Goal: Task Accomplishment & Management: Use online tool/utility

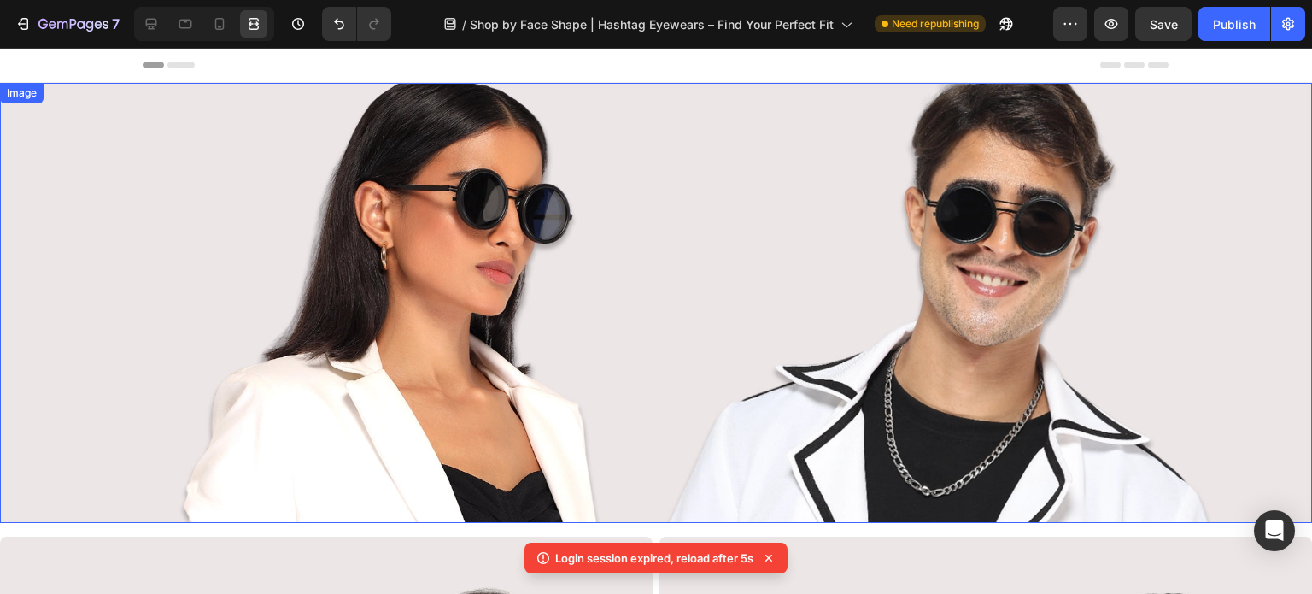
scroll to position [342, 0]
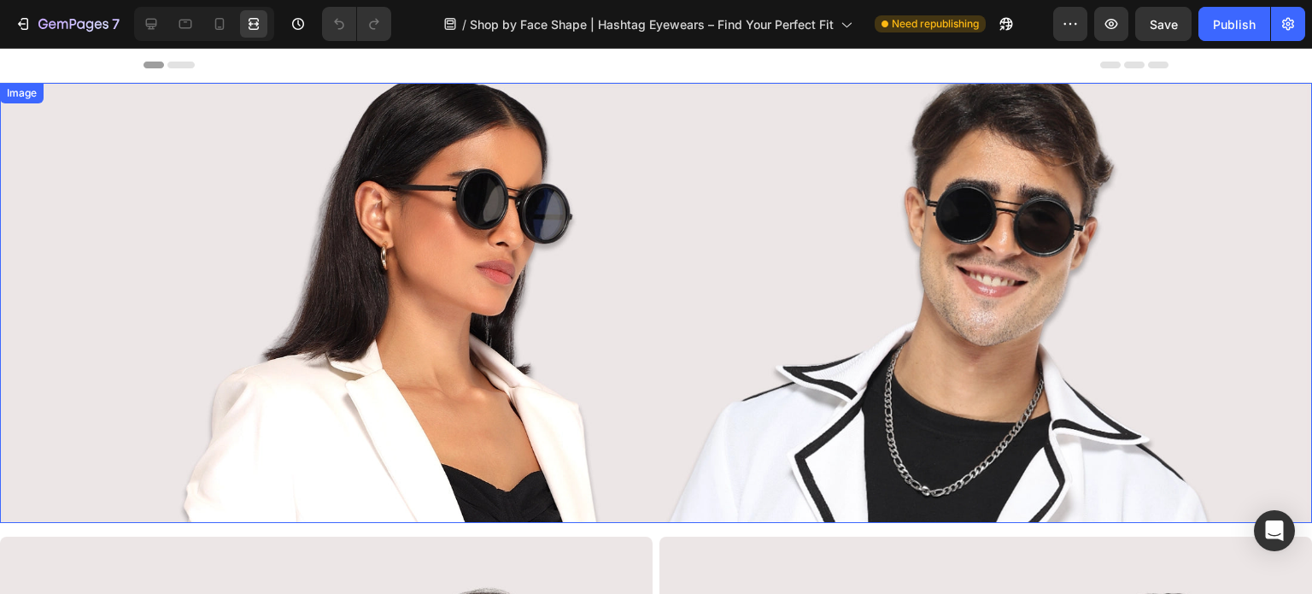
click at [481, 236] on img at bounding box center [656, 303] width 1312 height 440
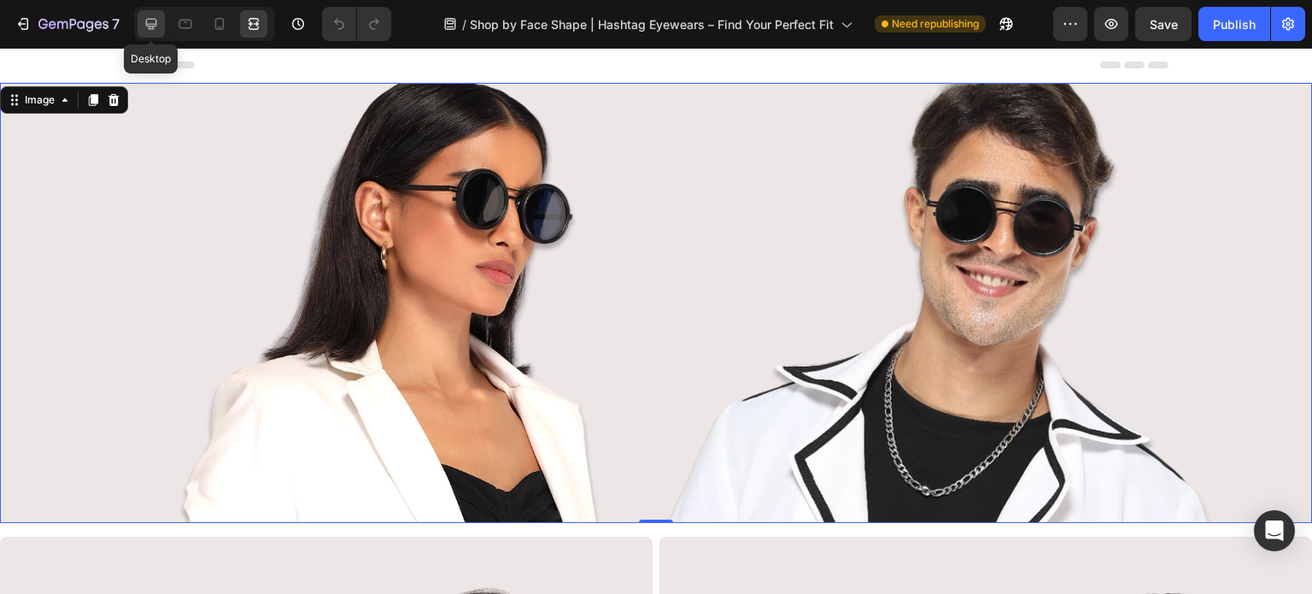
click at [154, 23] on icon at bounding box center [151, 23] width 17 height 17
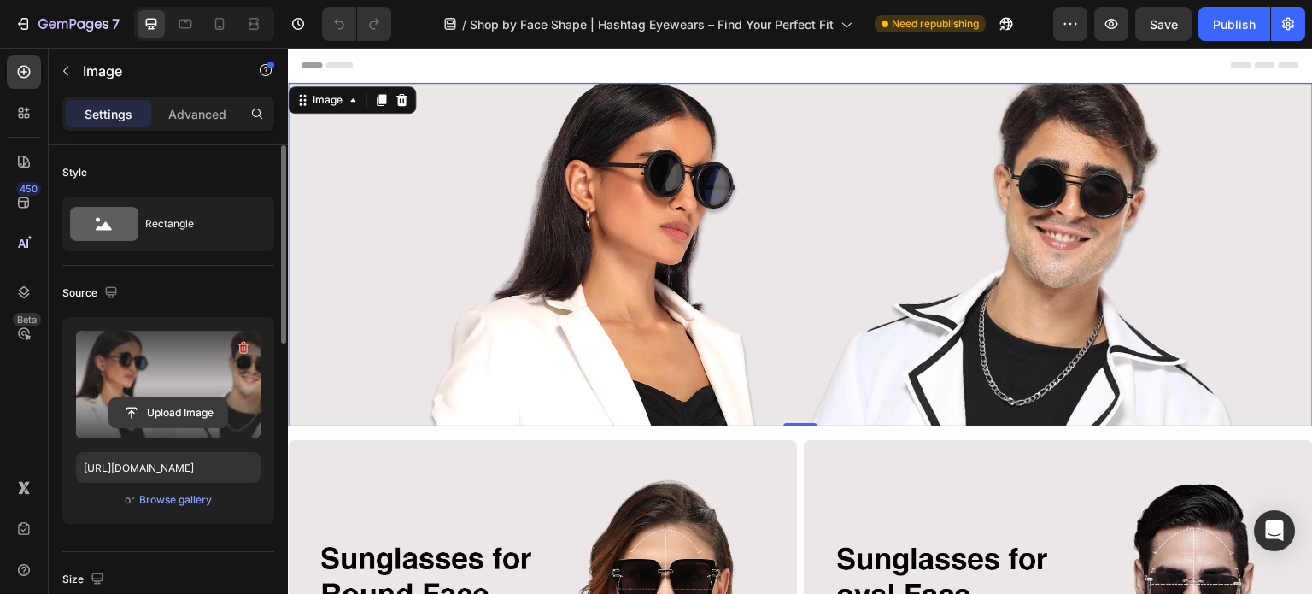
click at [178, 407] on input "file" at bounding box center [168, 412] width 118 height 29
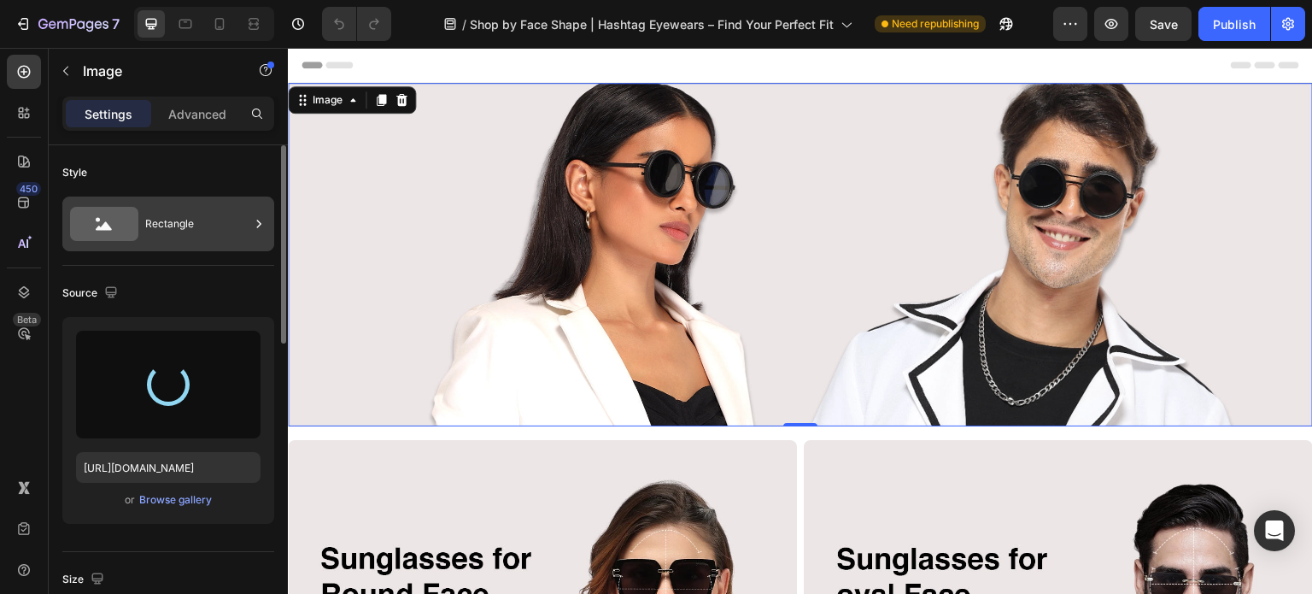
type input "[URL][DOMAIN_NAME]"
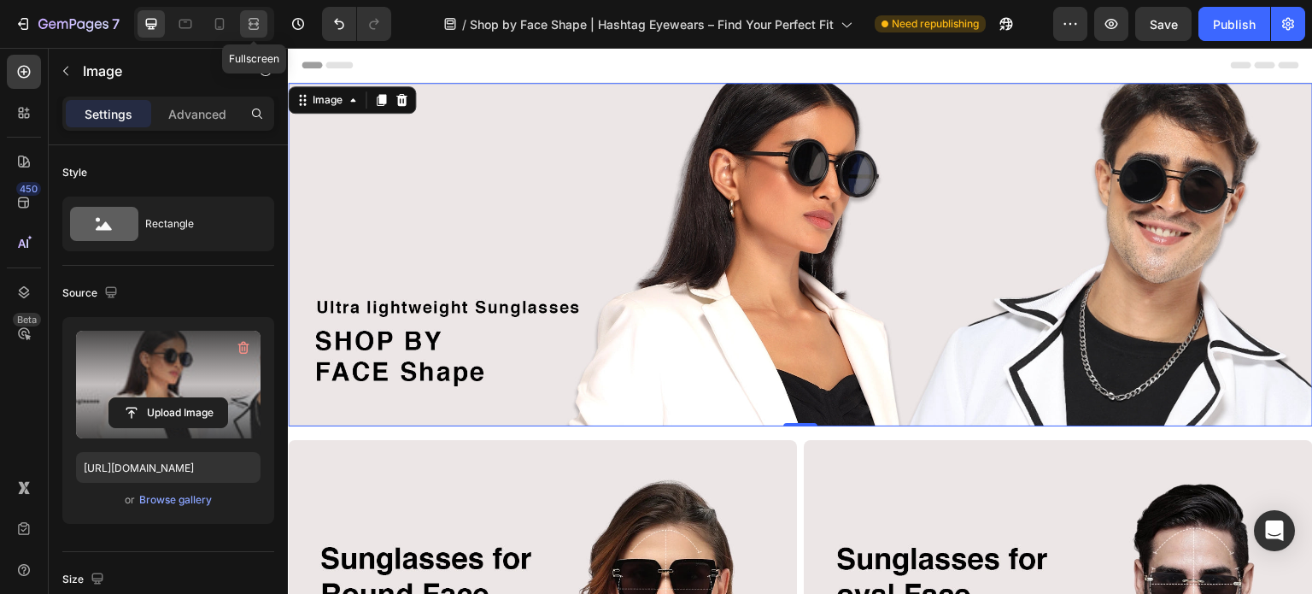
click at [256, 26] on icon at bounding box center [253, 23] width 17 height 17
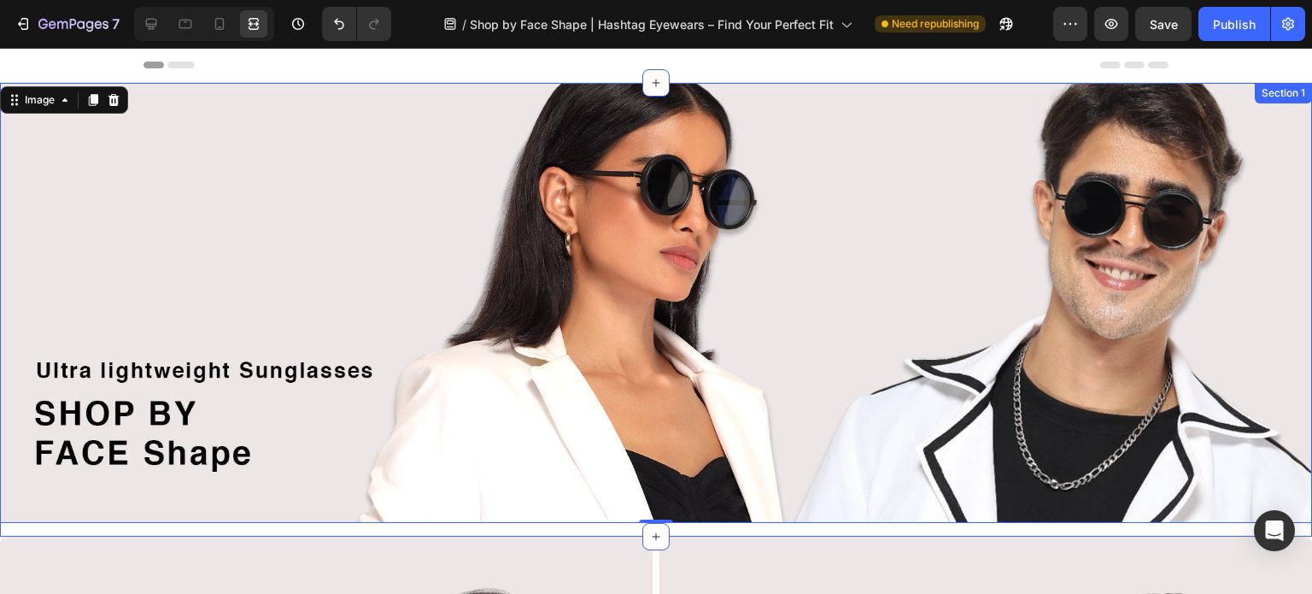
click at [98, 523] on div "Image 0 Row" at bounding box center [656, 309] width 1312 height 453
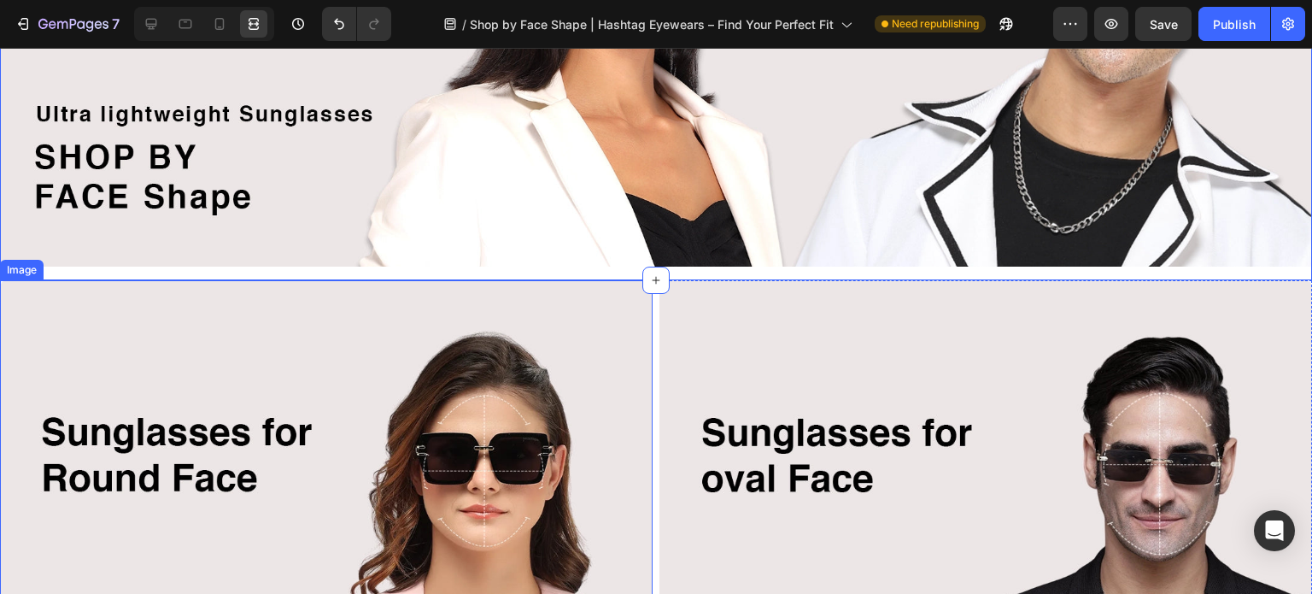
scroll to position [427, 0]
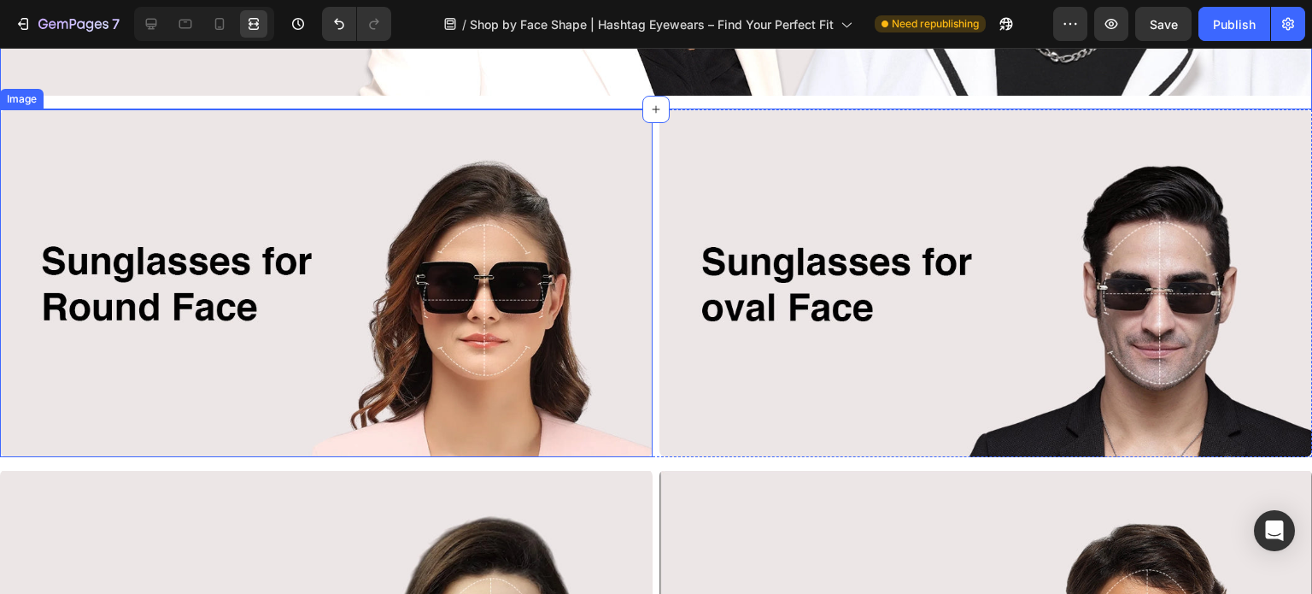
click at [279, 327] on img at bounding box center [326, 283] width 652 height 348
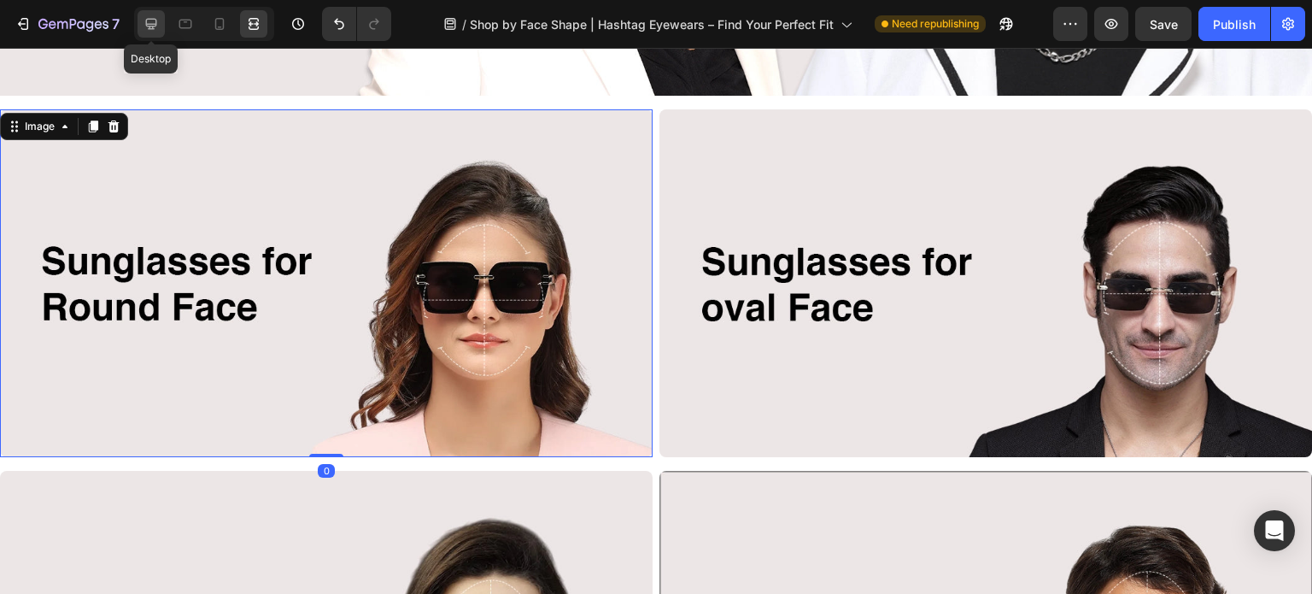
click at [153, 19] on icon at bounding box center [151, 24] width 11 height 11
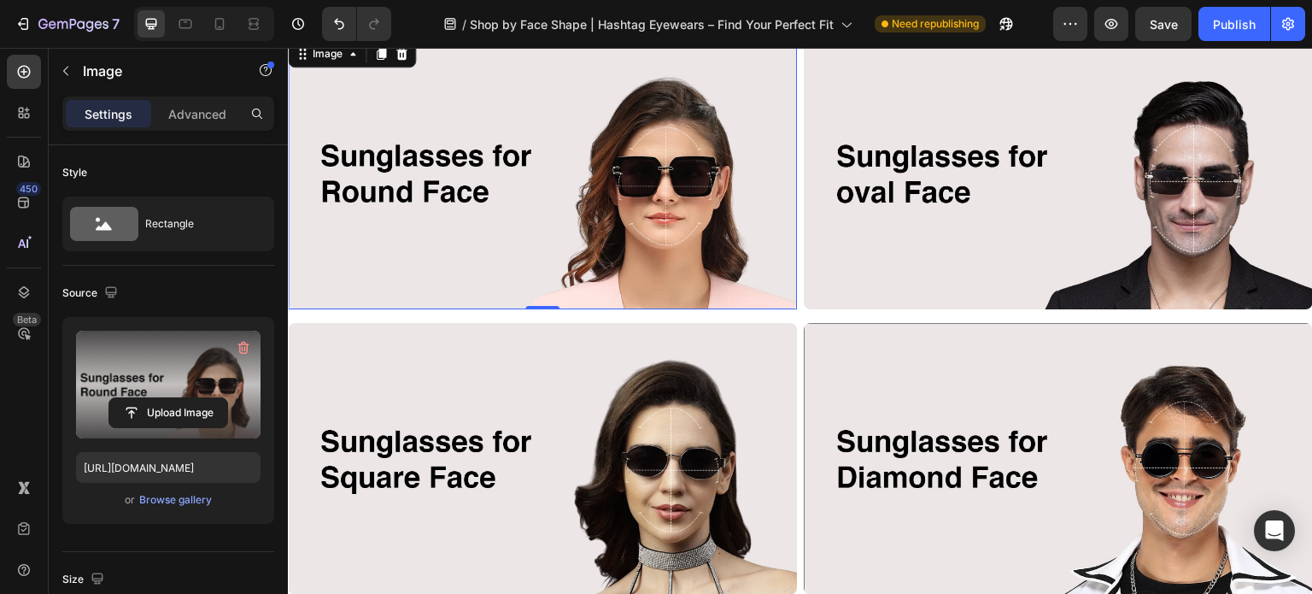
click at [173, 367] on label at bounding box center [168, 384] width 184 height 108
click at [173, 398] on input "file" at bounding box center [168, 412] width 118 height 29
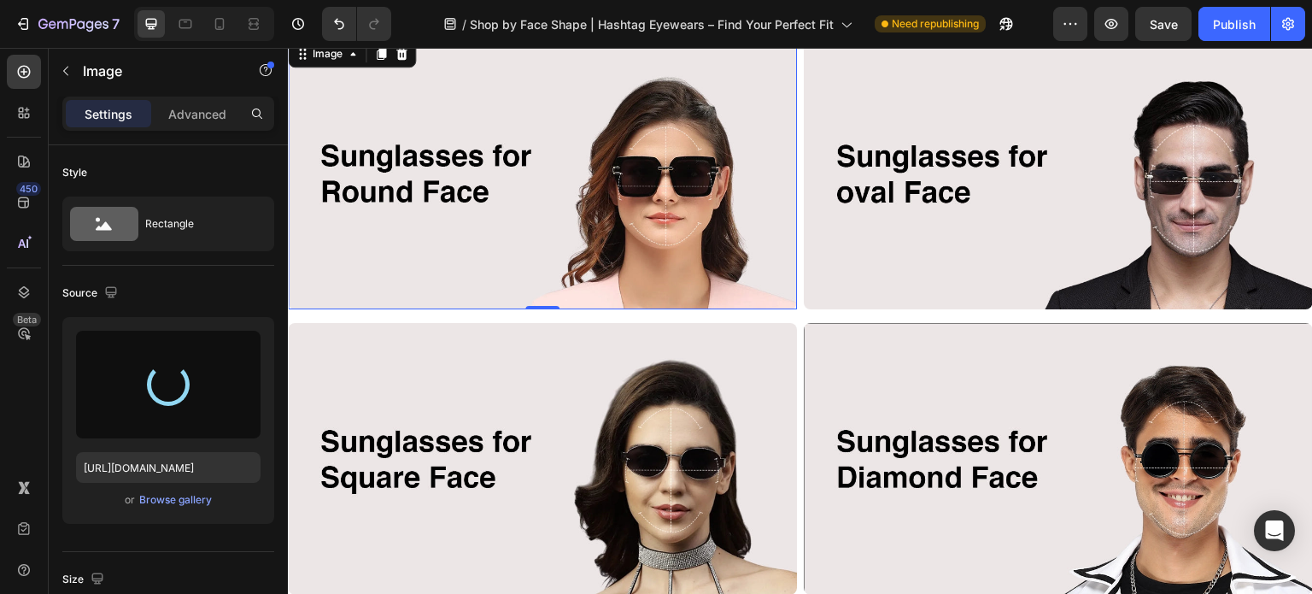
type input "[URL][DOMAIN_NAME]"
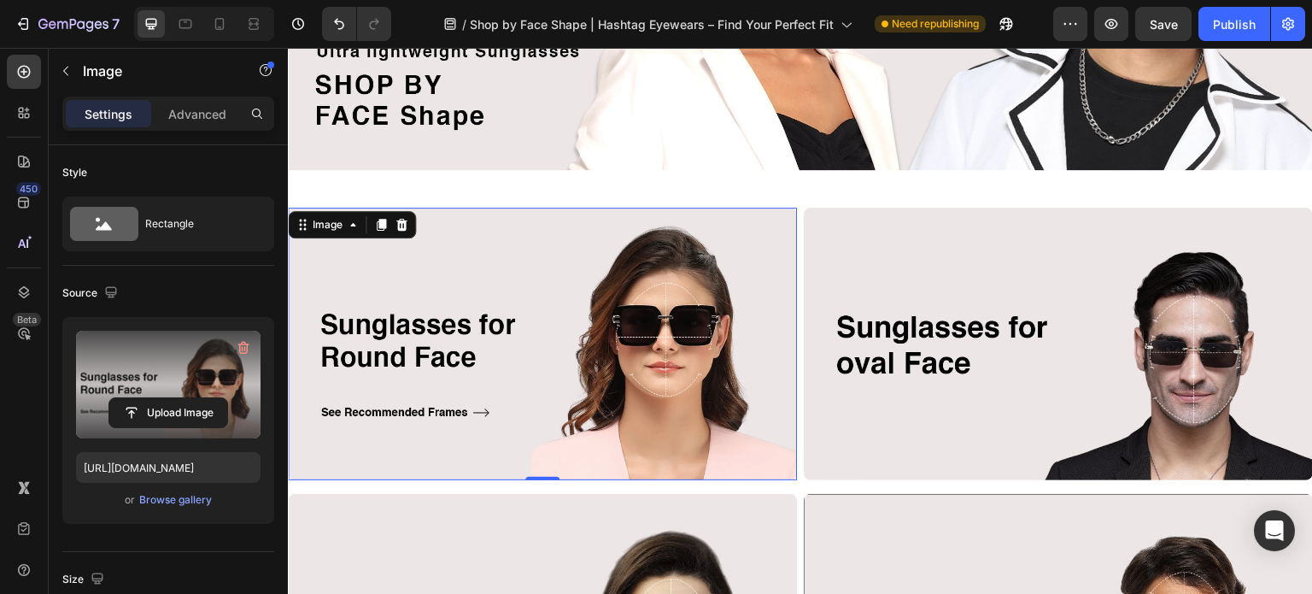
scroll to position [256, 0]
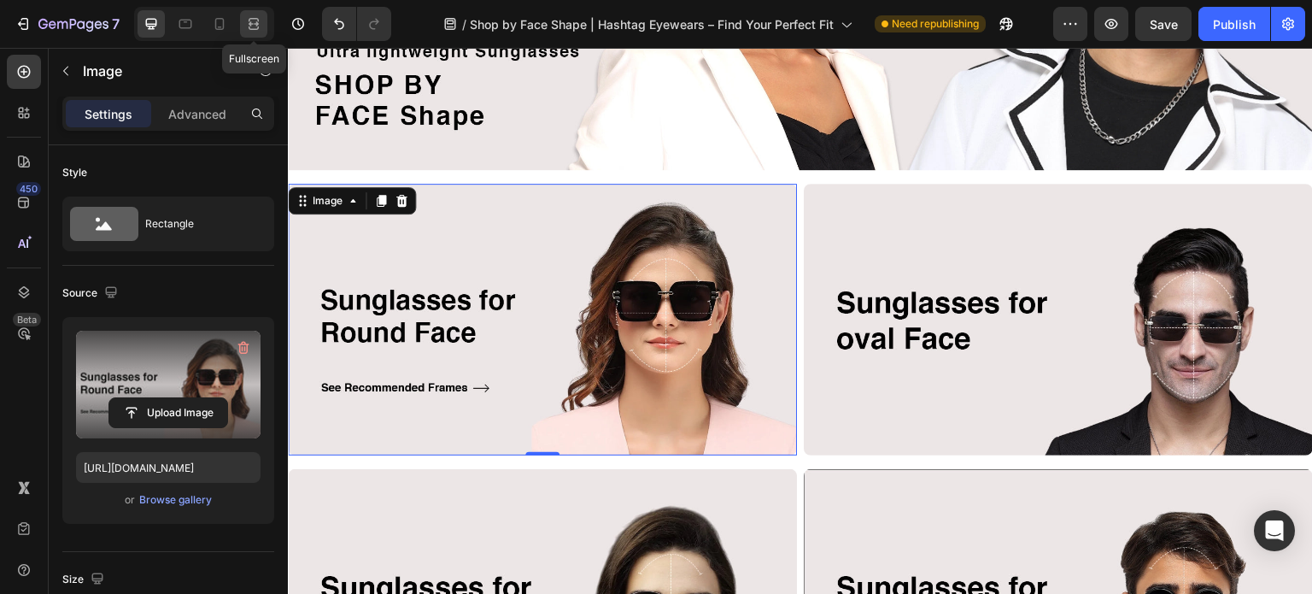
click at [251, 19] on icon at bounding box center [254, 19] width 10 height 3
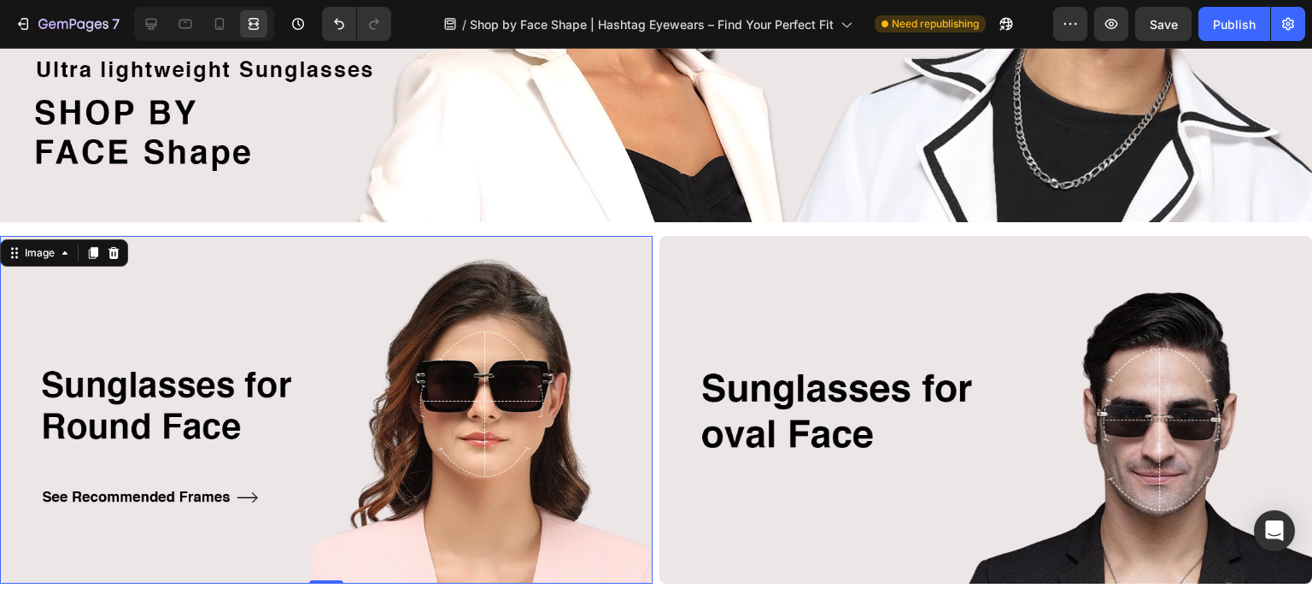
scroll to position [342, 0]
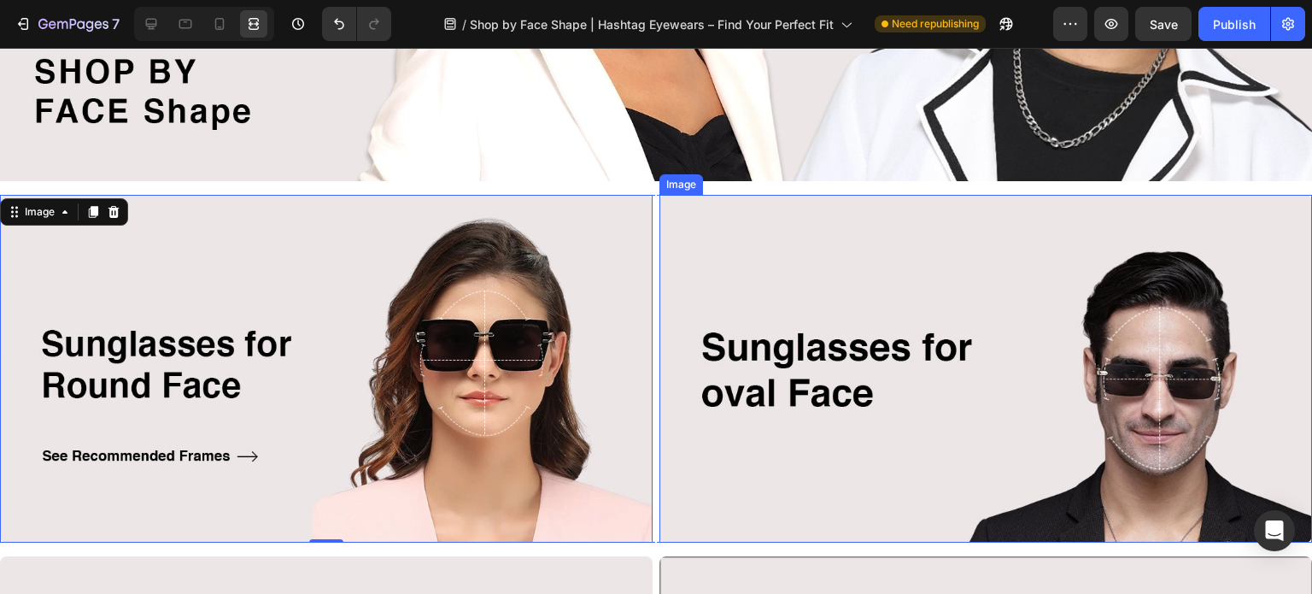
click at [833, 353] on img at bounding box center [985, 369] width 652 height 348
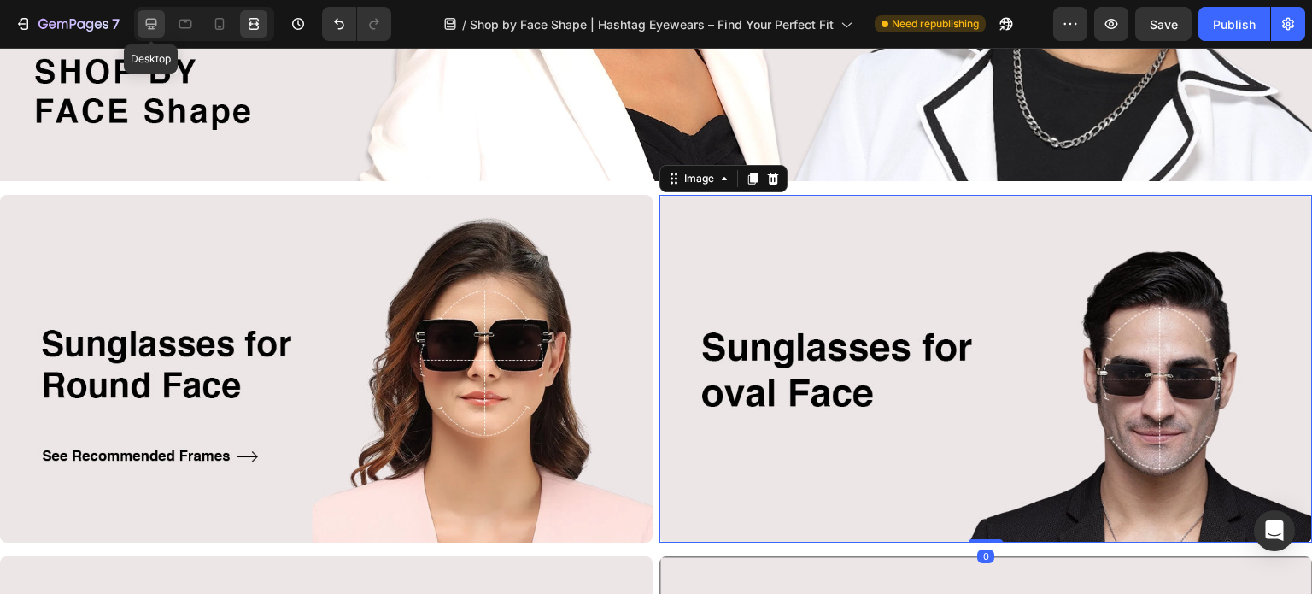
click at [149, 16] on icon at bounding box center [151, 23] width 17 height 17
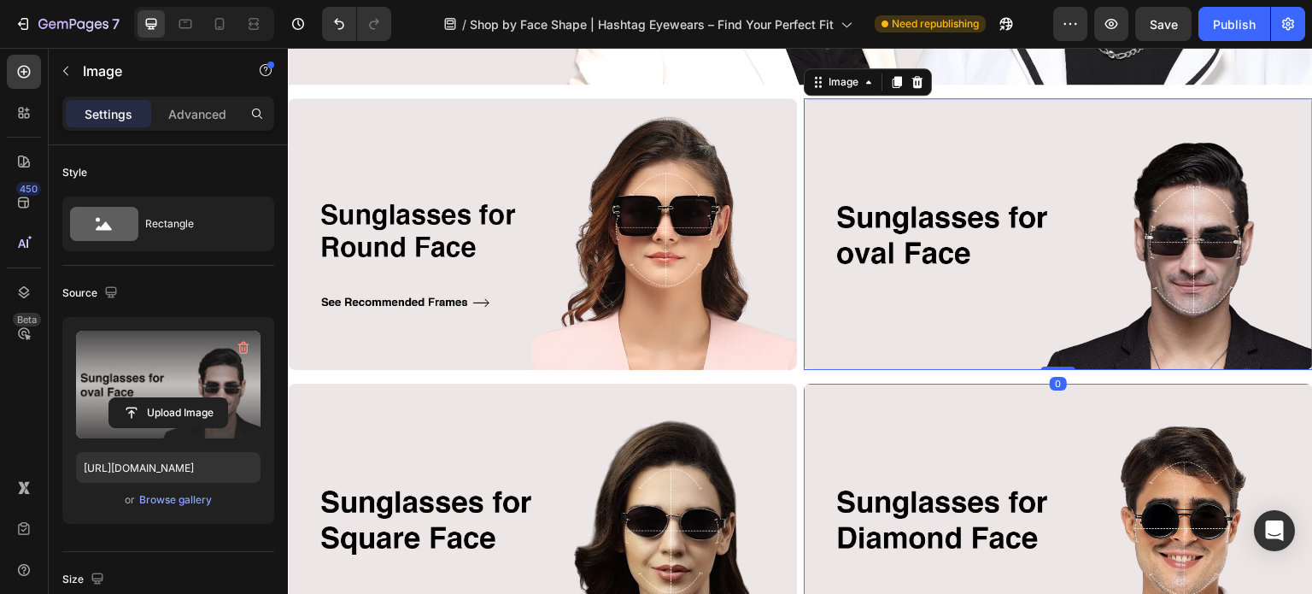
click at [159, 374] on label at bounding box center [168, 384] width 184 height 108
click at [159, 398] on input "file" at bounding box center [168, 412] width 118 height 29
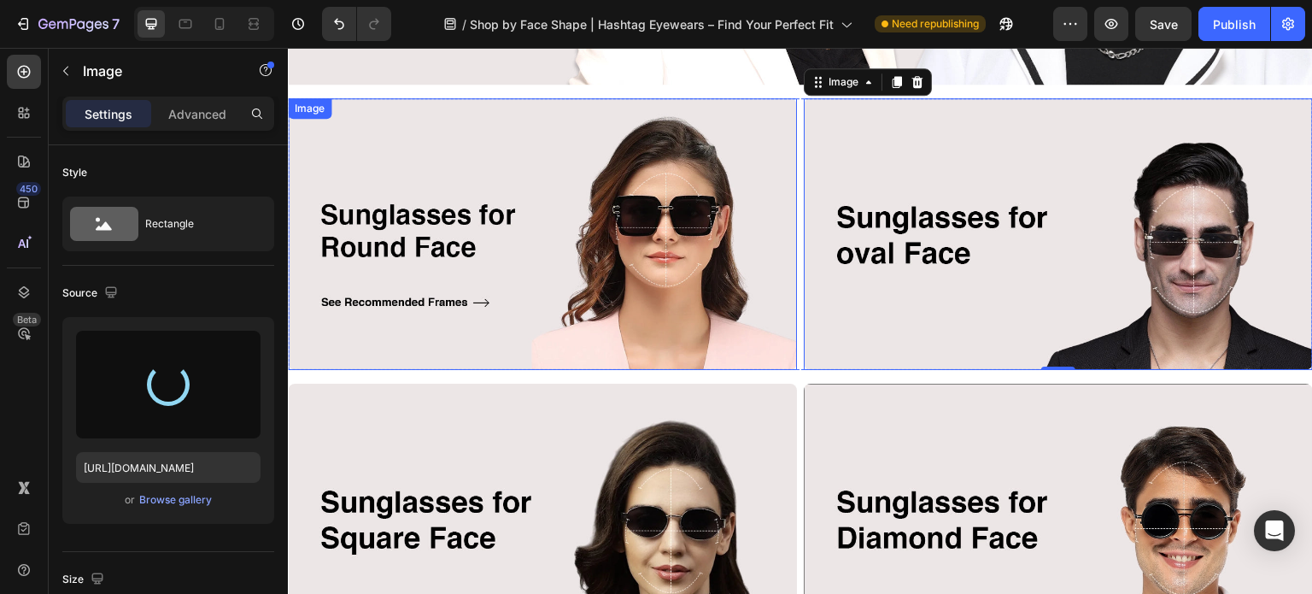
type input "[URL][DOMAIN_NAME]"
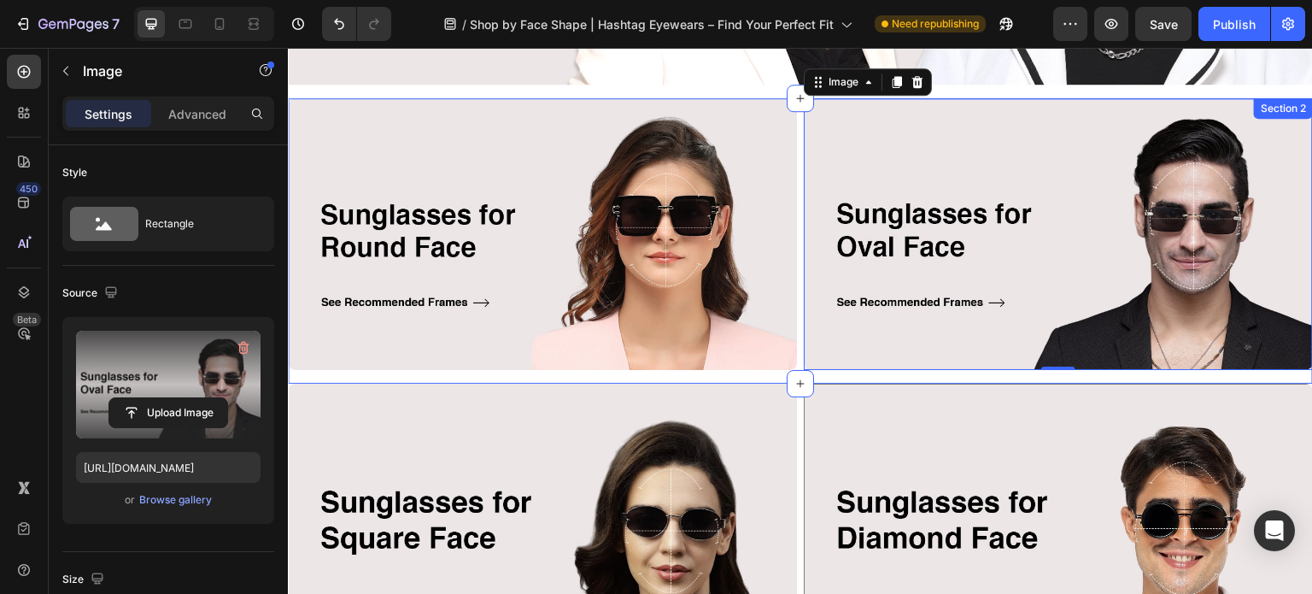
click at [745, 371] on div "Image Image 0 Row" at bounding box center [800, 240] width 1025 height 285
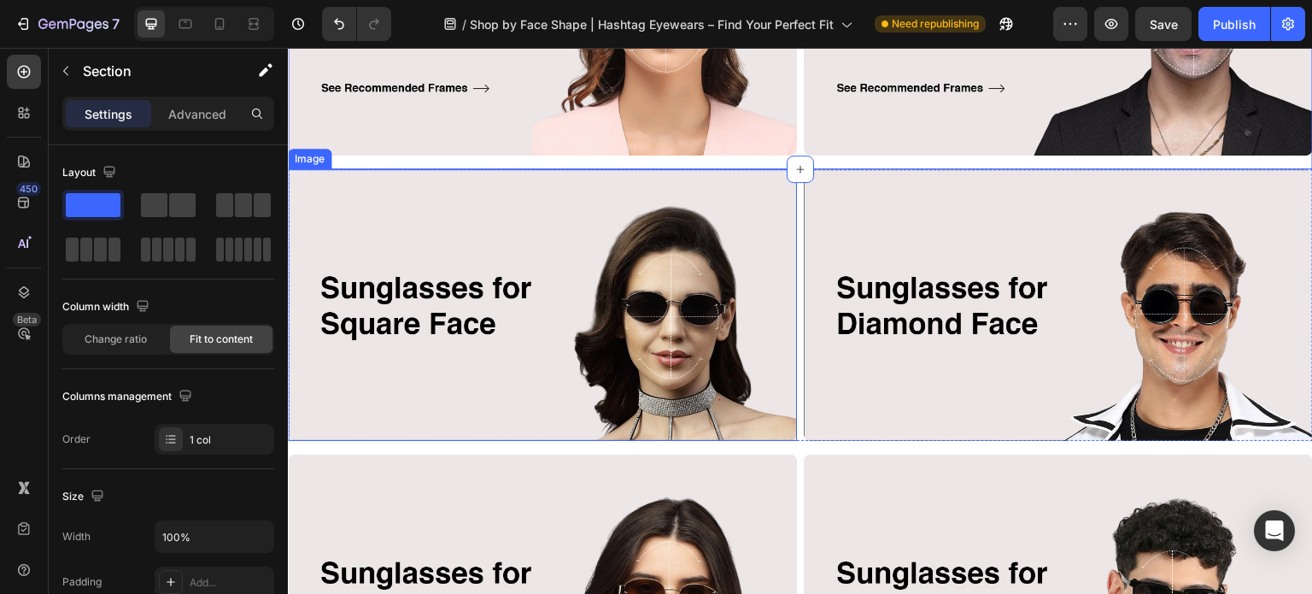
scroll to position [598, 0]
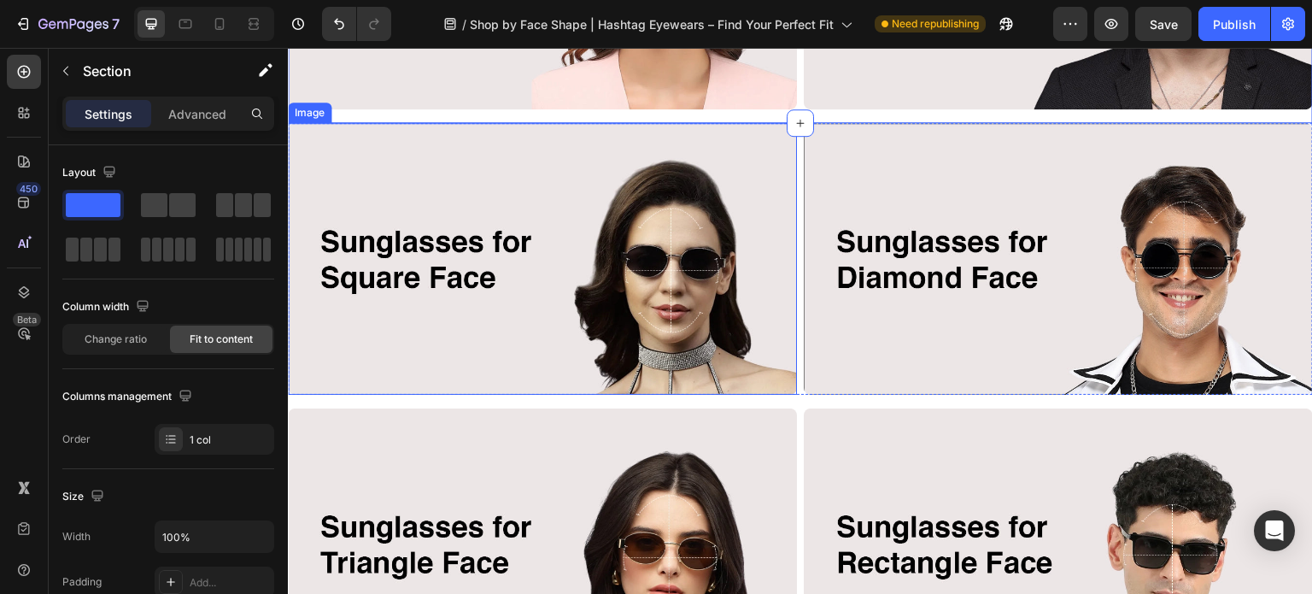
click at [507, 304] on img at bounding box center [542, 259] width 509 height 272
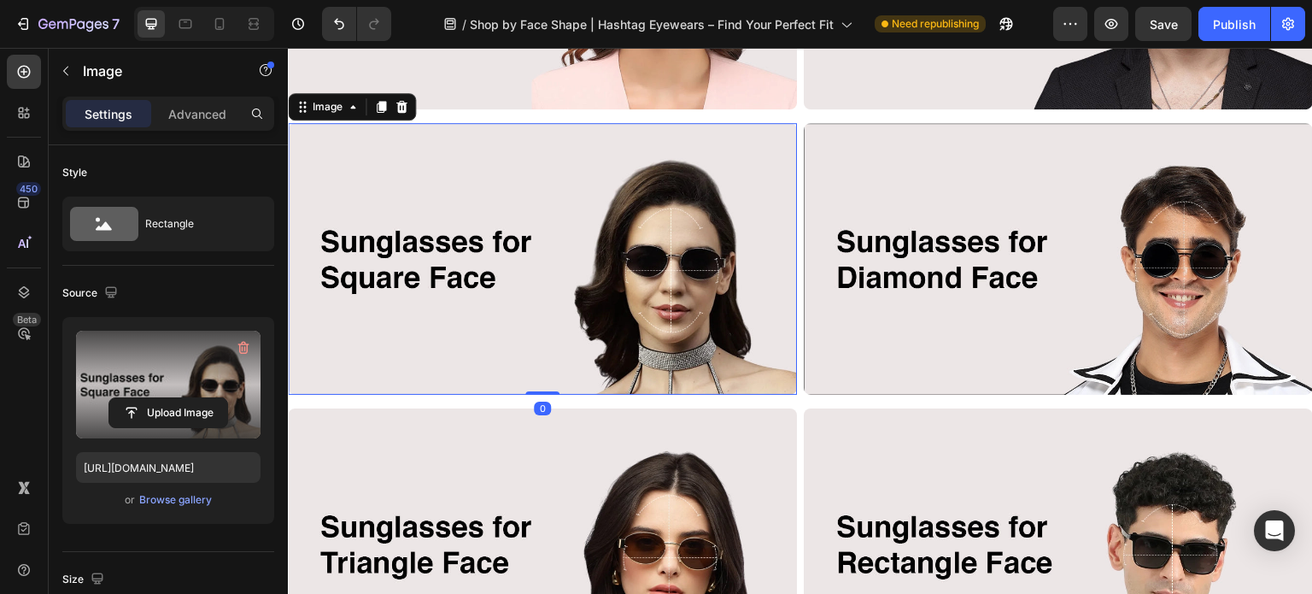
click at [153, 373] on label at bounding box center [168, 384] width 184 height 108
click at [153, 398] on input "file" at bounding box center [168, 412] width 118 height 29
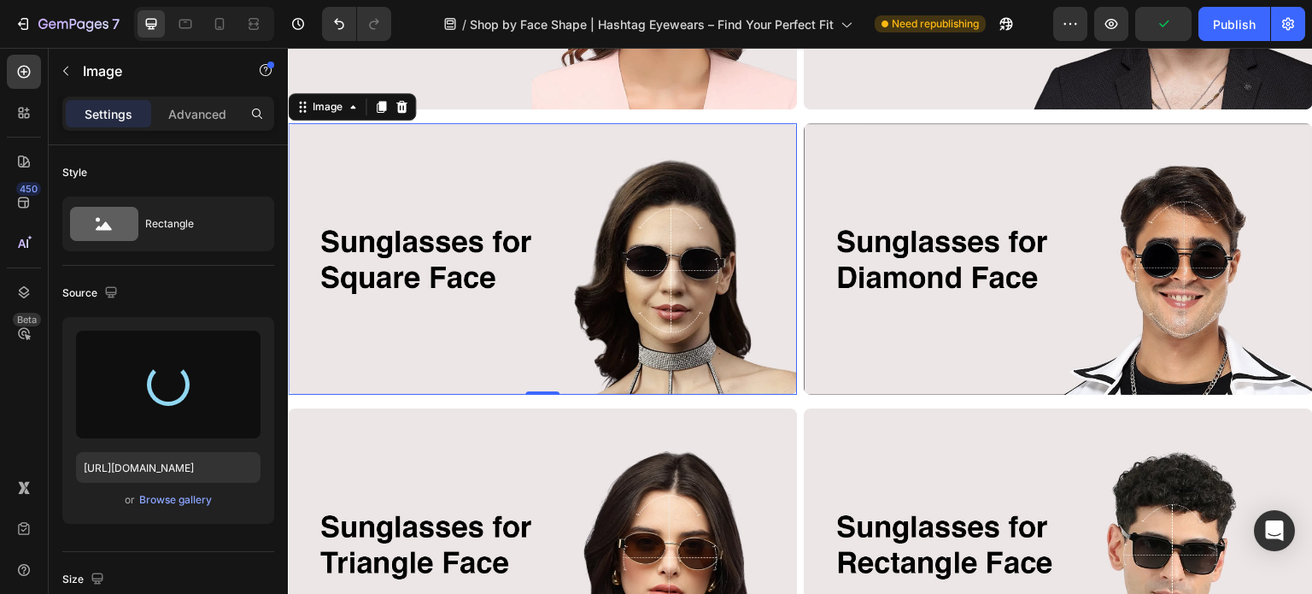
type input "[URL][DOMAIN_NAME]"
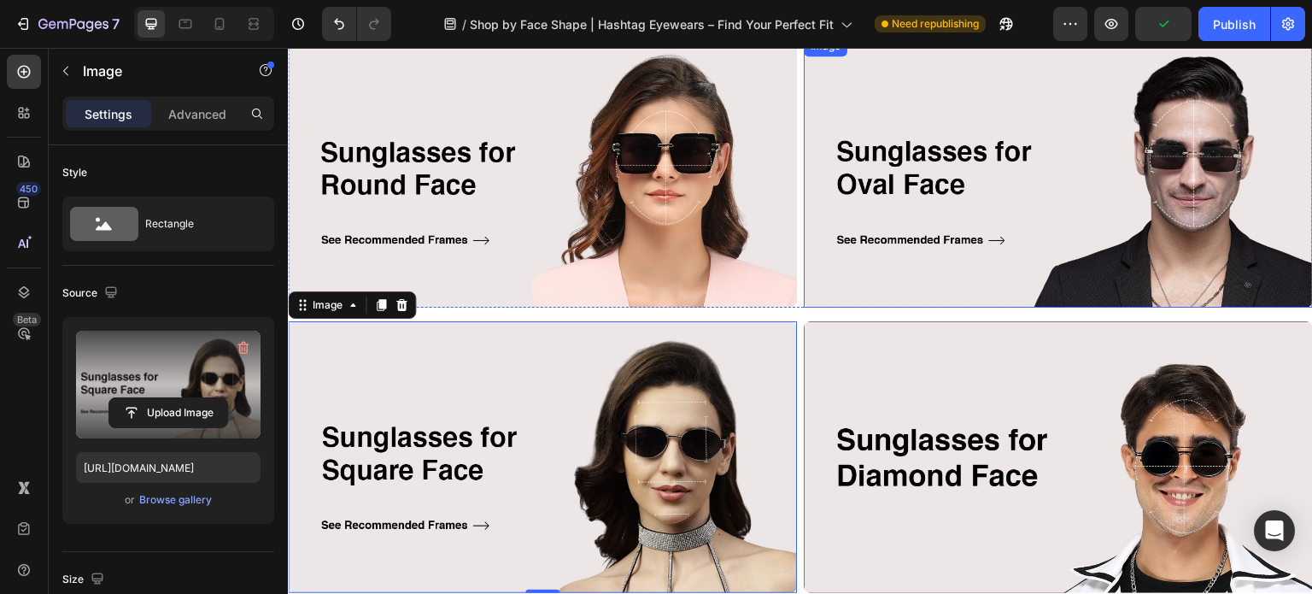
scroll to position [512, 0]
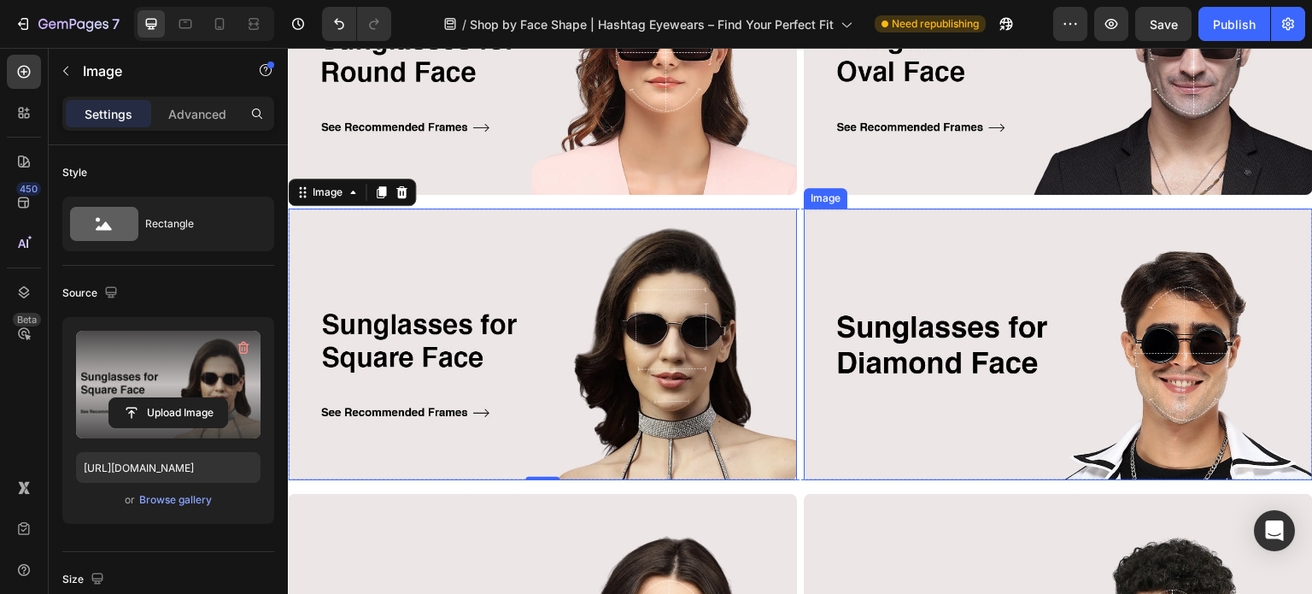
click at [1020, 314] on img at bounding box center [1058, 344] width 509 height 272
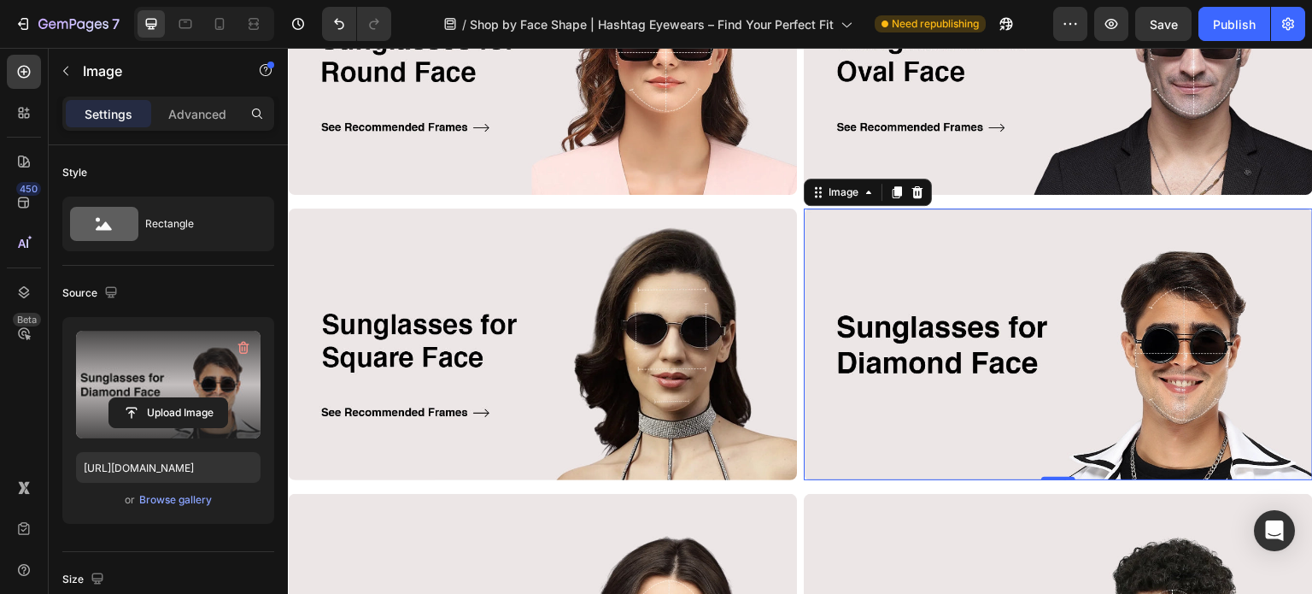
click at [147, 375] on label at bounding box center [168, 384] width 184 height 108
click at [147, 398] on input "file" at bounding box center [168, 412] width 118 height 29
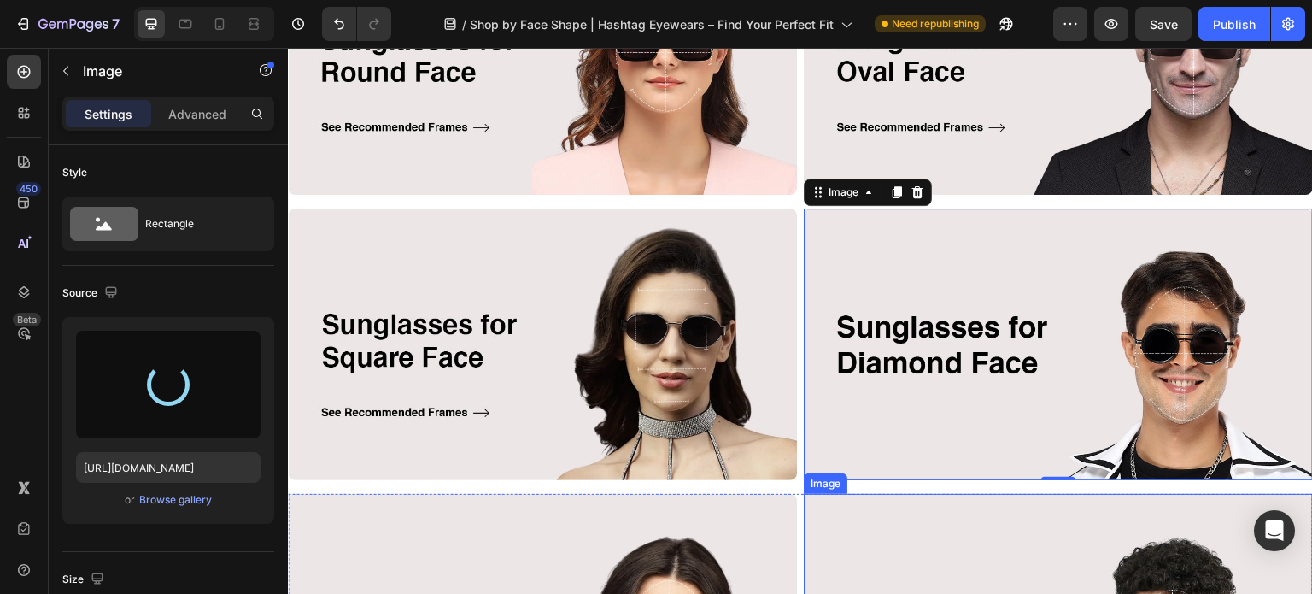
type input "[URL][DOMAIN_NAME]"
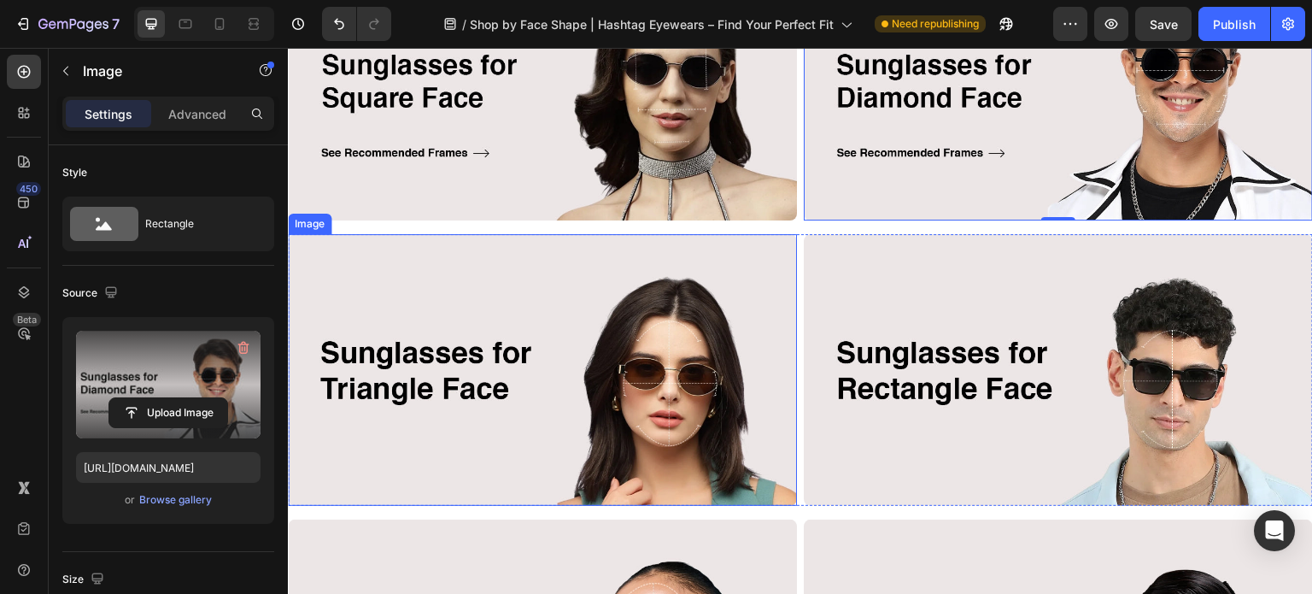
scroll to position [854, 0]
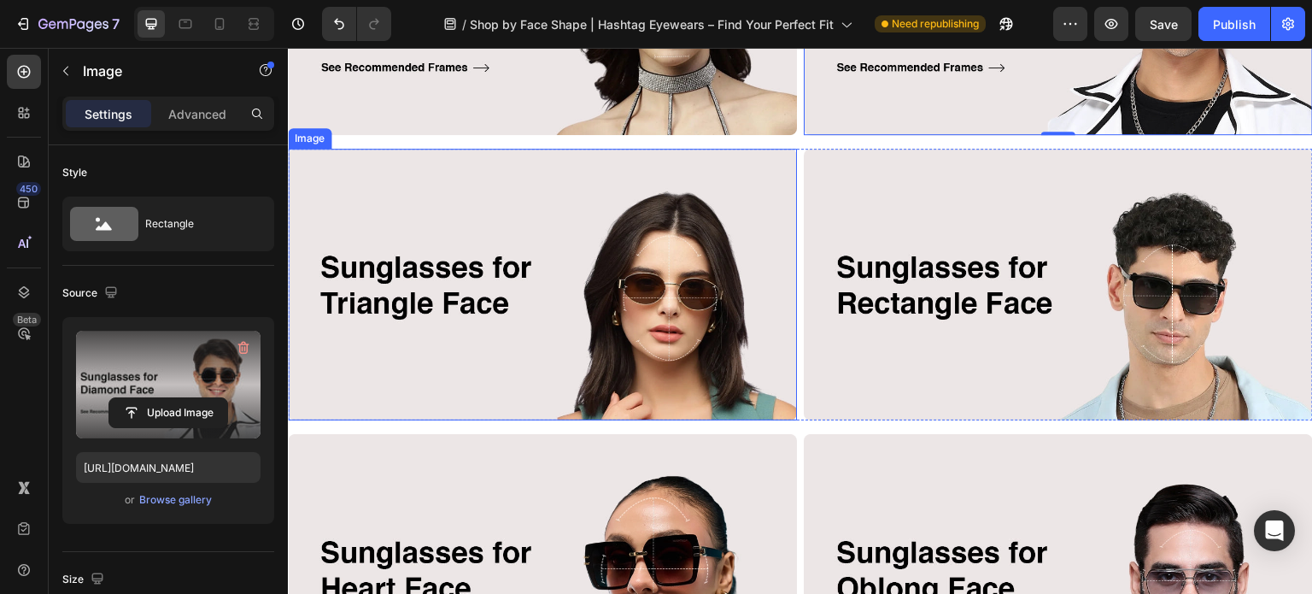
click at [569, 271] on img at bounding box center [542, 285] width 509 height 272
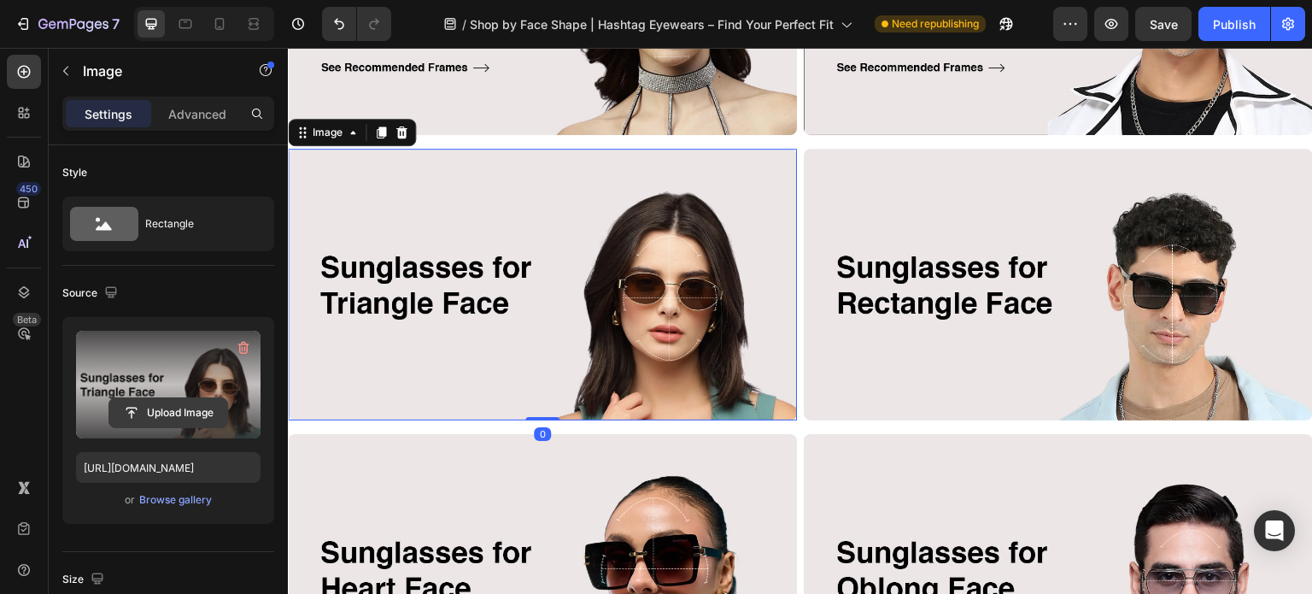
click at [171, 404] on input "file" at bounding box center [168, 412] width 118 height 29
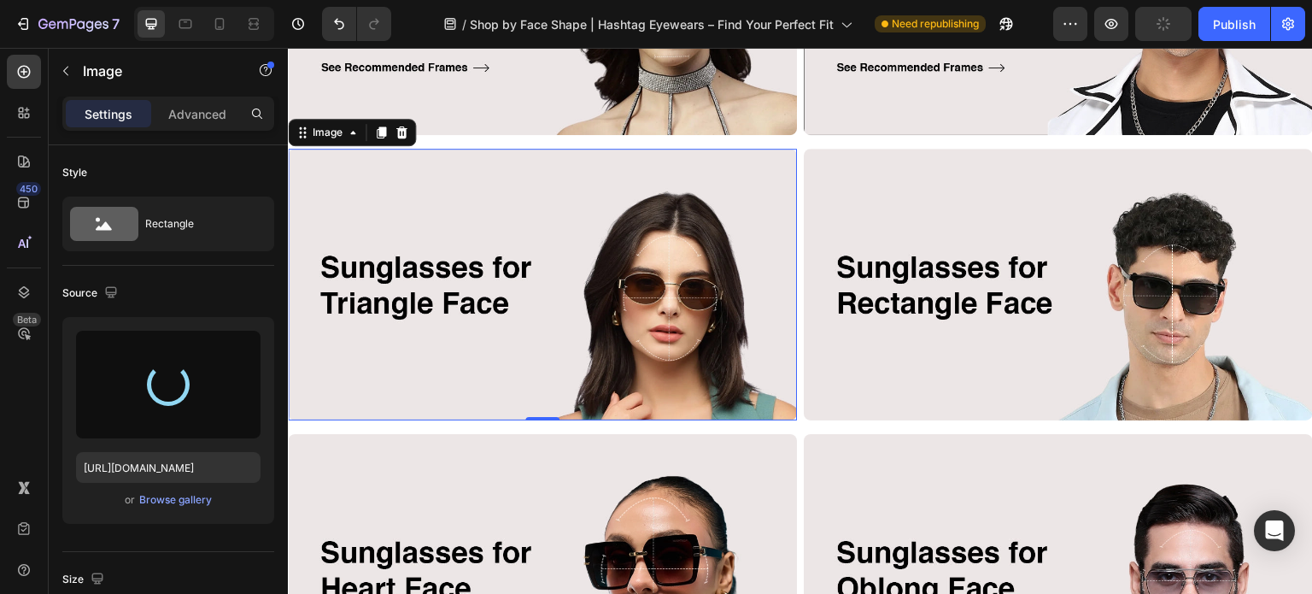
type input "[URL][DOMAIN_NAME]"
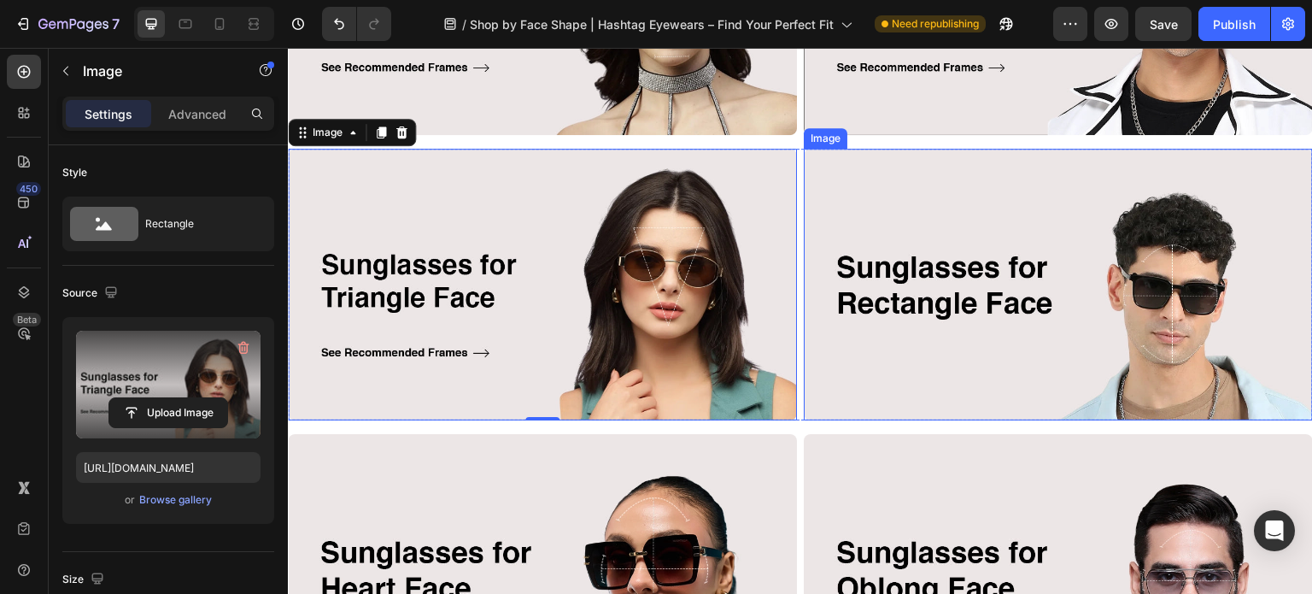
click at [1144, 284] on img at bounding box center [1058, 285] width 509 height 272
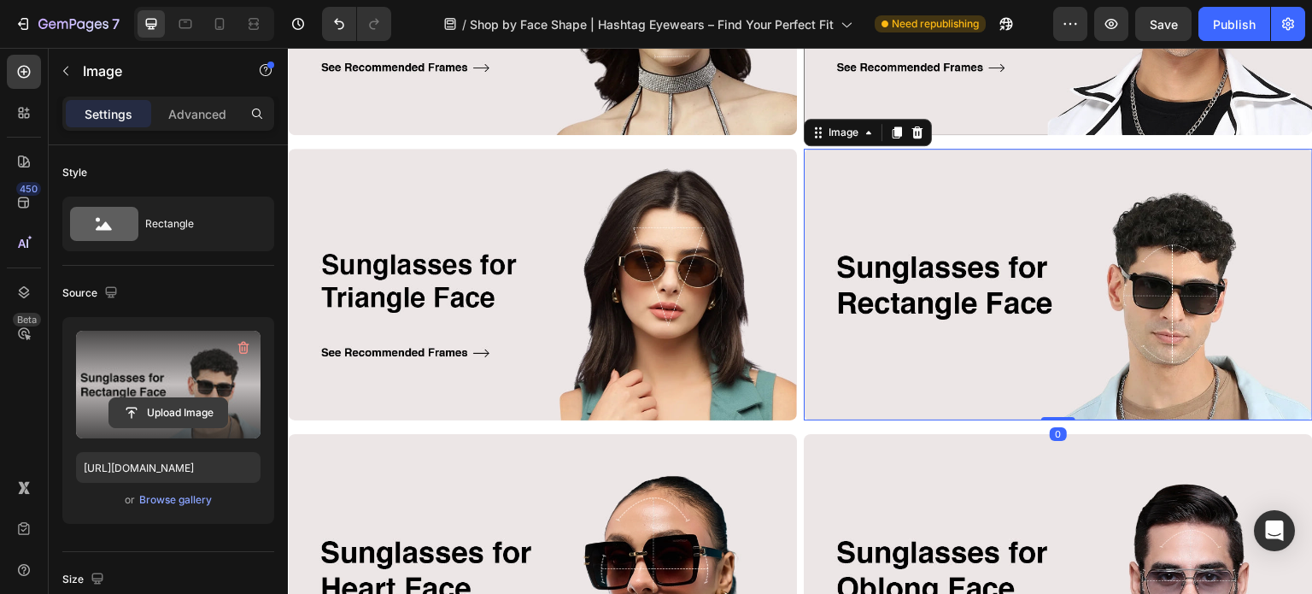
click at [156, 424] on input "file" at bounding box center [168, 412] width 118 height 29
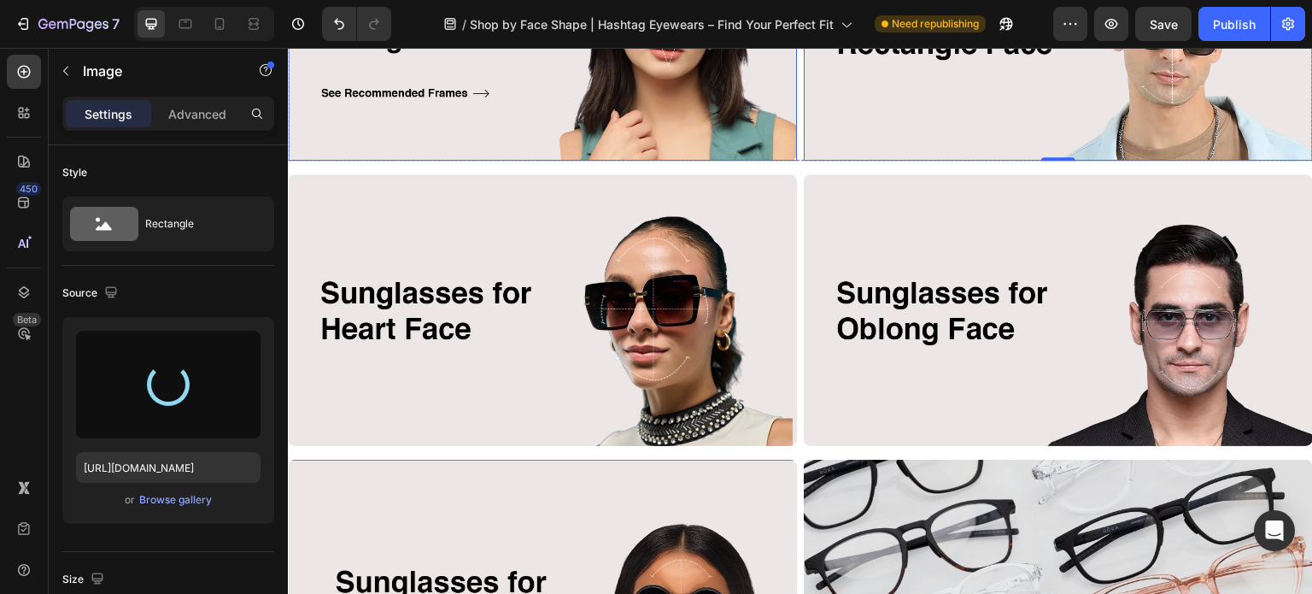
type input "[URL][DOMAIN_NAME]"
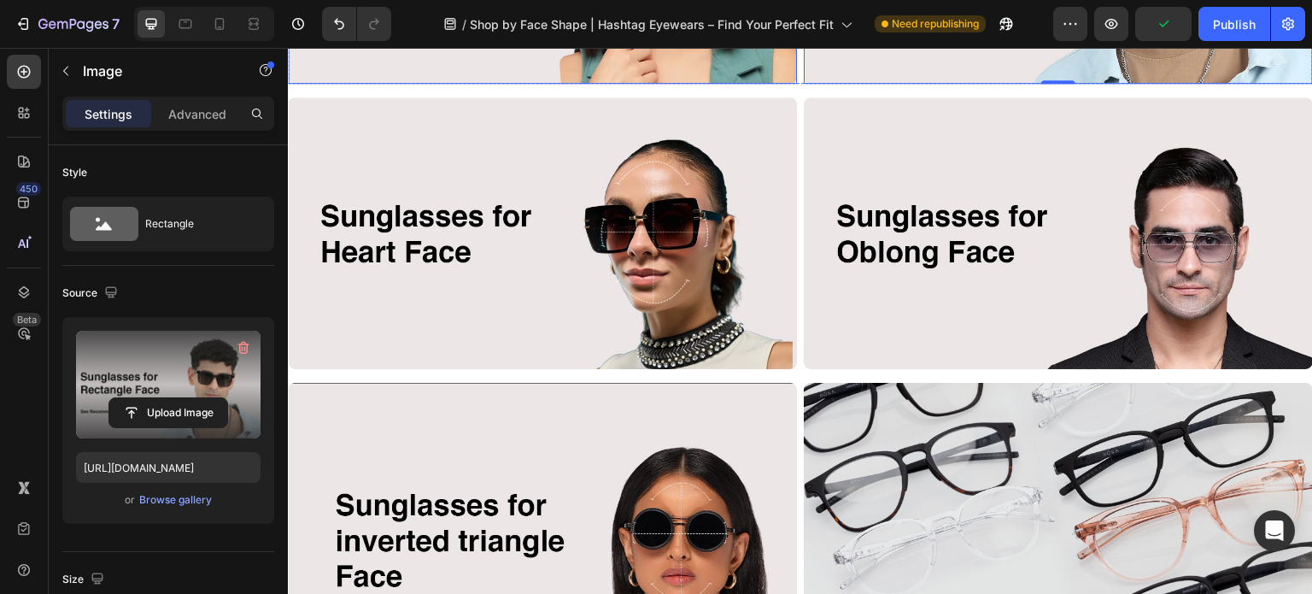
scroll to position [1196, 0]
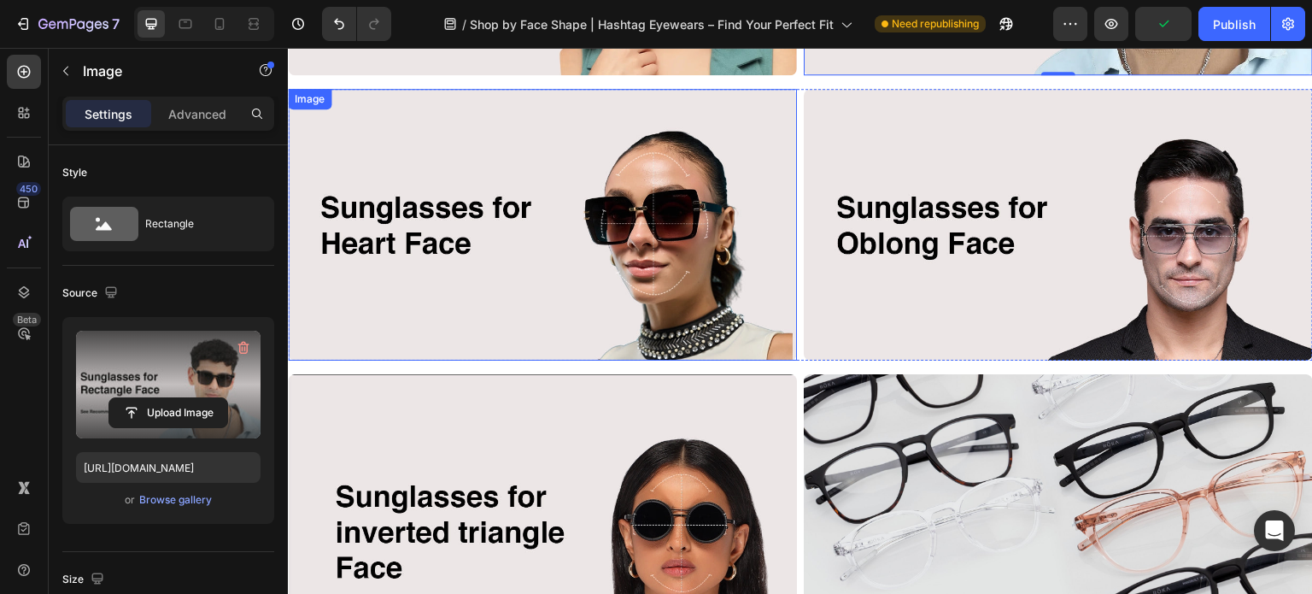
click at [620, 273] on img at bounding box center [542, 225] width 509 height 272
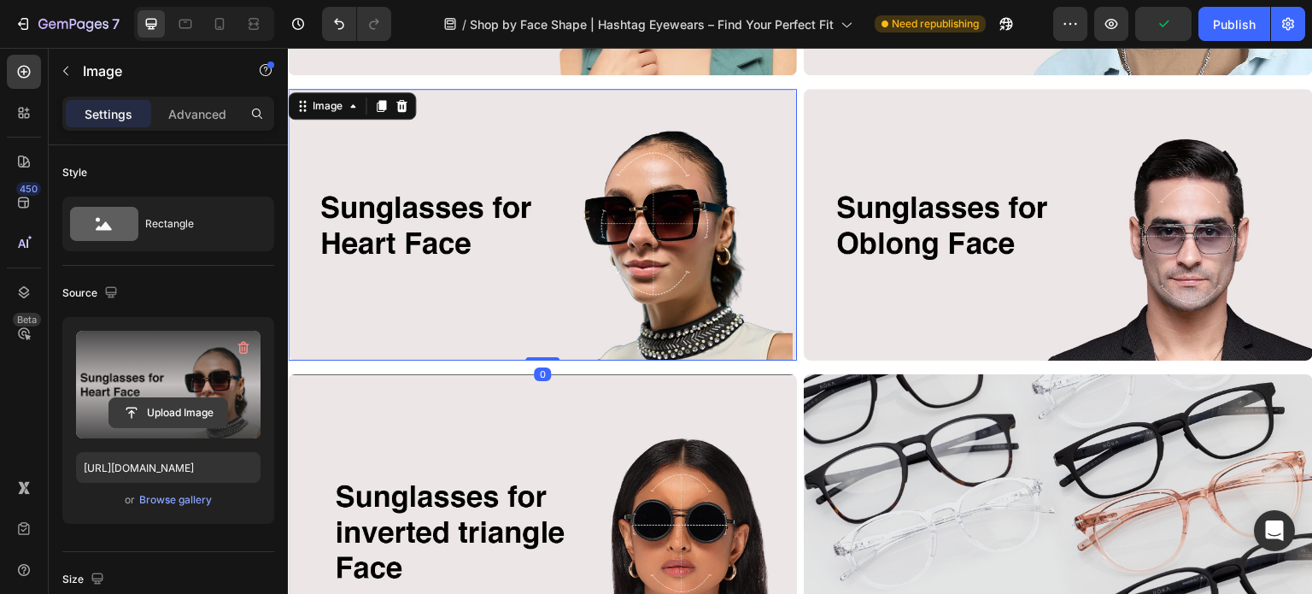
click at [154, 412] on input "file" at bounding box center [168, 412] width 118 height 29
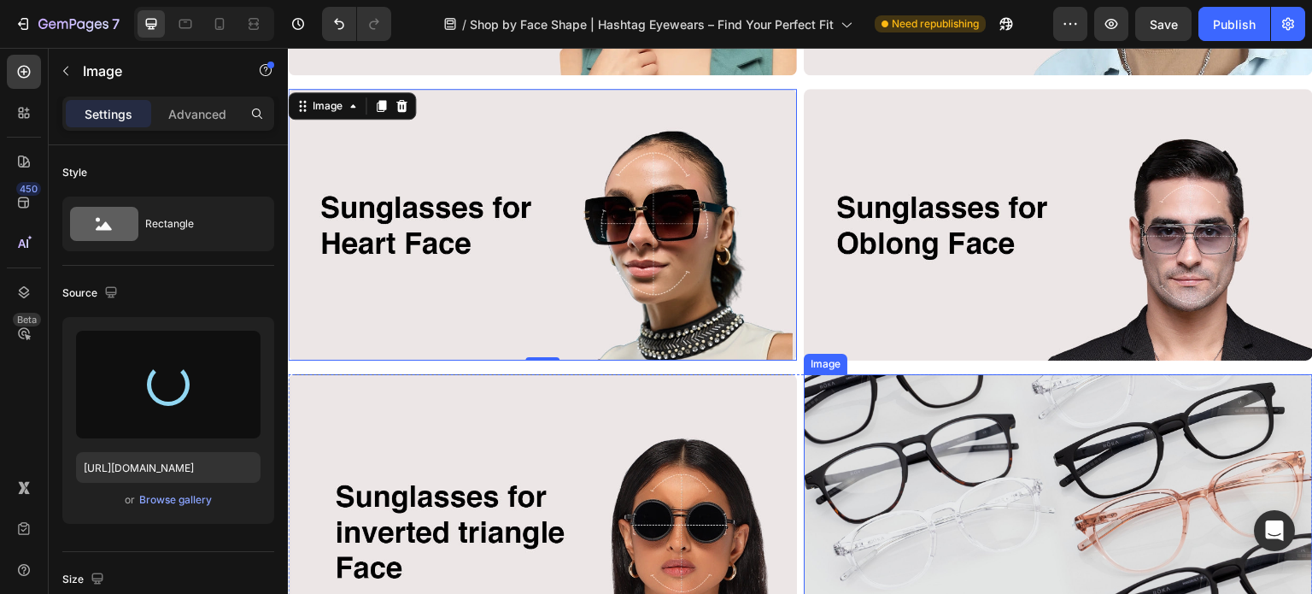
type input "[URL][DOMAIN_NAME]"
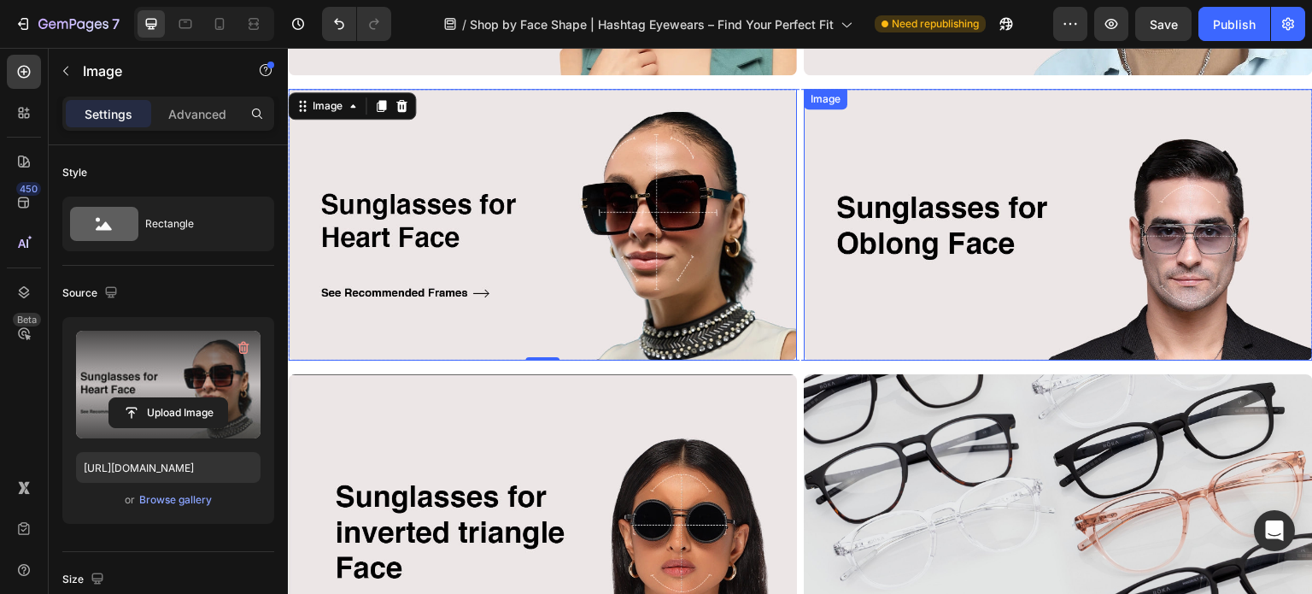
click at [1010, 302] on img at bounding box center [1058, 225] width 509 height 272
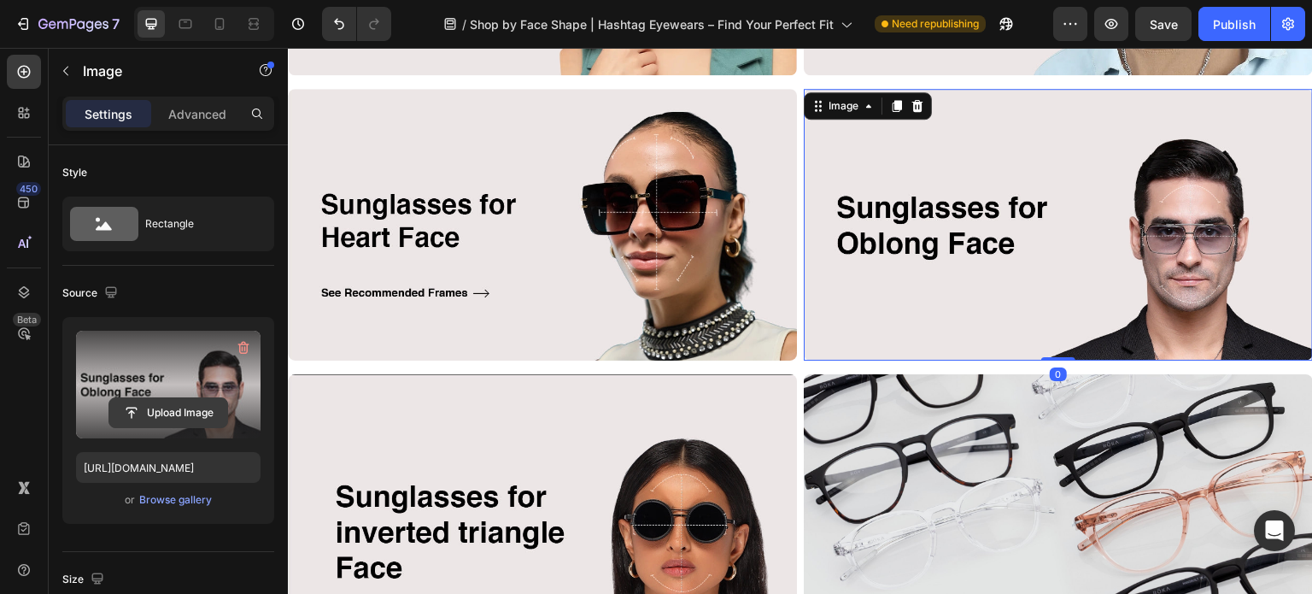
click at [166, 406] on input "file" at bounding box center [168, 412] width 118 height 29
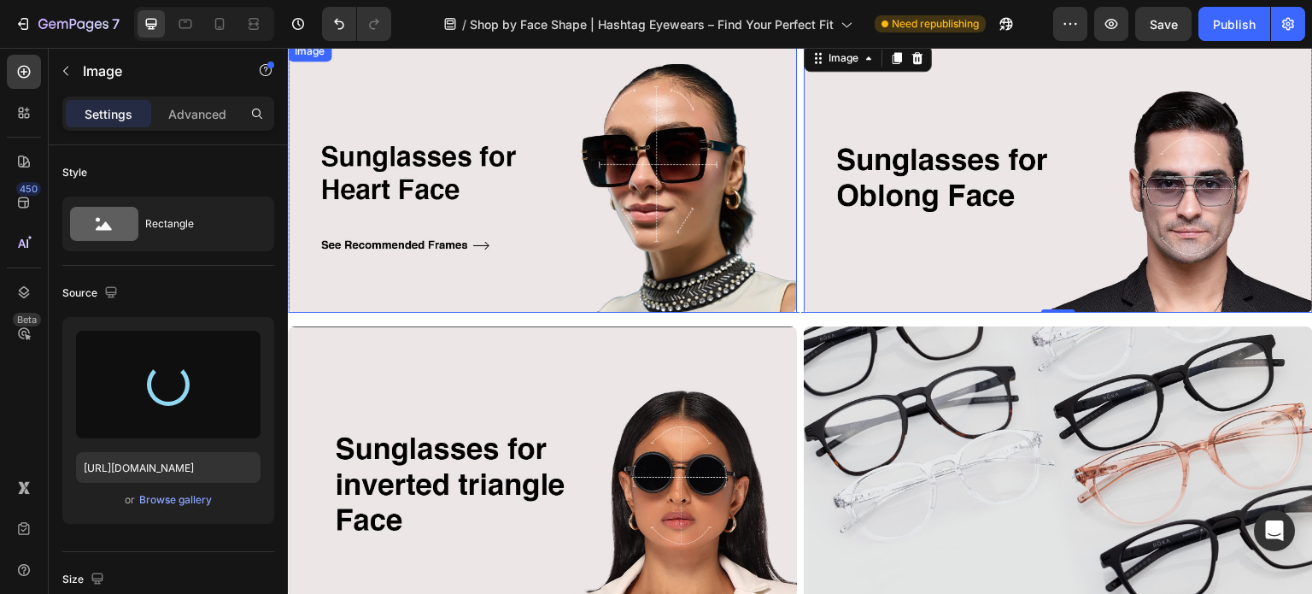
scroll to position [1366, 0]
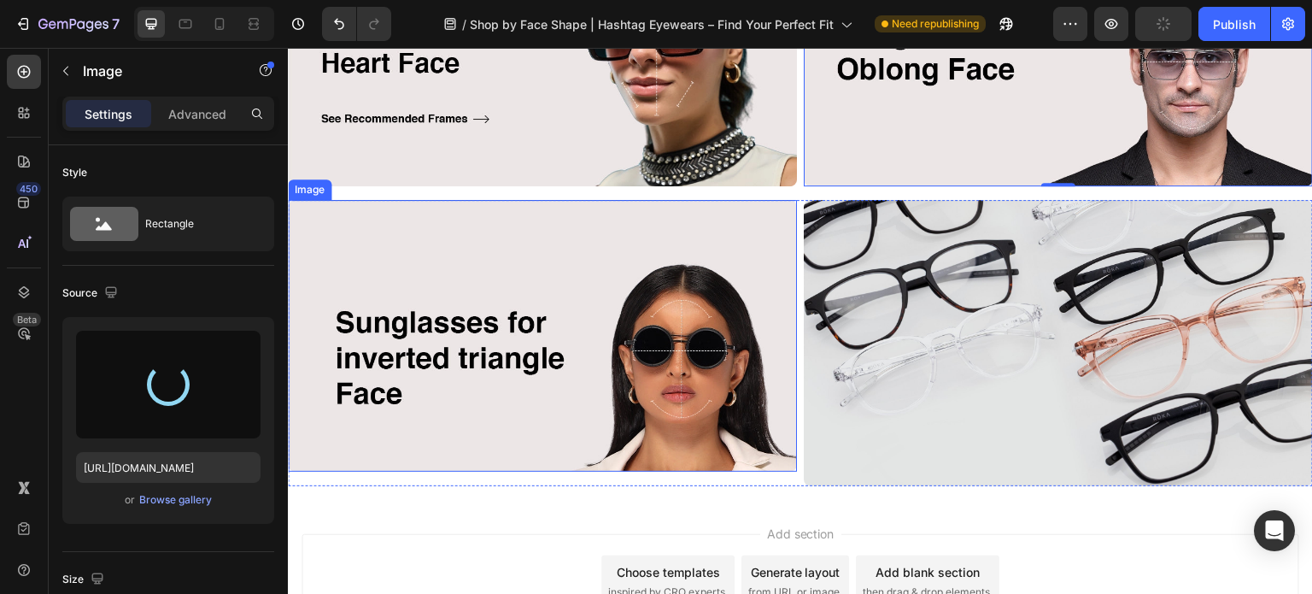
type input "[URL][DOMAIN_NAME]"
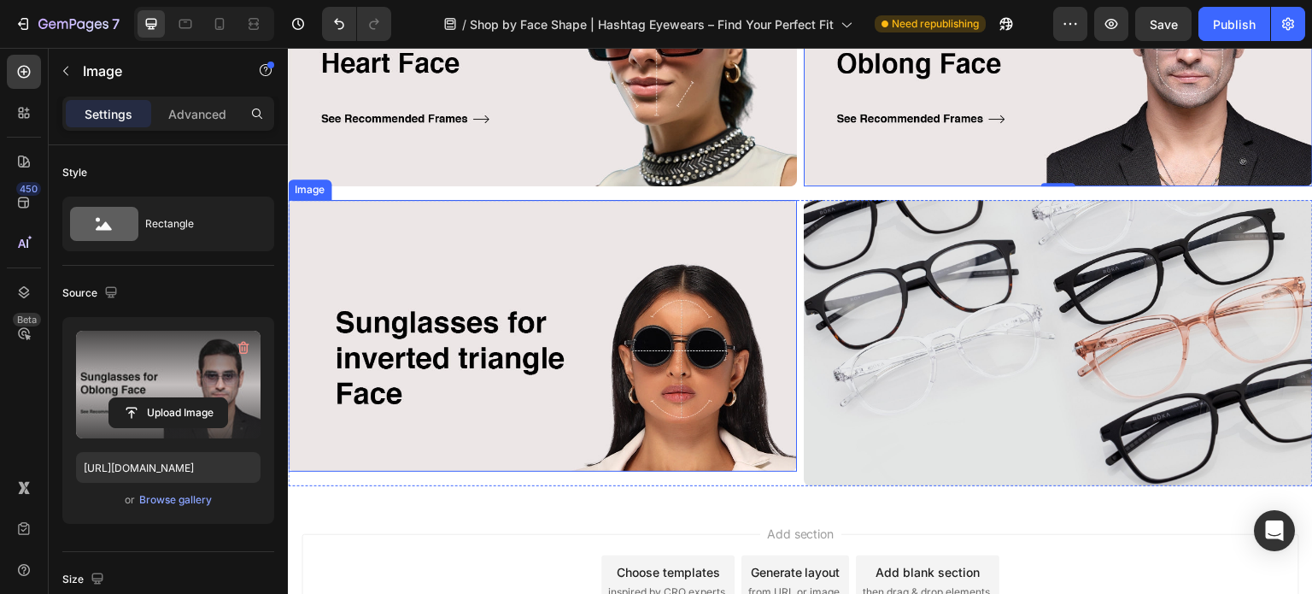
click at [500, 314] on img at bounding box center [542, 336] width 509 height 272
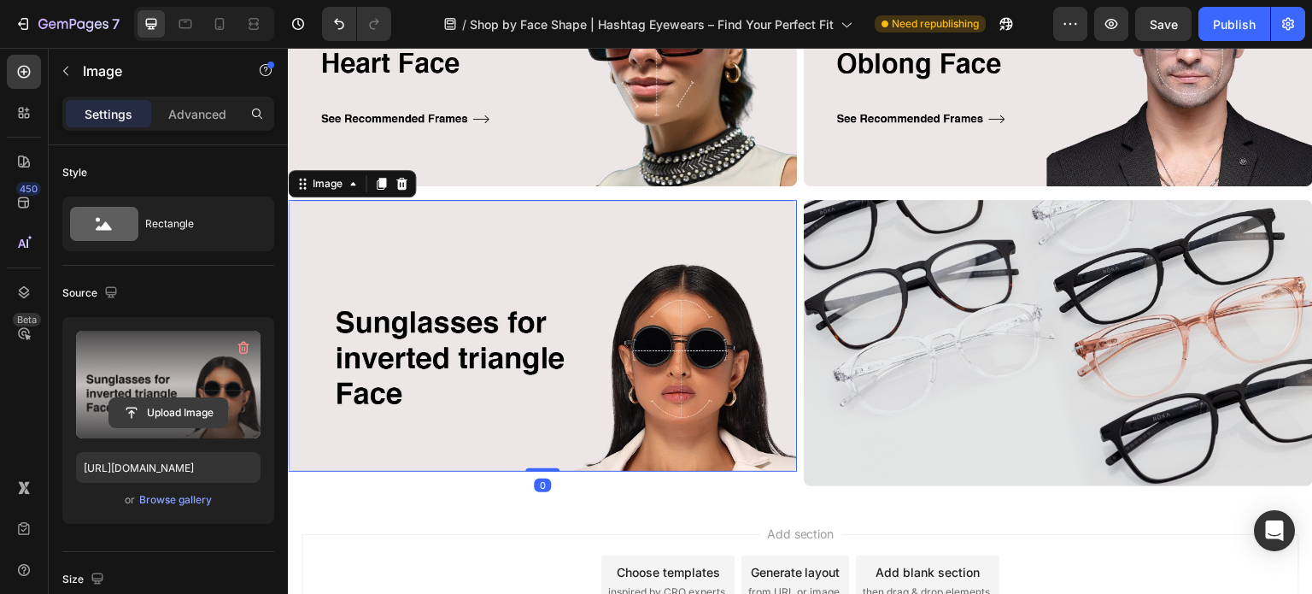
click at [162, 416] on input "file" at bounding box center [168, 412] width 118 height 29
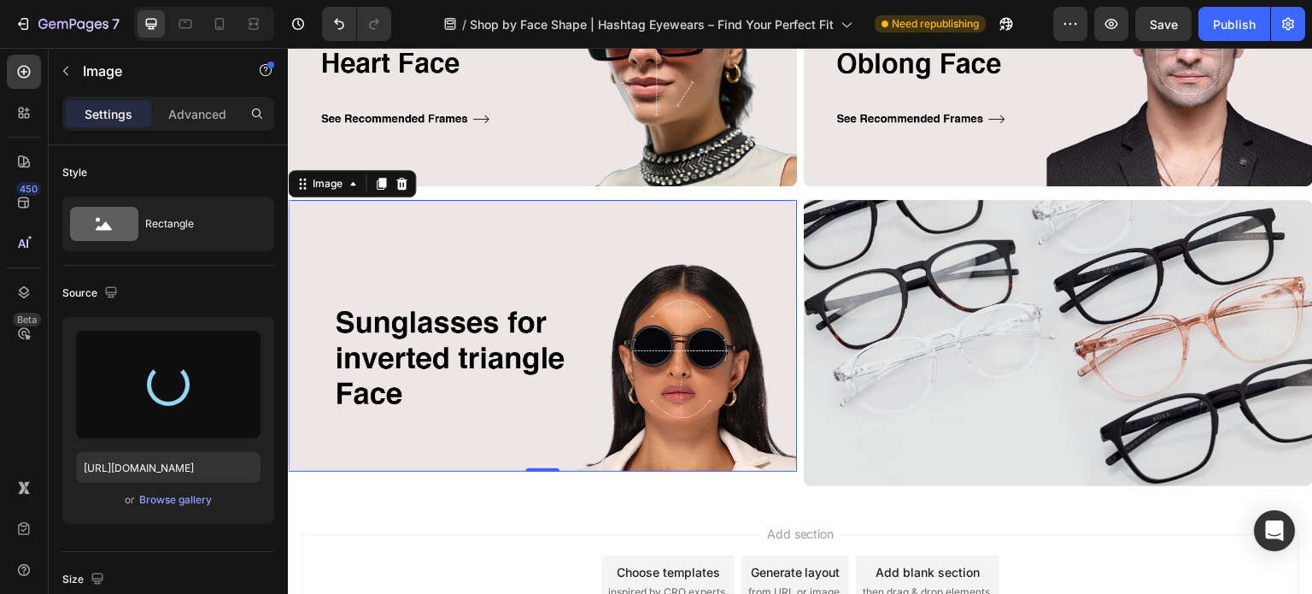
type input "[URL][DOMAIN_NAME]"
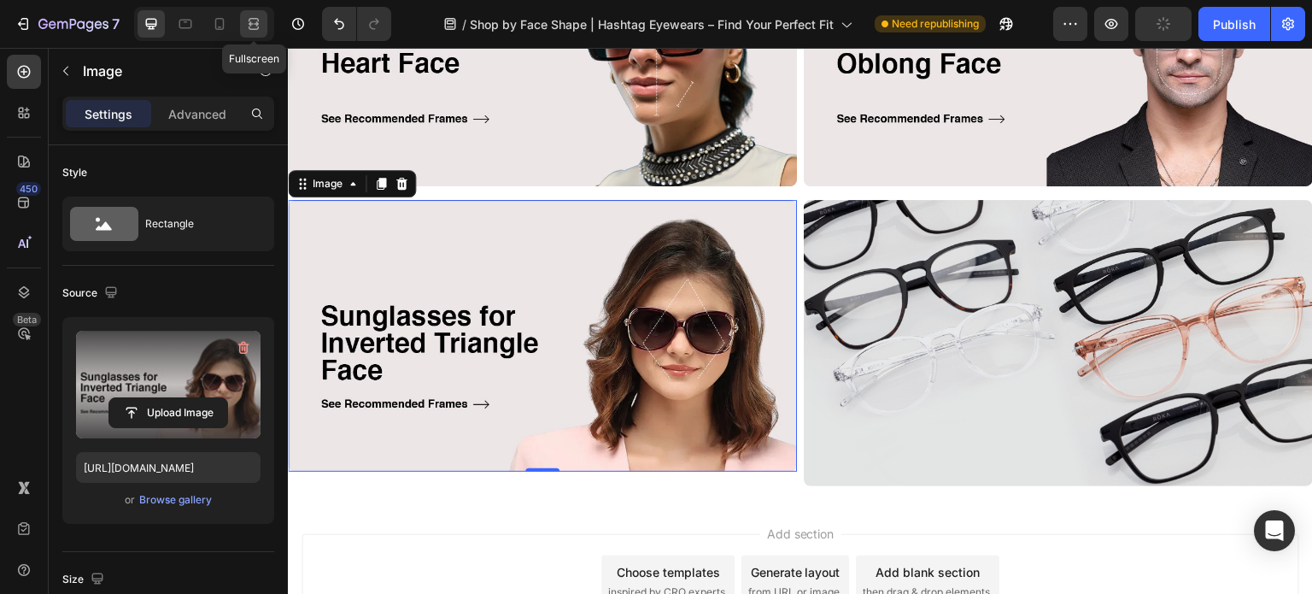
click at [256, 20] on icon at bounding box center [253, 23] width 17 height 17
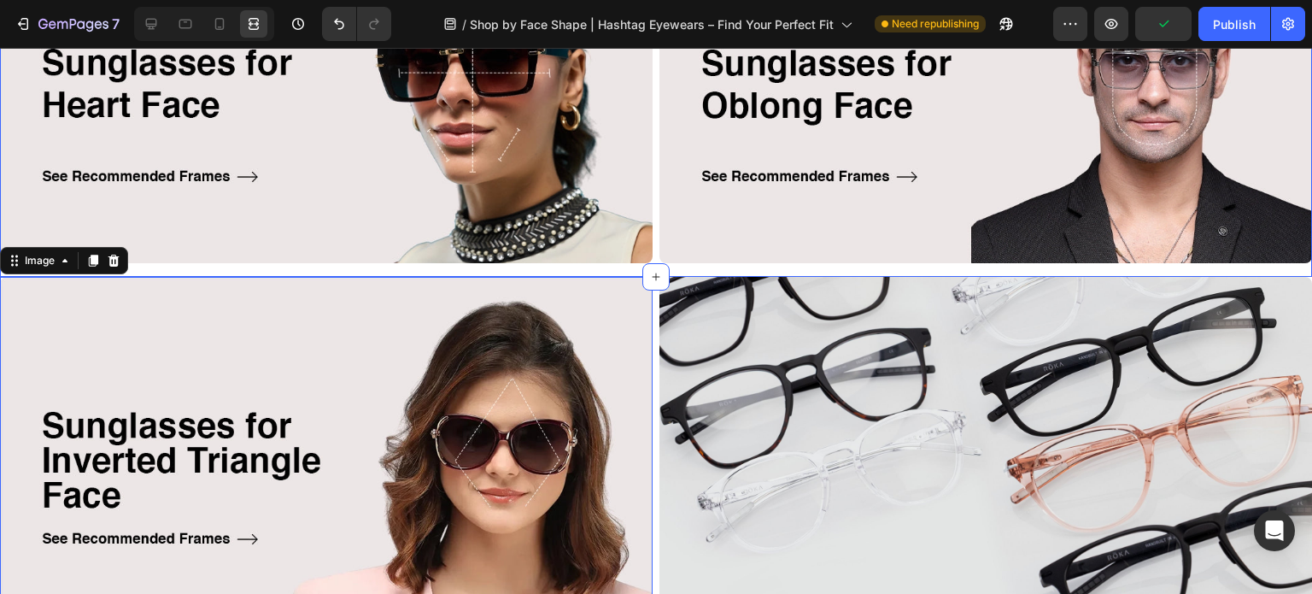
click at [613, 266] on div "Image Image Row" at bounding box center [656, 96] width 1312 height 362
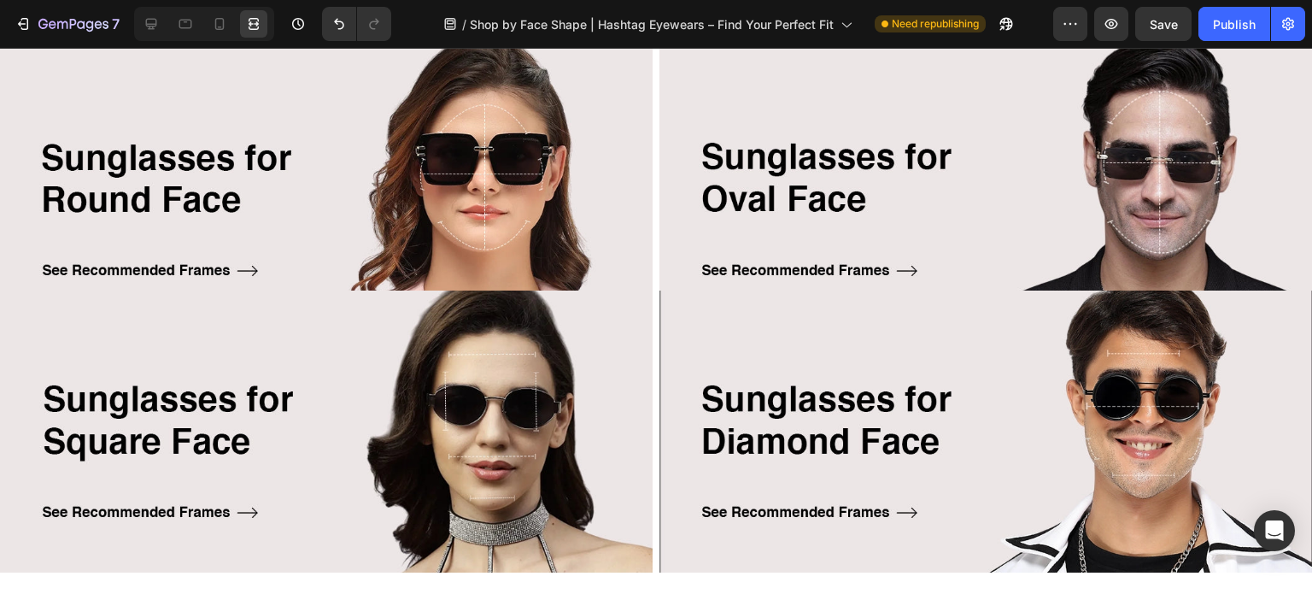
scroll to position [171, 0]
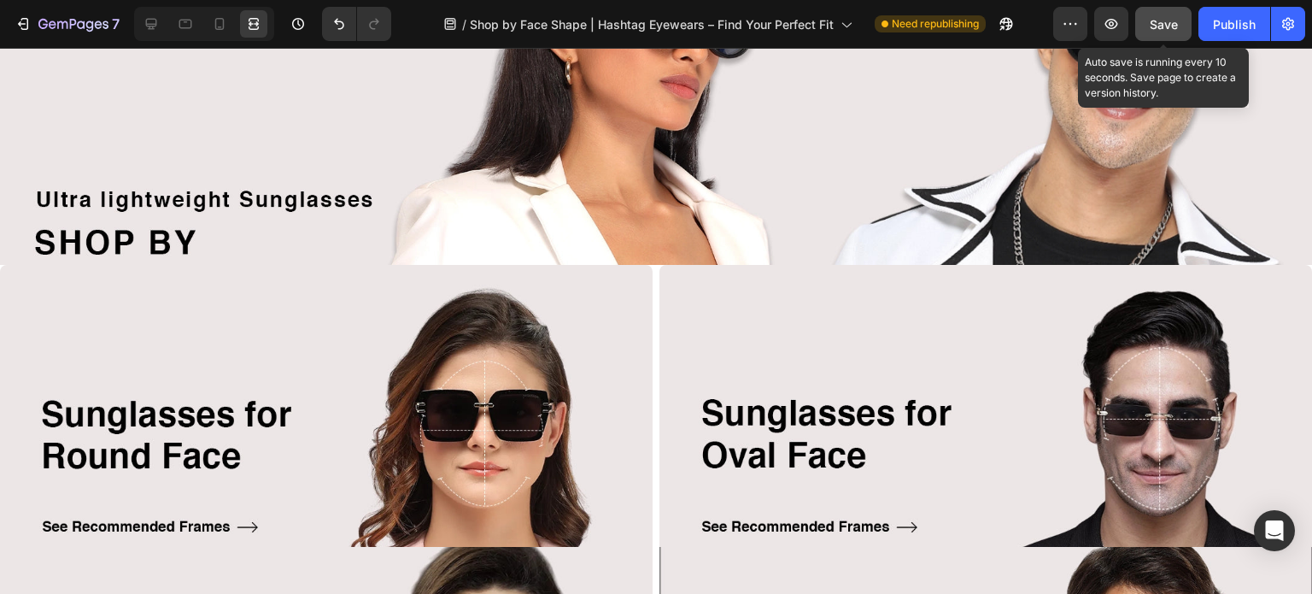
click at [1173, 17] on span "Save" at bounding box center [1163, 24] width 28 height 15
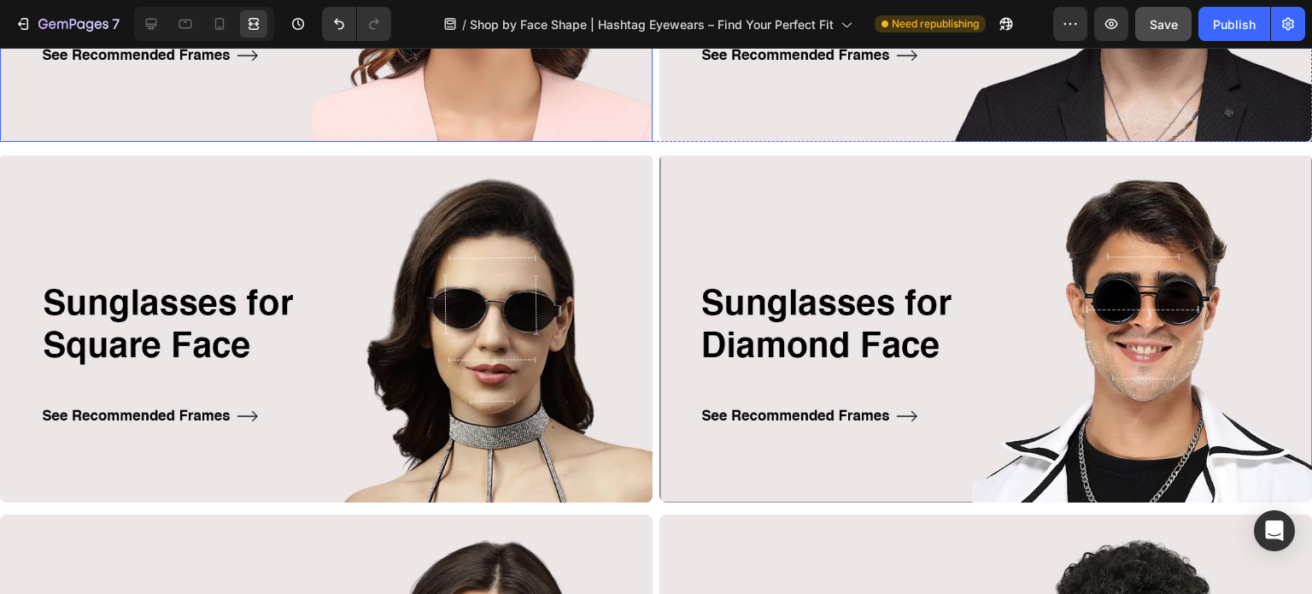
scroll to position [769, 0]
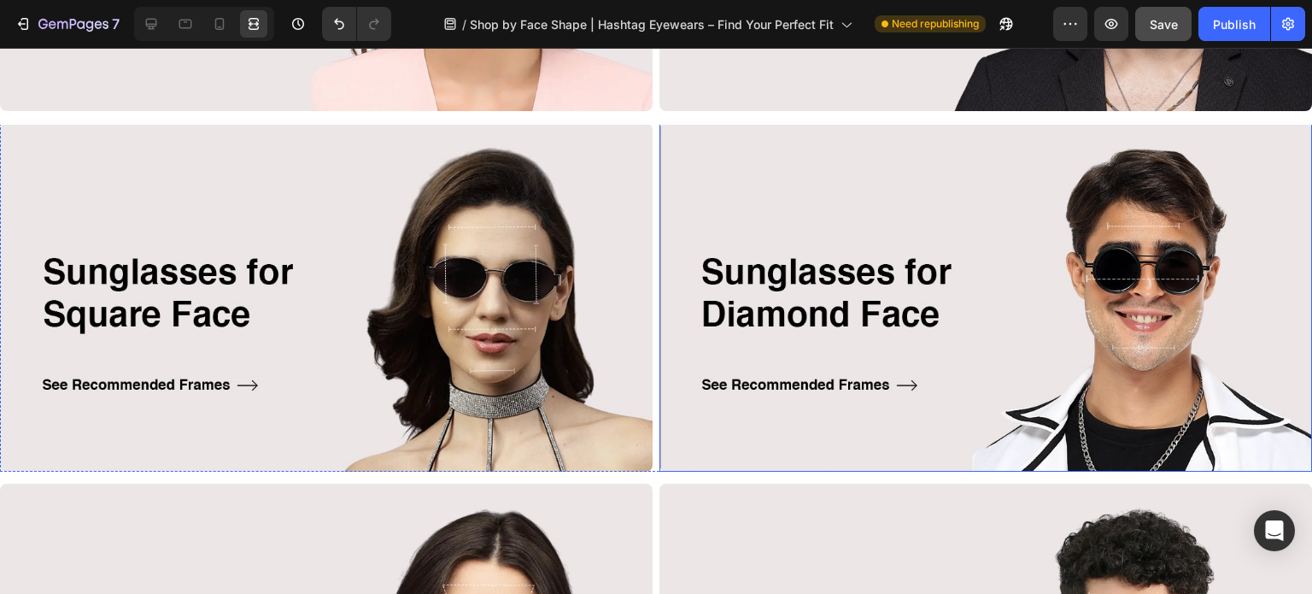
click at [844, 337] on img at bounding box center [985, 297] width 652 height 348
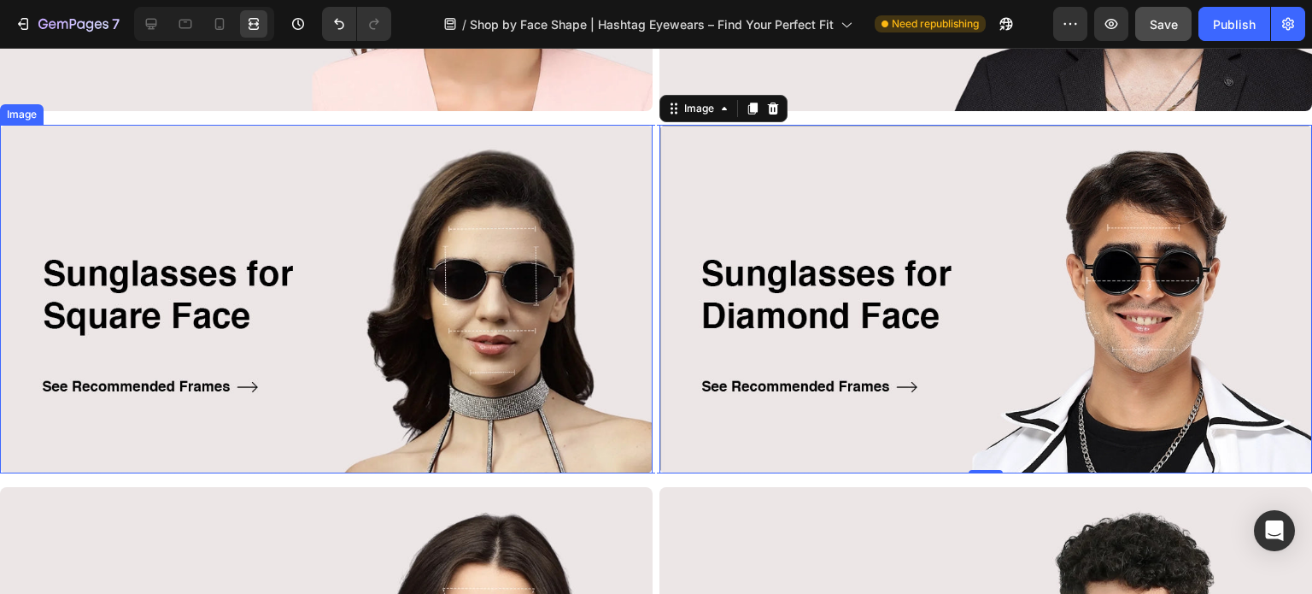
click at [530, 312] on img at bounding box center [326, 299] width 652 height 348
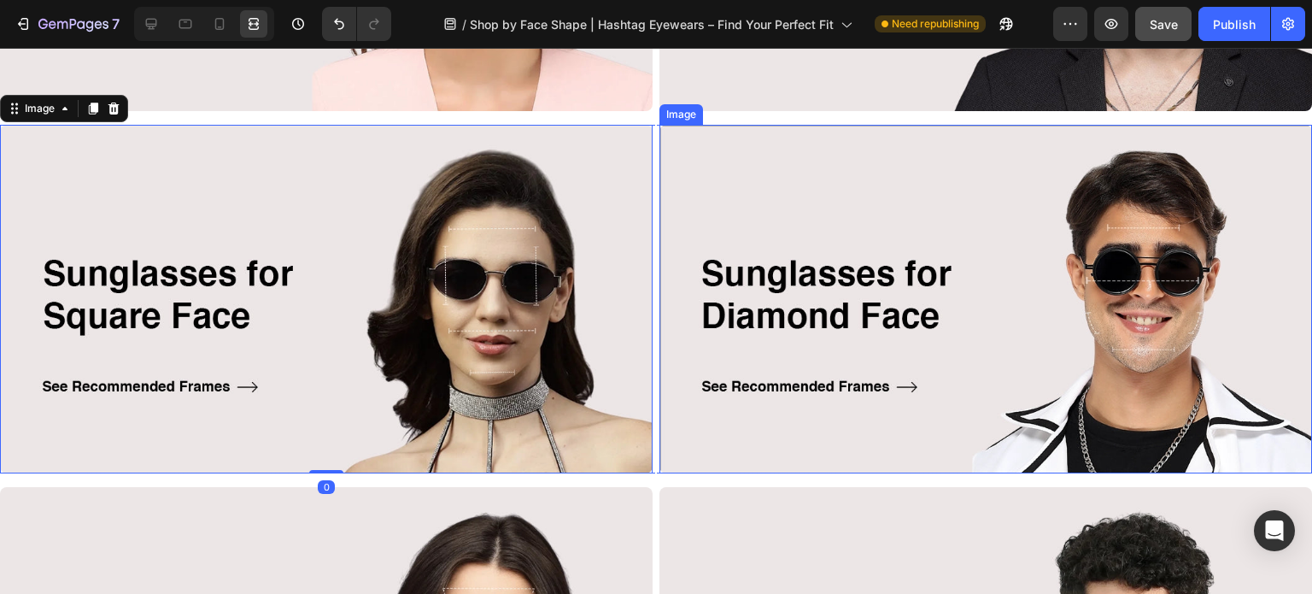
click at [902, 324] on img at bounding box center [985, 299] width 652 height 348
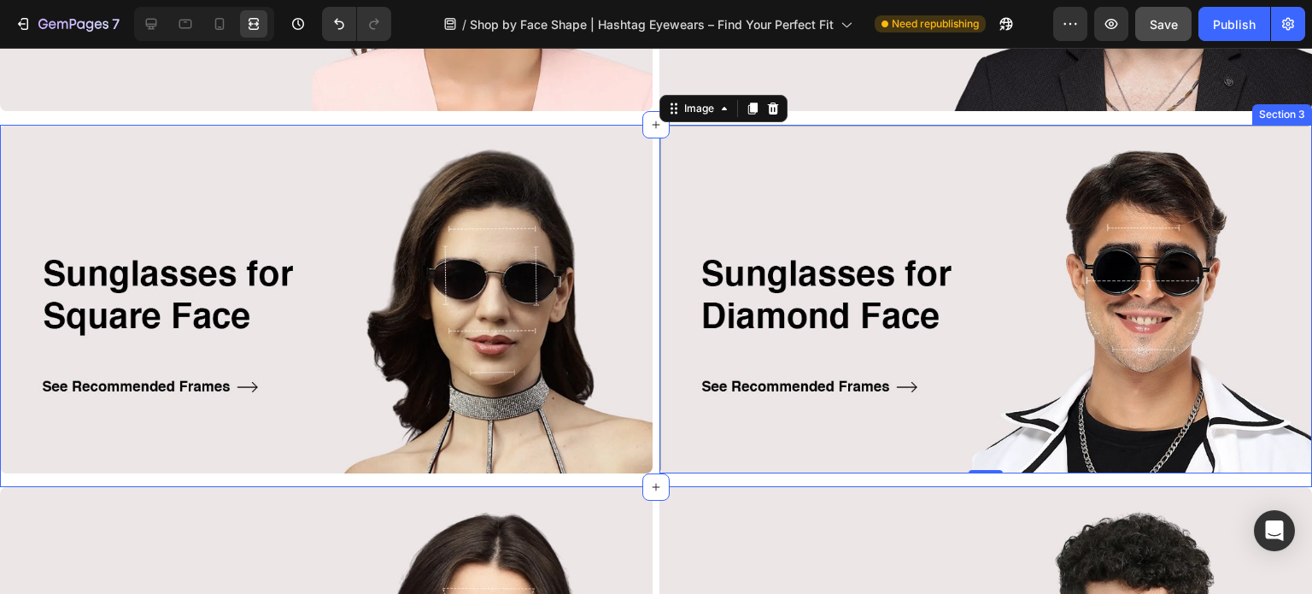
click at [616, 471] on div "Image Image 0 Row" at bounding box center [656, 306] width 1312 height 362
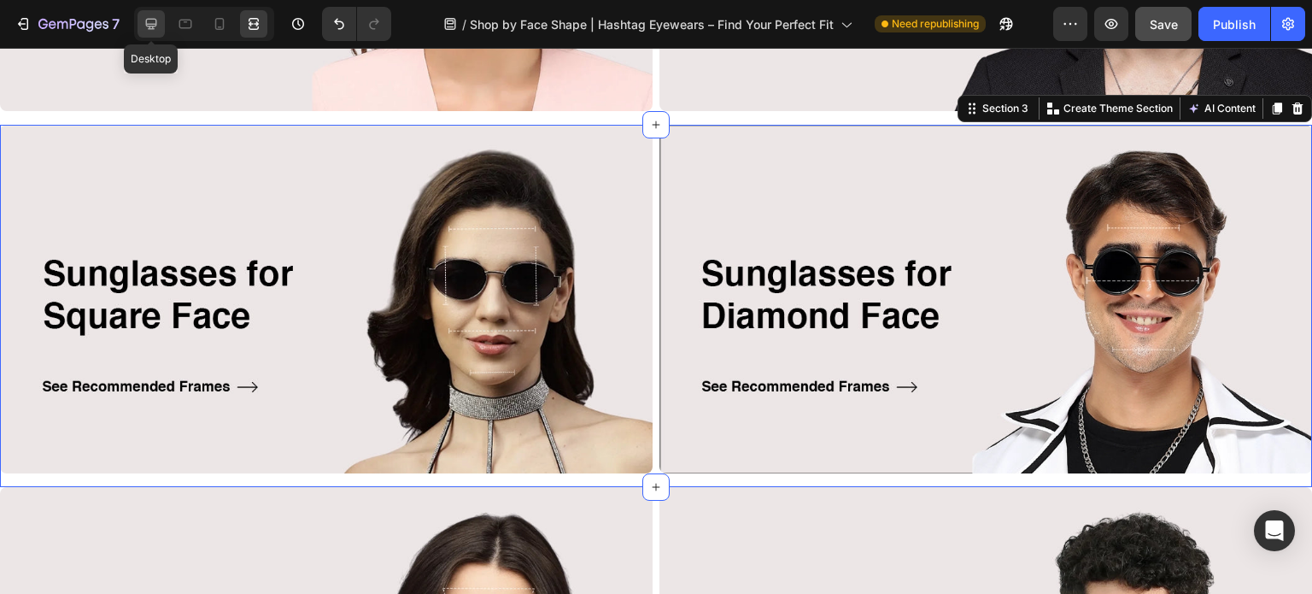
click at [157, 23] on icon at bounding box center [151, 23] width 17 height 17
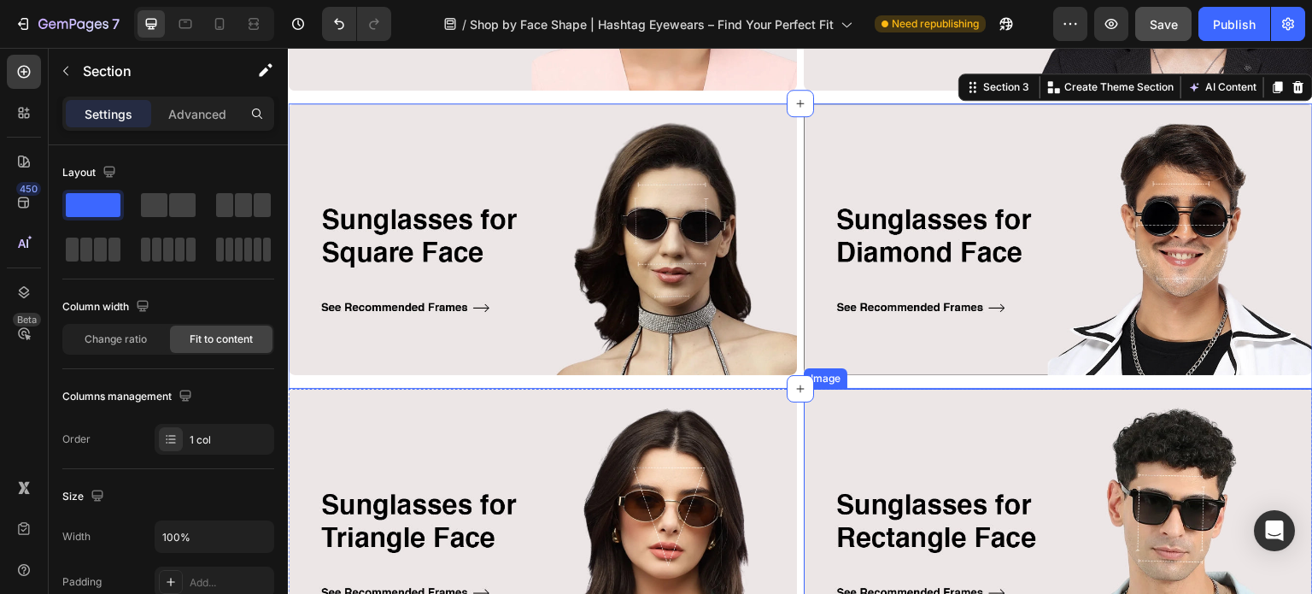
scroll to position [683, 0]
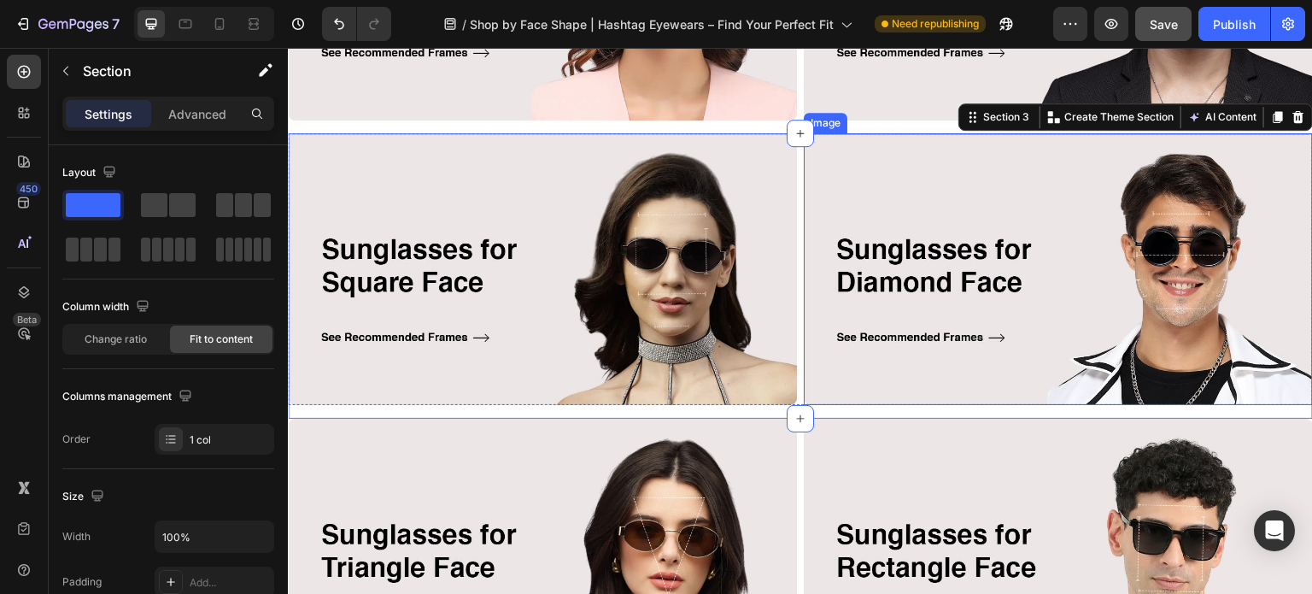
click at [944, 298] on img at bounding box center [1058, 269] width 509 height 272
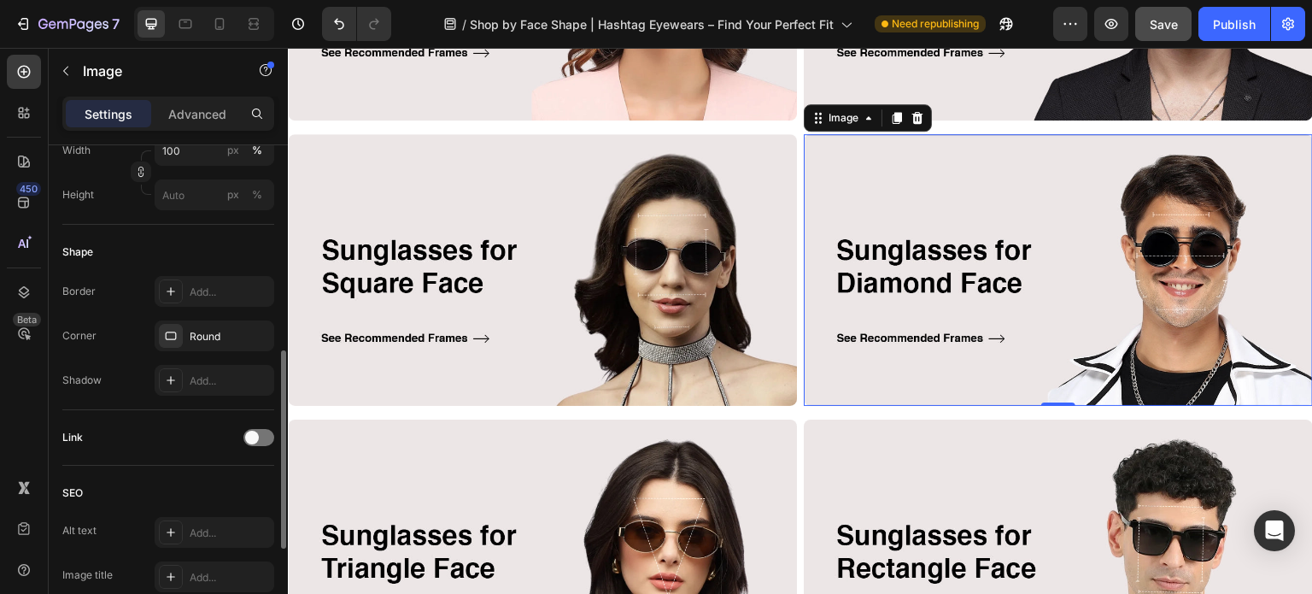
scroll to position [427, 0]
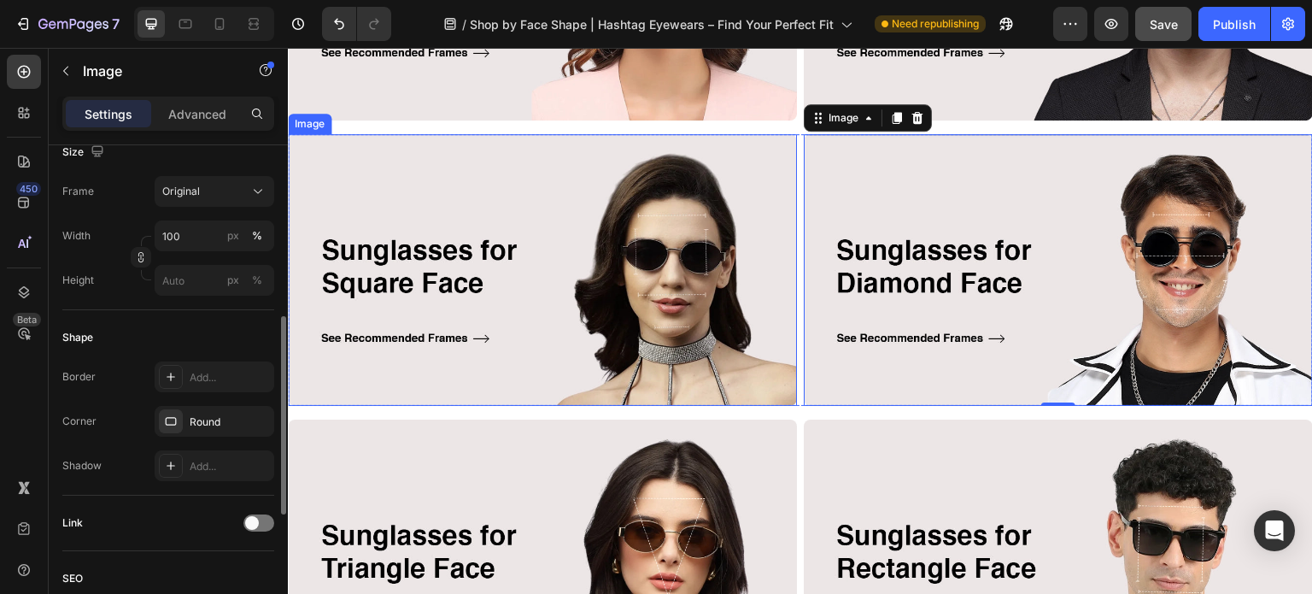
click at [640, 324] on img at bounding box center [542, 270] width 509 height 272
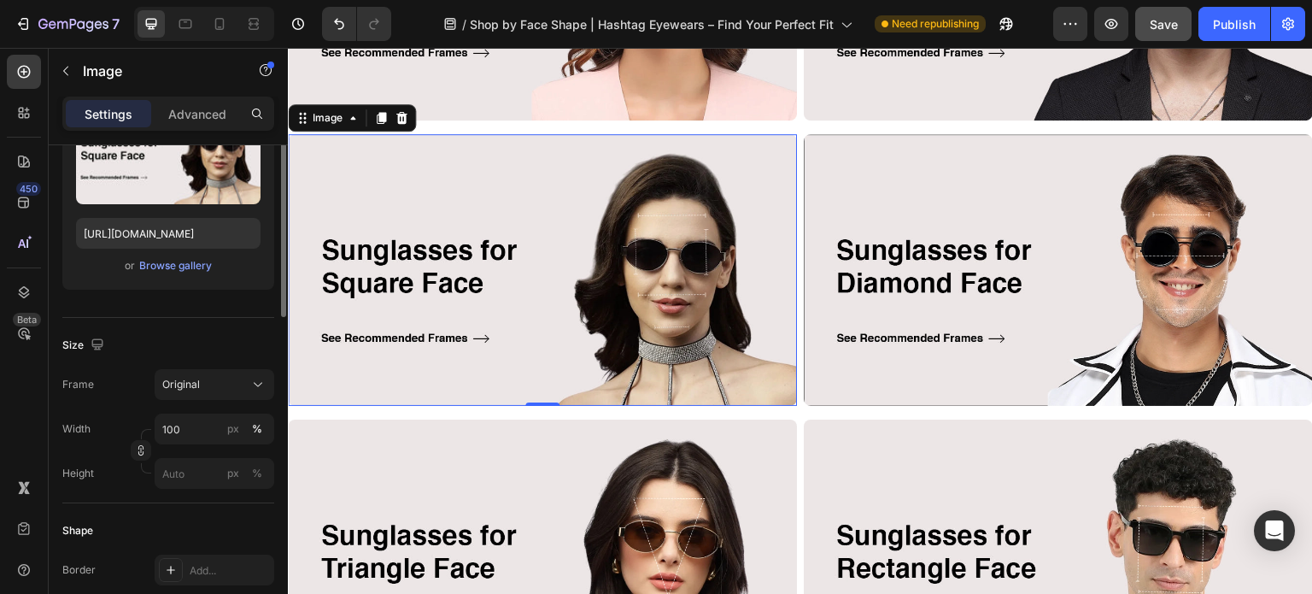
scroll to position [0, 0]
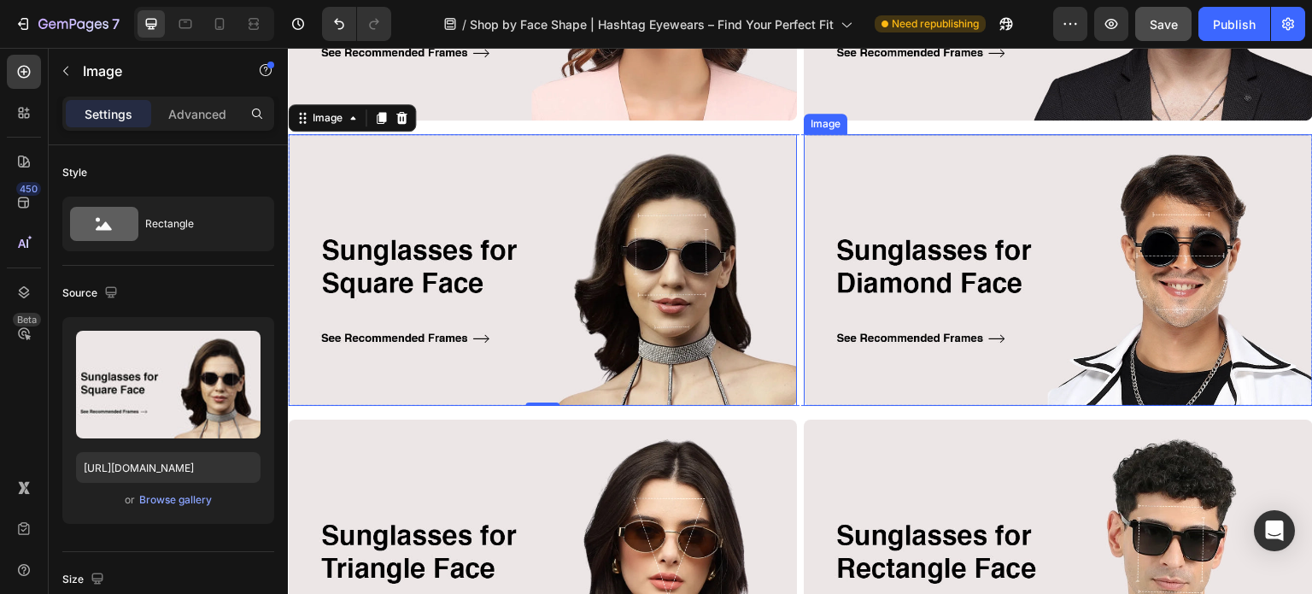
click at [964, 235] on img at bounding box center [1058, 270] width 509 height 272
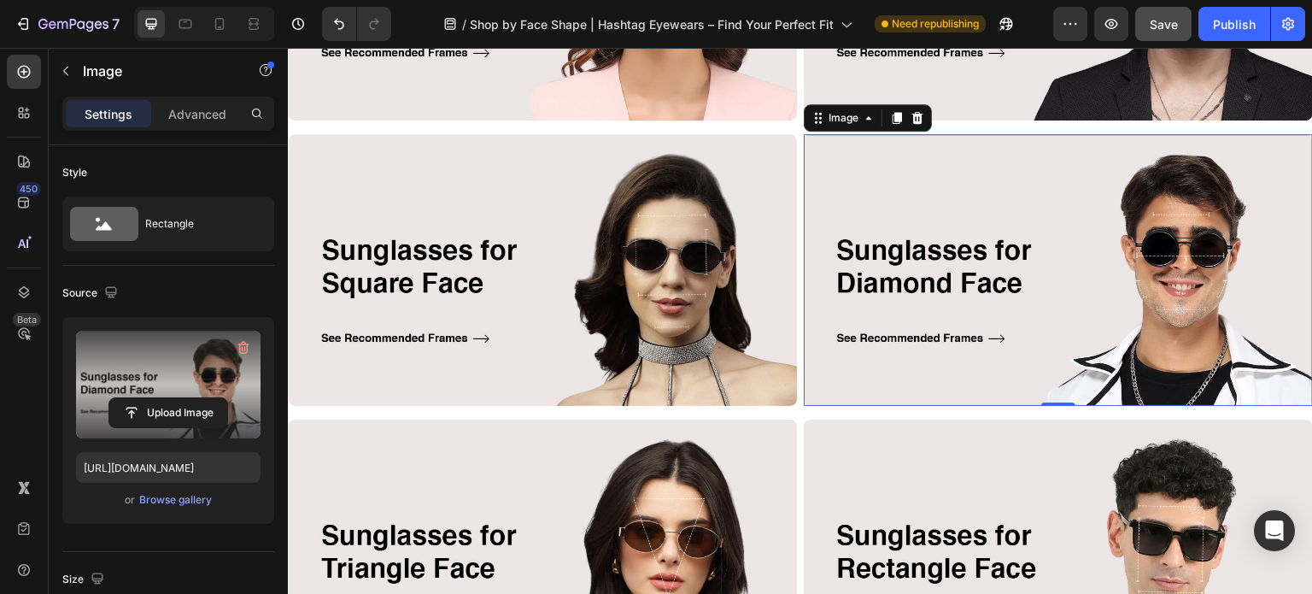
scroll to position [427, 0]
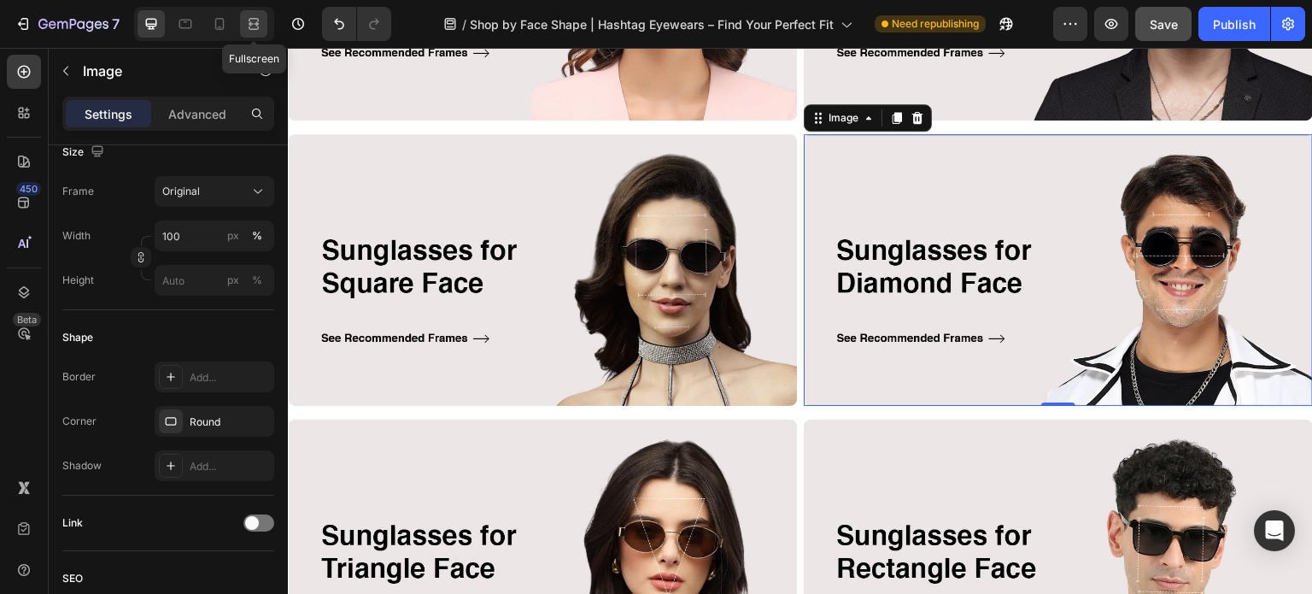
click at [253, 24] on icon at bounding box center [253, 23] width 17 height 17
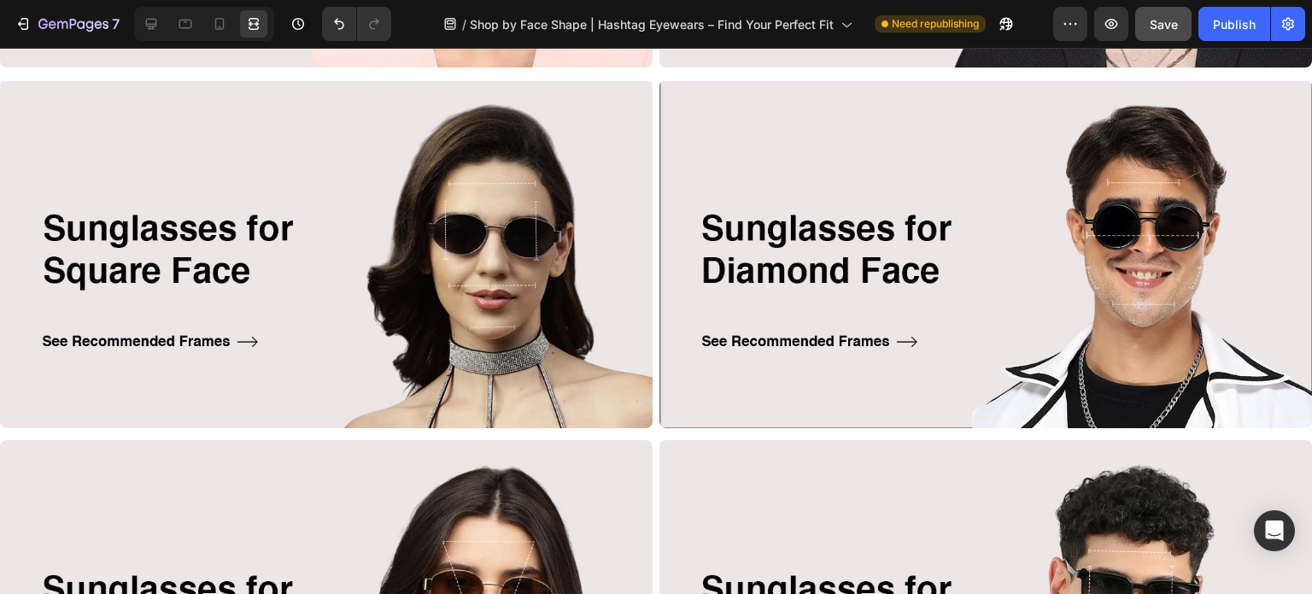
scroll to position [854, 0]
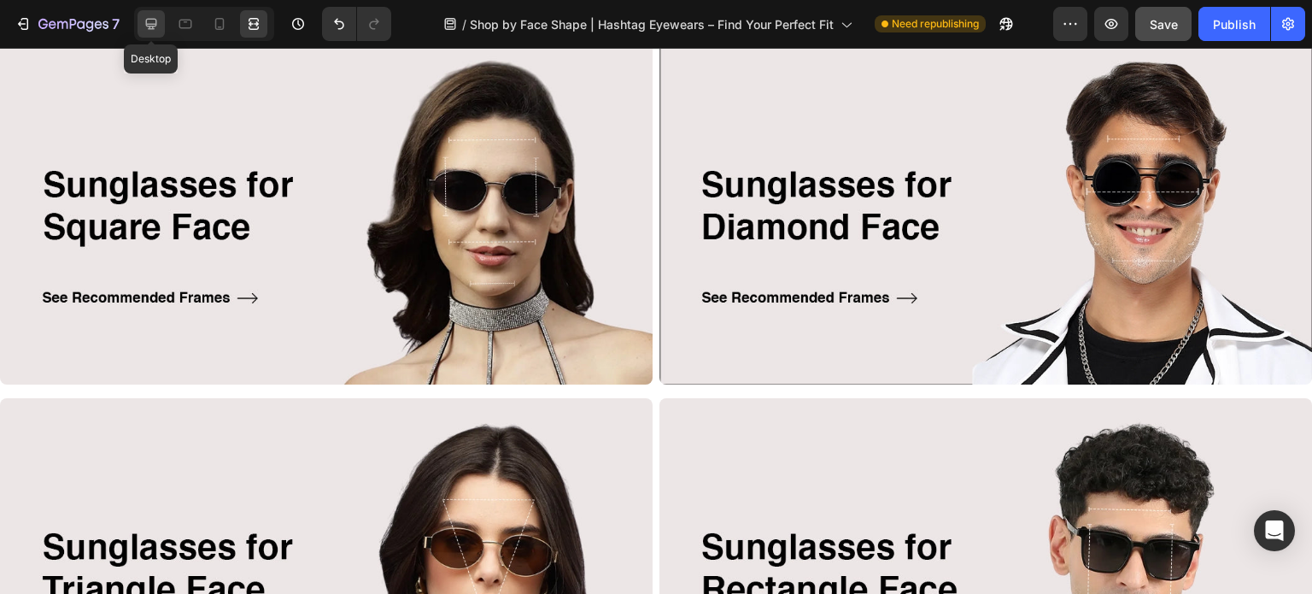
click at [154, 17] on icon at bounding box center [151, 23] width 17 height 17
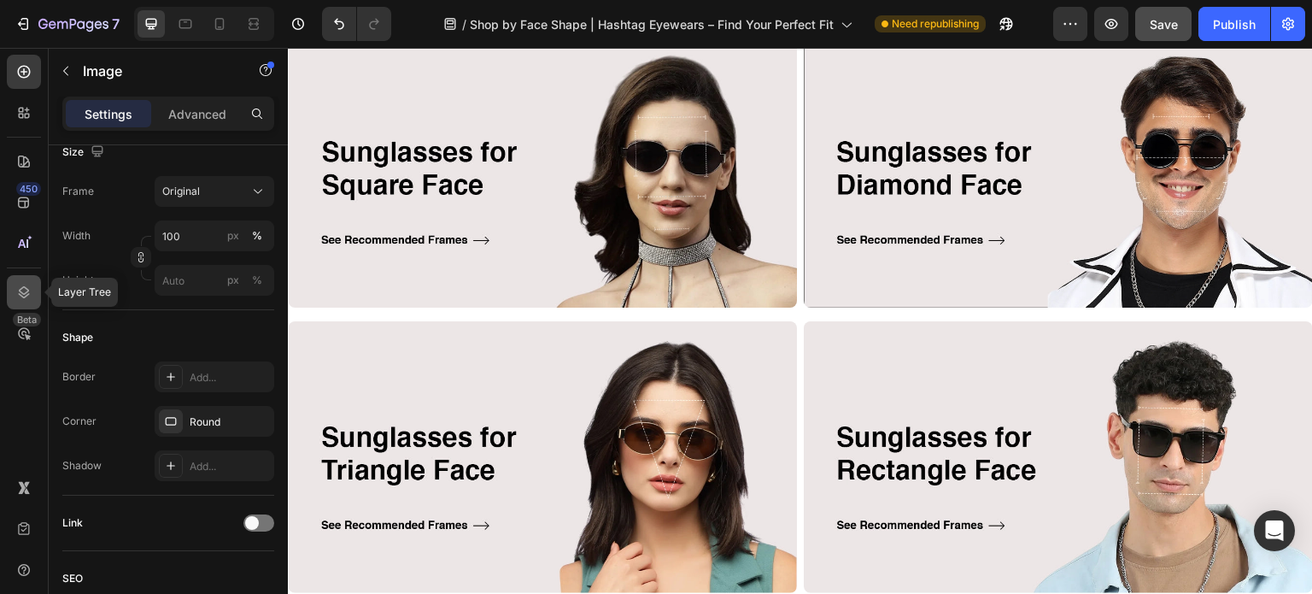
click at [33, 293] on div at bounding box center [24, 292] width 34 height 34
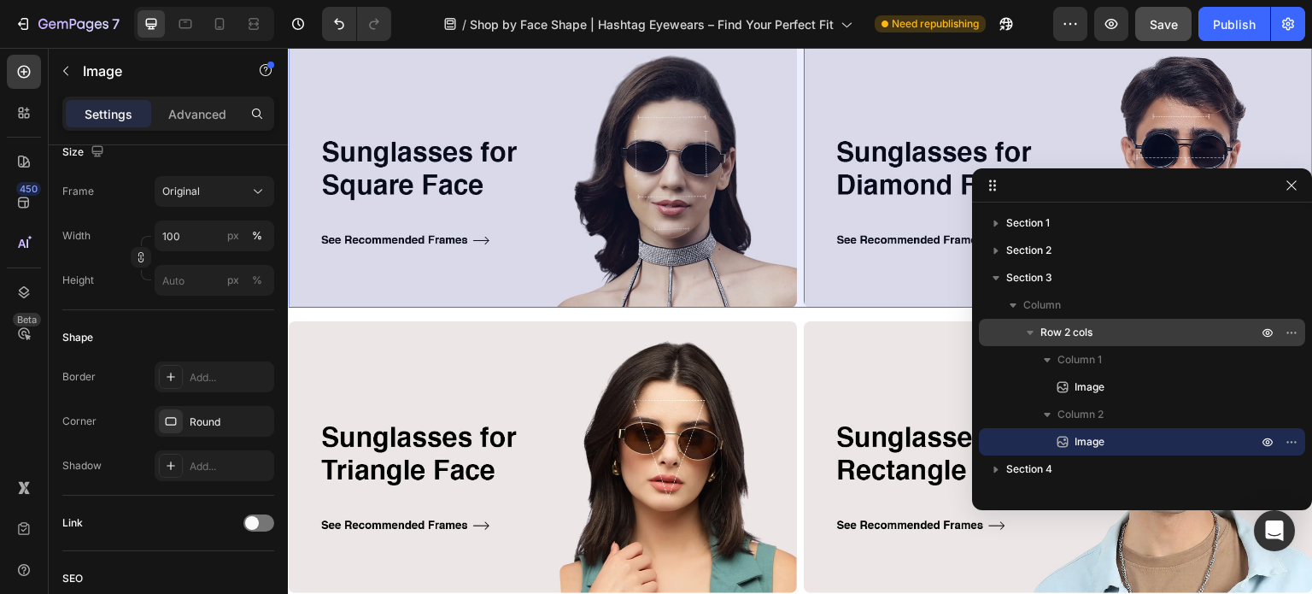
click at [1099, 330] on p "Row 2 cols" at bounding box center [1150, 332] width 220 height 17
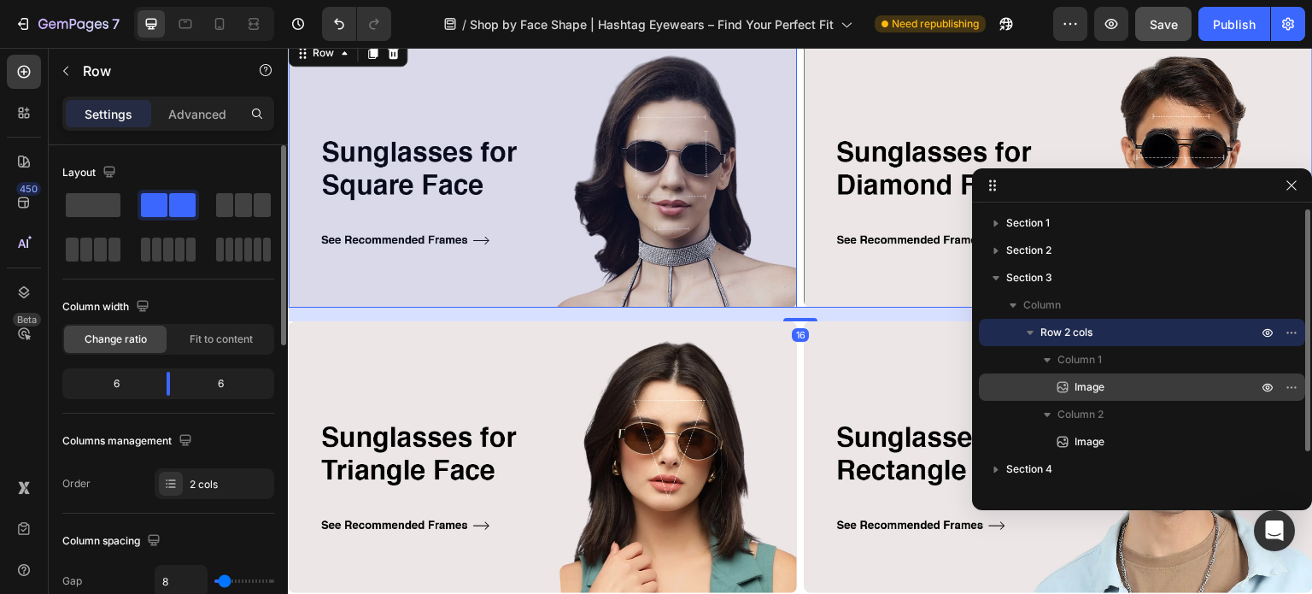
click at [1096, 378] on span "Image" at bounding box center [1089, 386] width 30 height 17
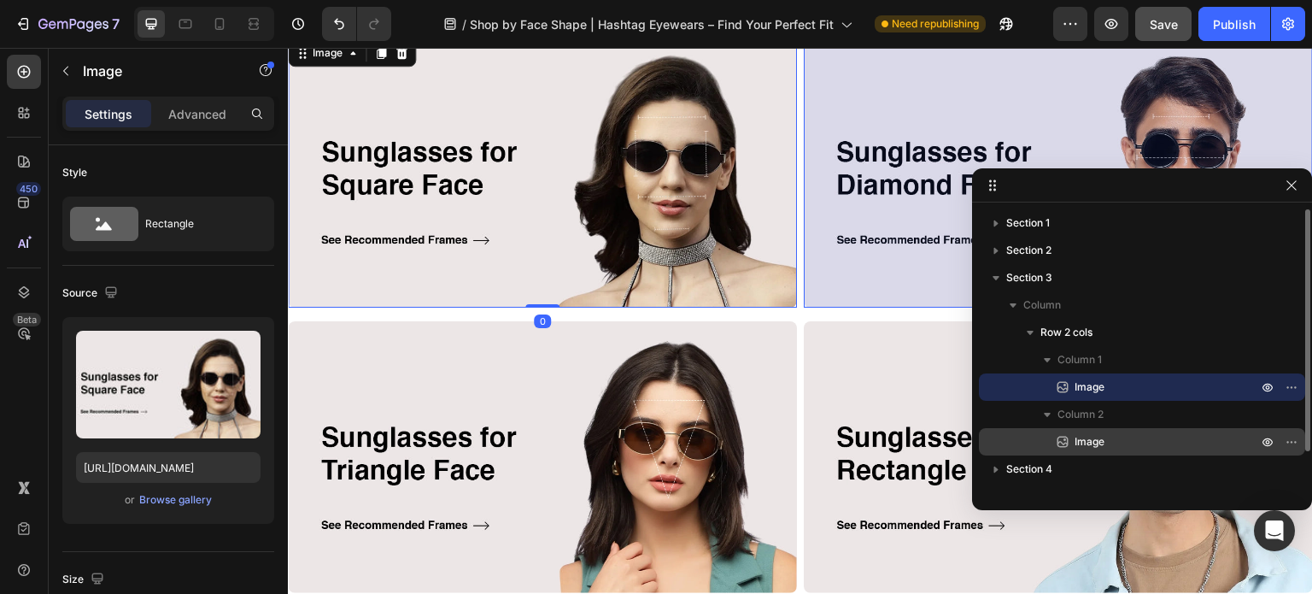
click at [1091, 439] on span "Image" at bounding box center [1089, 441] width 30 height 17
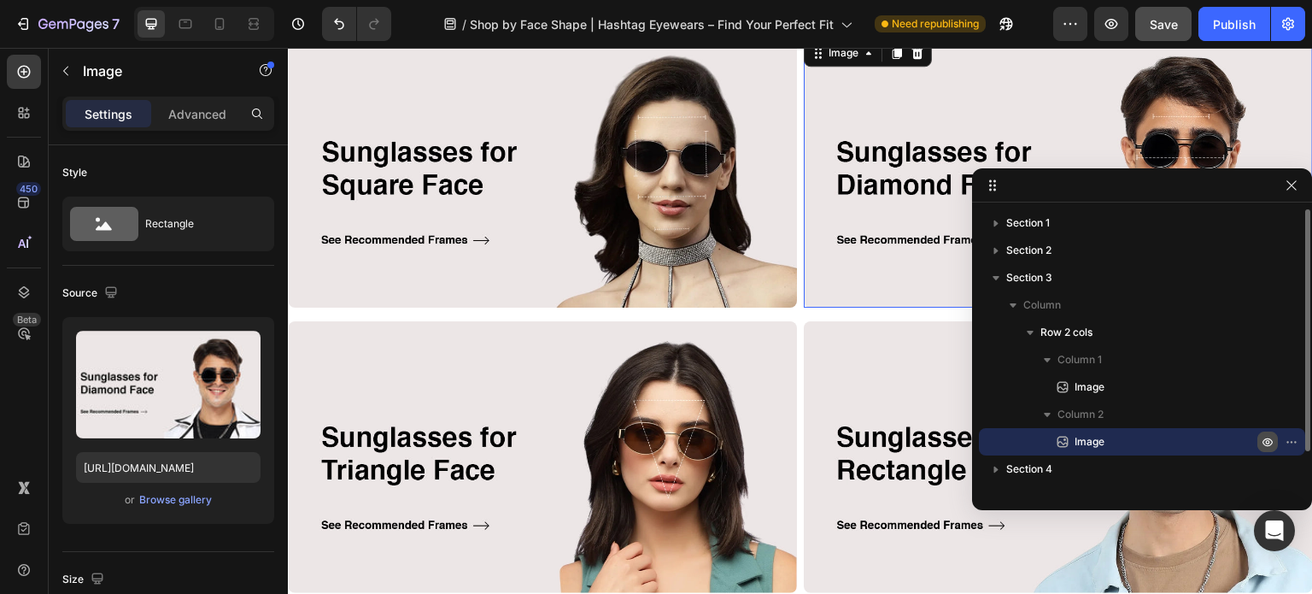
click at [1262, 441] on icon "button" at bounding box center [1267, 442] width 10 height 9
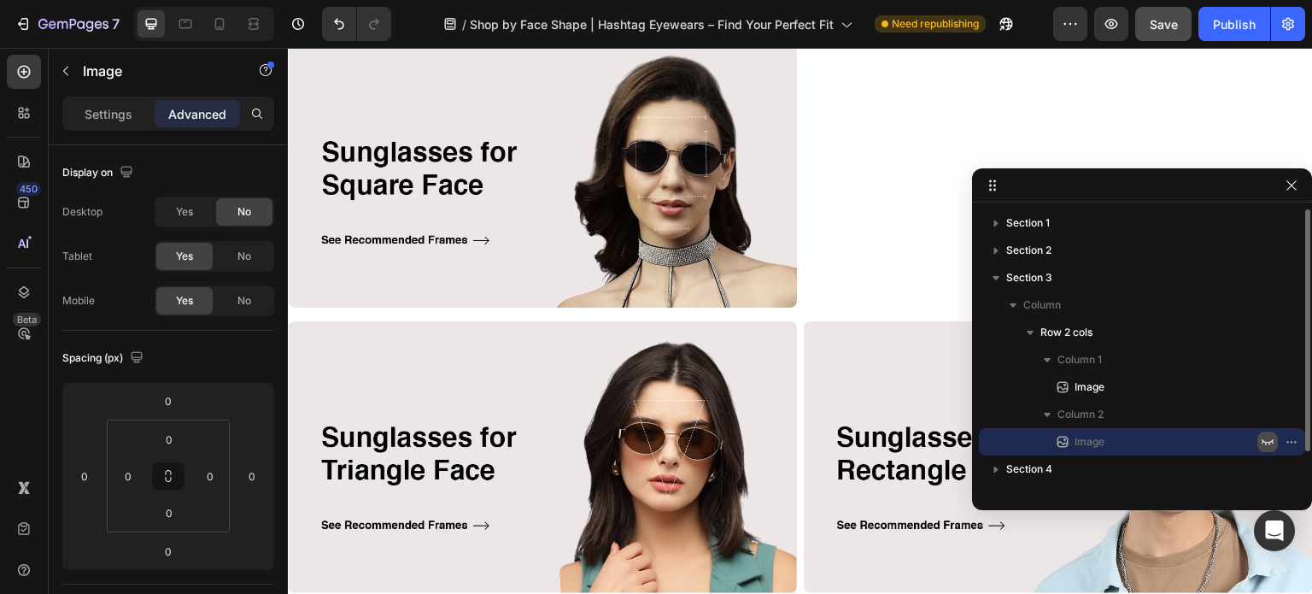
click at [1262, 441] on icon "button" at bounding box center [1267, 442] width 12 height 6
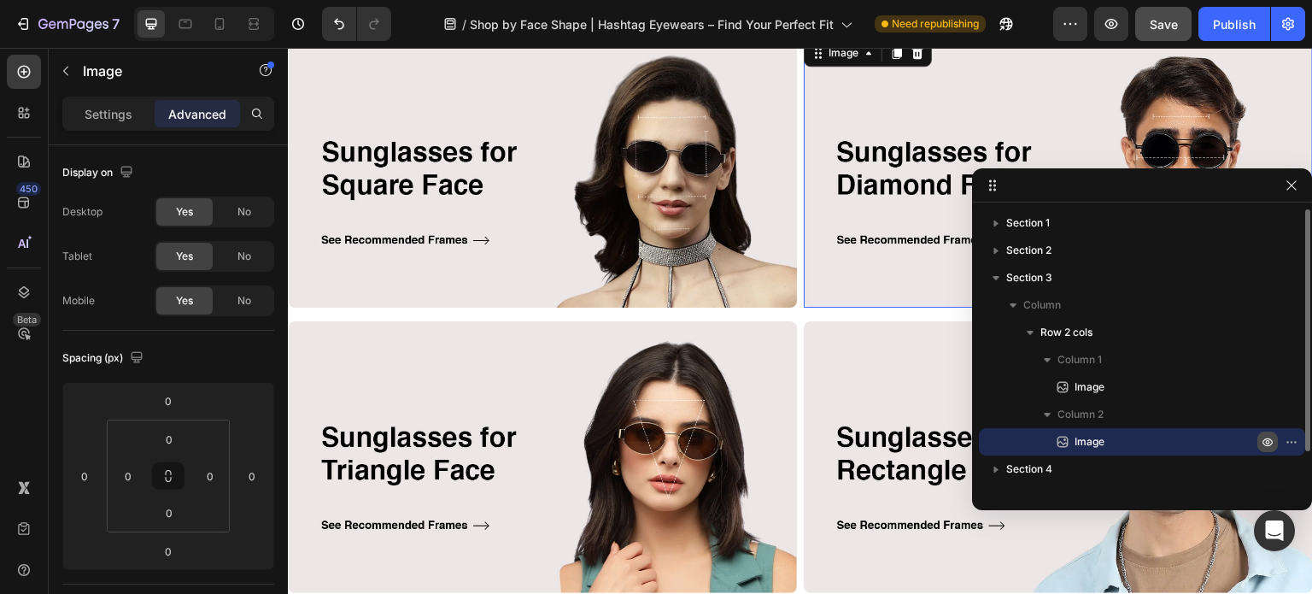
click at [1262, 441] on icon "button" at bounding box center [1267, 442] width 10 height 9
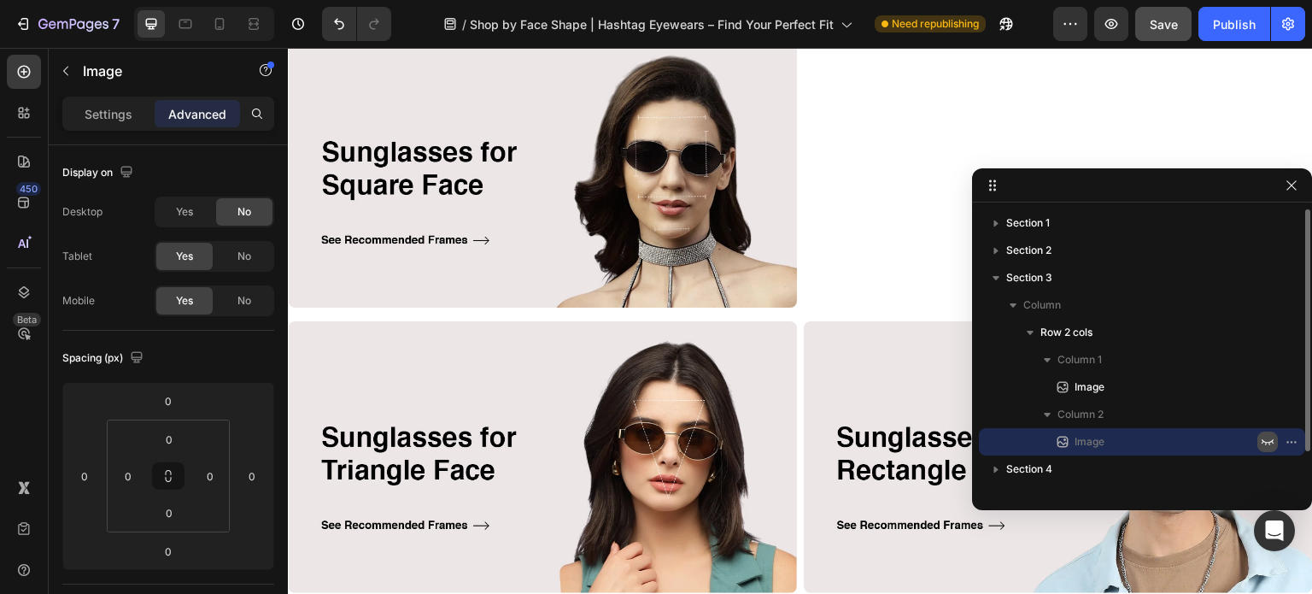
click at [1262, 441] on icon "button" at bounding box center [1267, 442] width 12 height 6
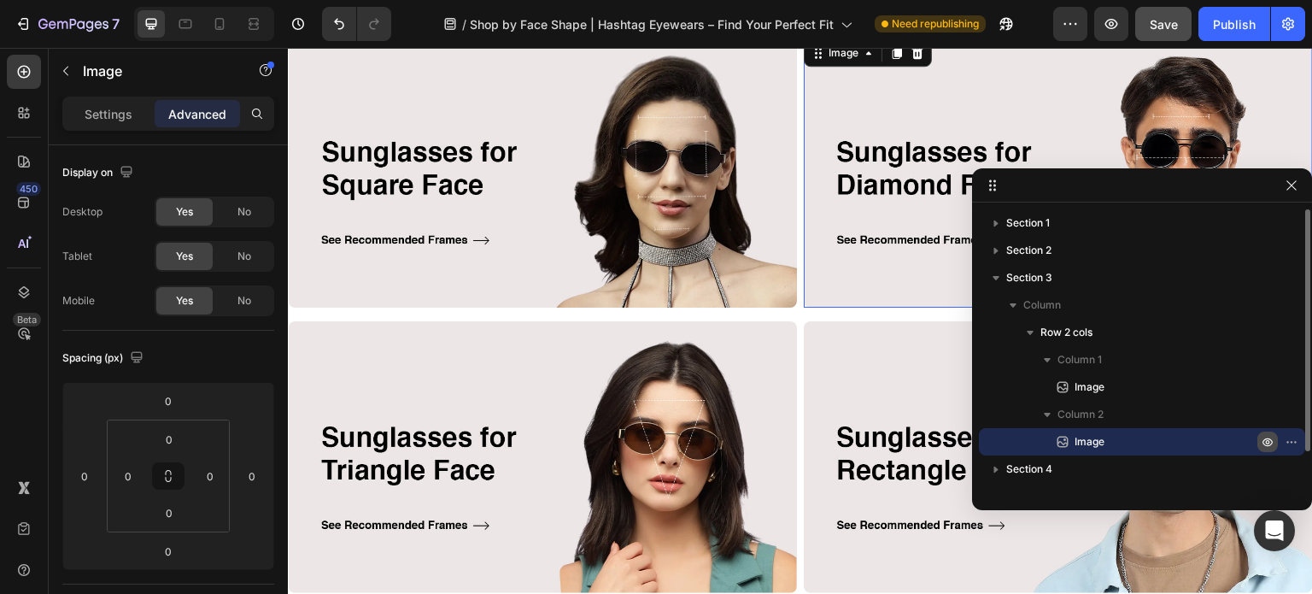
click at [1262, 441] on icon "button" at bounding box center [1267, 442] width 10 height 9
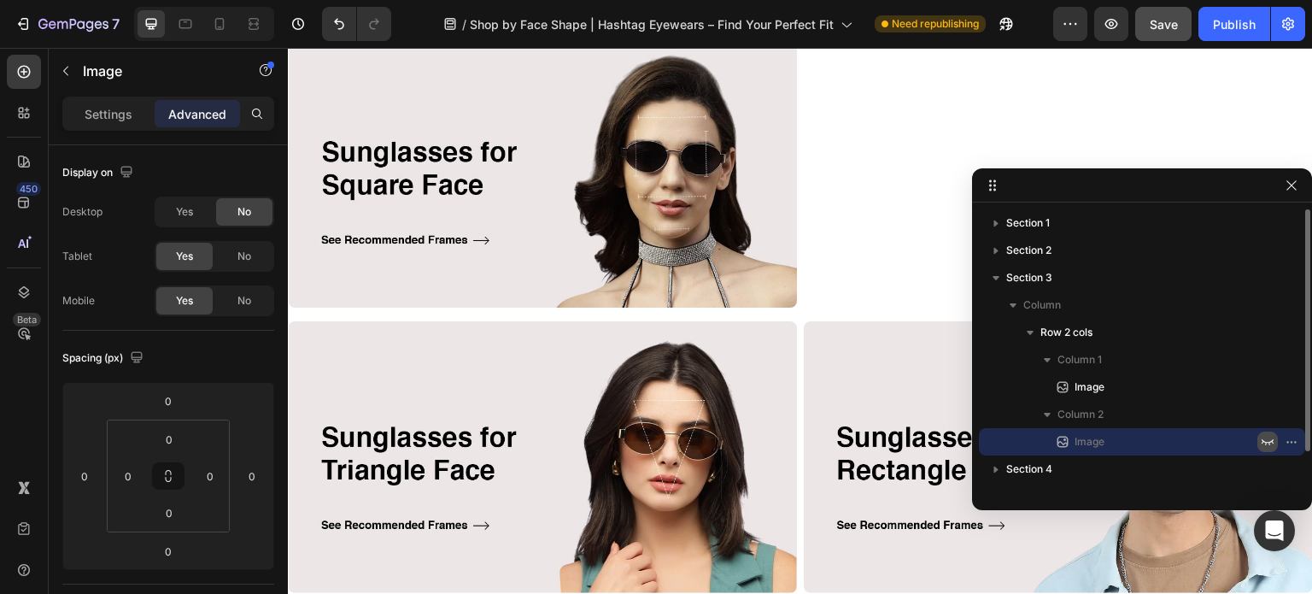
click at [1262, 441] on icon "button" at bounding box center [1267, 442] width 12 height 6
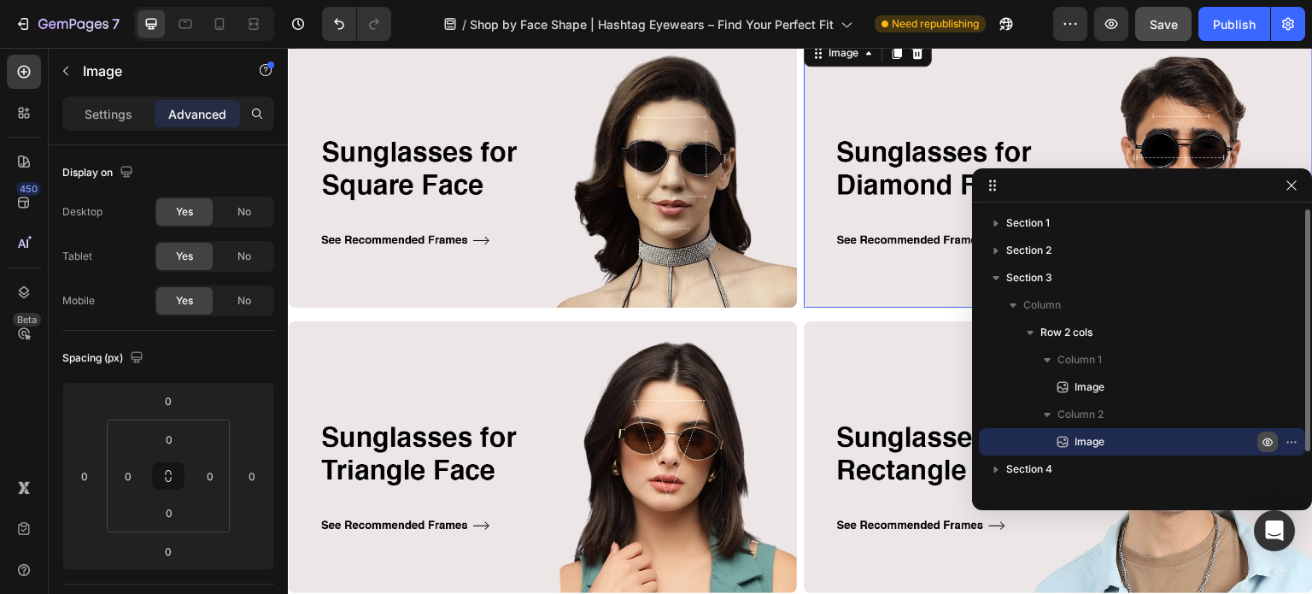
click at [1262, 441] on icon "button" at bounding box center [1267, 442] width 10 height 9
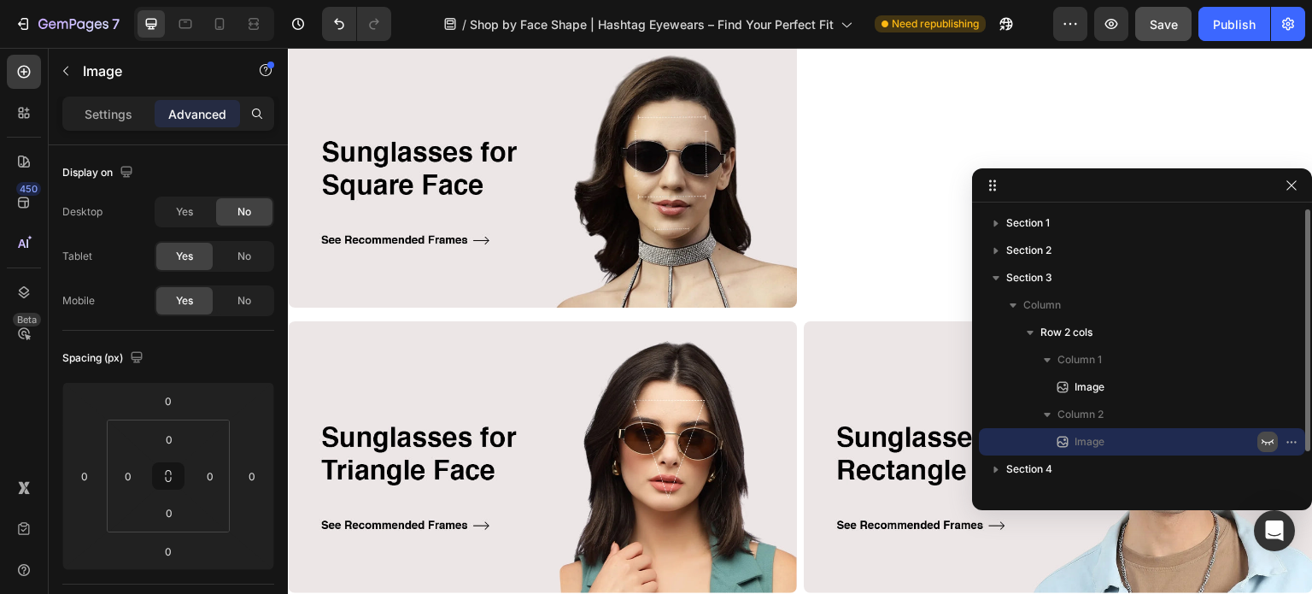
click at [1262, 441] on icon "button" at bounding box center [1267, 442] width 12 height 6
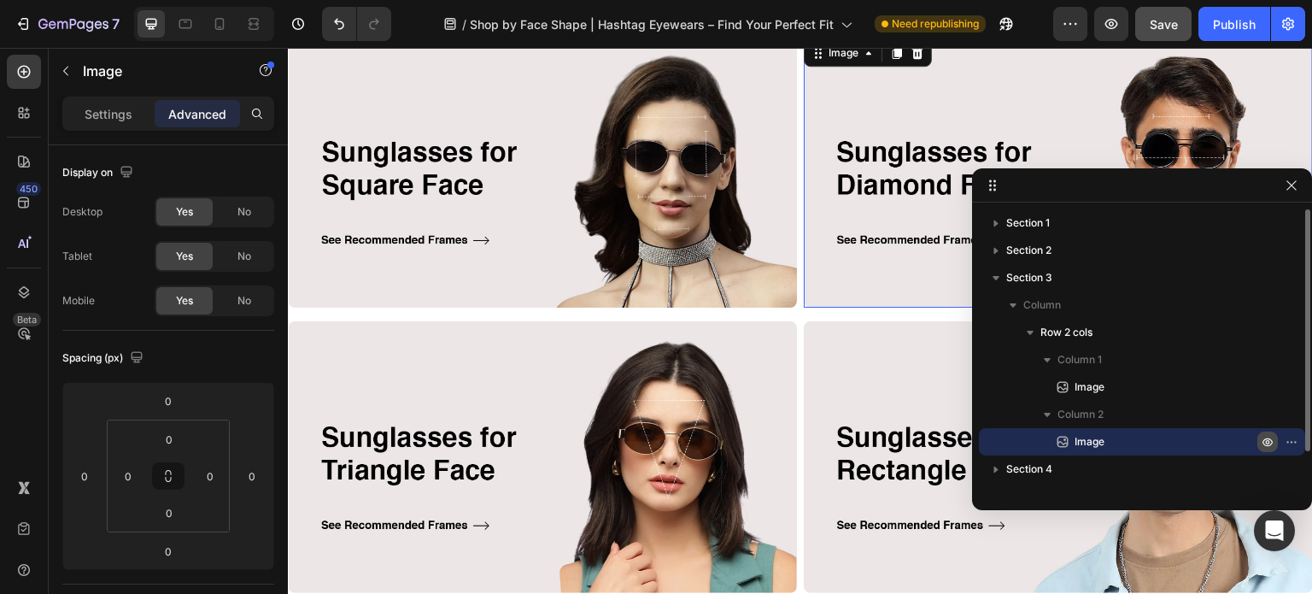
click at [1268, 439] on icon "button" at bounding box center [1267, 442] width 14 height 14
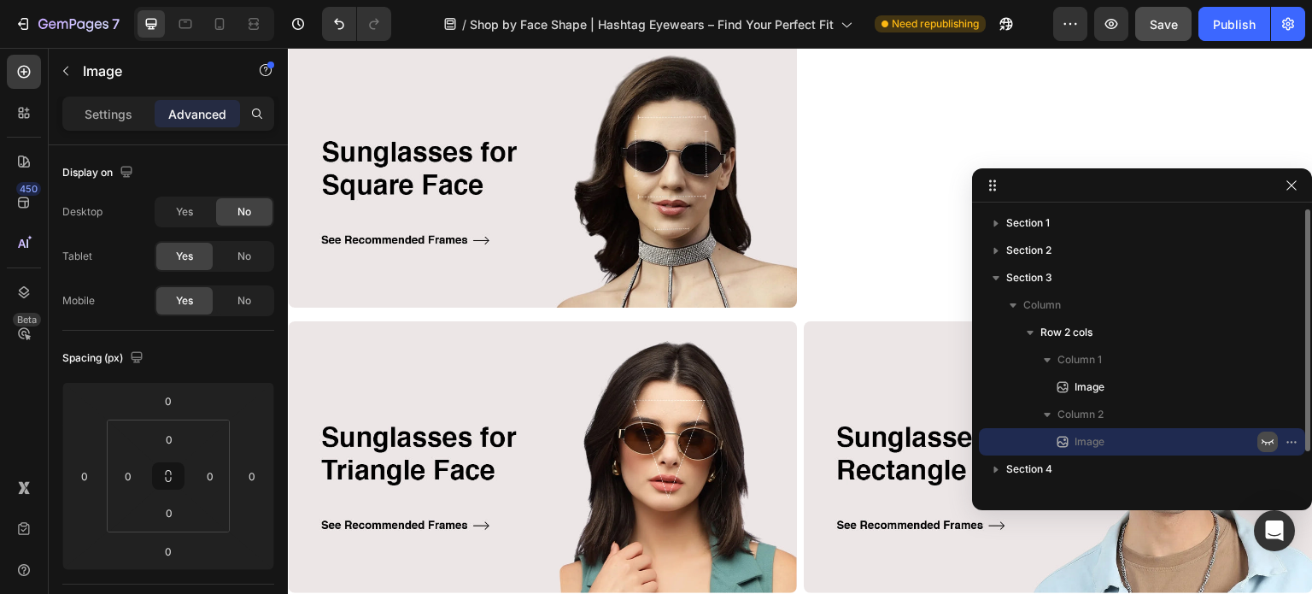
click at [1268, 439] on icon "button" at bounding box center [1267, 442] width 14 height 14
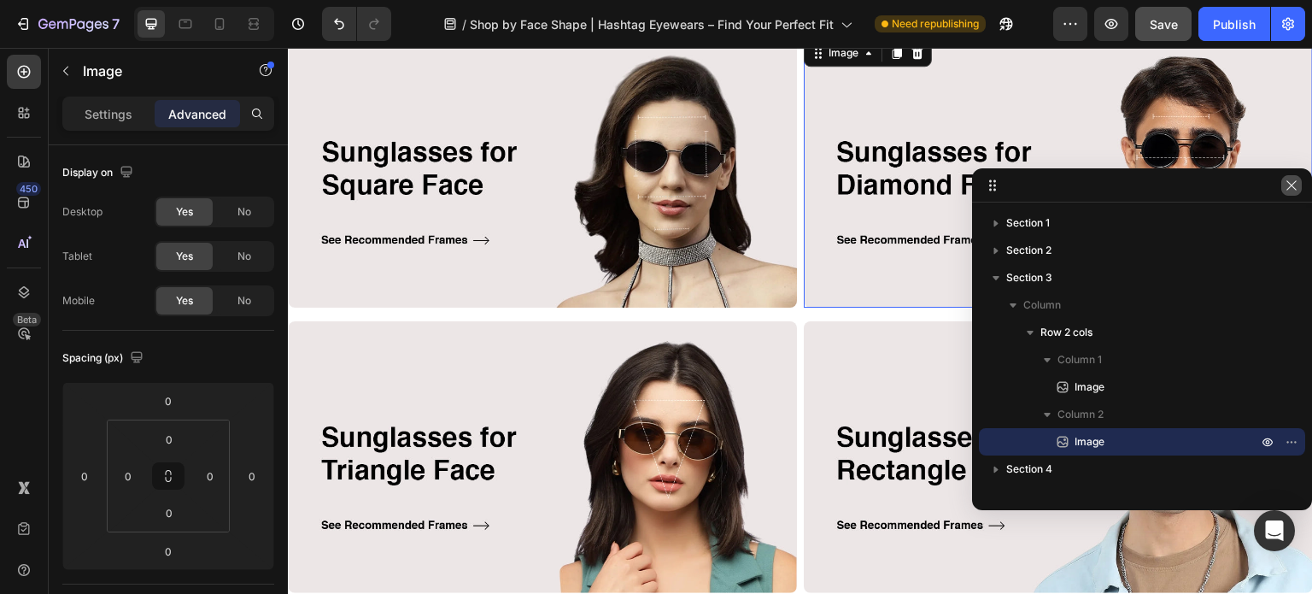
drag, startPoint x: 1288, startPoint y: 185, endPoint x: 945, endPoint y: 138, distance: 345.6
click at [1288, 185] on icon "button" at bounding box center [1291, 185] width 14 height 14
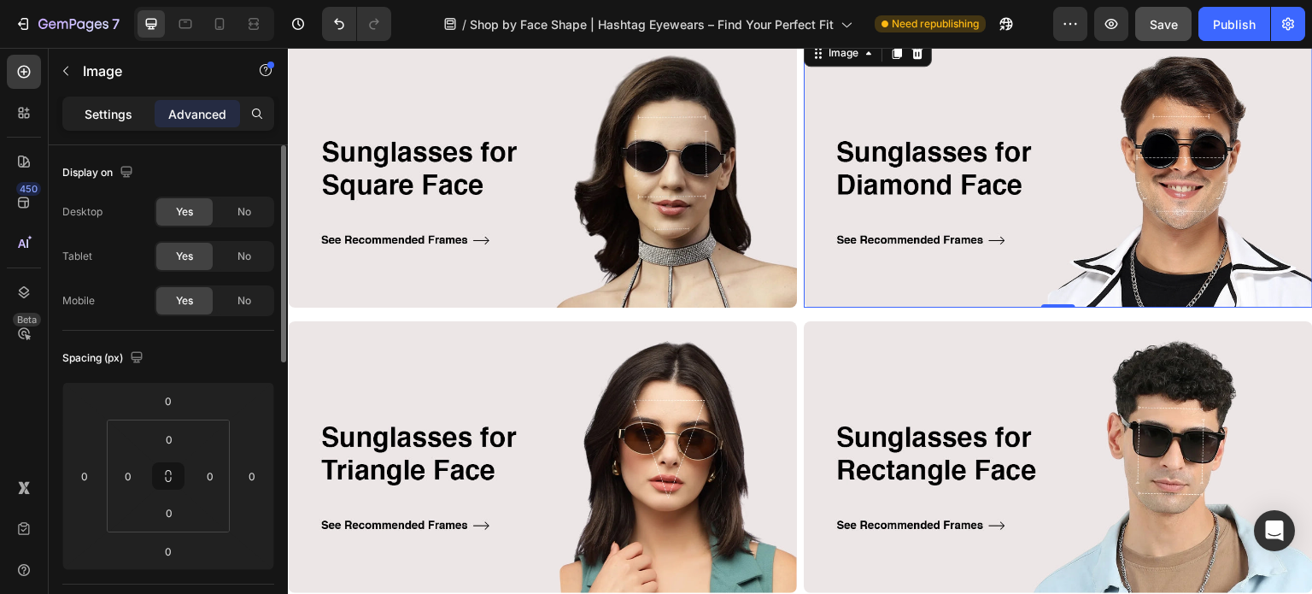
click at [105, 107] on p "Settings" at bounding box center [109, 114] width 48 height 18
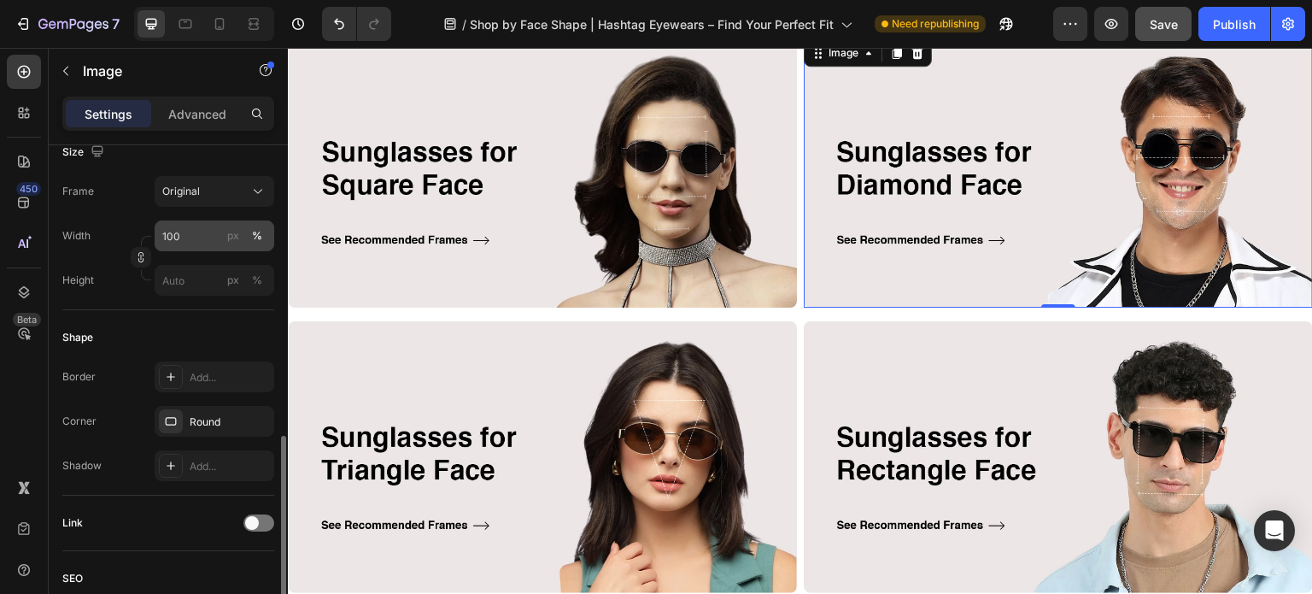
scroll to position [746, 0]
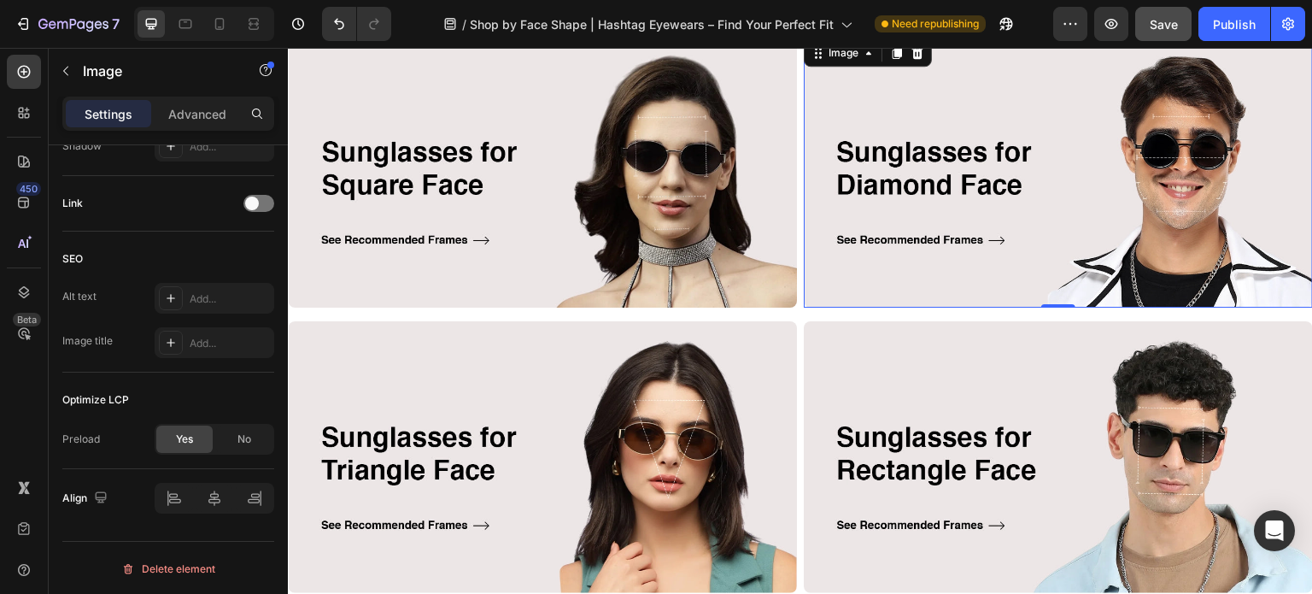
click at [930, 211] on img at bounding box center [1058, 172] width 509 height 272
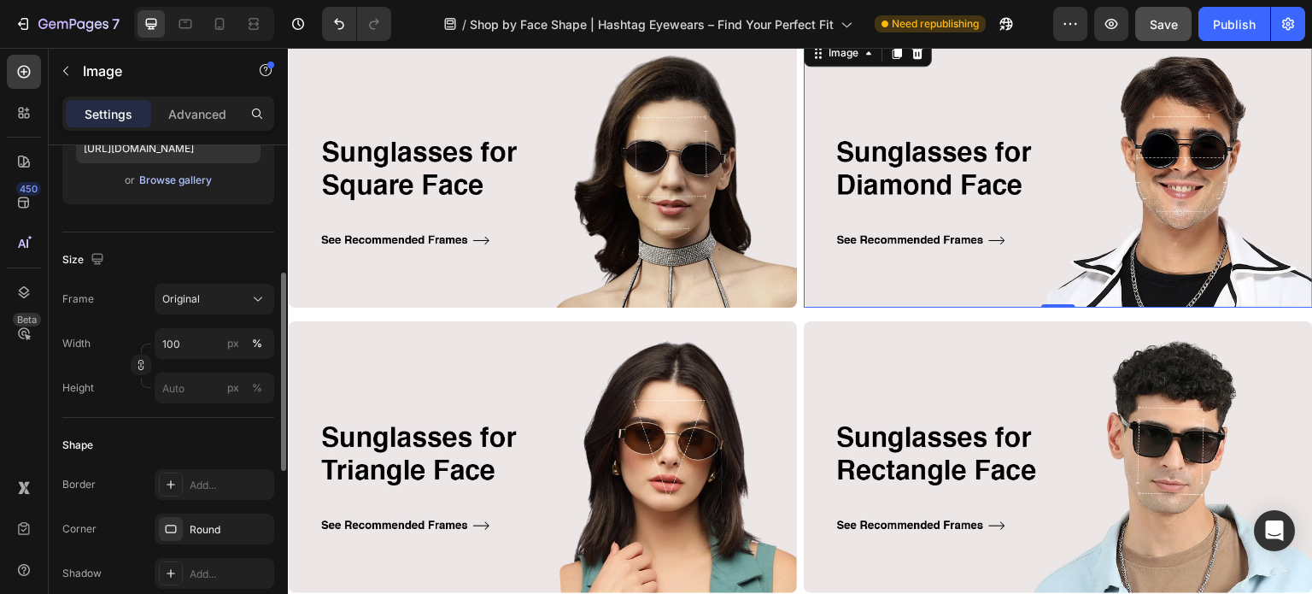
scroll to position [0, 0]
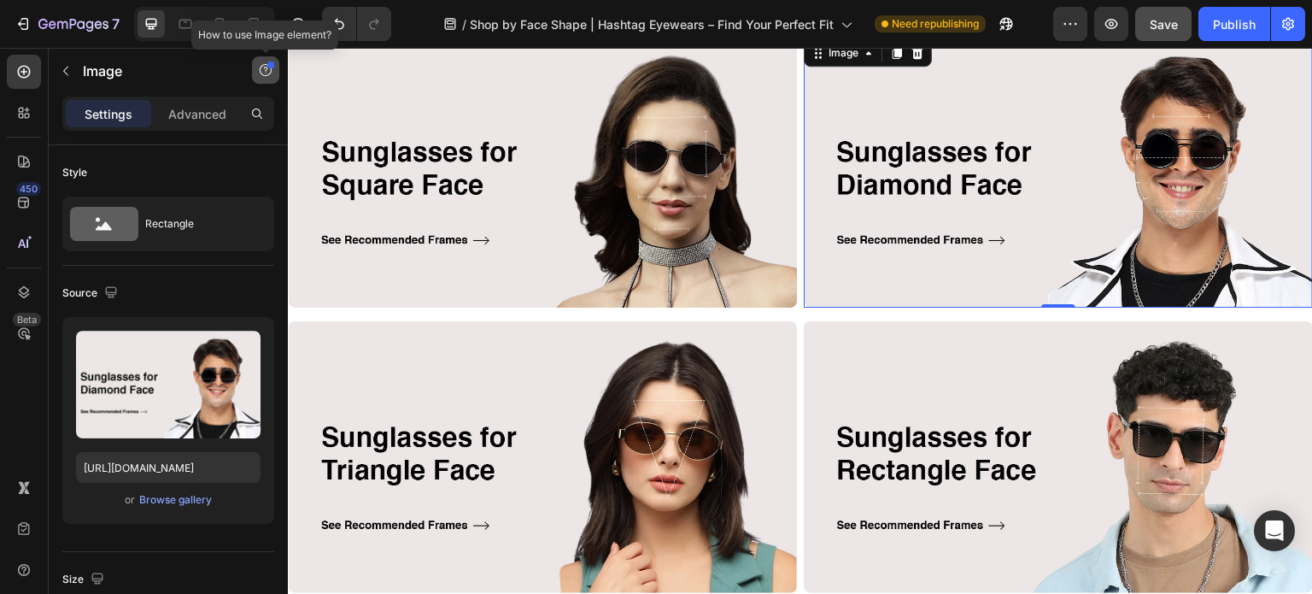
click at [270, 69] on icon "button" at bounding box center [266, 70] width 14 height 14
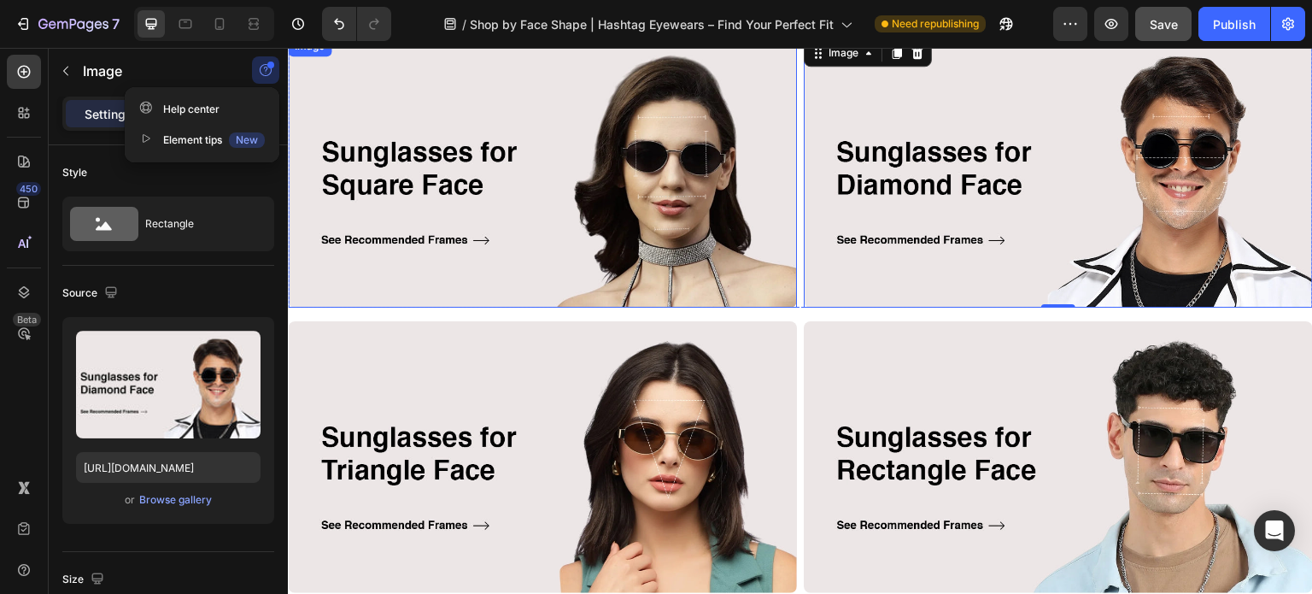
click at [523, 230] on img at bounding box center [542, 172] width 509 height 272
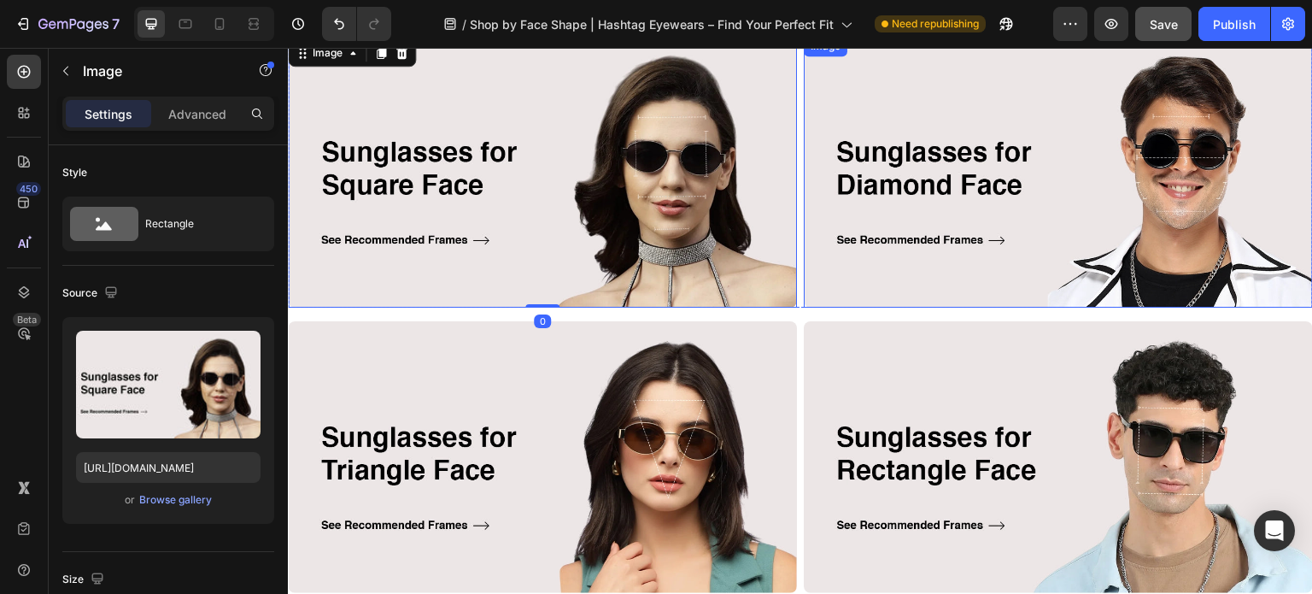
click at [962, 218] on img at bounding box center [1058, 172] width 509 height 272
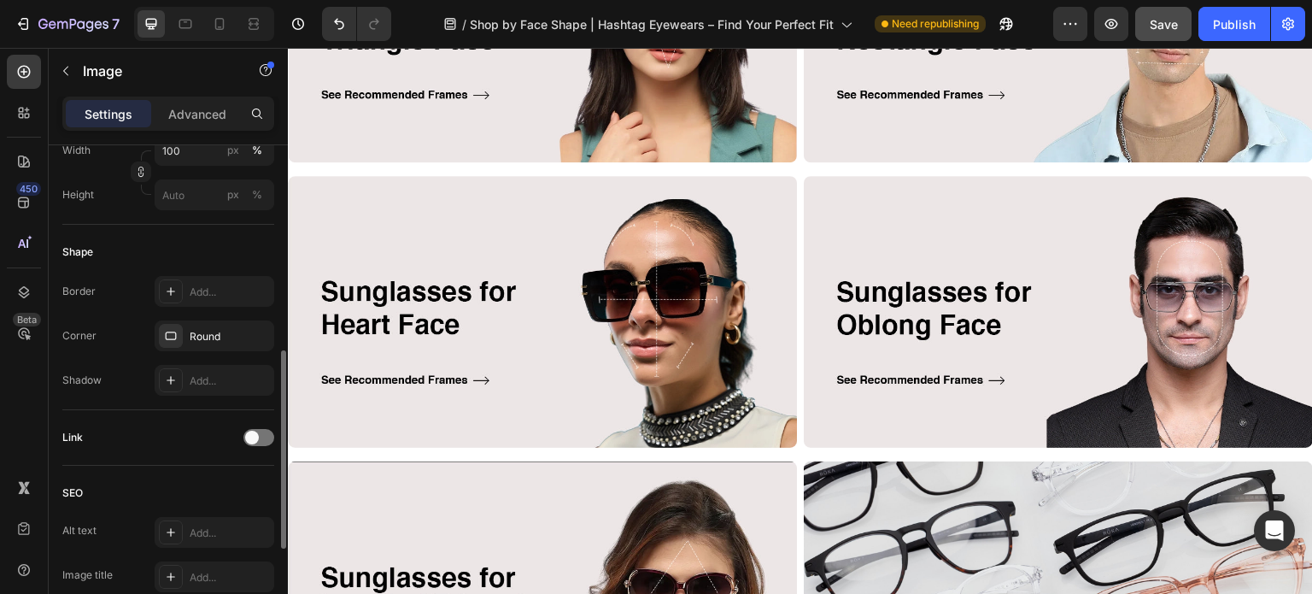
scroll to position [746, 0]
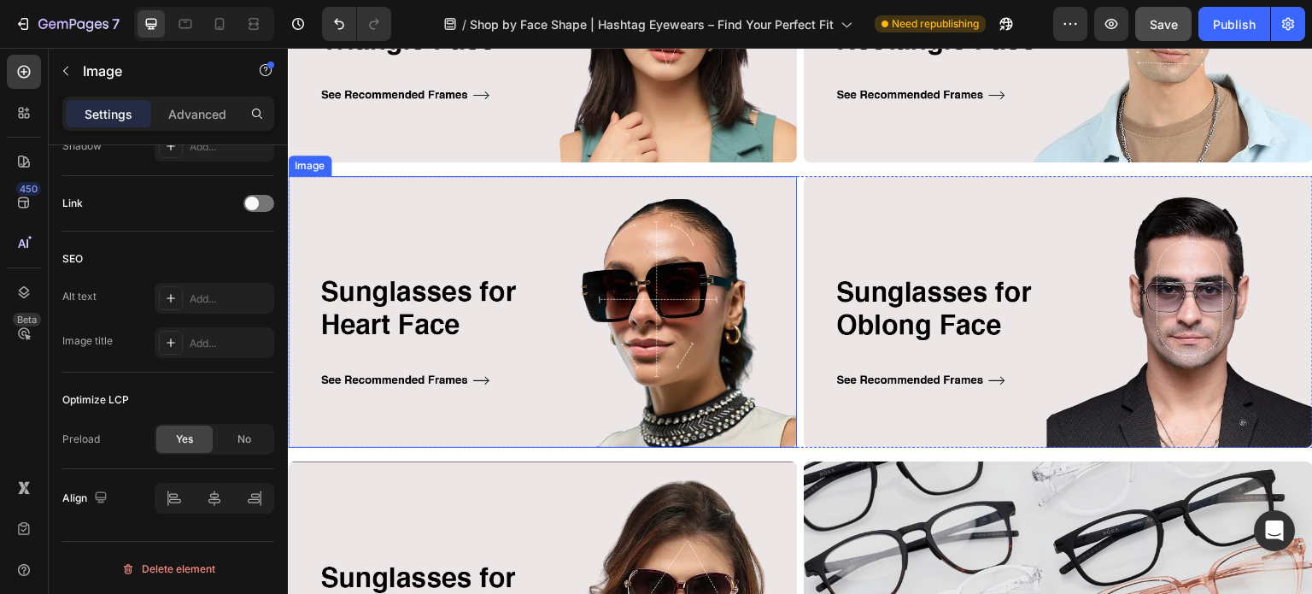
click at [529, 372] on img at bounding box center [542, 312] width 509 height 272
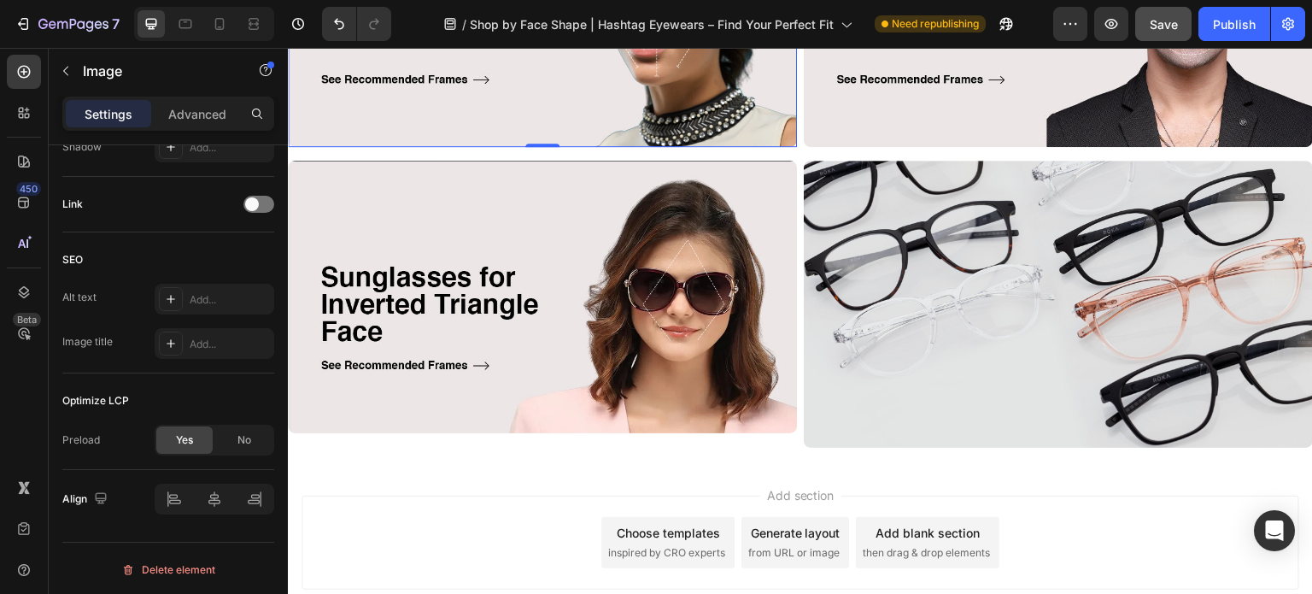
scroll to position [1537, 0]
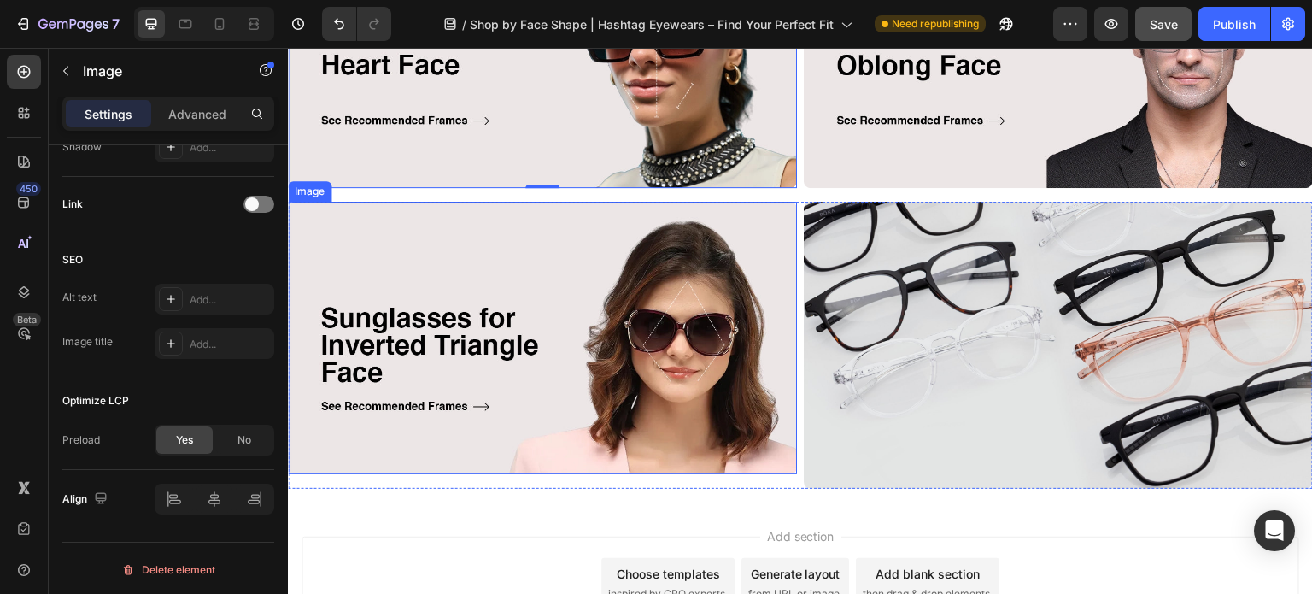
click at [617, 359] on img at bounding box center [542, 338] width 509 height 272
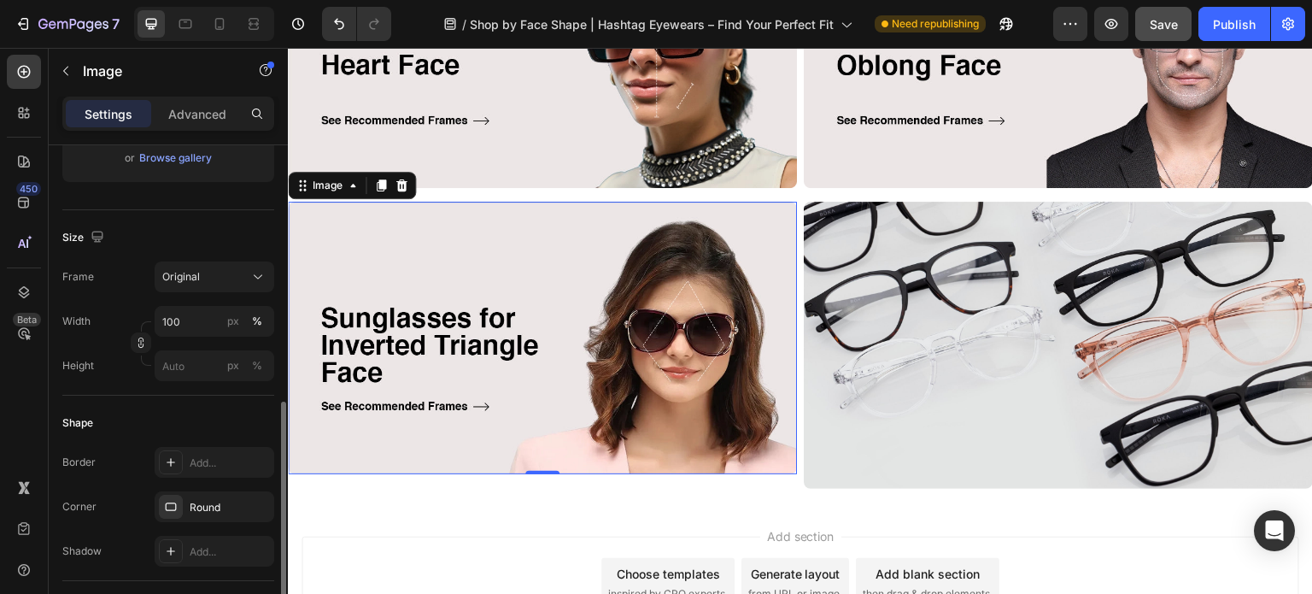
scroll to position [427, 0]
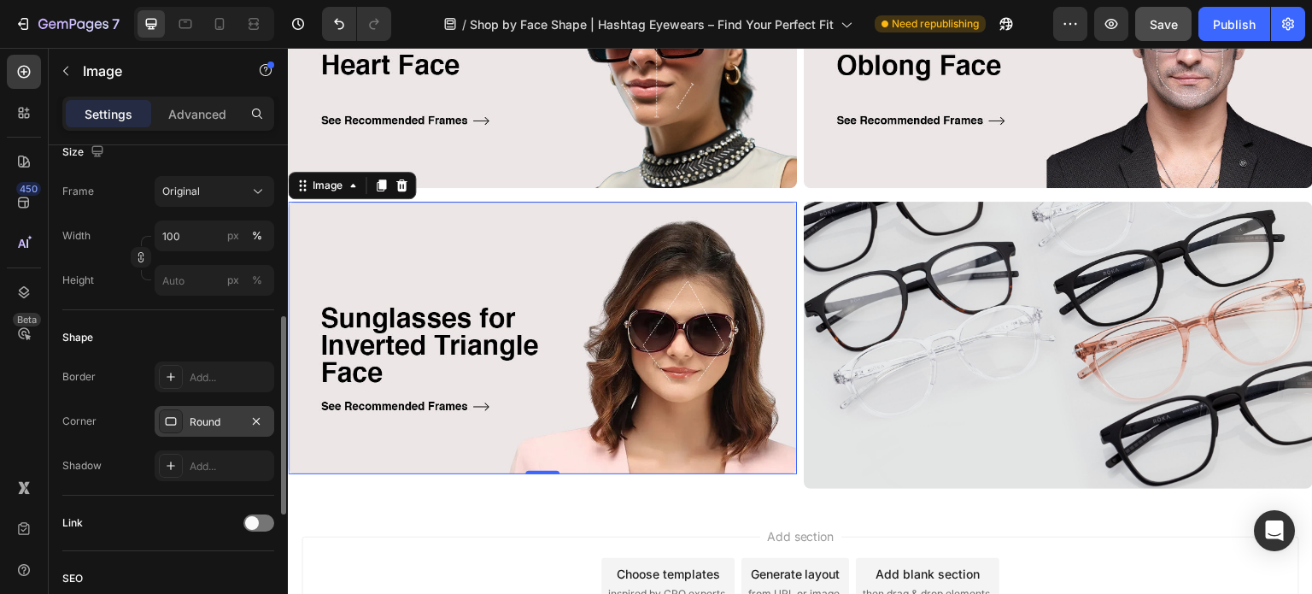
click at [167, 424] on icon at bounding box center [171, 421] width 14 height 14
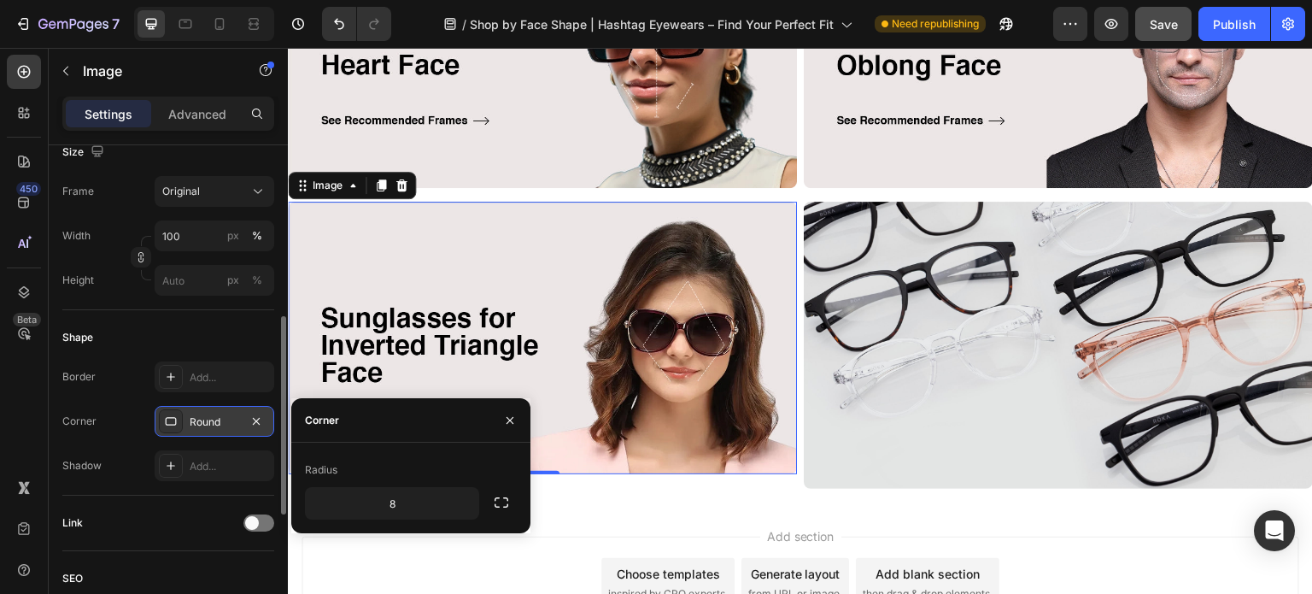
click at [202, 426] on div "Round" at bounding box center [215, 421] width 50 height 15
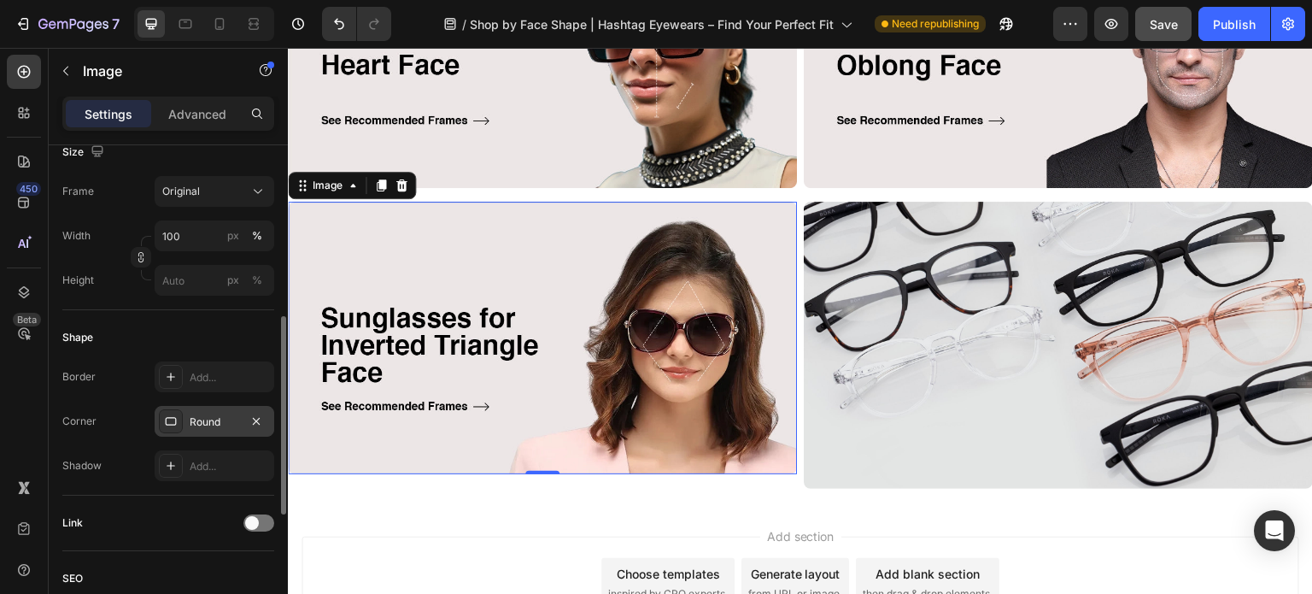
click at [202, 426] on div "Round" at bounding box center [215, 421] width 50 height 15
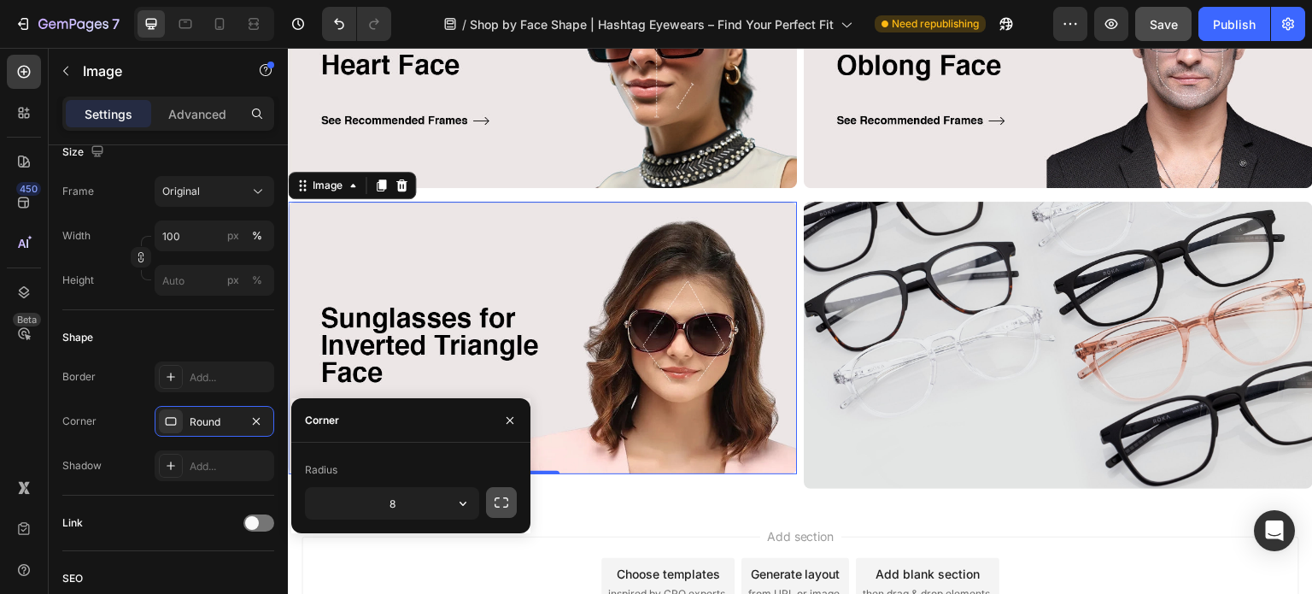
click at [506, 504] on icon "button" at bounding box center [501, 502] width 17 height 17
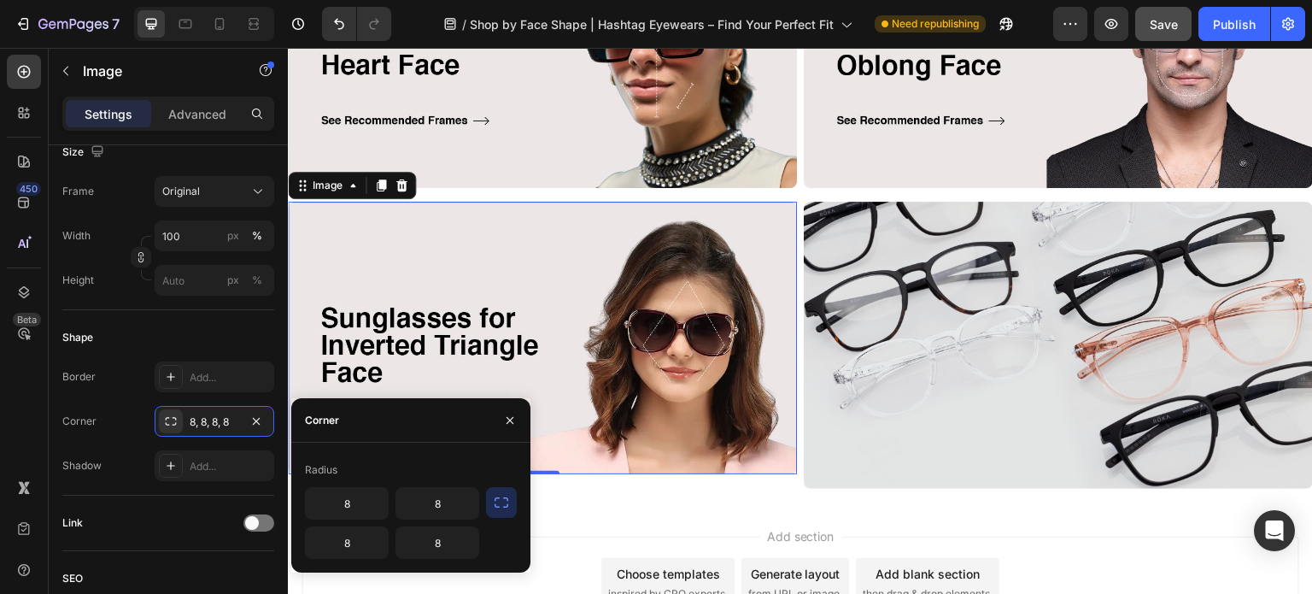
click at [506, 504] on icon "button" at bounding box center [501, 502] width 17 height 17
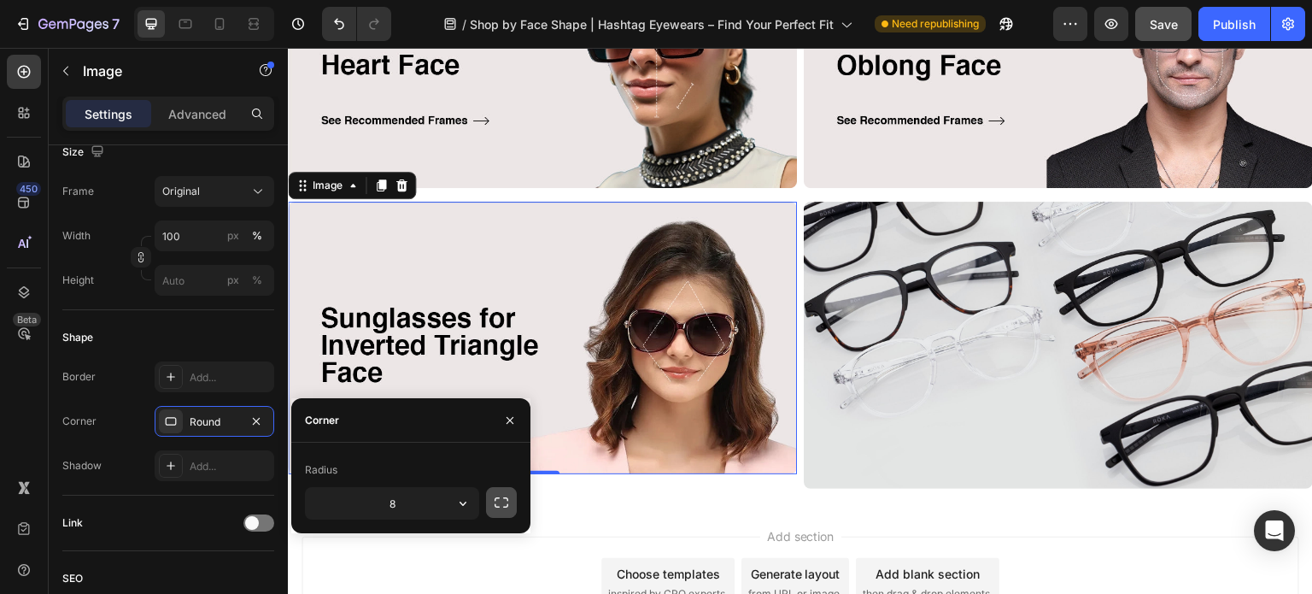
click at [506, 504] on icon "button" at bounding box center [501, 502] width 17 height 17
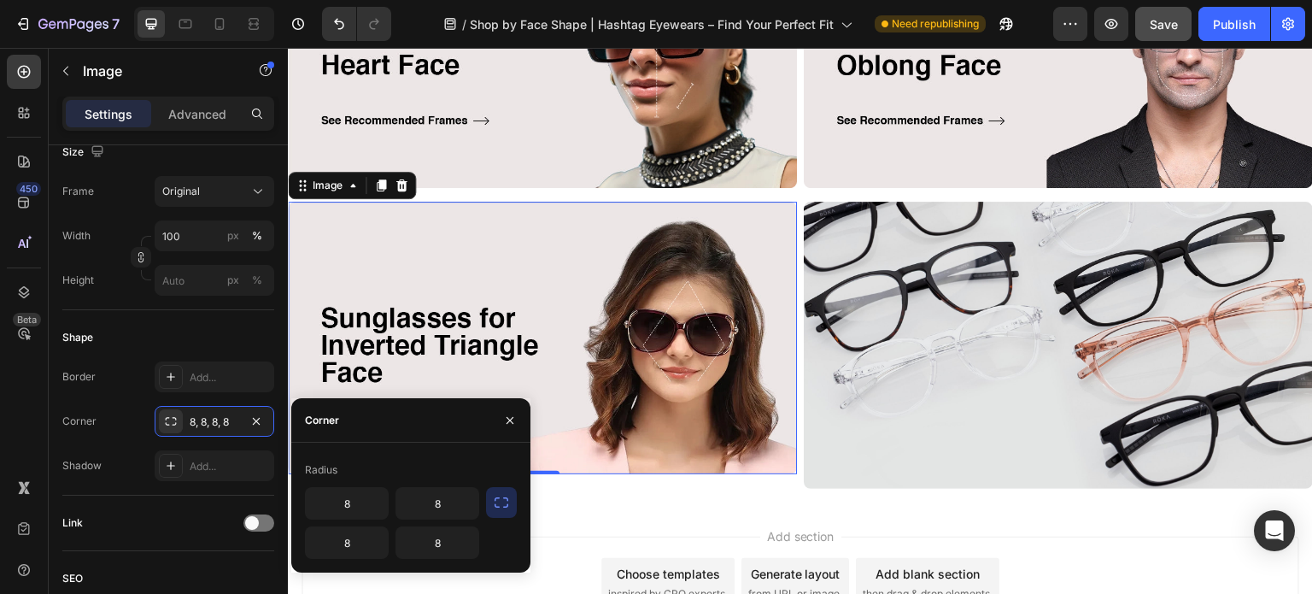
click at [506, 504] on icon "button" at bounding box center [501, 502] width 17 height 17
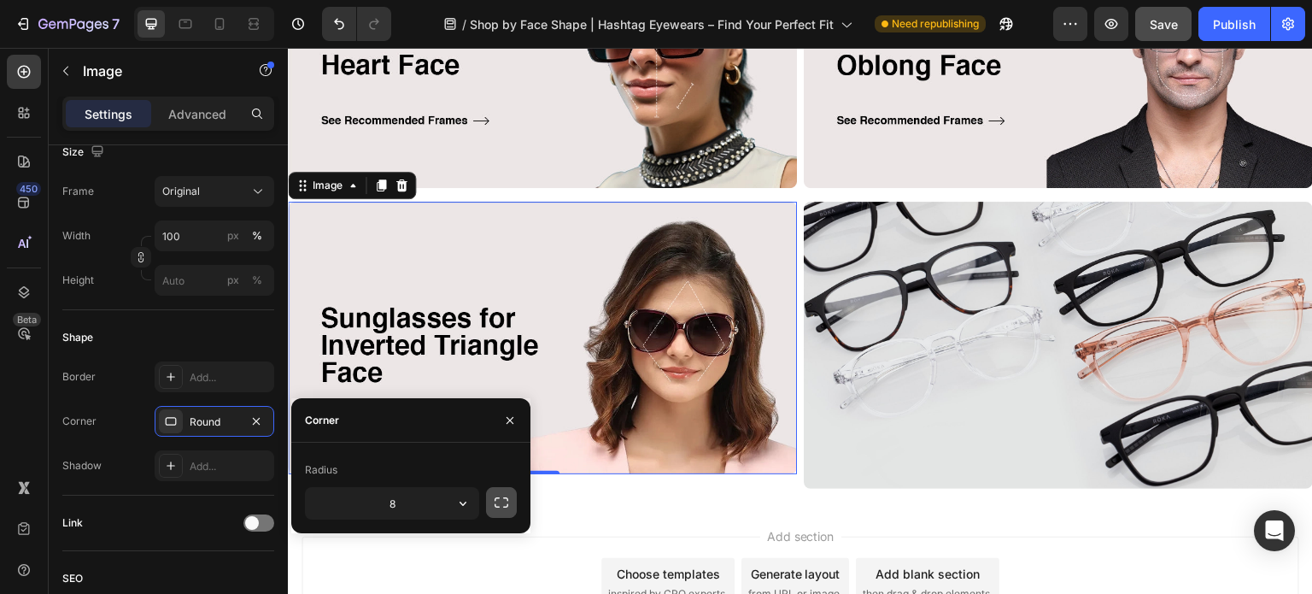
click at [506, 504] on icon "button" at bounding box center [501, 502] width 17 height 17
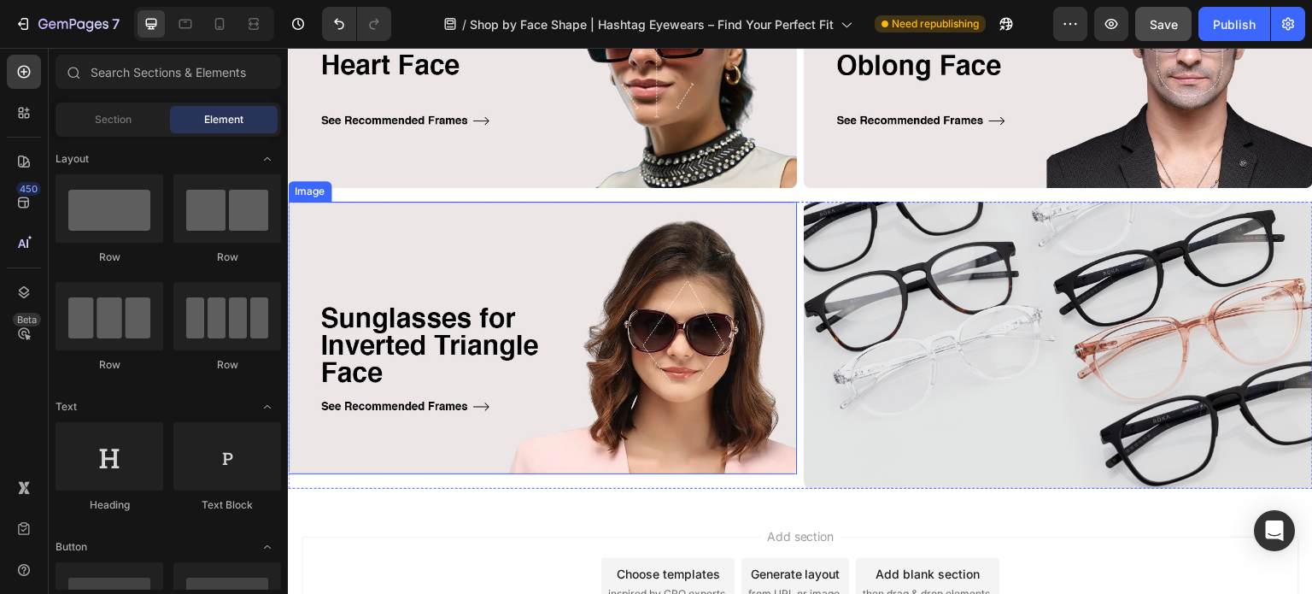
click at [562, 410] on img at bounding box center [542, 338] width 509 height 272
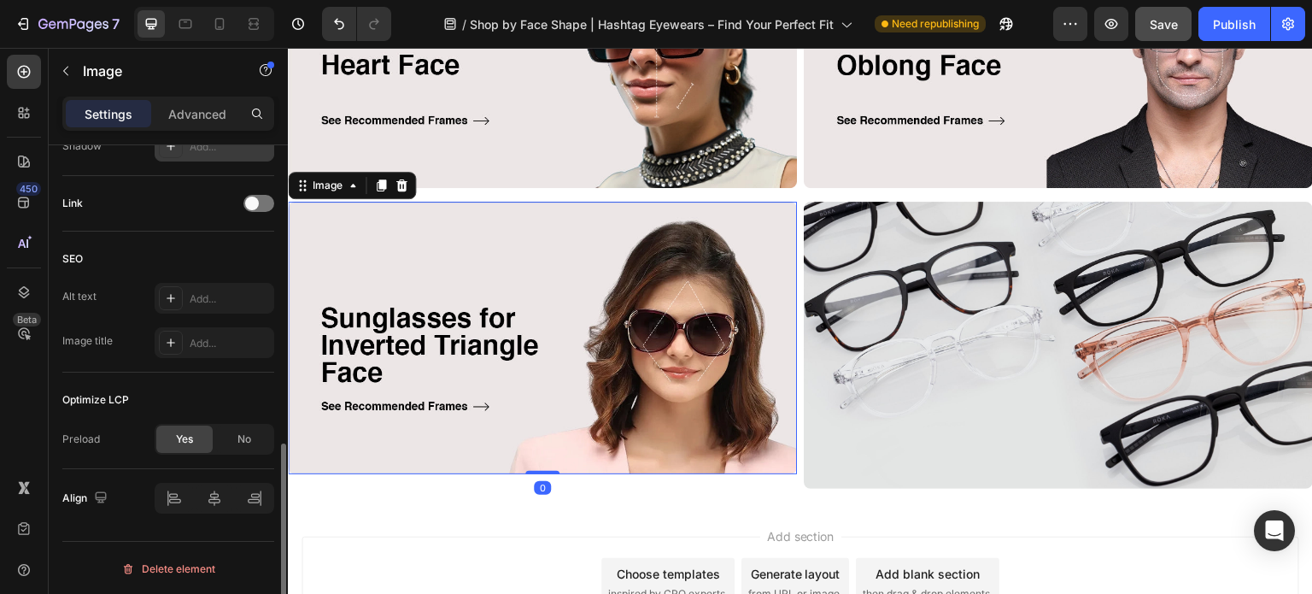
scroll to position [490, 0]
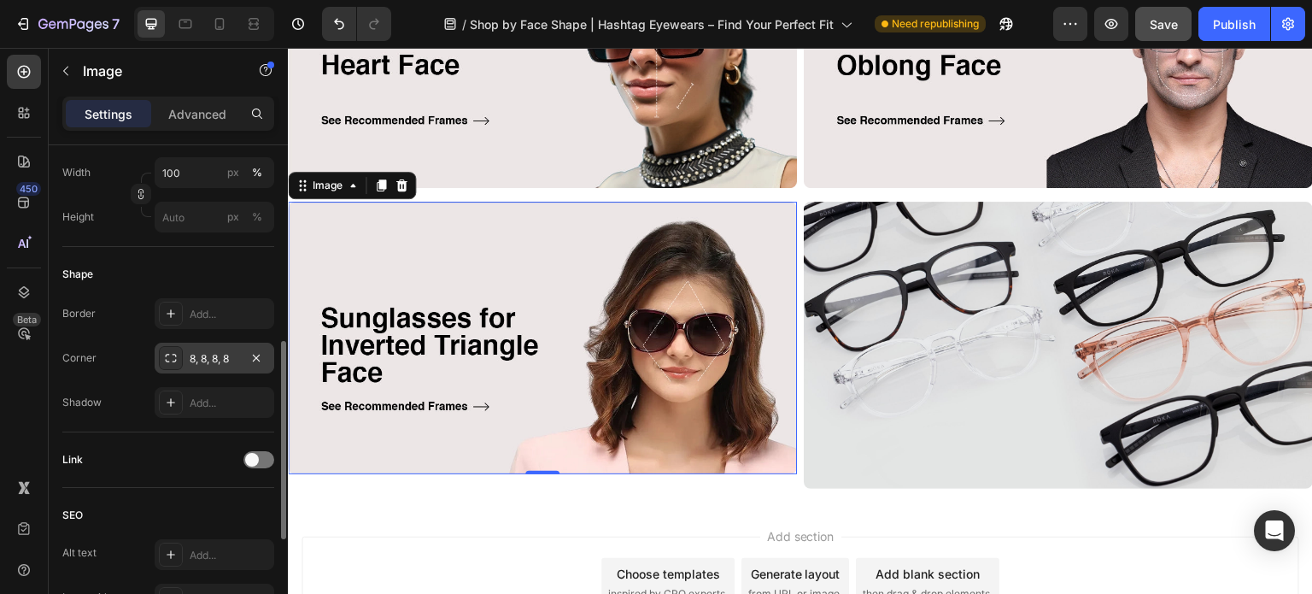
click at [213, 352] on div "8, 8, 8, 8" at bounding box center [215, 358] width 50 height 15
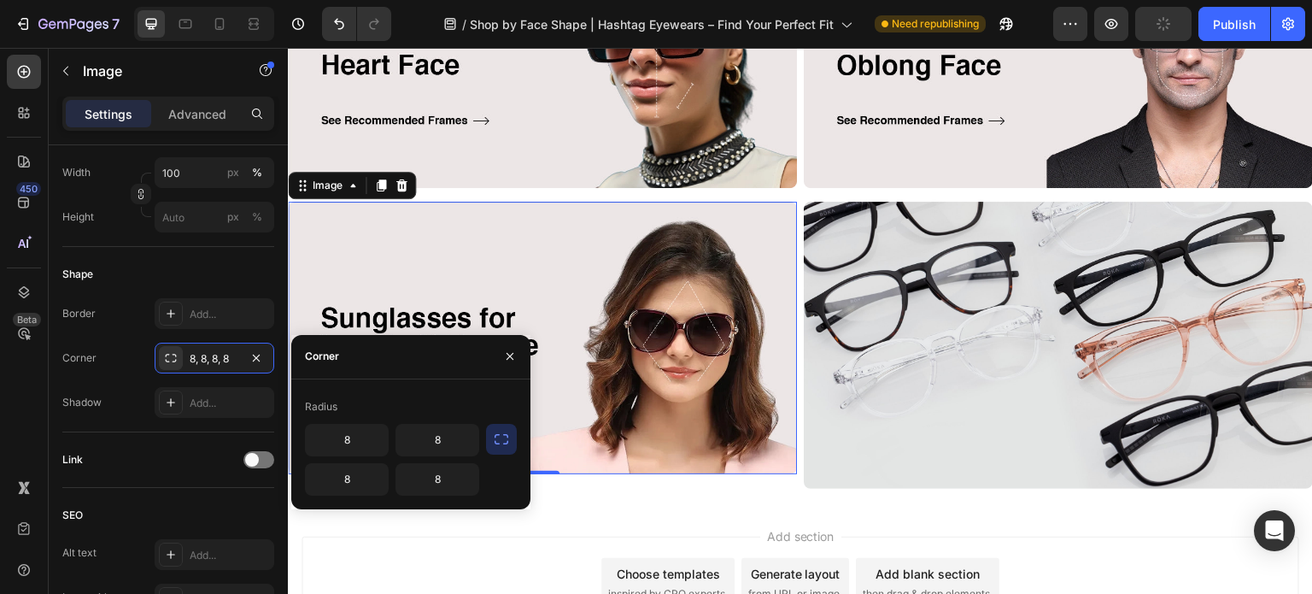
click at [497, 439] on icon "button" at bounding box center [501, 438] width 17 height 17
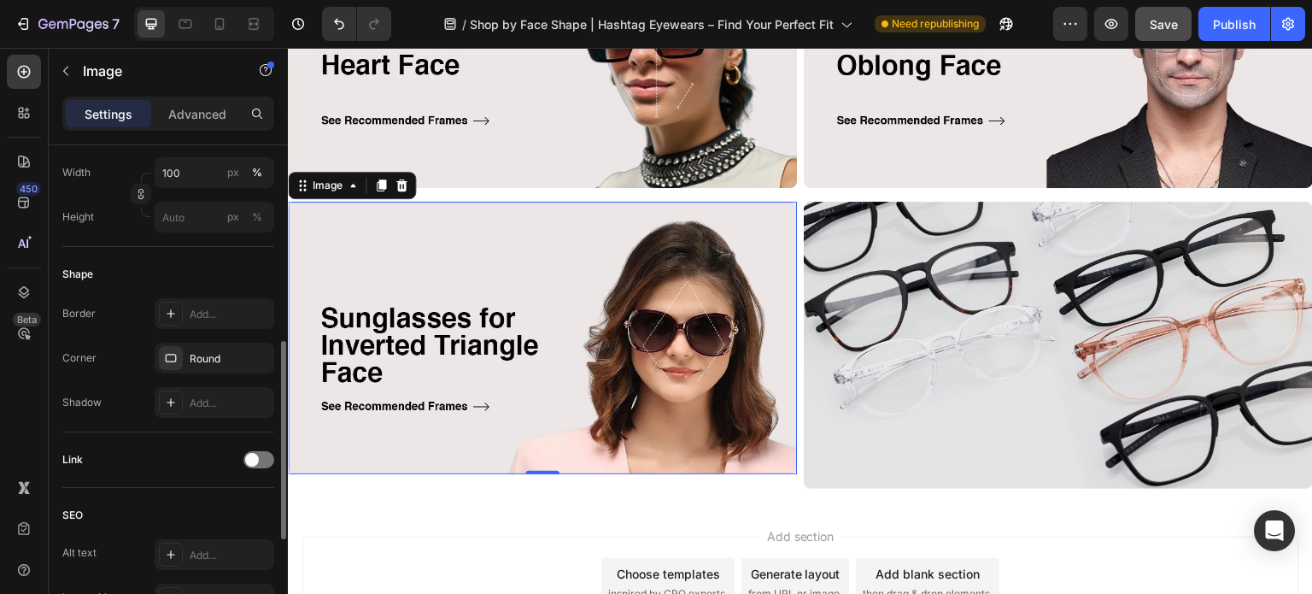
click at [130, 427] on div "Shape Border Add... Corner Round Shadow Add..." at bounding box center [168, 339] width 212 height 185
click at [222, 307] on div "Add..." at bounding box center [230, 314] width 80 height 15
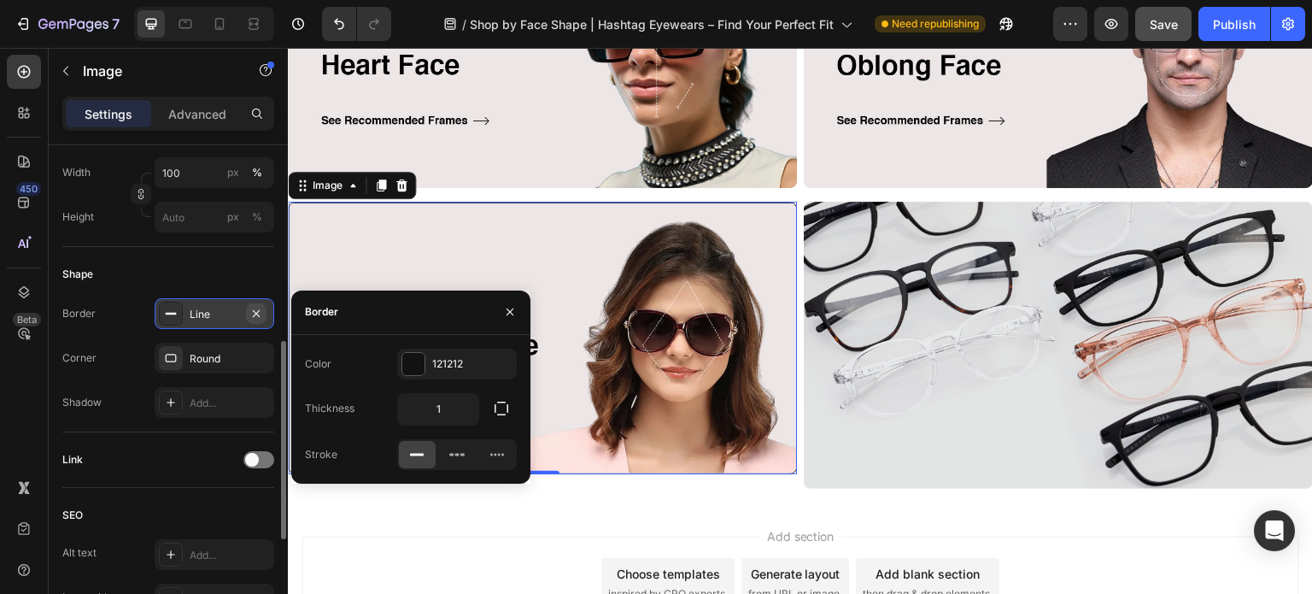
click at [256, 308] on icon "button" at bounding box center [256, 314] width 14 height 14
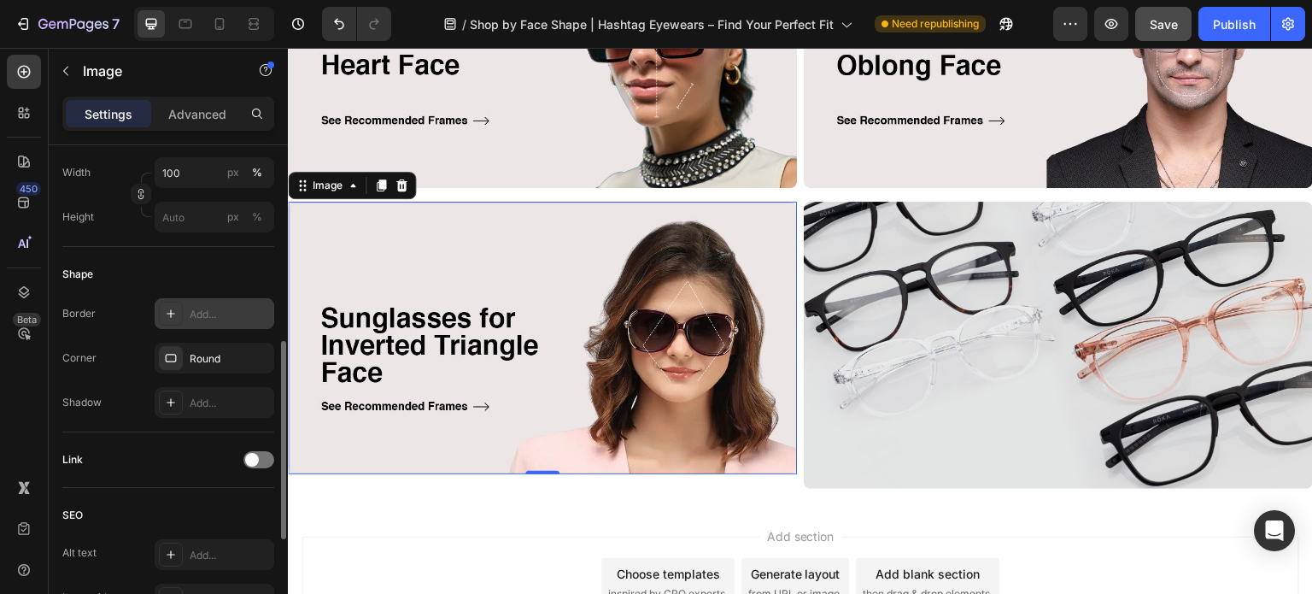
click at [133, 343] on div "Corner Round" at bounding box center [168, 357] width 212 height 31
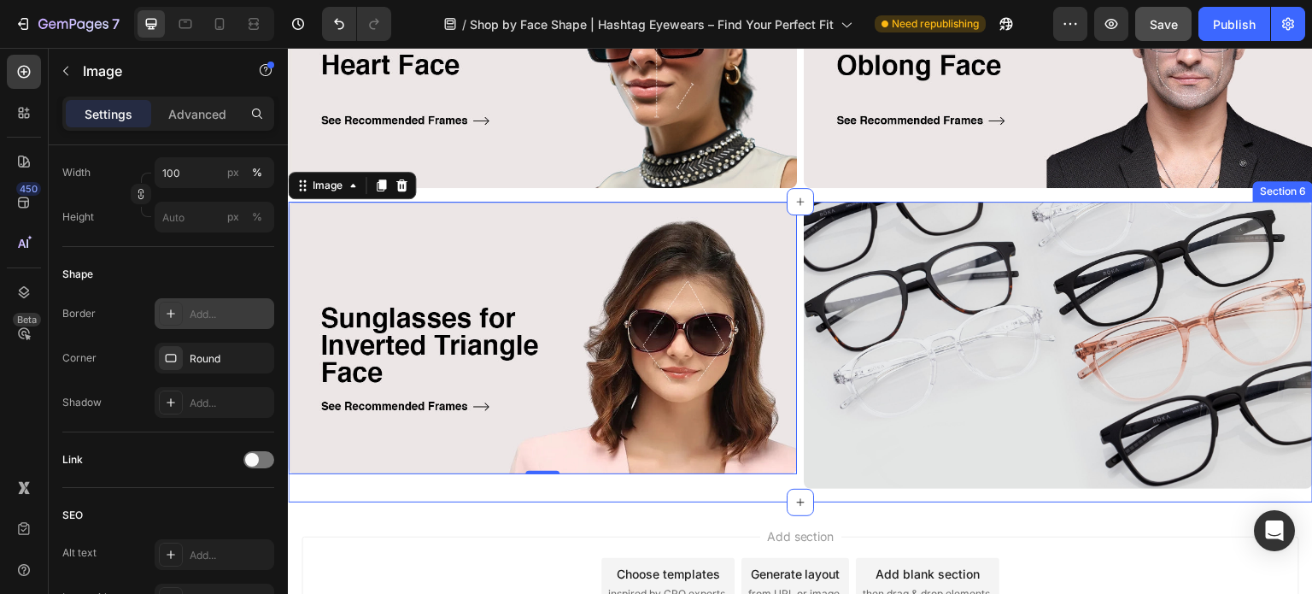
click at [459, 492] on div "Image 0 Image Row" at bounding box center [800, 352] width 1025 height 300
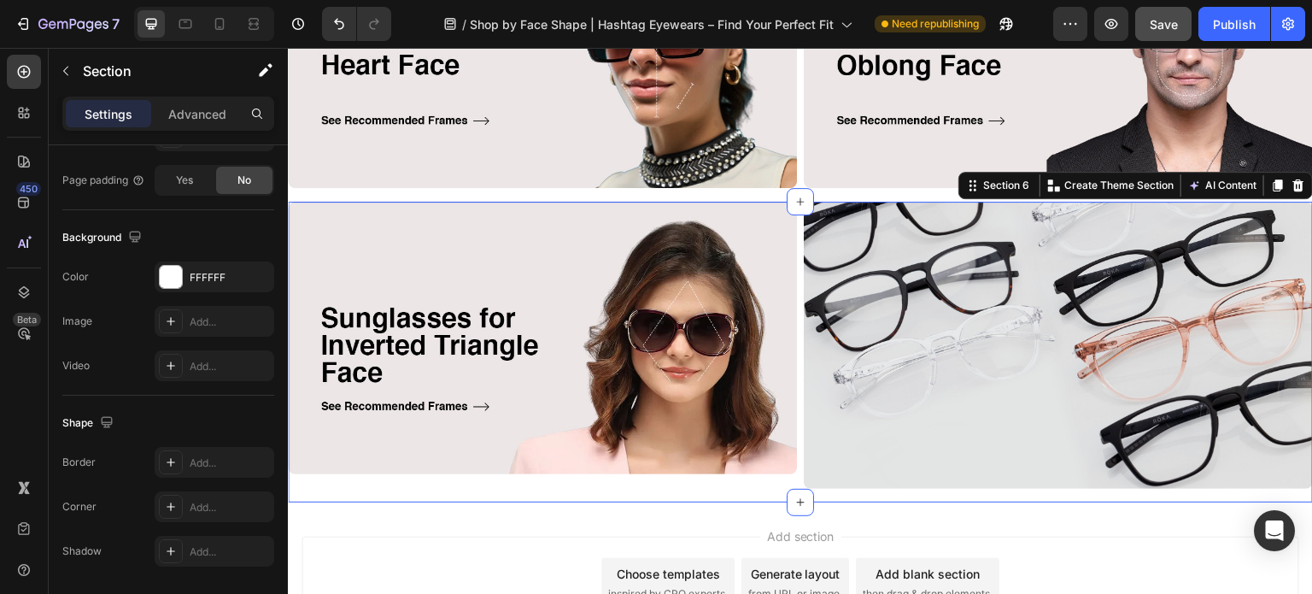
scroll to position [0, 0]
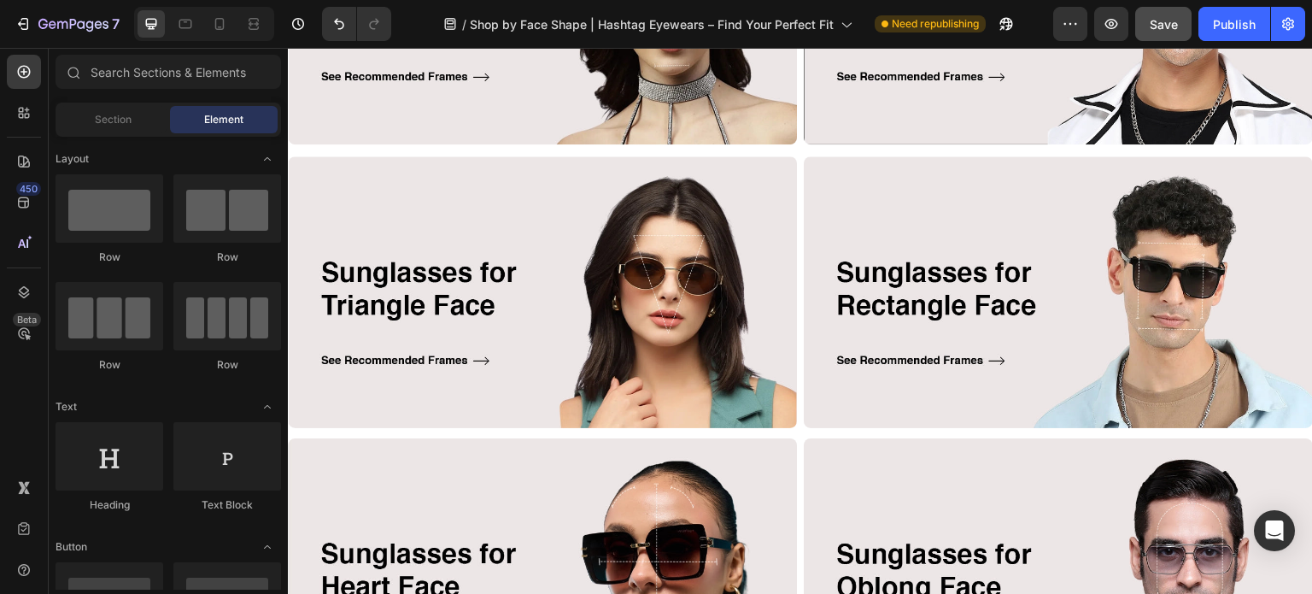
scroll to position [598, 0]
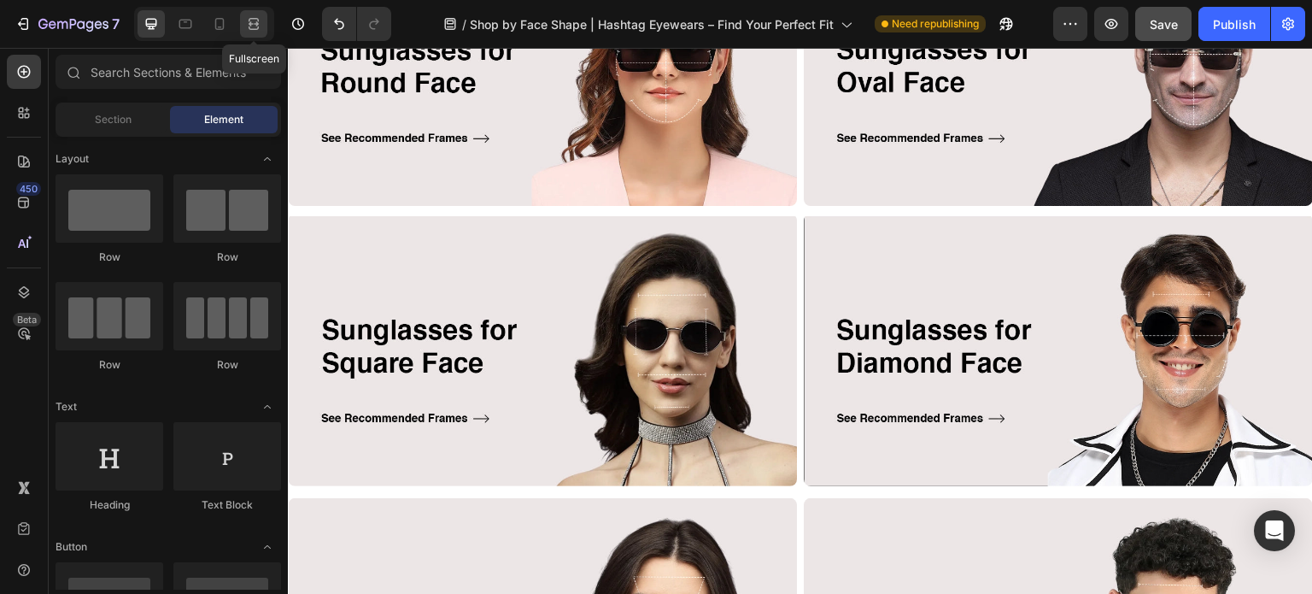
drag, startPoint x: 257, startPoint y: 20, endPoint x: 321, endPoint y: 211, distance: 201.7
click at [257, 20] on icon at bounding box center [254, 19] width 10 height 3
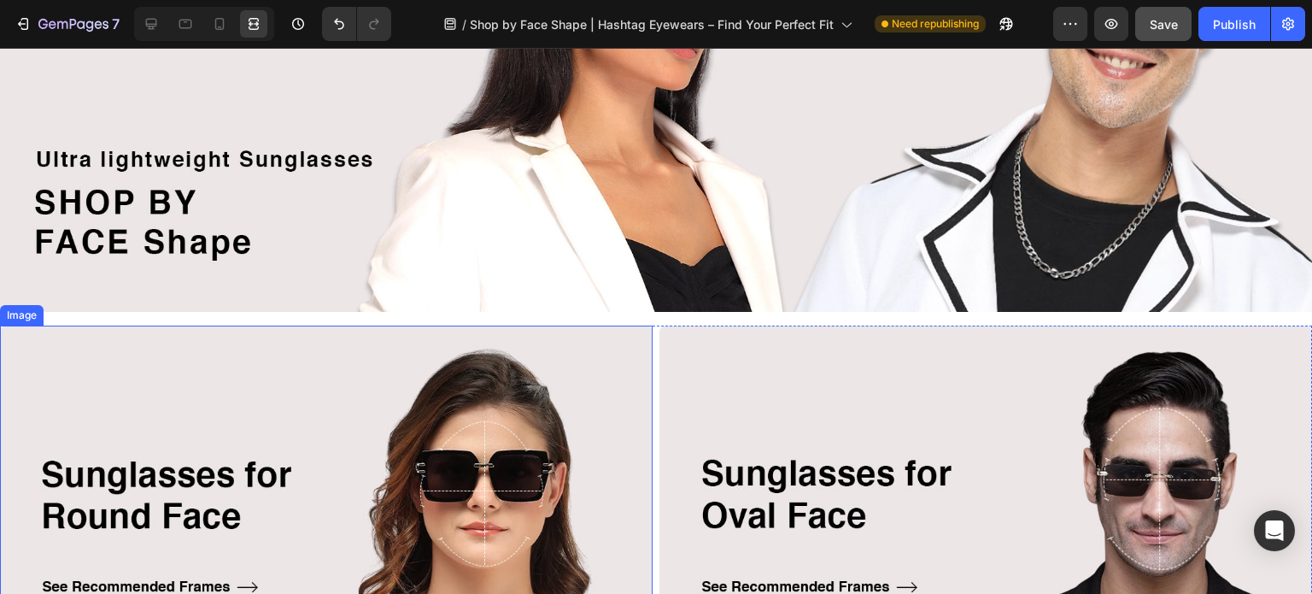
scroll to position [342, 0]
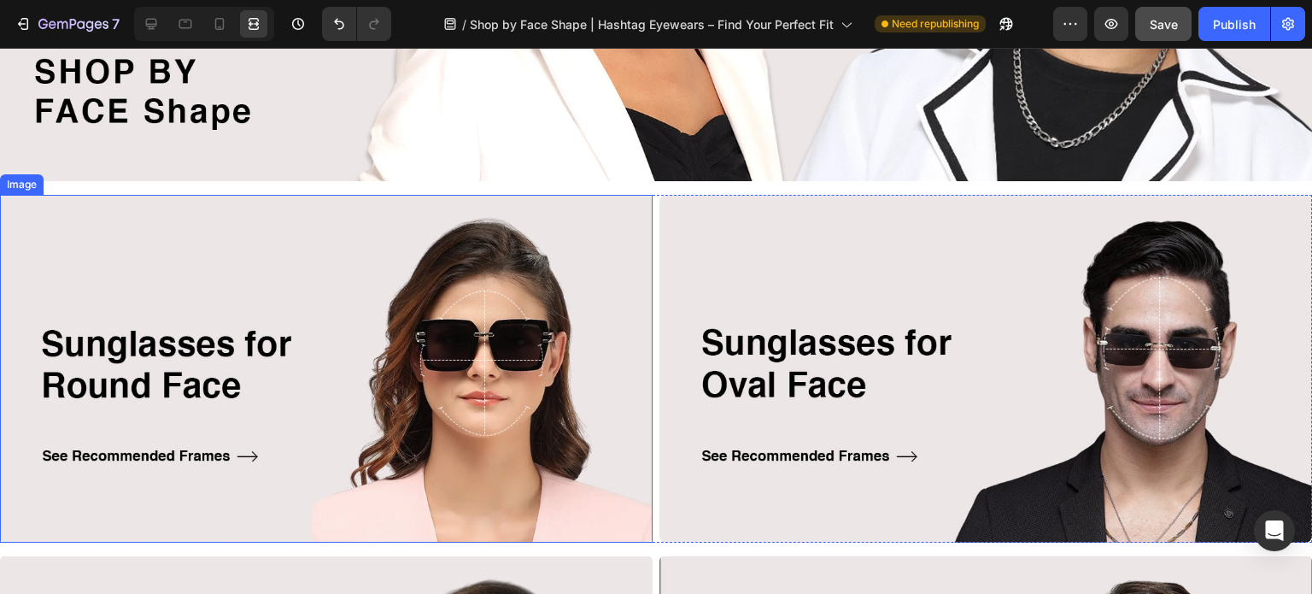
click at [447, 319] on img at bounding box center [326, 369] width 652 height 348
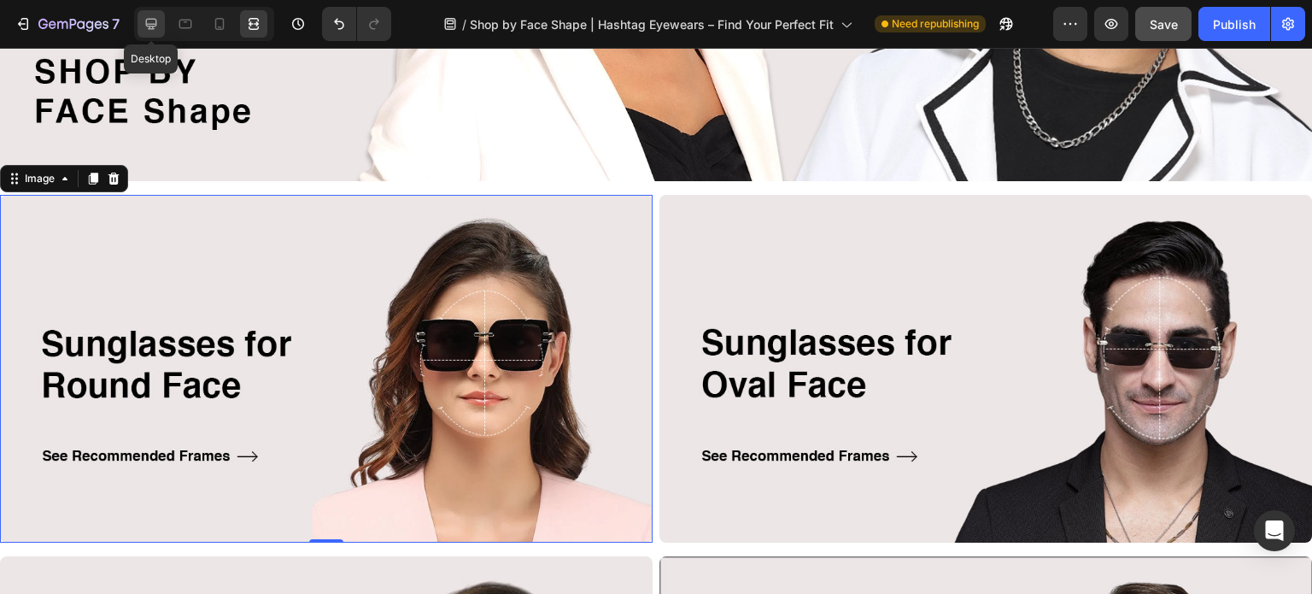
click at [153, 26] on icon at bounding box center [151, 24] width 11 height 11
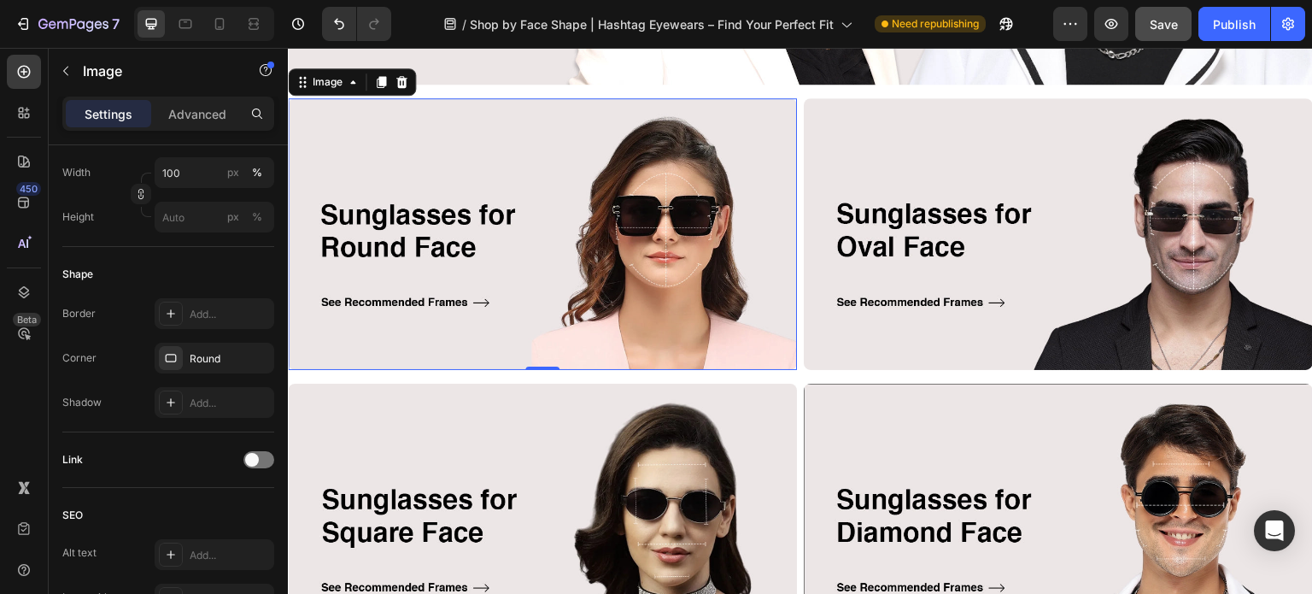
scroll to position [405, 0]
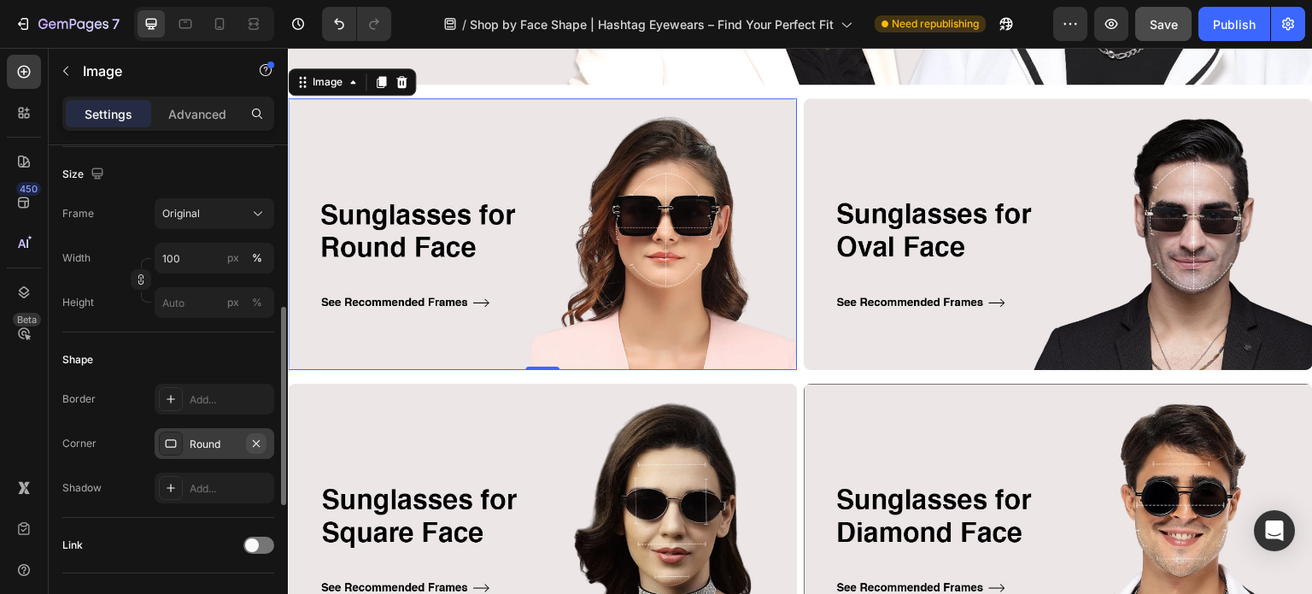
click at [261, 444] on icon "button" at bounding box center [256, 443] width 14 height 14
click at [926, 211] on img at bounding box center [1058, 234] width 509 height 272
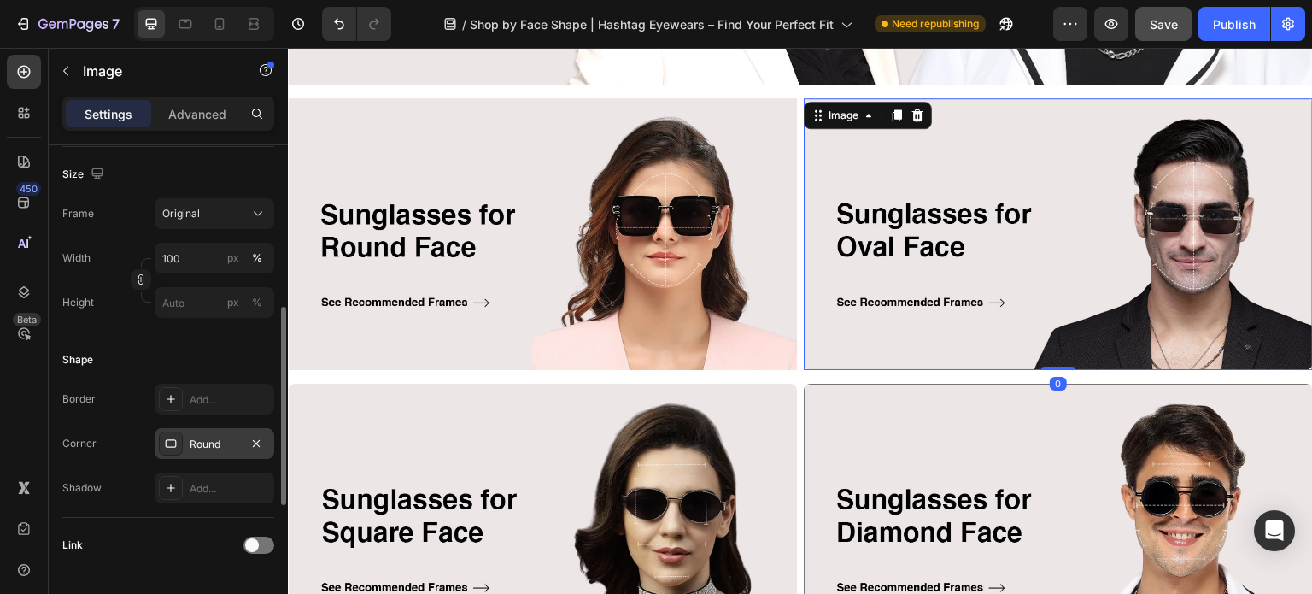
click at [263, 450] on div at bounding box center [256, 443] width 20 height 20
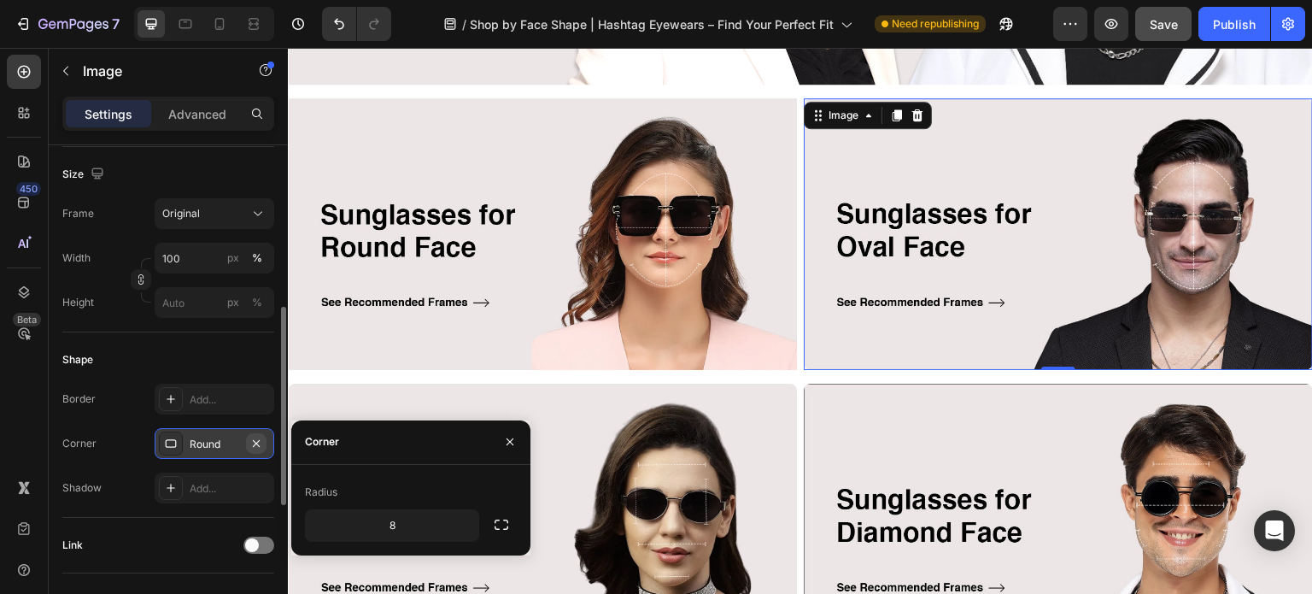
click at [258, 440] on icon "button" at bounding box center [256, 442] width 7 height 7
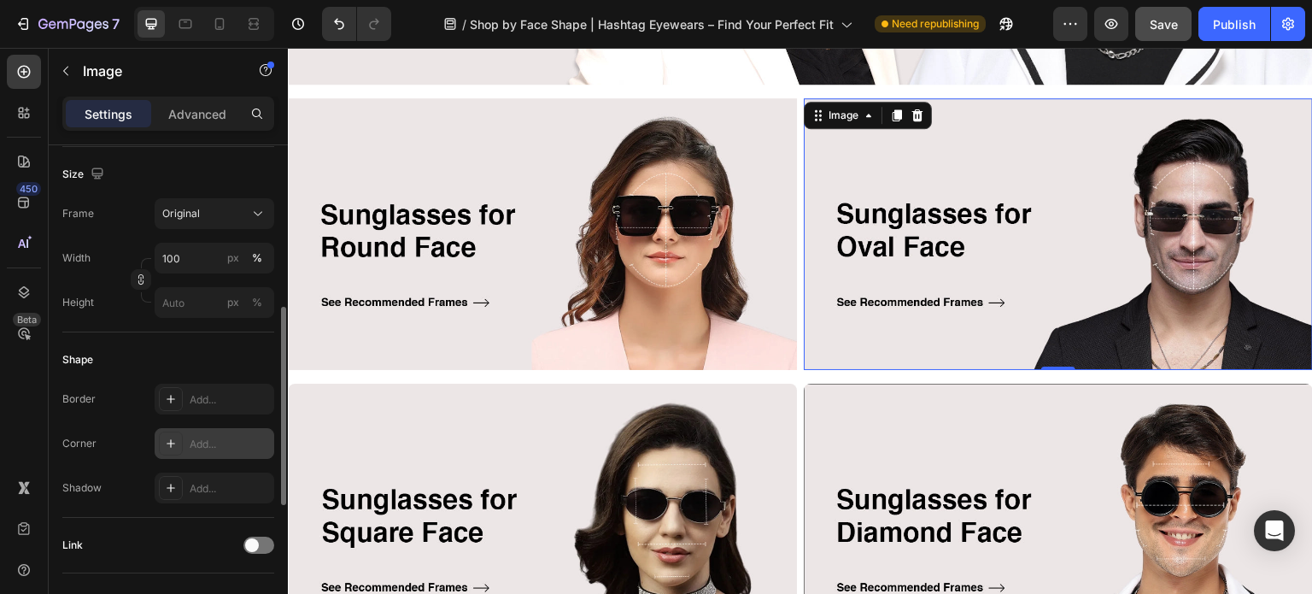
click at [122, 424] on div "Border Add... Corner Add... Shadow Add..." at bounding box center [168, 443] width 212 height 120
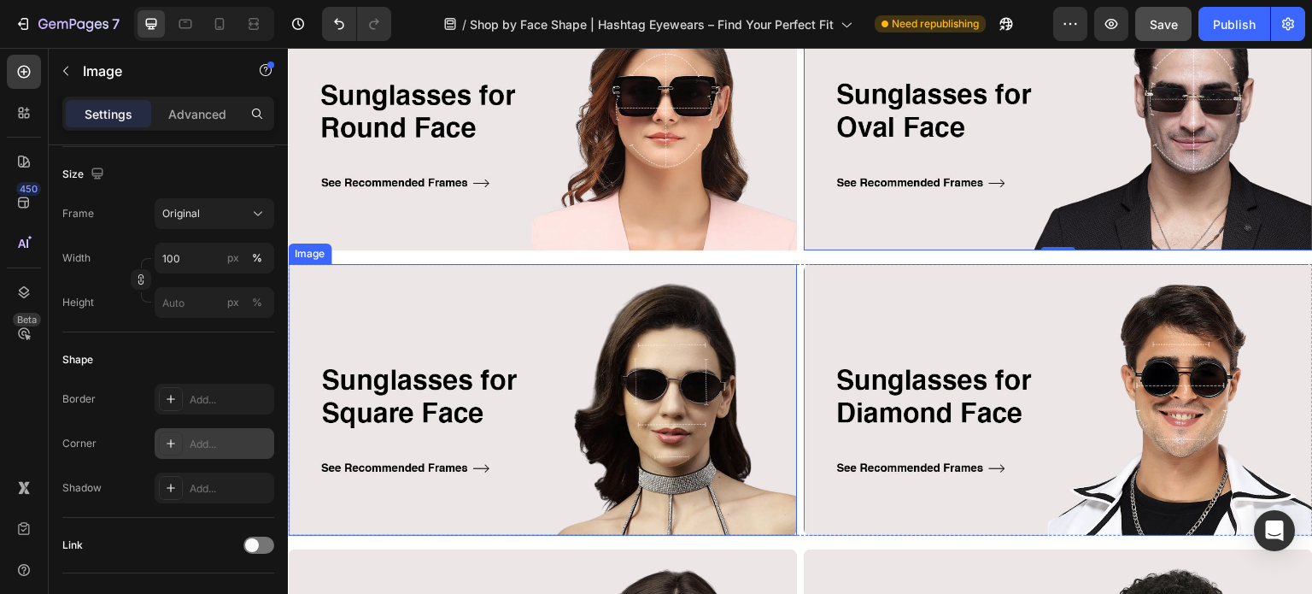
scroll to position [512, 0]
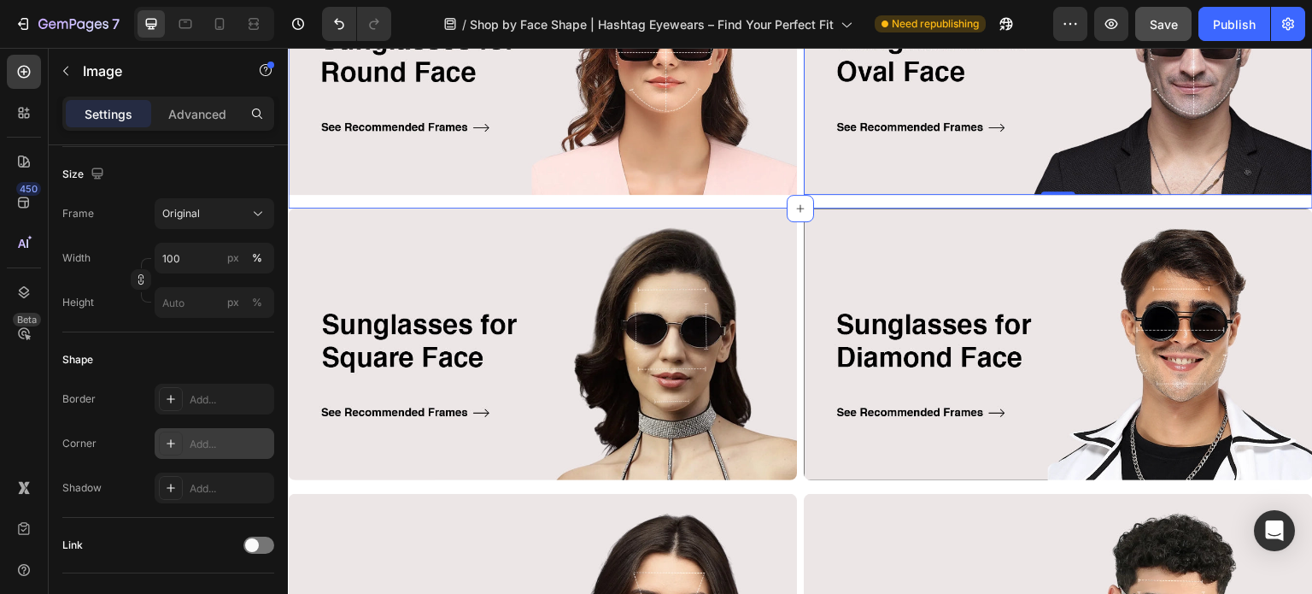
click at [759, 197] on div "Image Image 0 Row" at bounding box center [800, 65] width 1025 height 285
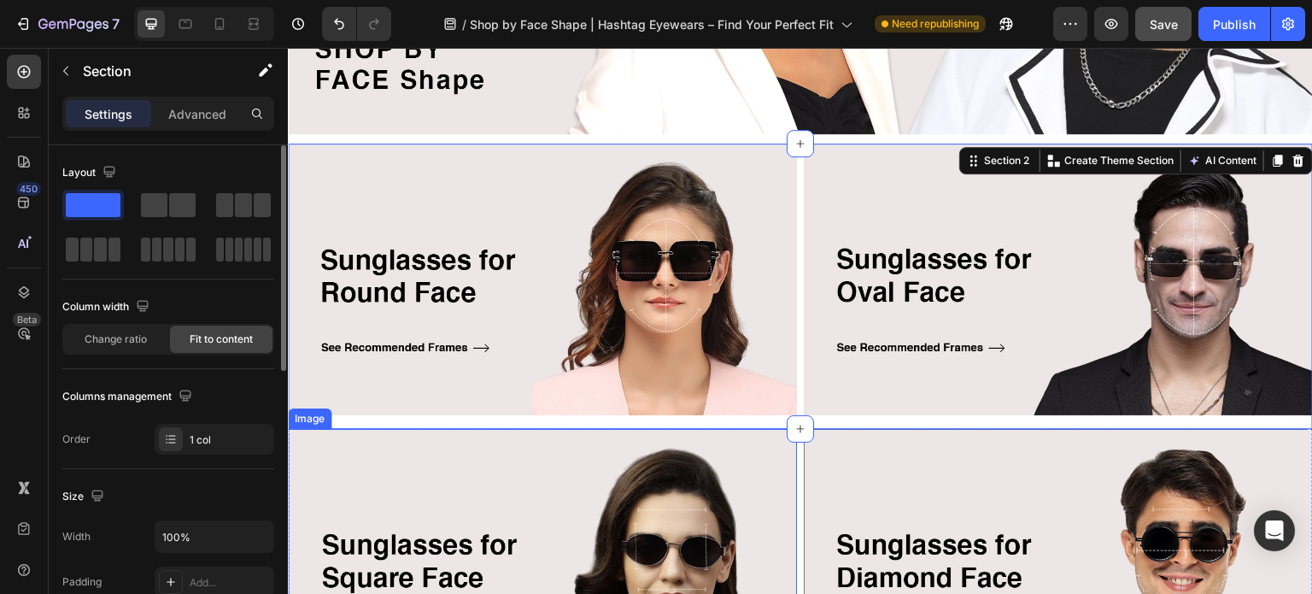
scroll to position [256, 0]
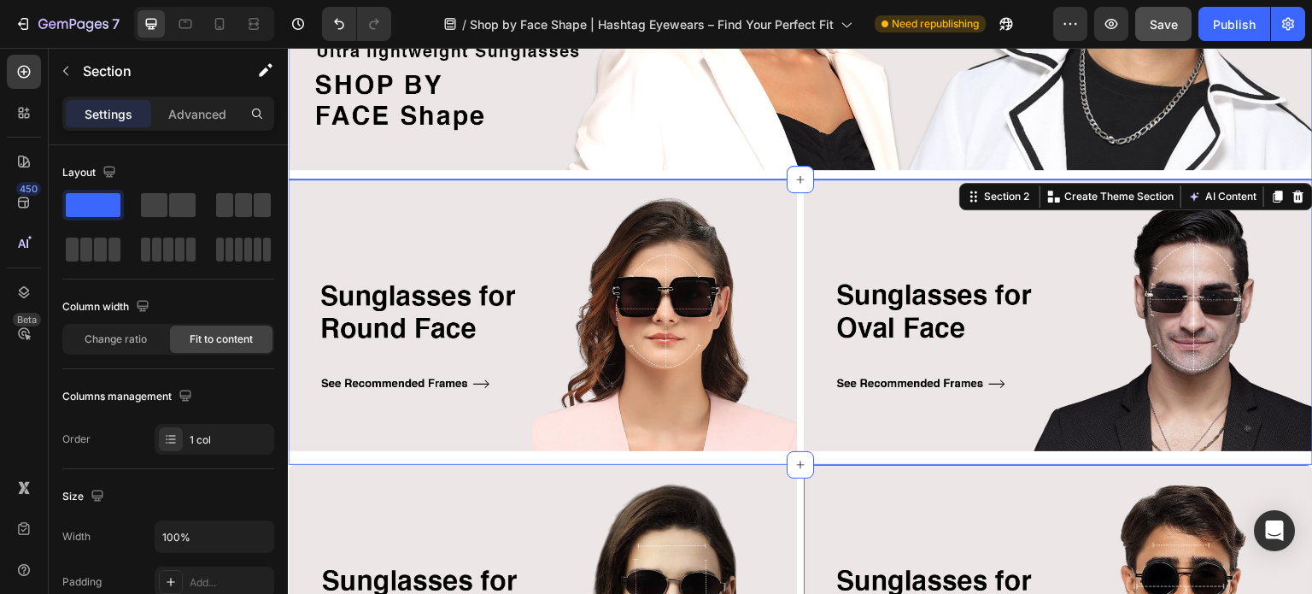
click at [629, 170] on div "Image Row" at bounding box center [800, 5] width 1025 height 357
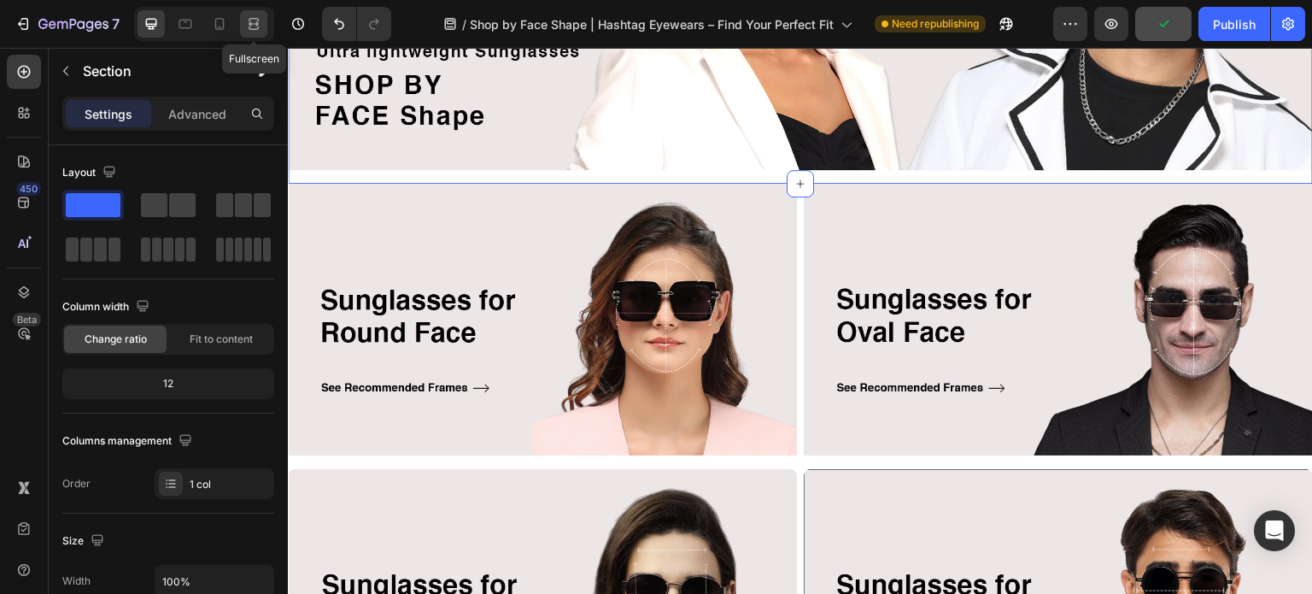
click at [250, 16] on icon at bounding box center [253, 23] width 17 height 17
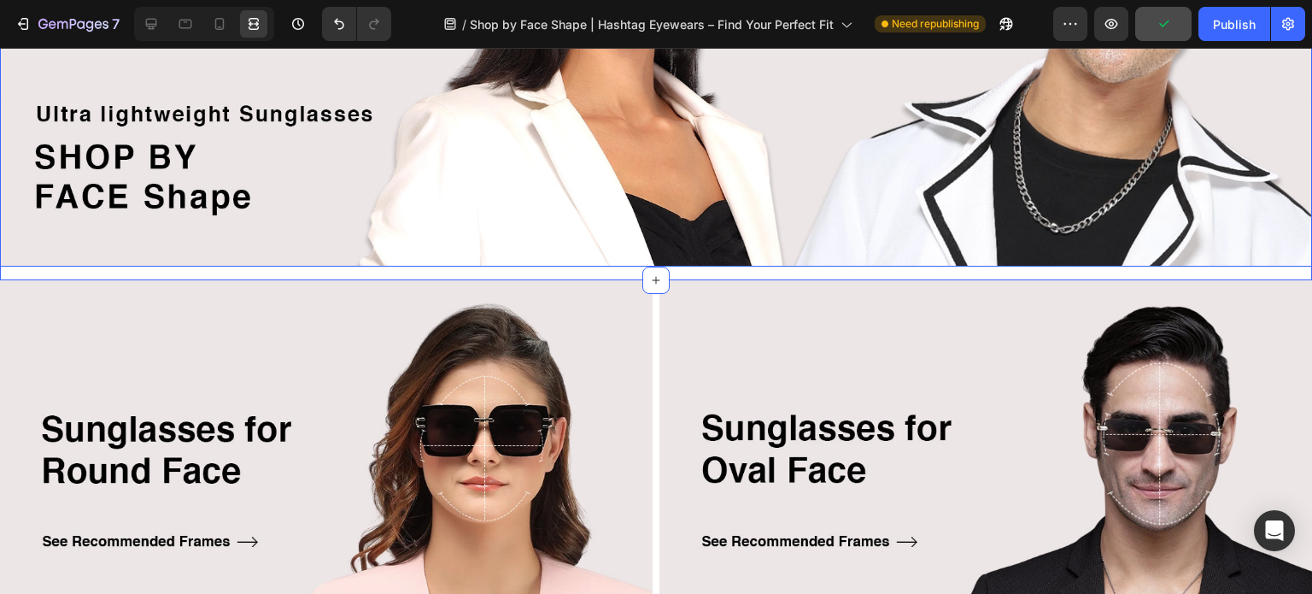
click at [177, 184] on img at bounding box center [656, 47] width 1312 height 440
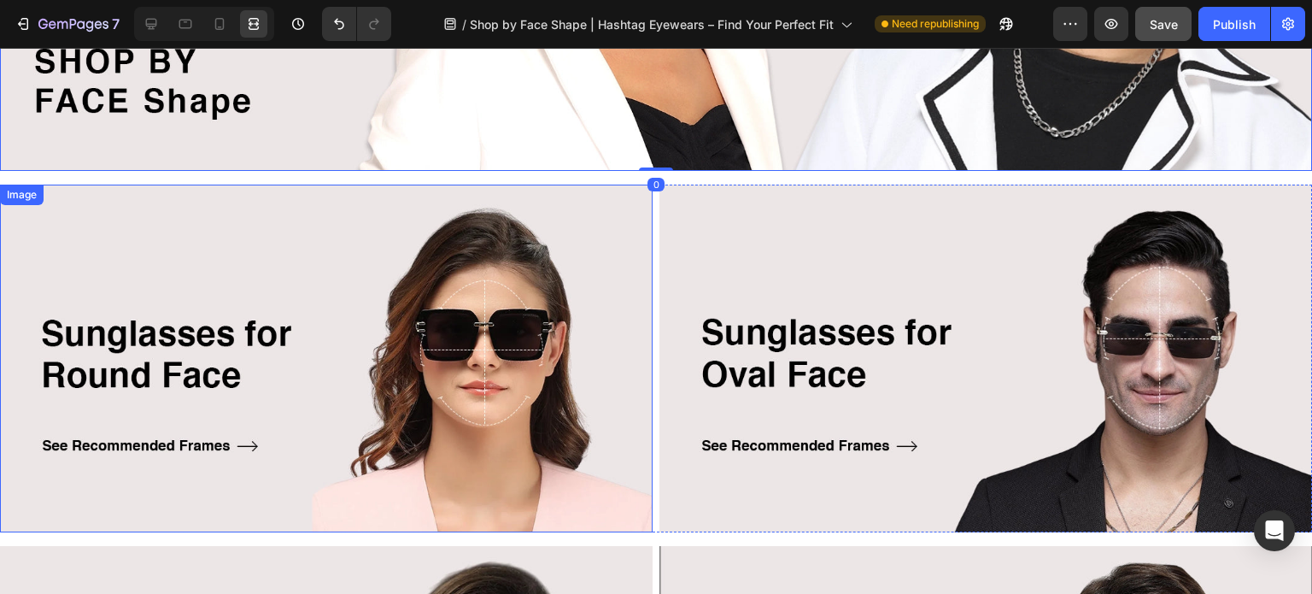
scroll to position [598, 0]
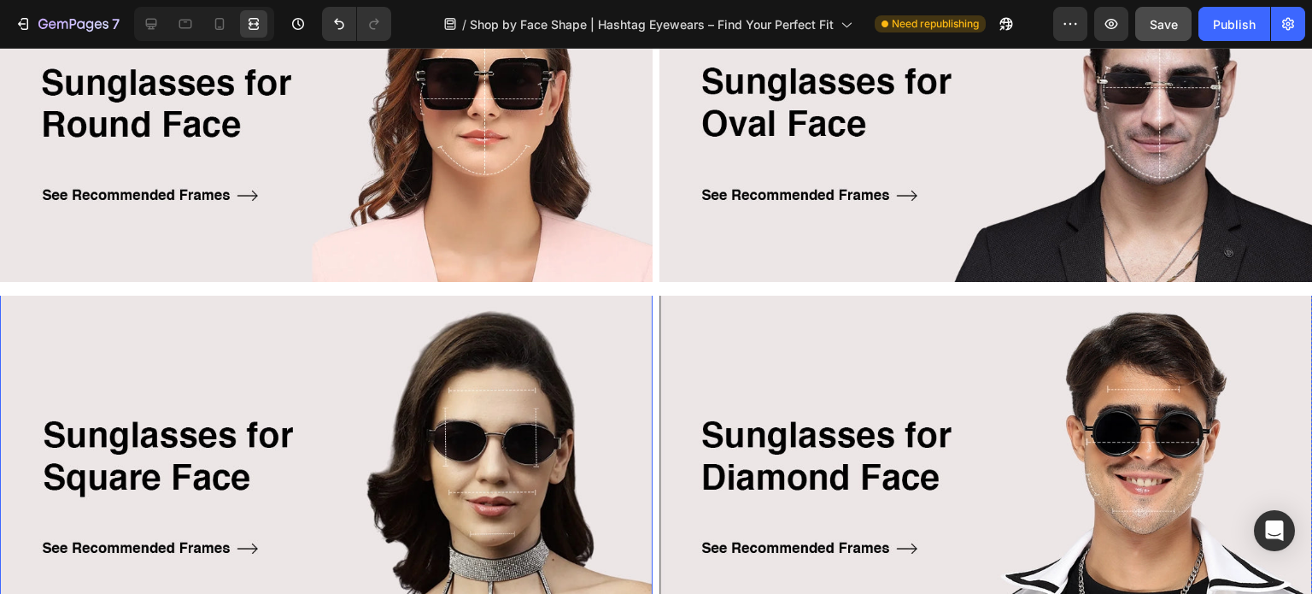
click at [356, 364] on img at bounding box center [326, 460] width 652 height 348
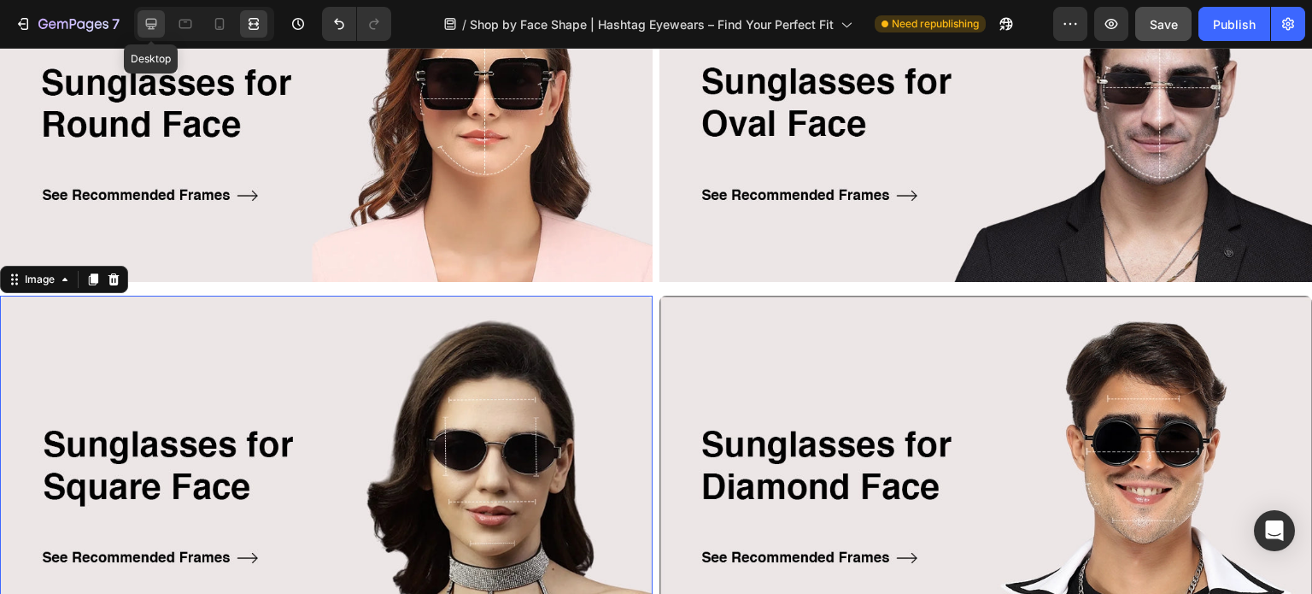
click at [149, 20] on icon at bounding box center [151, 23] width 17 height 17
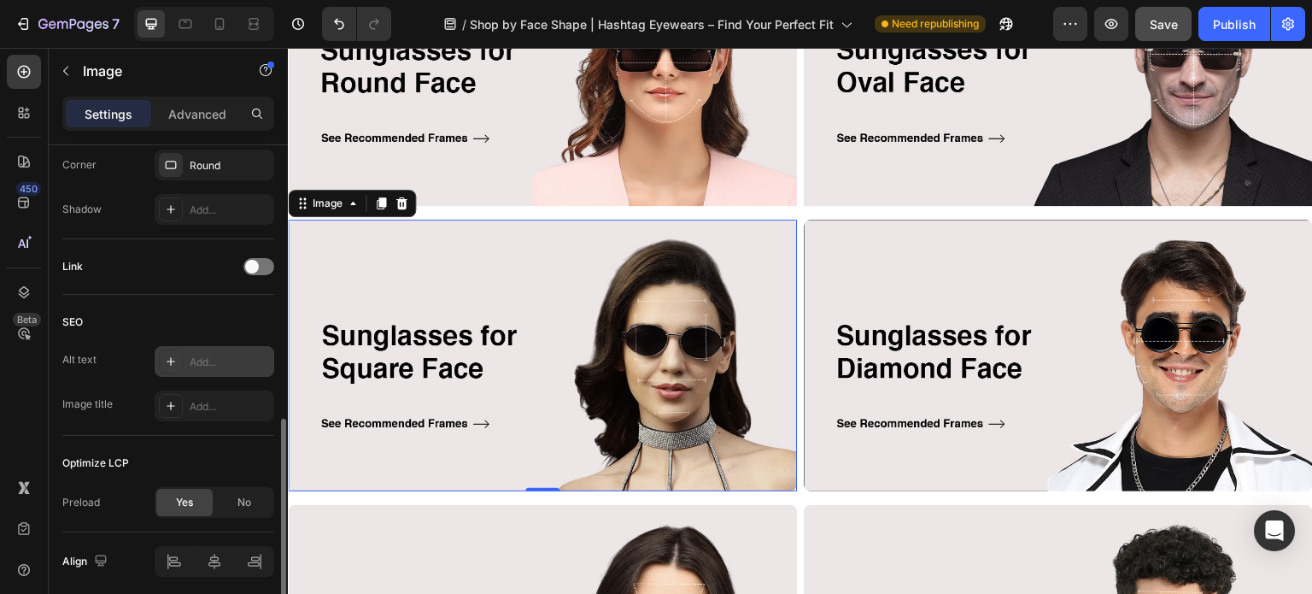
scroll to position [512, 0]
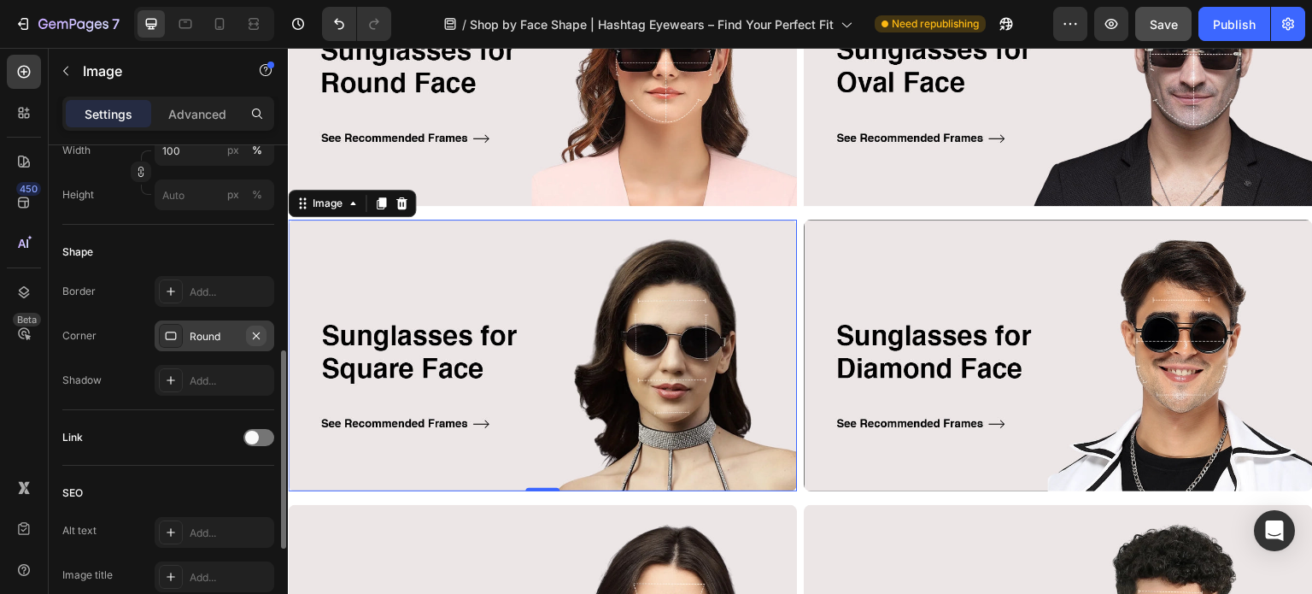
click at [254, 342] on button "button" at bounding box center [256, 335] width 20 height 20
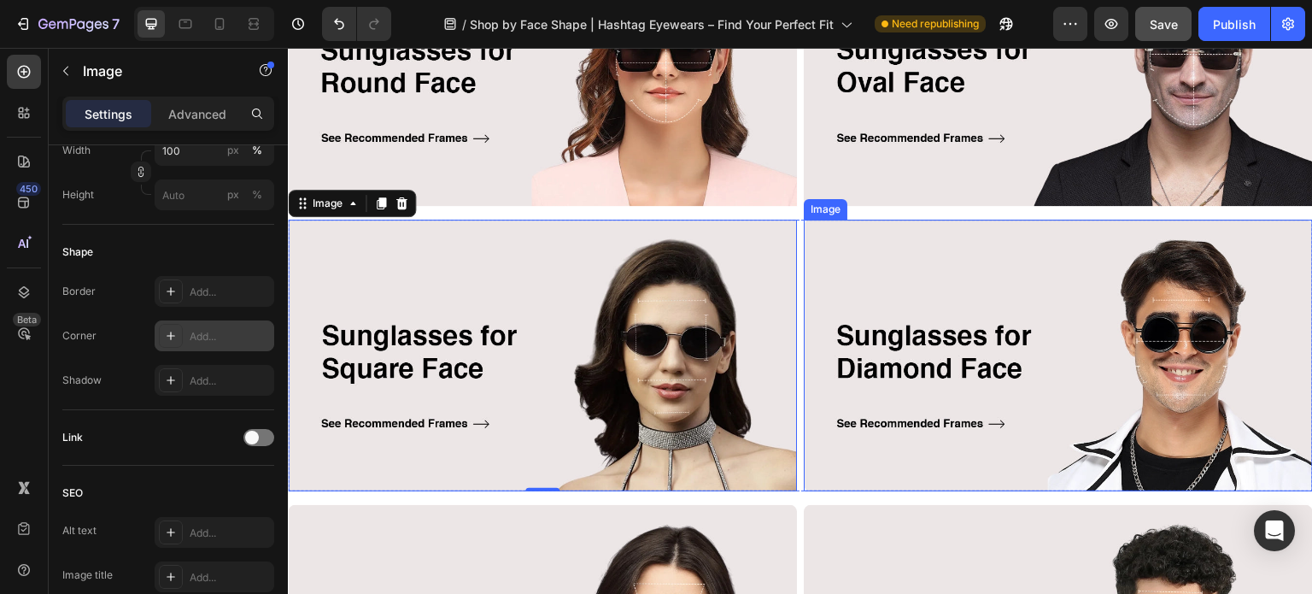
click at [908, 316] on img at bounding box center [1058, 355] width 509 height 272
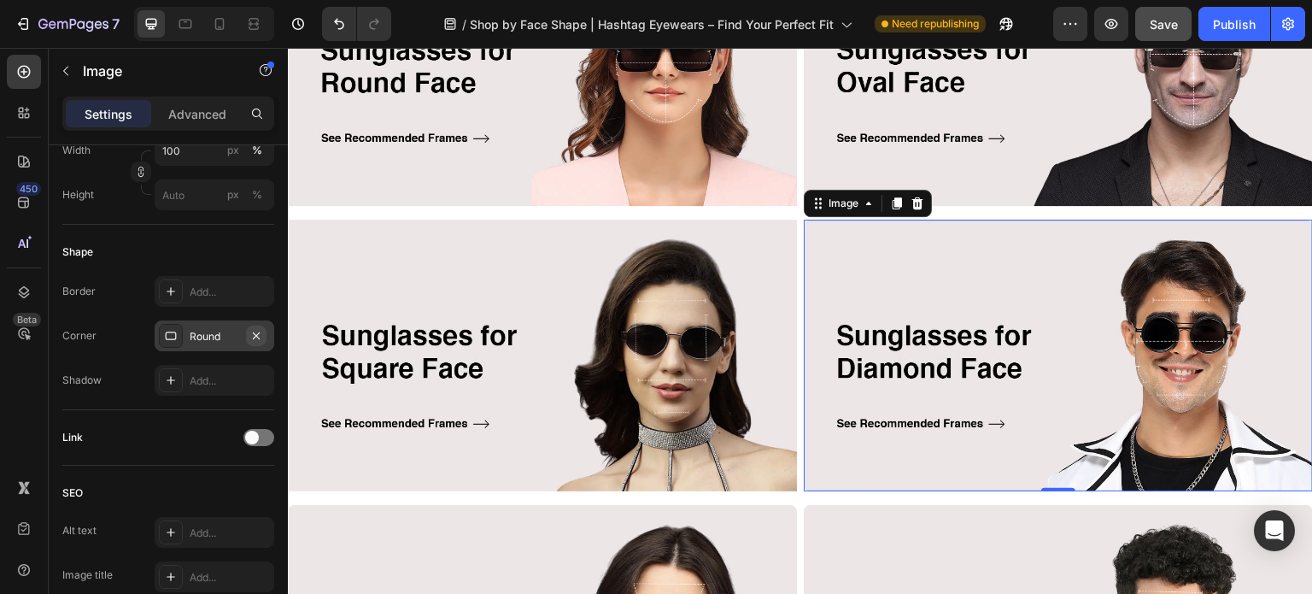
click at [259, 337] on icon "button" at bounding box center [256, 334] width 7 height 7
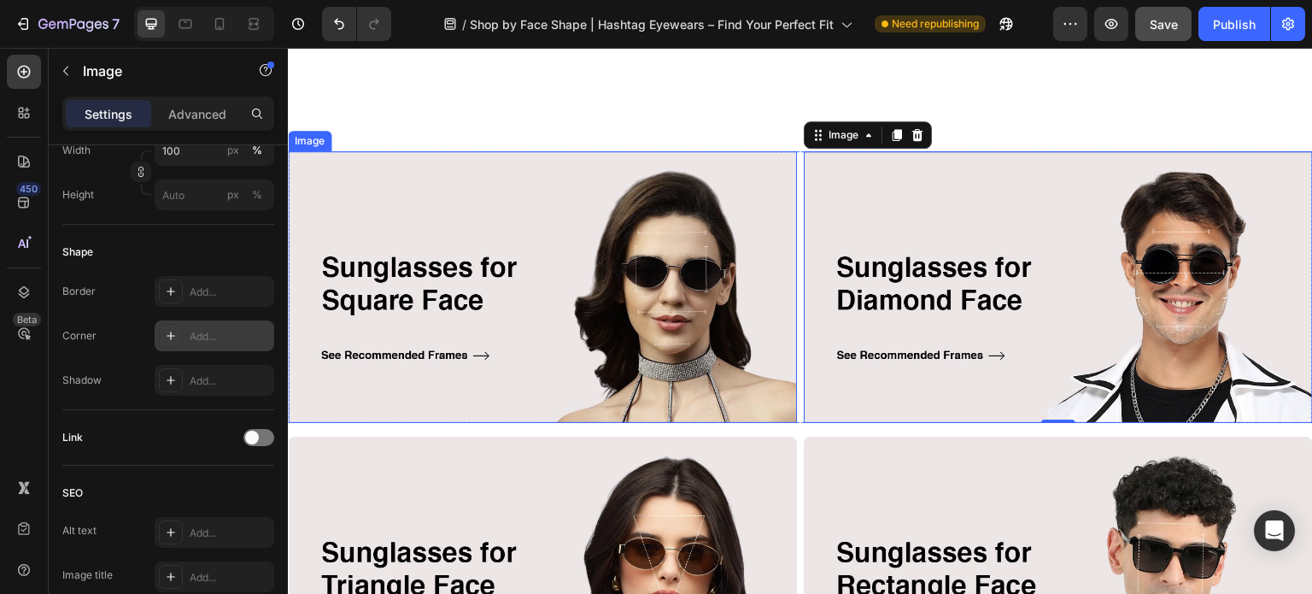
scroll to position [854, 0]
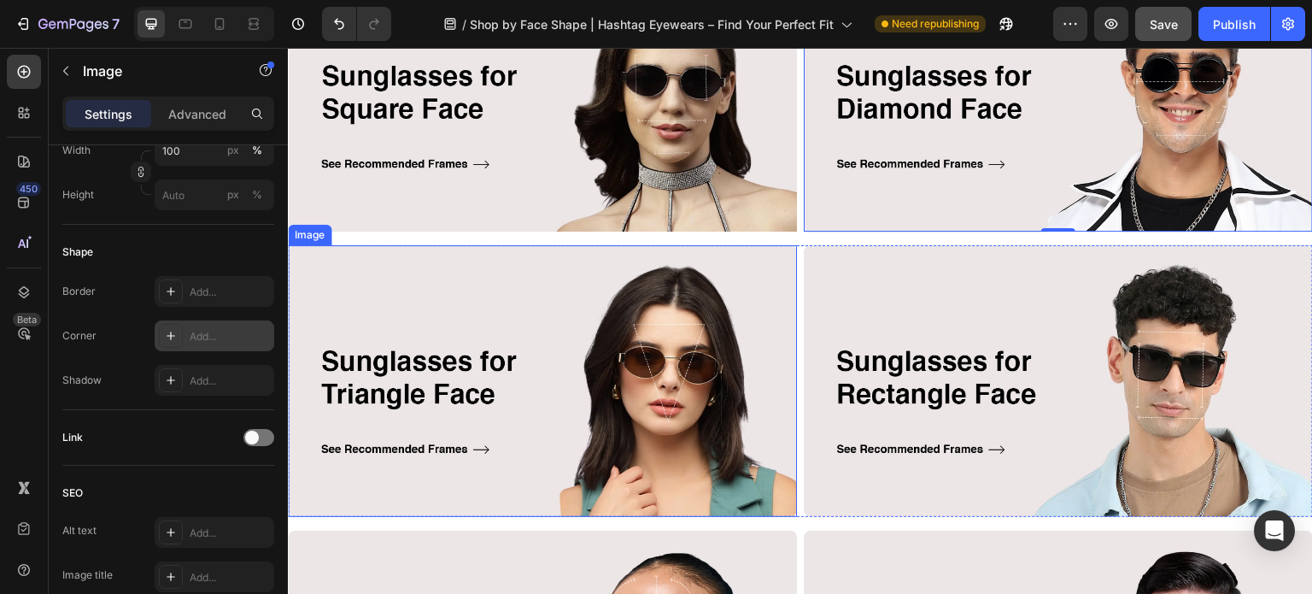
click at [553, 380] on img at bounding box center [542, 381] width 509 height 272
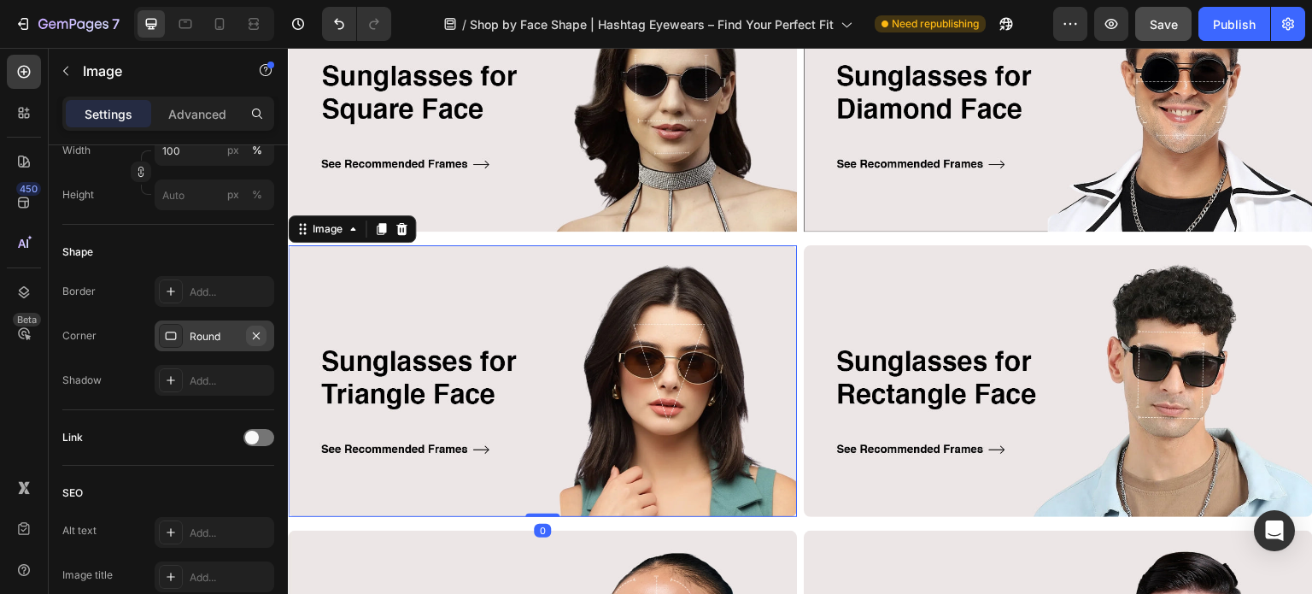
click at [254, 330] on icon "button" at bounding box center [256, 336] width 14 height 14
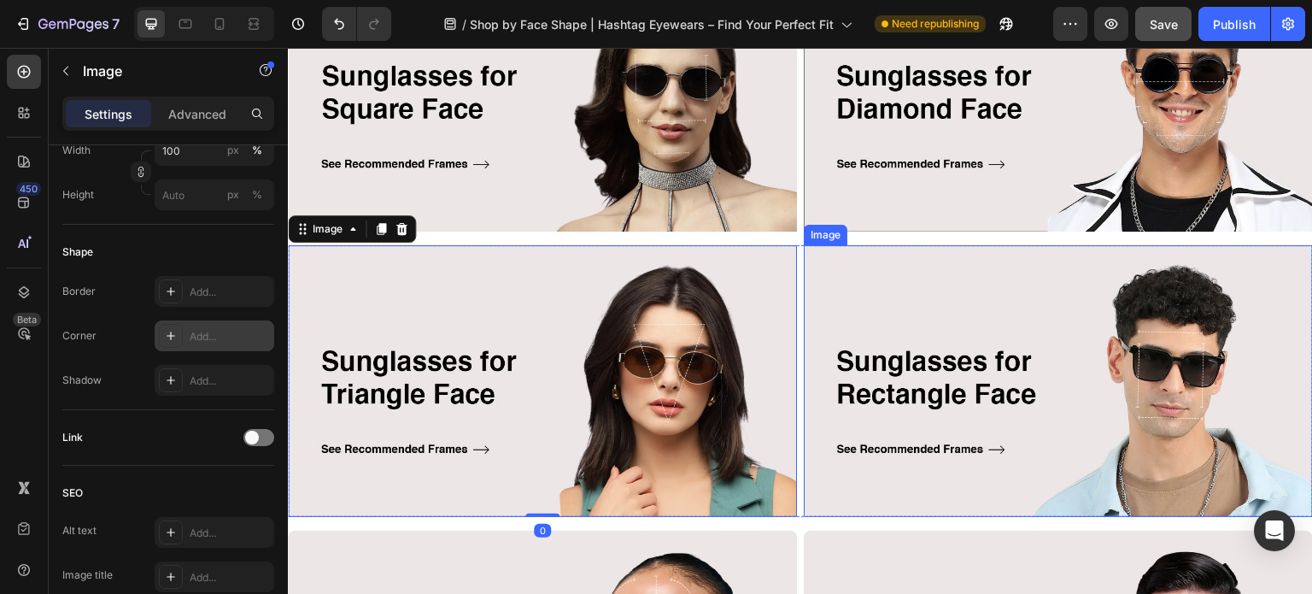
click at [929, 365] on img at bounding box center [1058, 381] width 509 height 272
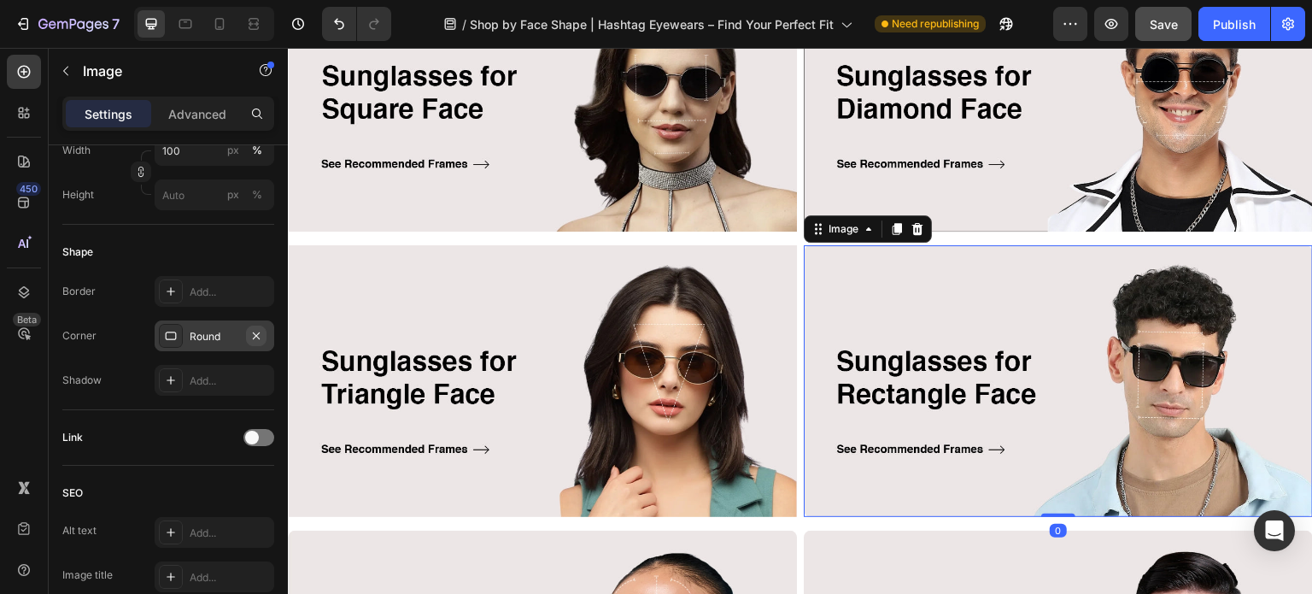
click at [258, 337] on icon "button" at bounding box center [256, 336] width 14 height 14
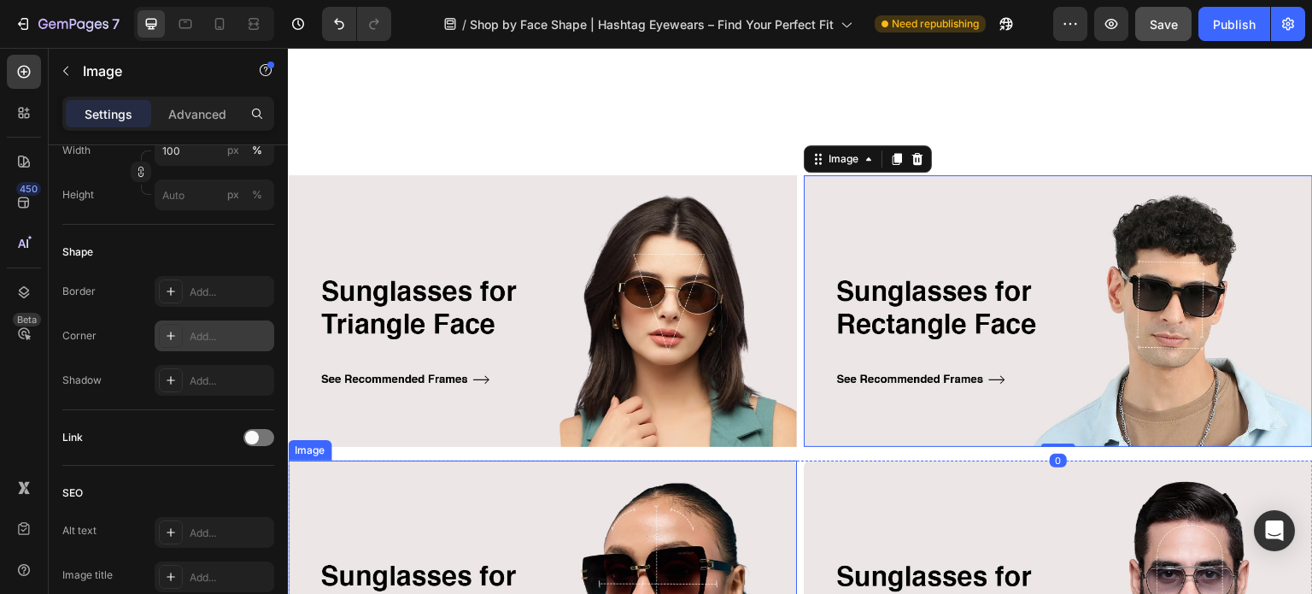
scroll to position [1110, 0]
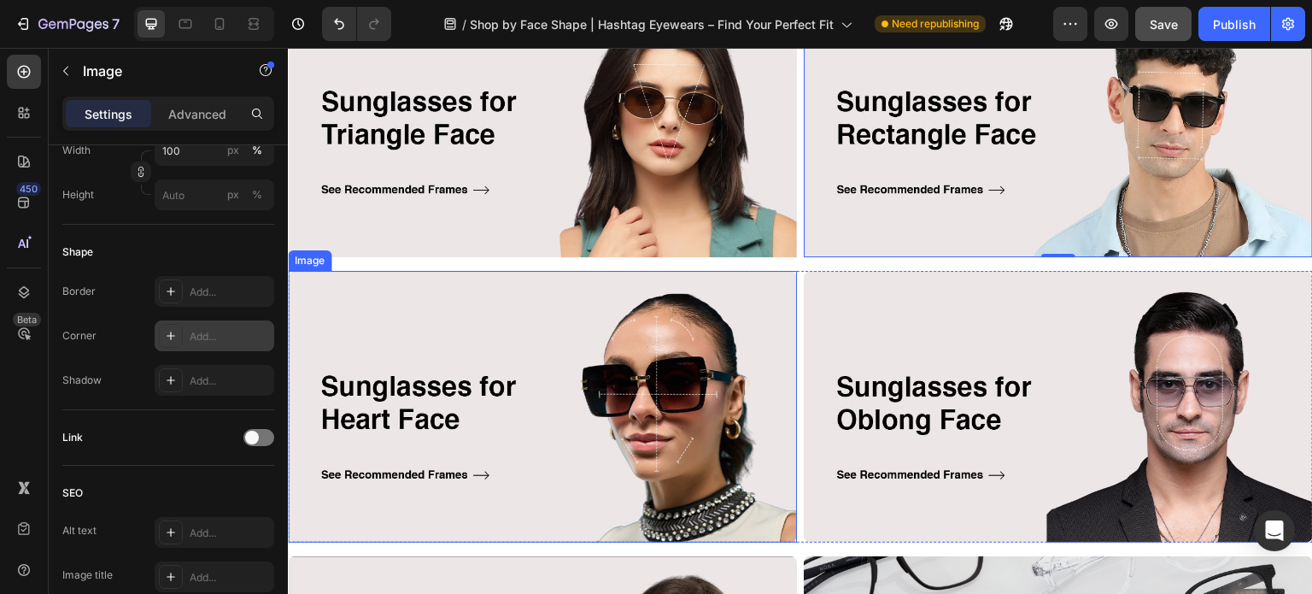
click at [505, 372] on img at bounding box center [542, 407] width 509 height 272
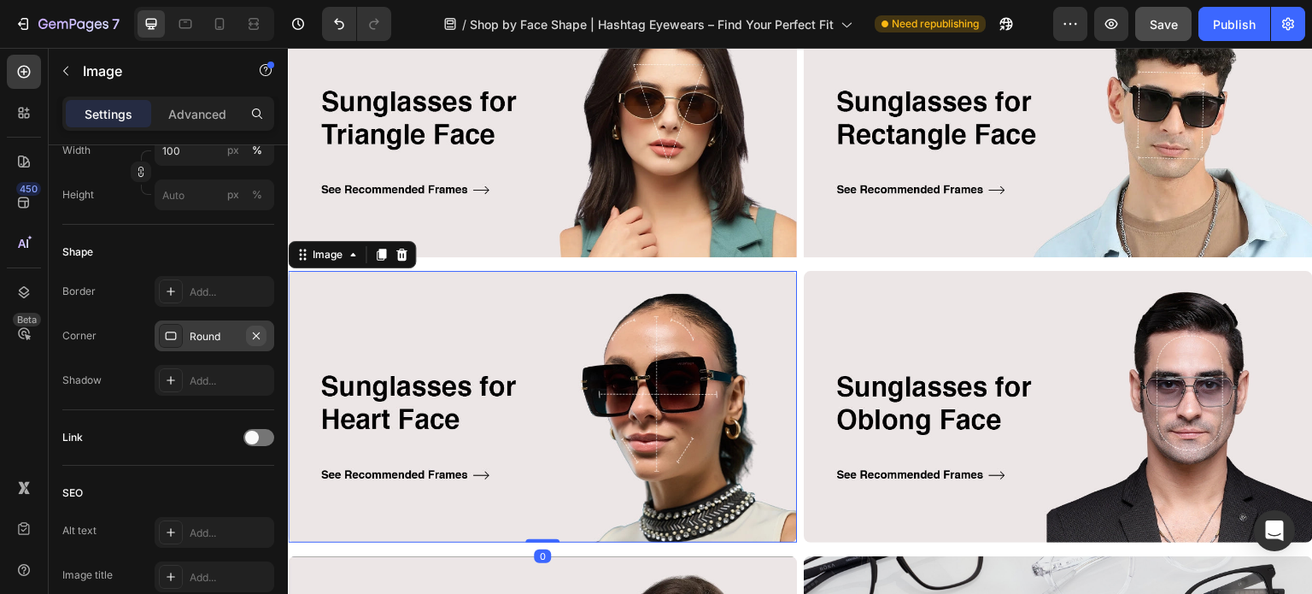
click at [256, 332] on icon "button" at bounding box center [256, 336] width 14 height 14
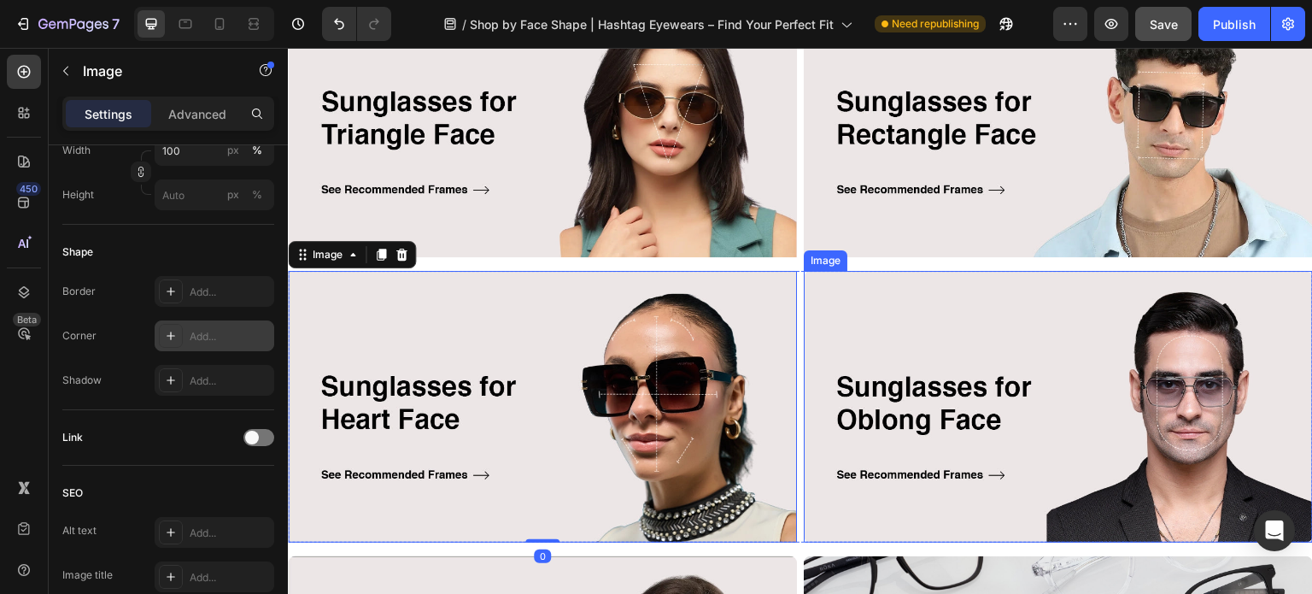
click at [893, 375] on img at bounding box center [1058, 407] width 509 height 272
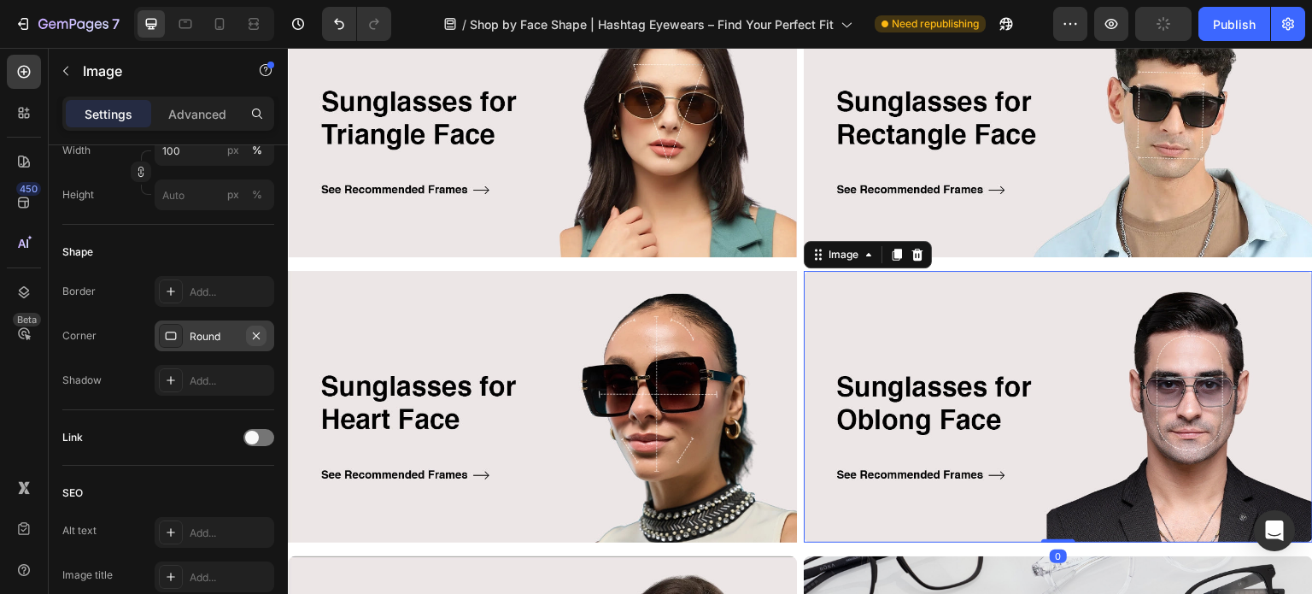
click at [261, 336] on icon "button" at bounding box center [256, 336] width 14 height 14
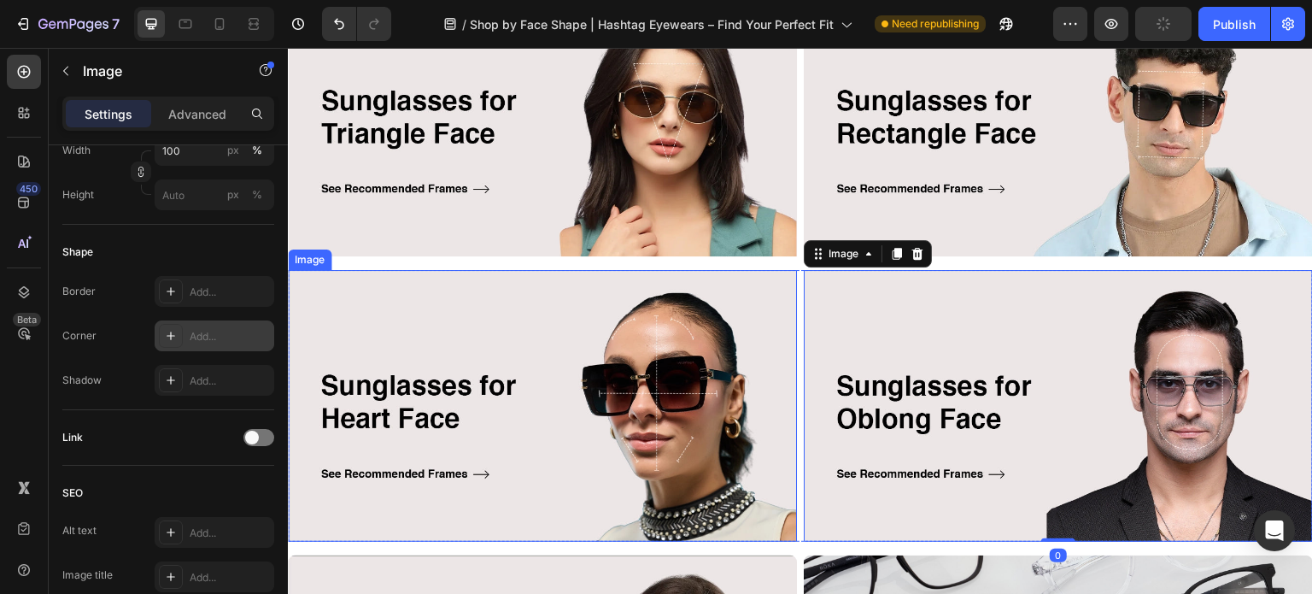
scroll to position [1366, 0]
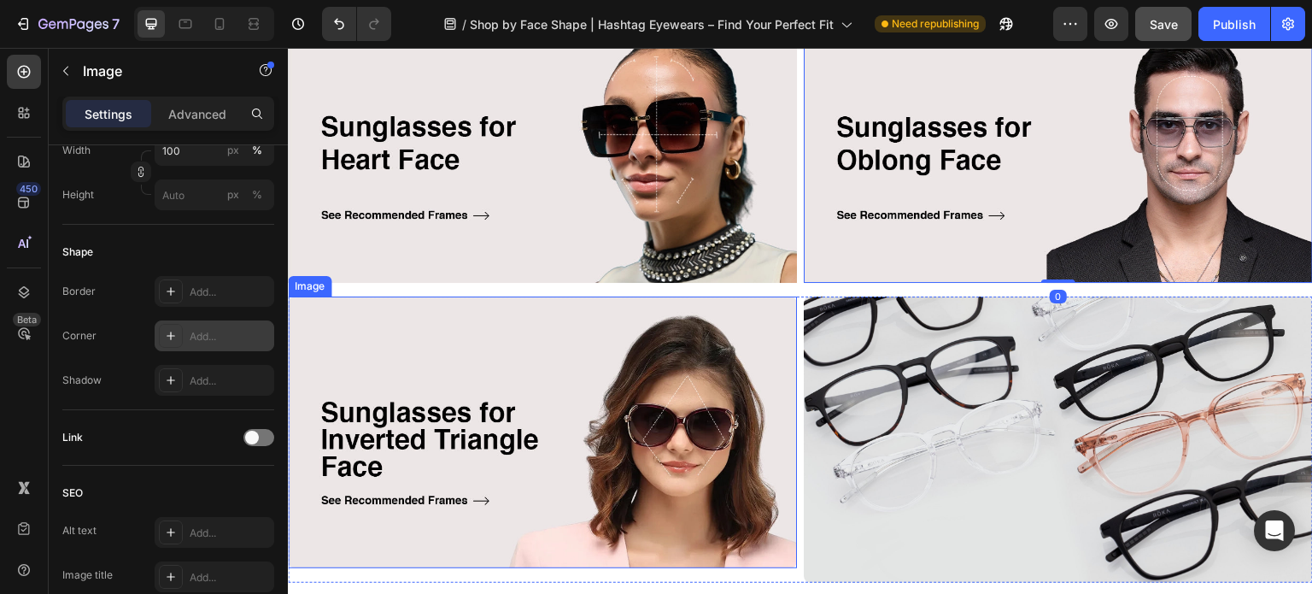
click at [623, 406] on img at bounding box center [542, 432] width 509 height 272
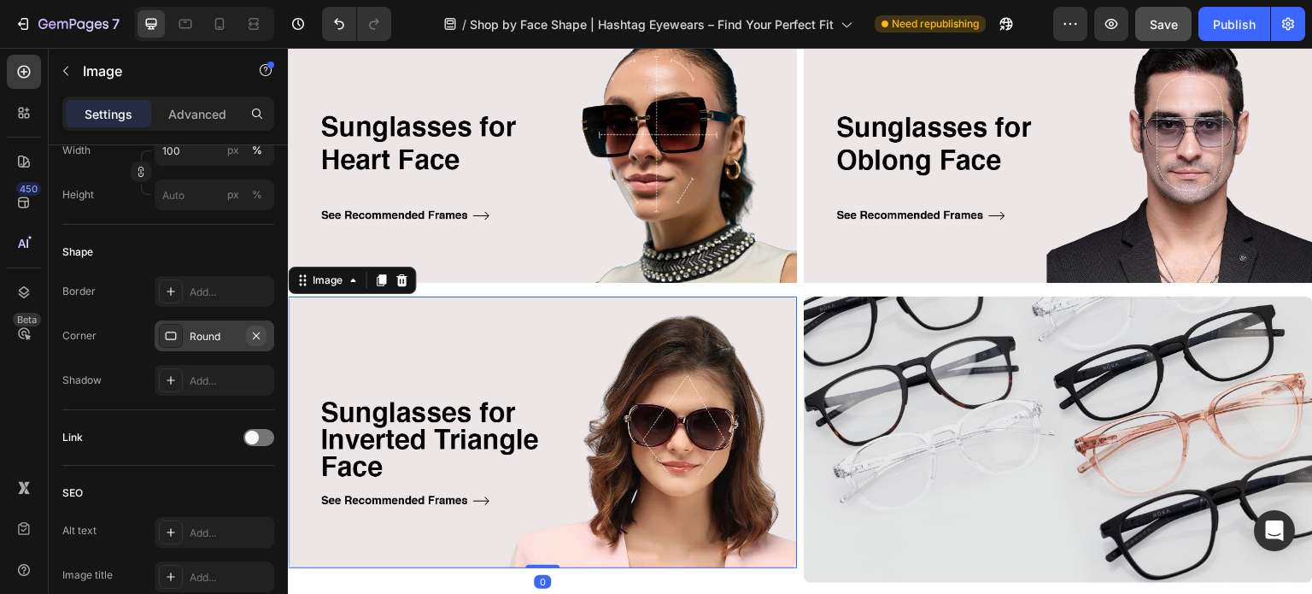
click at [261, 334] on icon "button" at bounding box center [256, 336] width 14 height 14
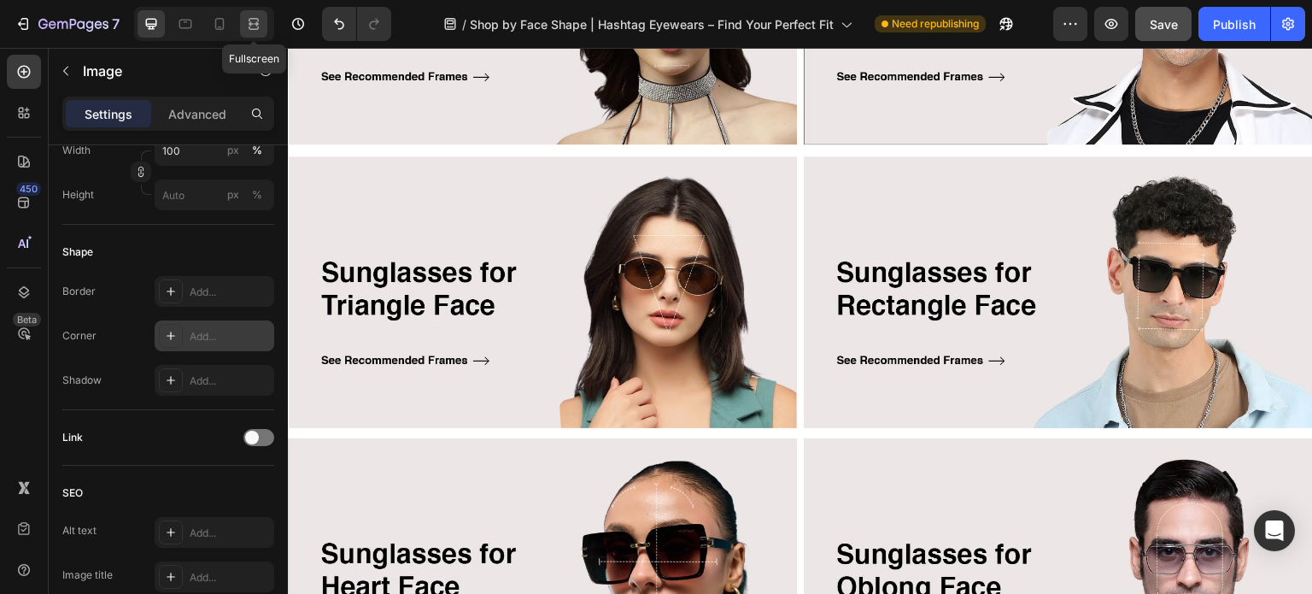
click at [252, 26] on icon at bounding box center [253, 23] width 17 height 17
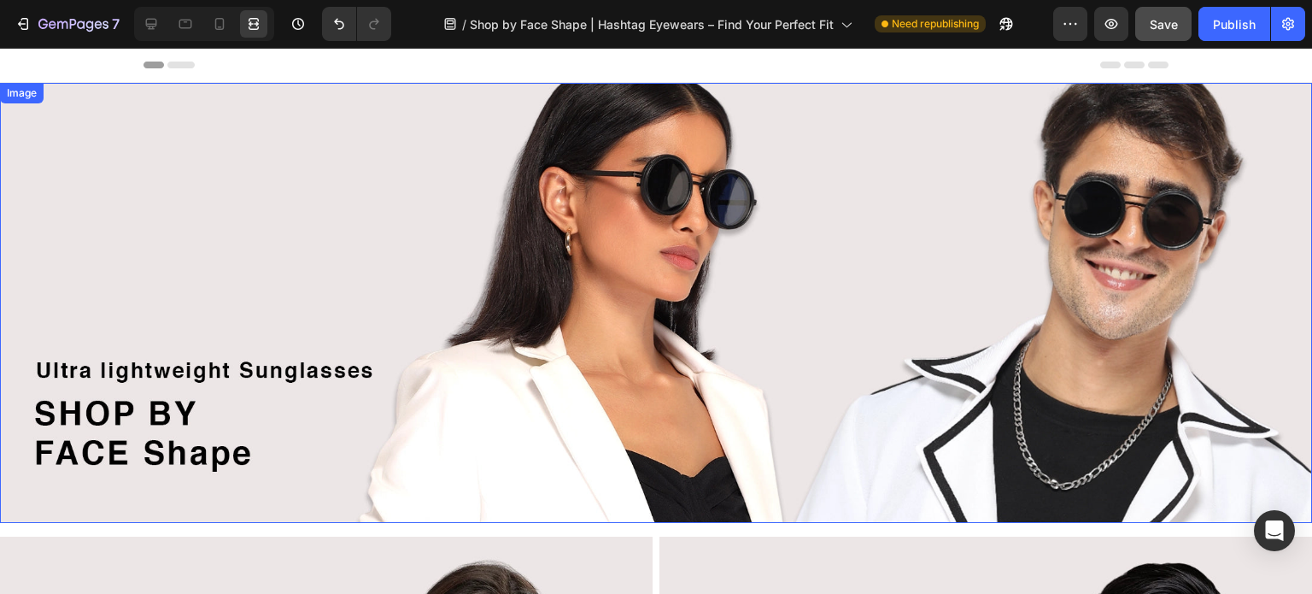
scroll to position [256, 0]
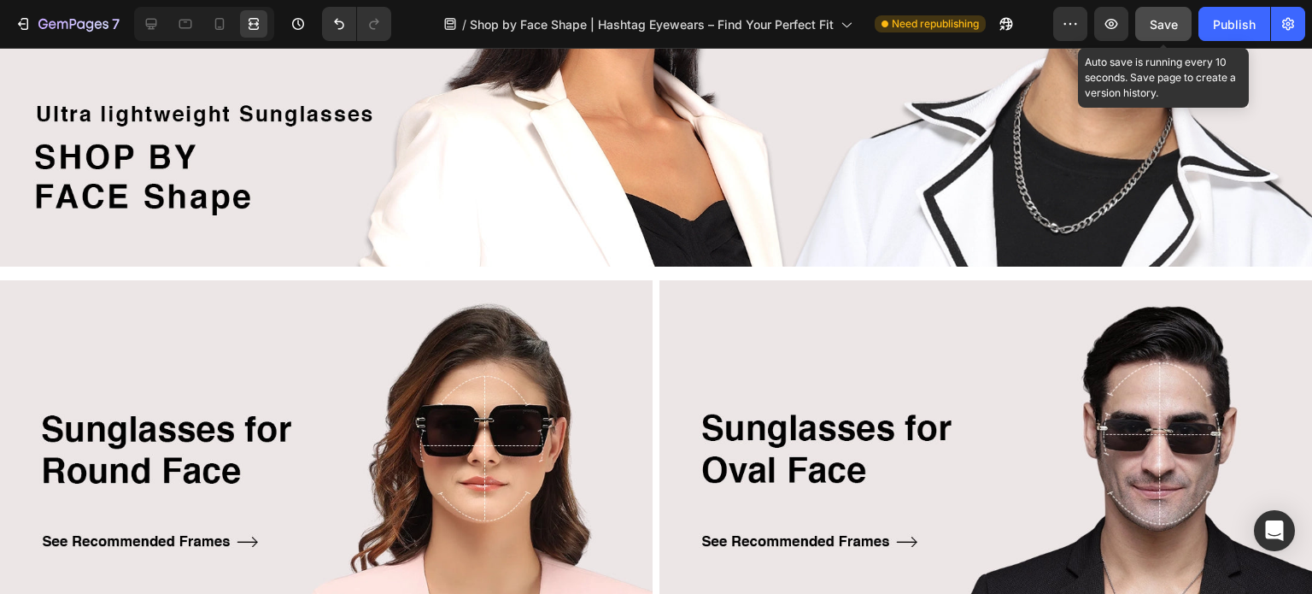
click at [1165, 30] on span "Save" at bounding box center [1163, 24] width 28 height 15
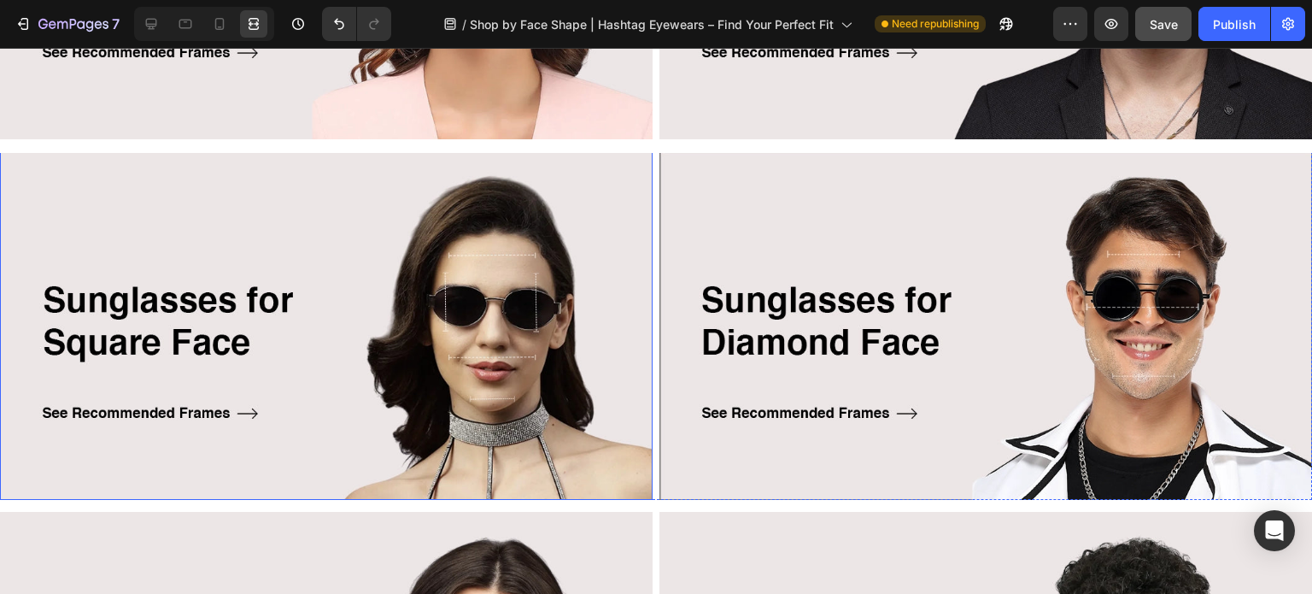
scroll to position [769, 0]
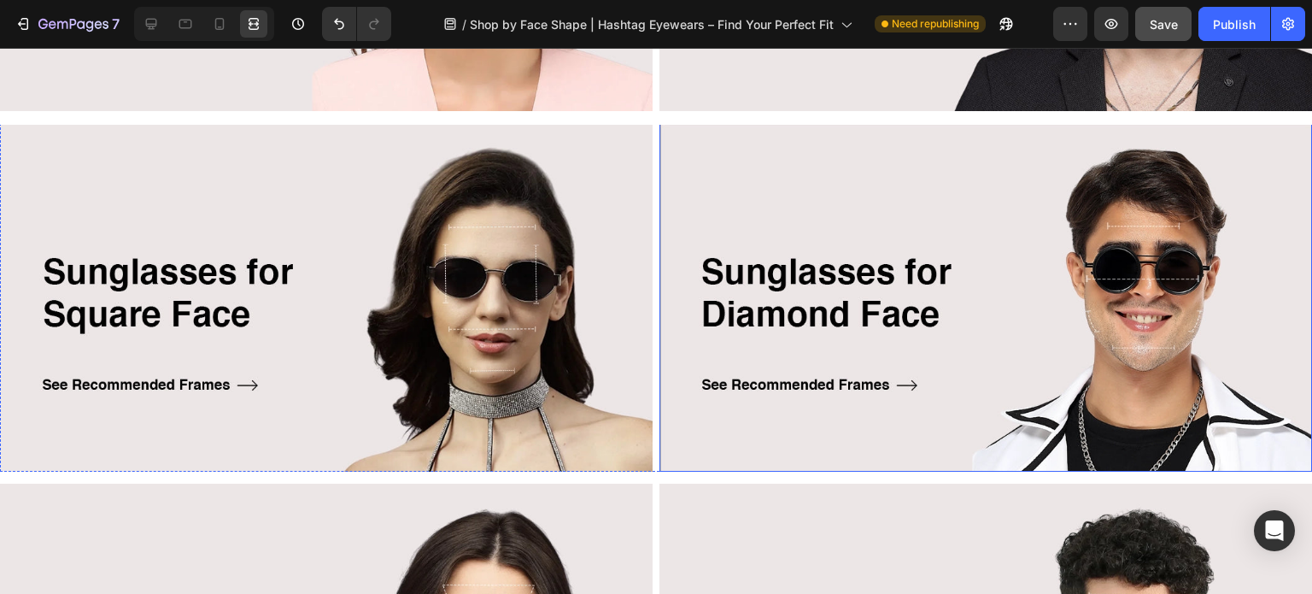
click at [797, 303] on img at bounding box center [985, 297] width 652 height 348
click at [154, 20] on icon at bounding box center [151, 23] width 17 height 17
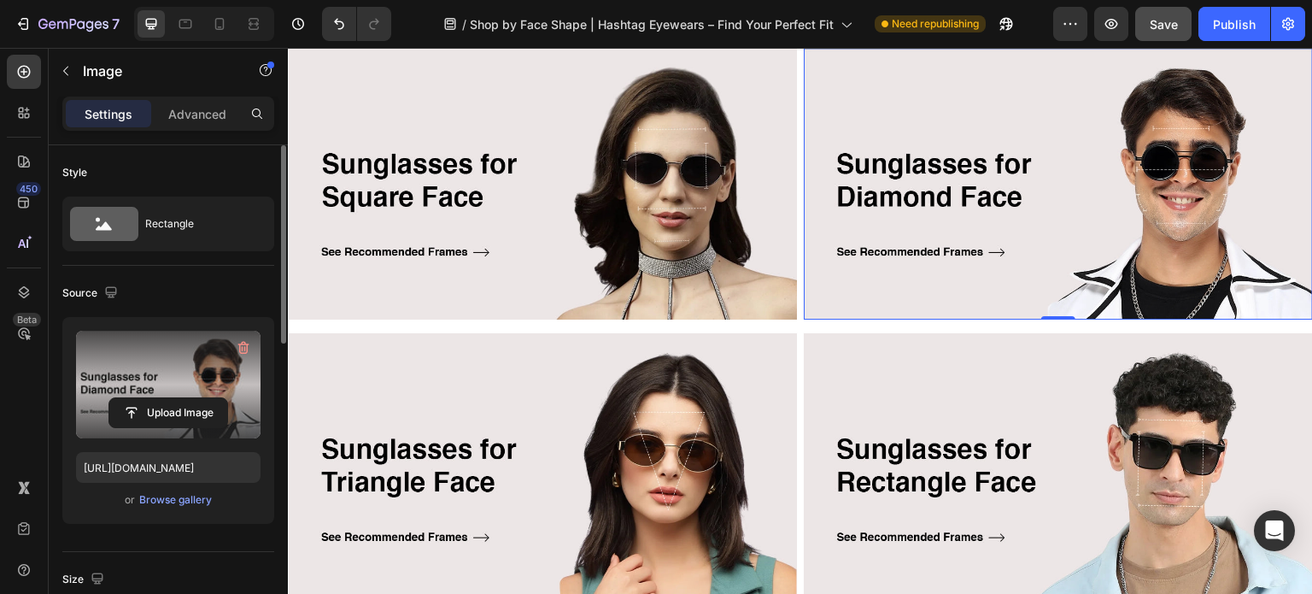
click at [171, 361] on label at bounding box center [168, 384] width 184 height 108
click at [171, 398] on input "file" at bounding box center [168, 412] width 118 height 29
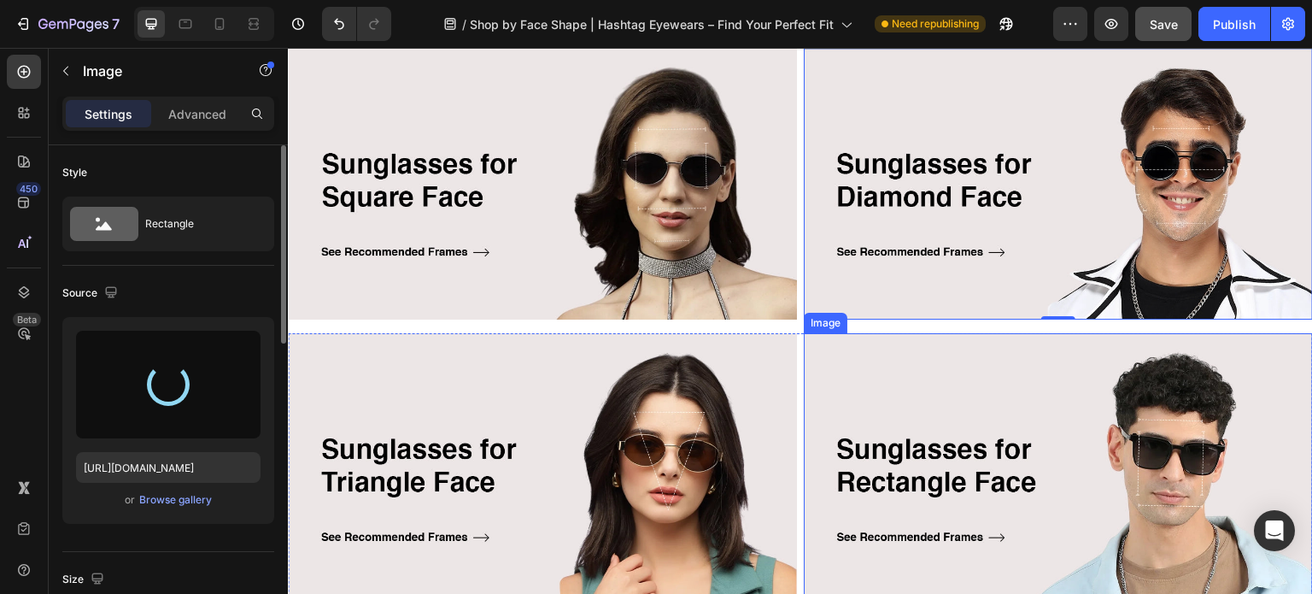
type input "[URL][DOMAIN_NAME]"
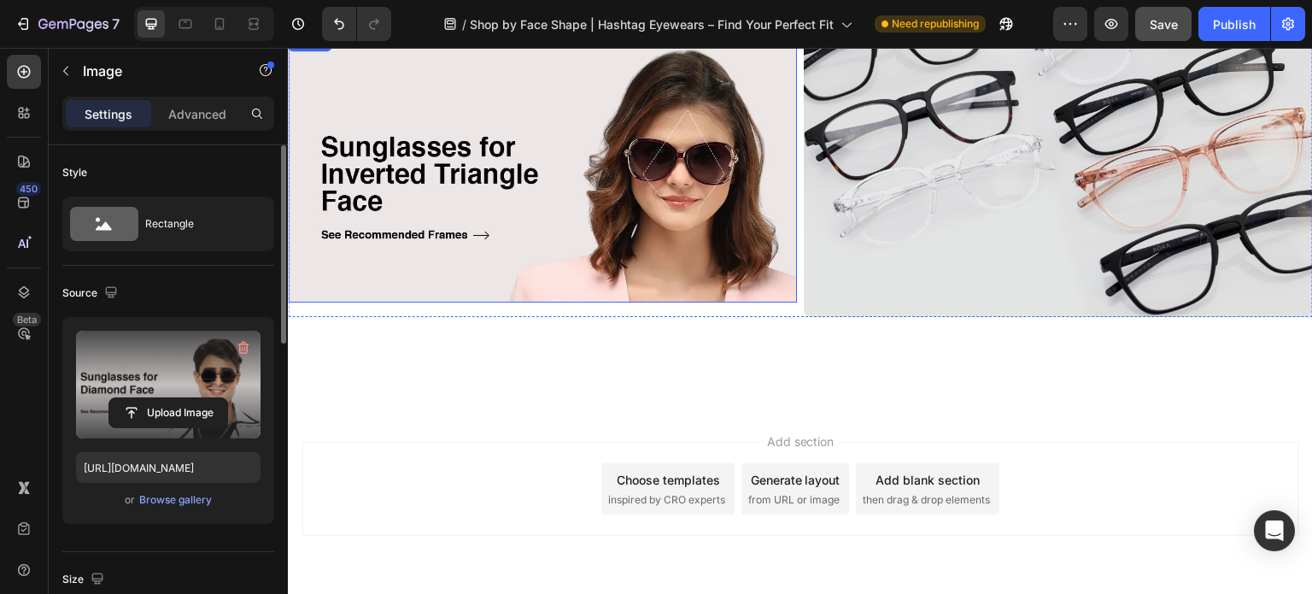
click at [567, 231] on img at bounding box center [542, 167] width 509 height 272
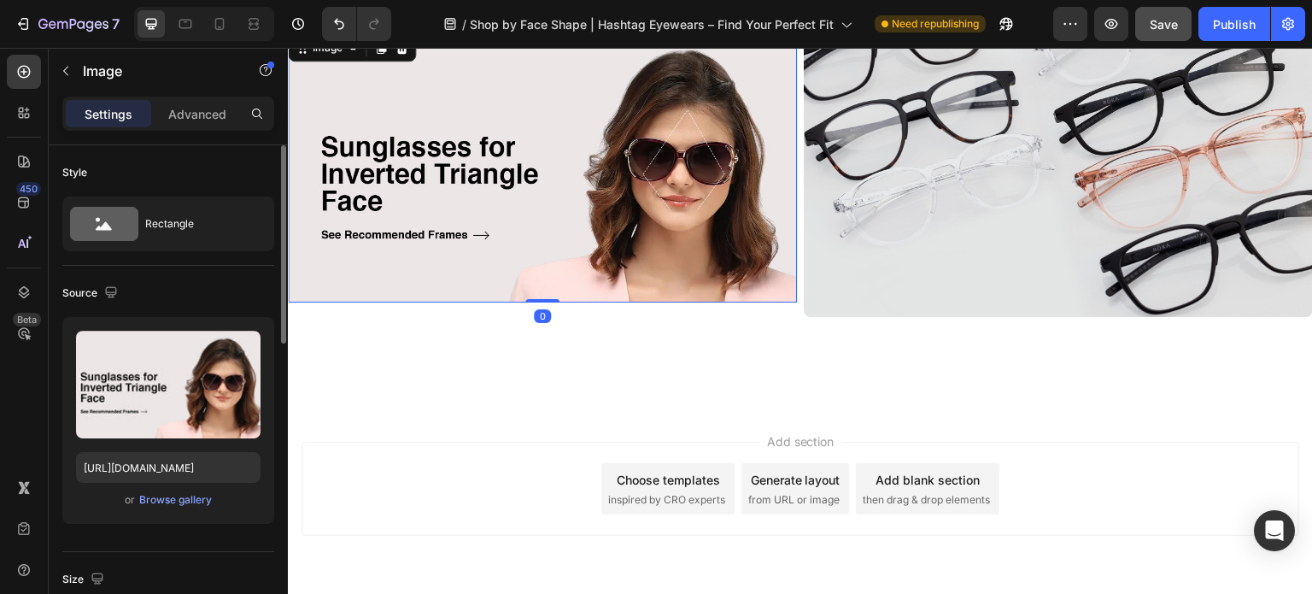
scroll to position [1687, 0]
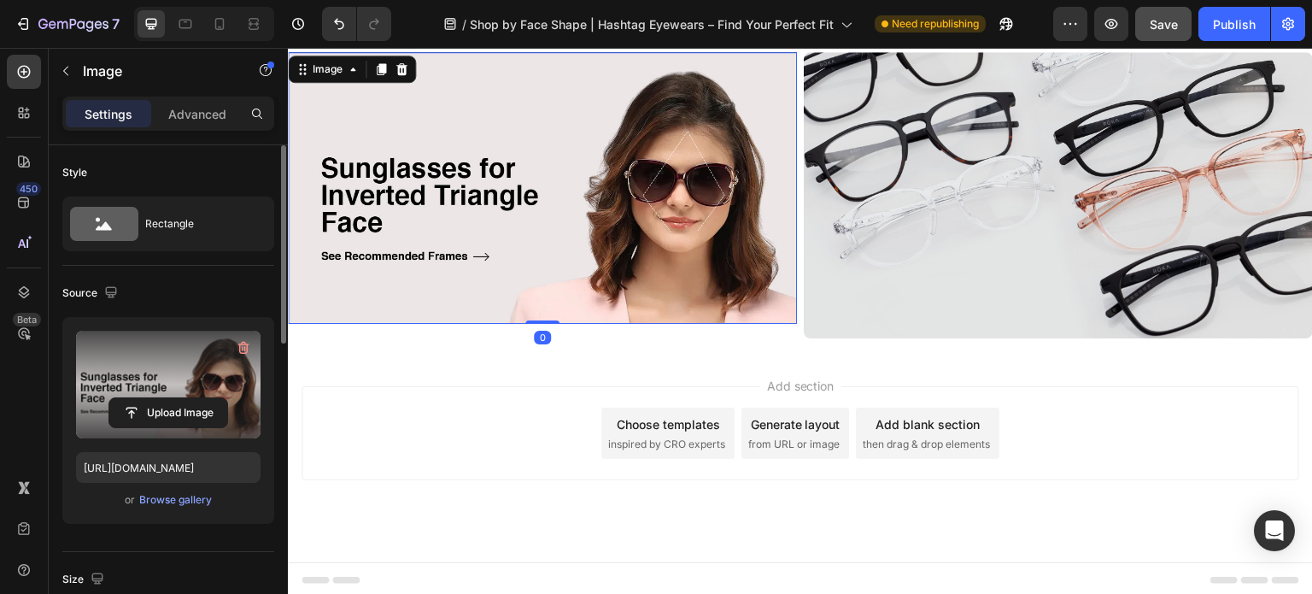
click at [125, 378] on label at bounding box center [168, 384] width 184 height 108
click at [125, 398] on input "file" at bounding box center [168, 412] width 118 height 29
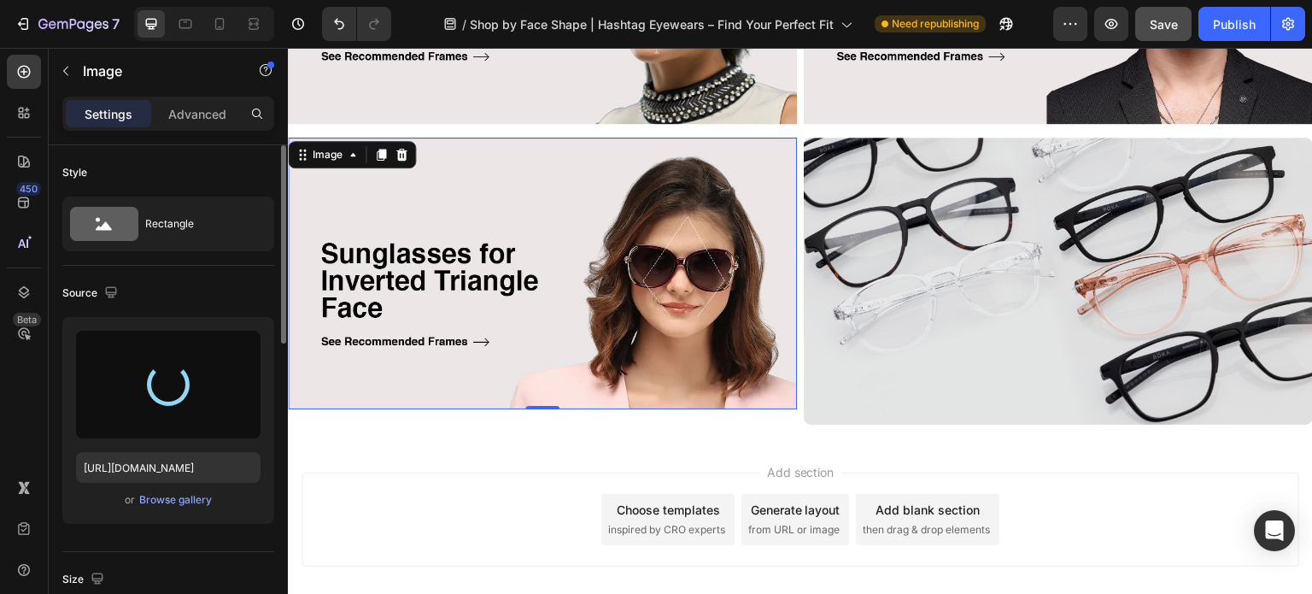
scroll to position [1438, 0]
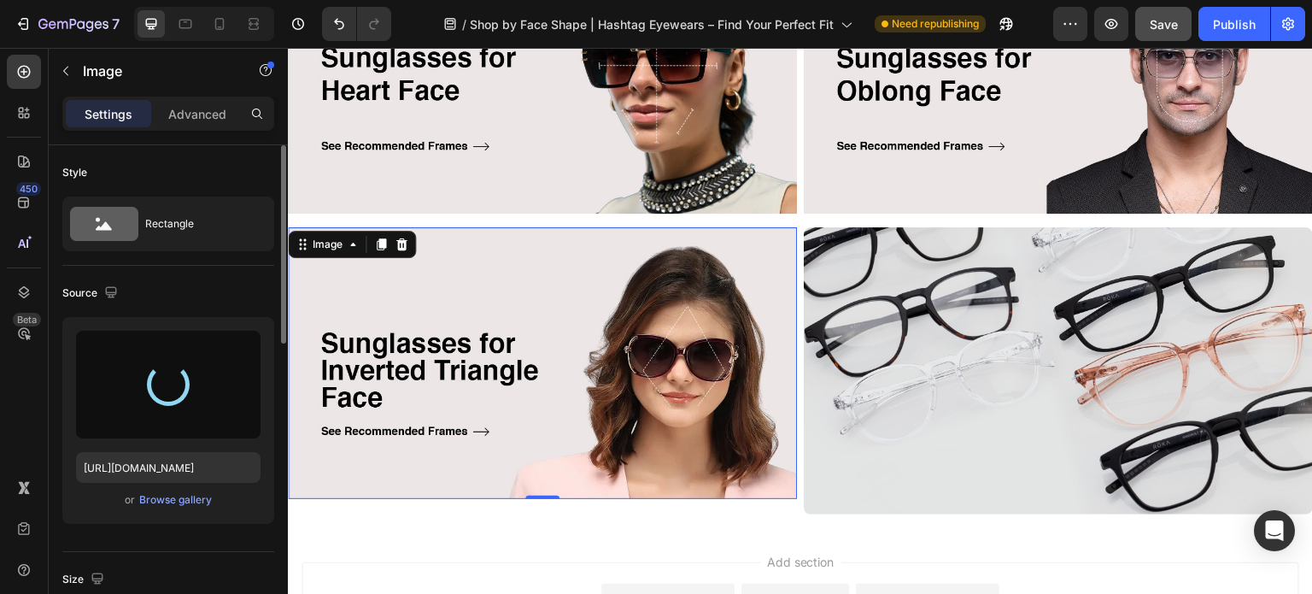
type input "[URL][DOMAIN_NAME]"
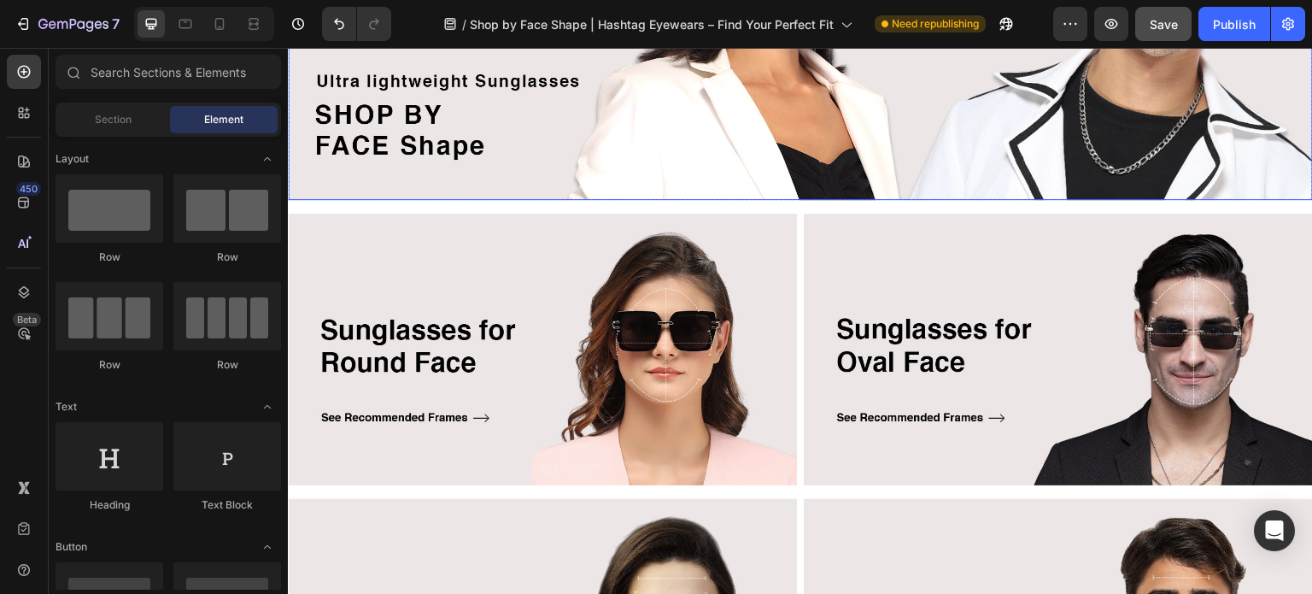
scroll to position [256, 0]
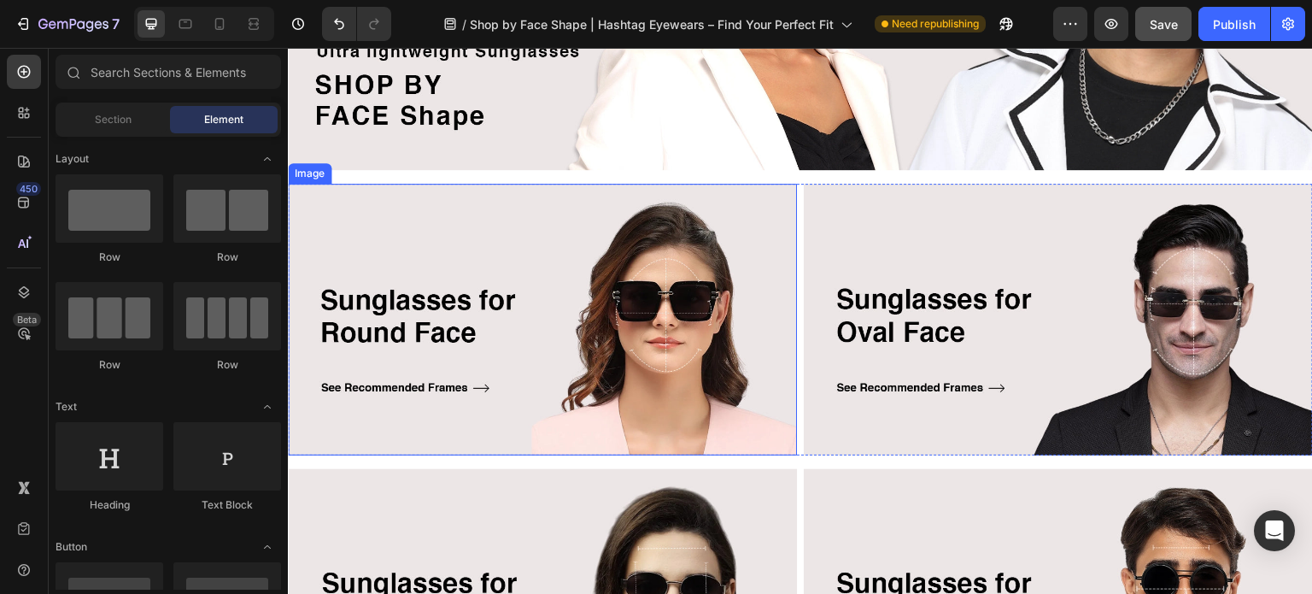
click at [537, 360] on img at bounding box center [542, 320] width 509 height 272
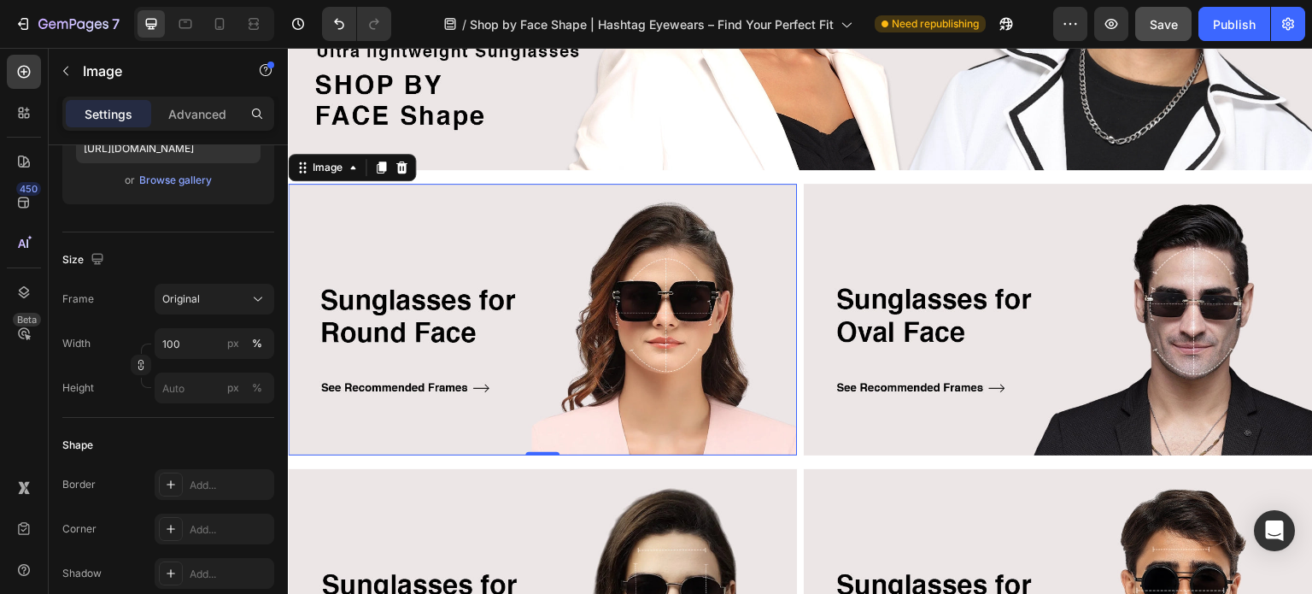
scroll to position [661, 0]
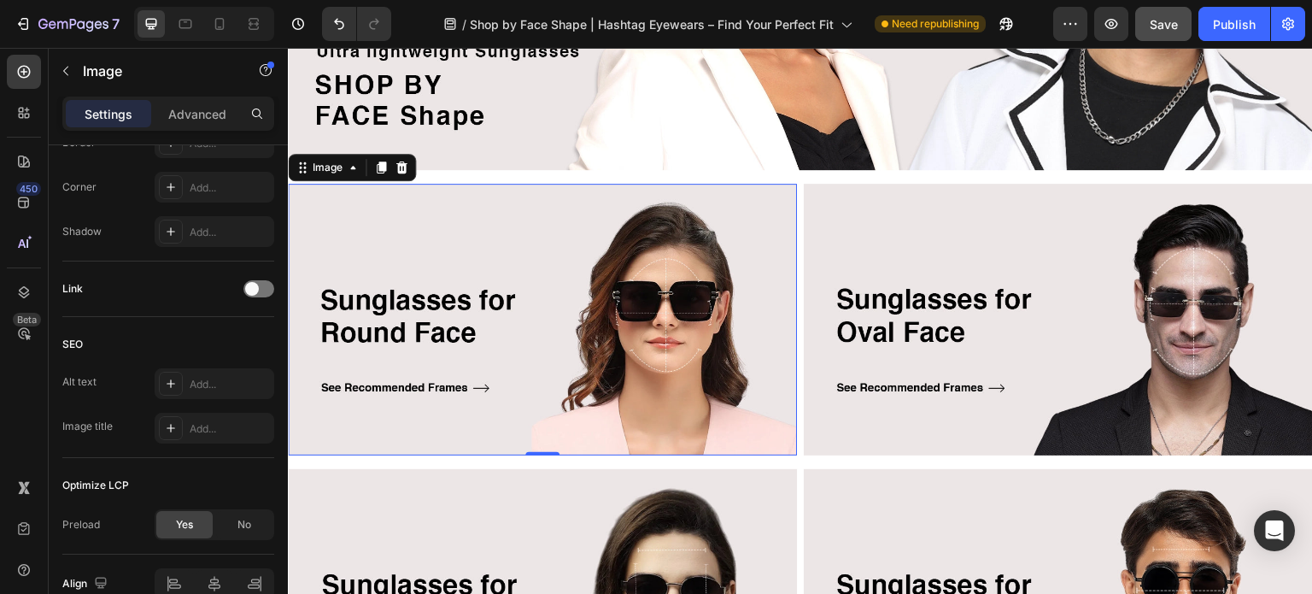
click at [616, 316] on img at bounding box center [542, 320] width 509 height 272
click at [237, 288] on div "Link" at bounding box center [168, 288] width 212 height 27
click at [247, 290] on span at bounding box center [252, 289] width 14 height 14
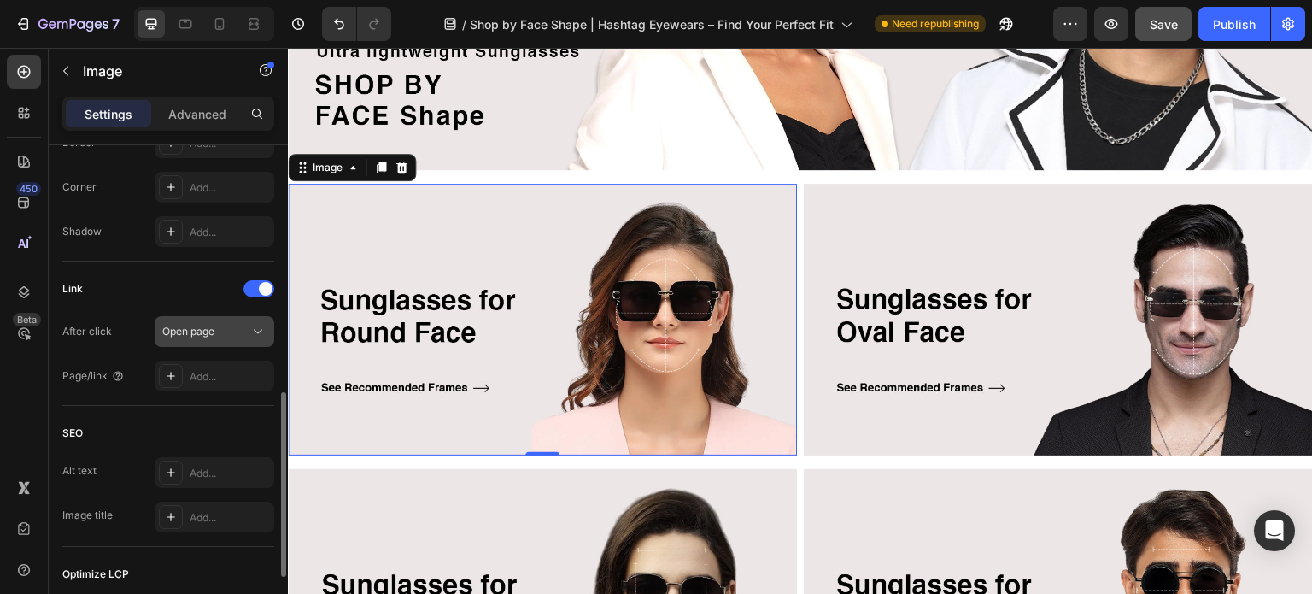
click at [227, 329] on div "Open page" at bounding box center [205, 331] width 87 height 15
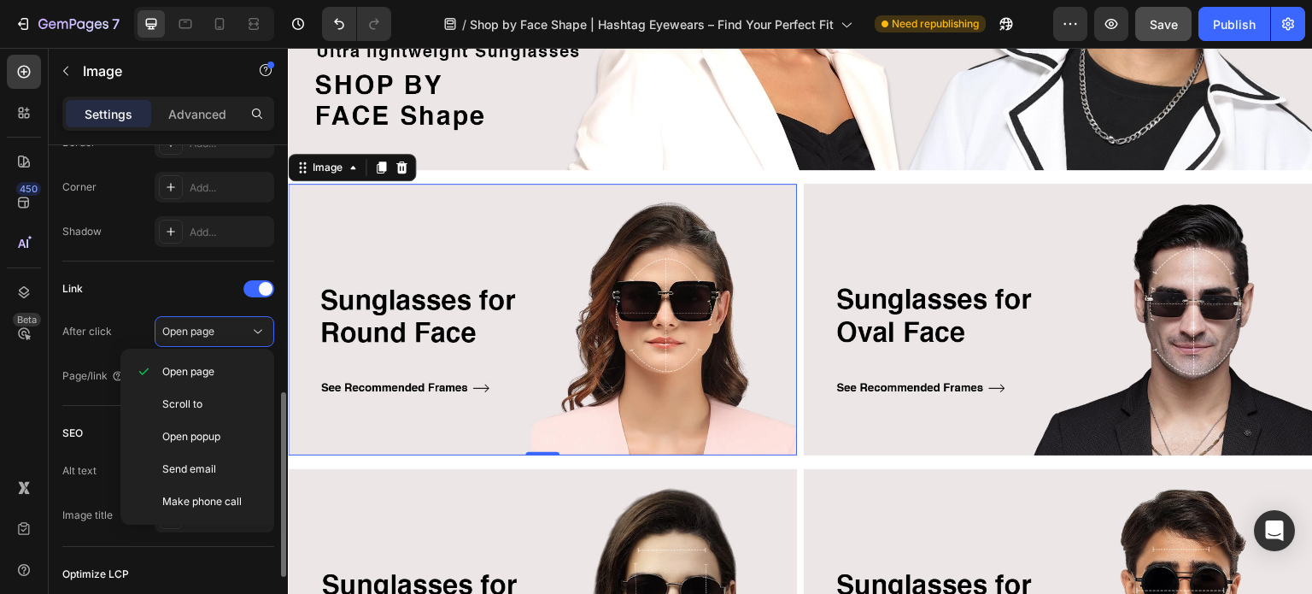
click at [130, 304] on div "Link After click Open page Page/link Add..." at bounding box center [168, 333] width 212 height 116
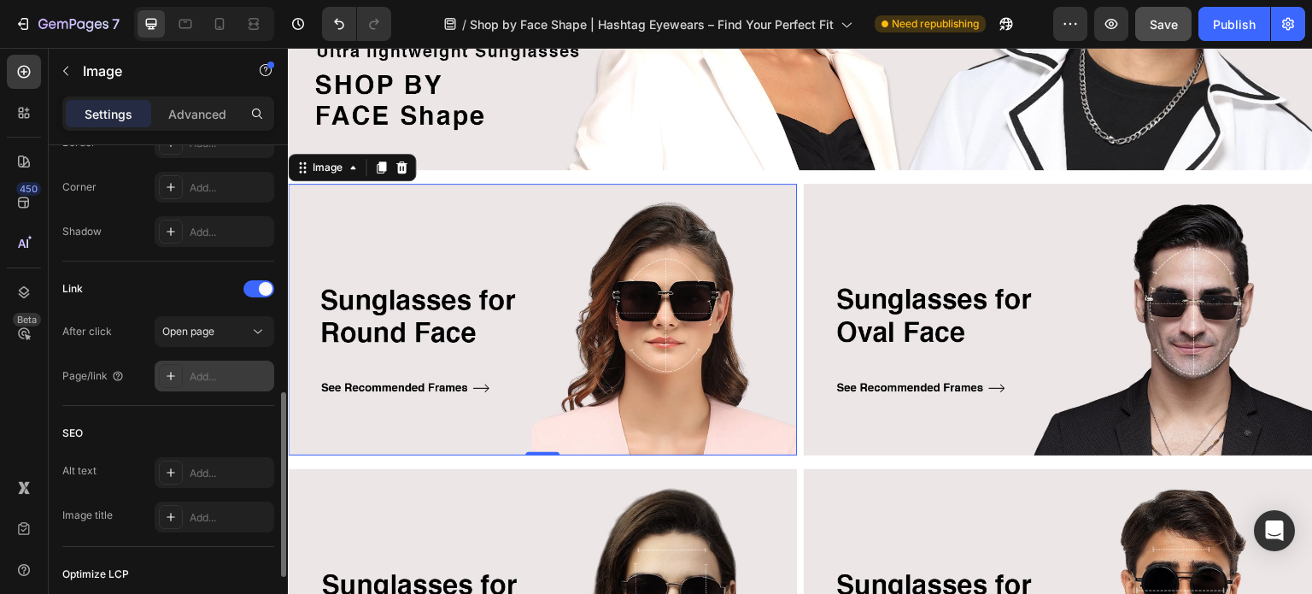
click at [168, 377] on icon at bounding box center [171, 376] width 14 height 14
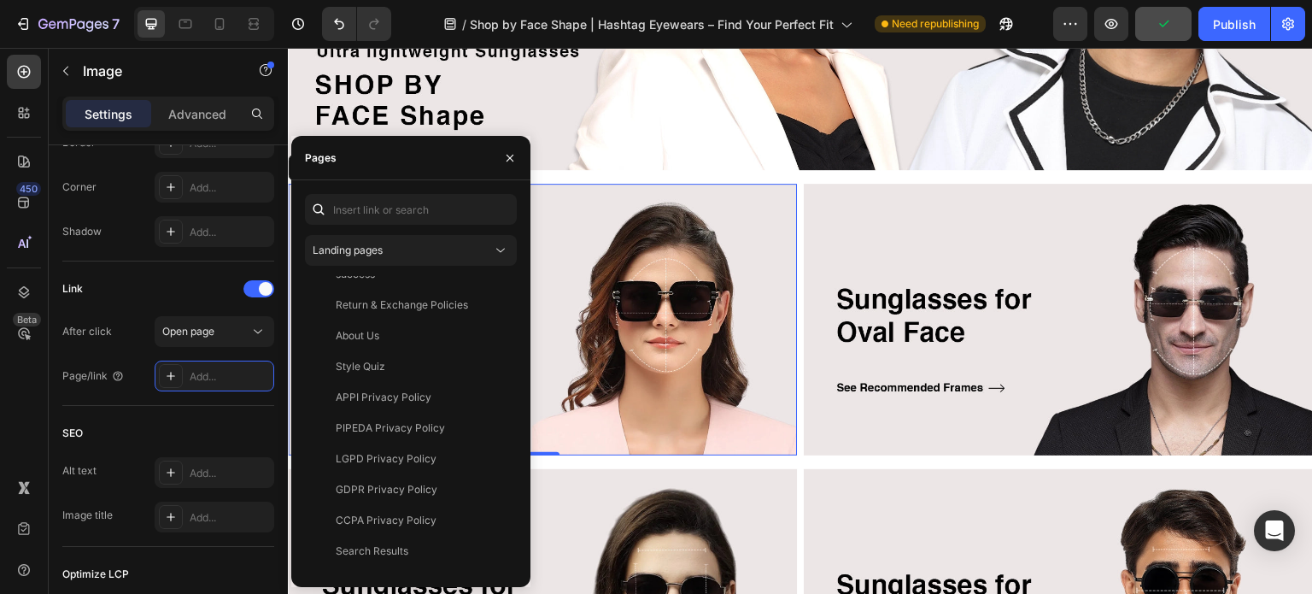
scroll to position [0, 0]
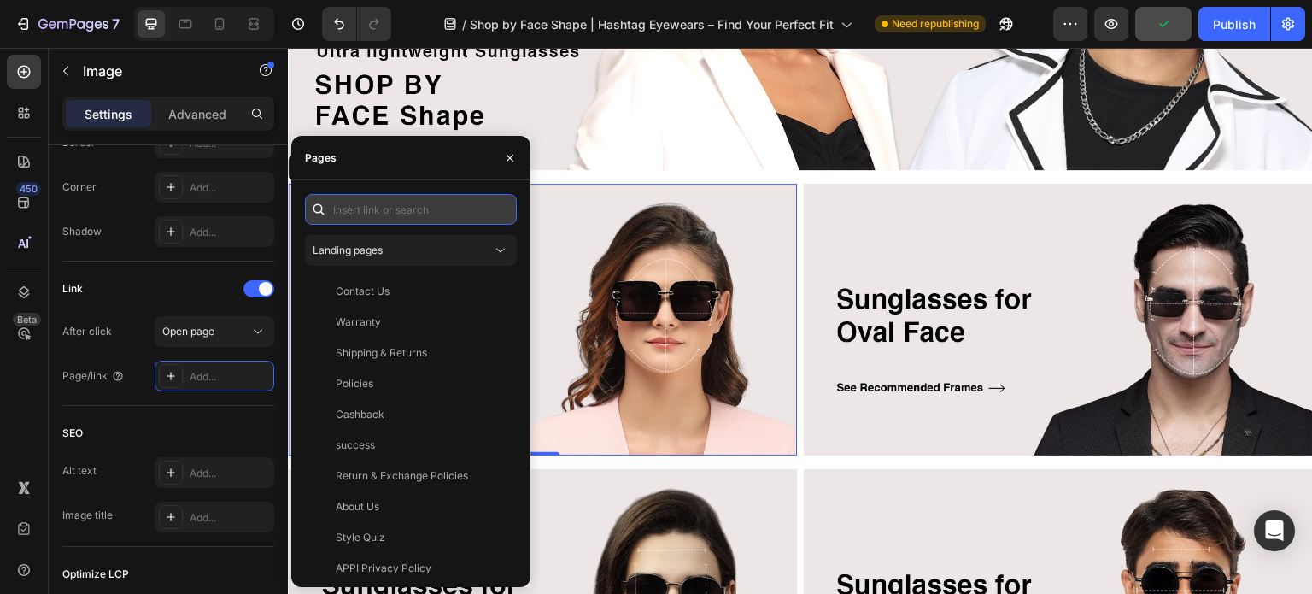
click at [371, 218] on input "text" at bounding box center [411, 209] width 212 height 31
paste input "sunglasses for round face"
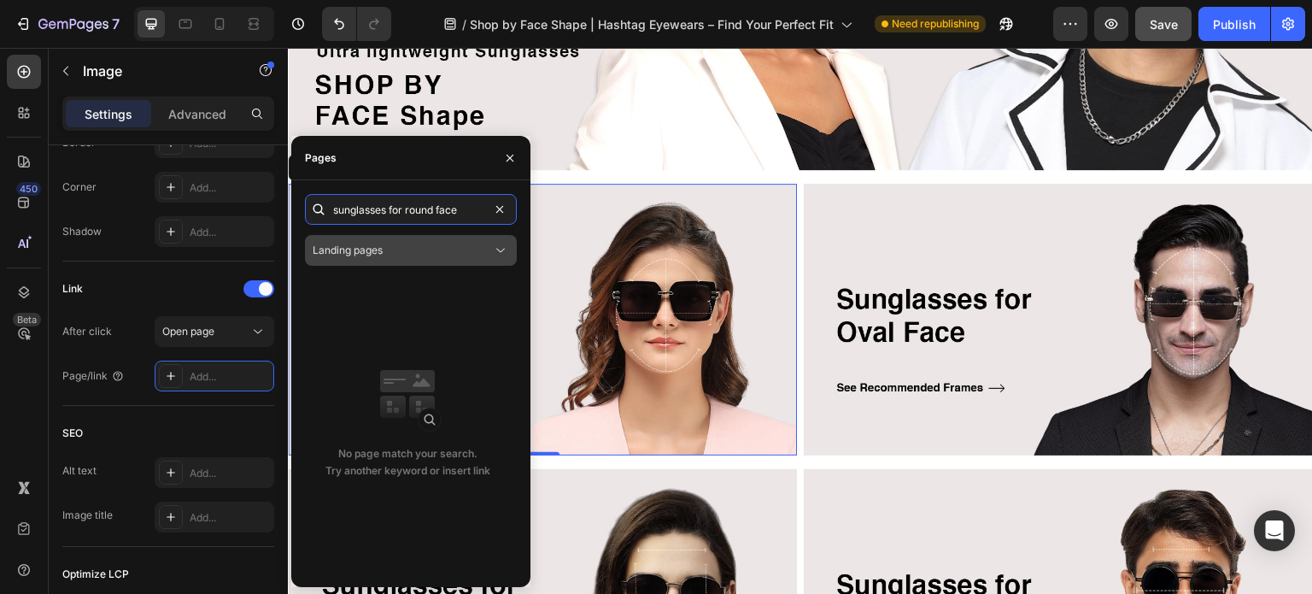
type input "sunglasses for round face"
click at [394, 254] on div "Landing pages" at bounding box center [402, 250] width 179 height 15
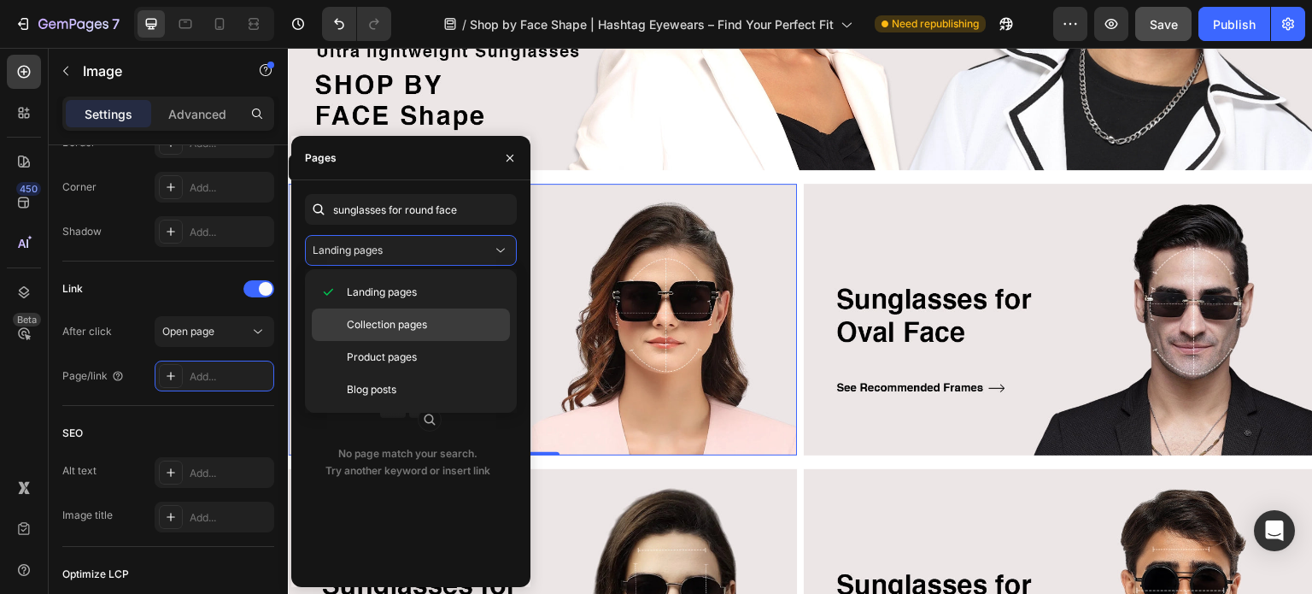
click at [387, 317] on span "Collection pages" at bounding box center [387, 324] width 80 height 15
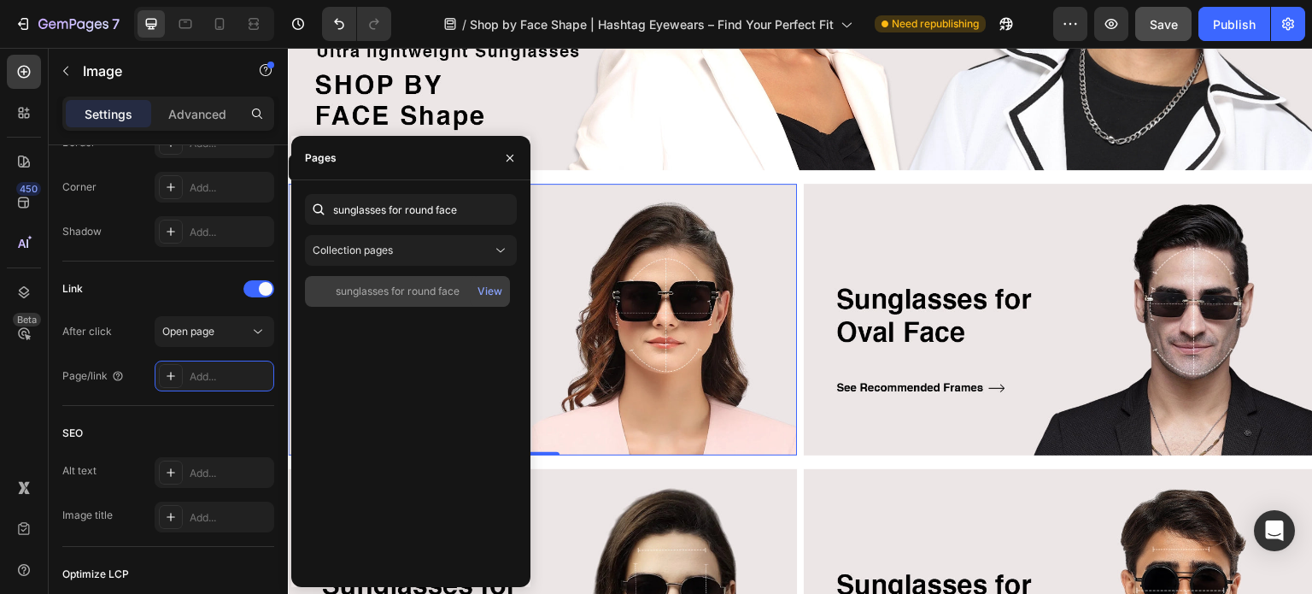
click at [423, 295] on div "sunglasses for round face" at bounding box center [398, 291] width 124 height 15
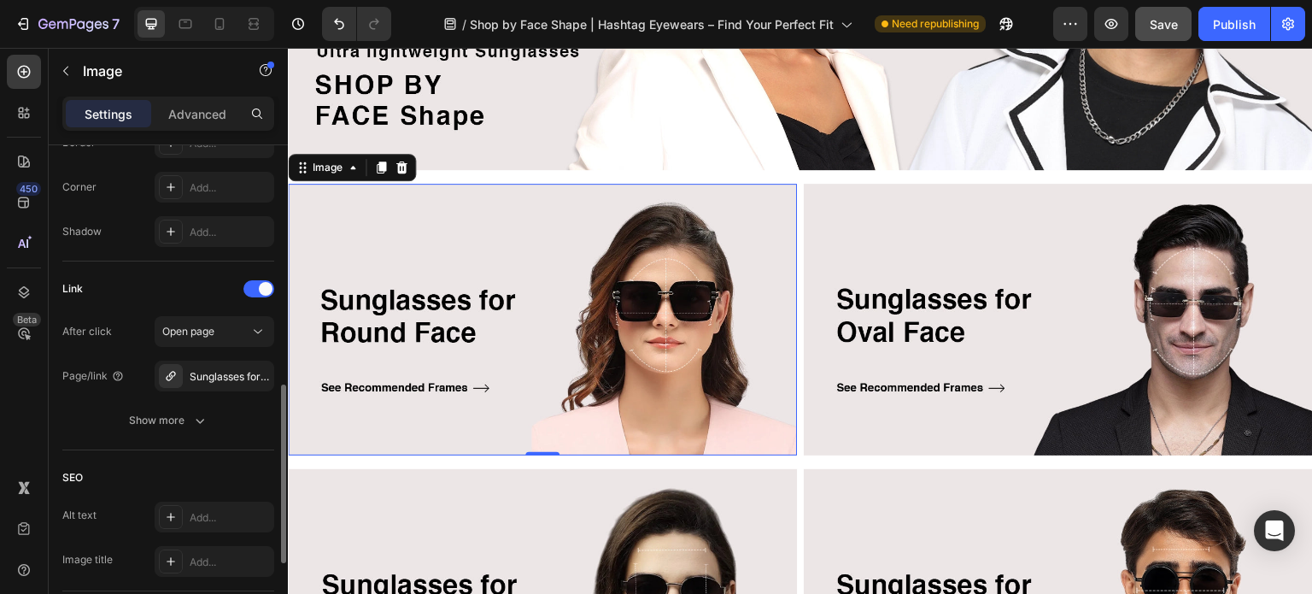
click at [178, 286] on div "Link" at bounding box center [168, 288] width 212 height 27
click at [968, 290] on img at bounding box center [1058, 320] width 509 height 272
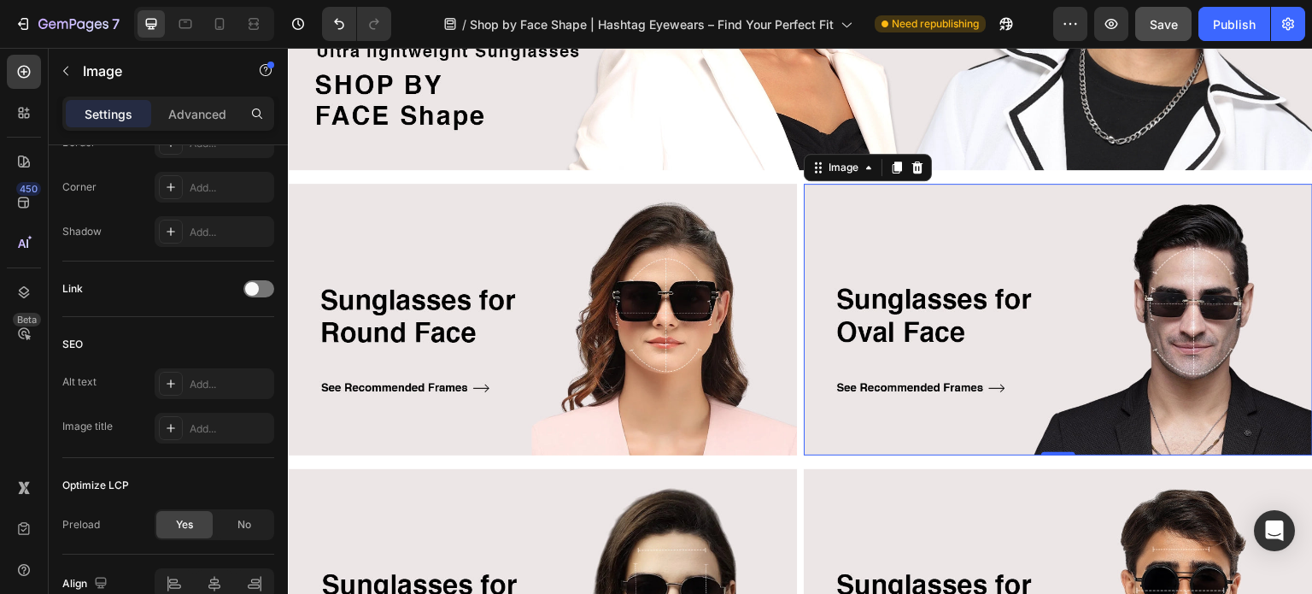
click at [883, 316] on img at bounding box center [1058, 320] width 509 height 272
click at [253, 293] on span at bounding box center [252, 289] width 14 height 14
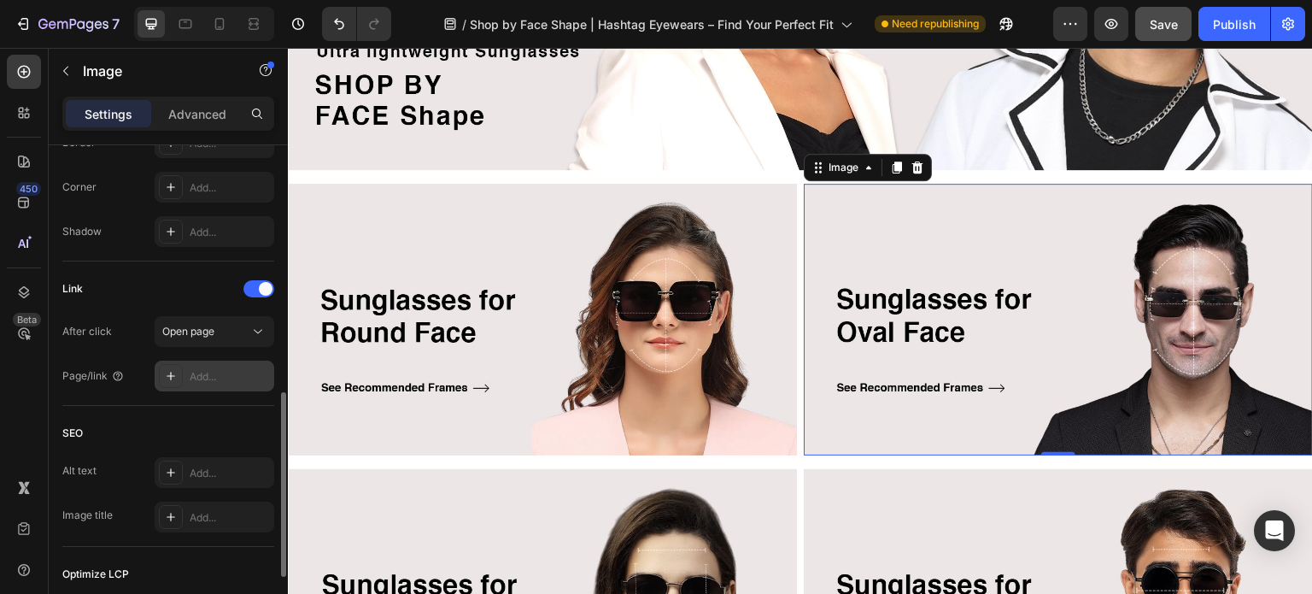
click at [190, 372] on div "Add..." at bounding box center [230, 376] width 80 height 15
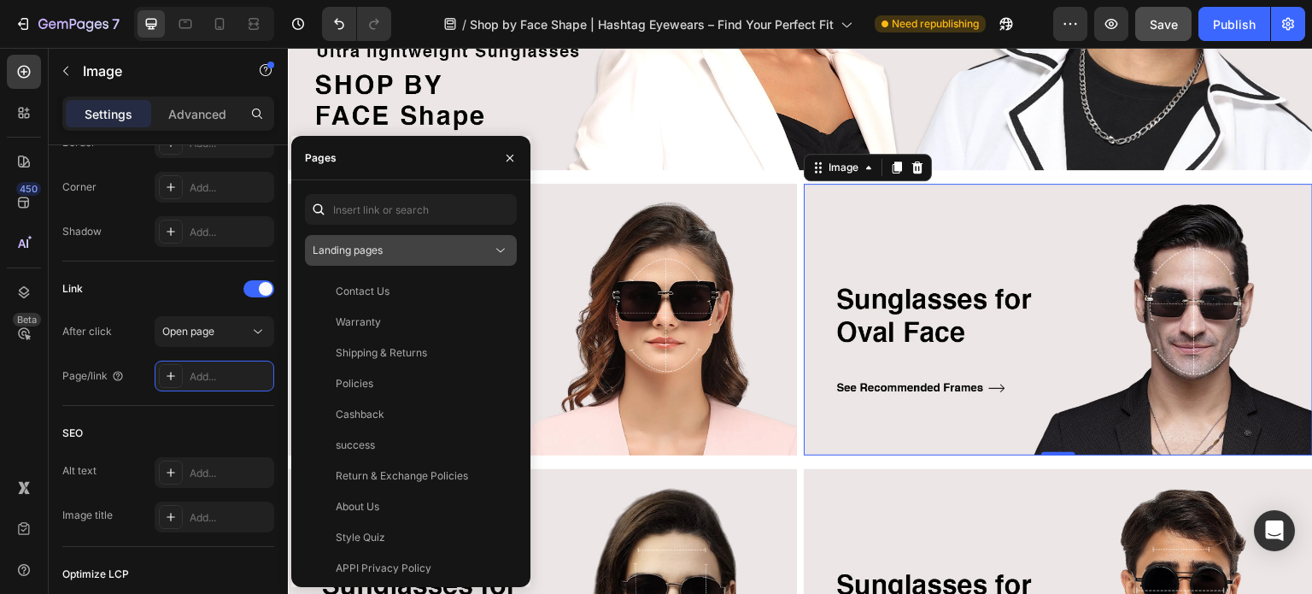
click at [373, 257] on span "Landing pages" at bounding box center [348, 250] width 70 height 15
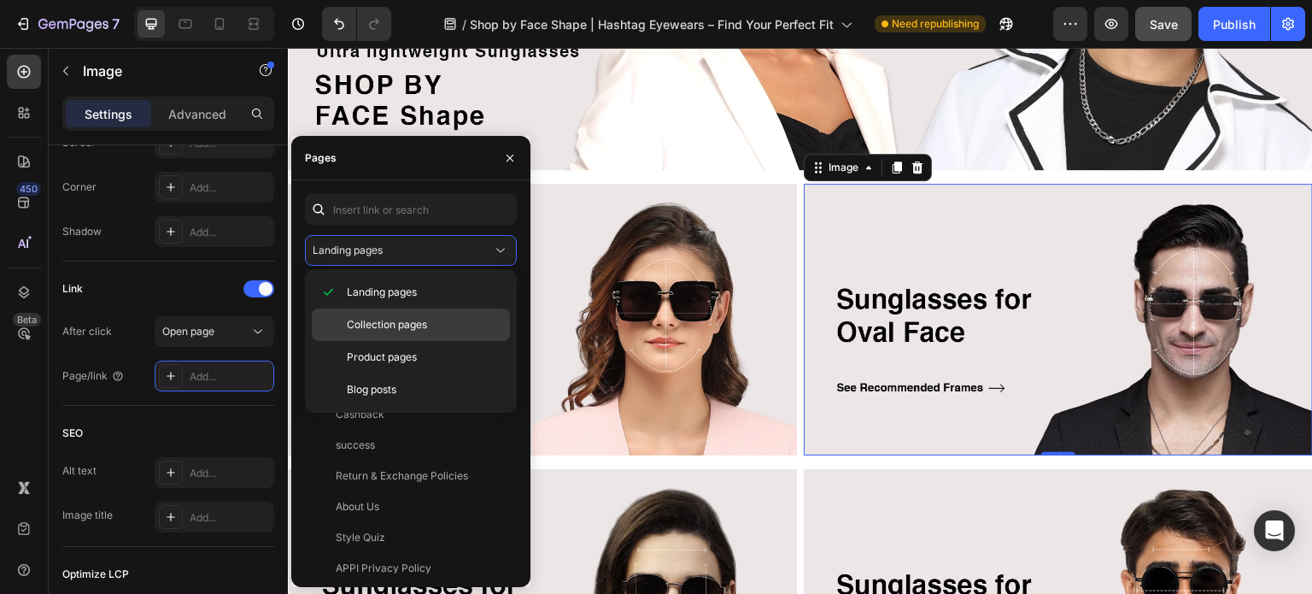
click at [374, 315] on div "Collection pages" at bounding box center [411, 324] width 198 height 32
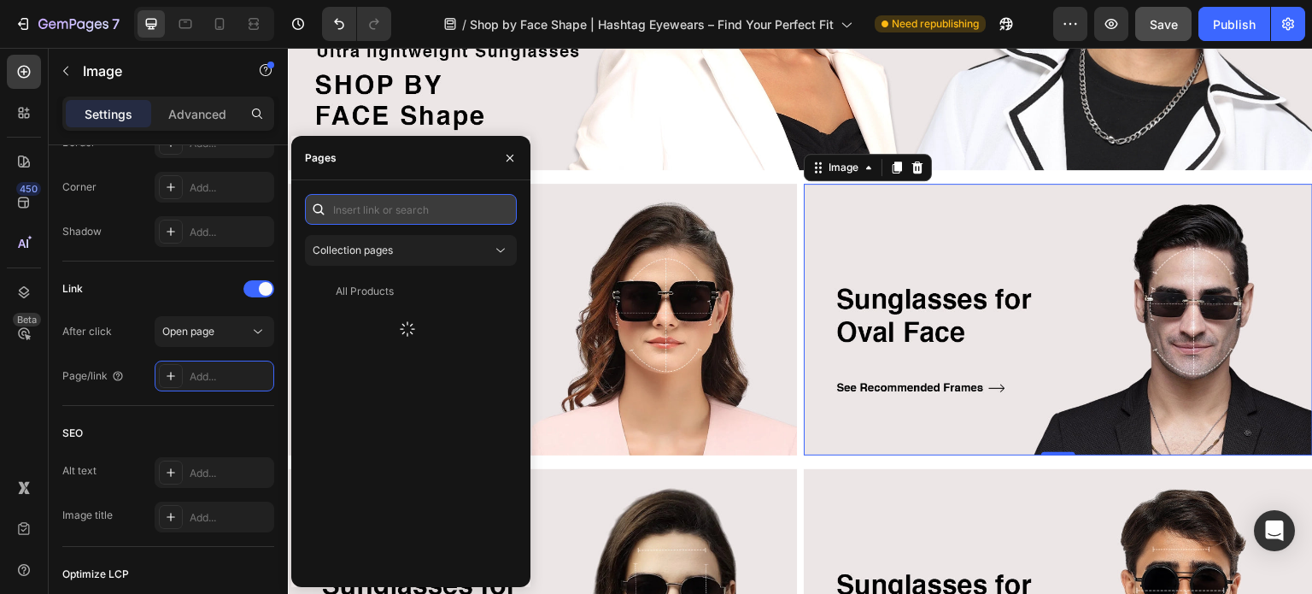
click at [380, 209] on input "text" at bounding box center [411, 209] width 212 height 31
paste input "sunglasses for oval face"
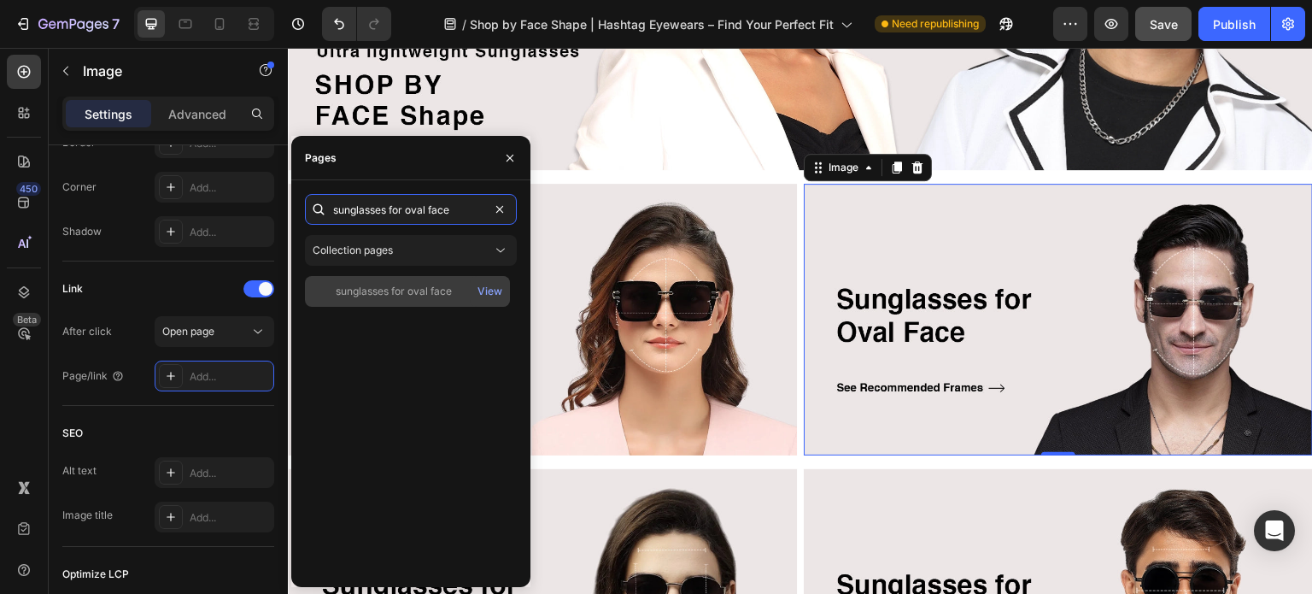
type input "sunglasses for oval face"
click at [374, 289] on div "sunglasses for oval face" at bounding box center [394, 291] width 116 height 15
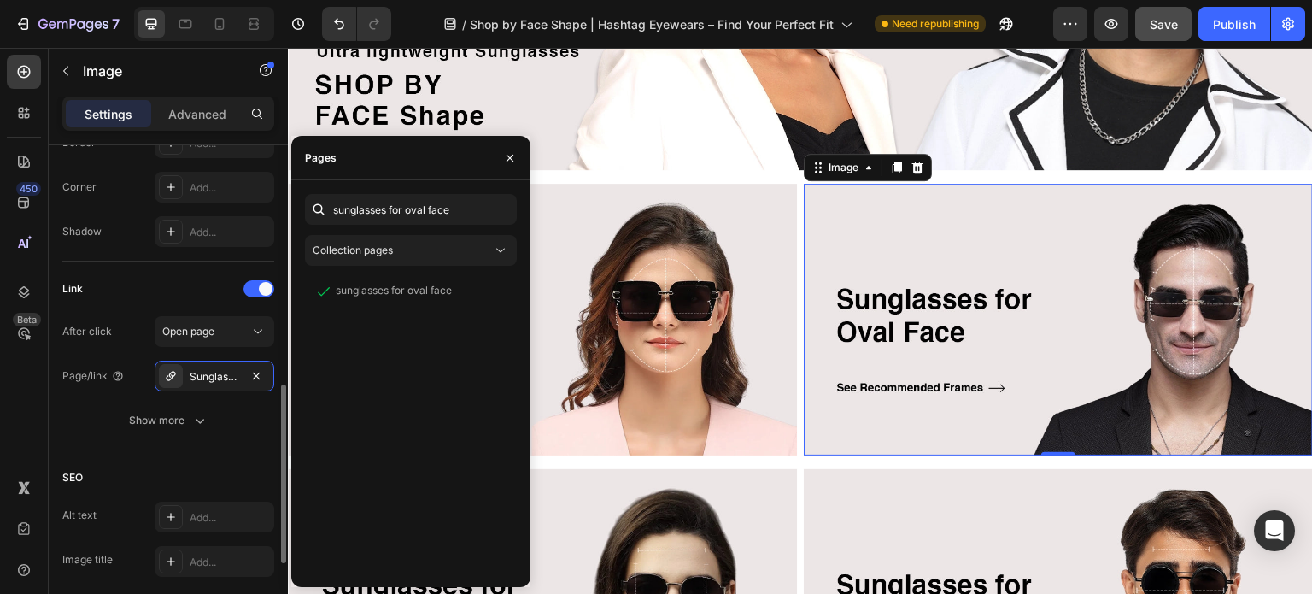
click at [171, 296] on div "Link" at bounding box center [168, 288] width 212 height 27
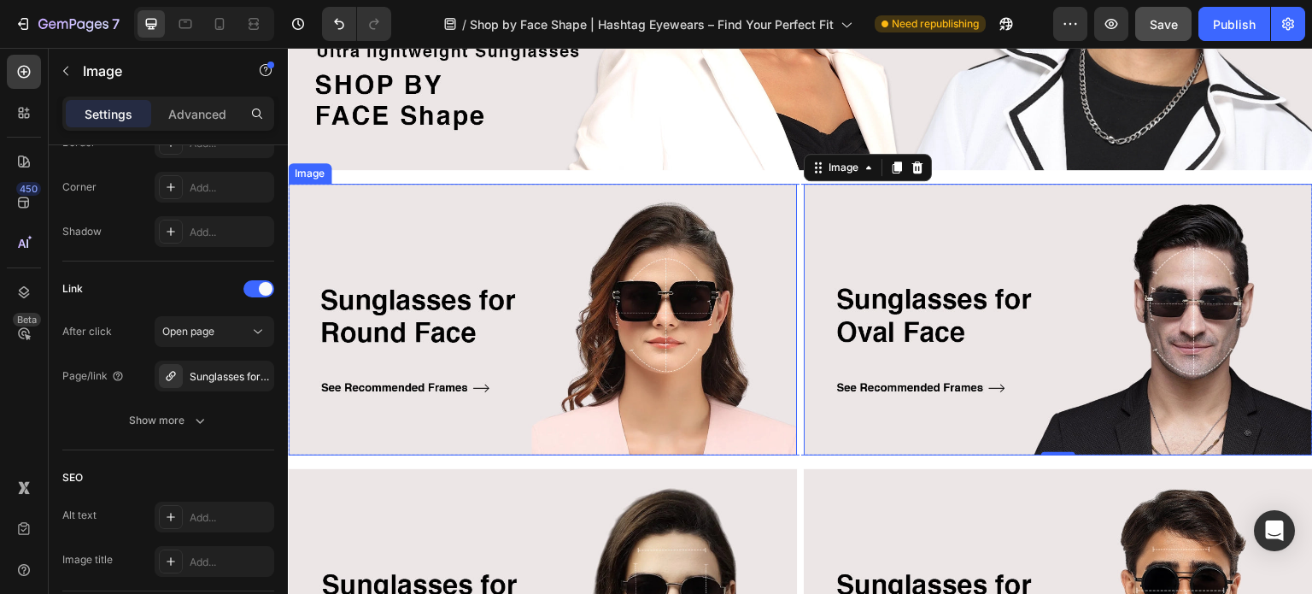
scroll to position [512, 0]
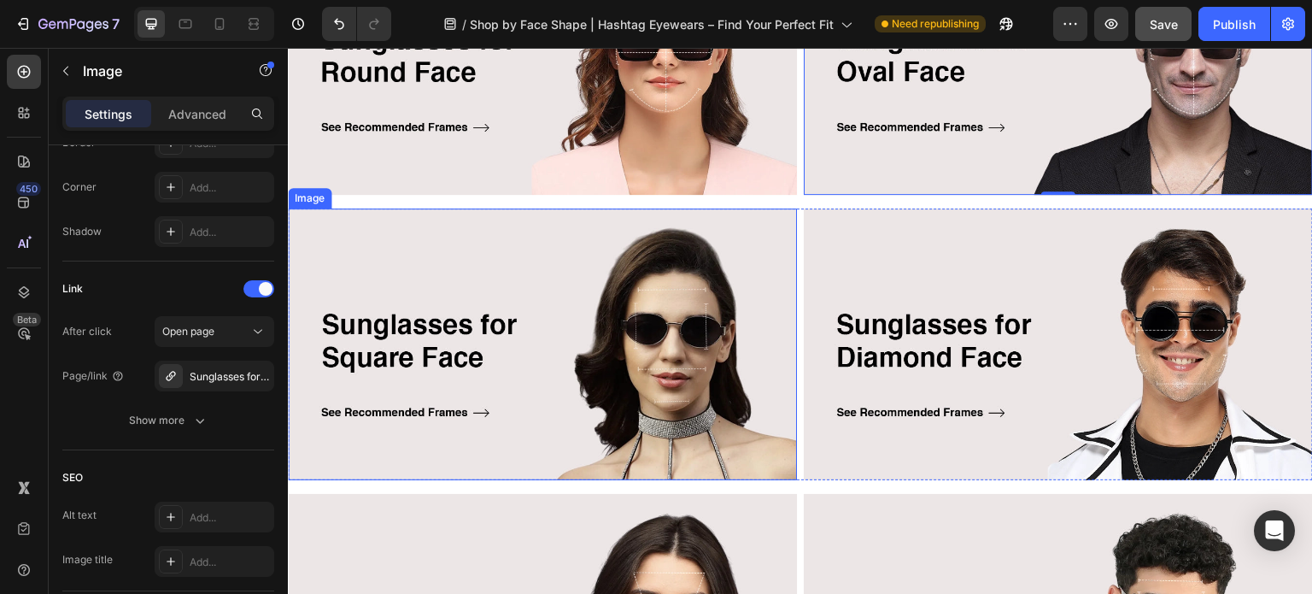
click at [581, 325] on img at bounding box center [542, 344] width 509 height 272
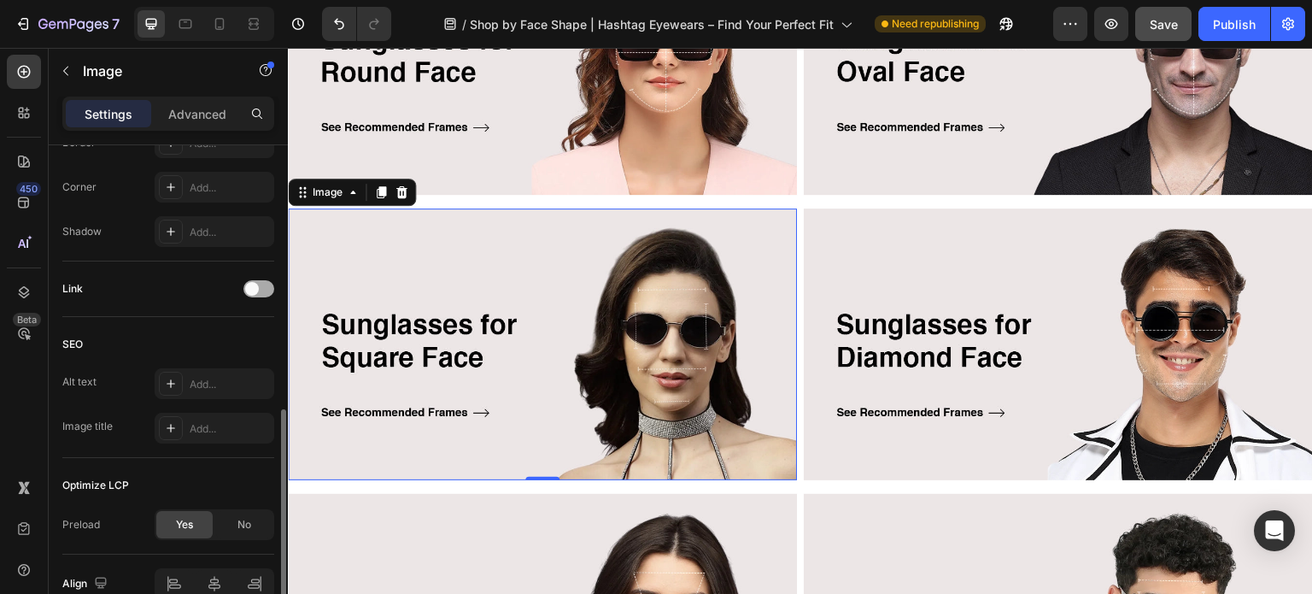
click at [254, 285] on span at bounding box center [252, 289] width 14 height 14
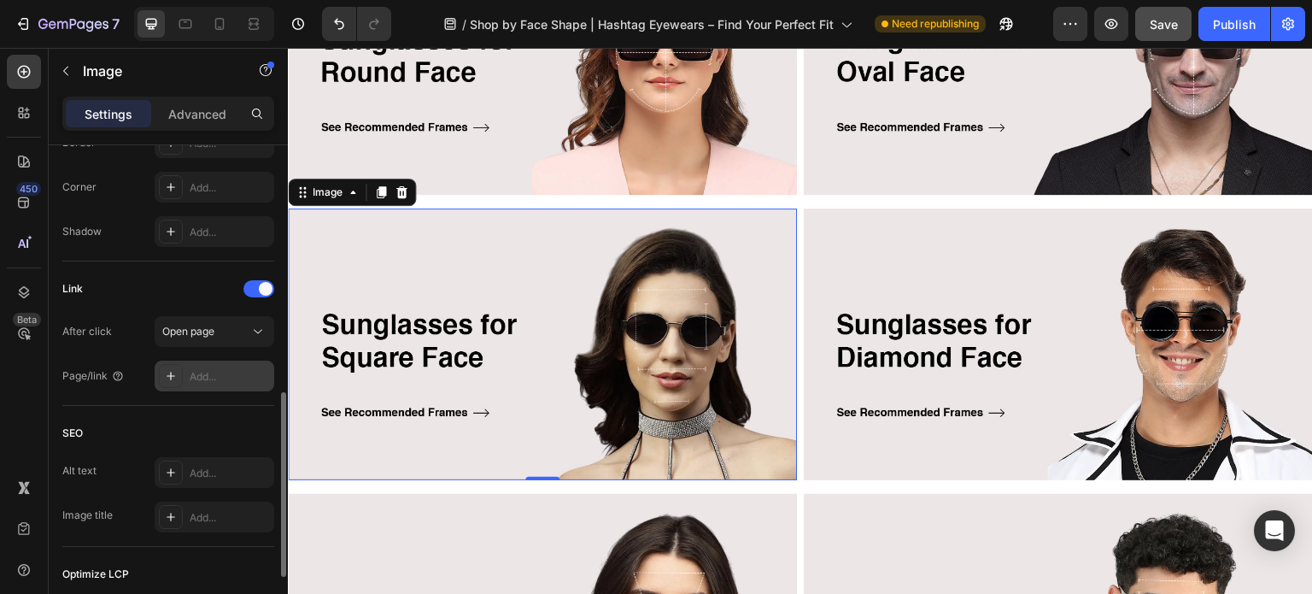
click at [188, 368] on div "Add..." at bounding box center [215, 375] width 120 height 31
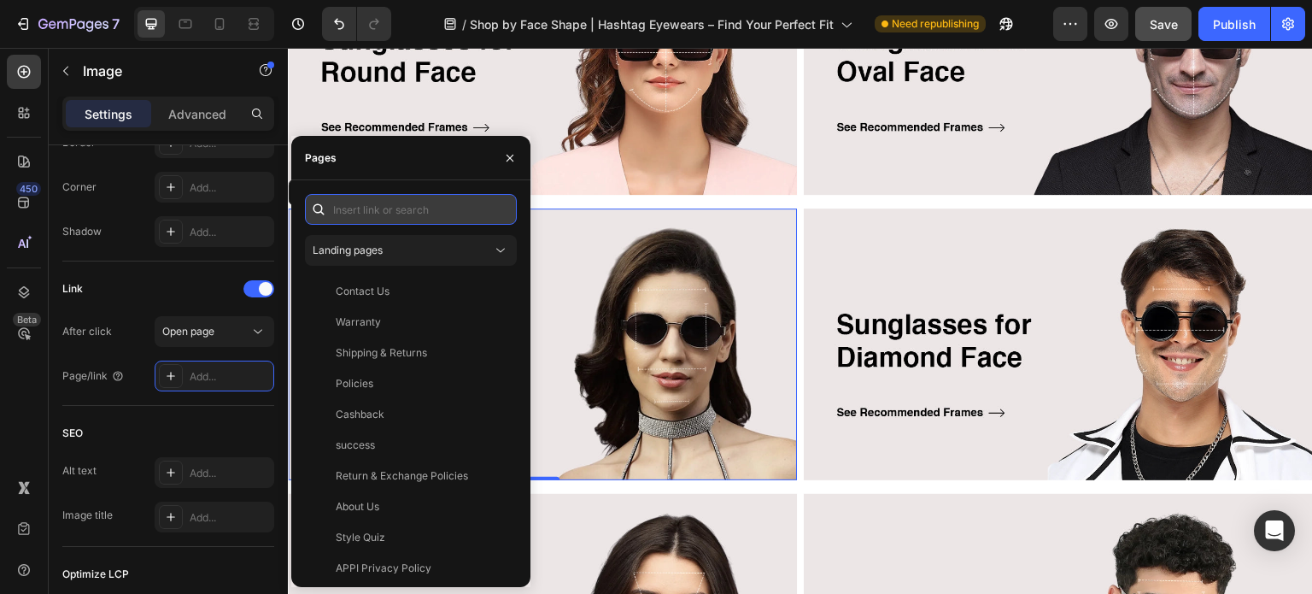
click at [362, 212] on input "text" at bounding box center [411, 209] width 212 height 31
paste input "sunglasses for square face"
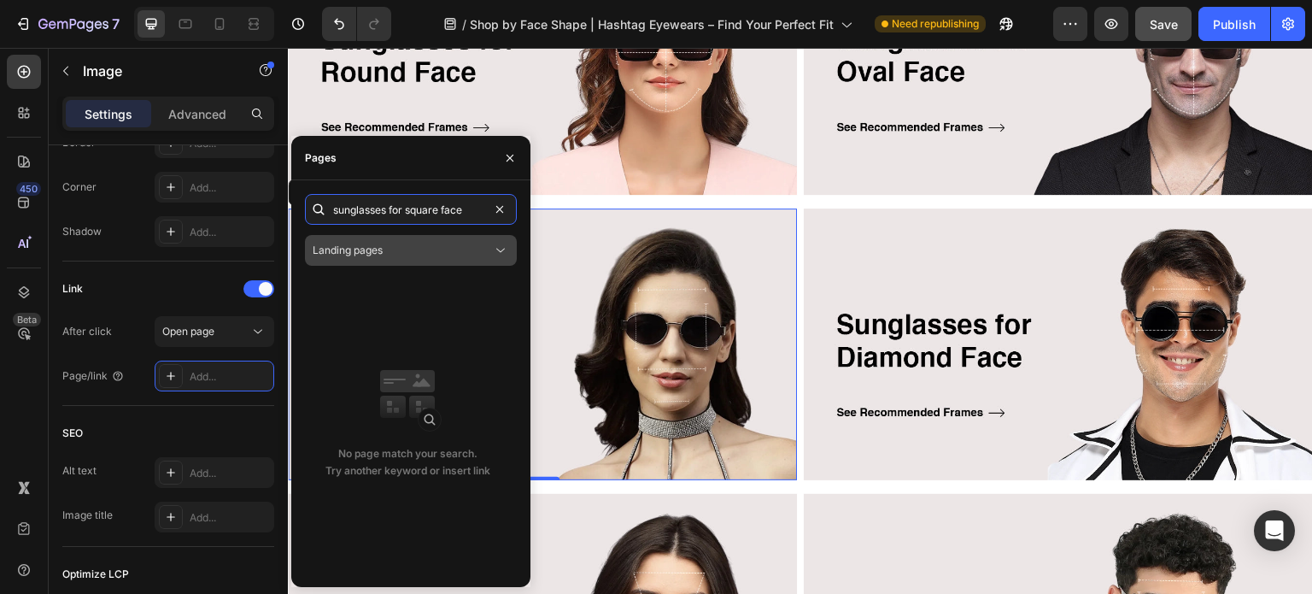
type input "sunglasses for square face"
click at [356, 243] on span "Landing pages" at bounding box center [348, 249] width 70 height 13
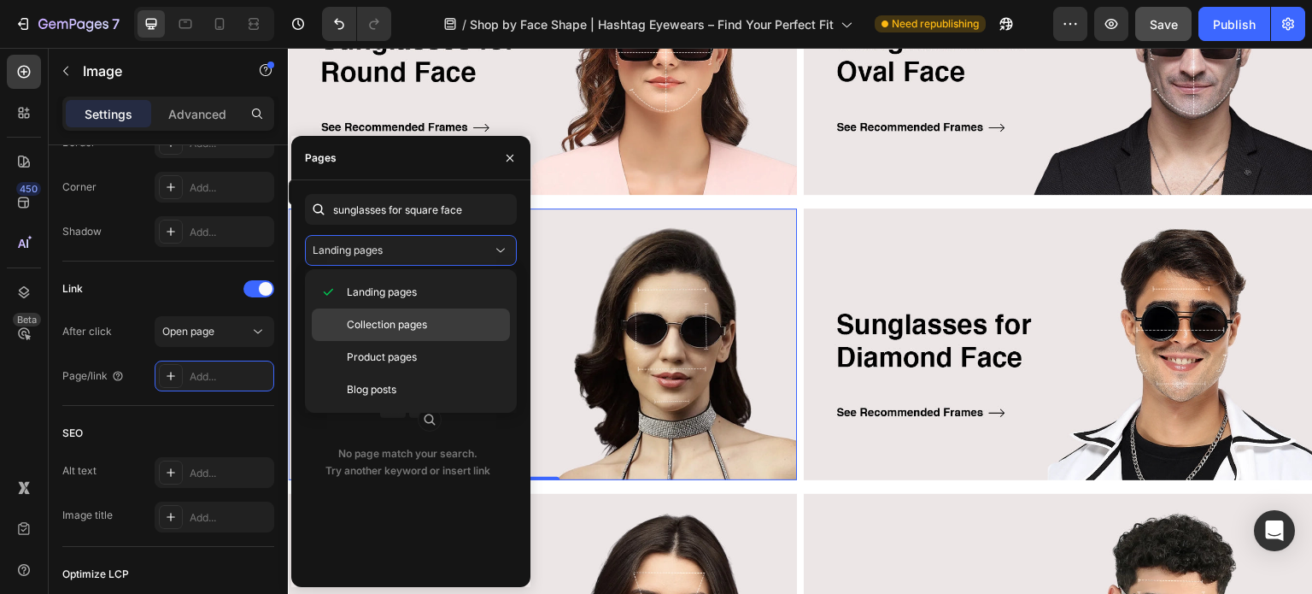
click at [361, 310] on div "Collection pages" at bounding box center [411, 324] width 198 height 32
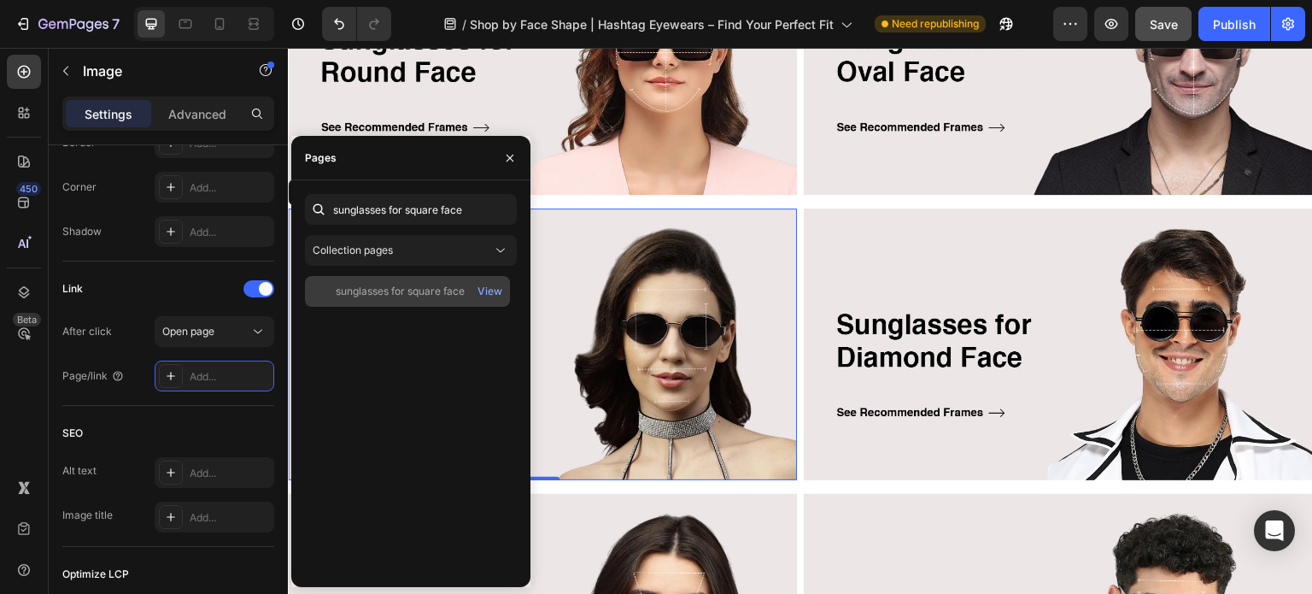
click at [400, 289] on div "sunglasses for square face" at bounding box center [400, 291] width 129 height 15
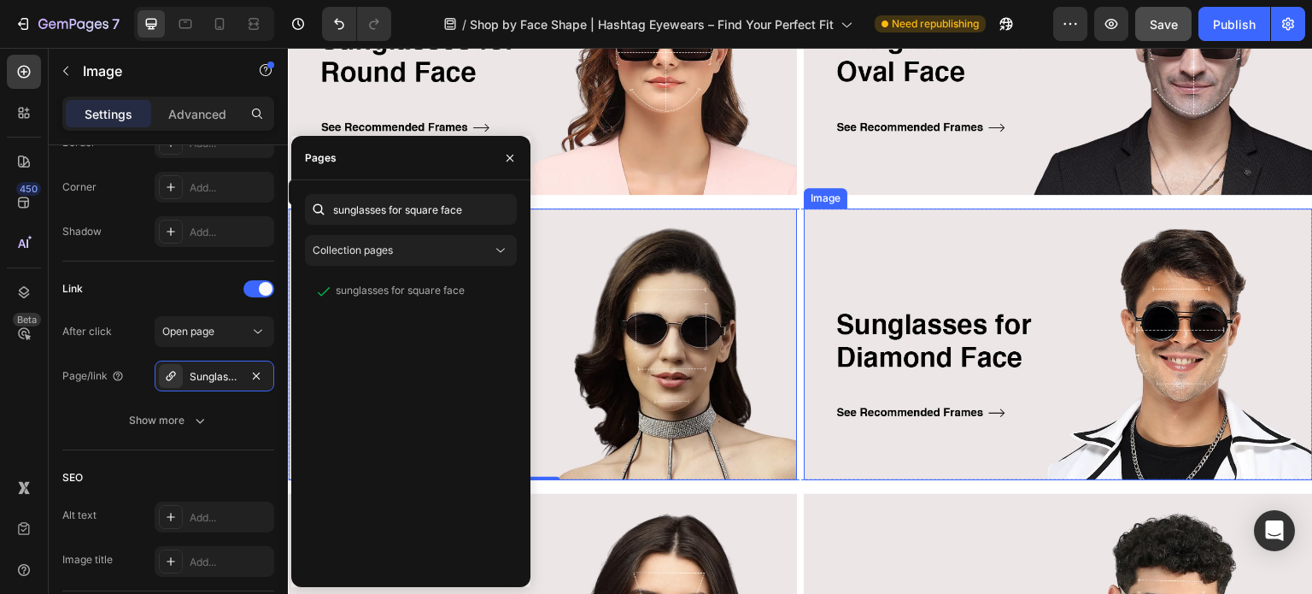
click at [921, 313] on img at bounding box center [1058, 344] width 509 height 272
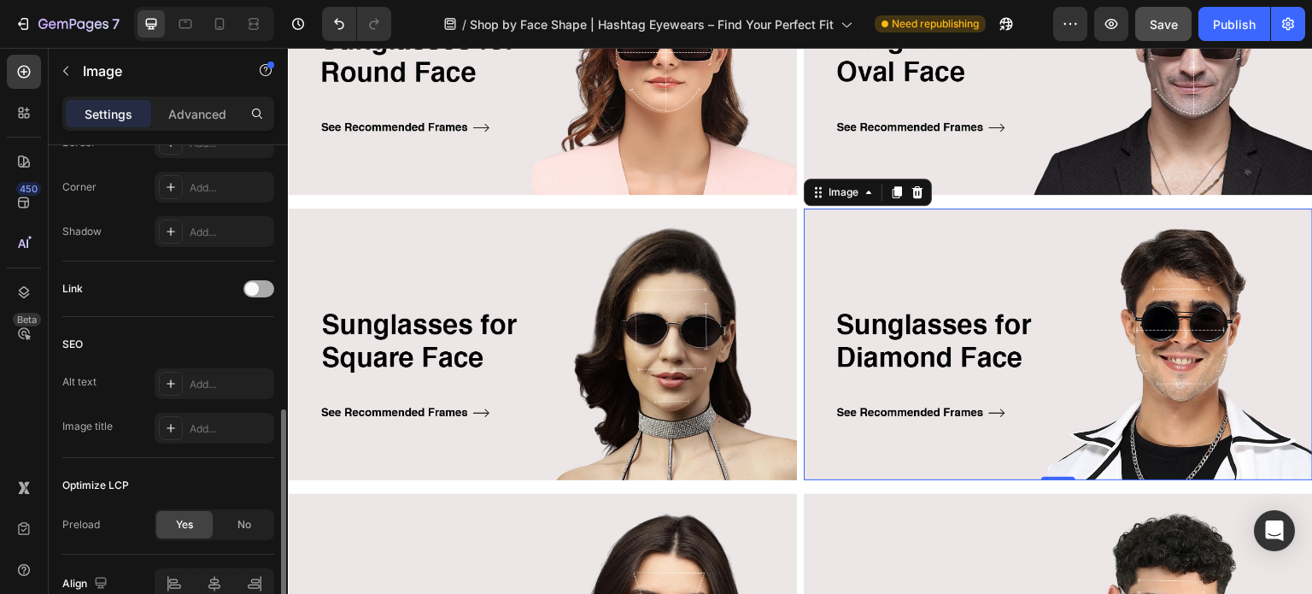
click at [254, 283] on span at bounding box center [252, 289] width 14 height 14
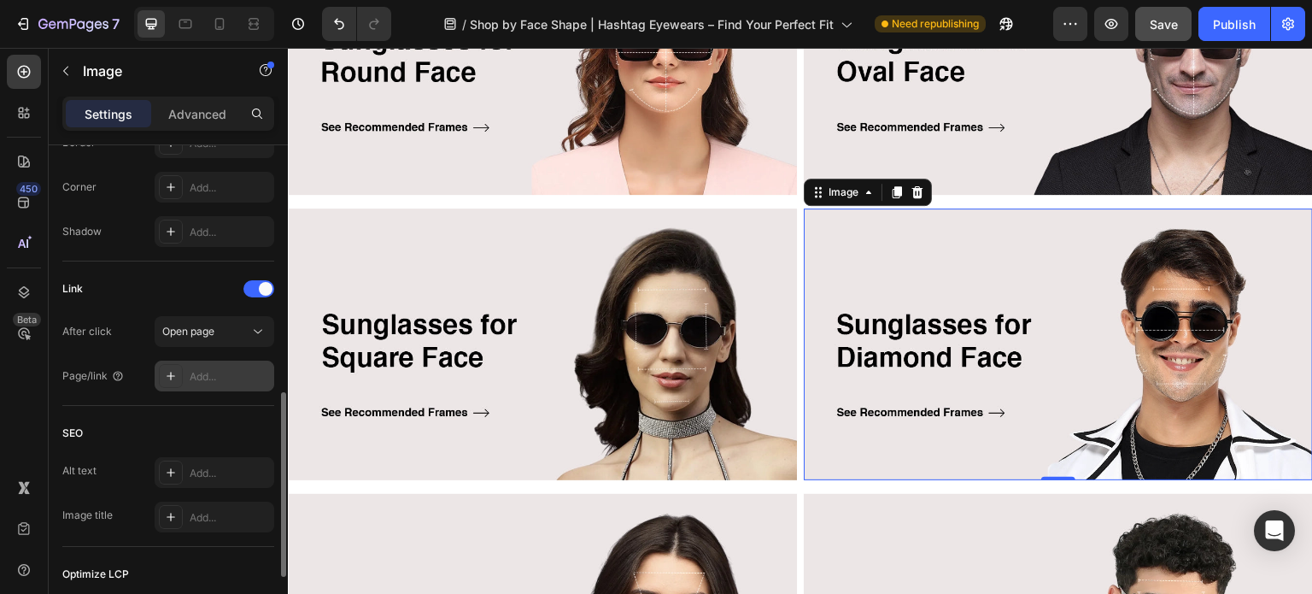
click at [181, 370] on div at bounding box center [171, 376] width 24 height 24
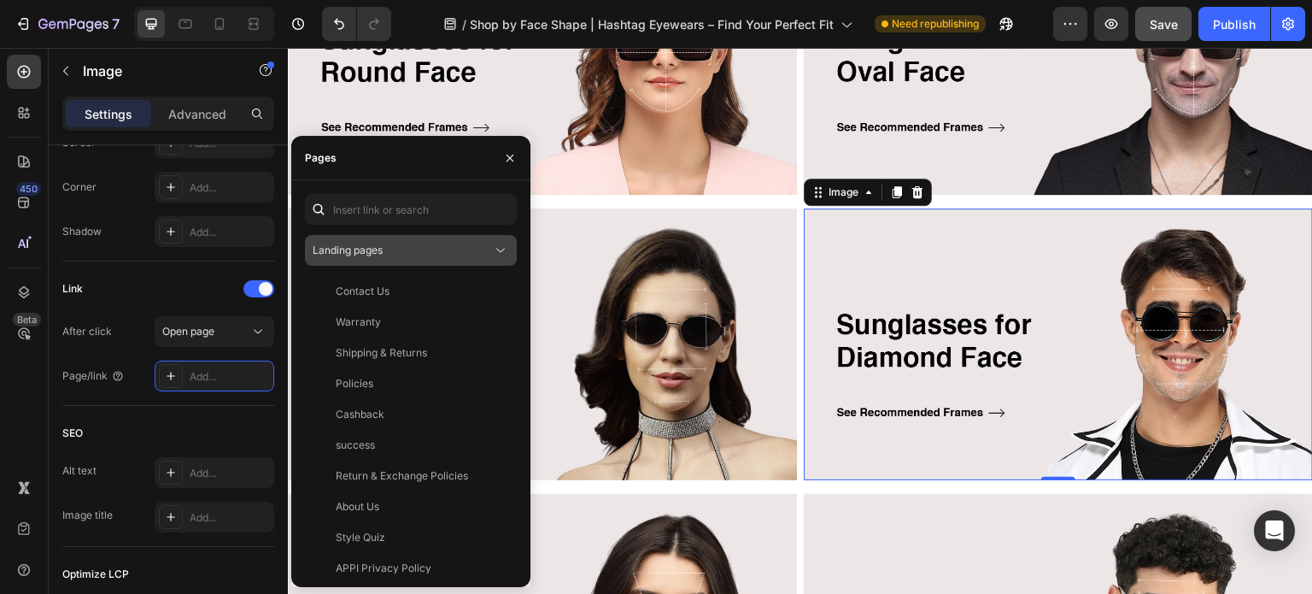
click at [417, 249] on div "Landing pages" at bounding box center [402, 250] width 179 height 15
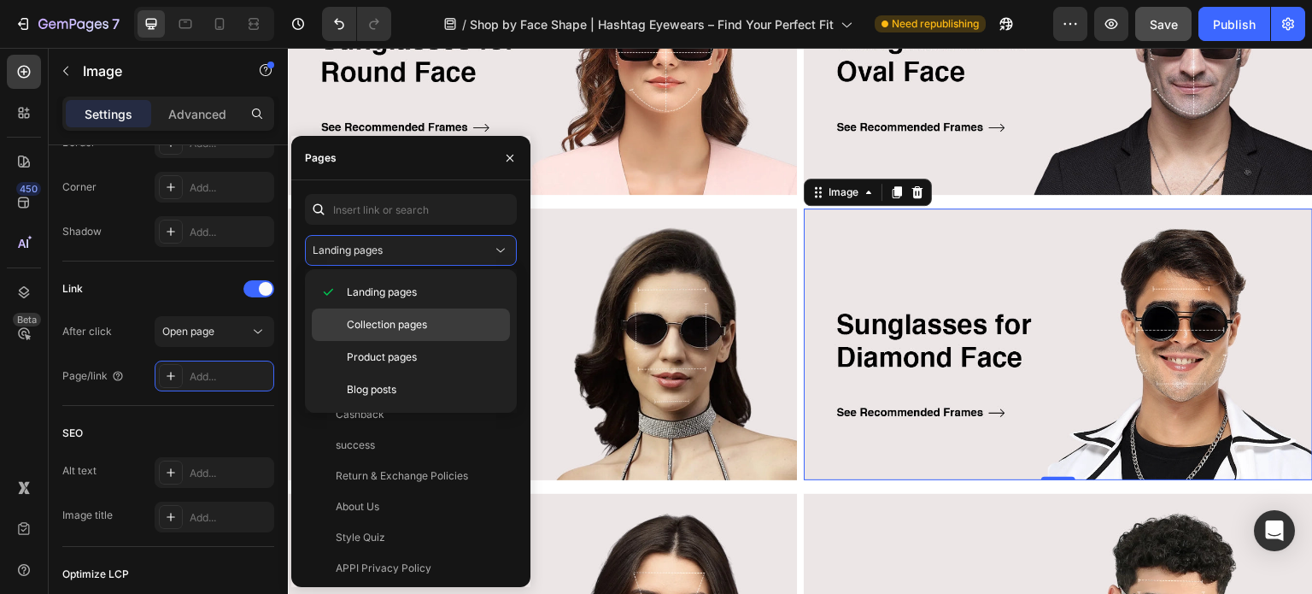
click at [380, 317] on span "Collection pages" at bounding box center [387, 324] width 80 height 15
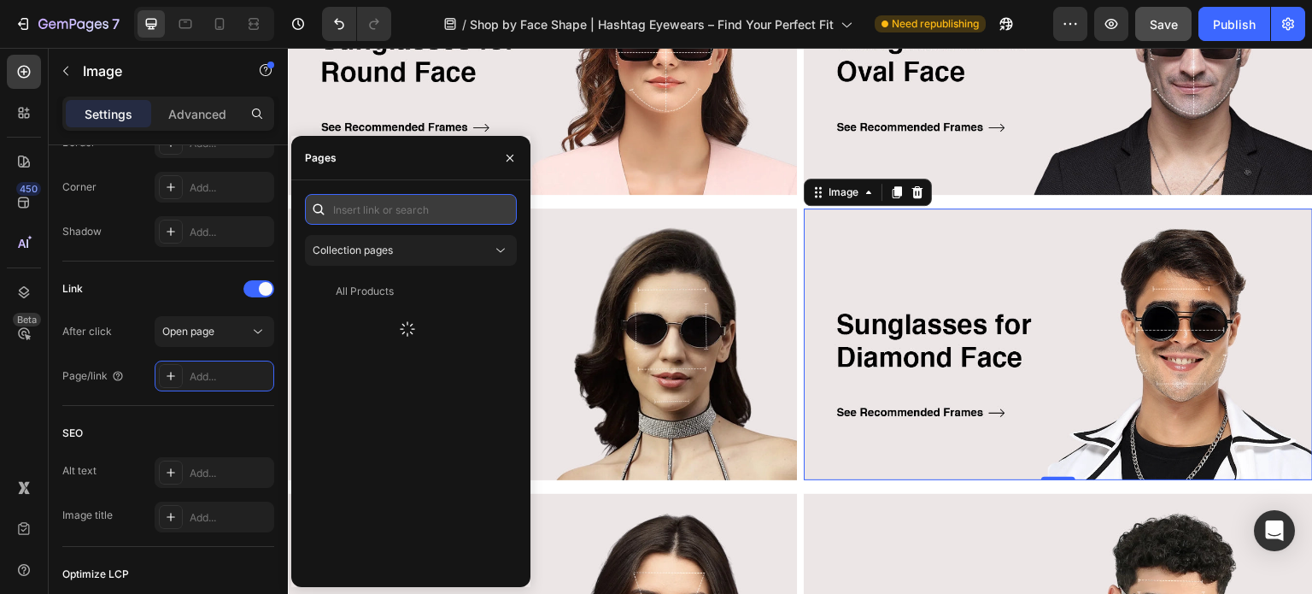
click at [377, 215] on input "text" at bounding box center [411, 209] width 212 height 31
paste input "sunglasses for diamond face"
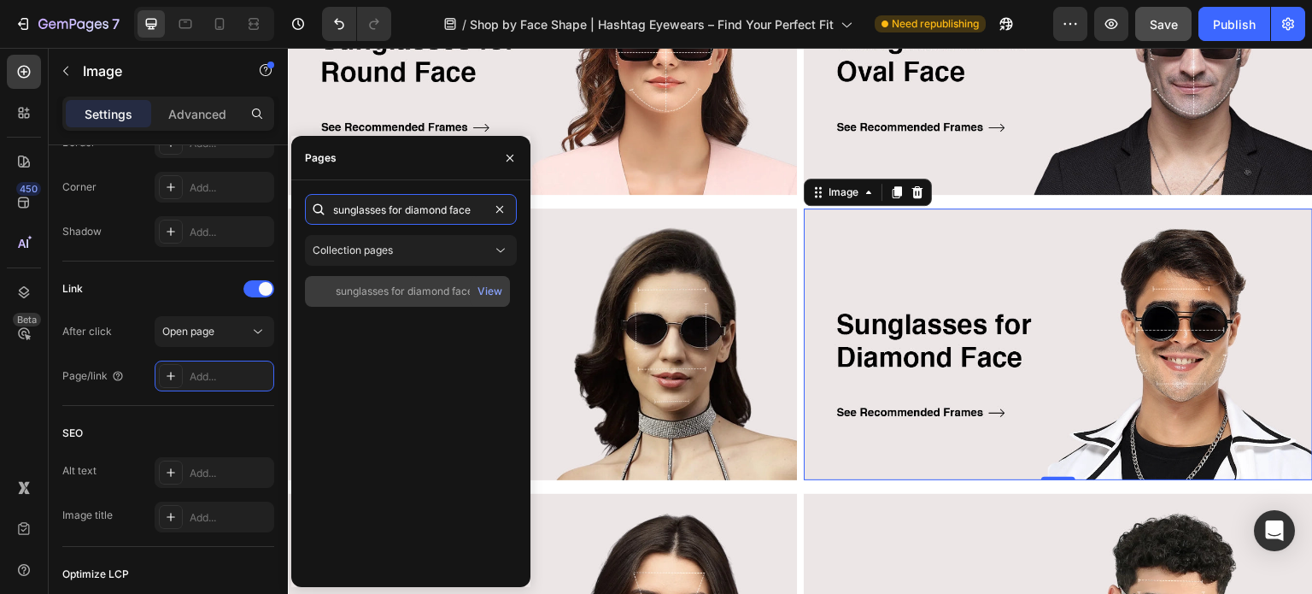
type input "sunglasses for diamond face"
click at [396, 293] on div "sunglasses for diamond face" at bounding box center [404, 291] width 137 height 15
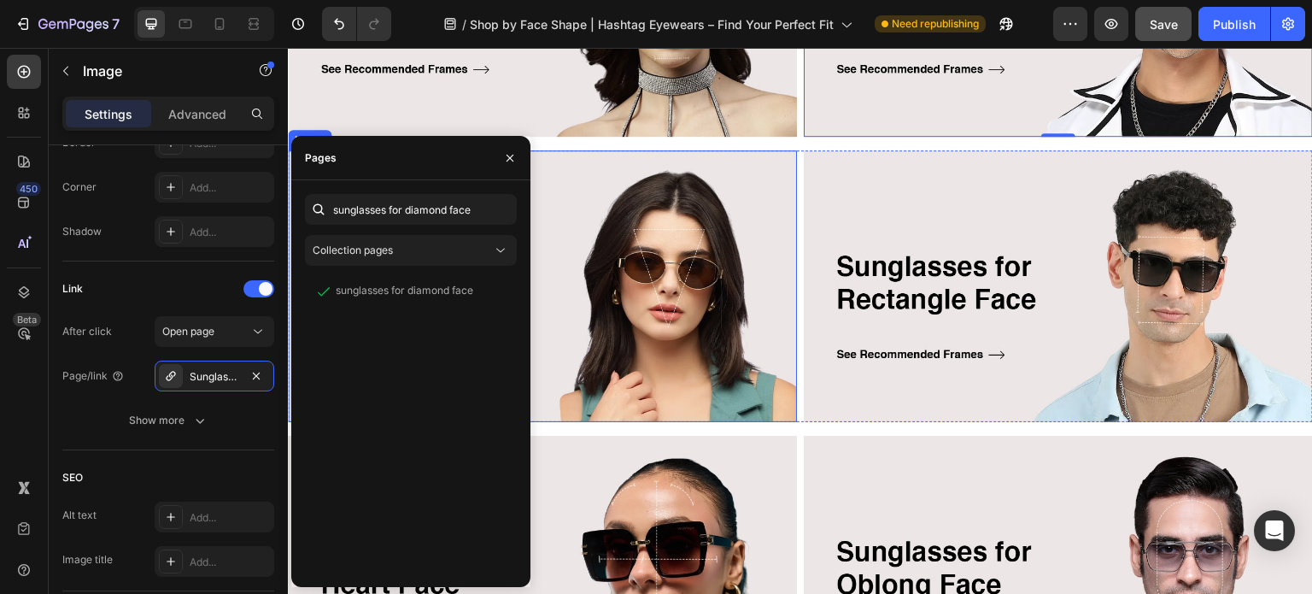
scroll to position [854, 0]
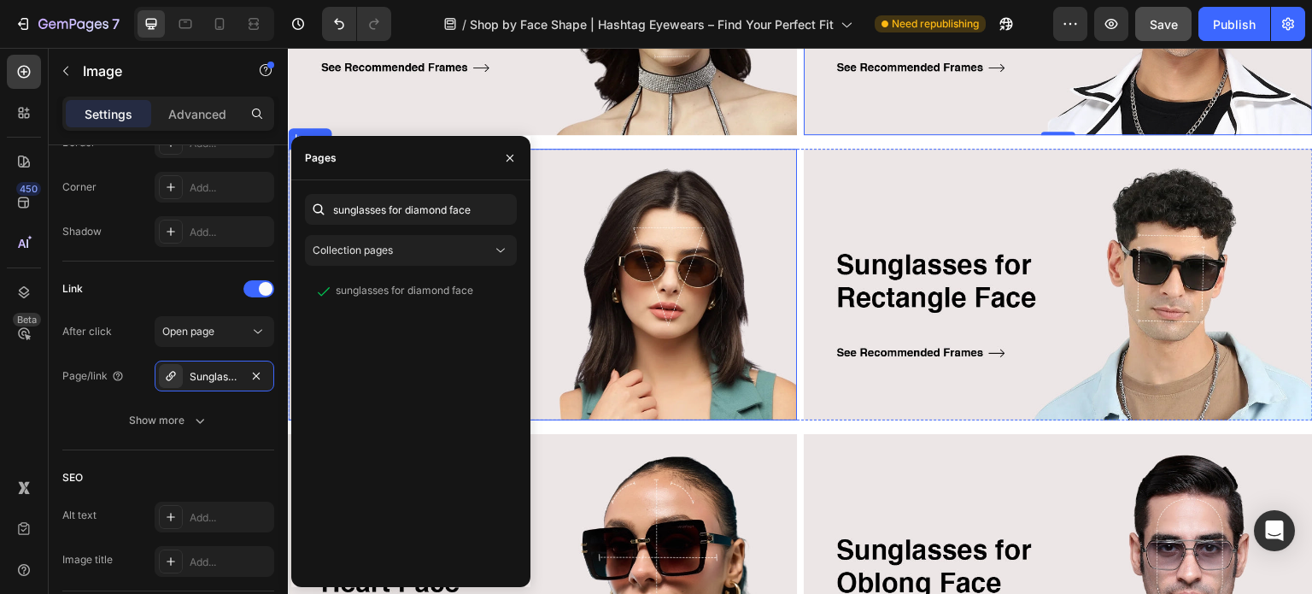
click at [684, 264] on img at bounding box center [542, 285] width 509 height 272
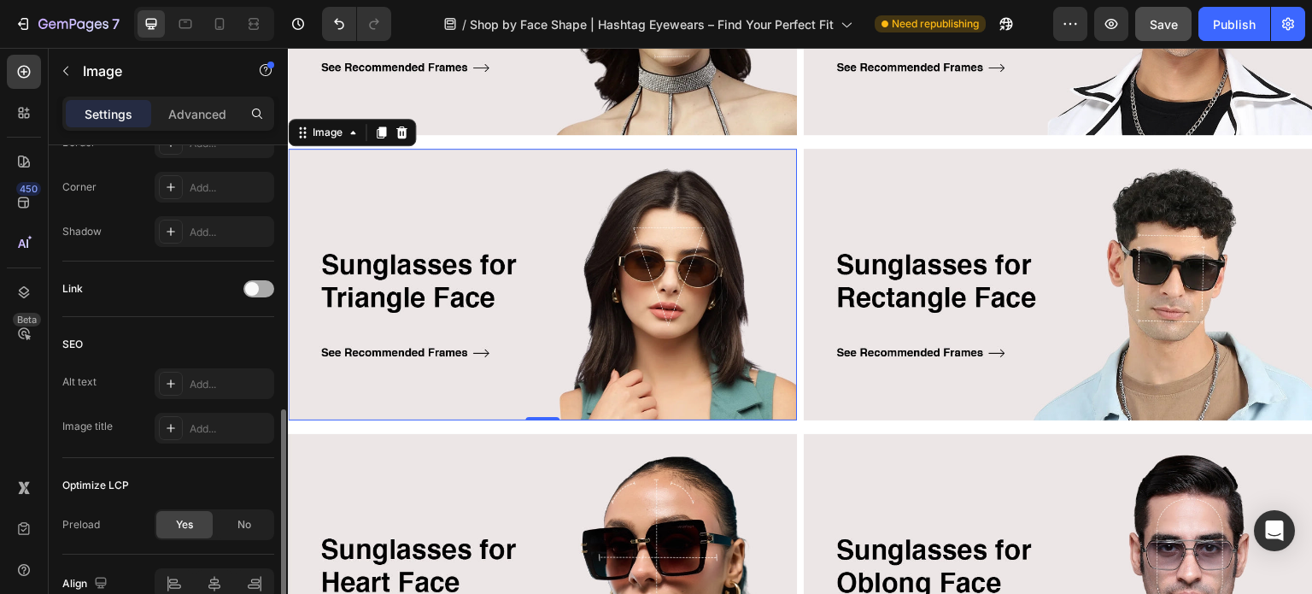
click at [248, 285] on span at bounding box center [252, 289] width 14 height 14
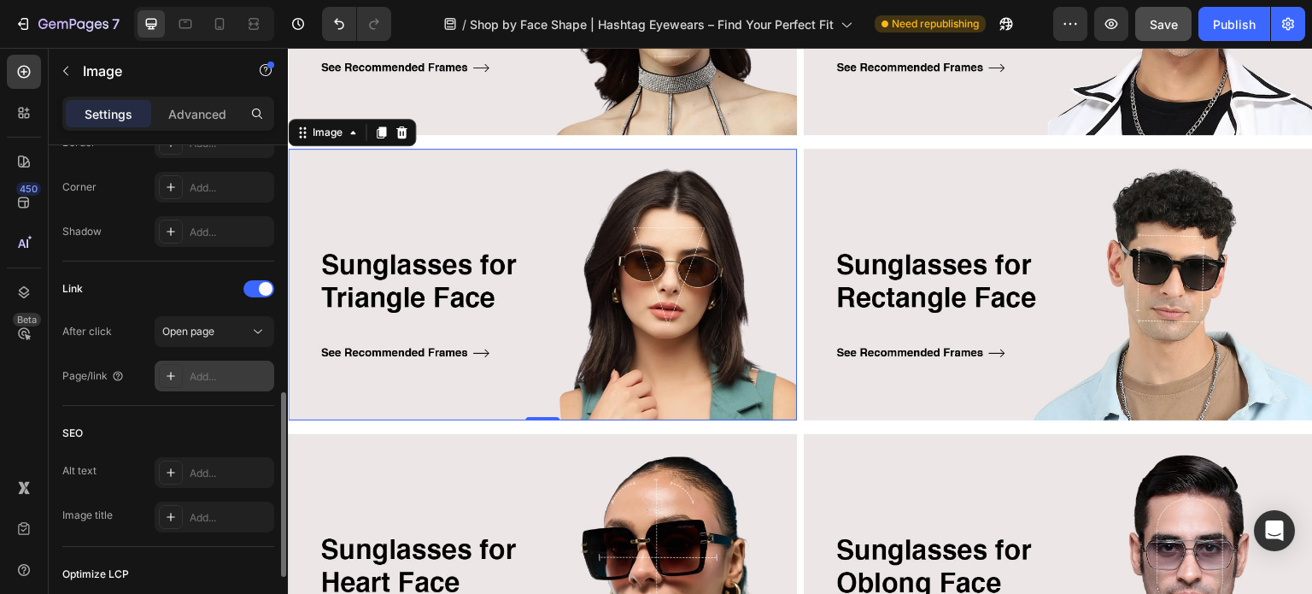
click at [202, 371] on div "Add..." at bounding box center [230, 376] width 80 height 15
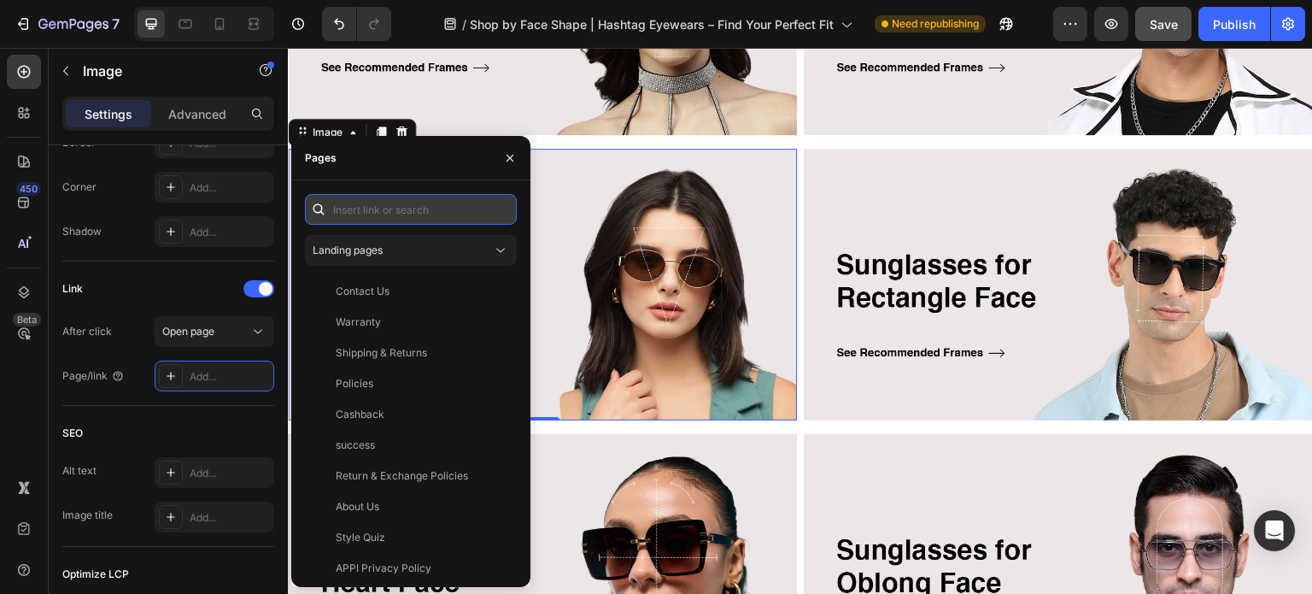
click at [385, 208] on input "text" at bounding box center [411, 209] width 212 height 31
paste input "sunglasses for rectangle face"
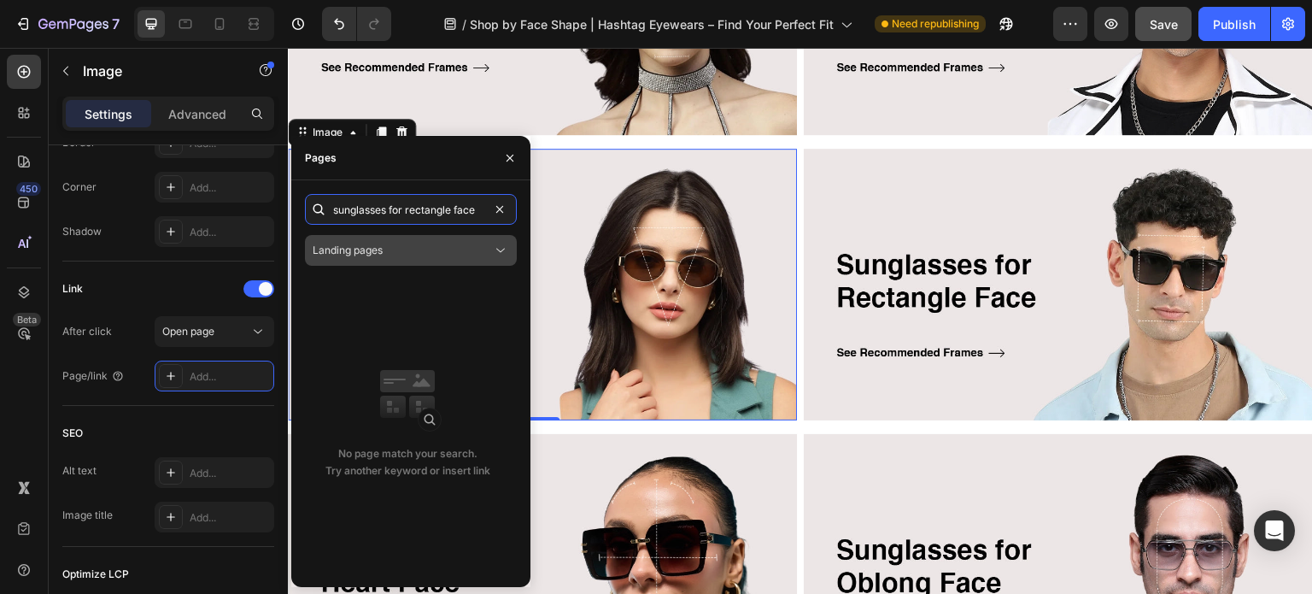
type input "sunglasses for rectangle face"
click at [372, 248] on span "Landing pages" at bounding box center [348, 249] width 70 height 13
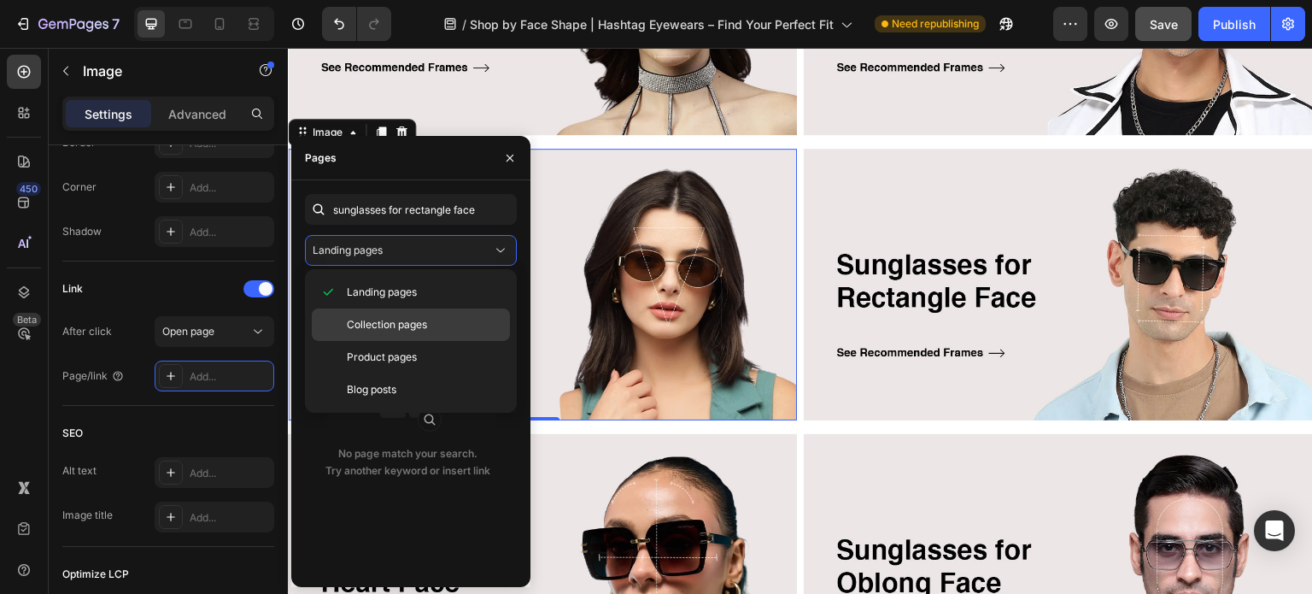
click at [367, 313] on div "Collection pages" at bounding box center [411, 324] width 198 height 32
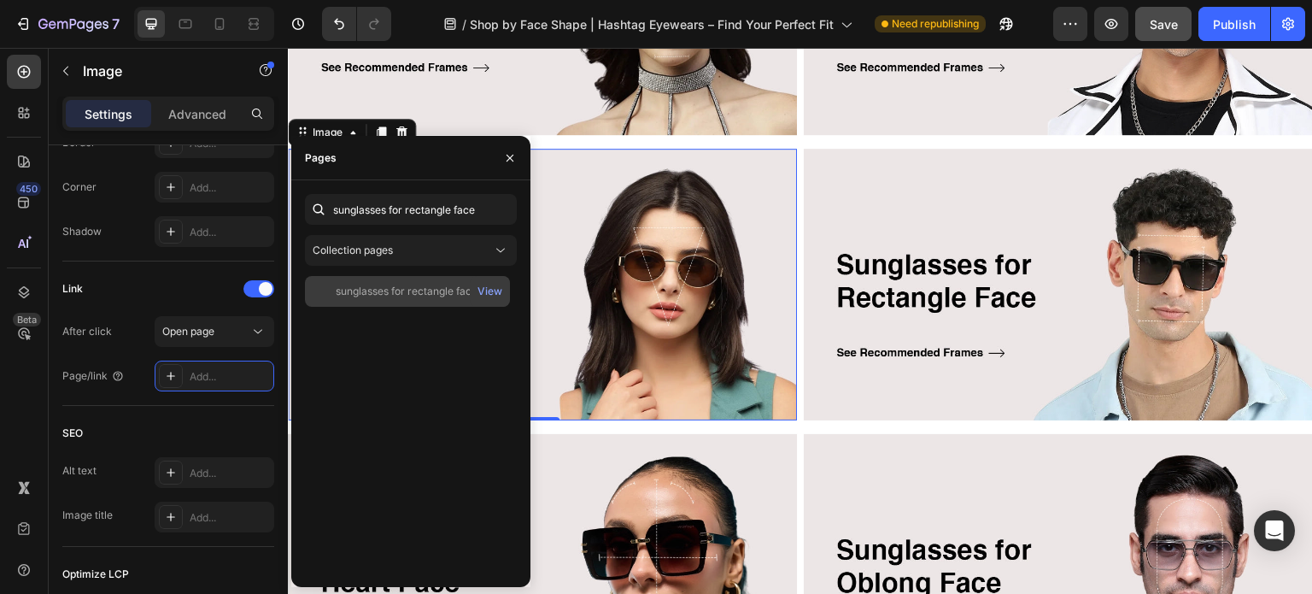
click at [393, 297] on div "sunglasses for rectangle face" at bounding box center [407, 291] width 142 height 15
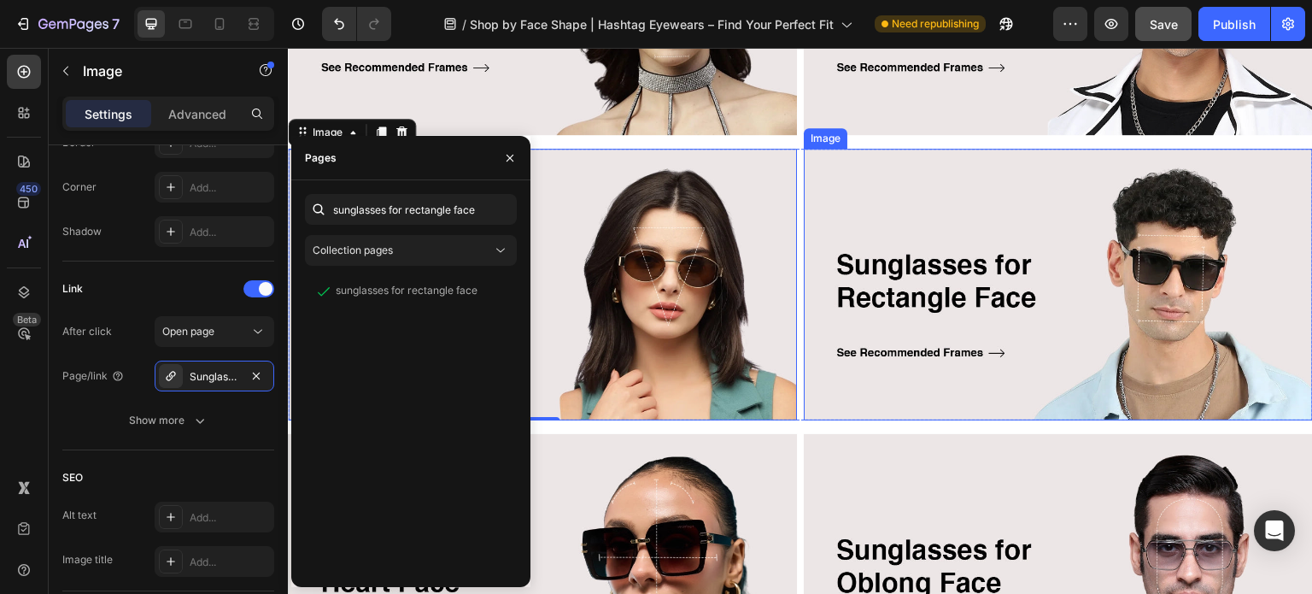
click at [942, 266] on img at bounding box center [1058, 285] width 509 height 272
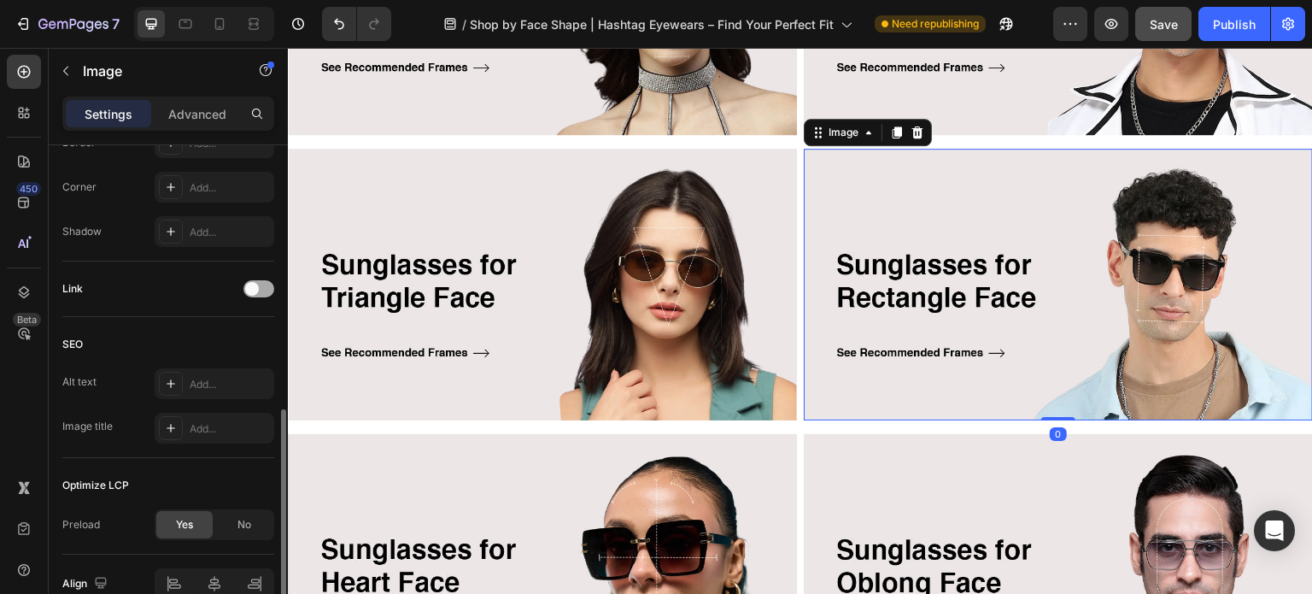
click at [255, 284] on span at bounding box center [252, 289] width 14 height 14
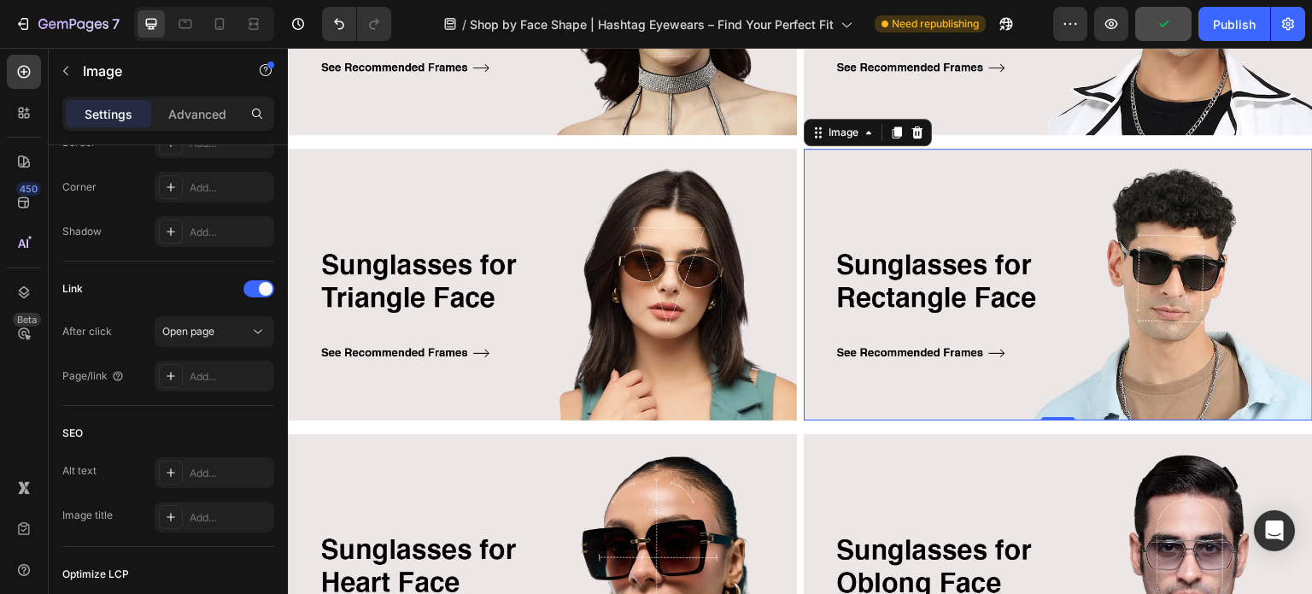
click at [487, 294] on img at bounding box center [542, 285] width 509 height 272
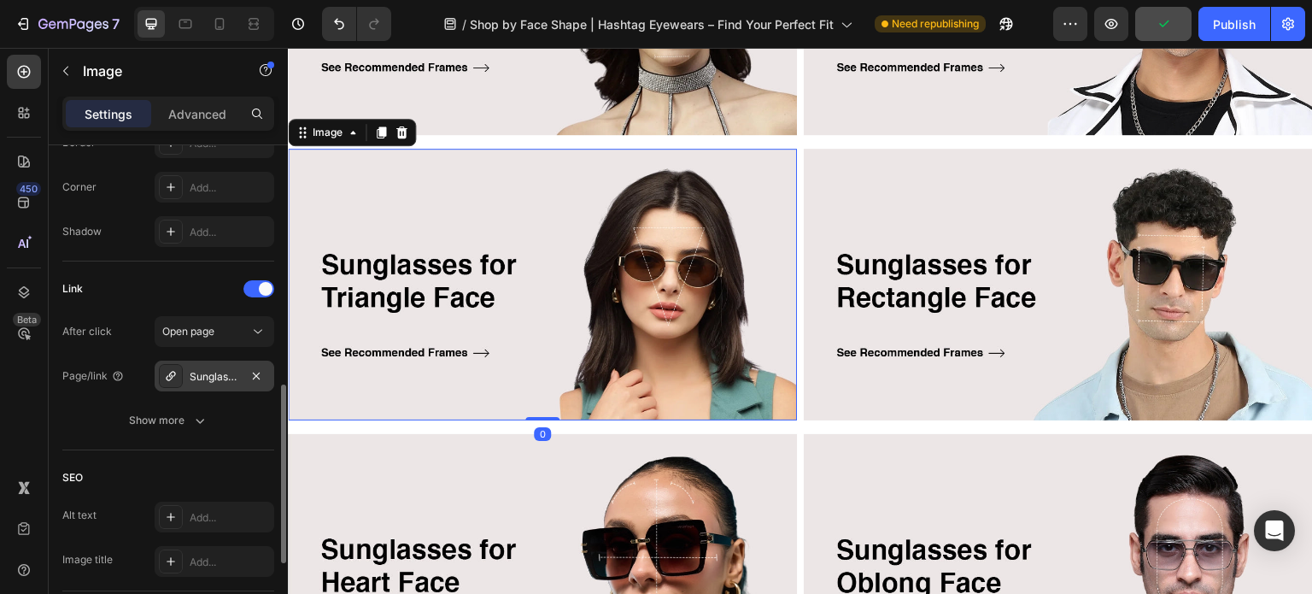
click at [215, 375] on div "Sunglasses-for-rectangle-face" at bounding box center [215, 376] width 50 height 15
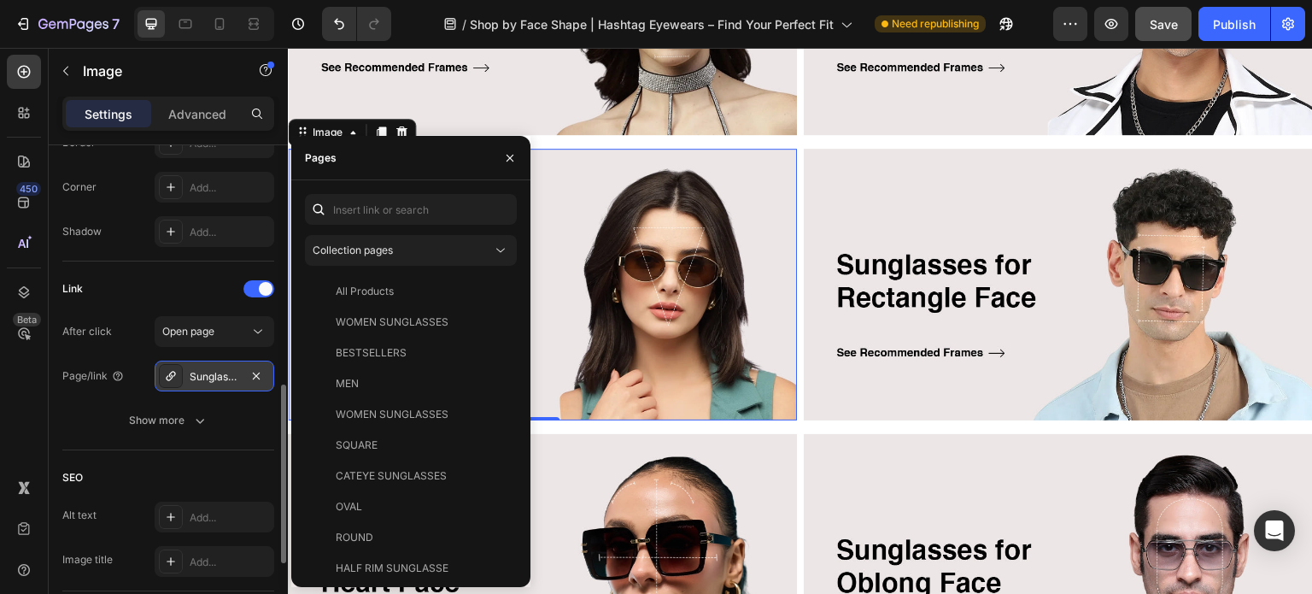
click at [183, 377] on div "Sunglasses-for-rectangle-face" at bounding box center [215, 375] width 120 height 31
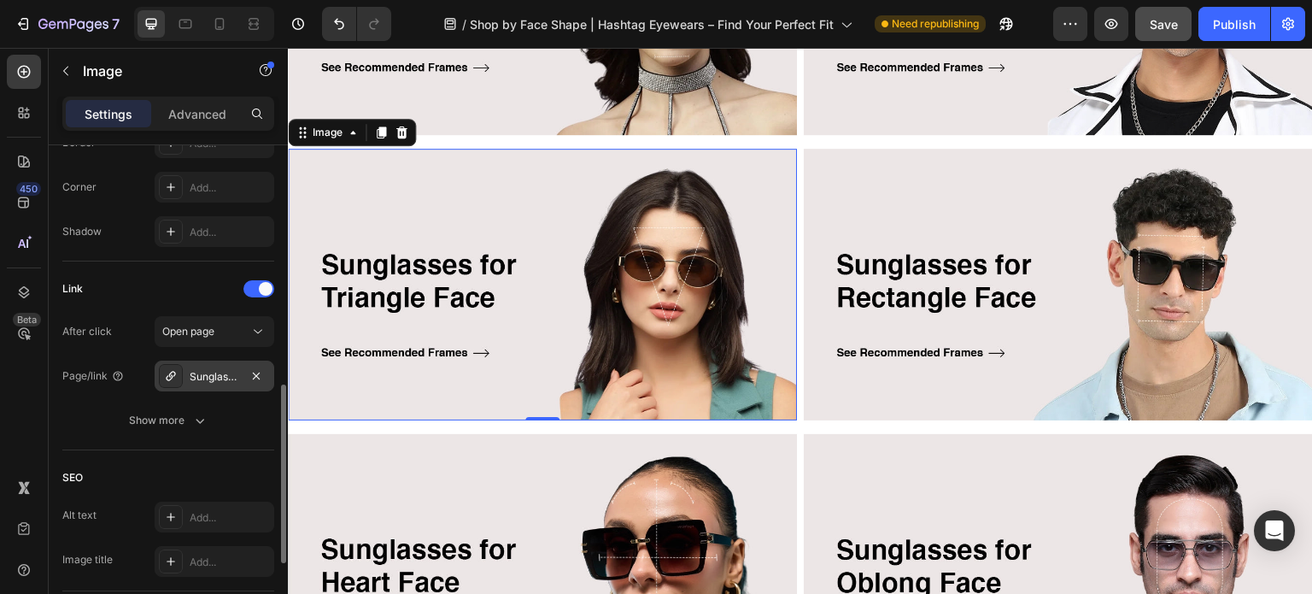
click at [172, 377] on icon at bounding box center [171, 376] width 14 height 14
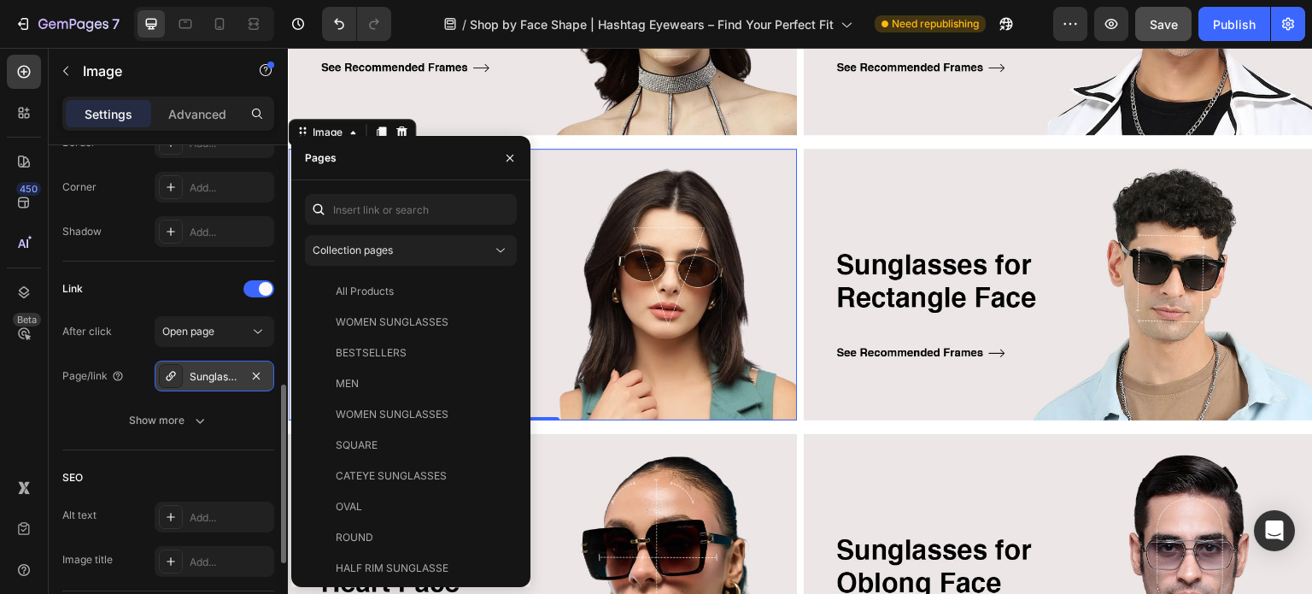
click at [172, 377] on icon at bounding box center [171, 376] width 14 height 14
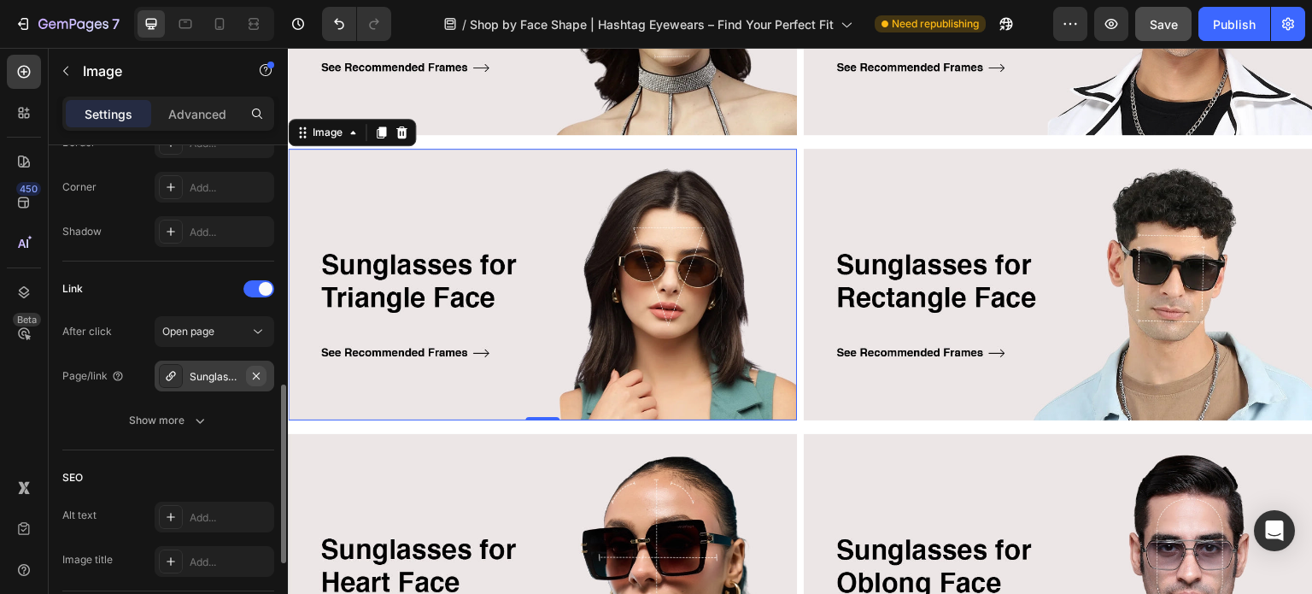
click at [256, 374] on icon "button" at bounding box center [256, 374] width 7 height 7
click at [198, 372] on div "Add..." at bounding box center [230, 376] width 80 height 15
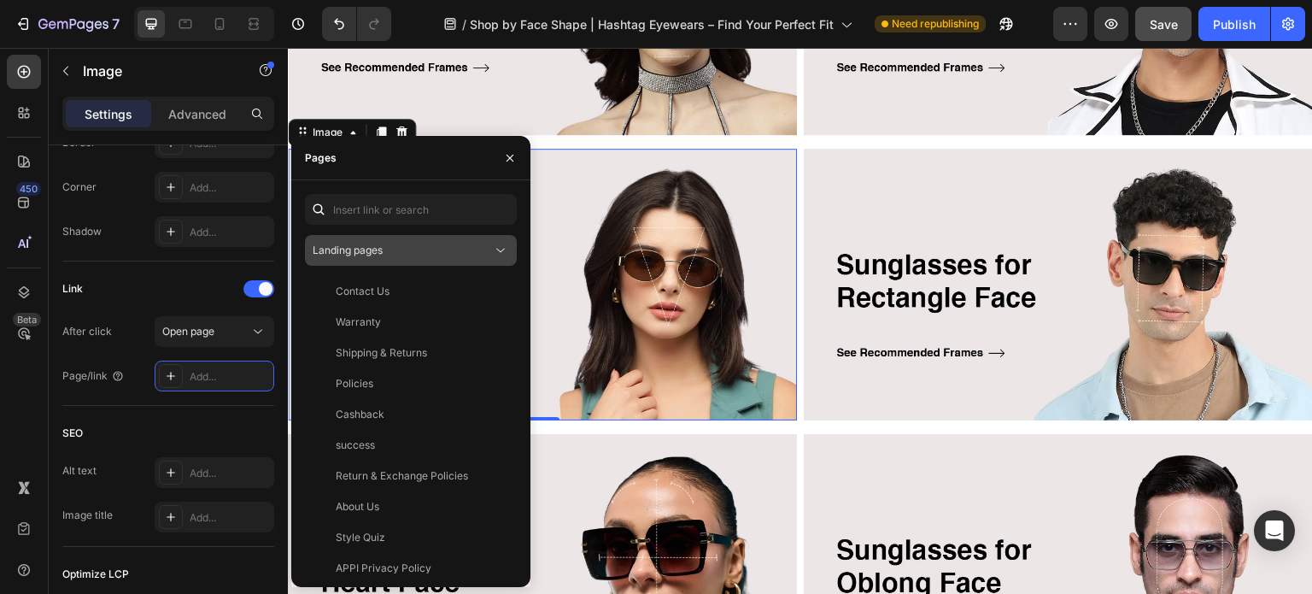
click at [360, 252] on span "Landing pages" at bounding box center [348, 249] width 70 height 13
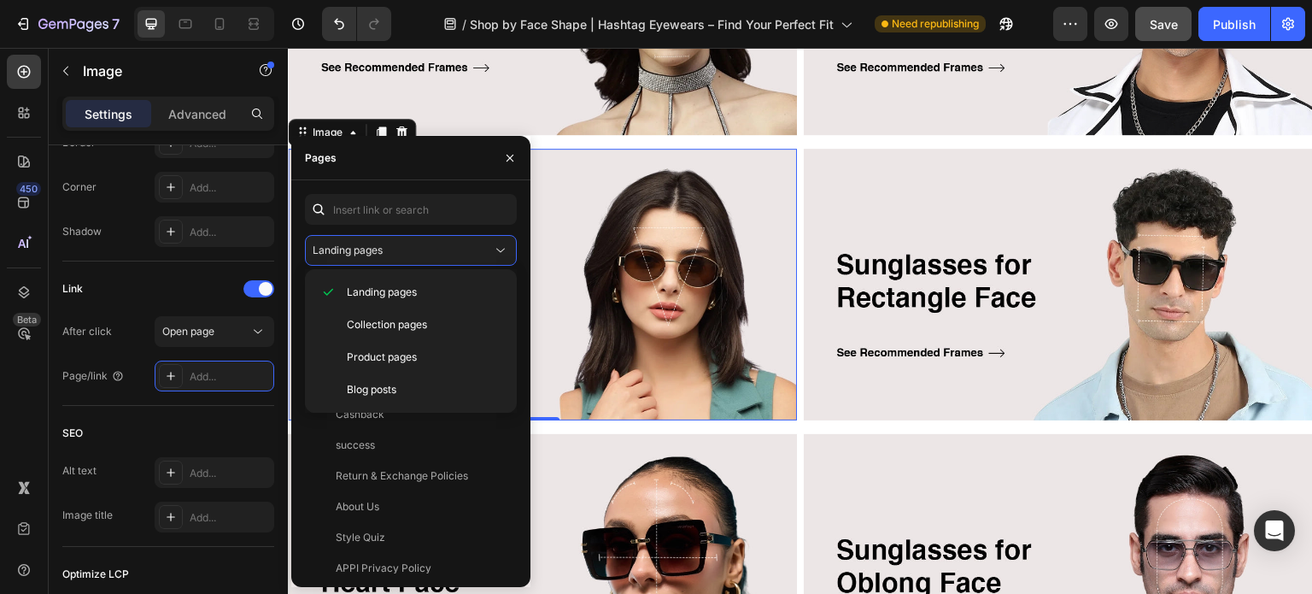
drag, startPoint x: 368, startPoint y: 327, endPoint x: 368, endPoint y: 231, distance: 95.6
click at [368, 321] on span "Collection pages" at bounding box center [387, 324] width 80 height 15
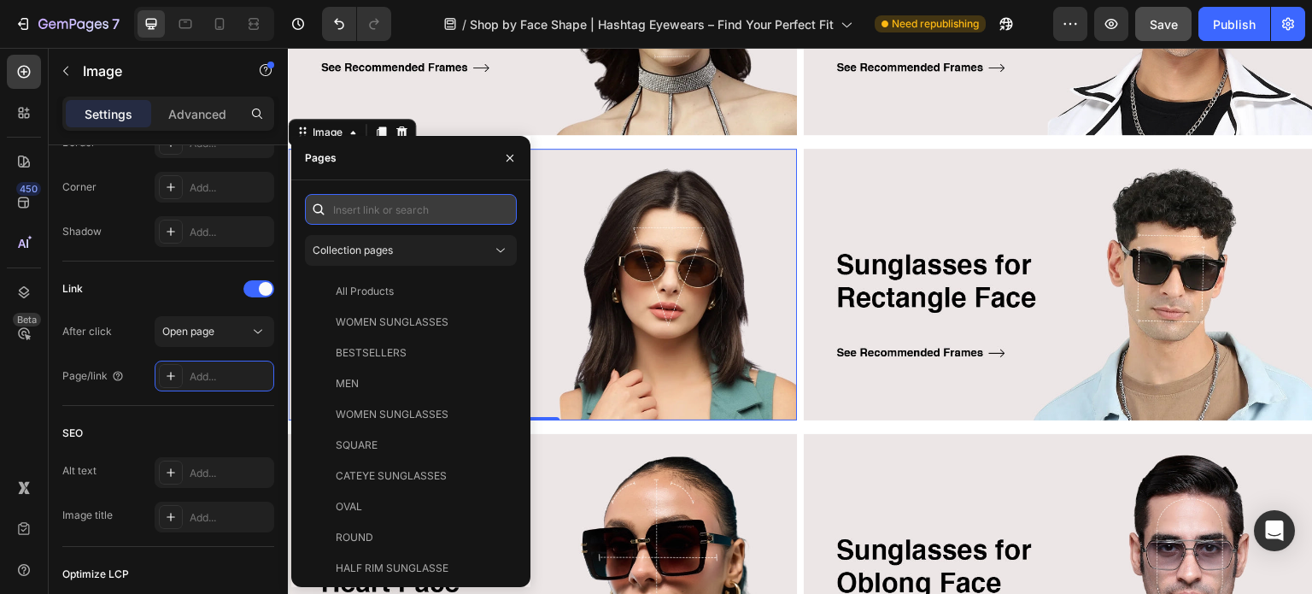
click at [377, 213] on input "text" at bounding box center [411, 209] width 212 height 31
paste input "sunglasses for triangle face"
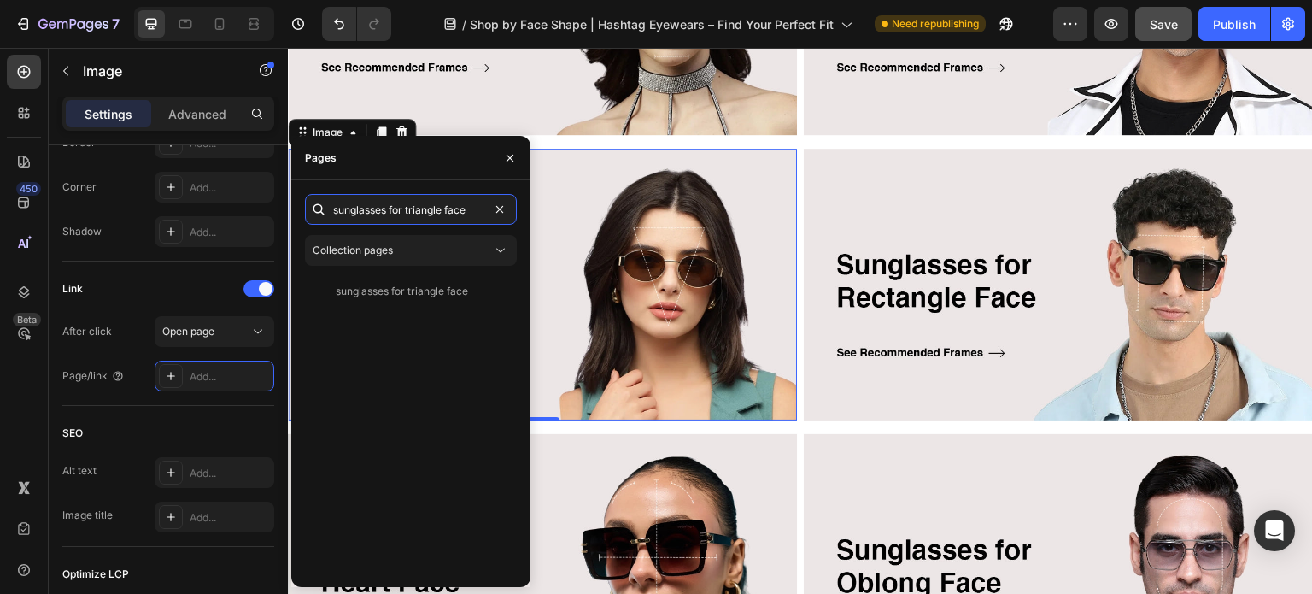
type input "sunglasses for triangle face"
click at [376, 296] on div "sunglasses for triangle face" at bounding box center [402, 291] width 132 height 15
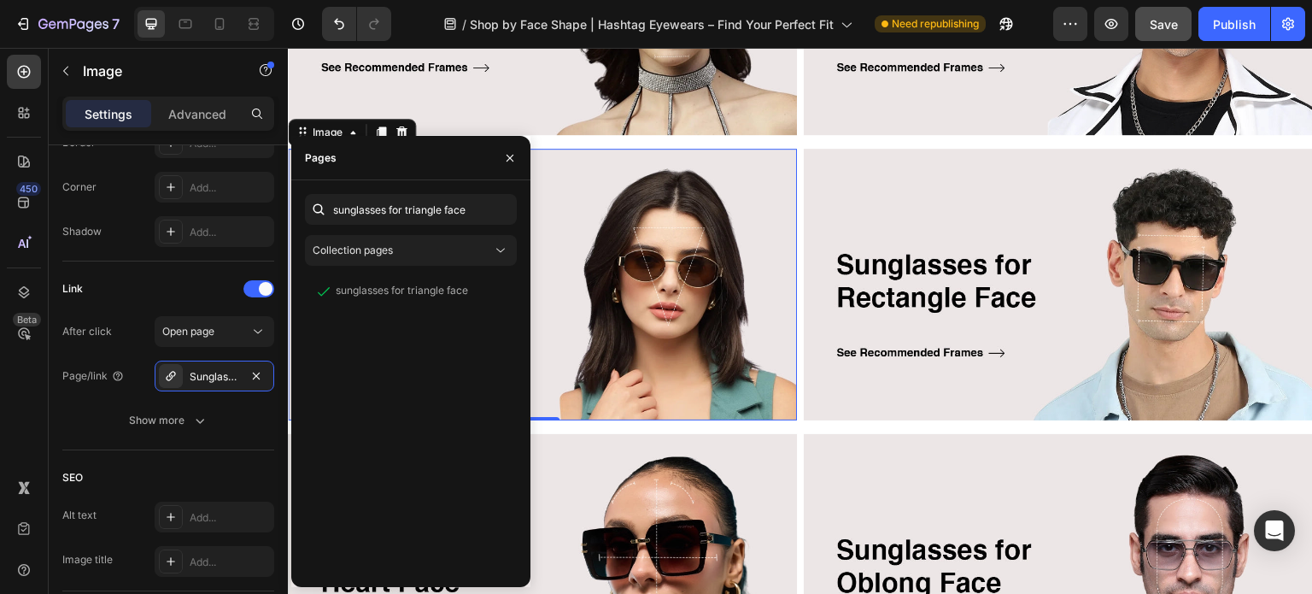
click at [913, 278] on img at bounding box center [1058, 285] width 509 height 272
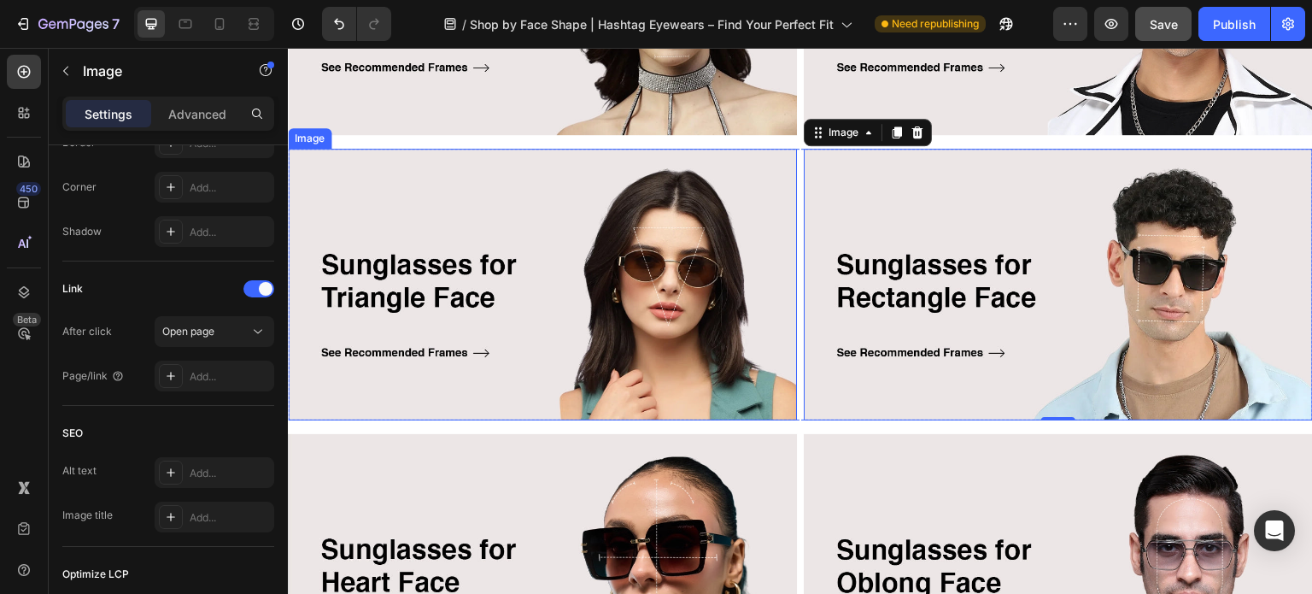
click at [551, 273] on img at bounding box center [542, 285] width 509 height 272
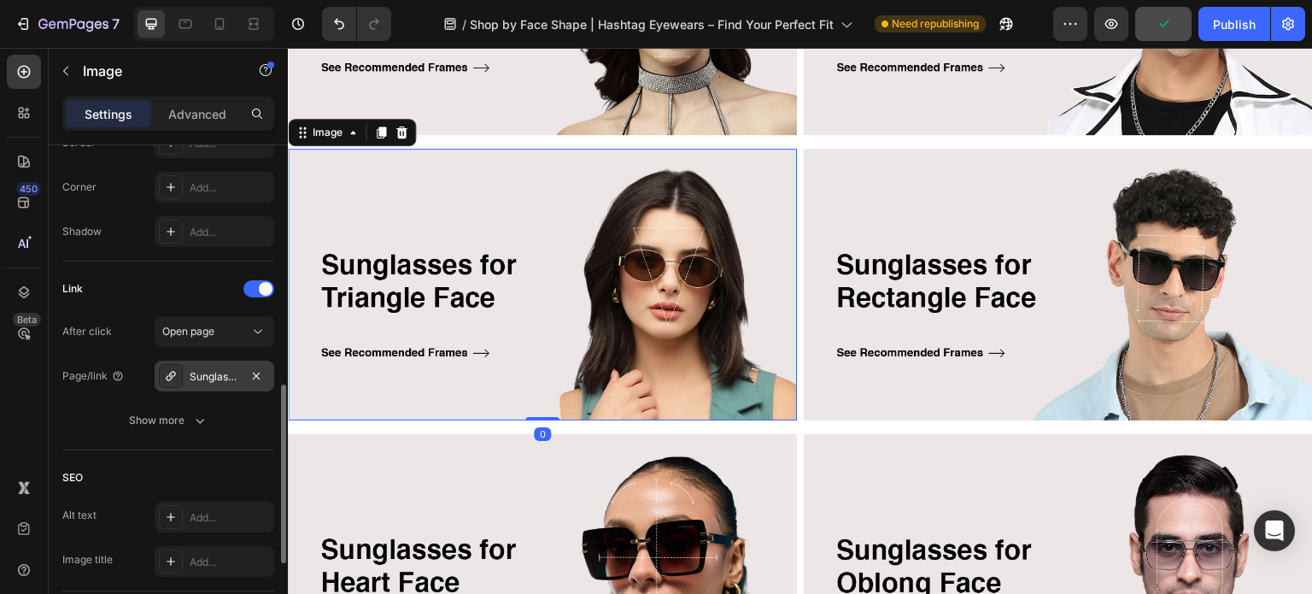
click at [208, 373] on div "Sunglasses-for-triangle-face" at bounding box center [215, 376] width 50 height 15
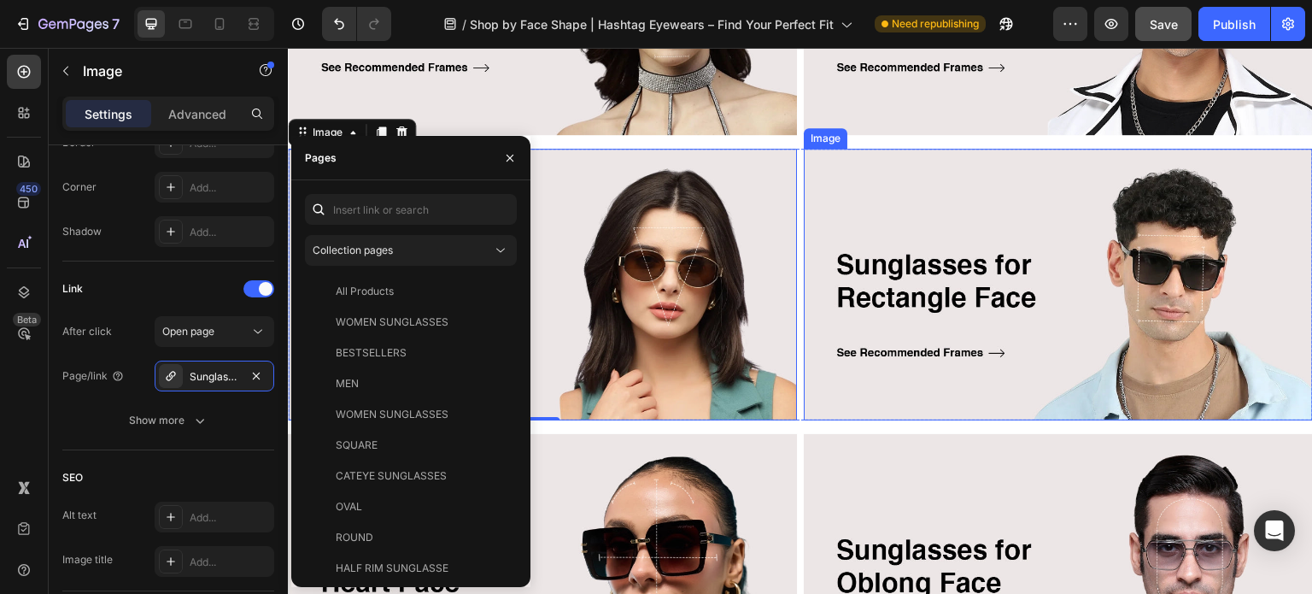
click at [872, 268] on img at bounding box center [1058, 285] width 509 height 272
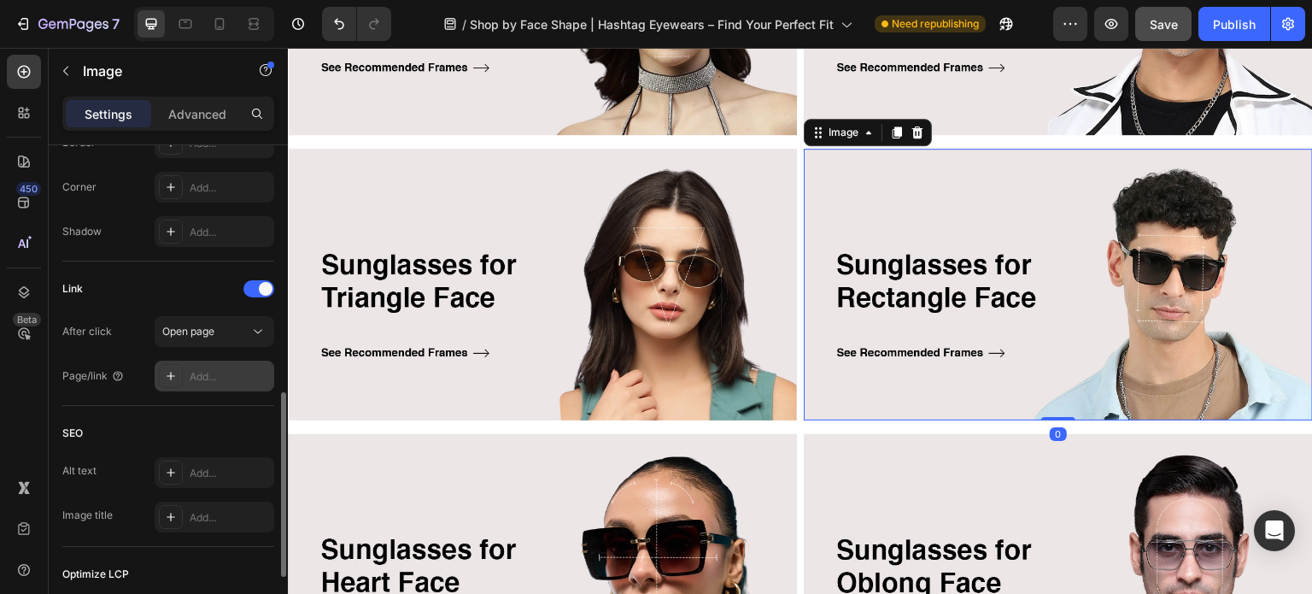
click at [202, 376] on div "Add..." at bounding box center [230, 376] width 80 height 15
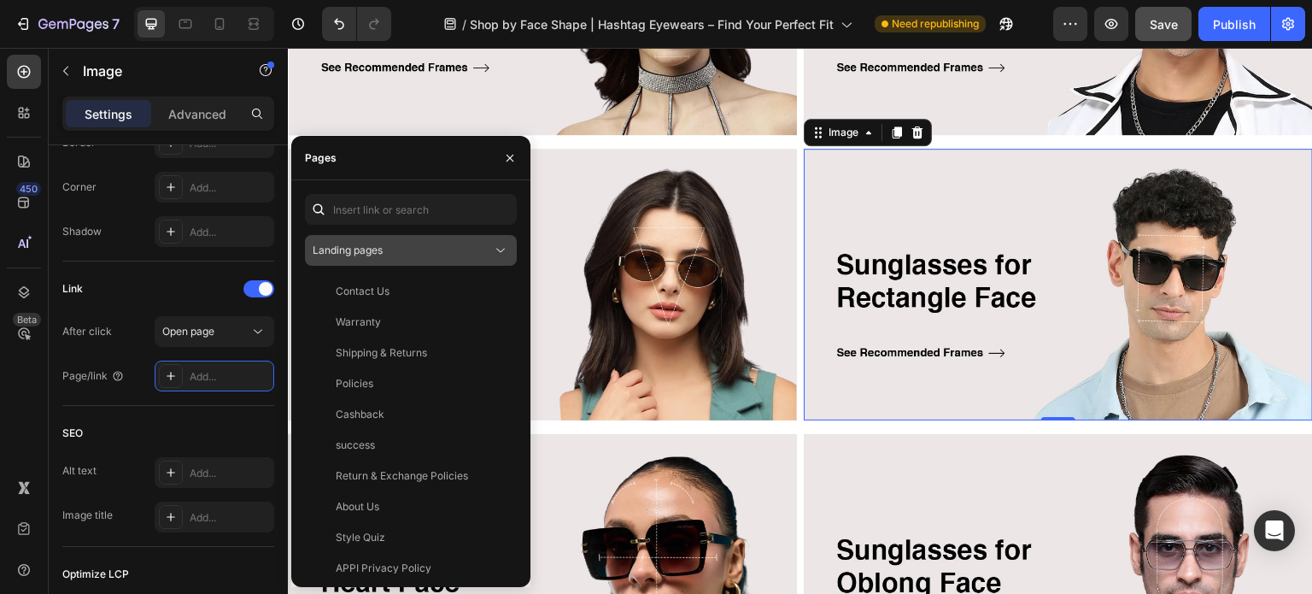
click at [373, 249] on span "Landing pages" at bounding box center [348, 249] width 70 height 13
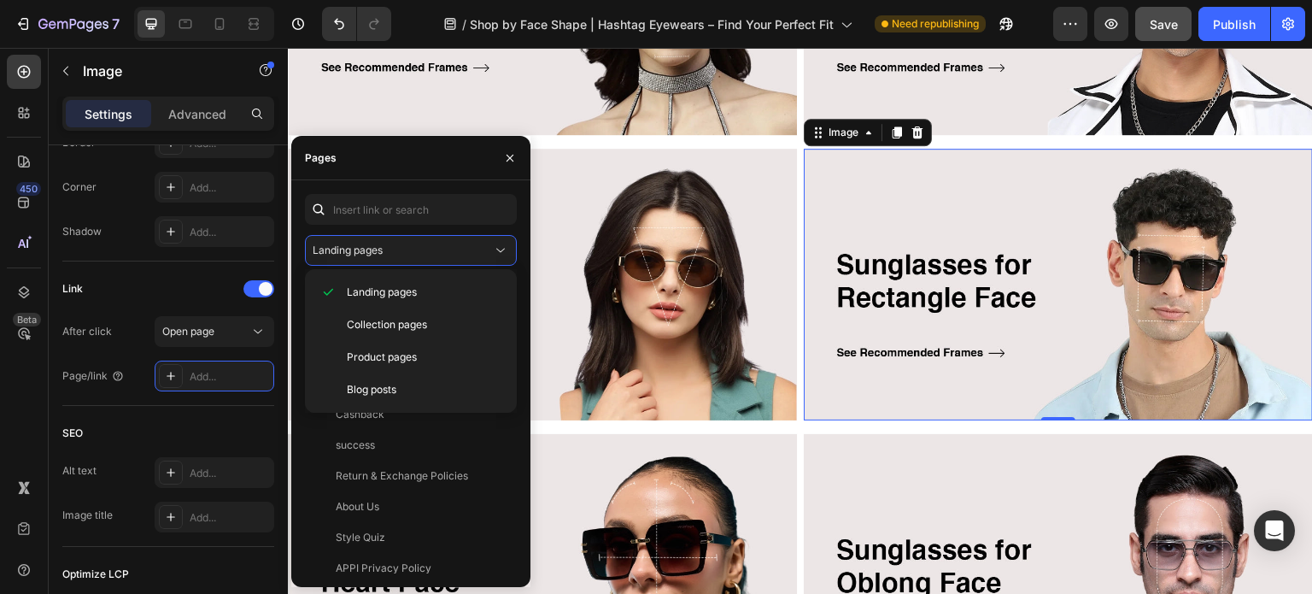
drag, startPoint x: 365, startPoint y: 320, endPoint x: 370, endPoint y: 274, distance: 46.4
click at [365, 318] on span "Collection pages" at bounding box center [387, 324] width 80 height 15
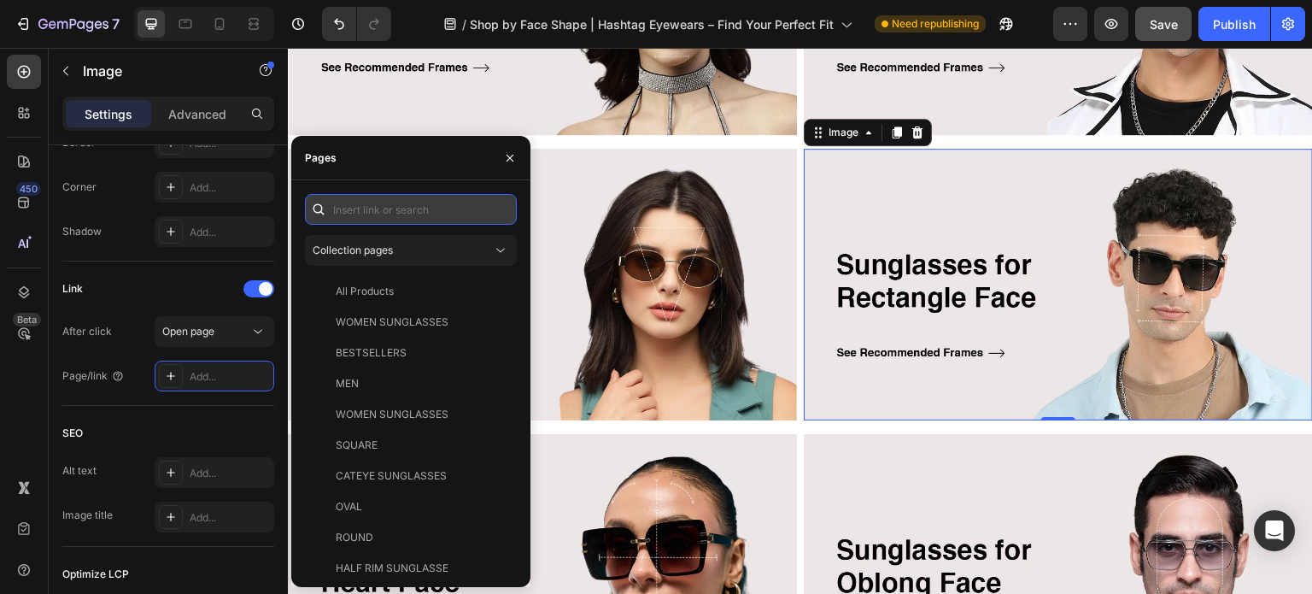
click at [377, 221] on input "text" at bounding box center [411, 209] width 212 height 31
paste input "sunglasses for rectangle face"
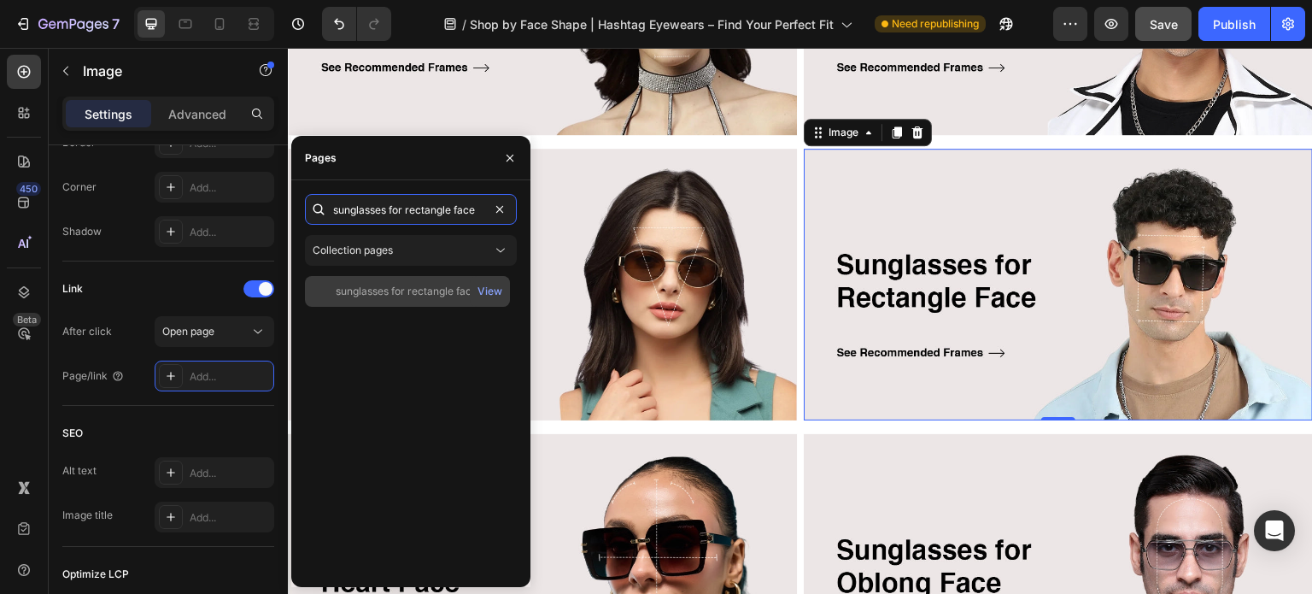
type input "sunglasses for rectangle face"
click at [393, 301] on div "sunglasses for rectangle face View" at bounding box center [407, 291] width 205 height 31
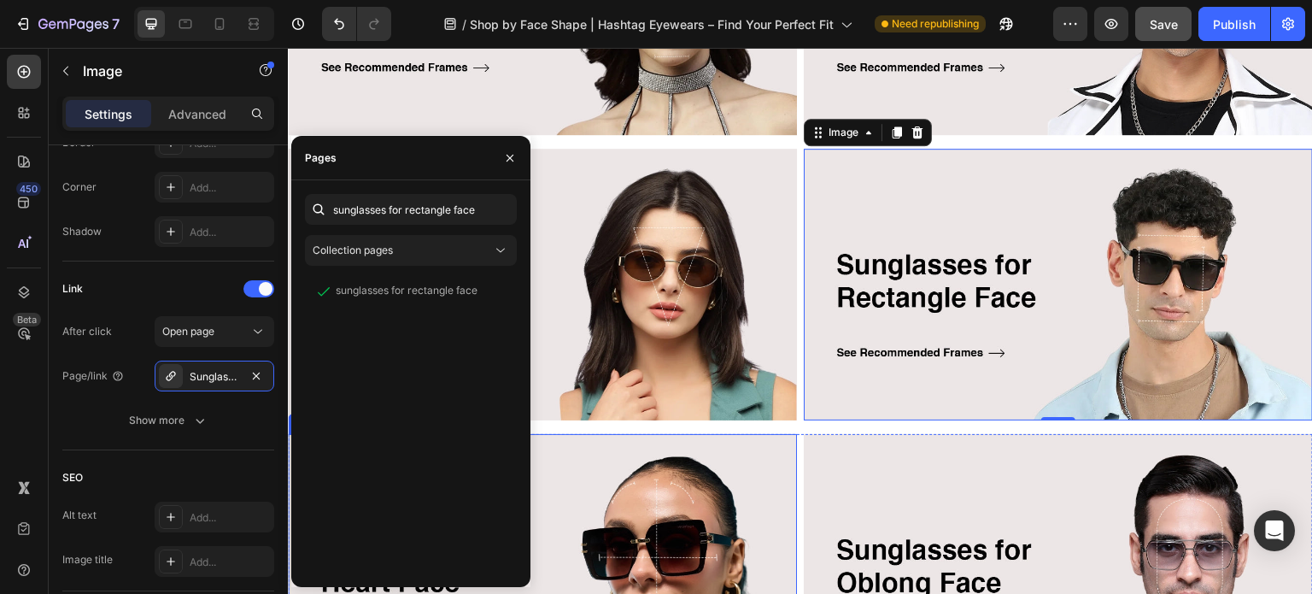
click at [685, 471] on img at bounding box center [542, 570] width 509 height 272
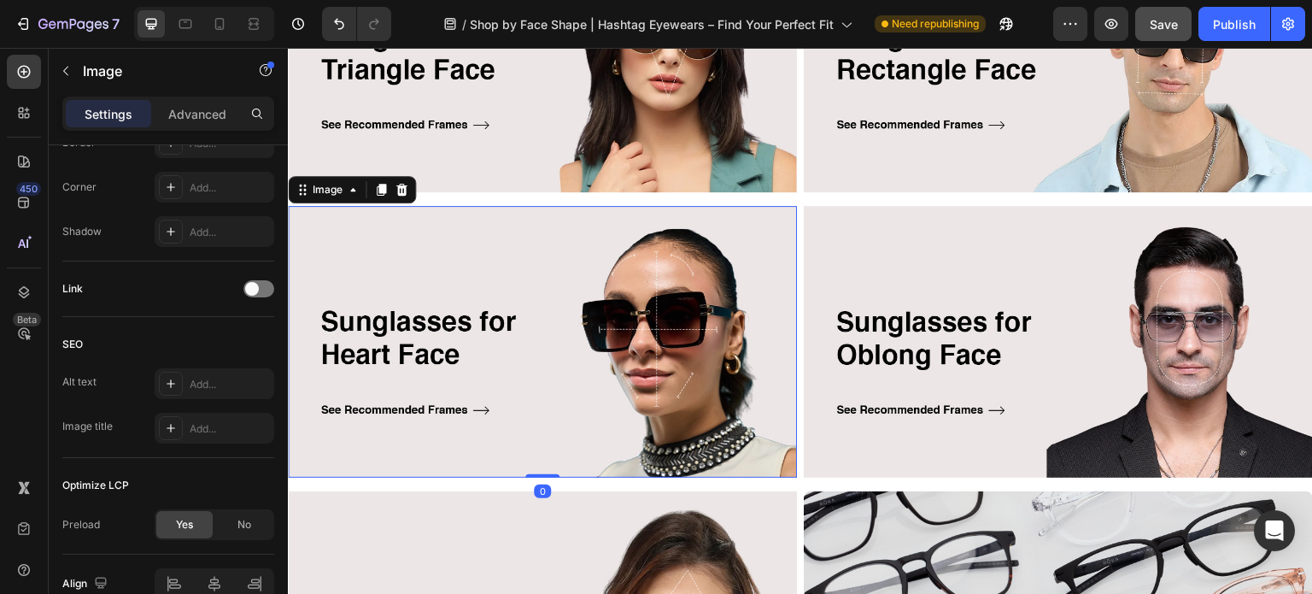
scroll to position [1110, 0]
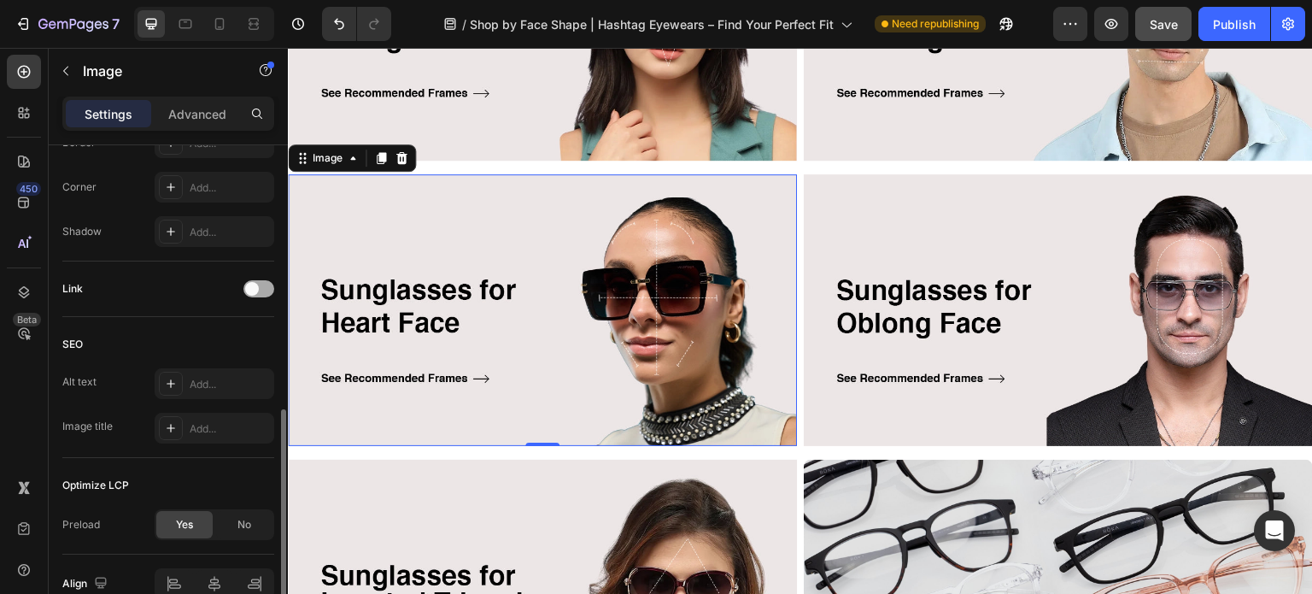
click at [252, 284] on span at bounding box center [252, 289] width 14 height 14
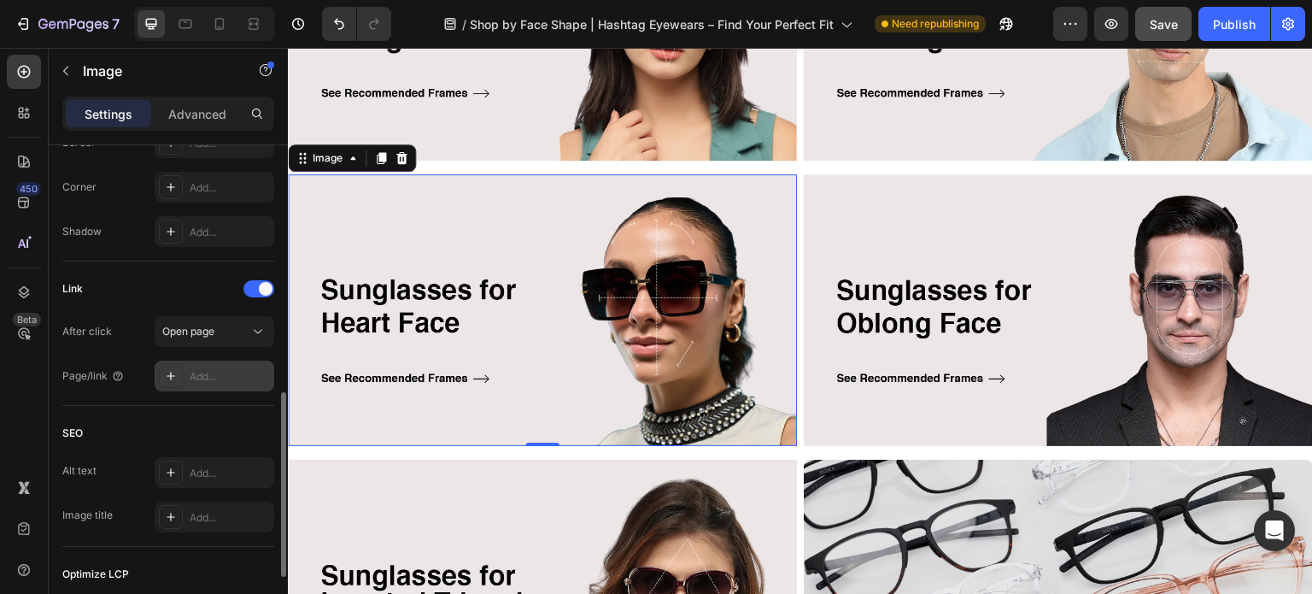
click at [190, 372] on div "Add..." at bounding box center [230, 376] width 80 height 15
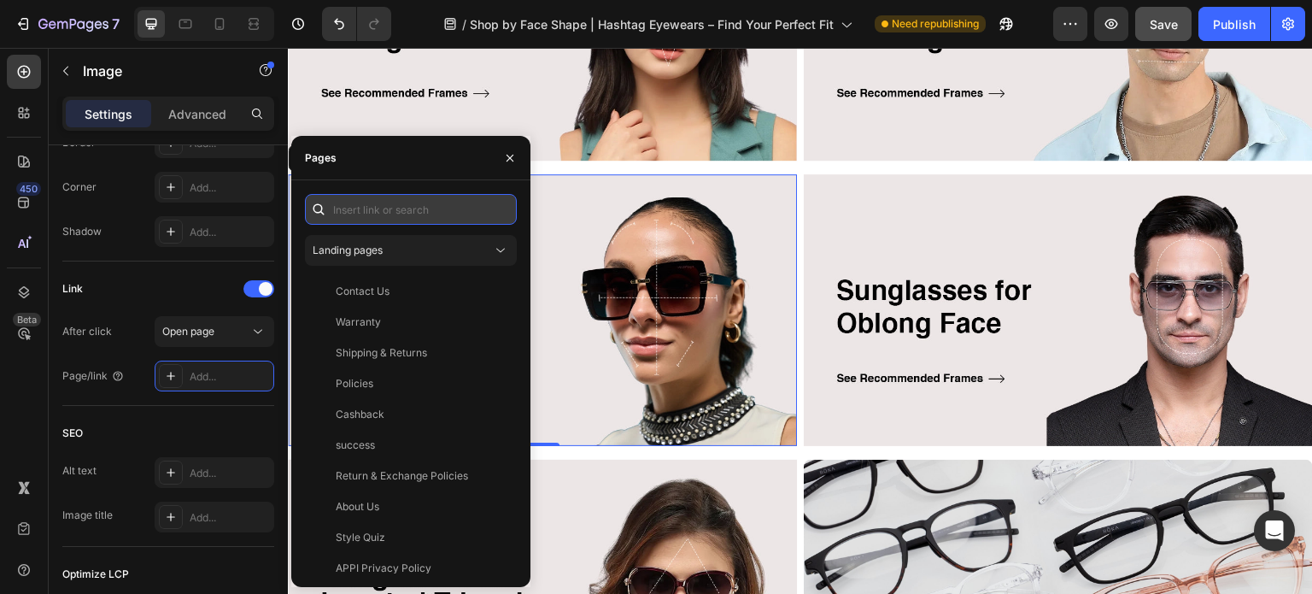
click at [386, 218] on input "text" at bounding box center [411, 209] width 212 height 31
paste input "sunglasses for heart face"
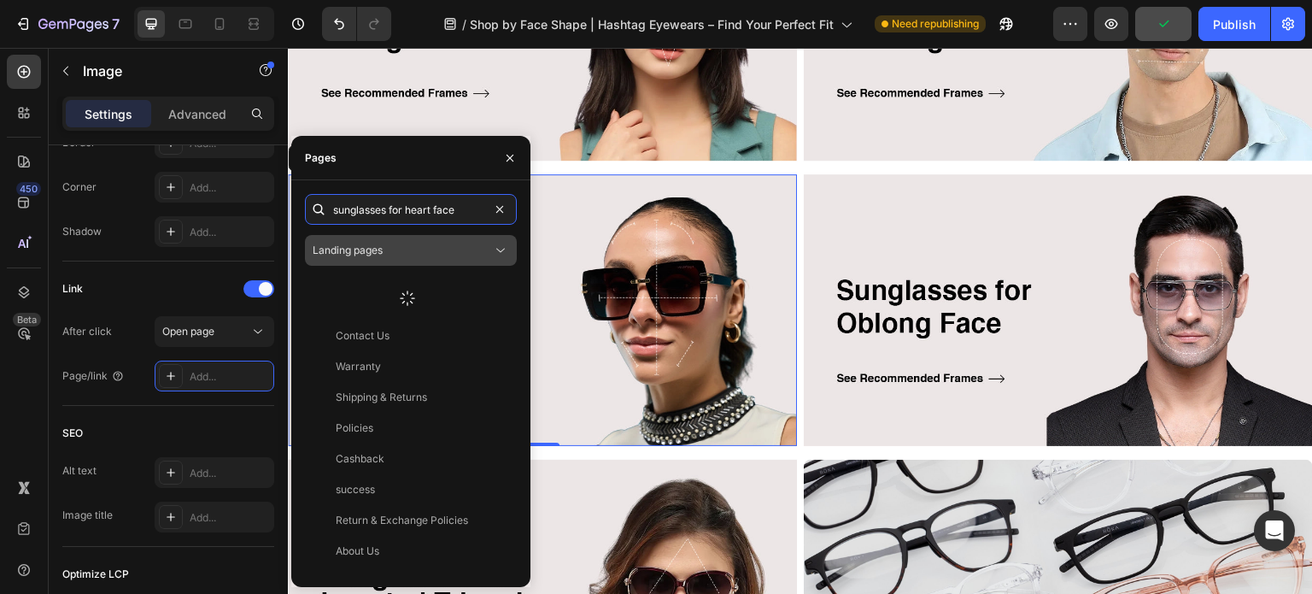
type input "sunglasses for heart face"
click at [379, 254] on span "Landing pages" at bounding box center [348, 249] width 70 height 13
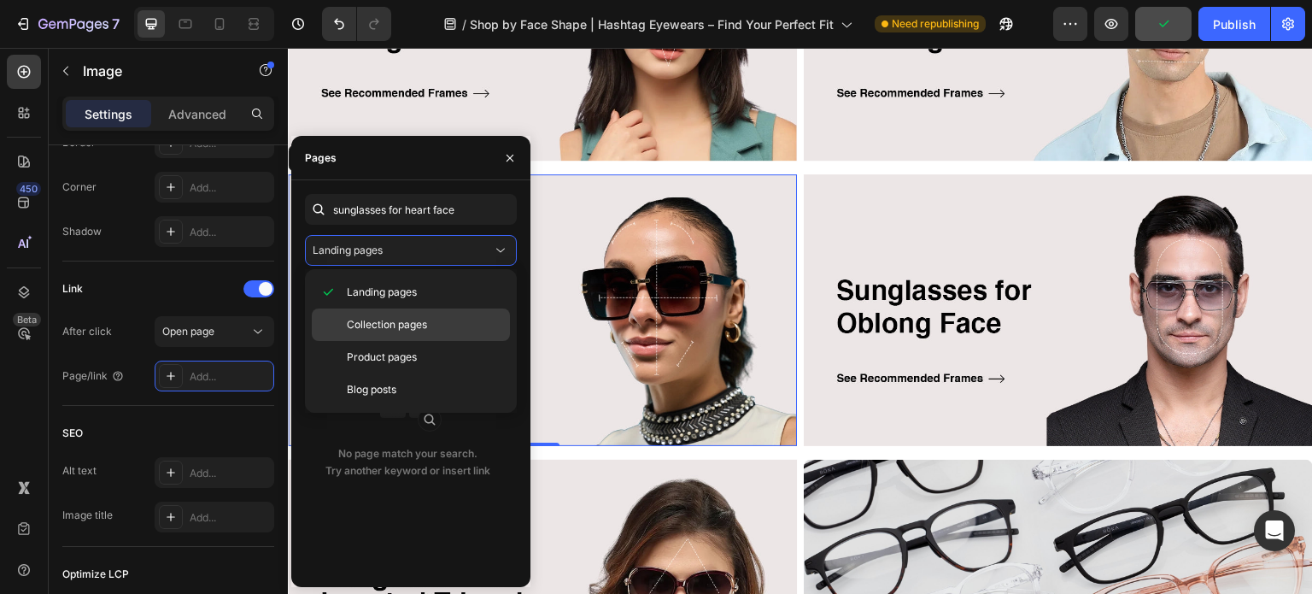
click at [369, 322] on span "Collection pages" at bounding box center [387, 324] width 80 height 15
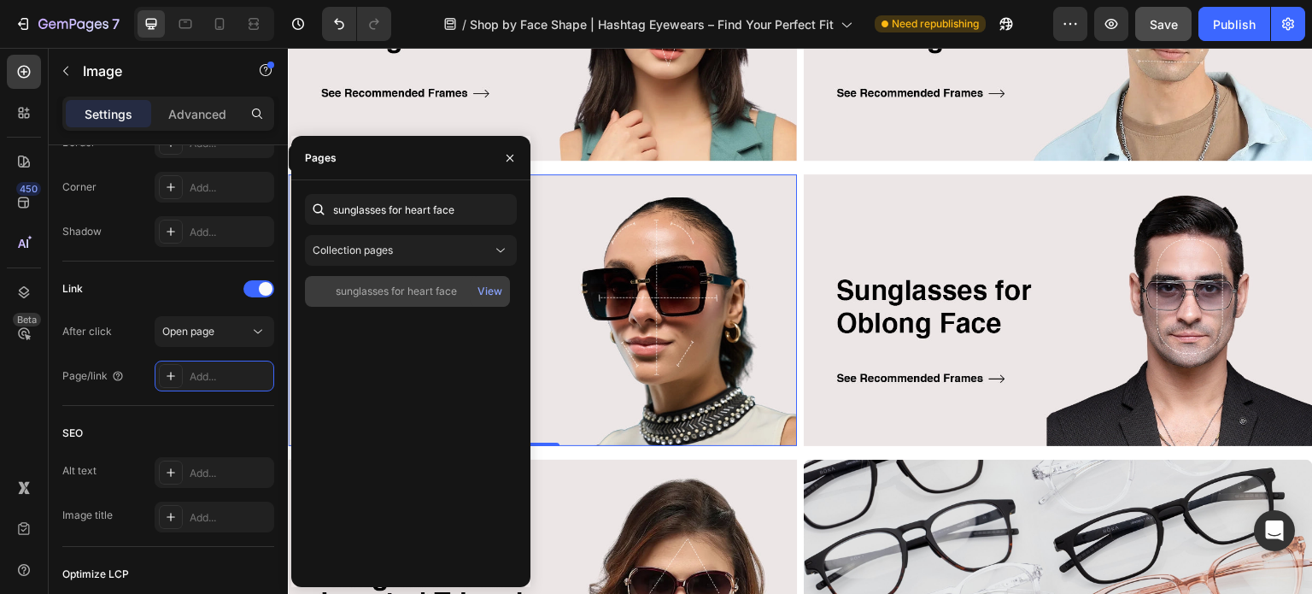
click at [389, 296] on div "sunglasses for heart face" at bounding box center [396, 291] width 121 height 15
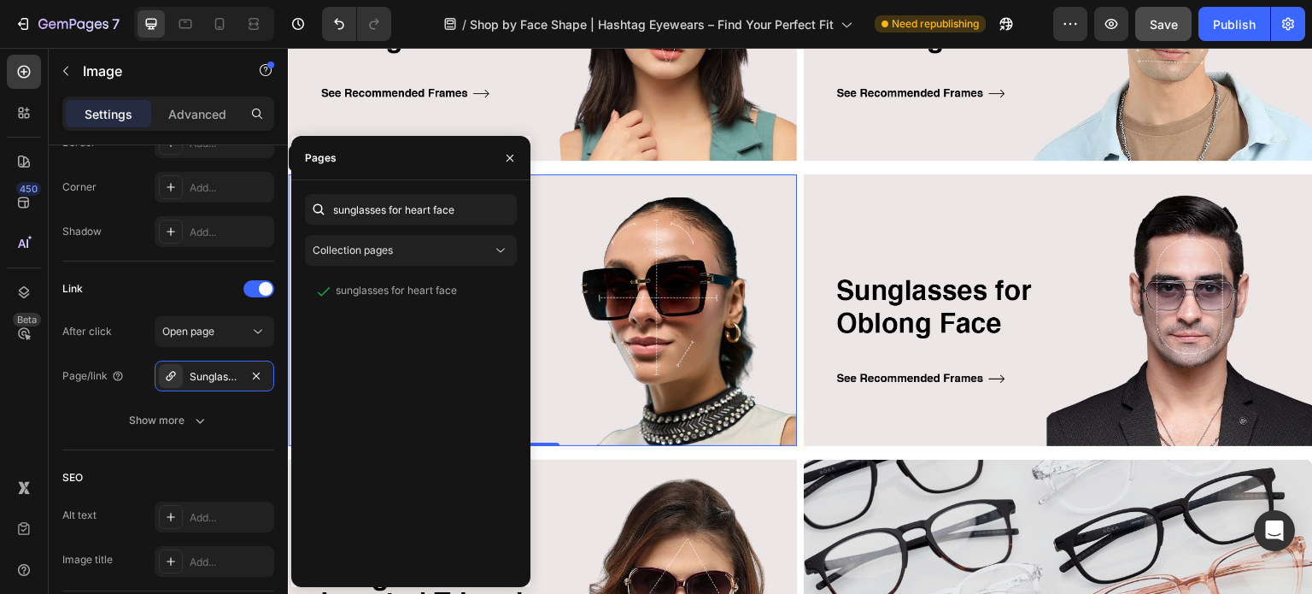
click at [1010, 304] on img at bounding box center [1058, 310] width 509 height 272
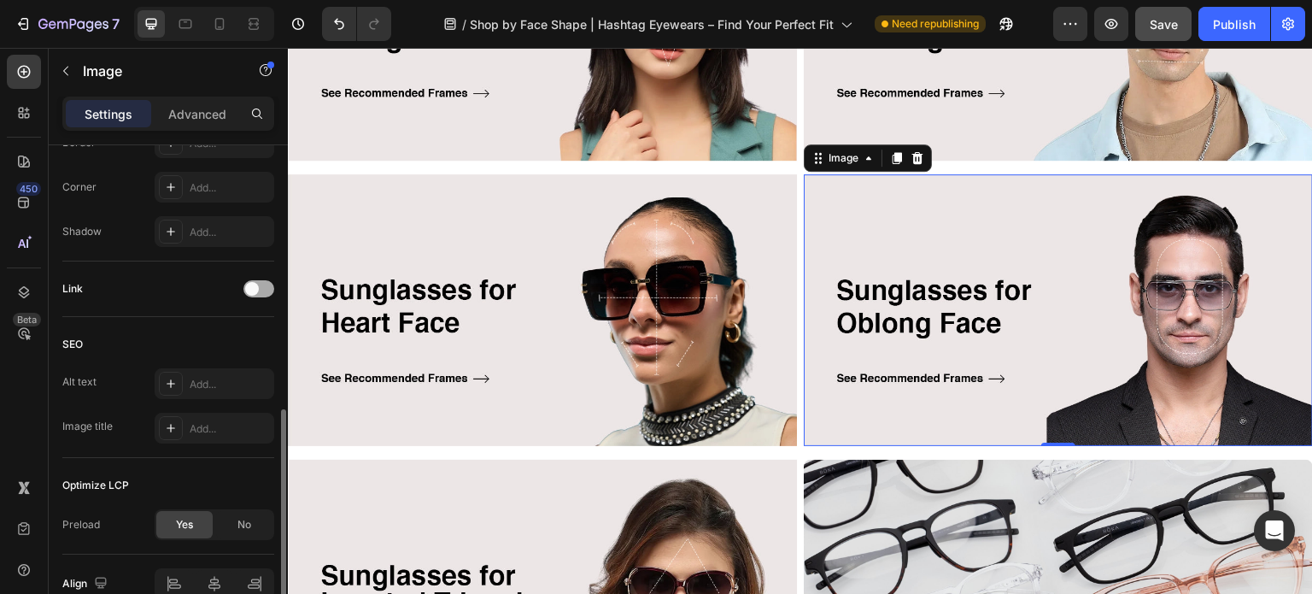
click at [252, 291] on span at bounding box center [252, 289] width 14 height 14
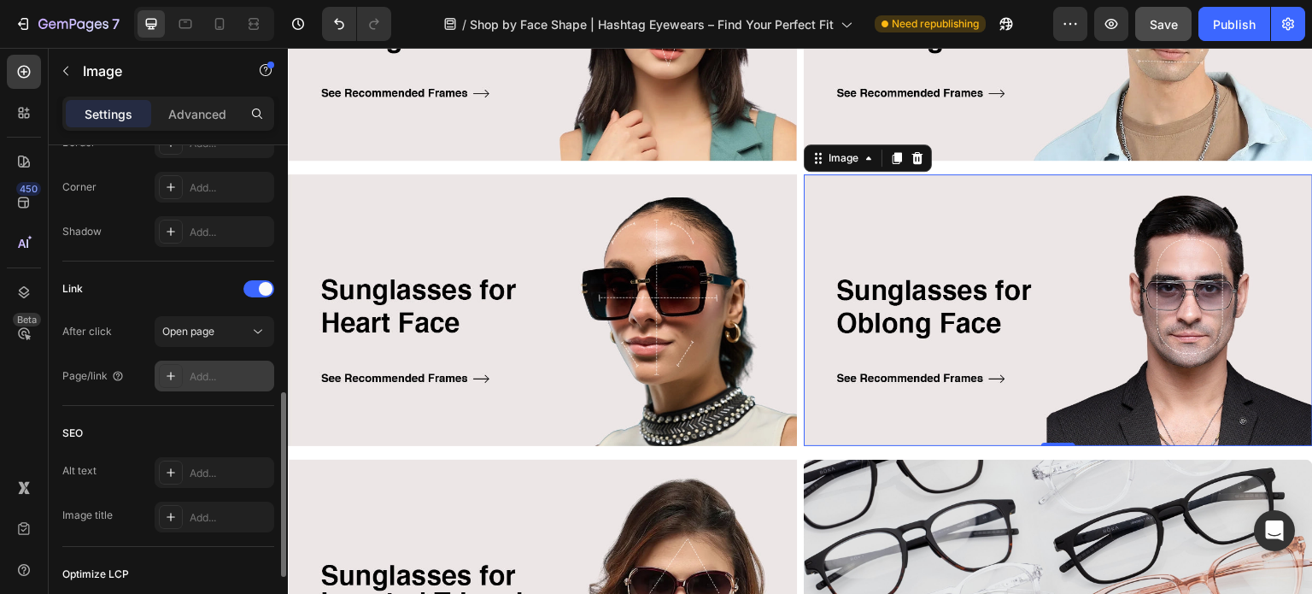
drag, startPoint x: 178, startPoint y: 375, endPoint x: 3, endPoint y: 286, distance: 197.1
click at [178, 375] on div at bounding box center [171, 376] width 24 height 24
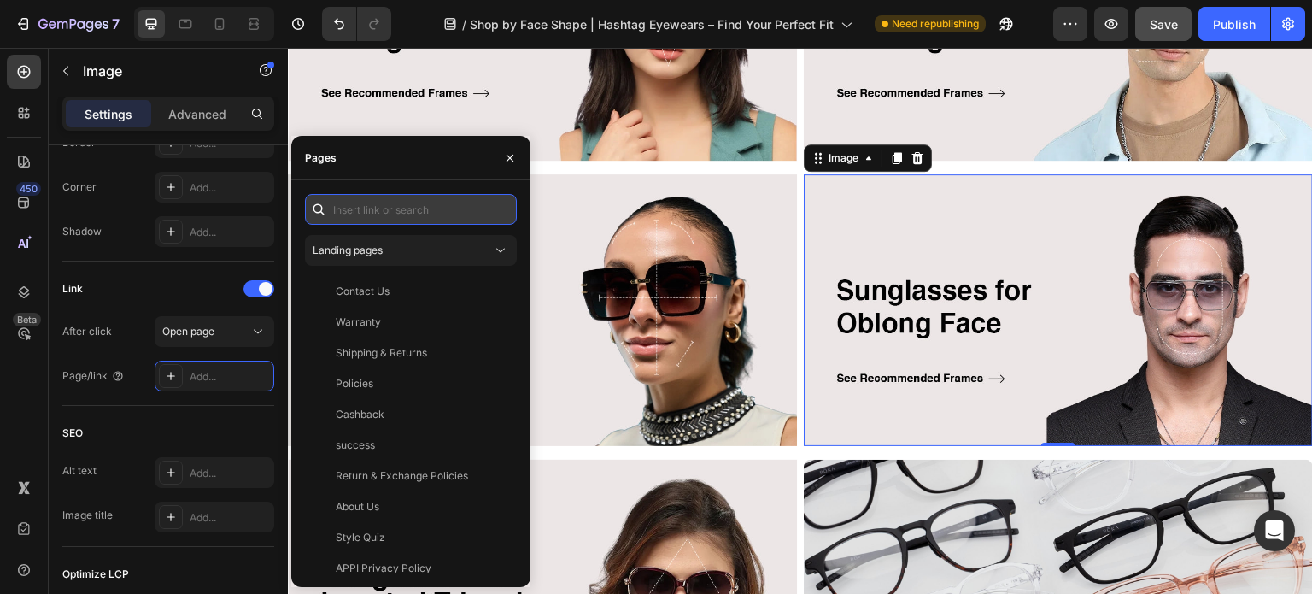
click at [360, 199] on input "text" at bounding box center [411, 209] width 212 height 31
paste input "sunglasses for oblong face"
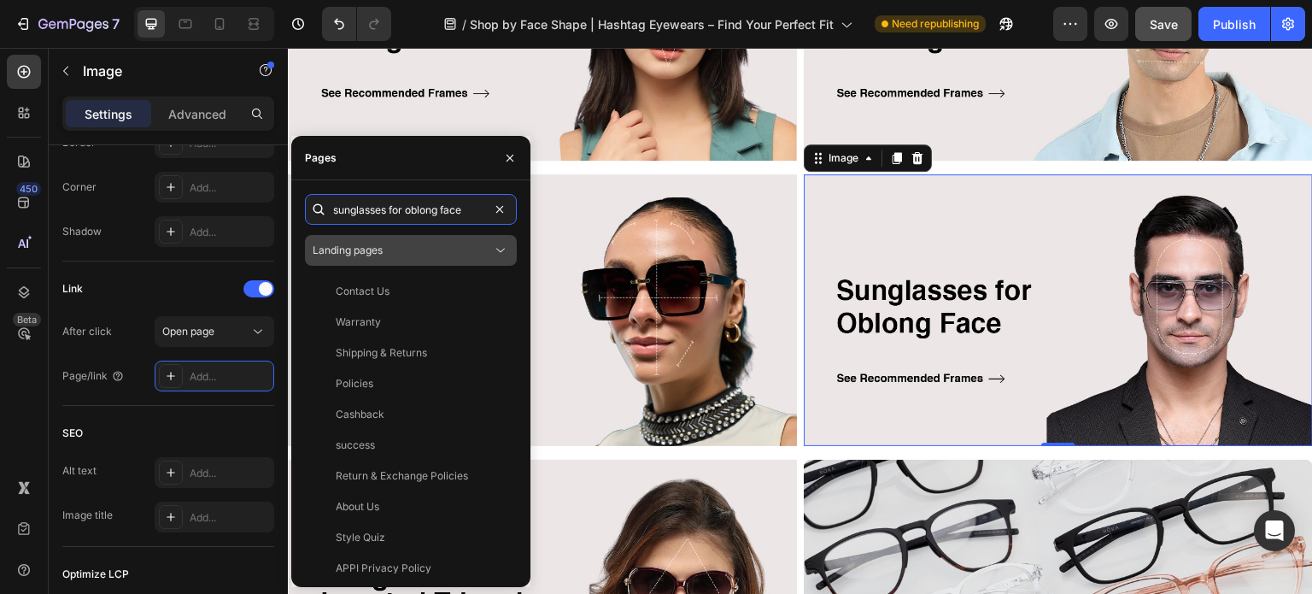
type input "sunglasses for oblong face"
click at [376, 249] on span "Landing pages" at bounding box center [348, 249] width 70 height 13
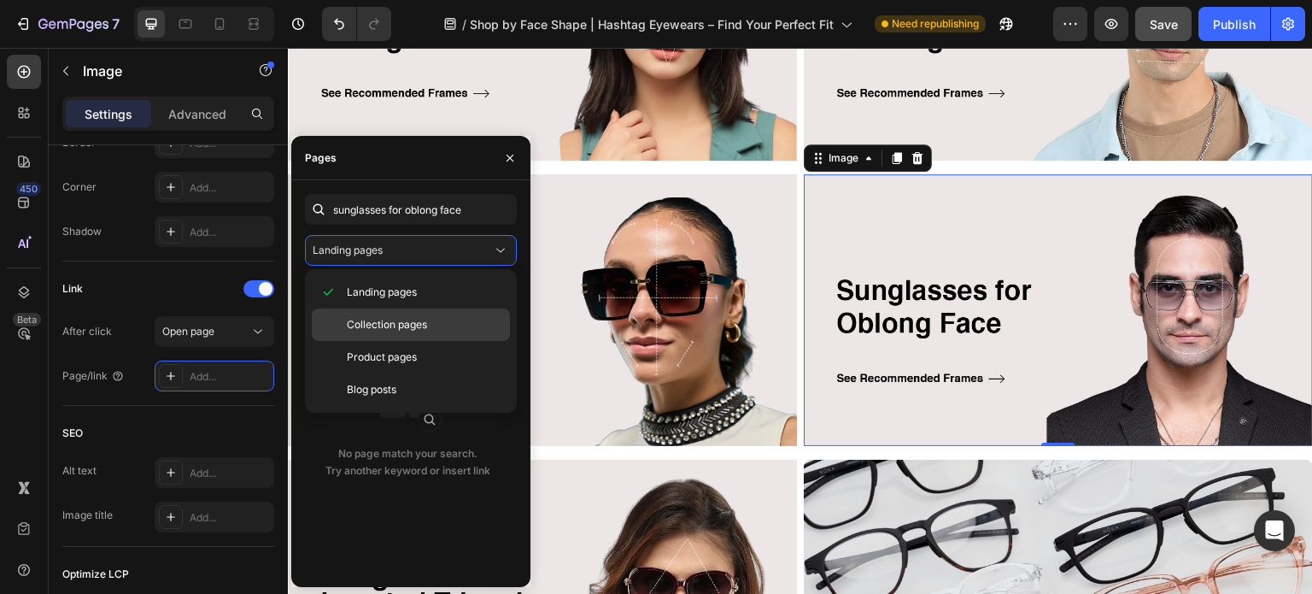
click at [352, 328] on span "Collection pages" at bounding box center [387, 324] width 80 height 15
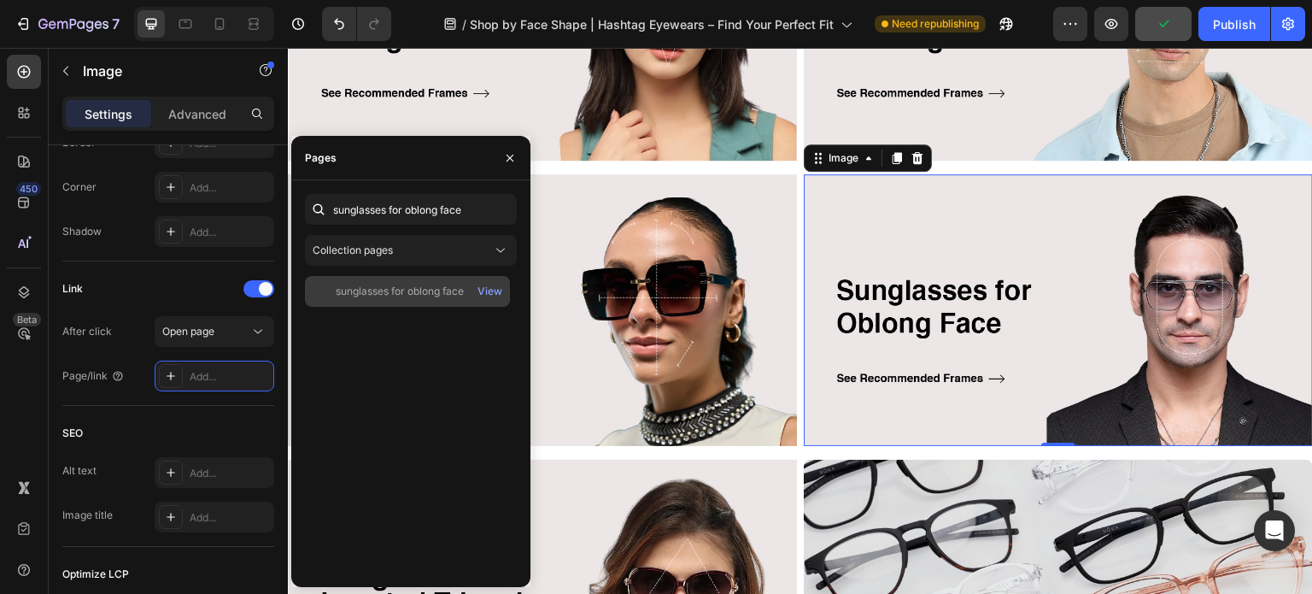
click at [400, 296] on div "sunglasses for oblong face" at bounding box center [400, 291] width 128 height 15
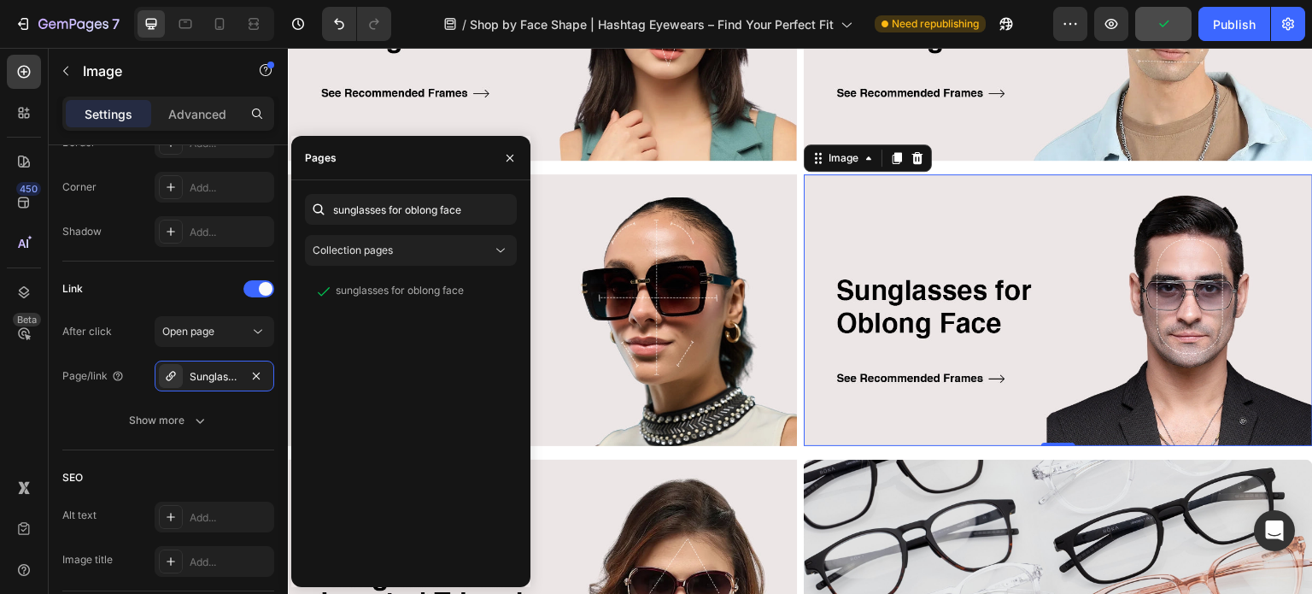
click at [949, 328] on img at bounding box center [1058, 310] width 509 height 272
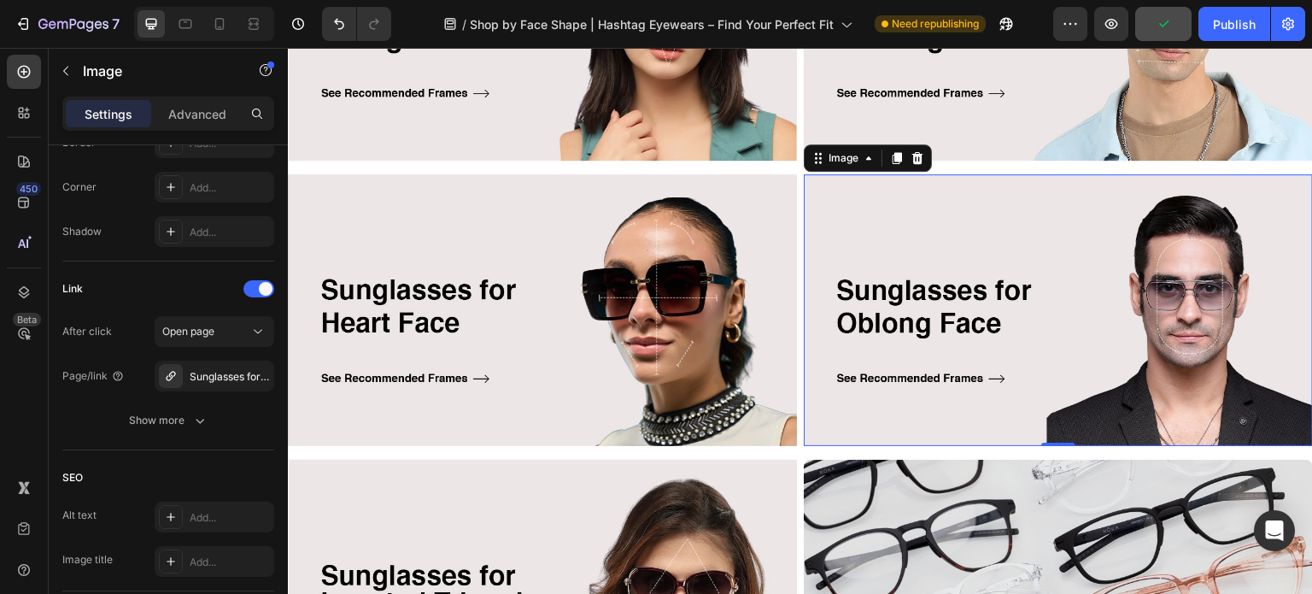
click at [693, 493] on img at bounding box center [542, 595] width 509 height 272
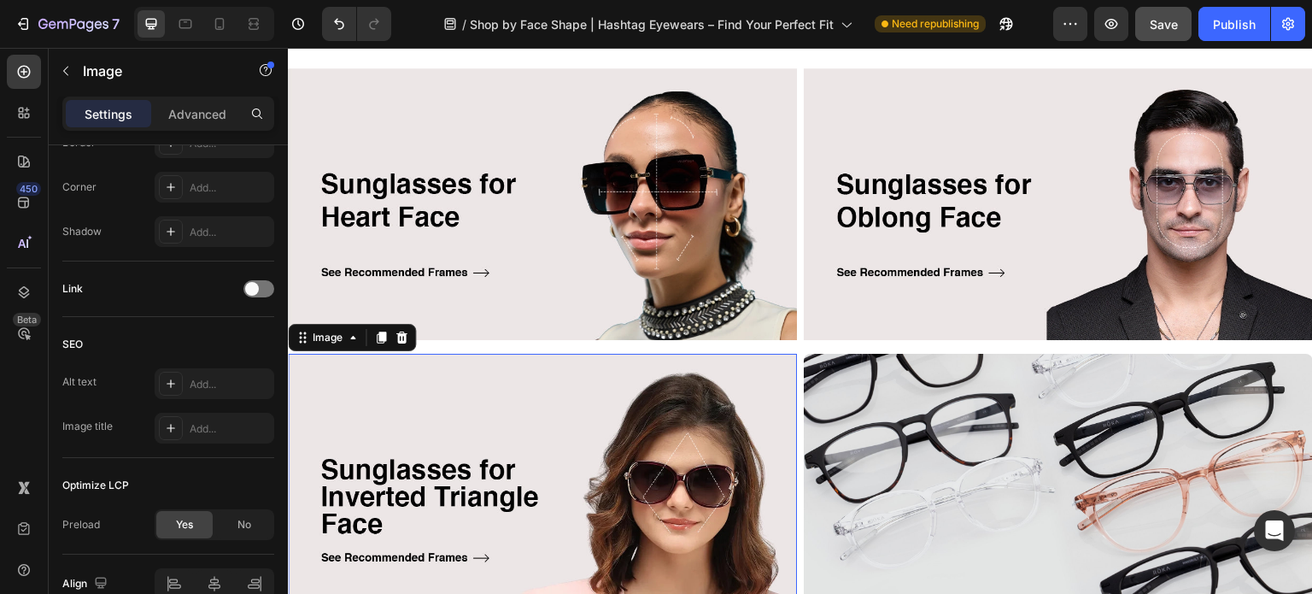
scroll to position [1281, 0]
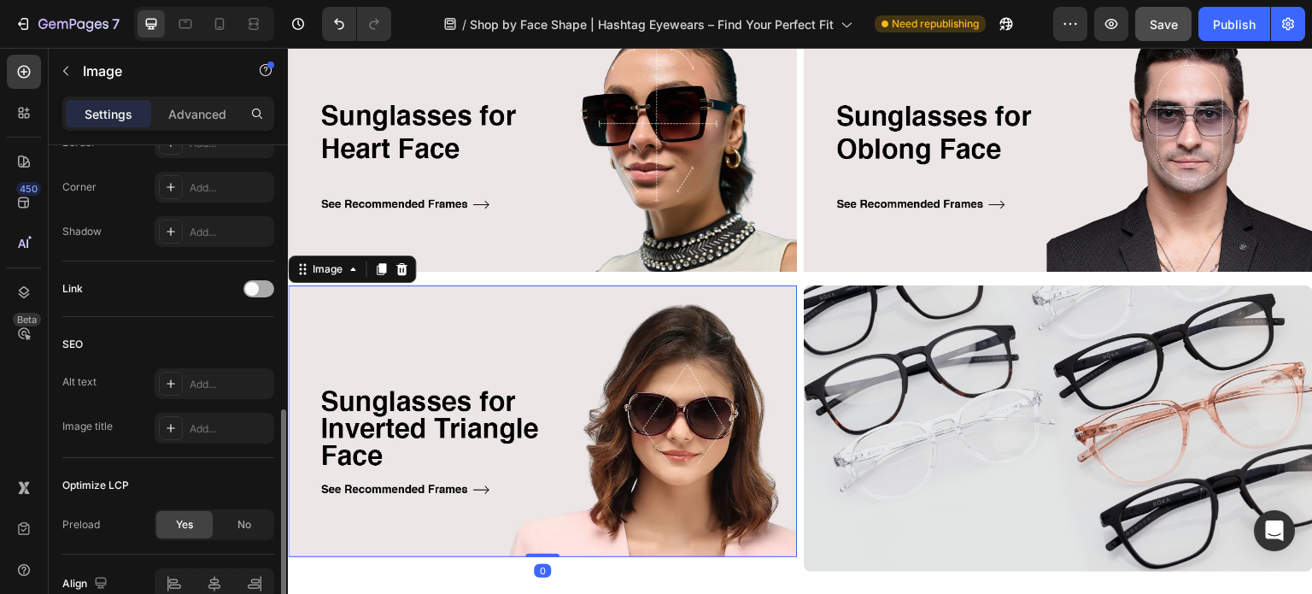
click at [254, 286] on span at bounding box center [252, 289] width 14 height 14
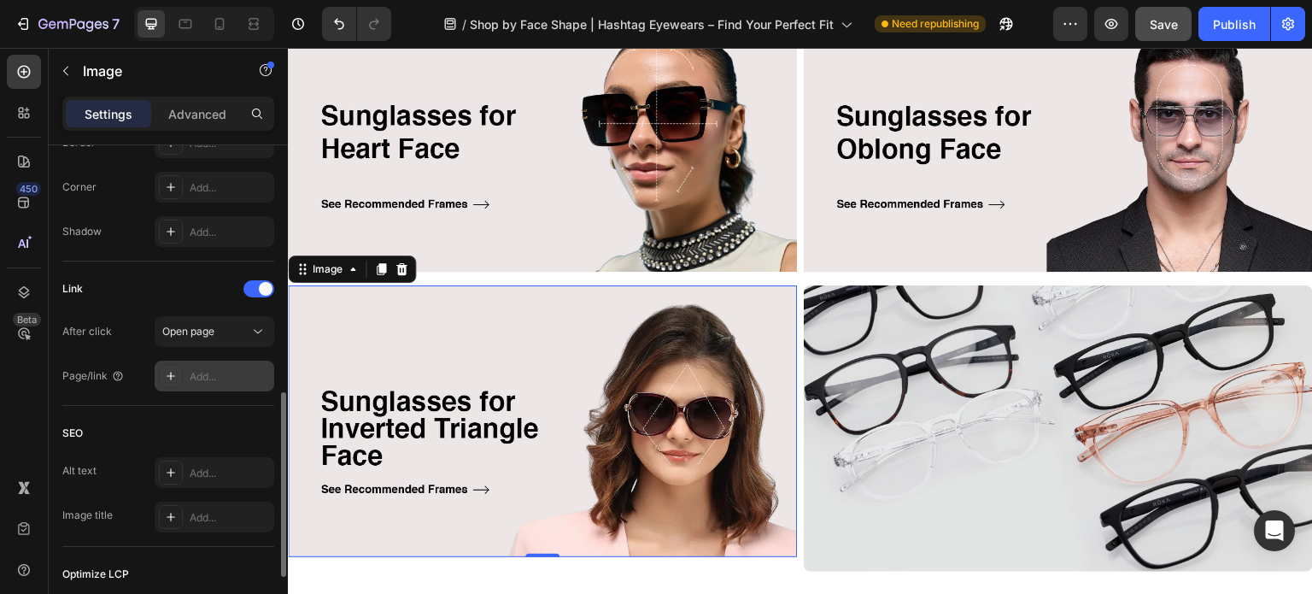
click at [172, 375] on icon at bounding box center [171, 375] width 9 height 9
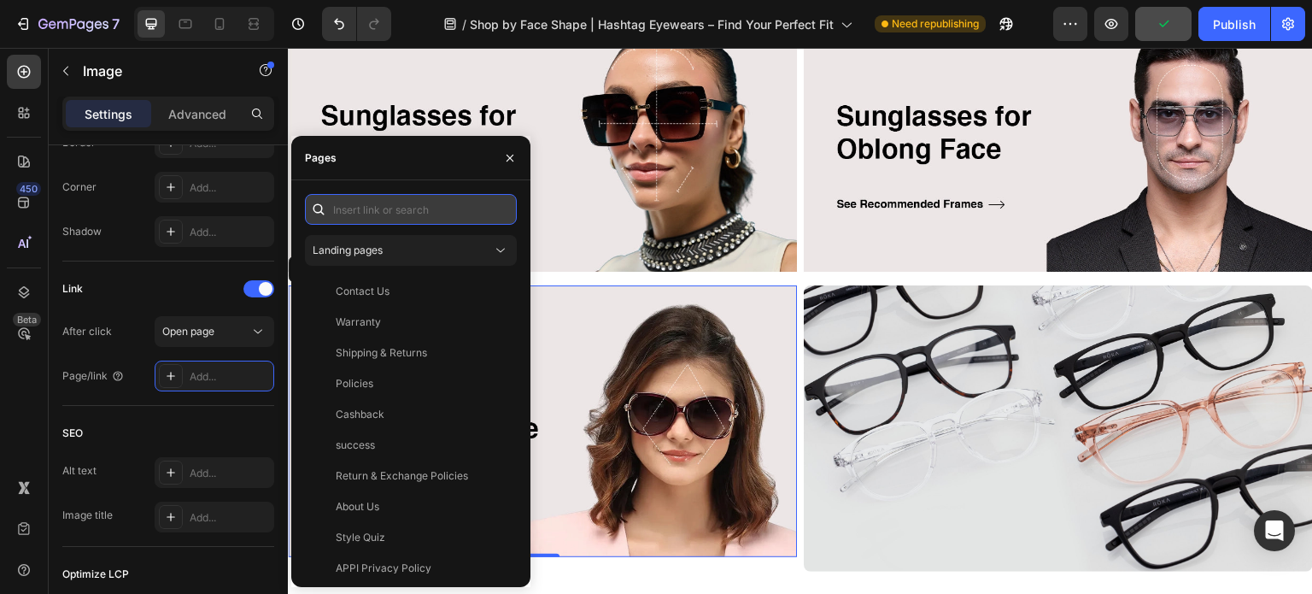
click at [356, 207] on input "text" at bounding box center [411, 209] width 212 height 31
paste input "sunglasses for inverted triangle face"
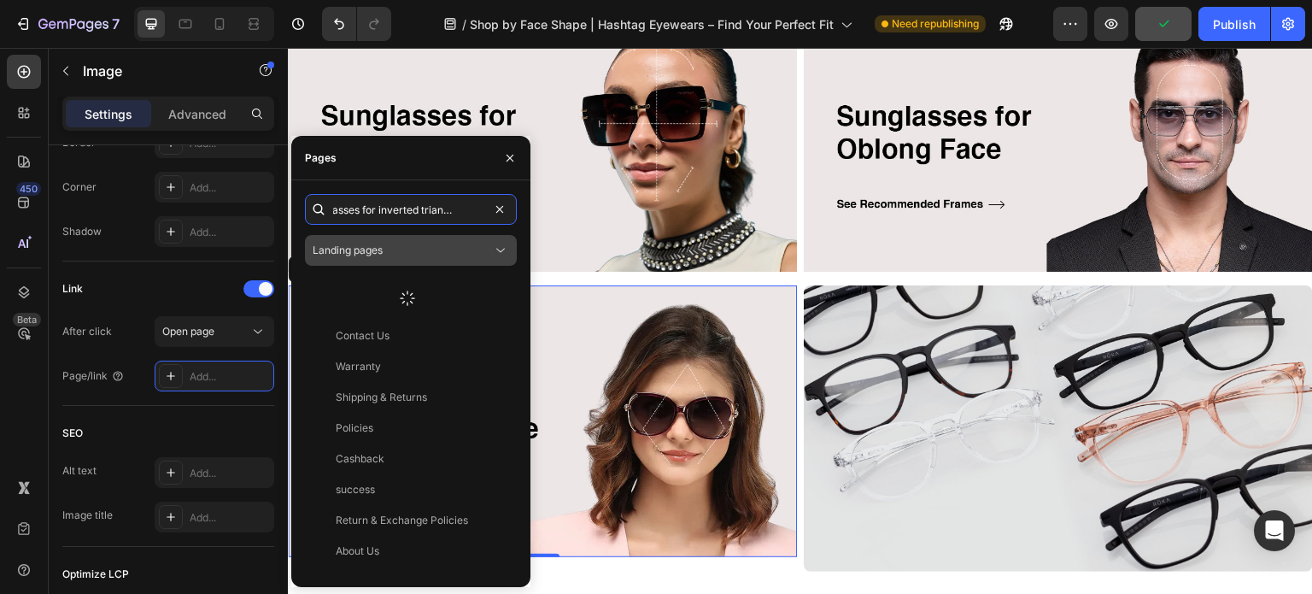
type input "sunglasses for inverted triangle face"
click at [383, 244] on span "Landing pages" at bounding box center [348, 249] width 70 height 13
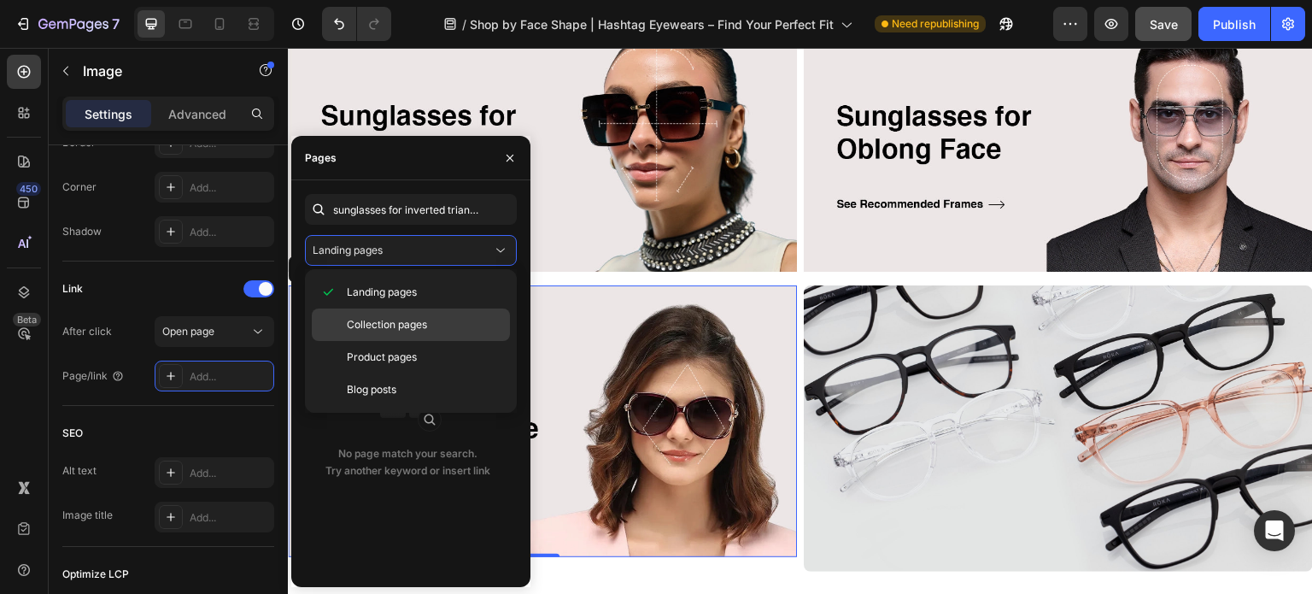
click at [373, 320] on span "Collection pages" at bounding box center [387, 324] width 80 height 15
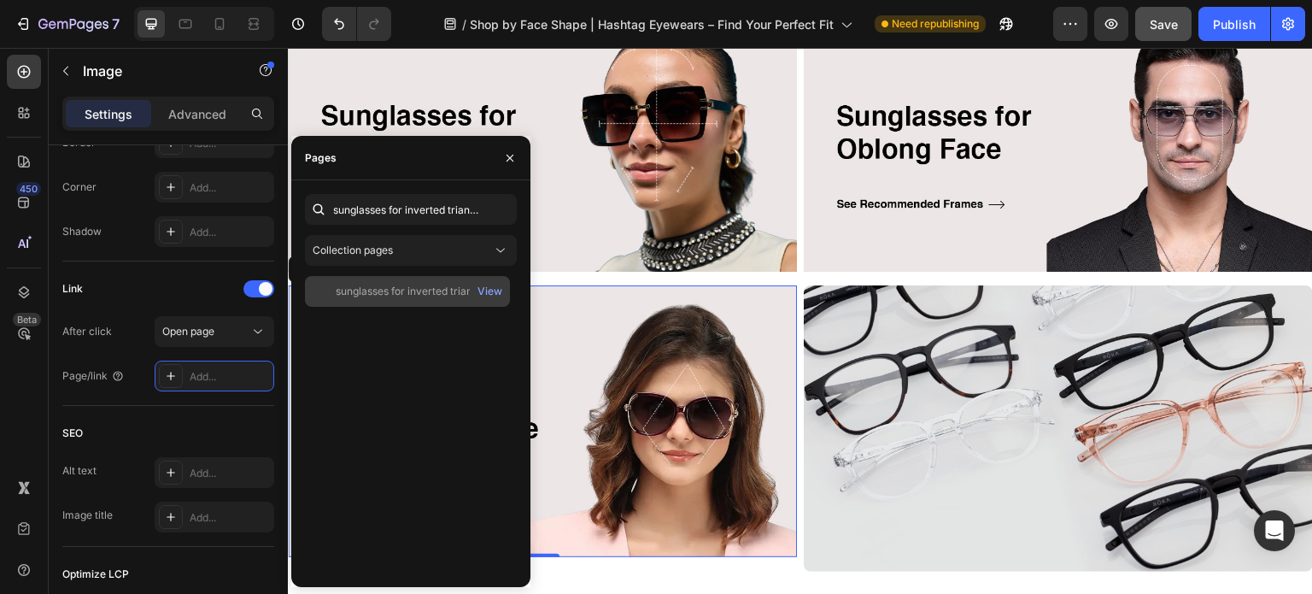
click at [383, 293] on div "sunglasses for inverted triangle face" at bounding box center [418, 291] width 164 height 15
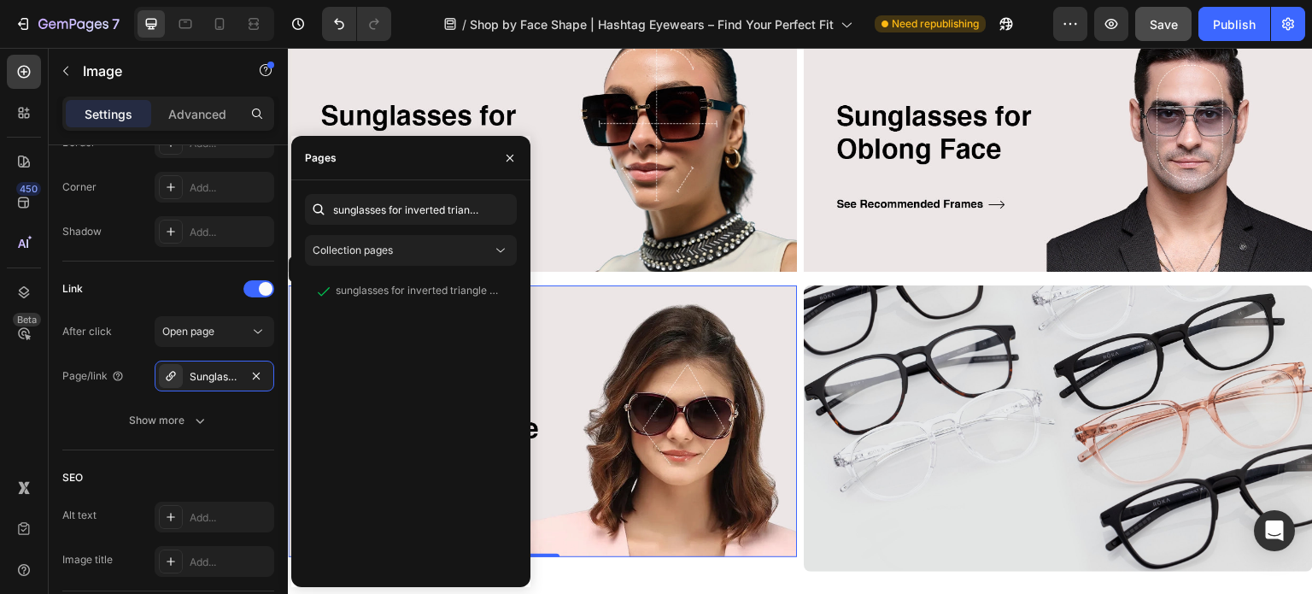
click at [611, 429] on img at bounding box center [542, 421] width 509 height 272
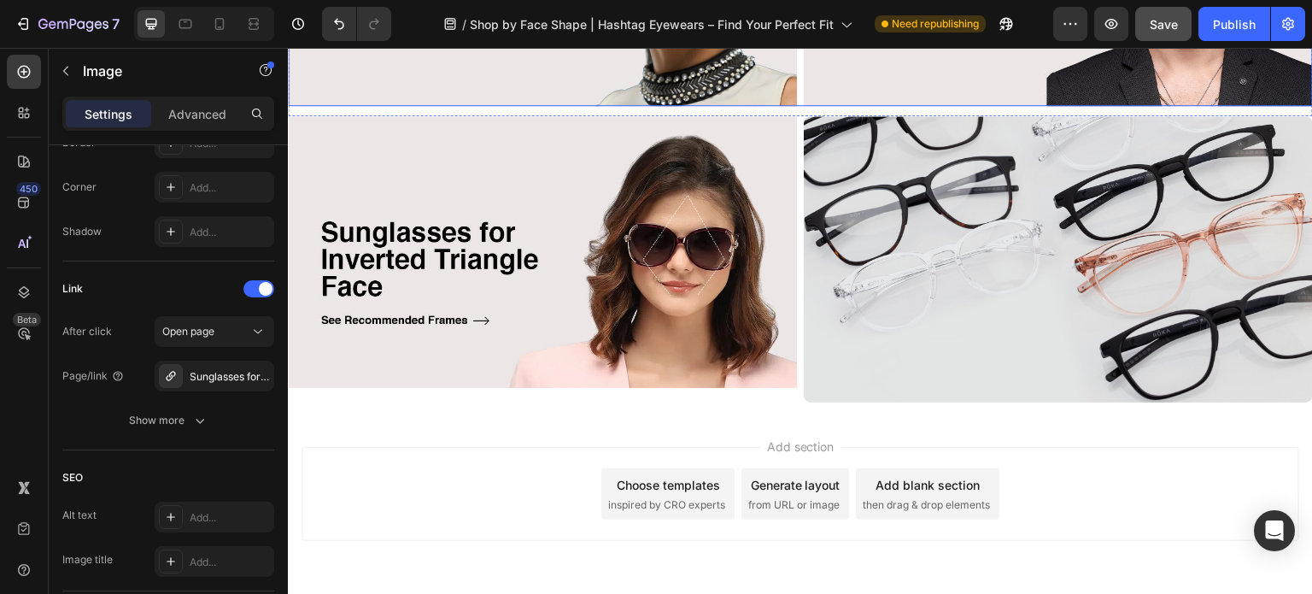
scroll to position [1510, 0]
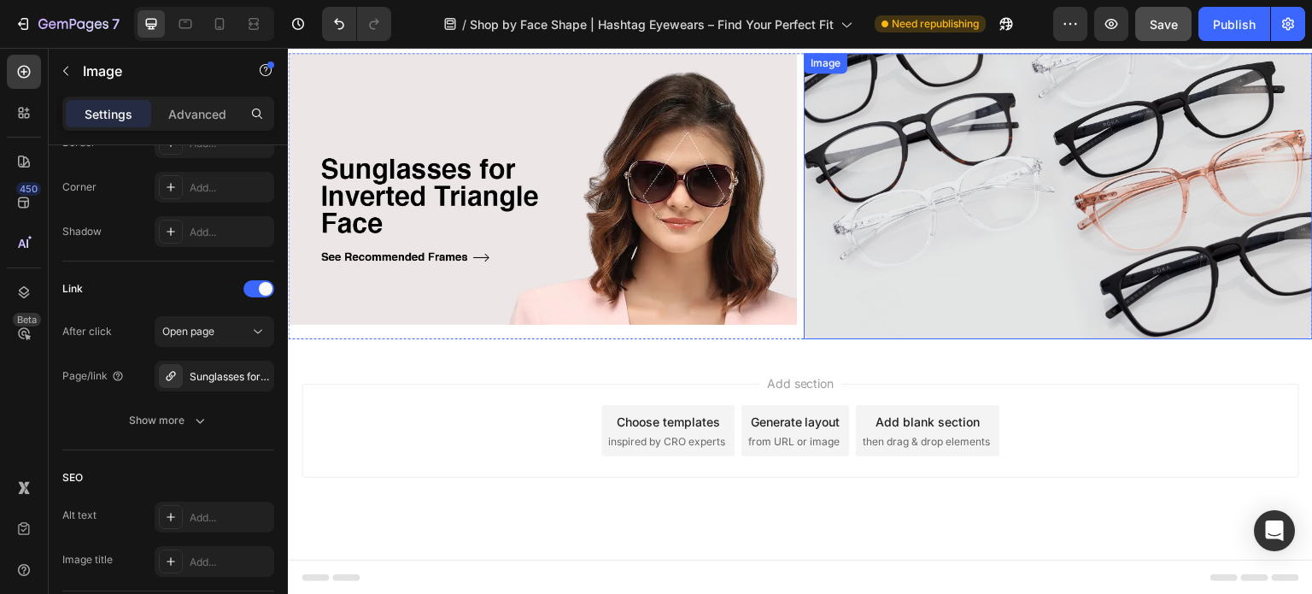
drag, startPoint x: 915, startPoint y: 260, endPoint x: 908, endPoint y: 251, distance: 10.9
click at [915, 260] on img at bounding box center [1058, 196] width 509 height 286
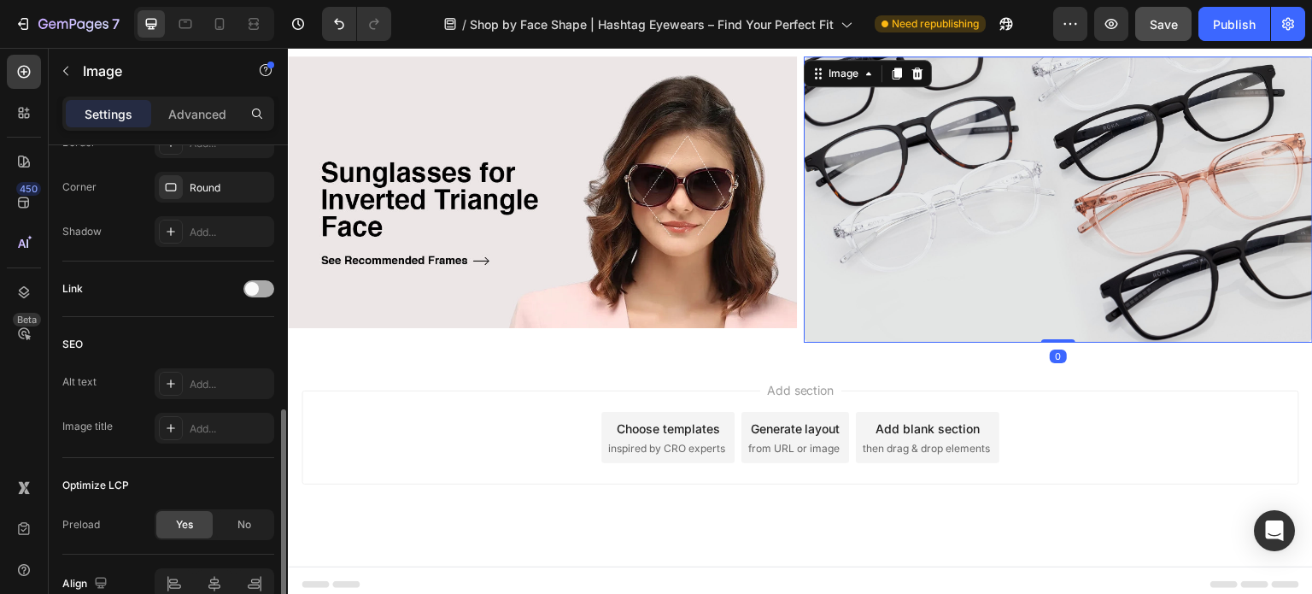
click at [249, 282] on span at bounding box center [252, 289] width 14 height 14
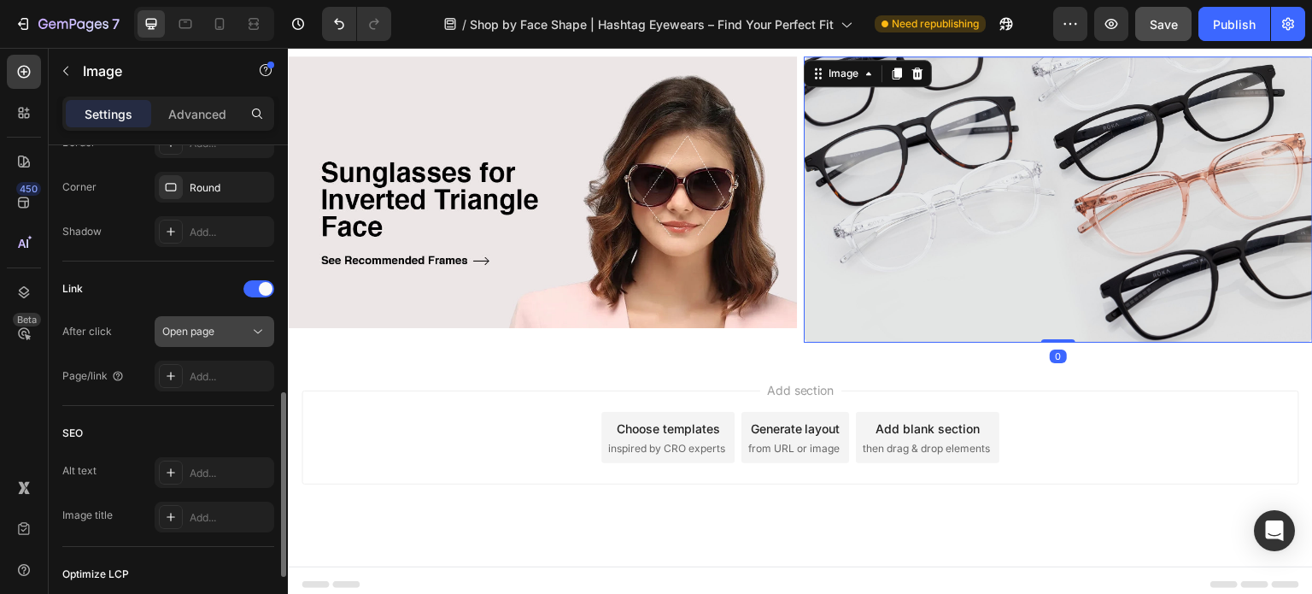
click at [224, 334] on div "Open page" at bounding box center [205, 331] width 87 height 15
click at [124, 305] on div "Link After click Open page Page/link Add..." at bounding box center [168, 333] width 212 height 116
click at [265, 341] on button "Open page" at bounding box center [215, 331] width 120 height 31
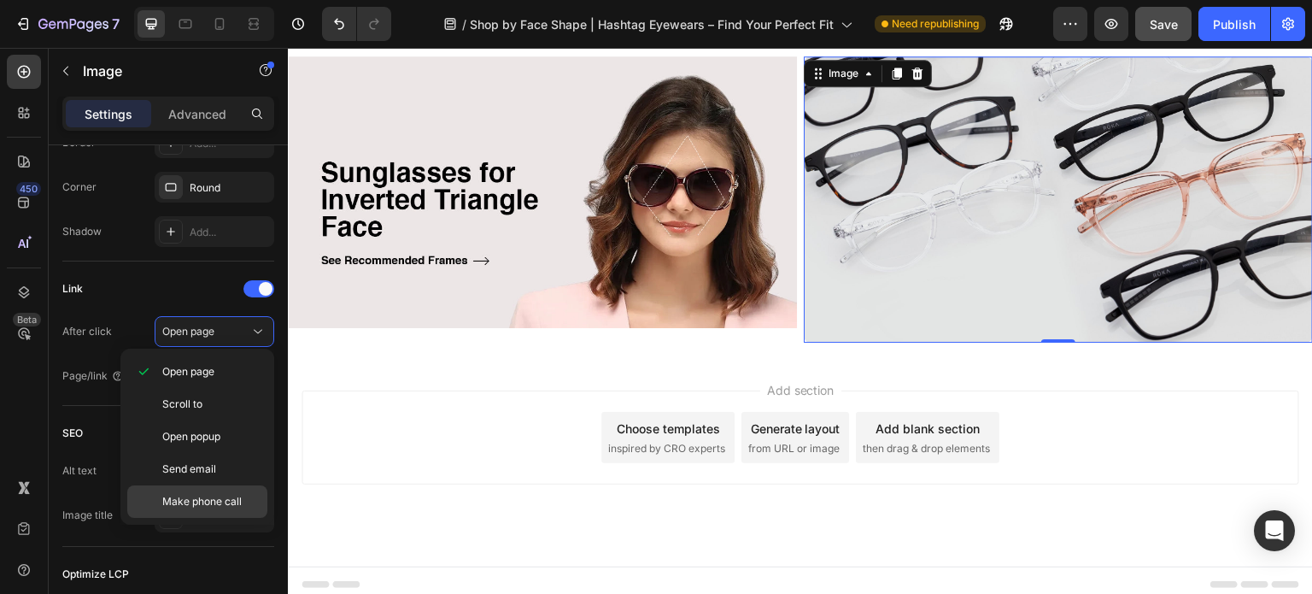
click at [191, 495] on span "Make phone call" at bounding box center [201, 501] width 79 height 15
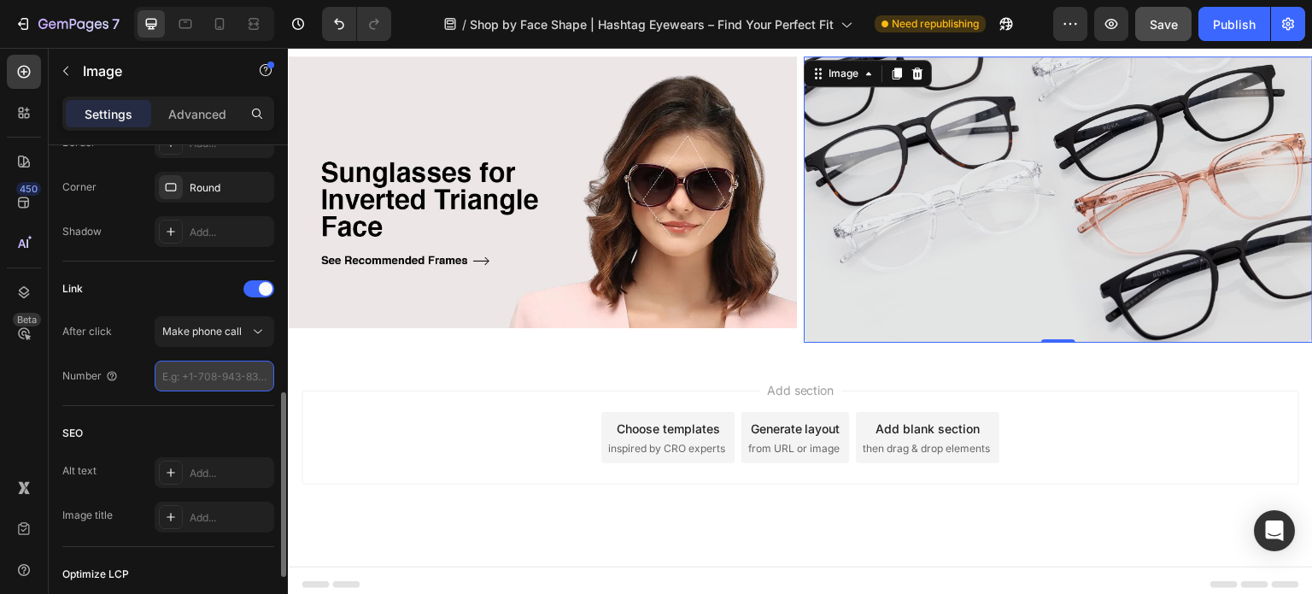
click at [215, 375] on input "tel" at bounding box center [215, 375] width 120 height 31
click at [197, 375] on input "tel" at bounding box center [215, 375] width 120 height 31
paste input "[URL][DOMAIN_NAME][PHONE_NUMBER]"
click at [154, 430] on div "SEO" at bounding box center [168, 432] width 212 height 27
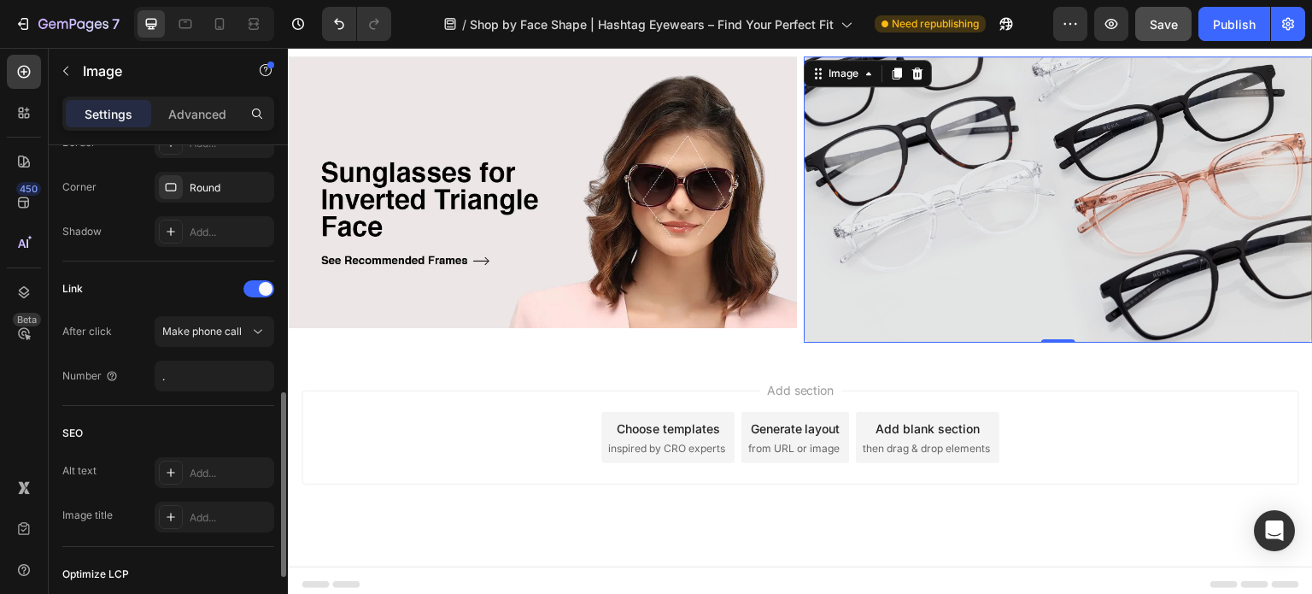
type input "..9182872696510"
click at [915, 222] on img at bounding box center [1058, 199] width 509 height 286
click at [225, 333] on span "Make phone call" at bounding box center [201, 331] width 79 height 13
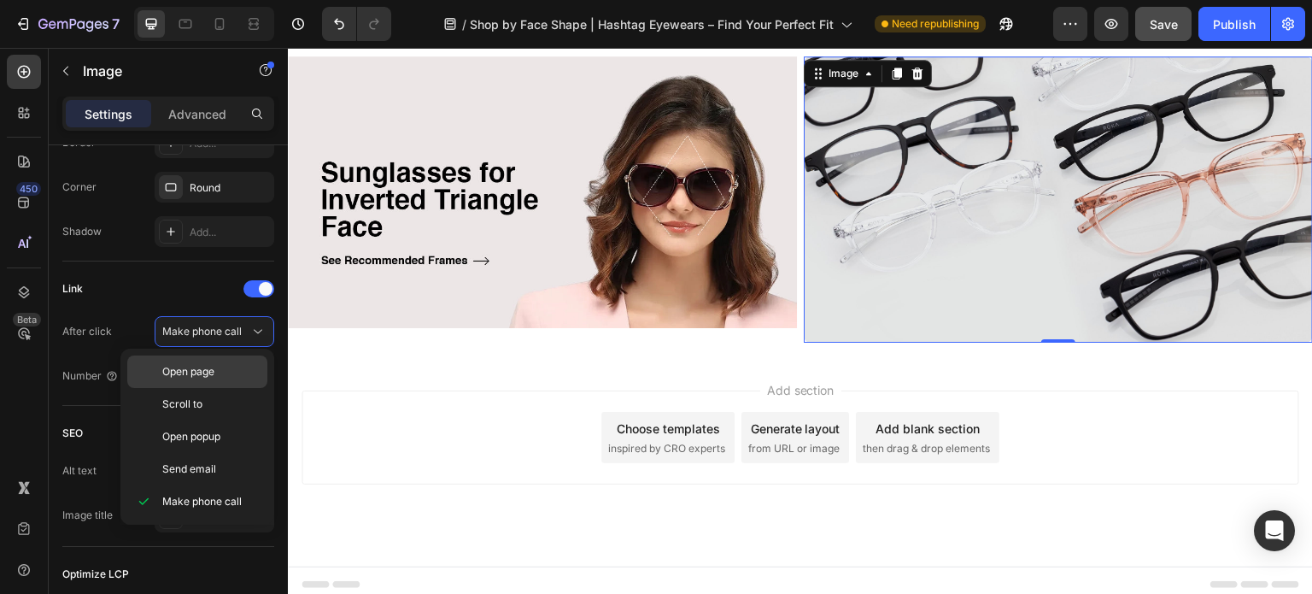
click at [212, 366] on span "Open page" at bounding box center [188, 371] width 52 height 15
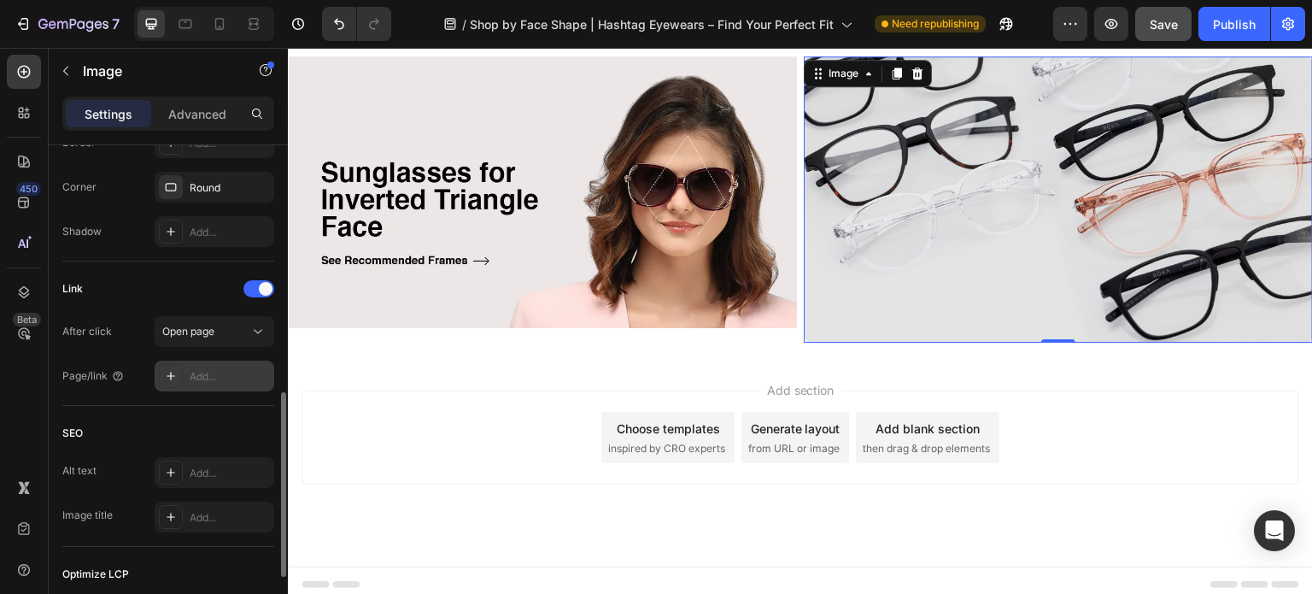
click at [198, 373] on div "Add..." at bounding box center [230, 376] width 80 height 15
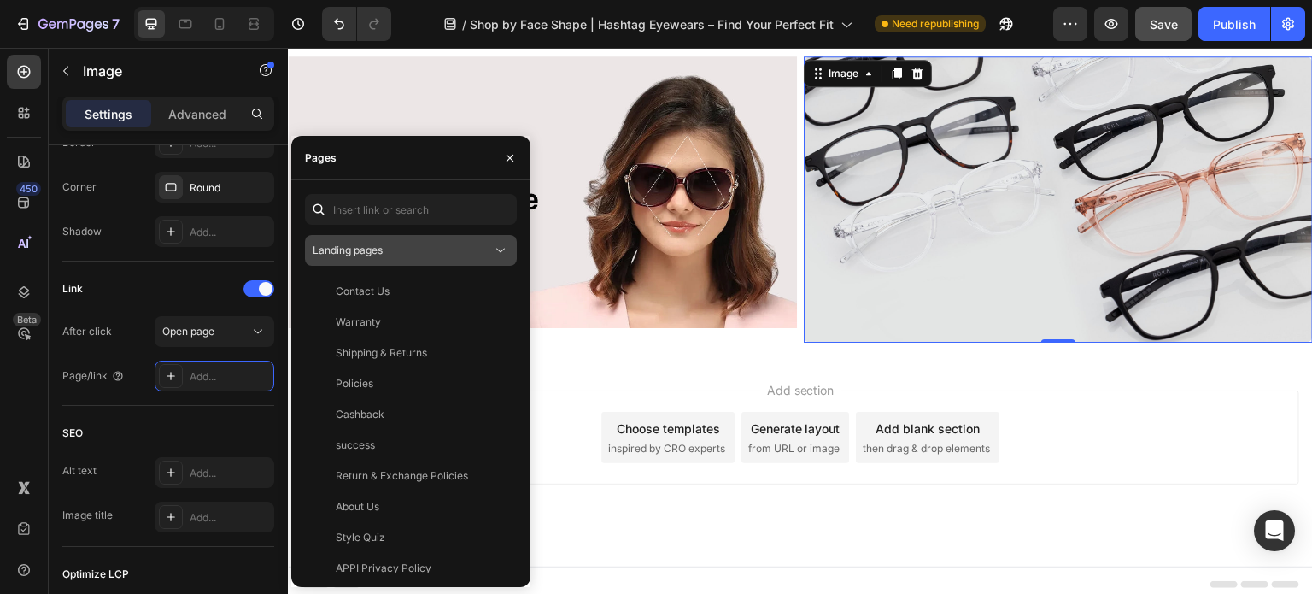
click at [397, 244] on div "Landing pages" at bounding box center [402, 250] width 179 height 15
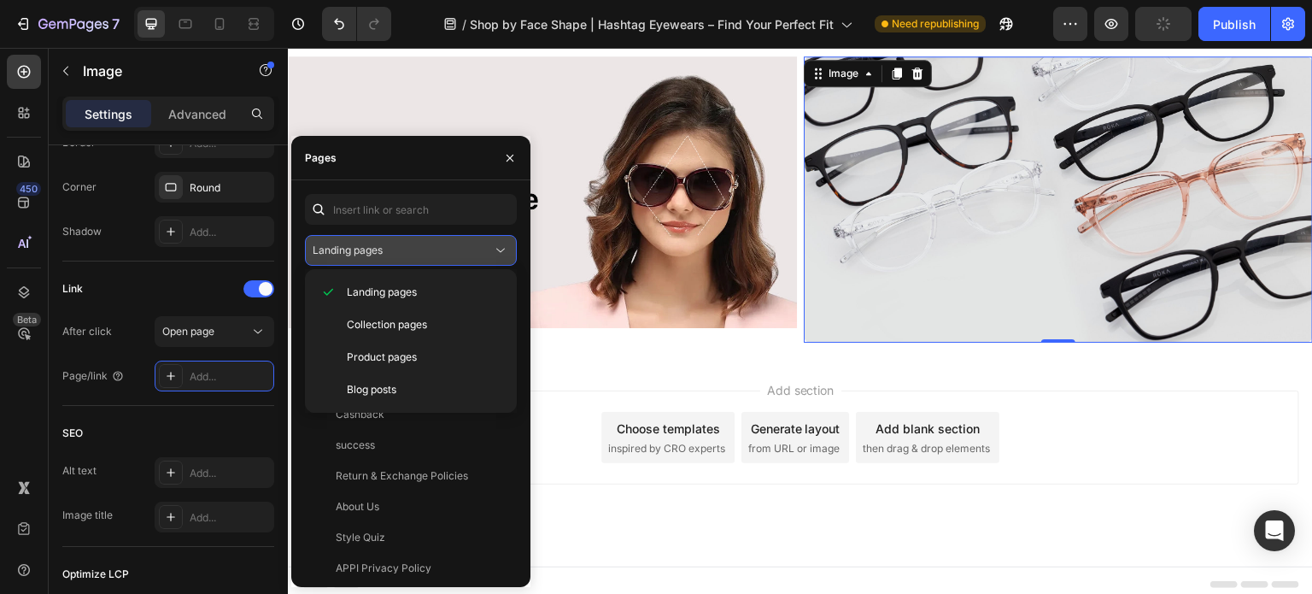
click at [397, 244] on div "Landing pages" at bounding box center [402, 250] width 179 height 15
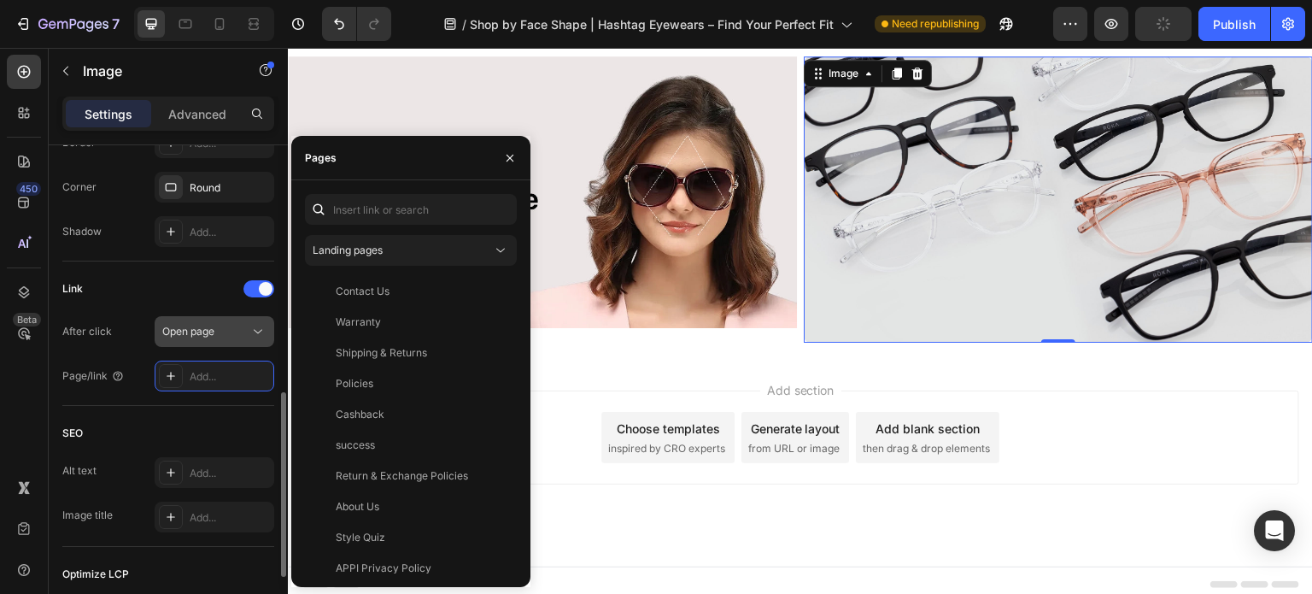
click at [212, 325] on span "Open page" at bounding box center [188, 331] width 52 height 13
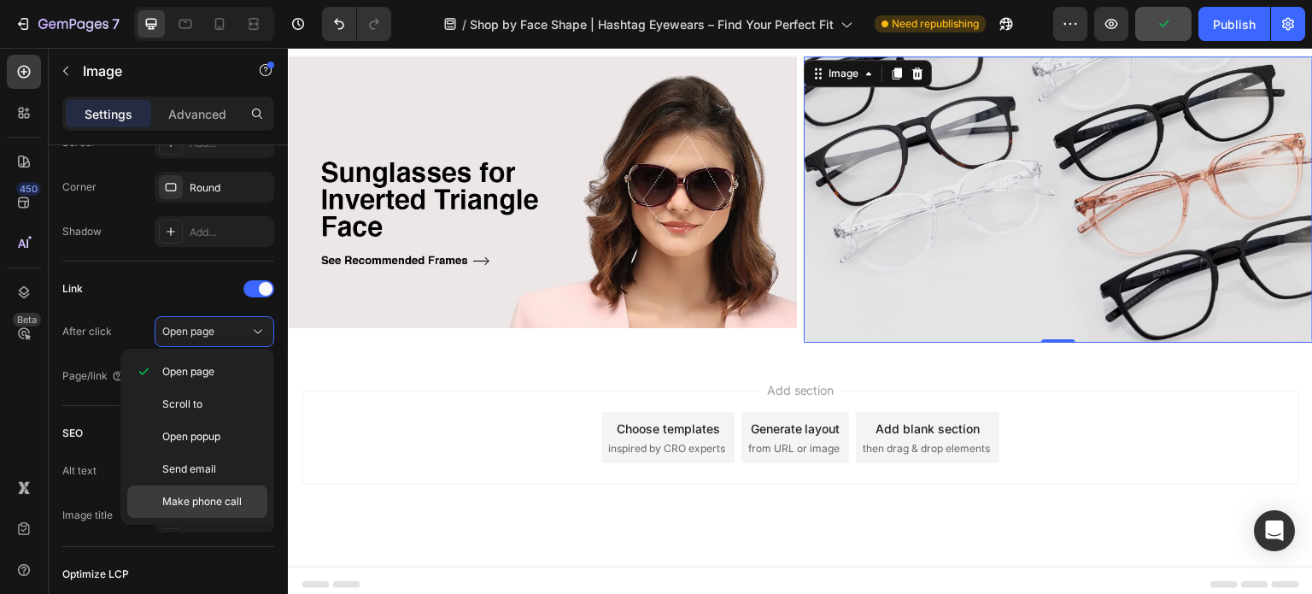
click at [197, 500] on span "Make phone call" at bounding box center [201, 501] width 79 height 15
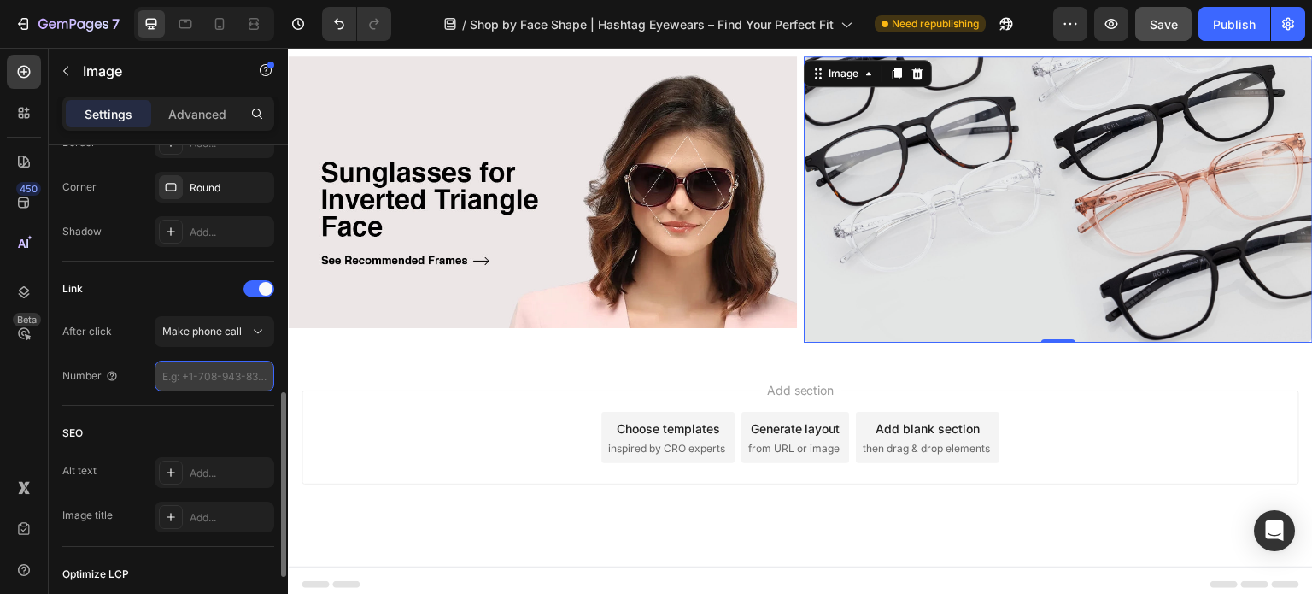
click at [202, 371] on input "tel" at bounding box center [215, 375] width 120 height 31
paste input "[URL][DOMAIN_NAME][PHONE_NUMBER]"
type input "..9182872696510"
click at [145, 419] on div "SEO" at bounding box center [168, 432] width 212 height 27
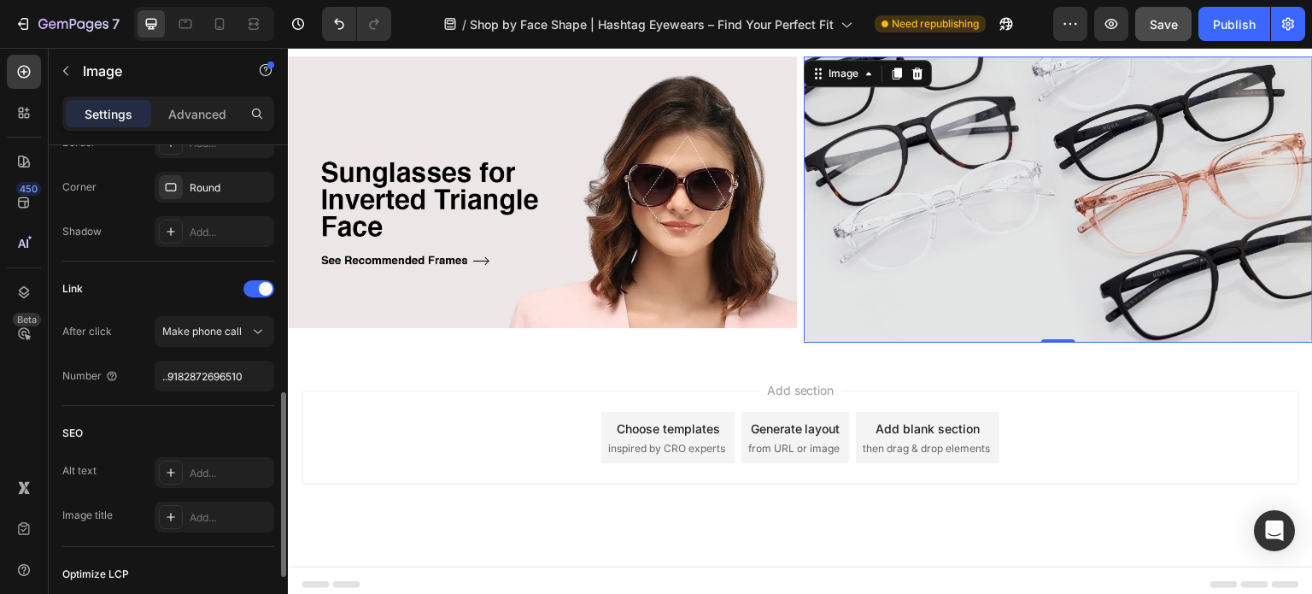
scroll to position [0, 0]
click at [886, 260] on img at bounding box center [1058, 199] width 509 height 286
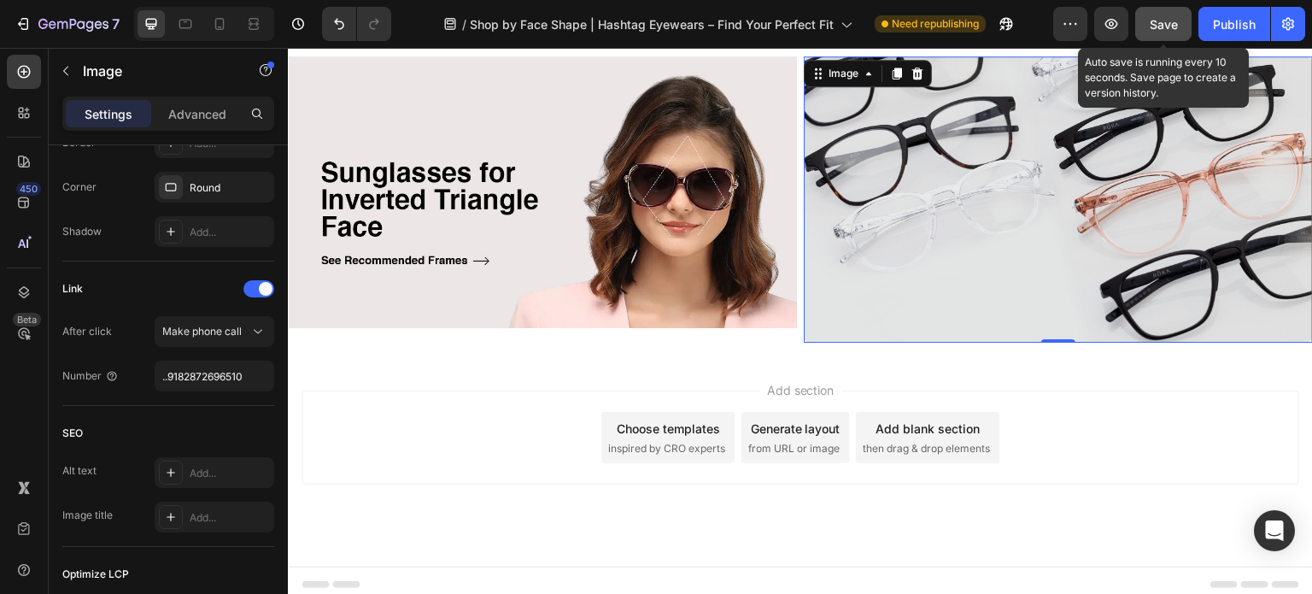
click at [1148, 17] on button "Save" at bounding box center [1163, 24] width 56 height 34
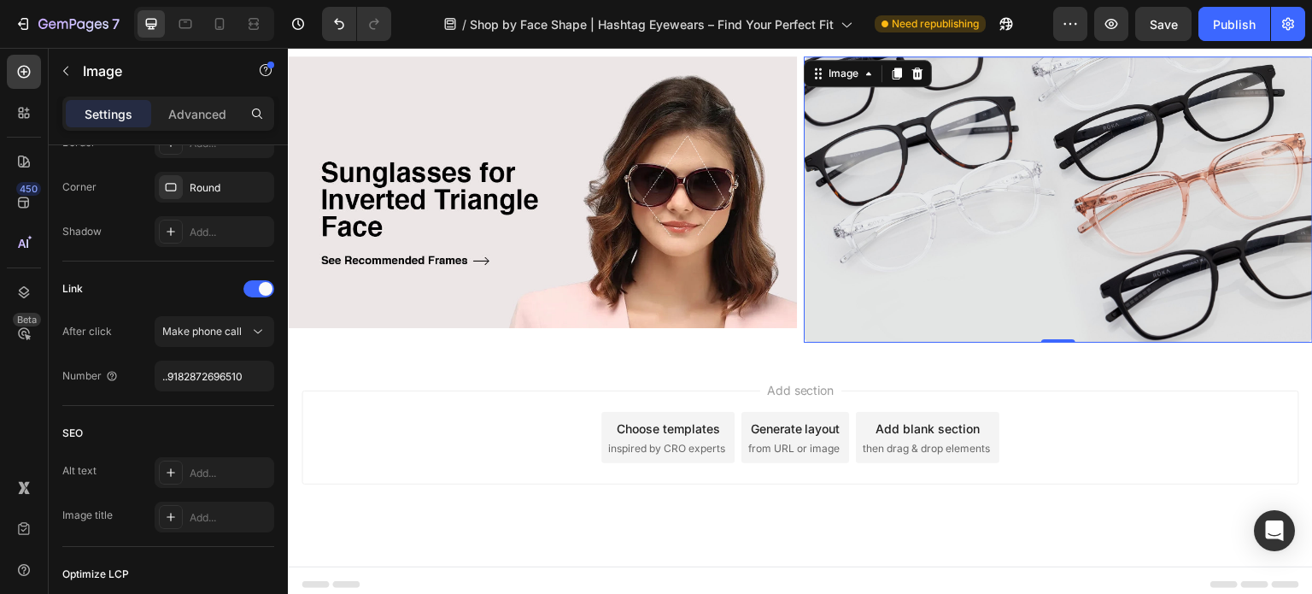
click at [869, 227] on img at bounding box center [1058, 199] width 509 height 286
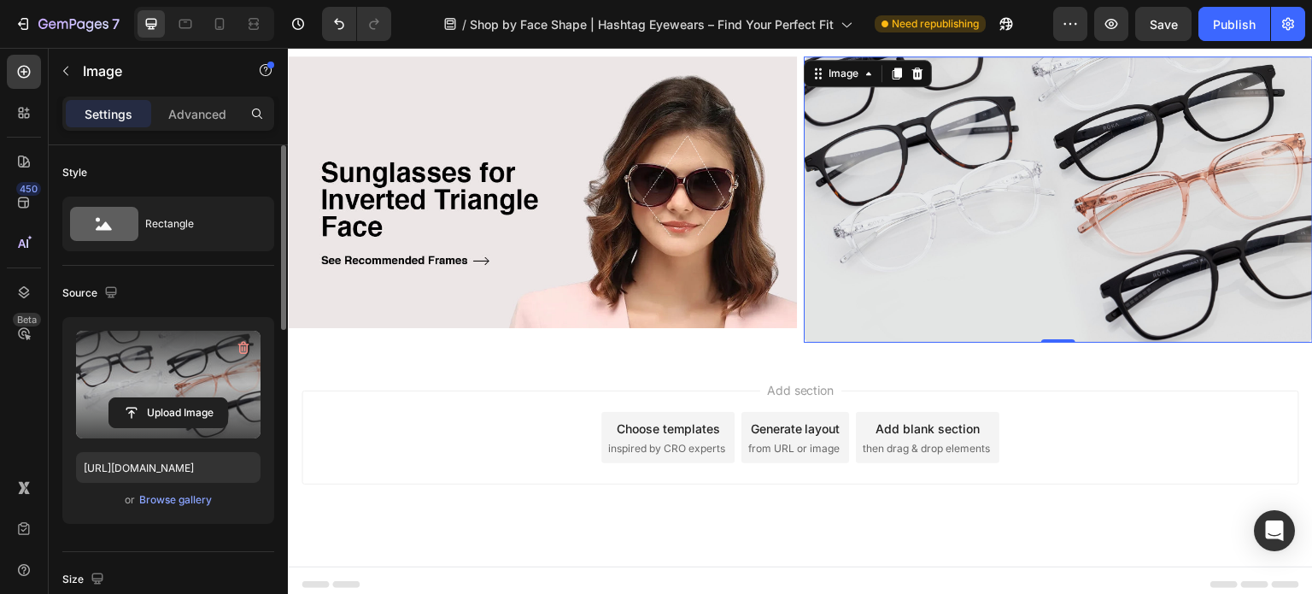
click at [159, 387] on label at bounding box center [168, 384] width 184 height 108
click at [159, 398] on input "file" at bounding box center [168, 412] width 118 height 29
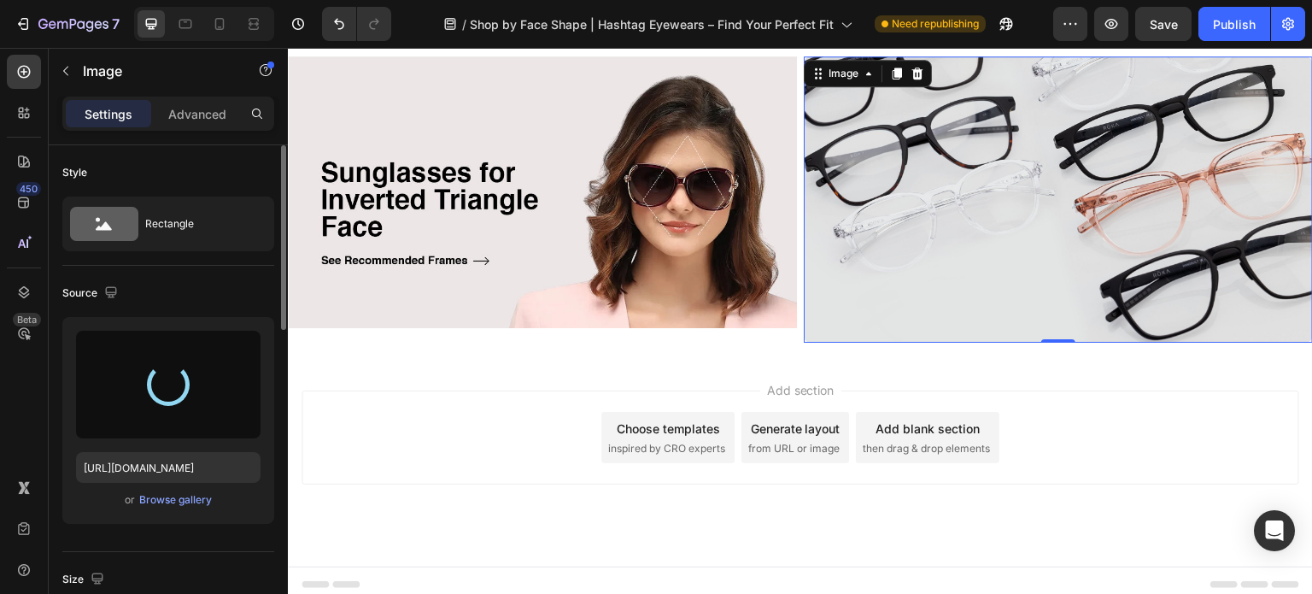
type input "[URL][DOMAIN_NAME]"
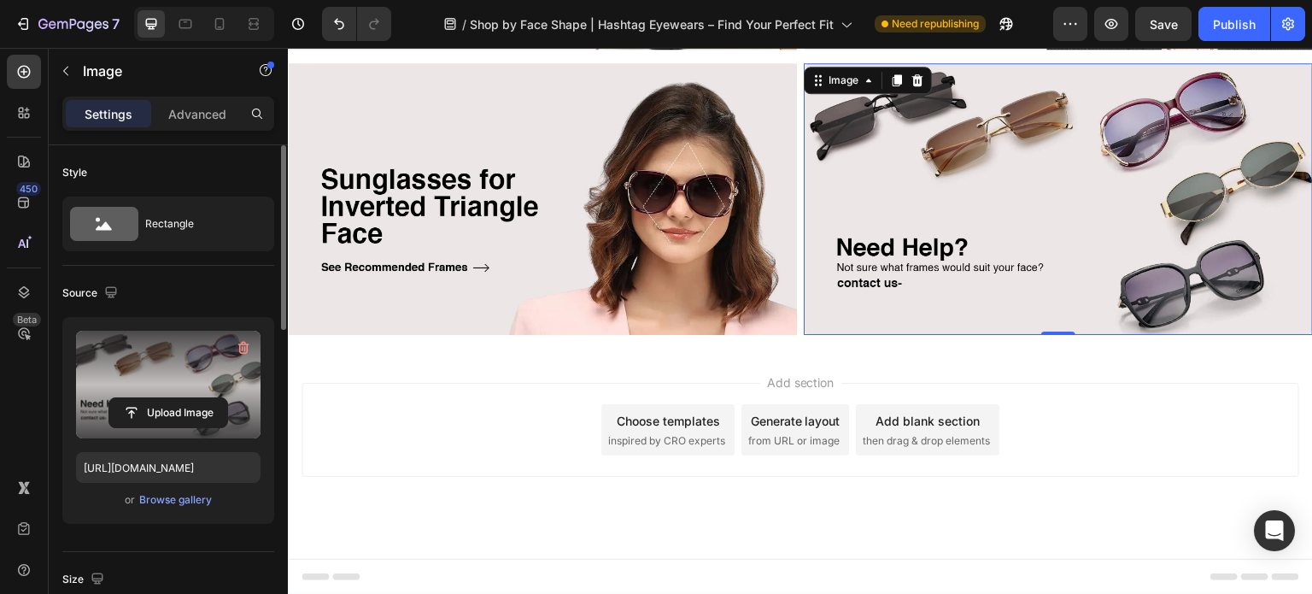
scroll to position [1496, 0]
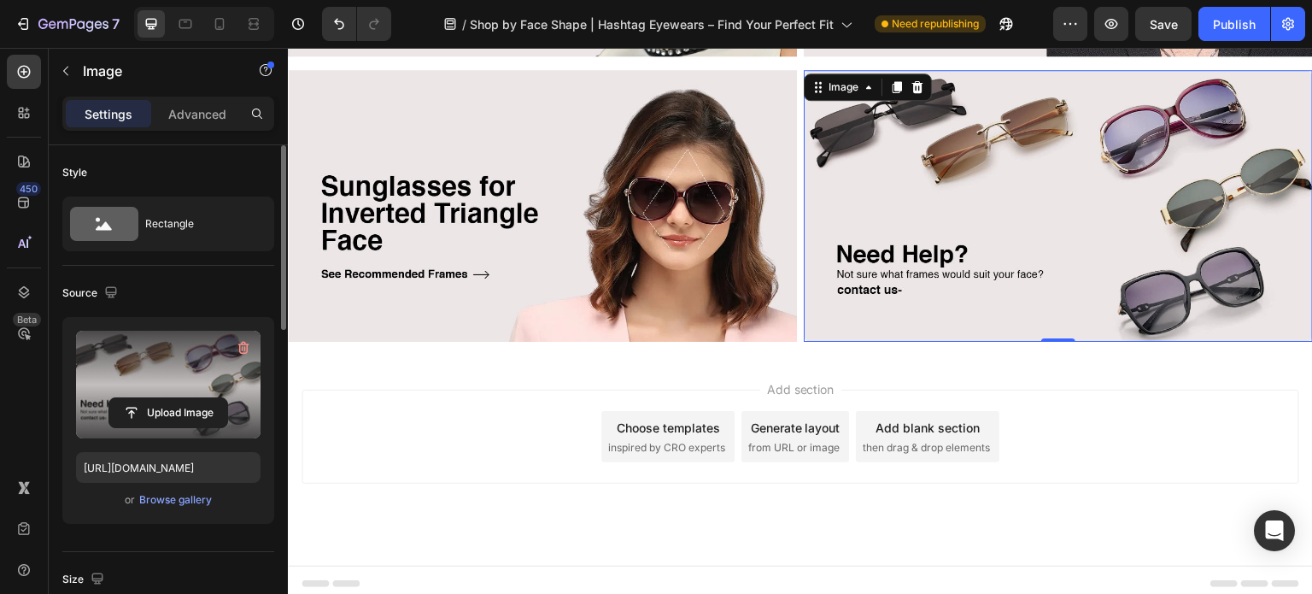
click at [361, 372] on div "Add section Choose templates inspired by CRO experts Generate layout from URL o…" at bounding box center [800, 460] width 1025 height 210
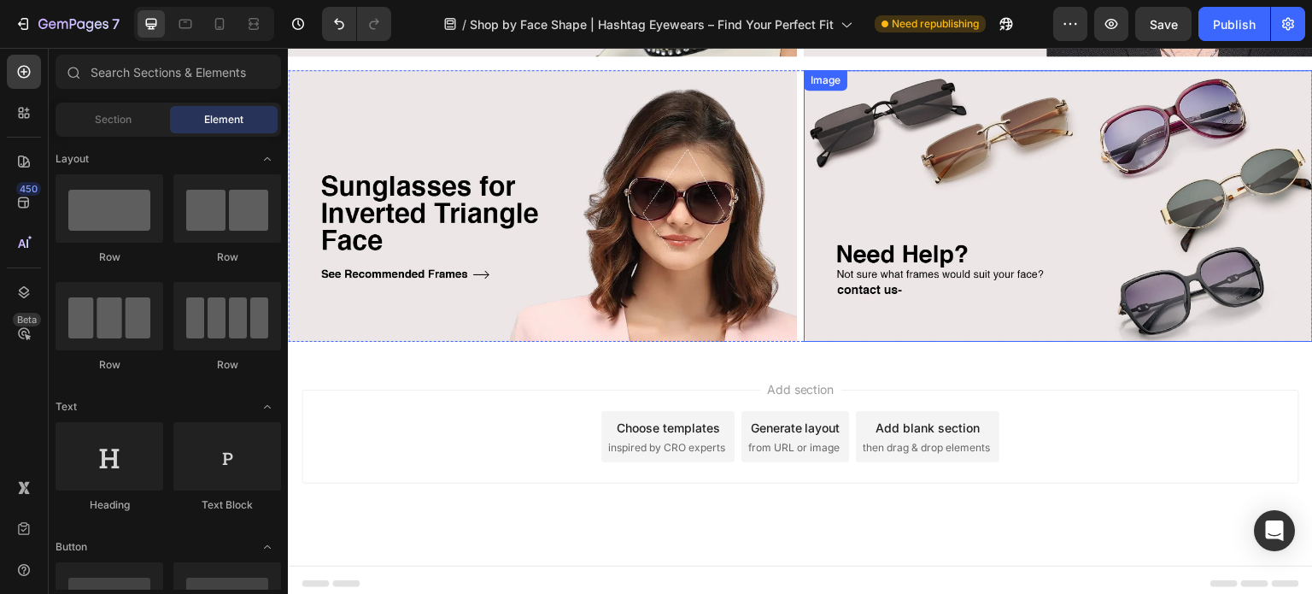
drag, startPoint x: 922, startPoint y: 210, endPoint x: 319, endPoint y: 361, distance: 621.6
click at [922, 210] on img at bounding box center [1058, 206] width 509 height 272
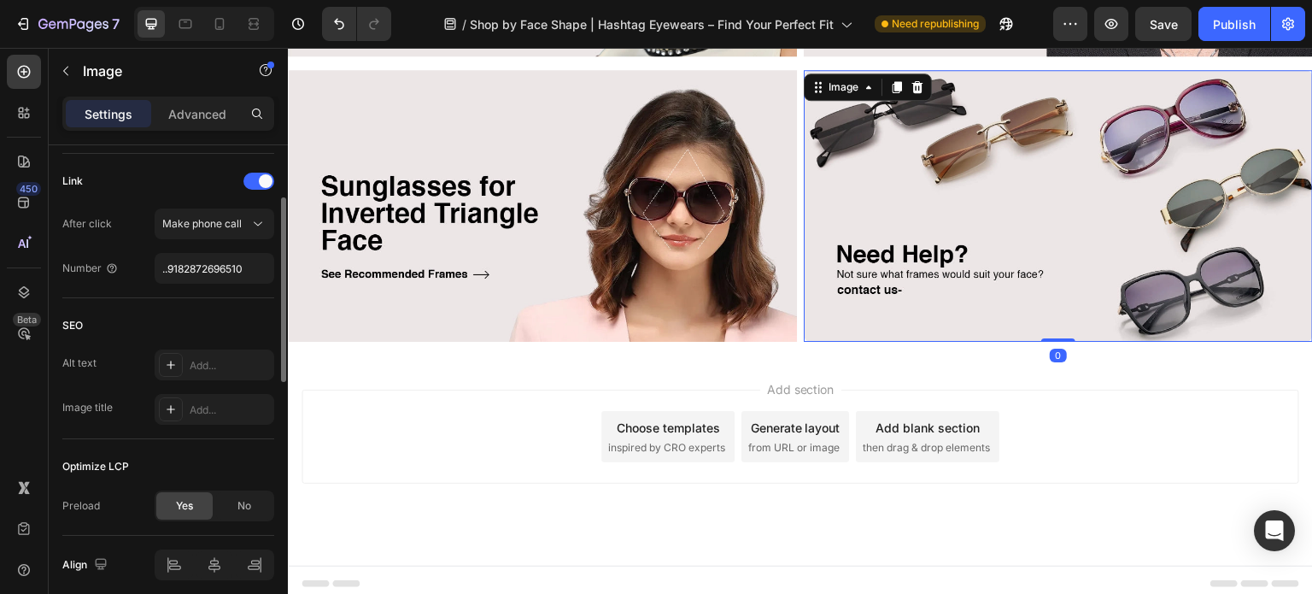
scroll to position [512, 0]
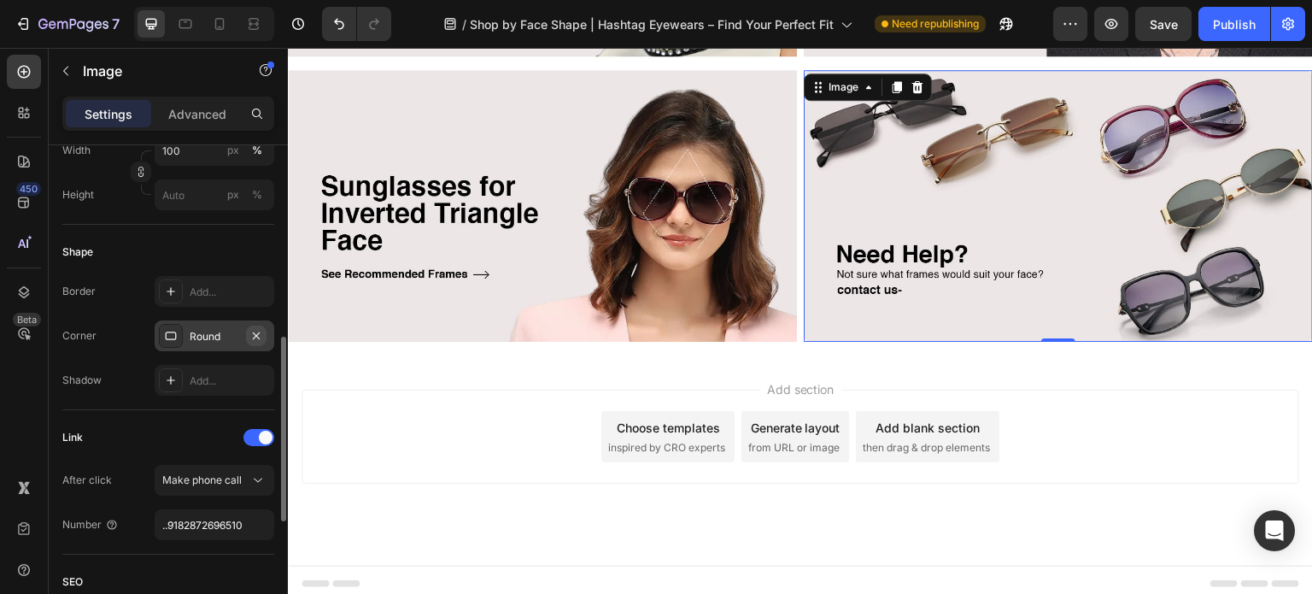
click at [260, 336] on icon "button" at bounding box center [256, 336] width 14 height 14
click at [411, 272] on img at bounding box center [542, 206] width 509 height 272
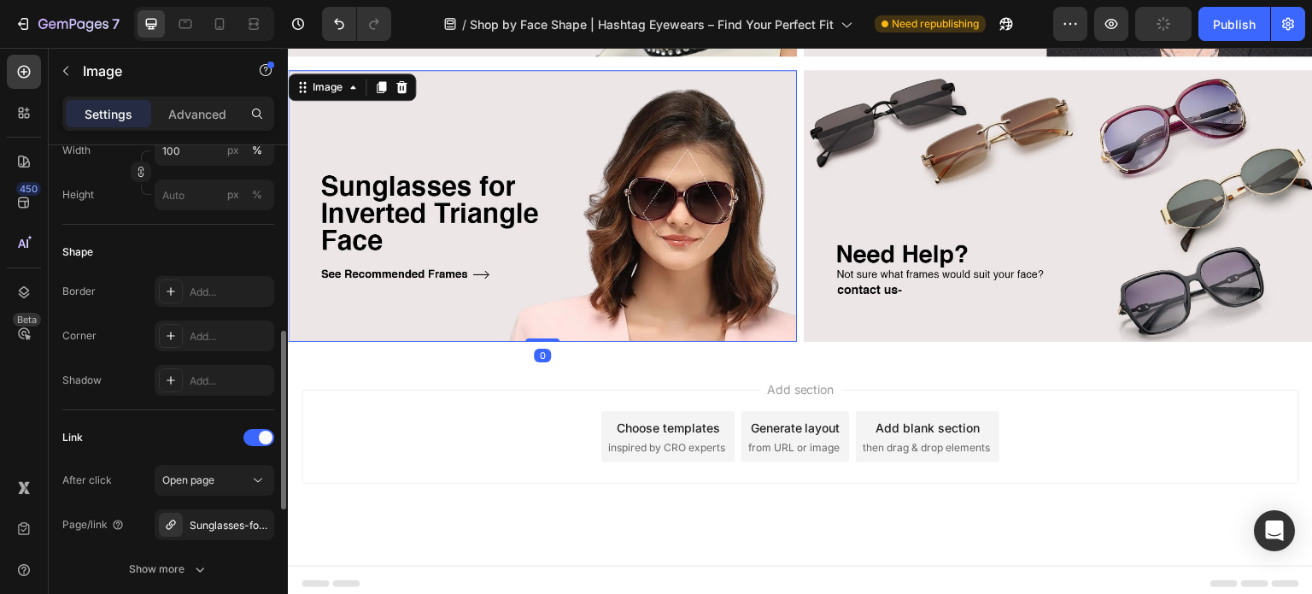
click at [868, 246] on img at bounding box center [1058, 206] width 509 height 272
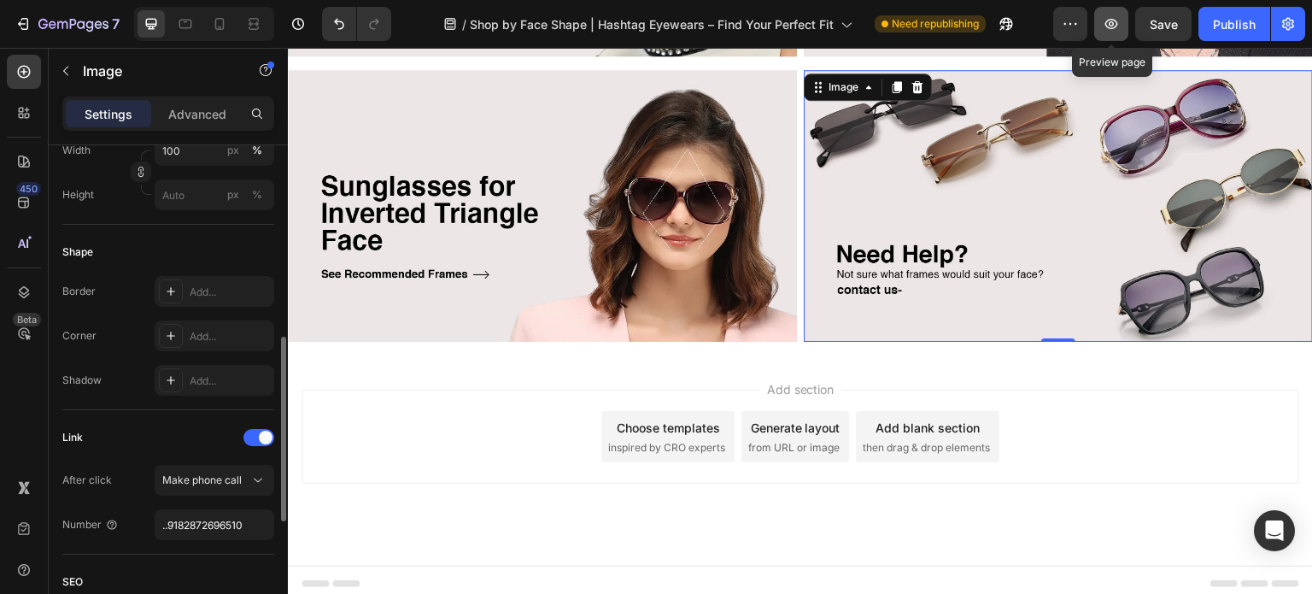
click at [1115, 30] on icon "button" at bounding box center [1110, 23] width 17 height 17
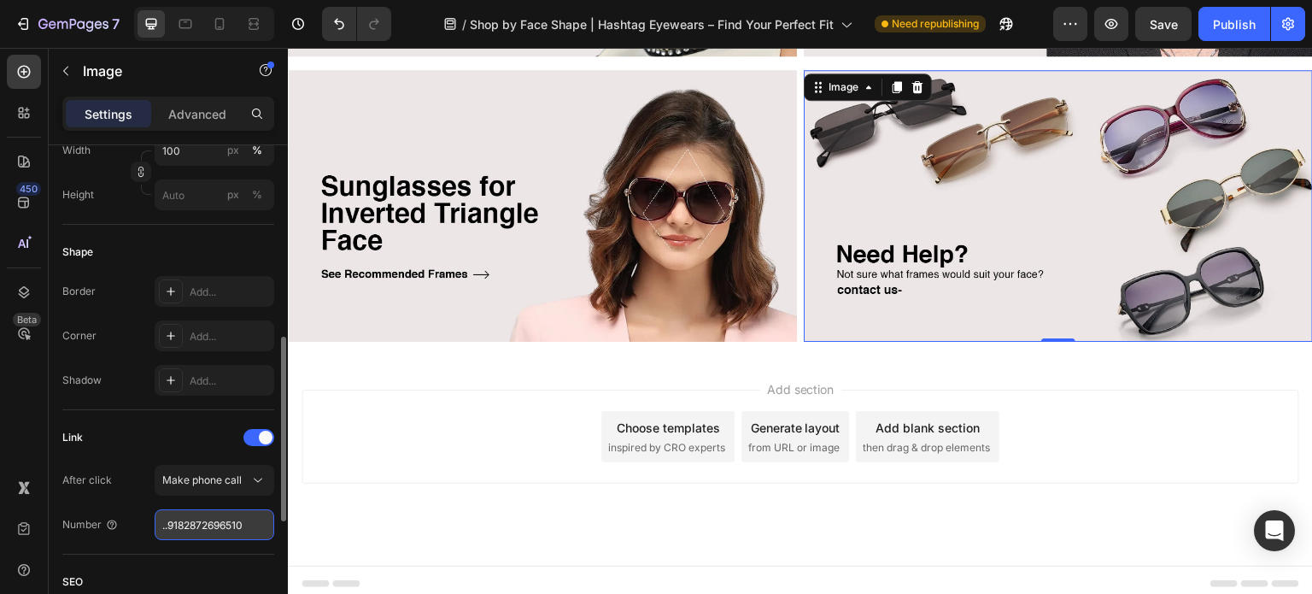
click at [212, 520] on input "..9182872696510" at bounding box center [215, 524] width 120 height 31
click at [229, 471] on div "Make phone call" at bounding box center [214, 479] width 104 height 17
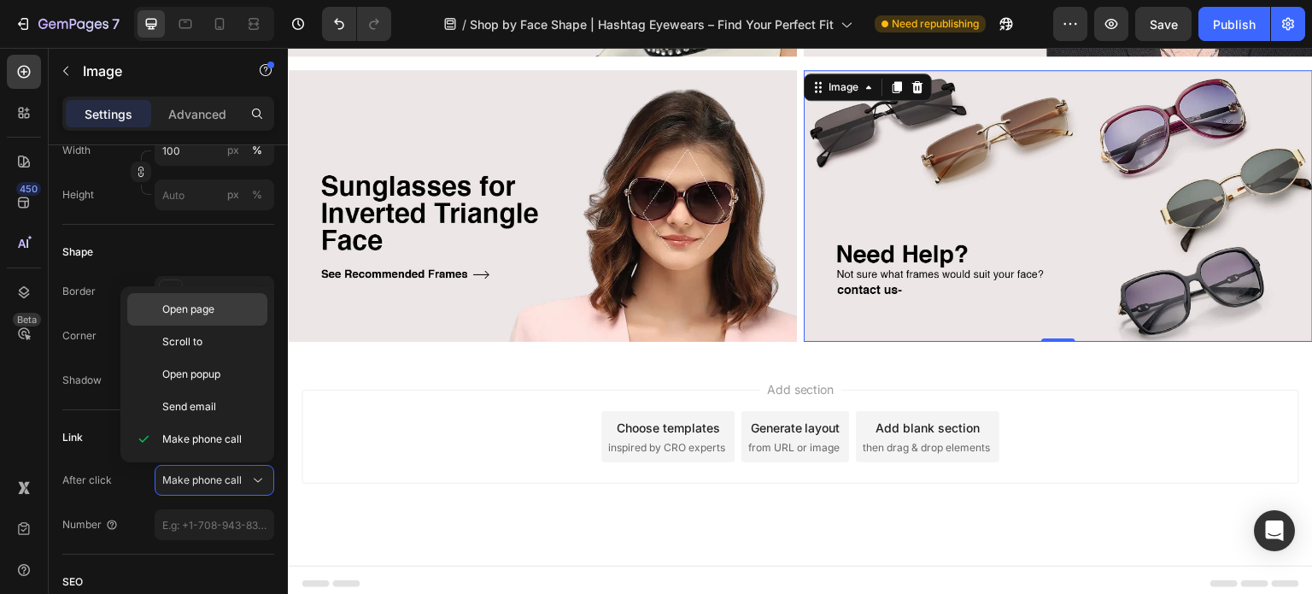
click at [202, 306] on span "Open page" at bounding box center [188, 308] width 52 height 15
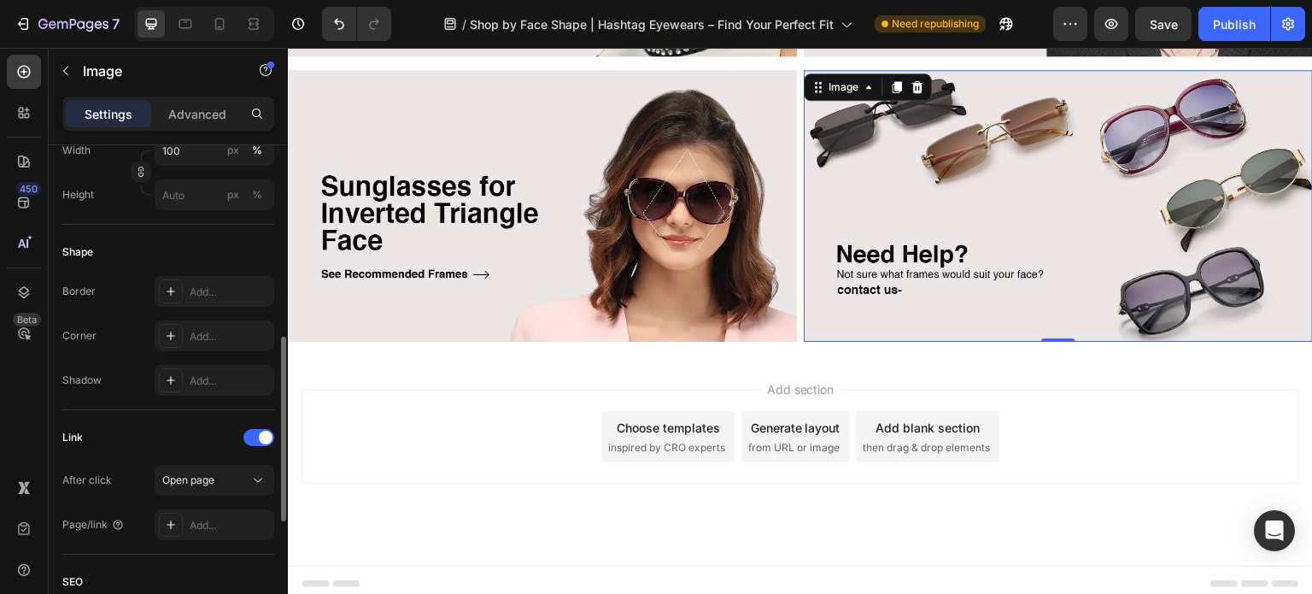
click at [132, 454] on div "Link After click Open page Page/link Add..." at bounding box center [168, 482] width 212 height 116
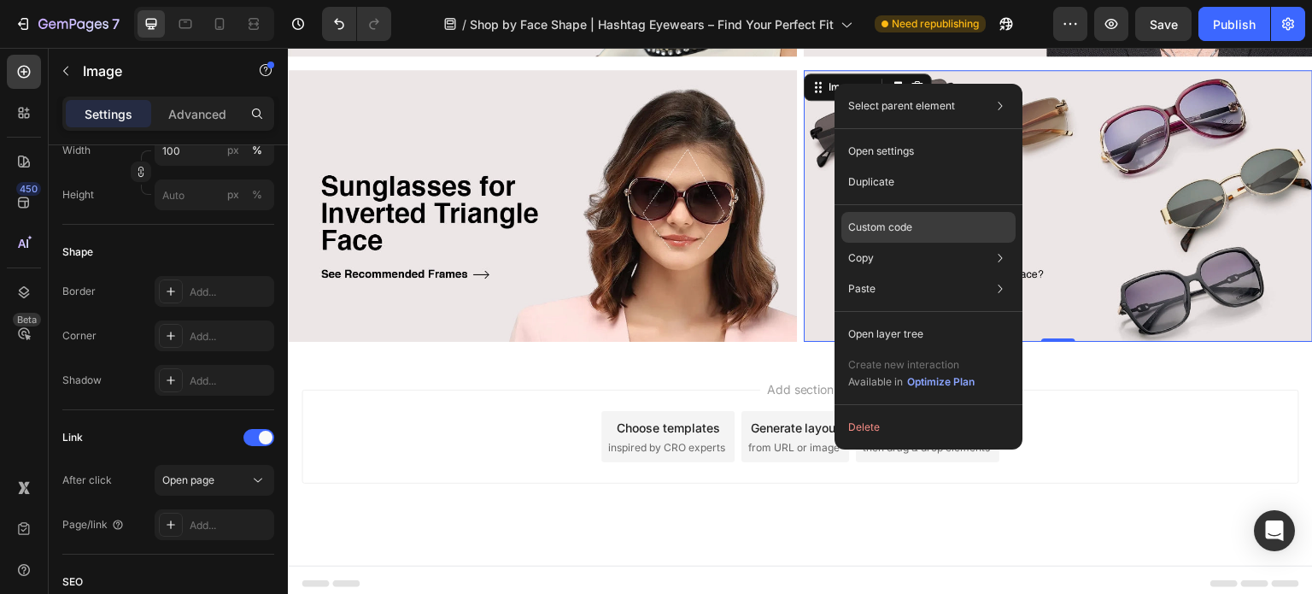
click at [943, 226] on div "Custom code" at bounding box center [928, 227] width 174 height 31
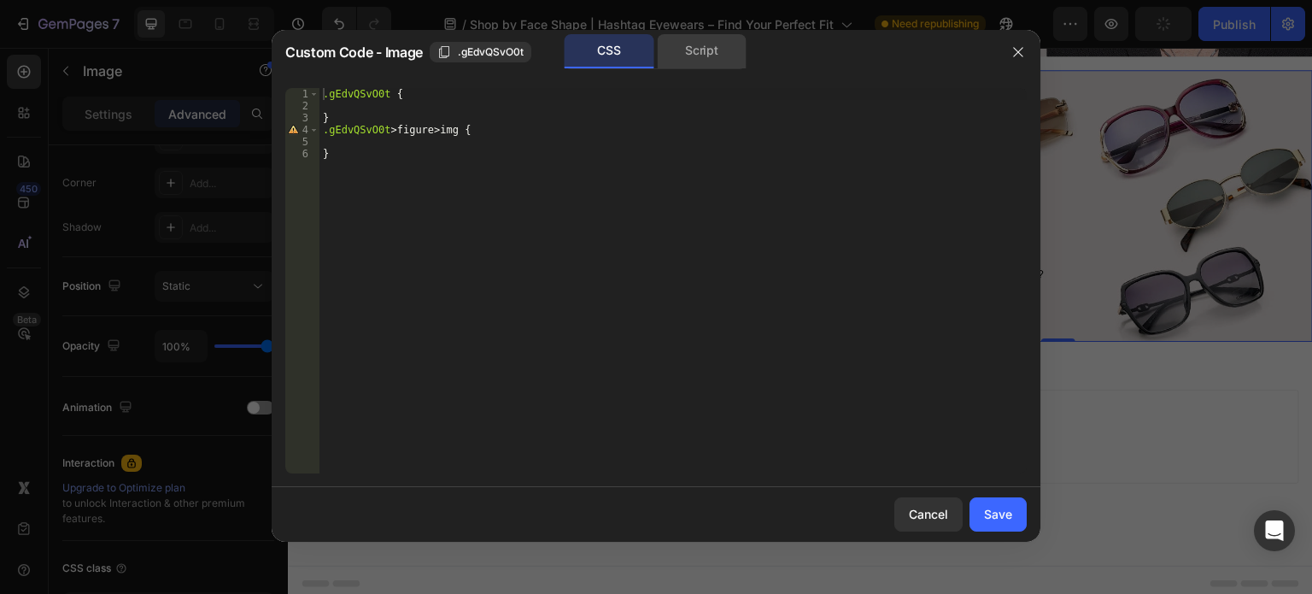
click at [687, 58] on div "Script" at bounding box center [702, 51] width 90 height 34
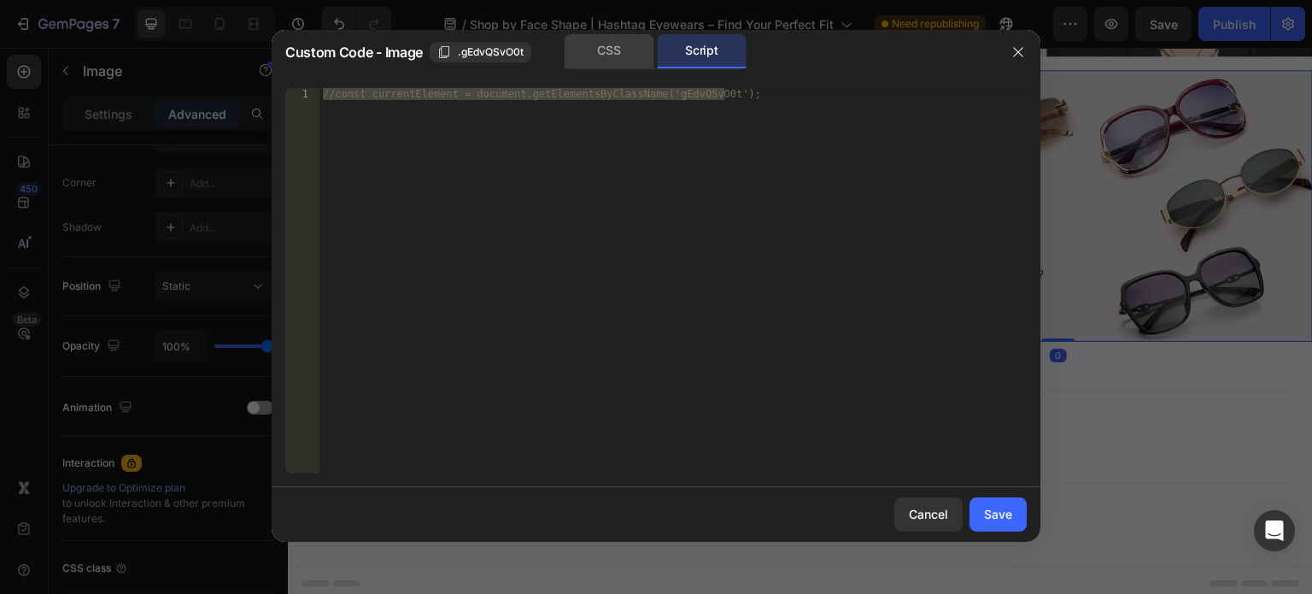
click at [615, 54] on div "CSS" at bounding box center [609, 51] width 90 height 34
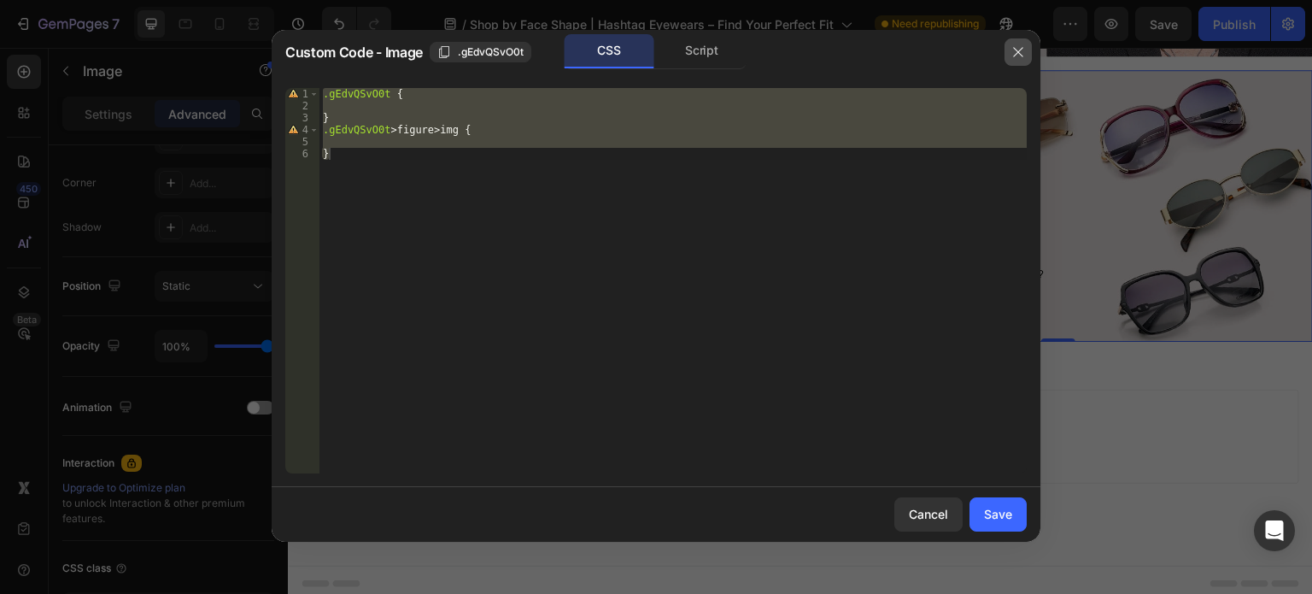
drag, startPoint x: 1015, startPoint y: 47, endPoint x: 722, endPoint y: 67, distance: 294.4
click at [1015, 47] on icon "button" at bounding box center [1018, 52] width 14 height 14
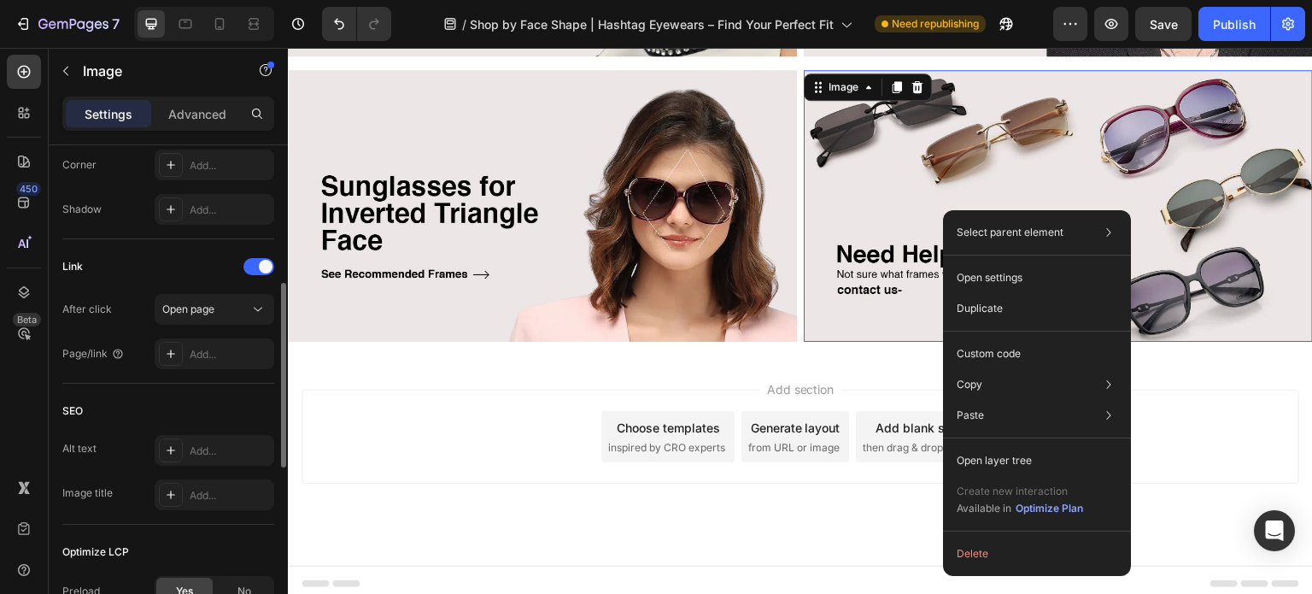
scroll to position [769, 0]
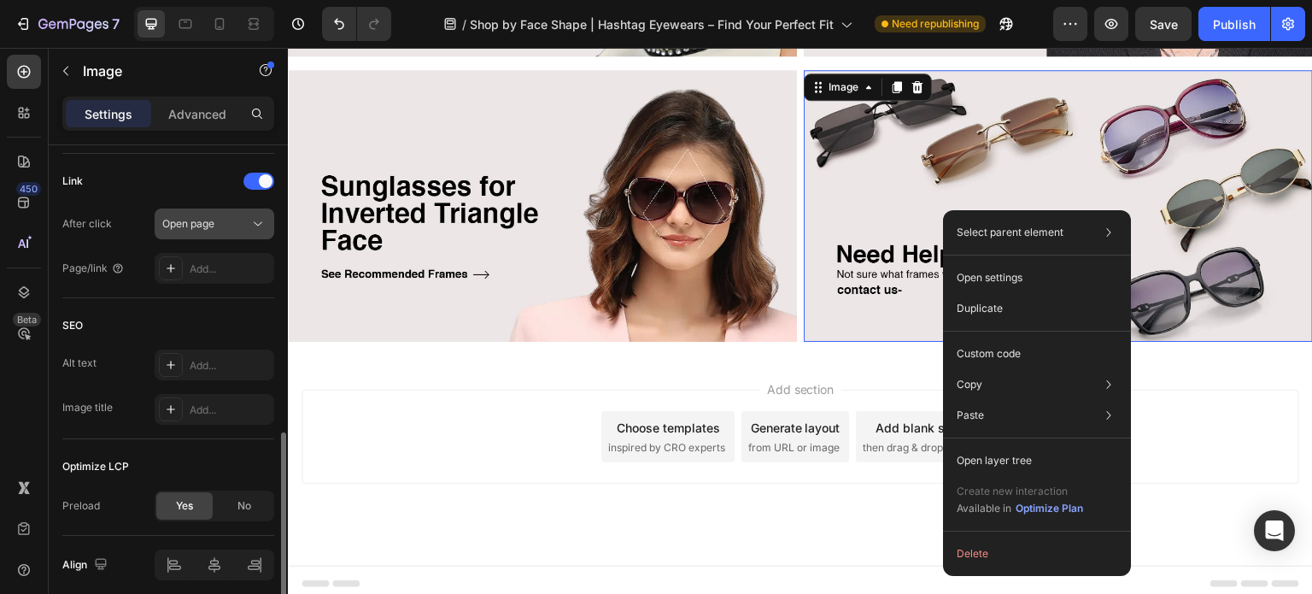
click at [196, 213] on button "Open page" at bounding box center [215, 223] width 120 height 31
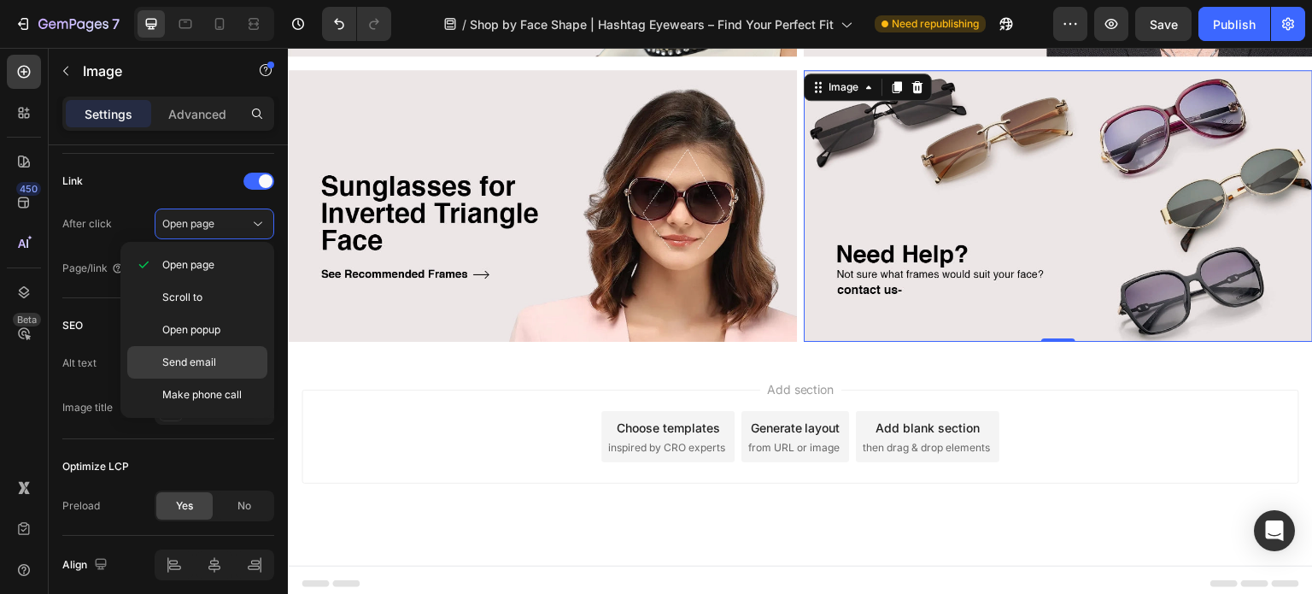
click at [188, 358] on span "Send email" at bounding box center [189, 361] width 54 height 15
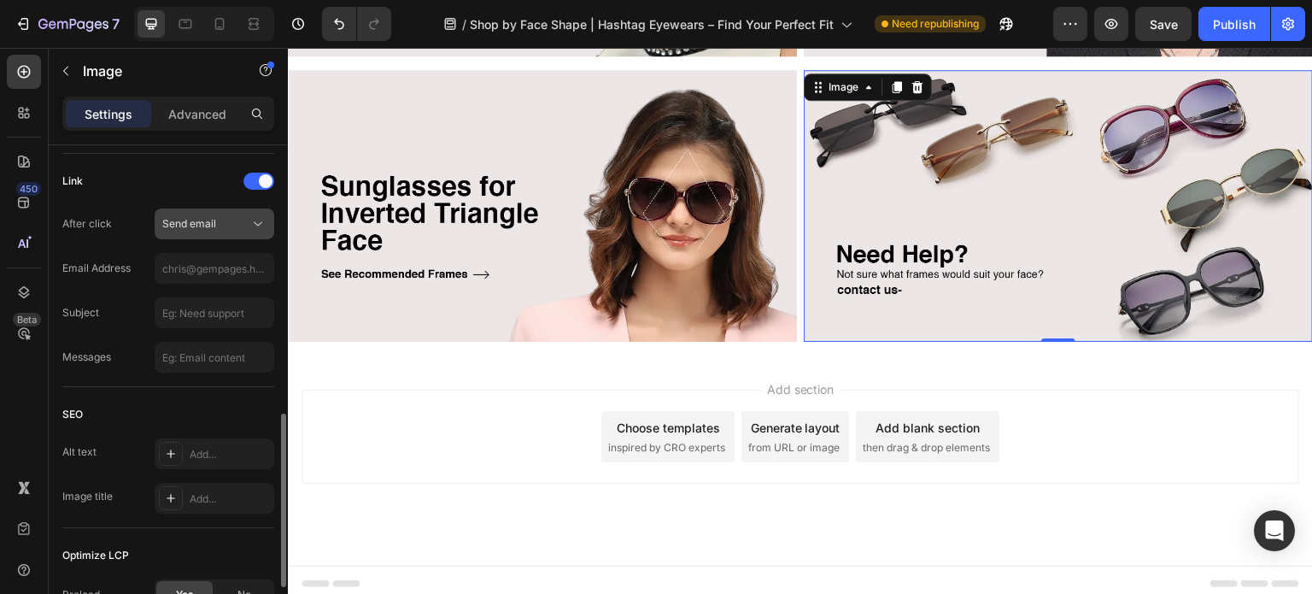
click at [225, 223] on div "Send email" at bounding box center [205, 223] width 87 height 15
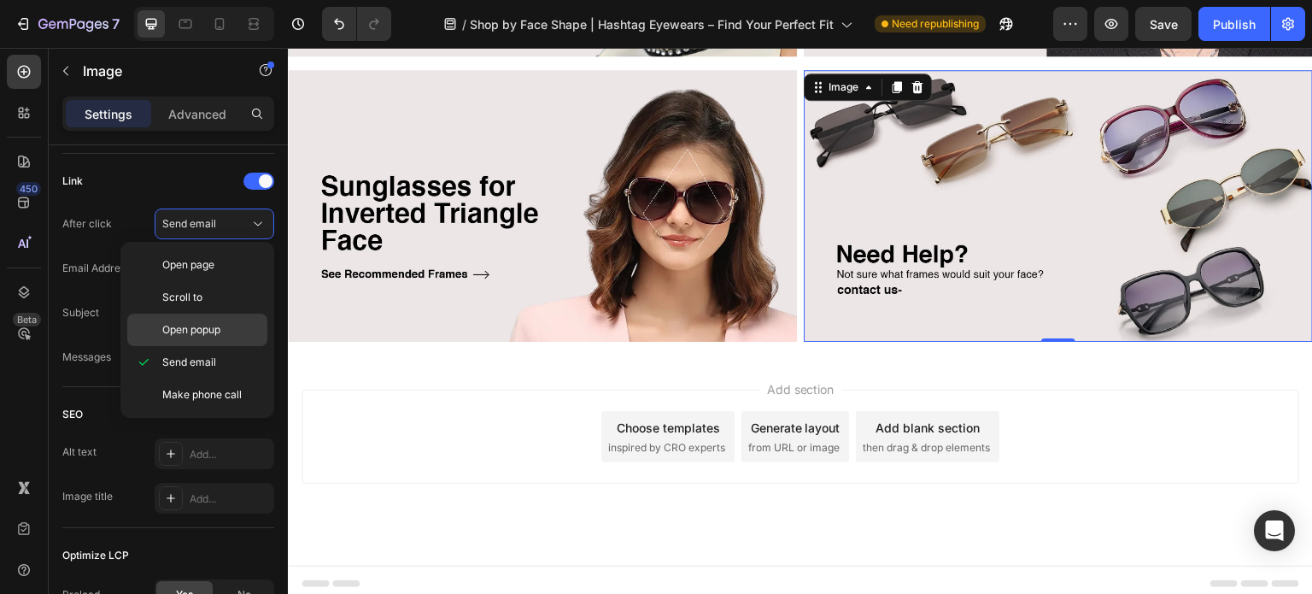
click at [202, 323] on span "Open popup" at bounding box center [191, 329] width 58 height 15
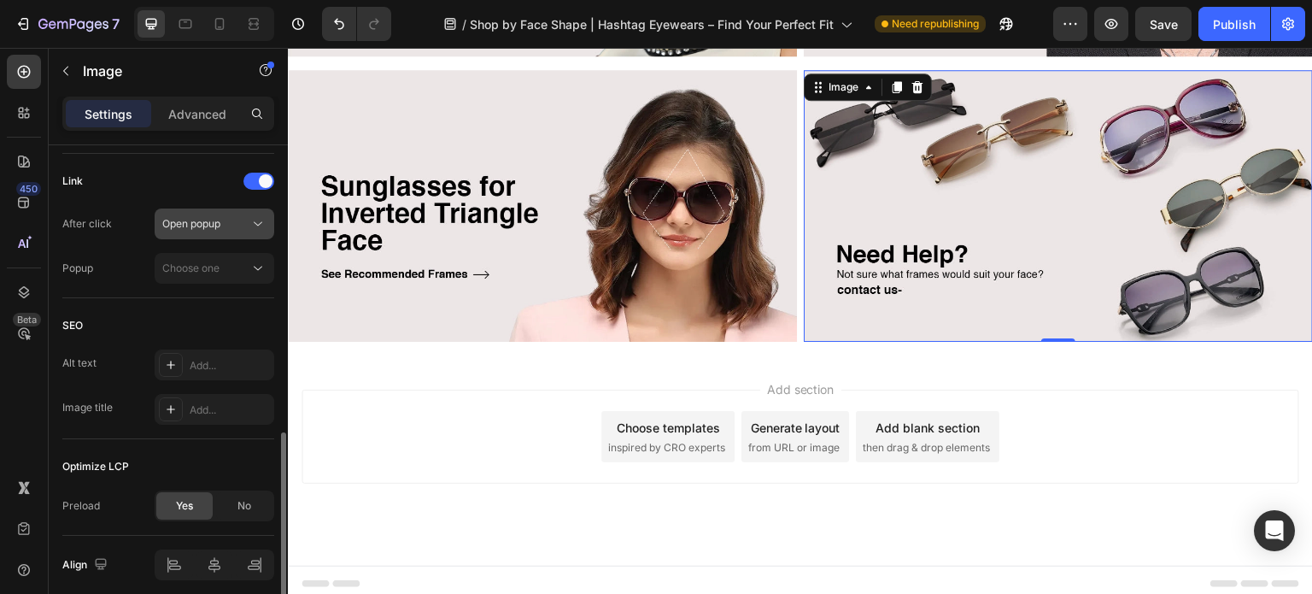
click at [208, 233] on button "Open popup" at bounding box center [215, 223] width 120 height 31
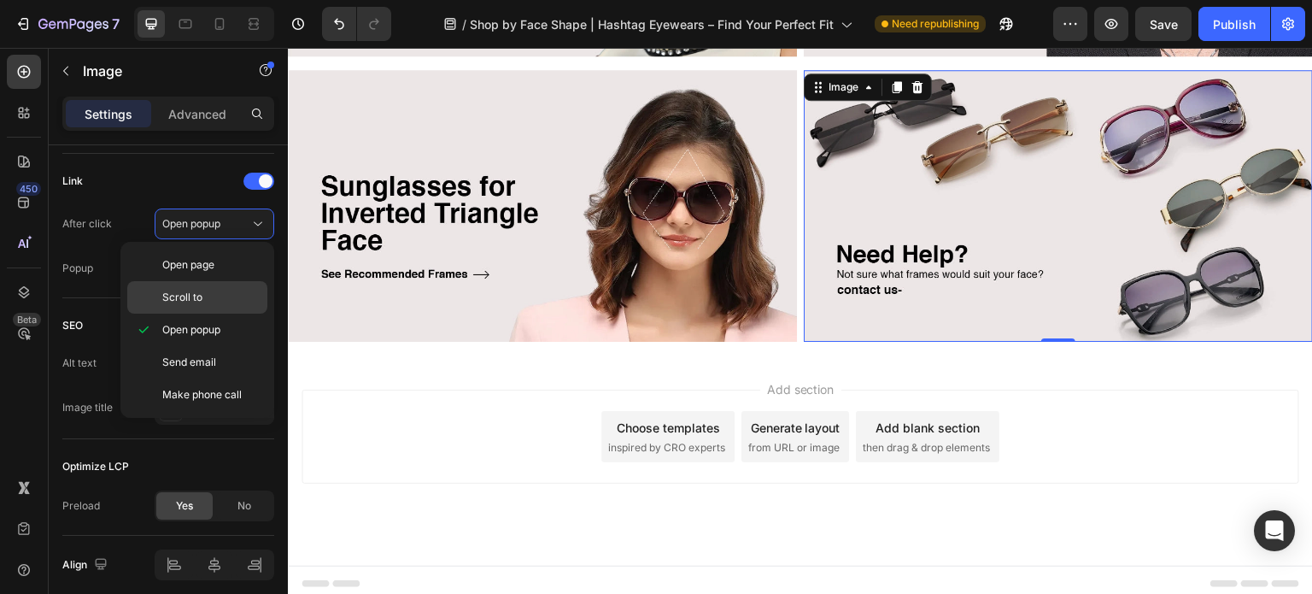
click at [196, 288] on div "Scroll to" at bounding box center [197, 297] width 140 height 32
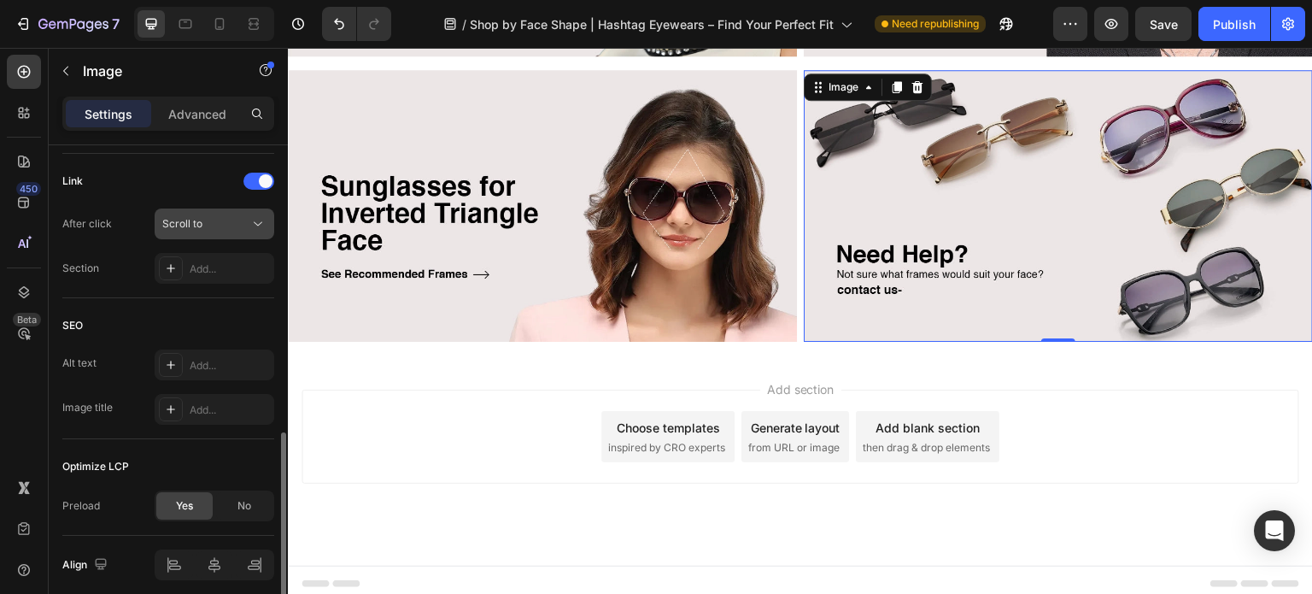
click at [212, 230] on div "Scroll to" at bounding box center [205, 223] width 87 height 15
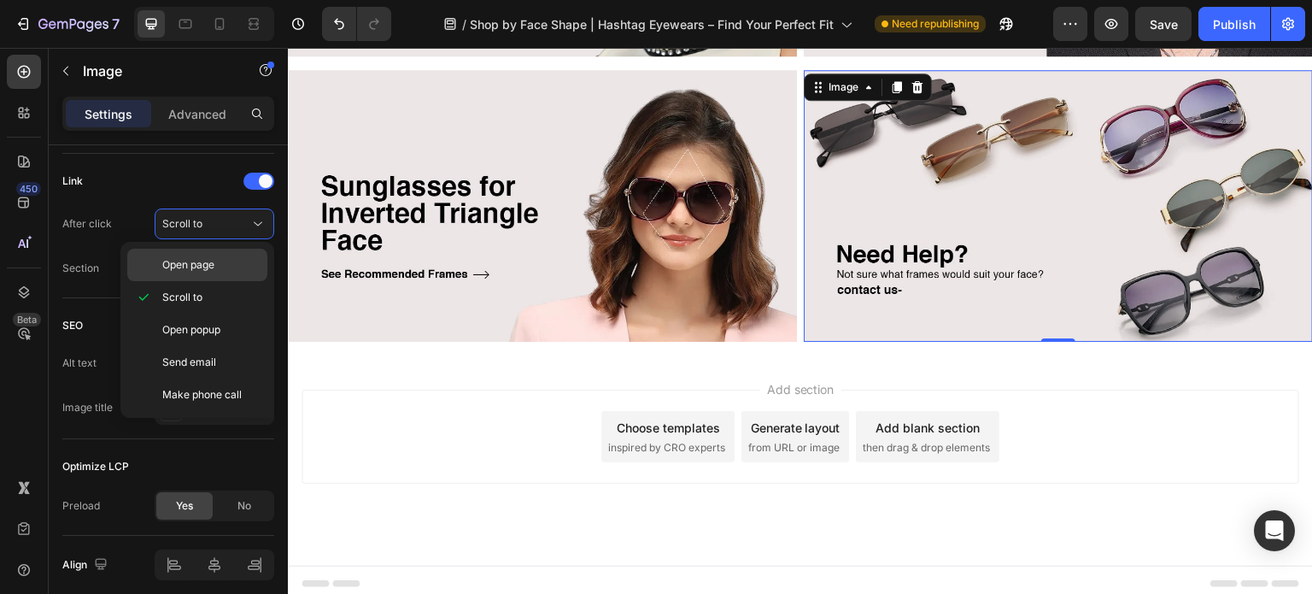
click at [213, 267] on span "Open page" at bounding box center [188, 264] width 52 height 15
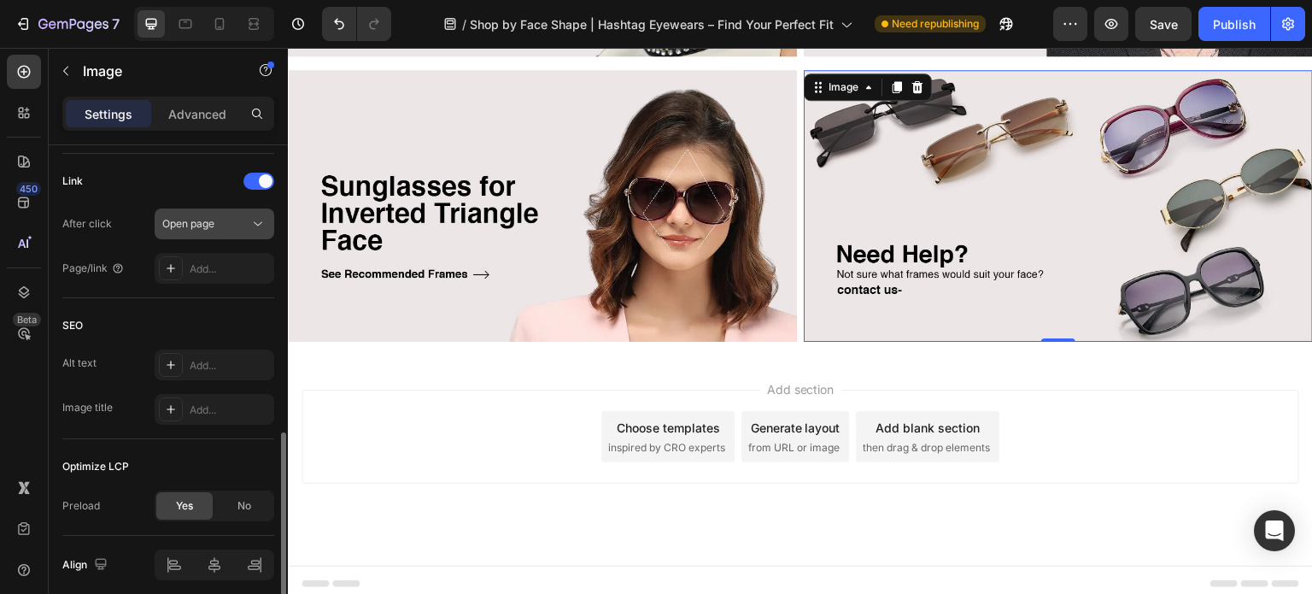
click at [212, 229] on span "Open page" at bounding box center [188, 223] width 52 height 15
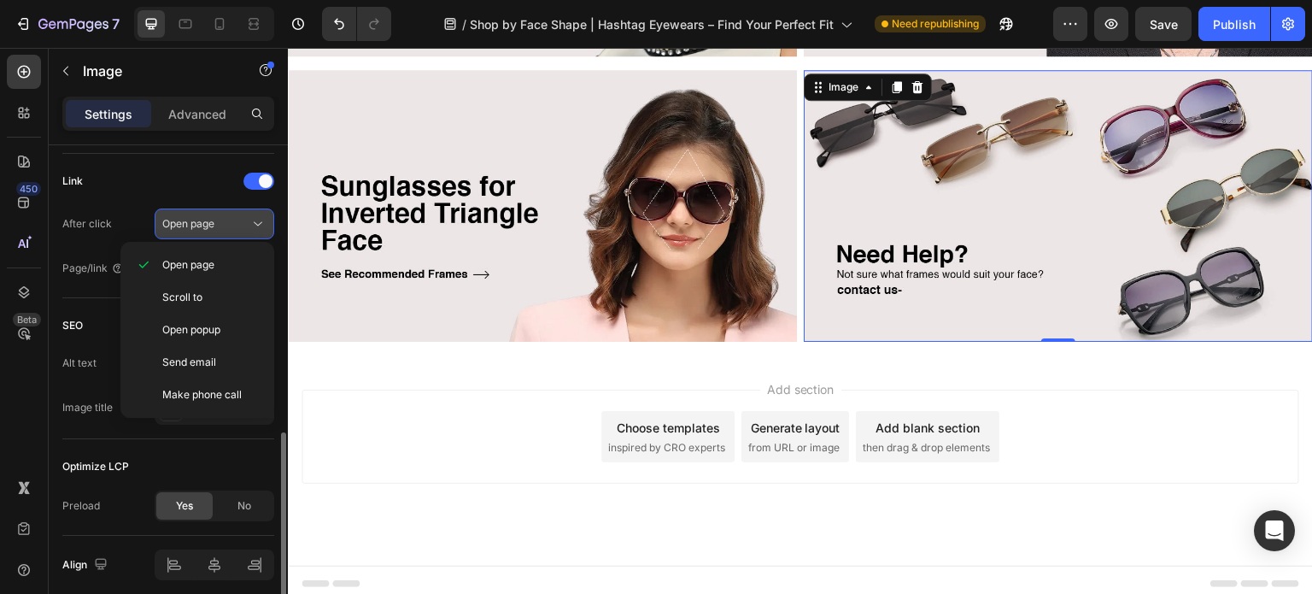
click at [212, 229] on span "Open page" at bounding box center [188, 223] width 52 height 15
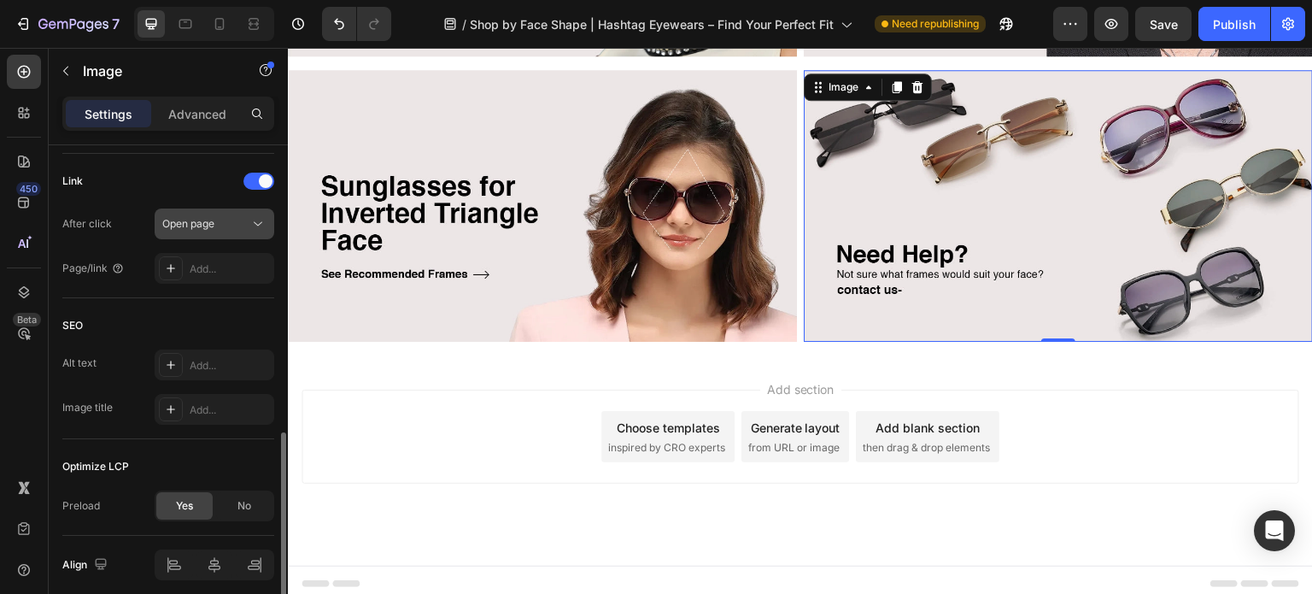
click at [211, 229] on span "Open page" at bounding box center [188, 223] width 52 height 15
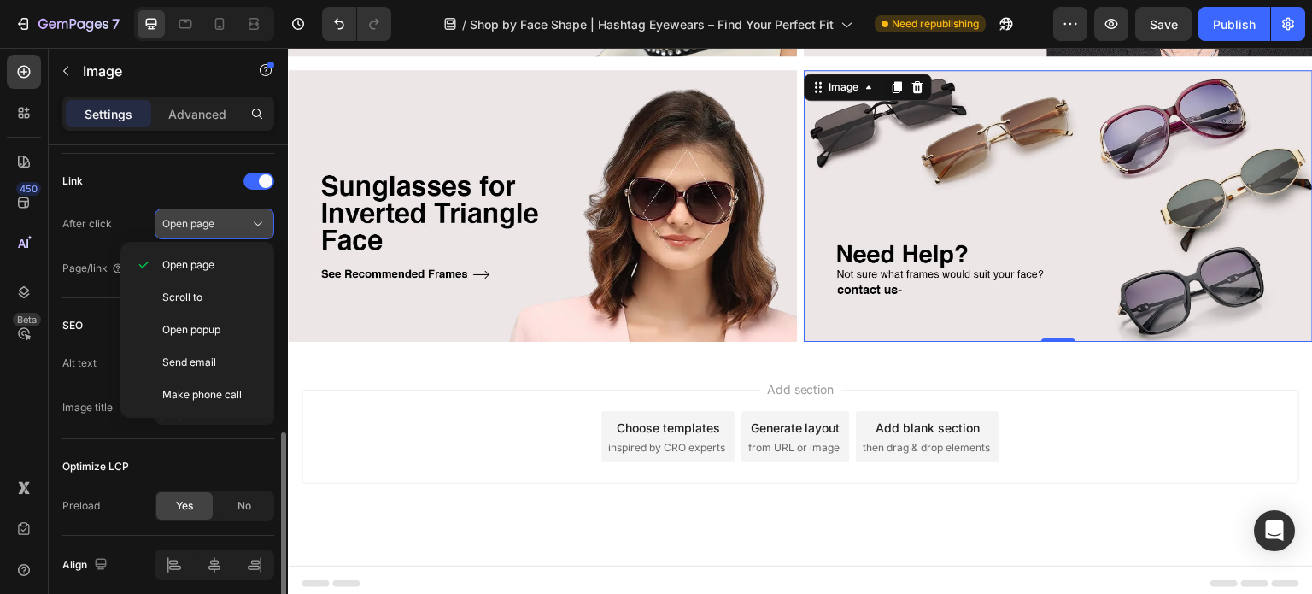
click at [207, 234] on button "Open page" at bounding box center [215, 223] width 120 height 31
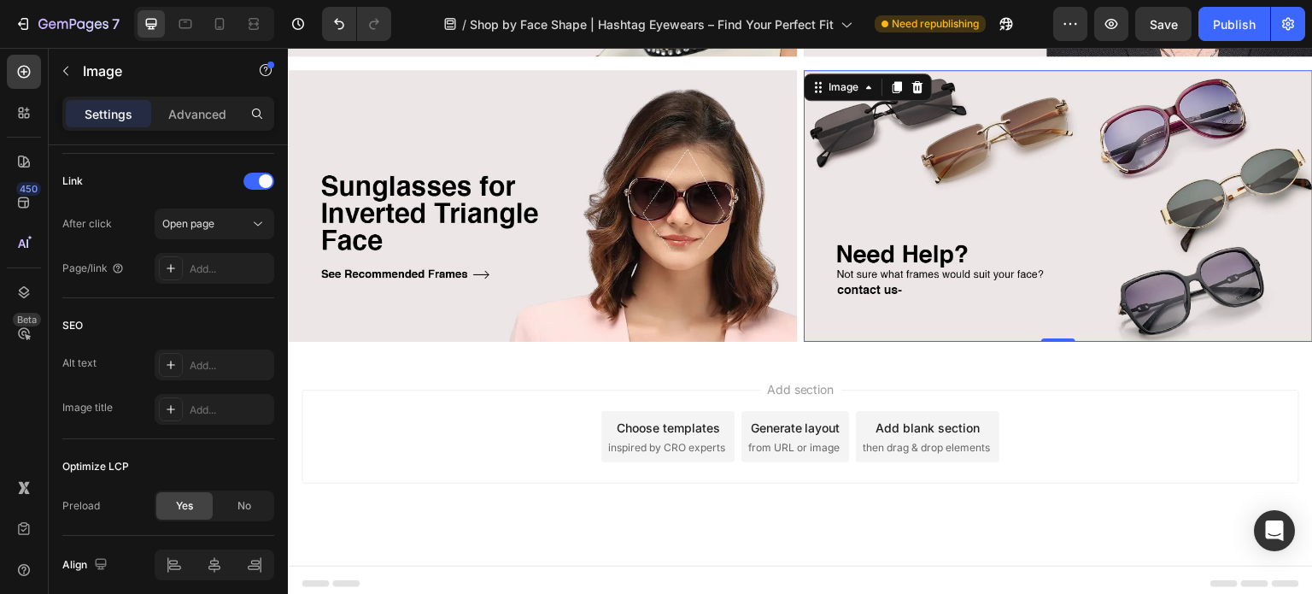
click at [198, 266] on div "Add..." at bounding box center [230, 268] width 80 height 15
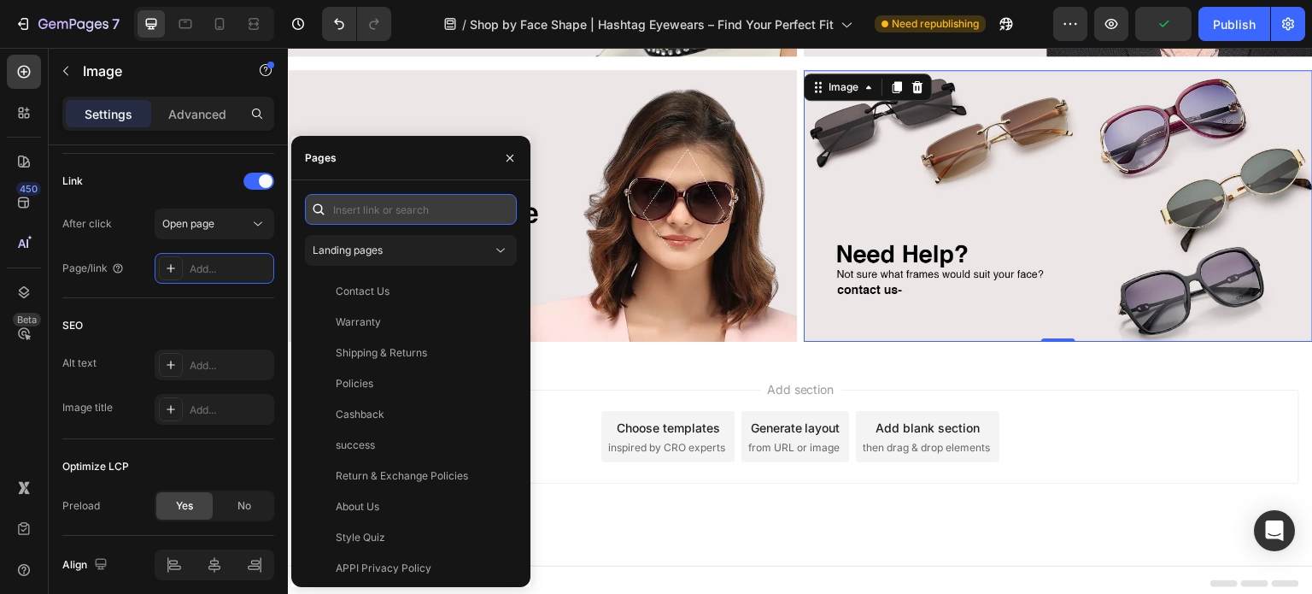
click at [364, 215] on input "text" at bounding box center [411, 209] width 212 height 31
click at [372, 201] on input "text" at bounding box center [411, 209] width 212 height 31
paste input "[URL][DOMAIN_NAME][PHONE_NUMBER]"
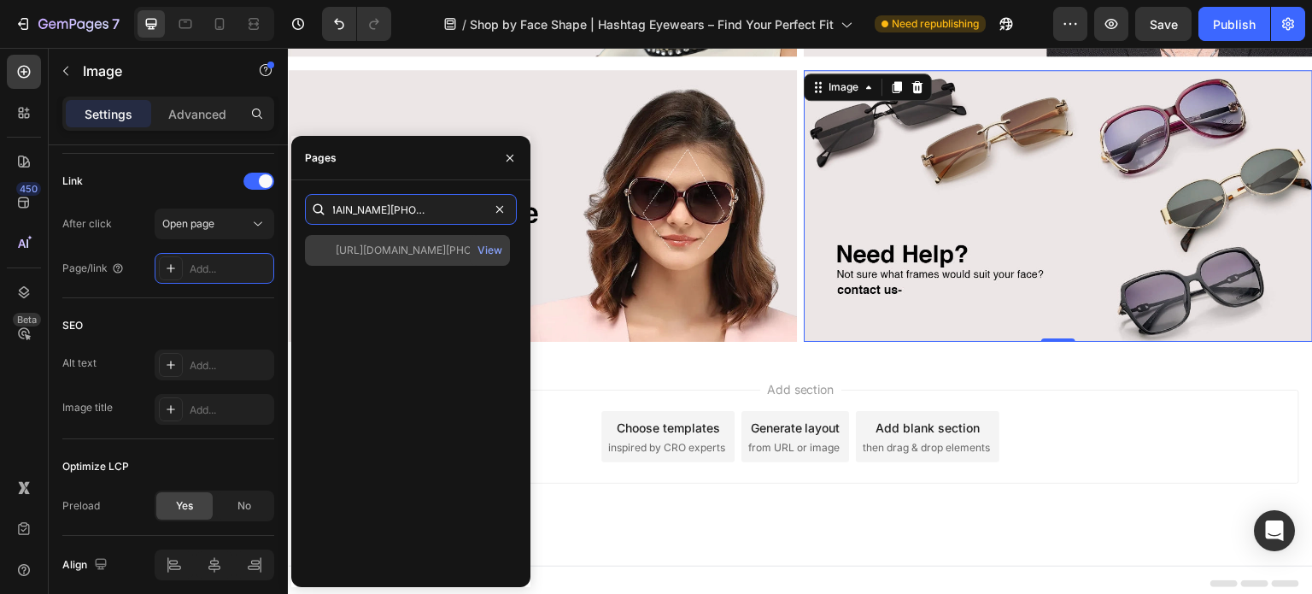
type input "[URL][DOMAIN_NAME][PHONE_NUMBER]"
click at [396, 252] on div "[URL][DOMAIN_NAME][PHONE_NUMBER]" at bounding box center [418, 250] width 164 height 15
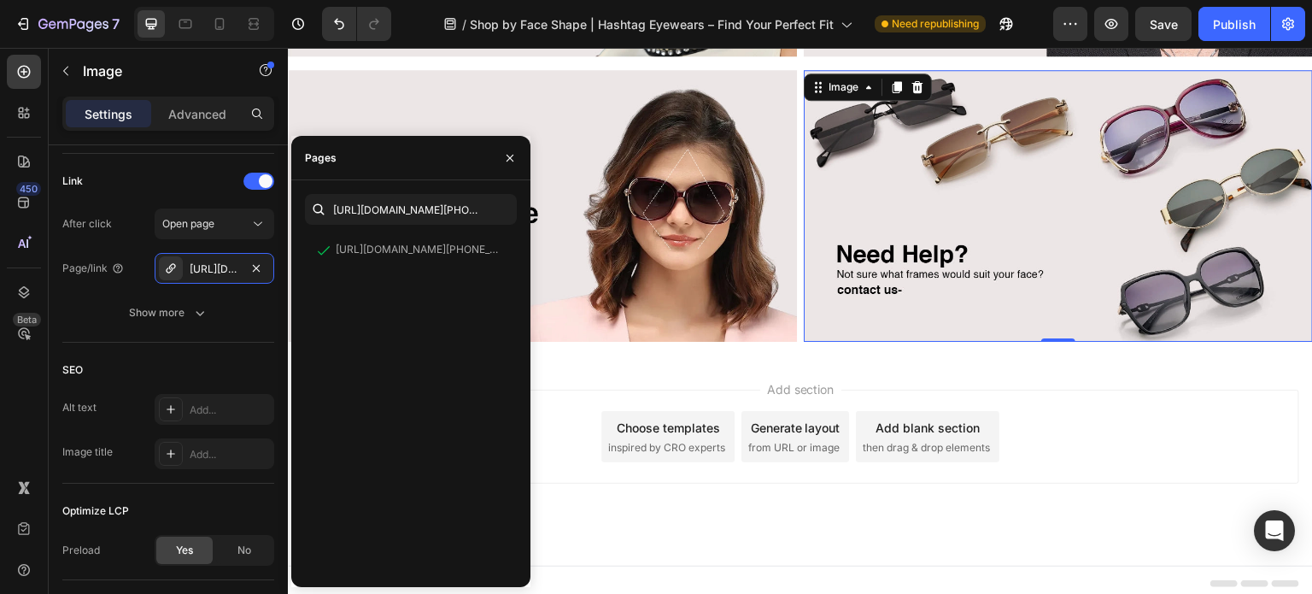
click at [24, 373] on div "450 Beta" at bounding box center [24, 263] width 34 height 416
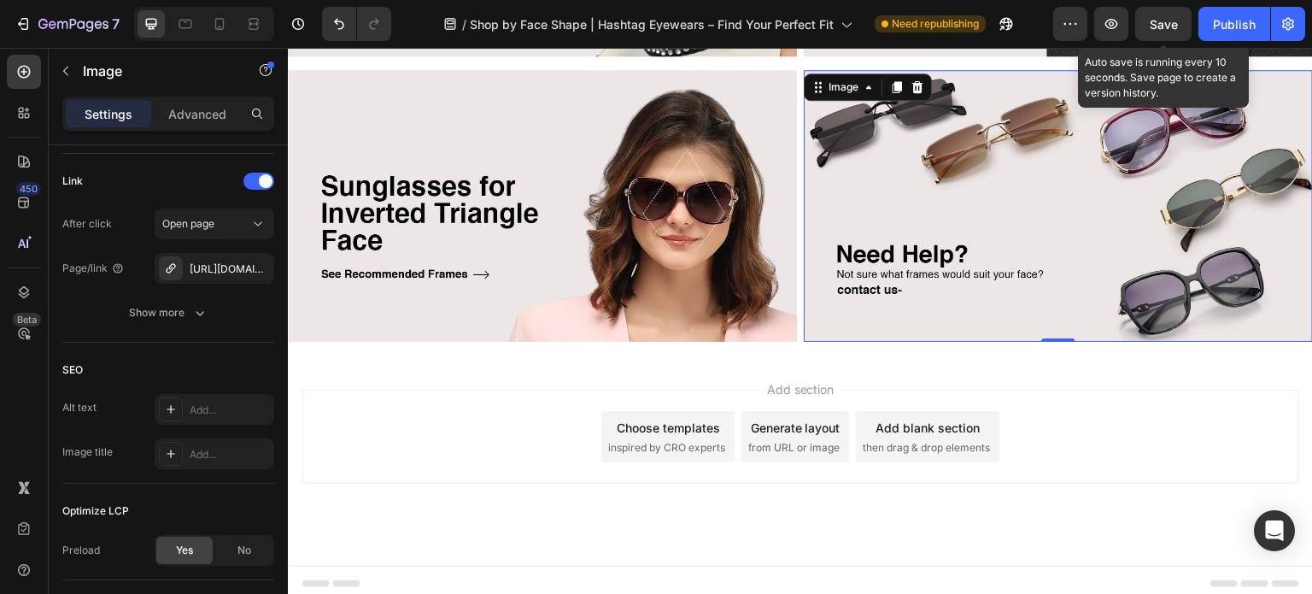
click at [1154, 27] on span "Save" at bounding box center [1163, 24] width 28 height 15
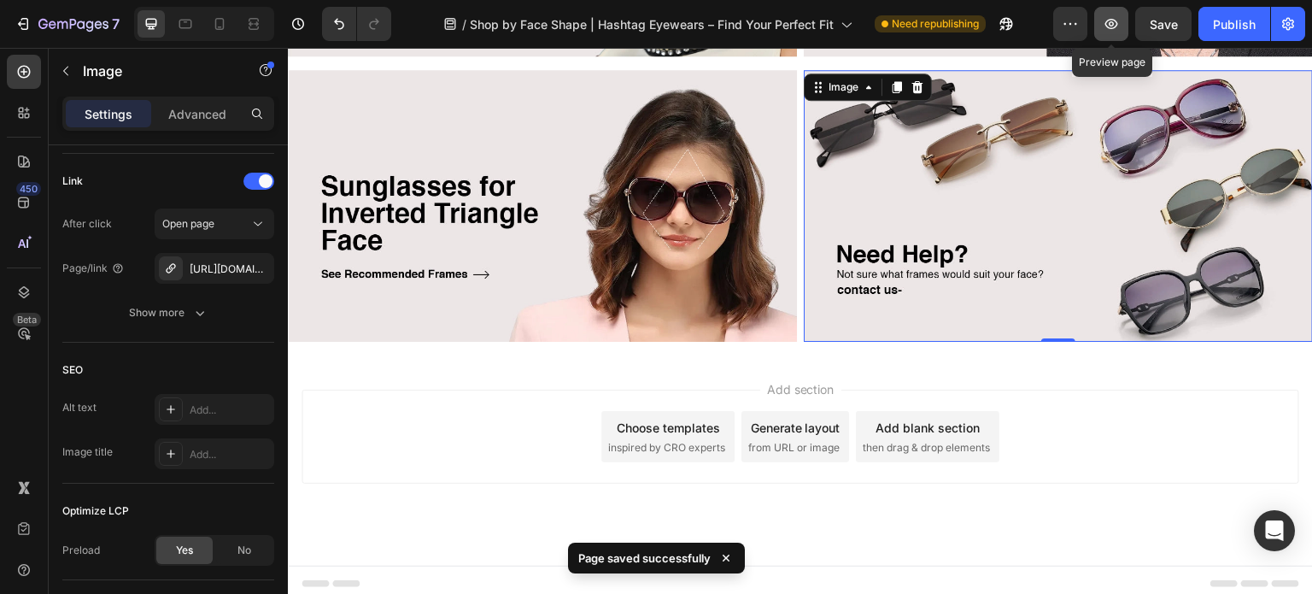
click at [1115, 30] on icon "button" at bounding box center [1110, 23] width 17 height 17
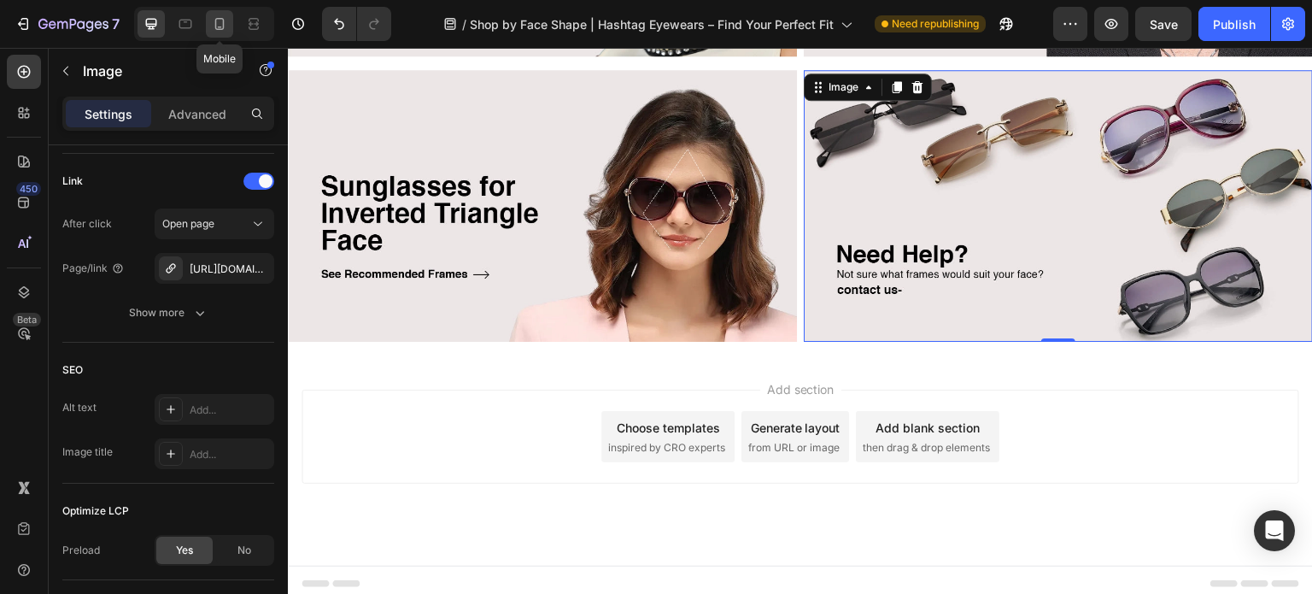
click at [208, 30] on div at bounding box center [219, 23] width 27 height 27
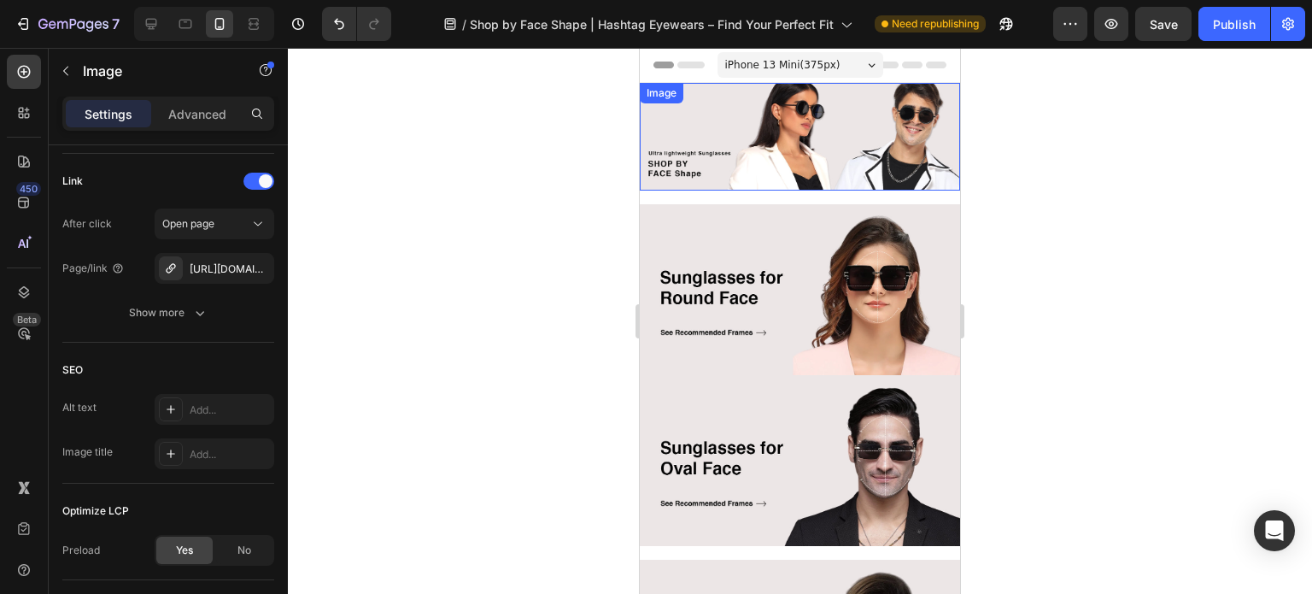
click at [745, 139] on img at bounding box center [800, 137] width 320 height 108
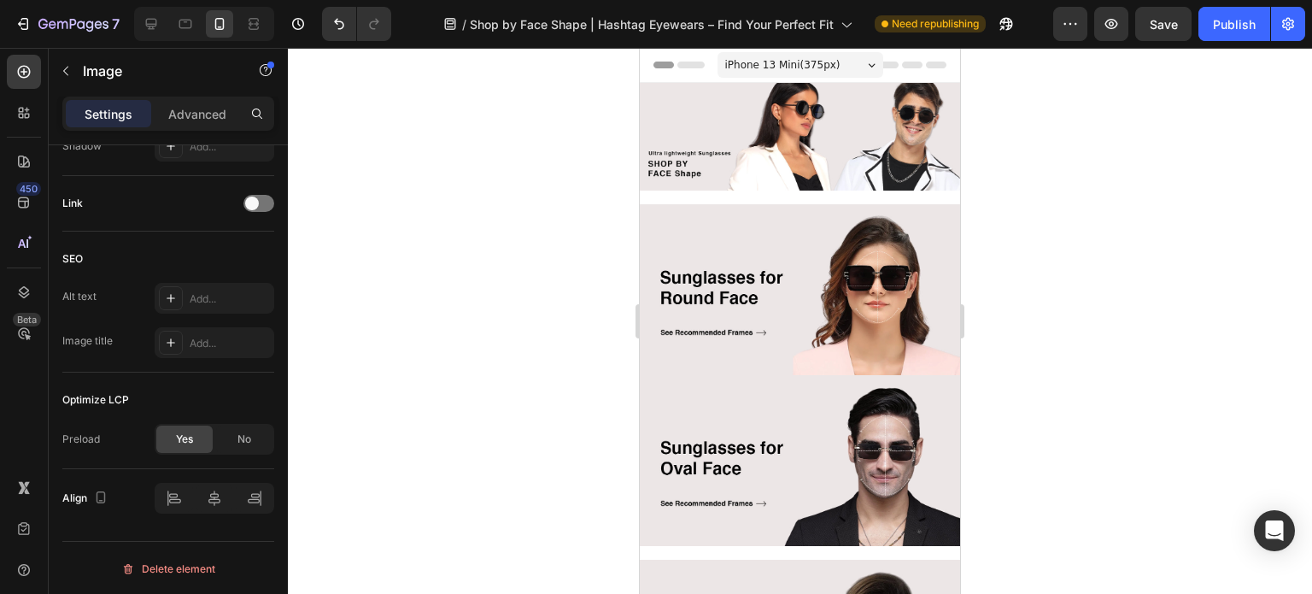
click at [771, 138] on img at bounding box center [800, 137] width 320 height 108
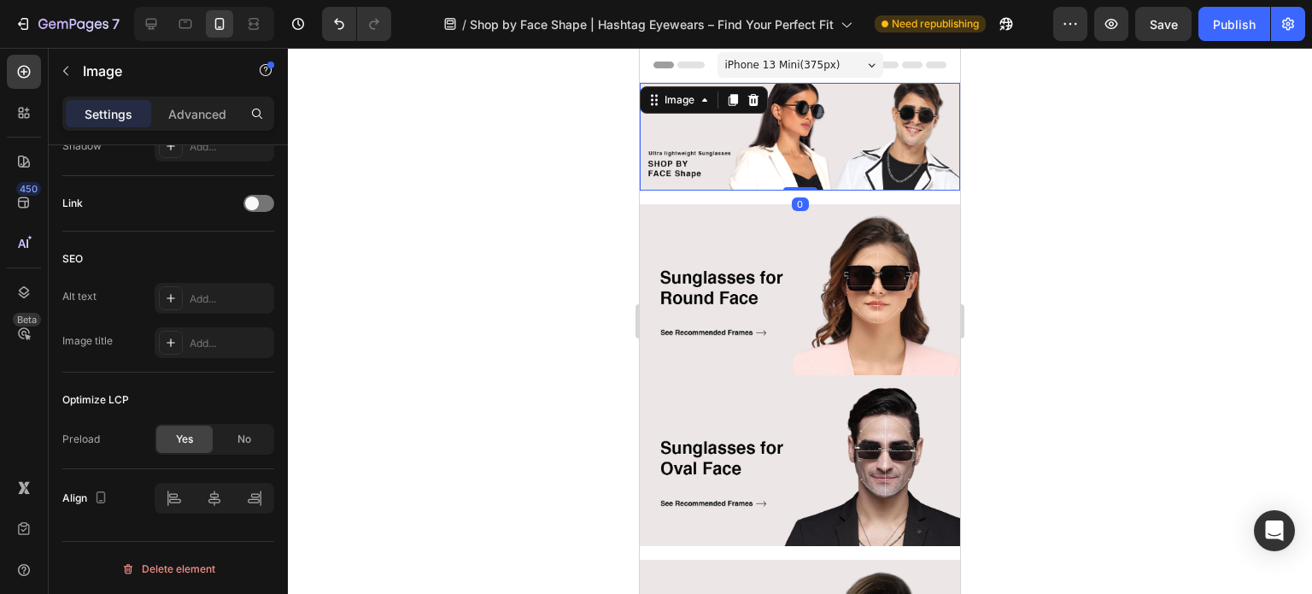
click at [717, 136] on img at bounding box center [800, 137] width 320 height 108
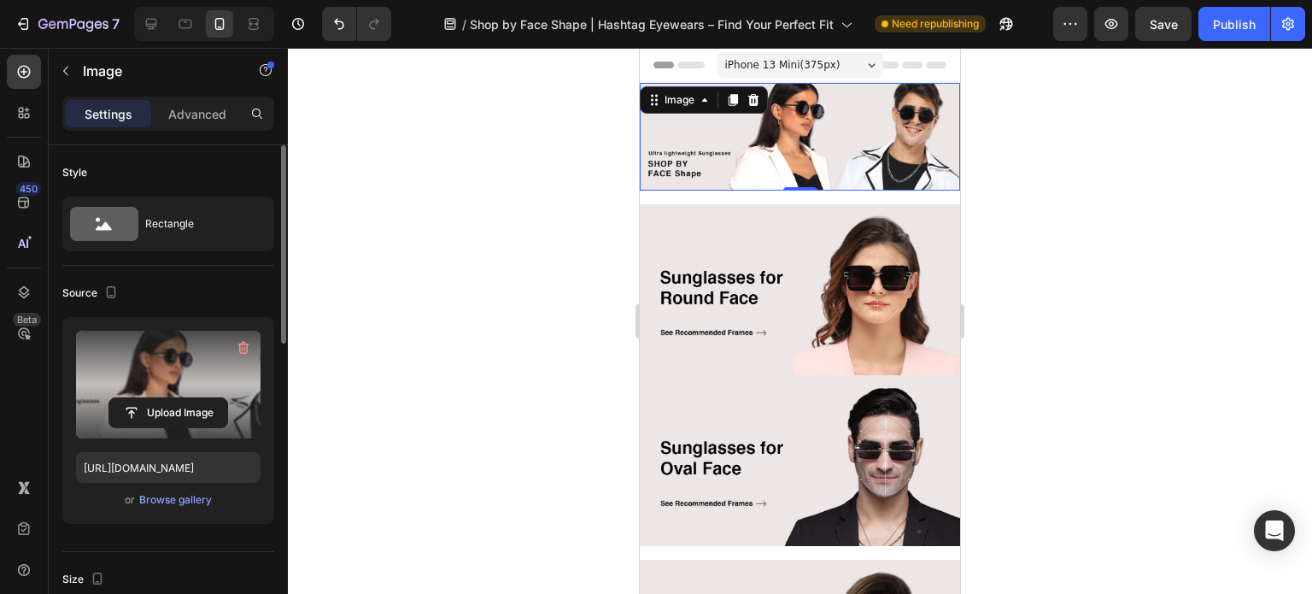
click at [161, 363] on label at bounding box center [168, 384] width 184 height 108
click at [161, 398] on input "file" at bounding box center [168, 412] width 118 height 29
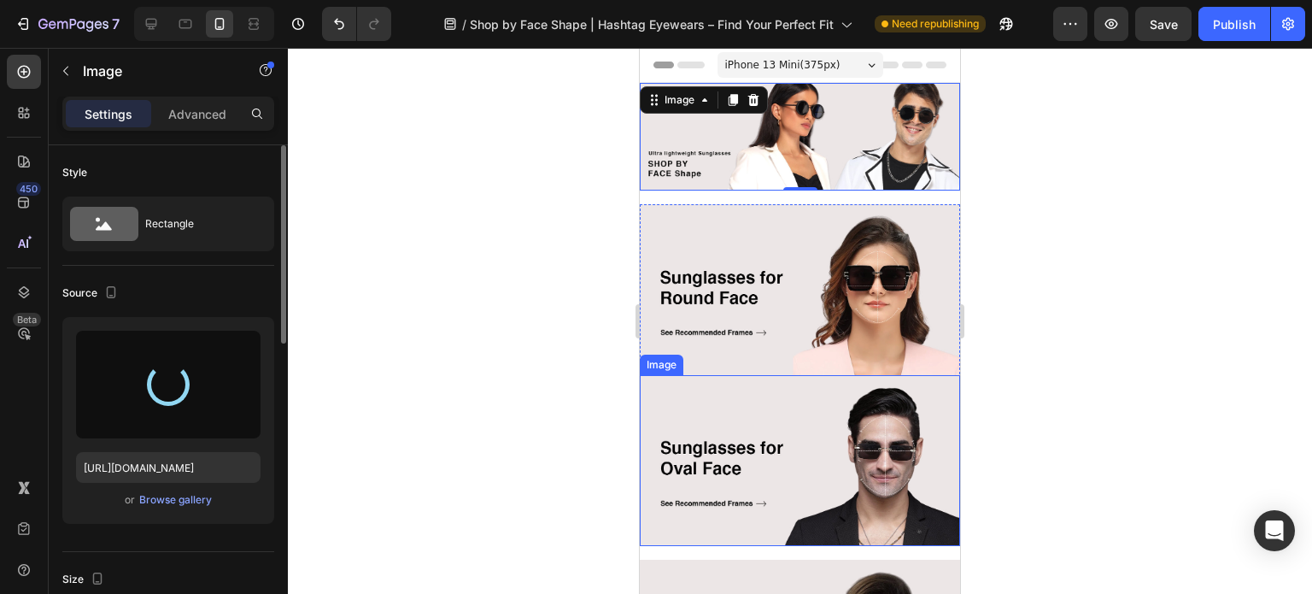
type input "[URL][DOMAIN_NAME]"
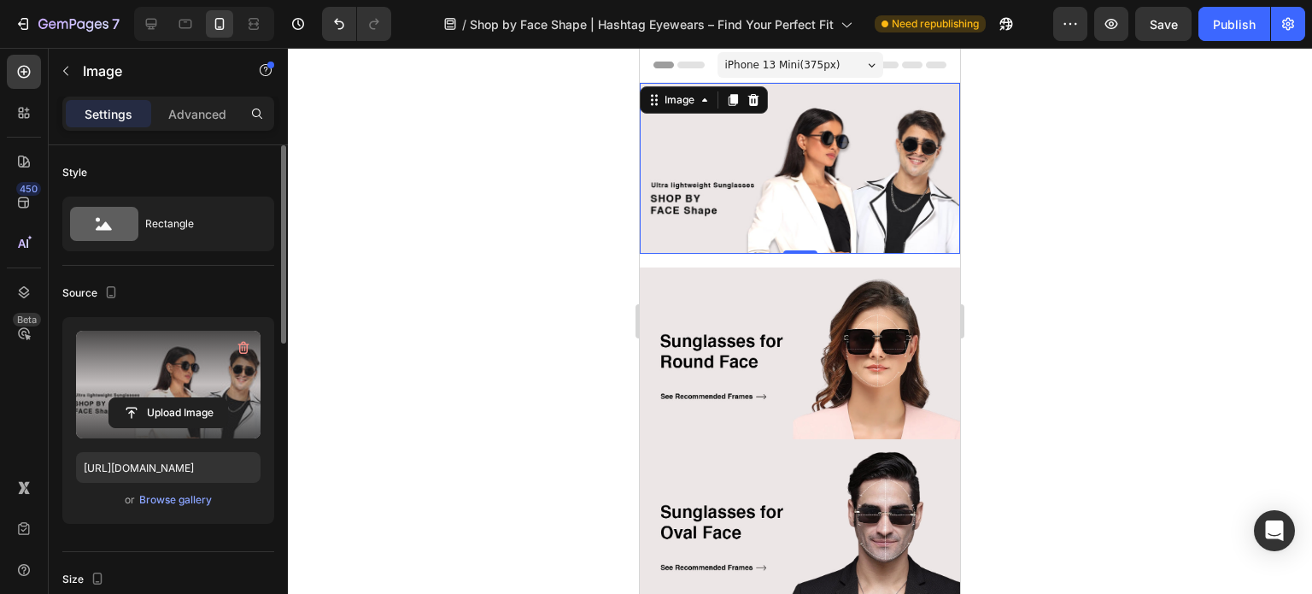
drag, startPoint x: 1088, startPoint y: 304, endPoint x: 92, endPoint y: 245, distance: 997.5
click at [1088, 304] on div at bounding box center [800, 321] width 1024 height 546
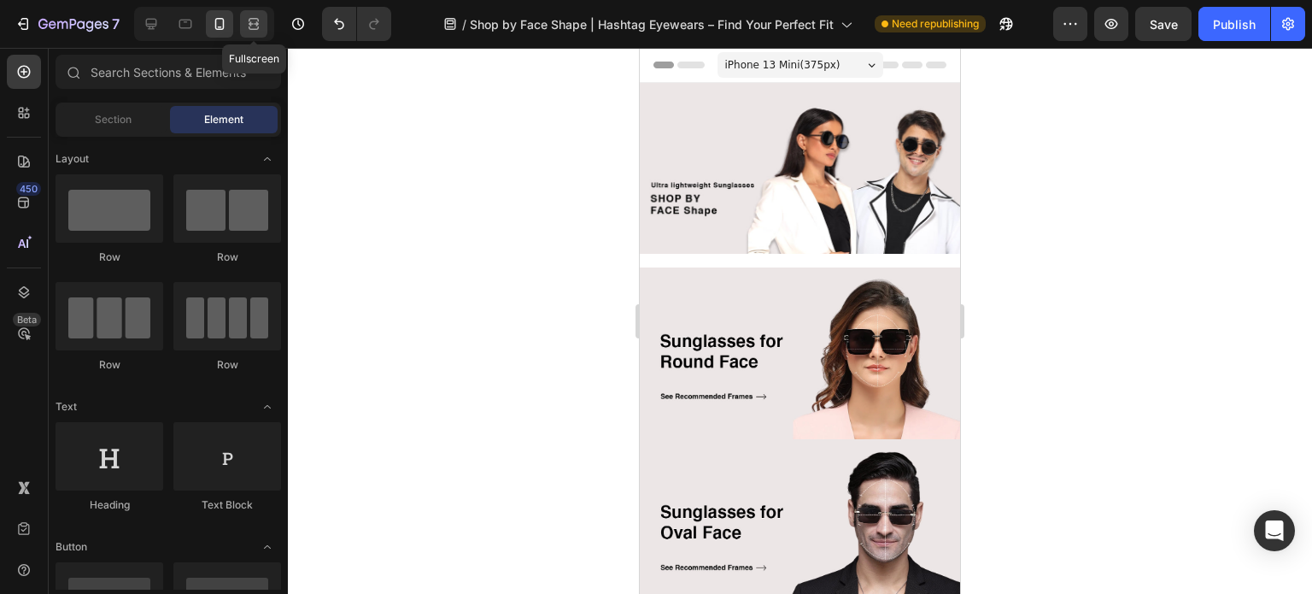
click at [264, 17] on div at bounding box center [253, 23] width 27 height 27
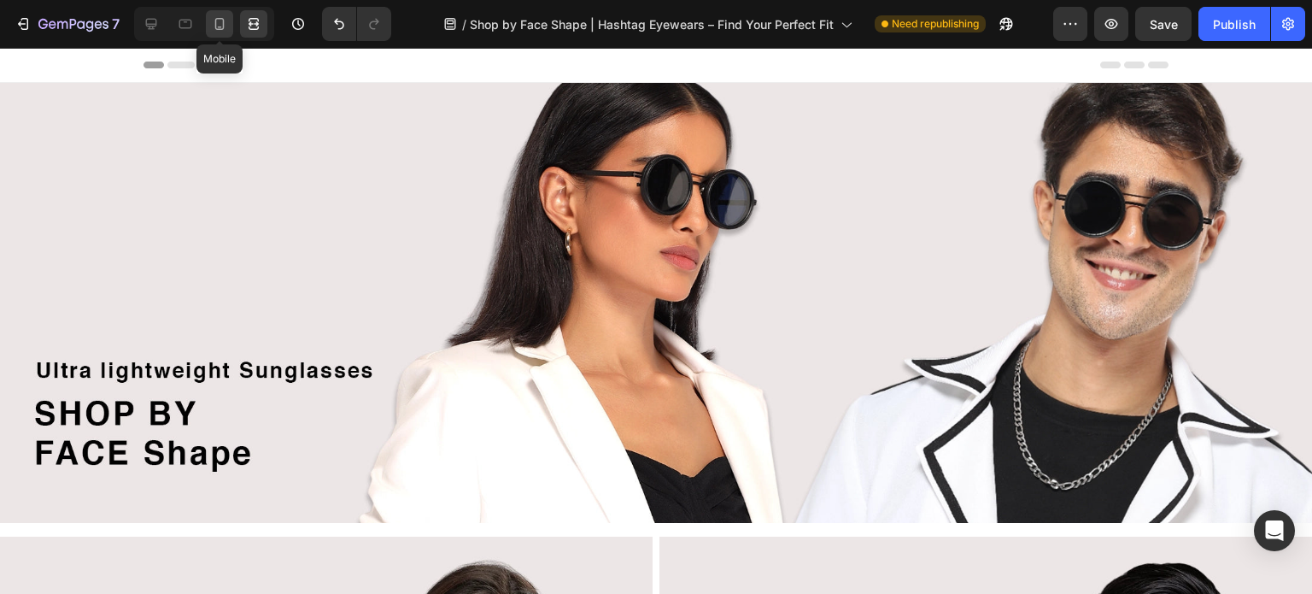
click at [220, 21] on icon at bounding box center [219, 23] width 17 height 17
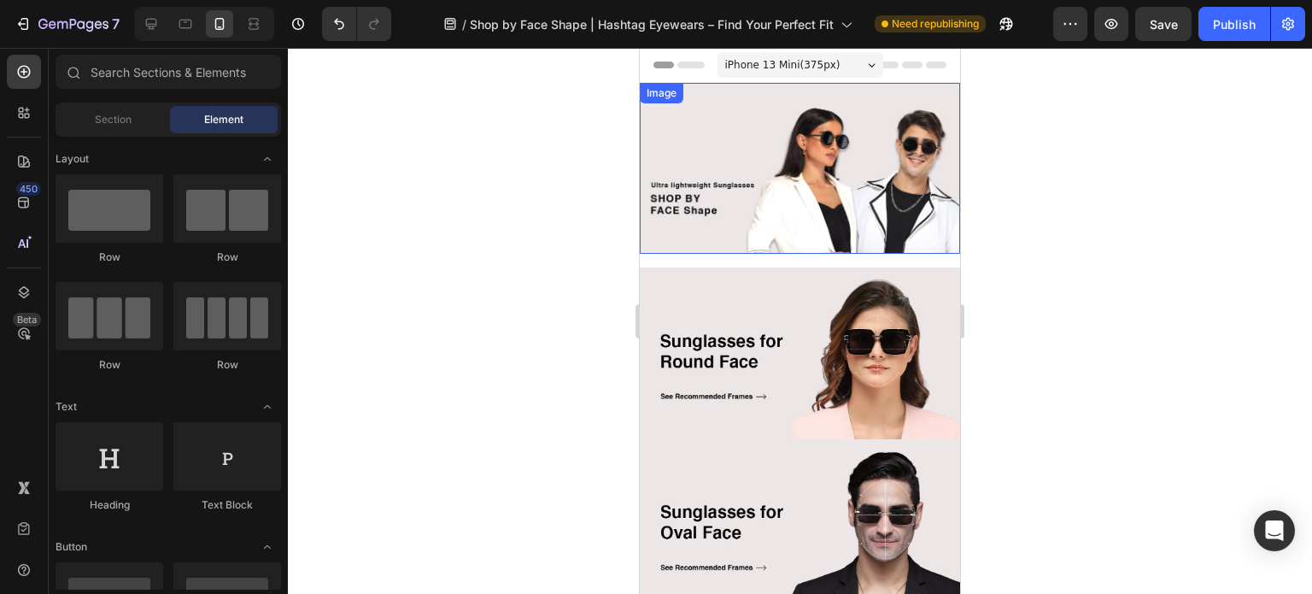
click at [775, 213] on img at bounding box center [800, 168] width 320 height 171
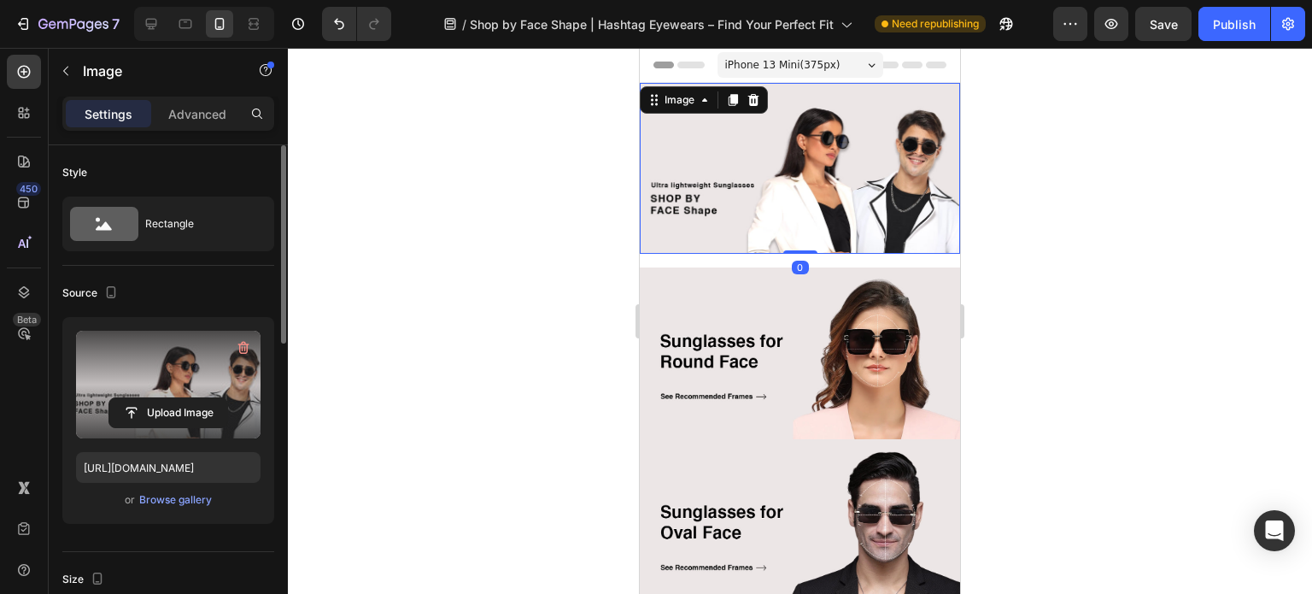
click at [161, 385] on label at bounding box center [168, 384] width 184 height 108
click at [161, 398] on input "file" at bounding box center [168, 412] width 118 height 29
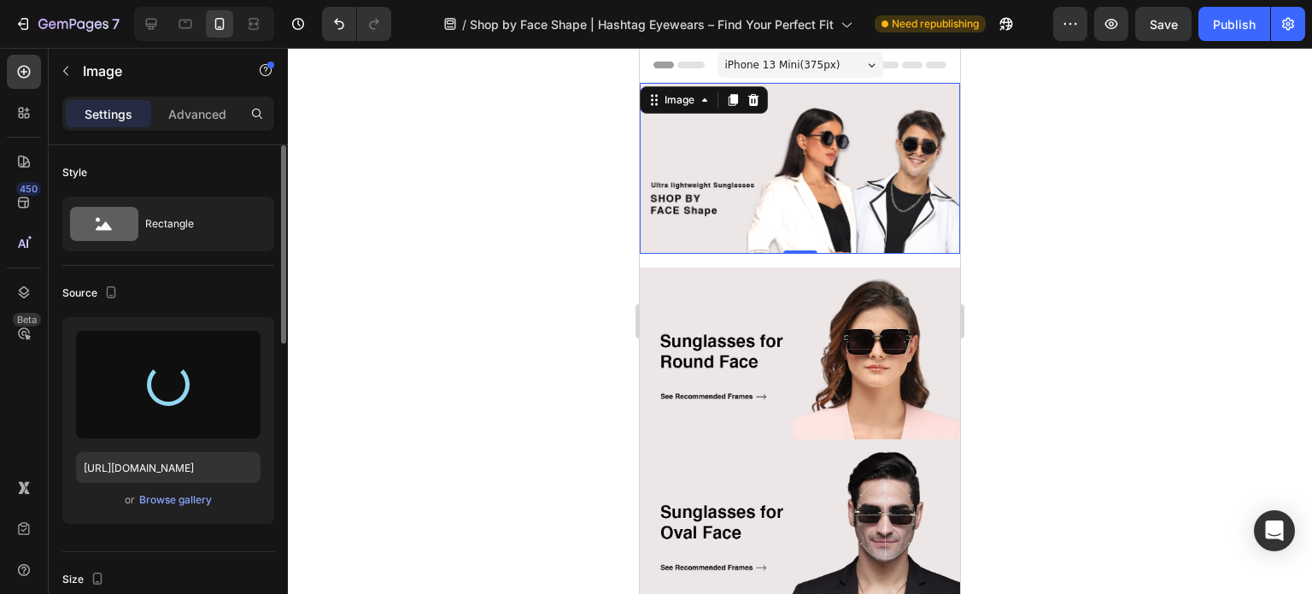
type input "[URL][DOMAIN_NAME]"
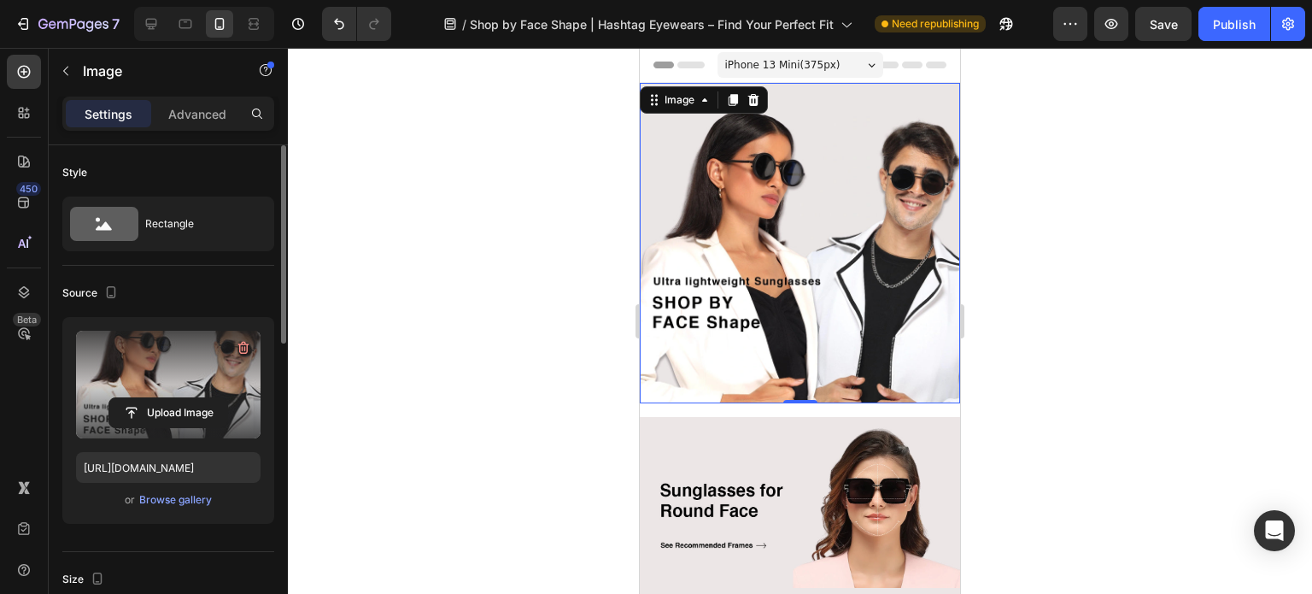
click at [1159, 360] on div at bounding box center [800, 321] width 1024 height 546
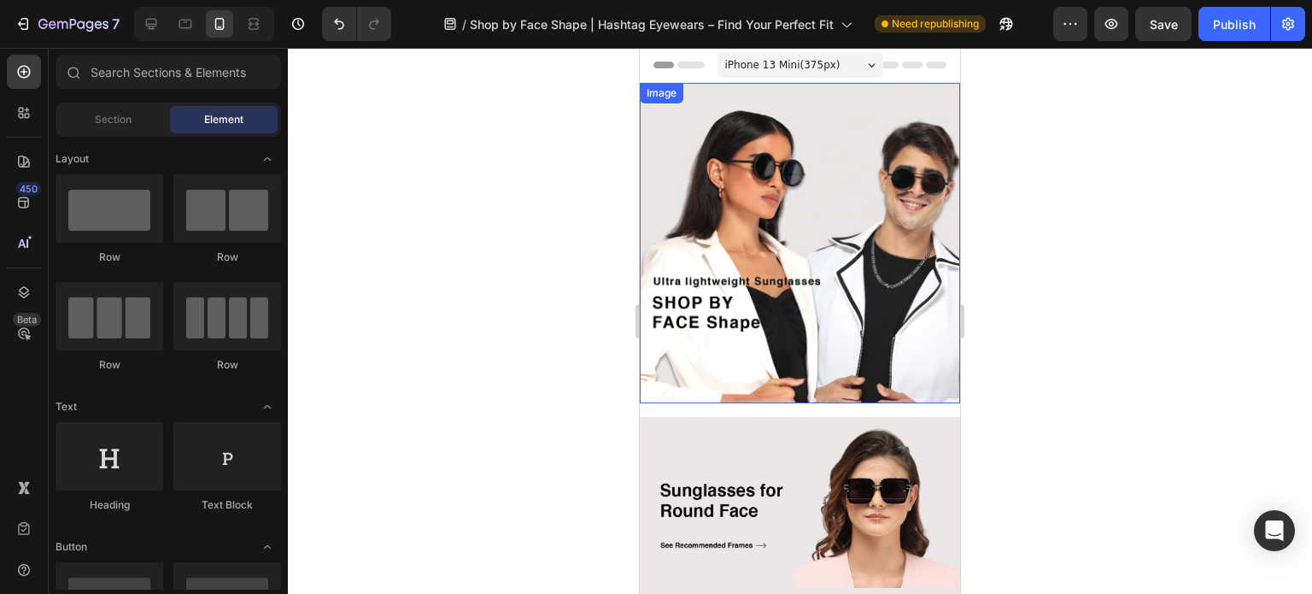
click at [840, 272] on img at bounding box center [800, 243] width 320 height 320
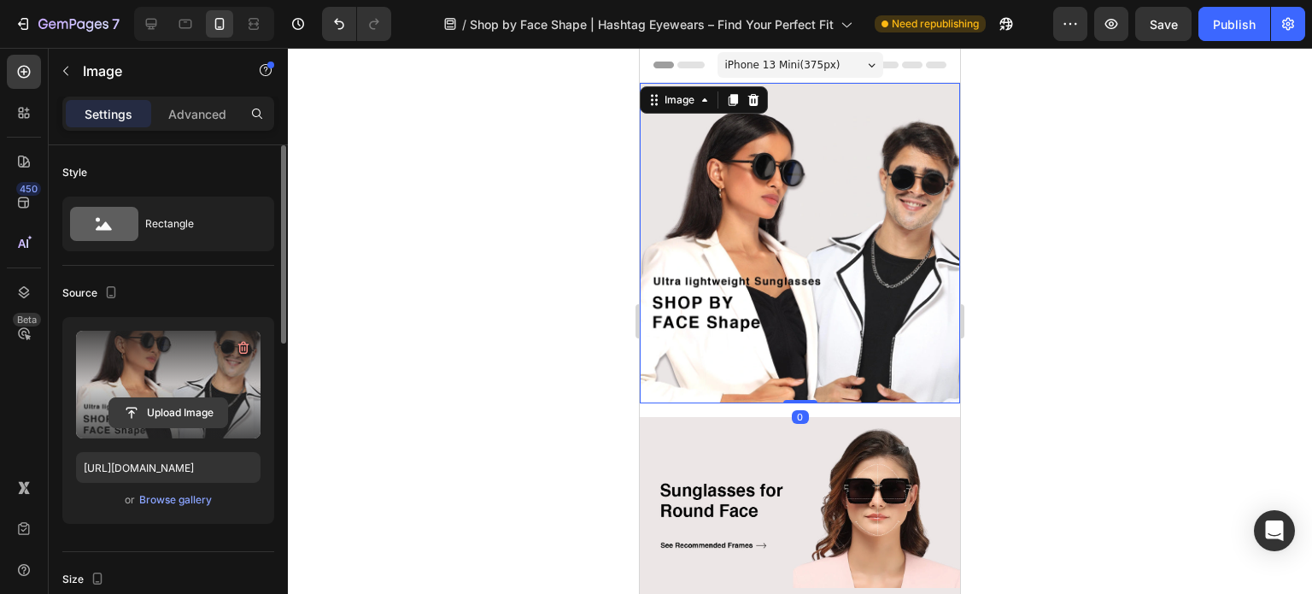
click at [167, 413] on input "file" at bounding box center [168, 412] width 118 height 29
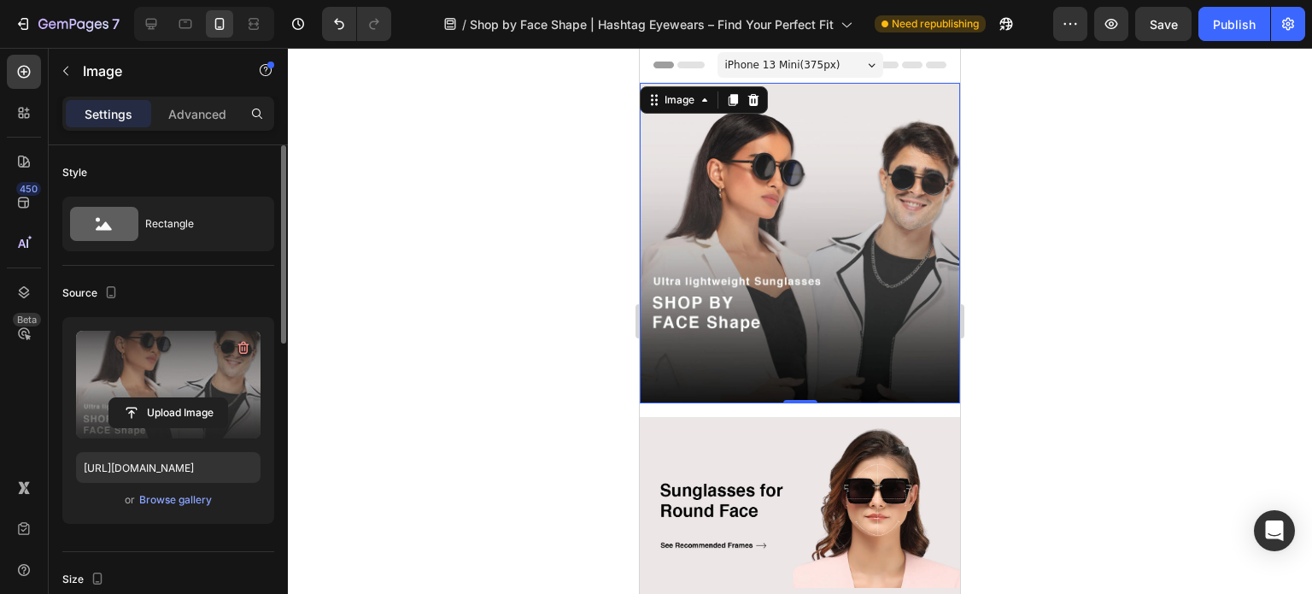
click at [749, 232] on img at bounding box center [800, 243] width 320 height 320
click at [167, 407] on input "file" at bounding box center [168, 412] width 118 height 29
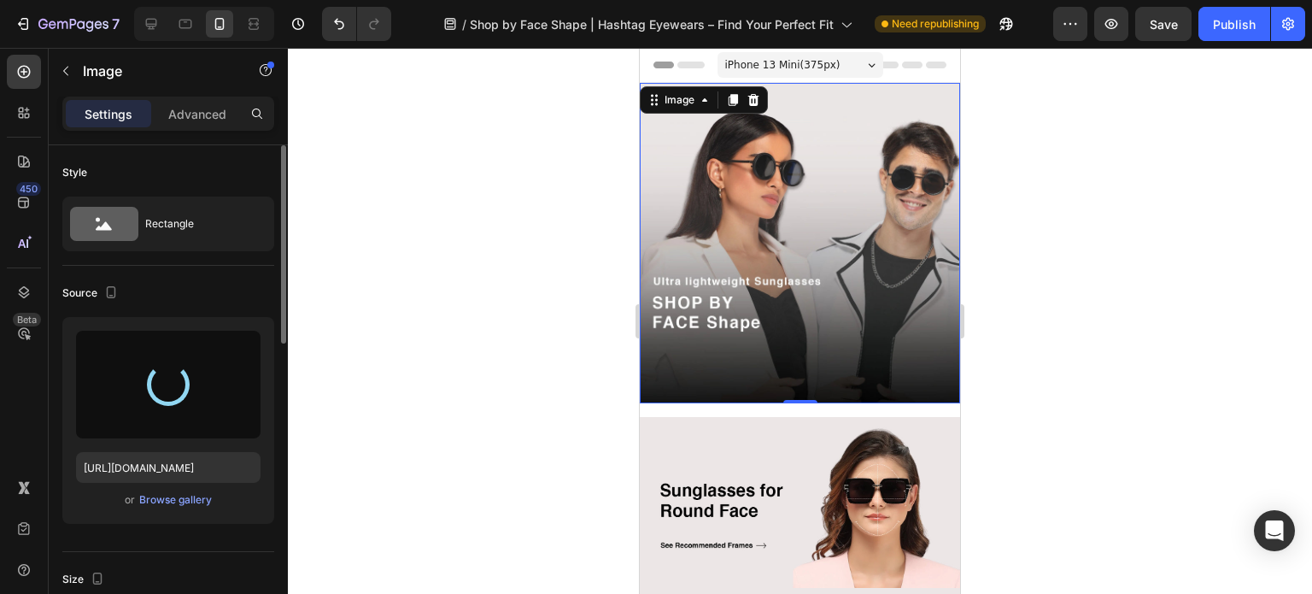
type input "[URL][DOMAIN_NAME]"
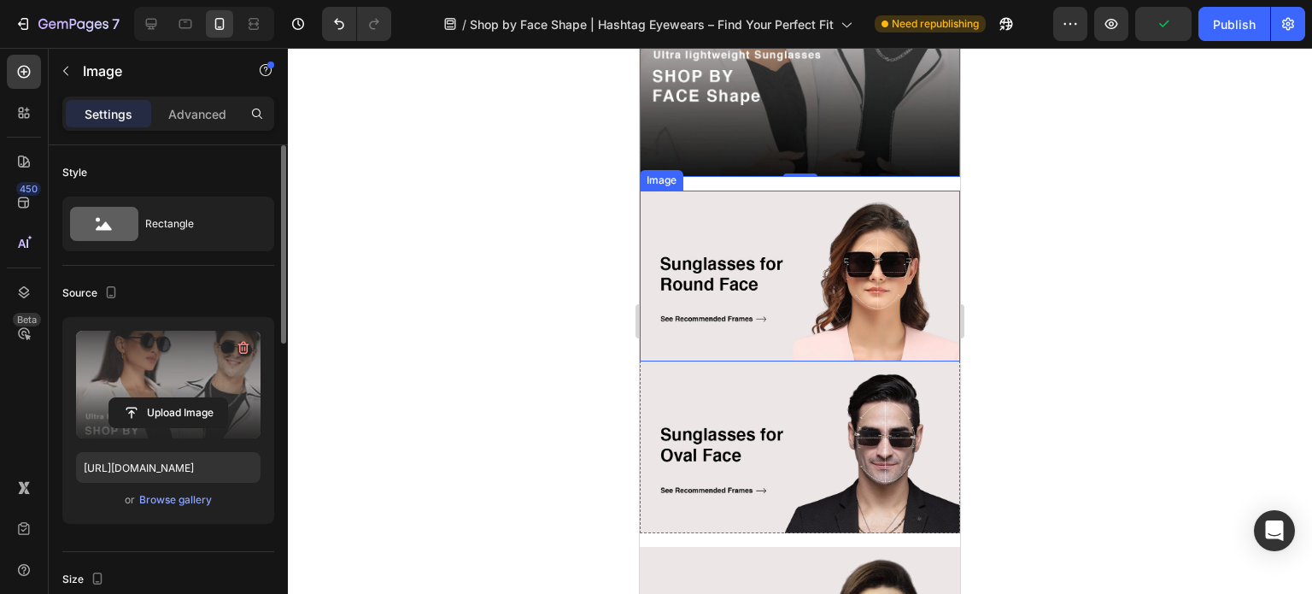
scroll to position [256, 0]
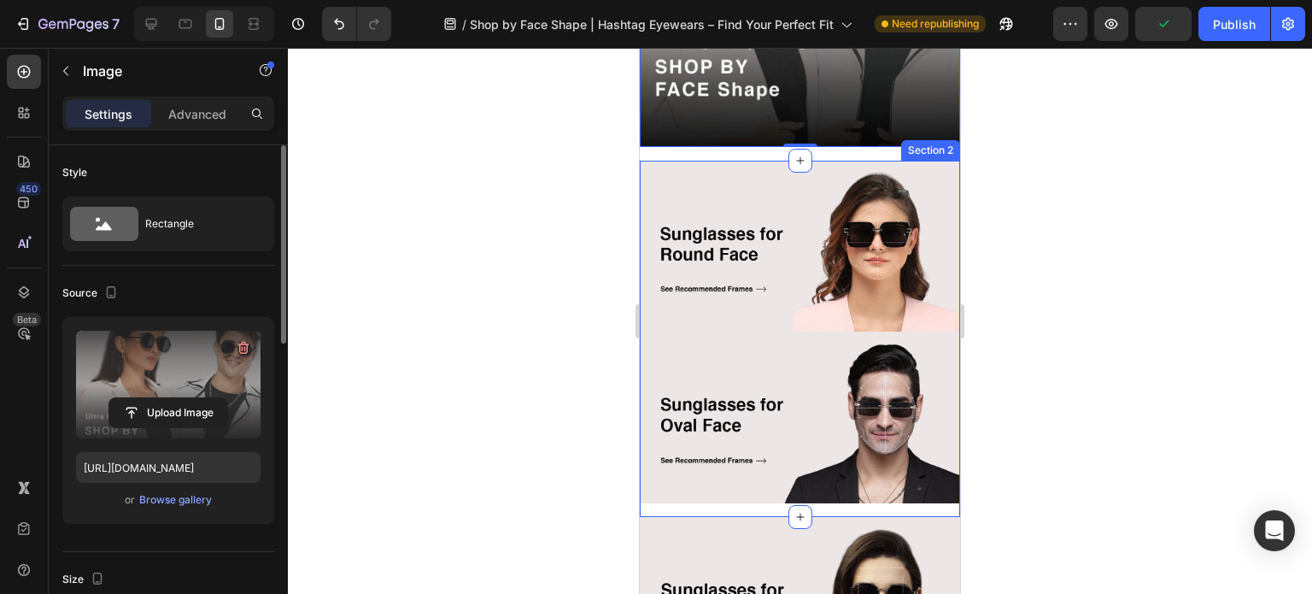
click at [749, 478] on div "Image Image Row" at bounding box center [800, 339] width 320 height 356
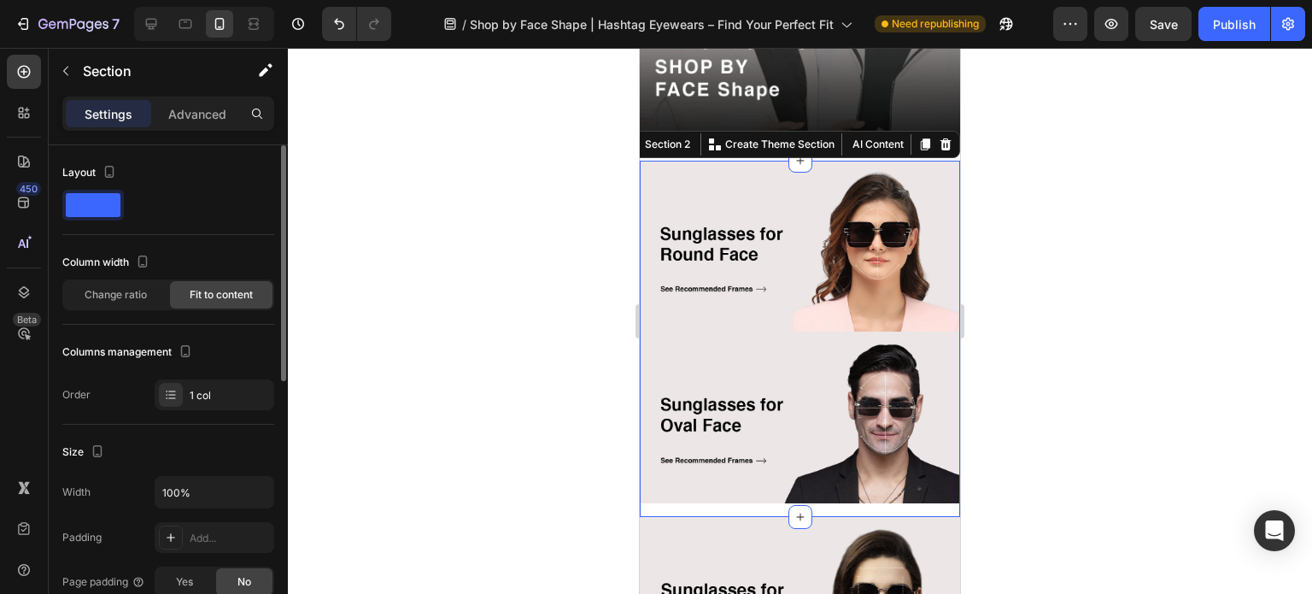
scroll to position [342, 0]
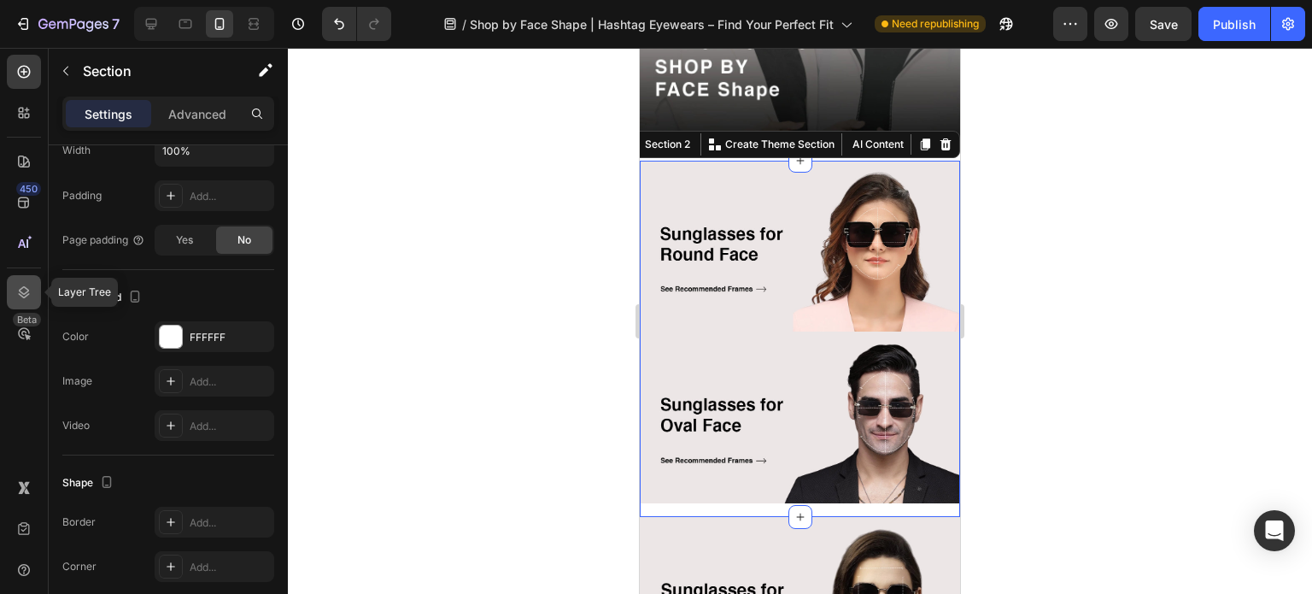
click at [24, 286] on icon at bounding box center [23, 292] width 17 height 17
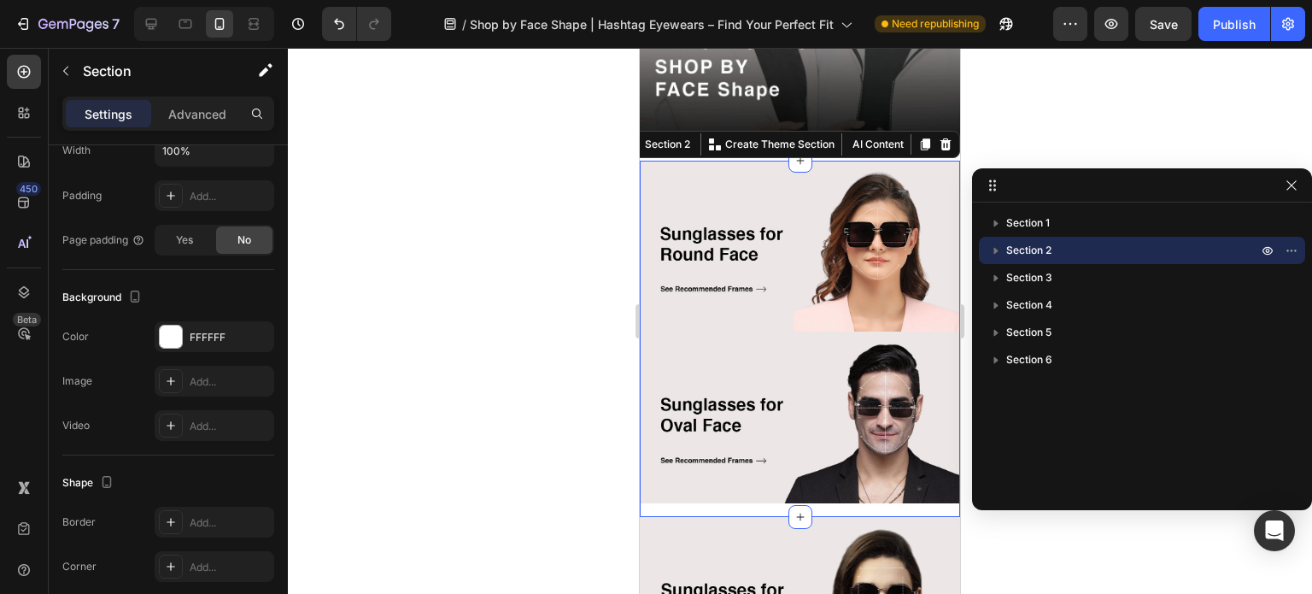
click at [993, 254] on icon "button" at bounding box center [995, 250] width 17 height 17
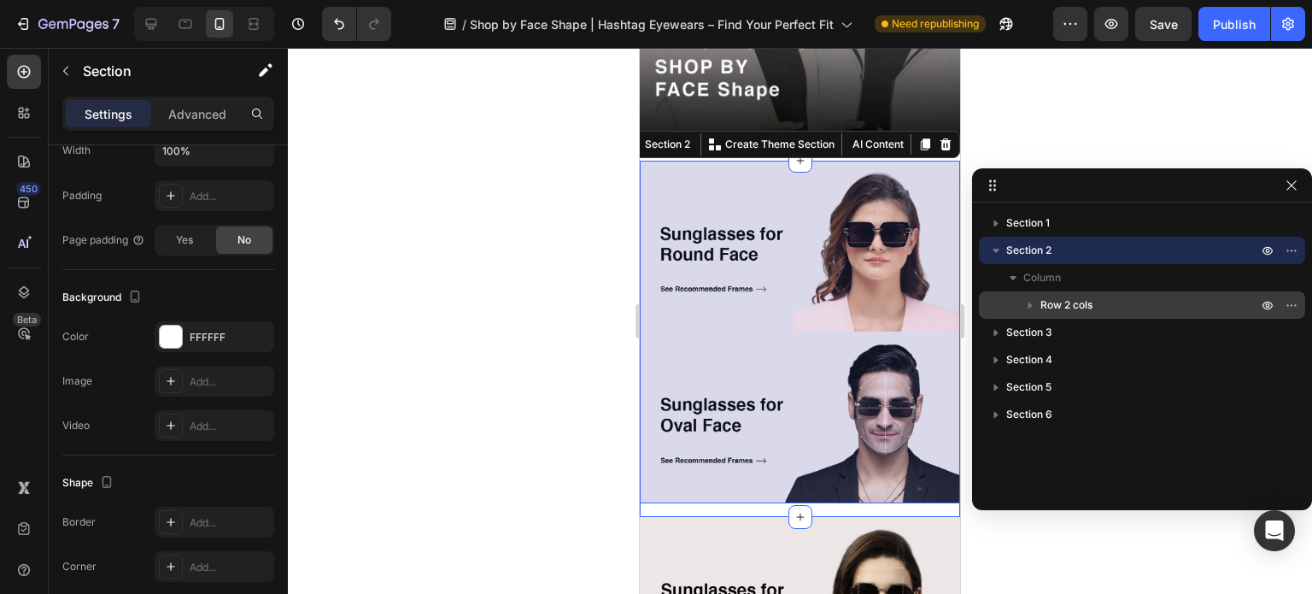
click at [1063, 300] on span "Row 2 cols" at bounding box center [1066, 304] width 52 height 17
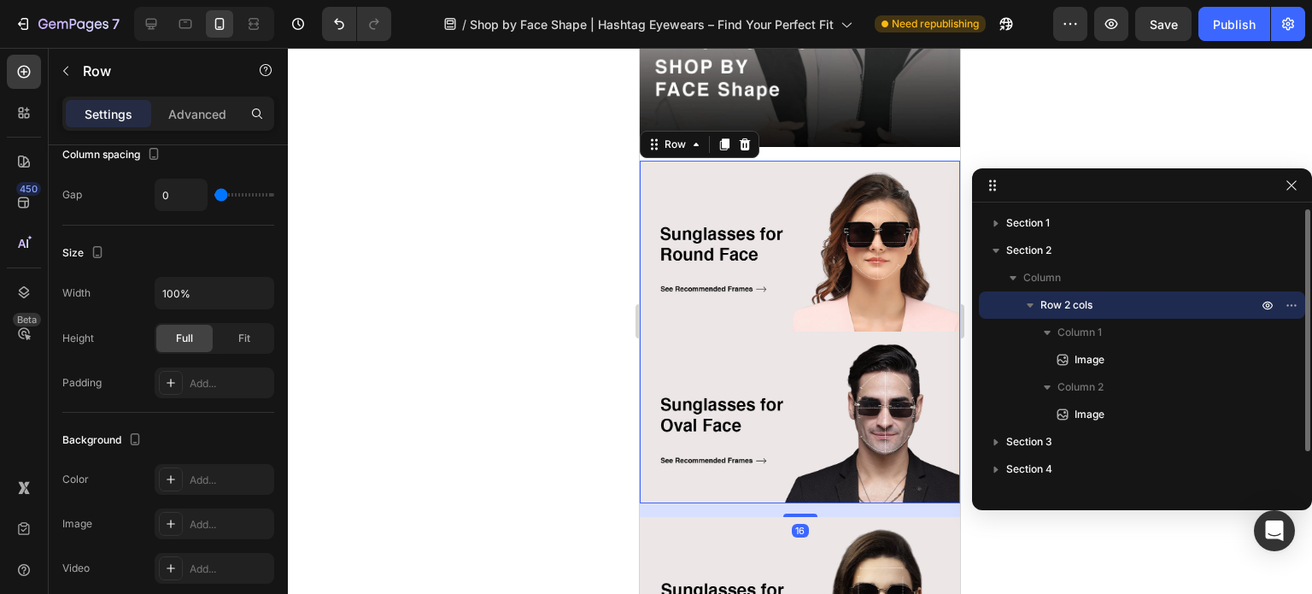
click at [1027, 307] on icon "button" at bounding box center [1029, 304] width 17 height 17
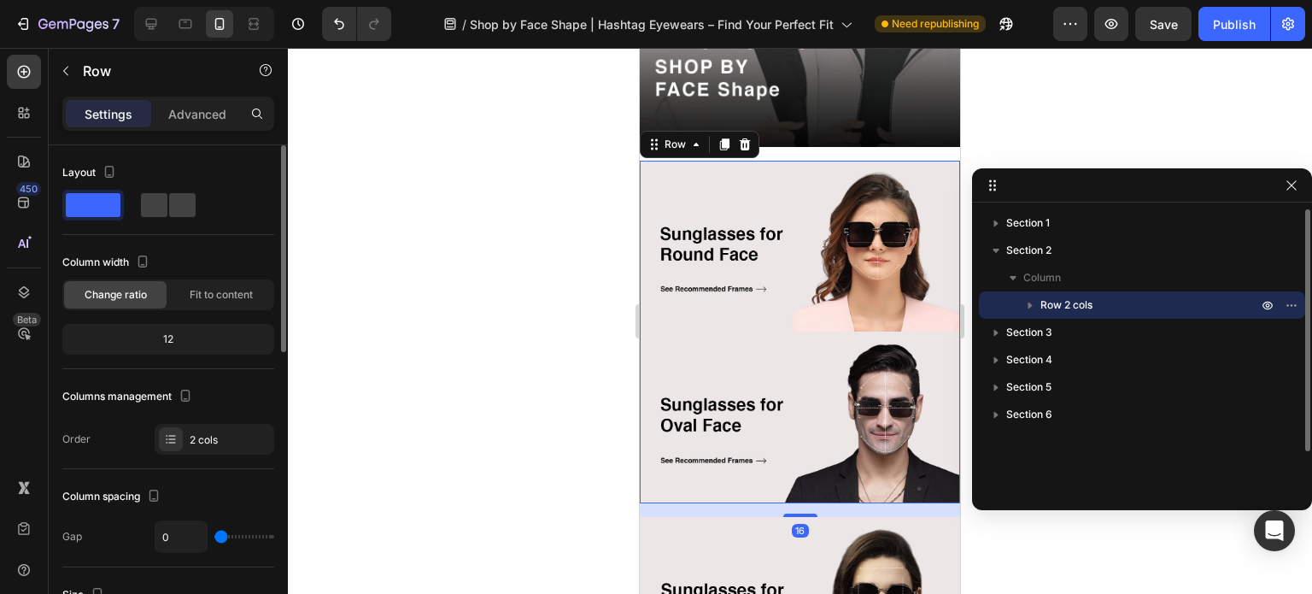
click at [1027, 307] on icon "button" at bounding box center [1029, 304] width 17 height 17
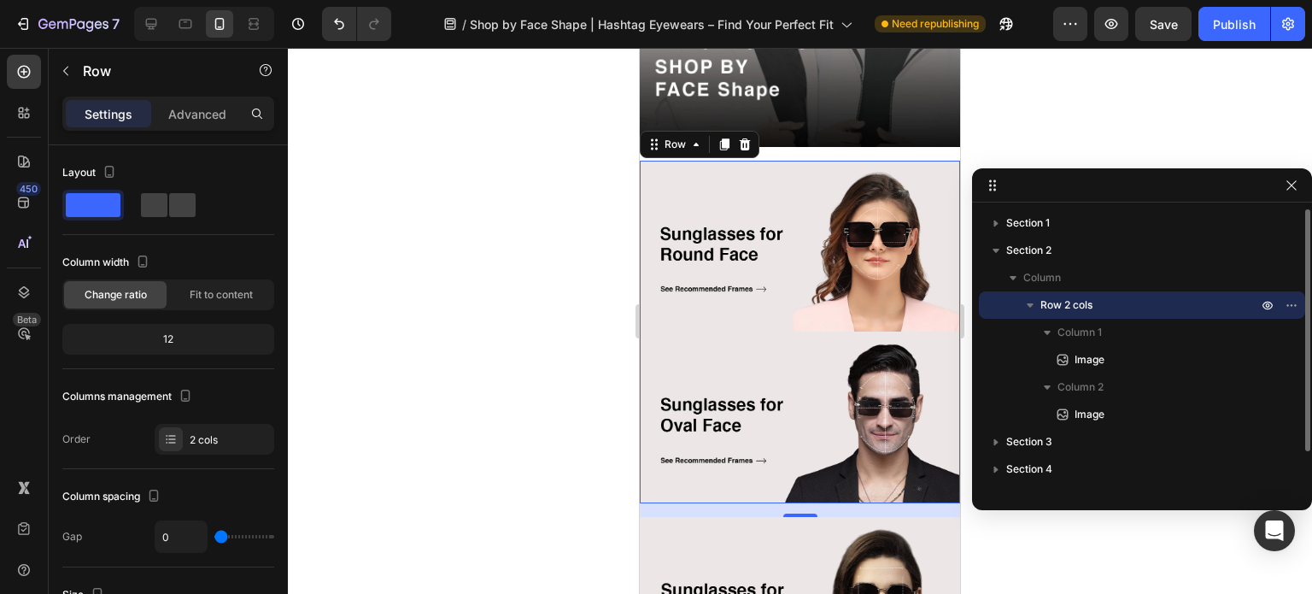
click at [1080, 307] on span "Row 2 cols" at bounding box center [1066, 304] width 52 height 17
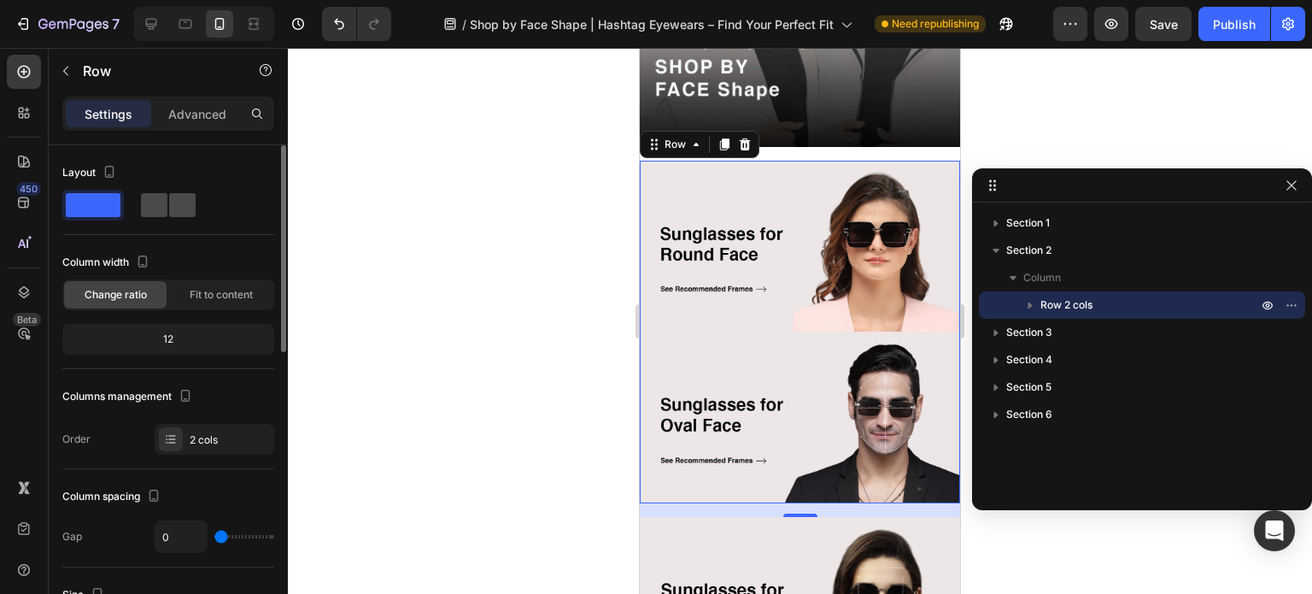
click at [163, 208] on span at bounding box center [154, 205] width 26 height 24
type input "8"
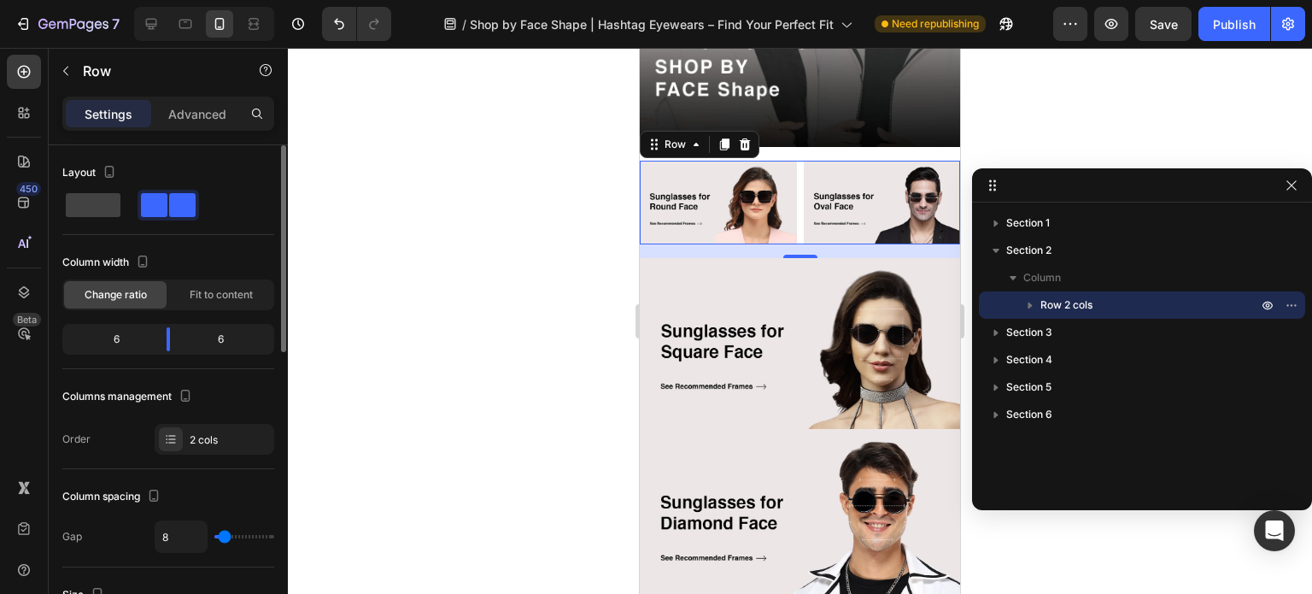
click at [163, 208] on span at bounding box center [154, 205] width 26 height 24
click at [84, 202] on span at bounding box center [93, 205] width 55 height 24
type input "0"
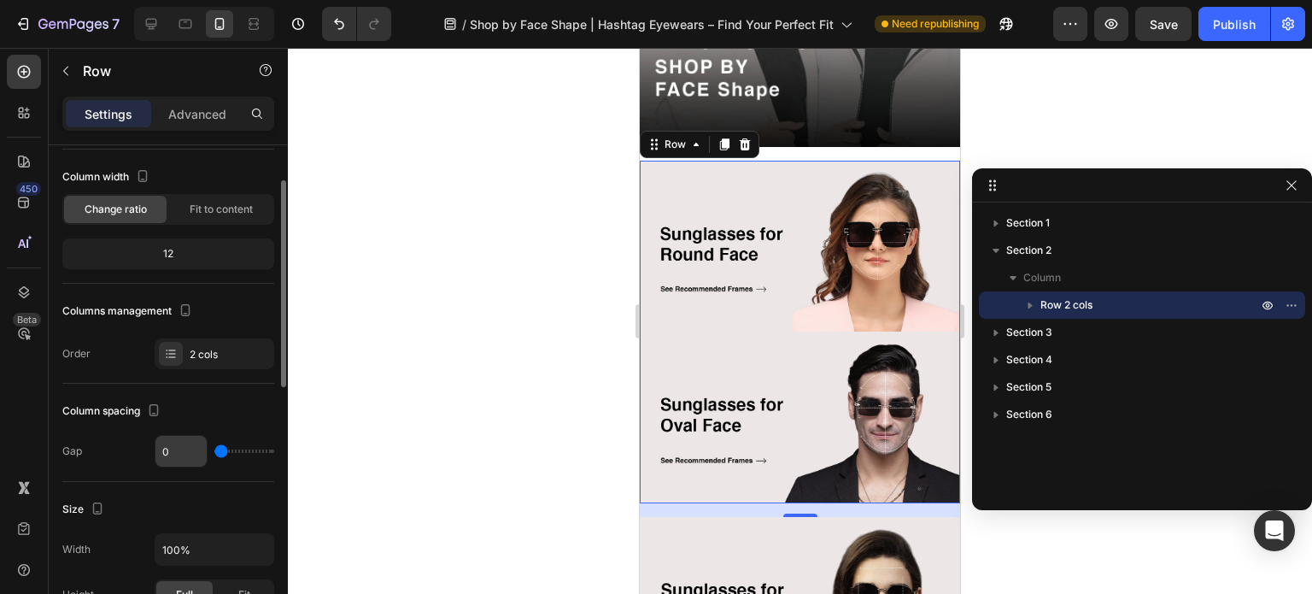
scroll to position [171, 0]
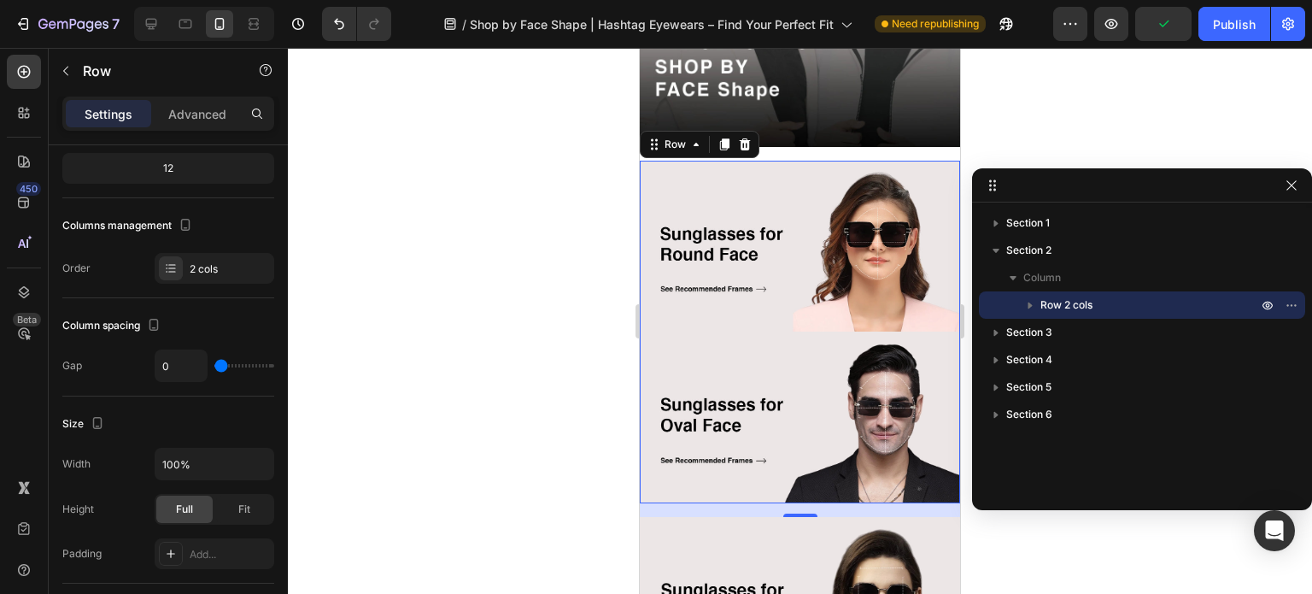
type input "2"
type input "15"
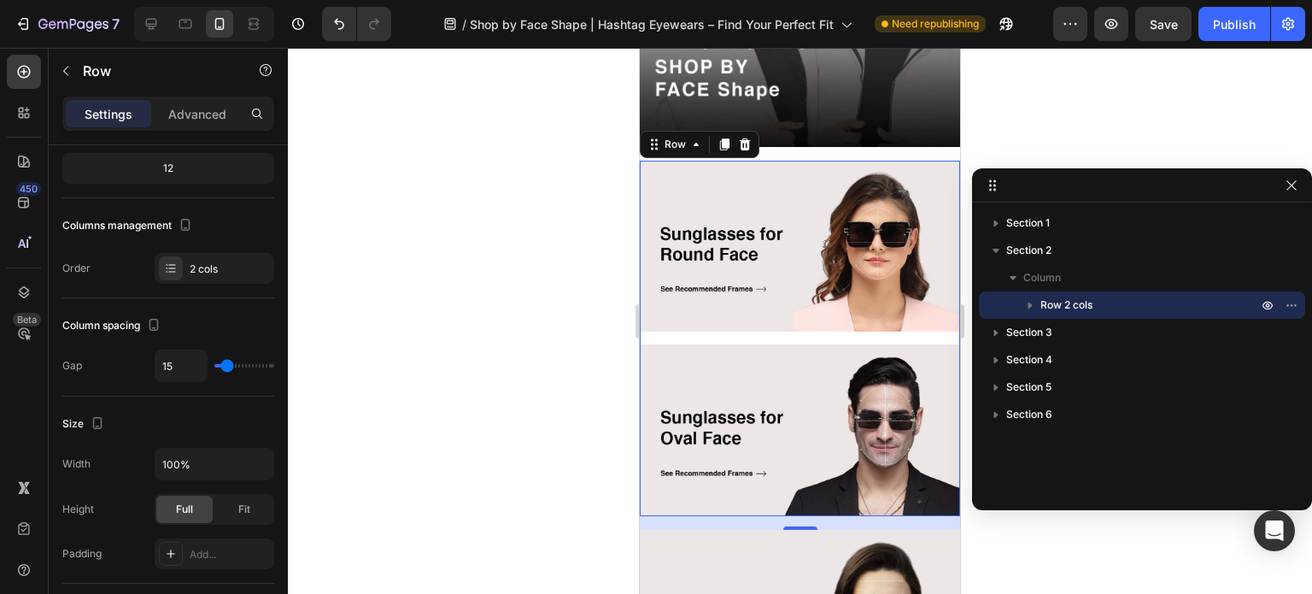
type input "20"
type input "24"
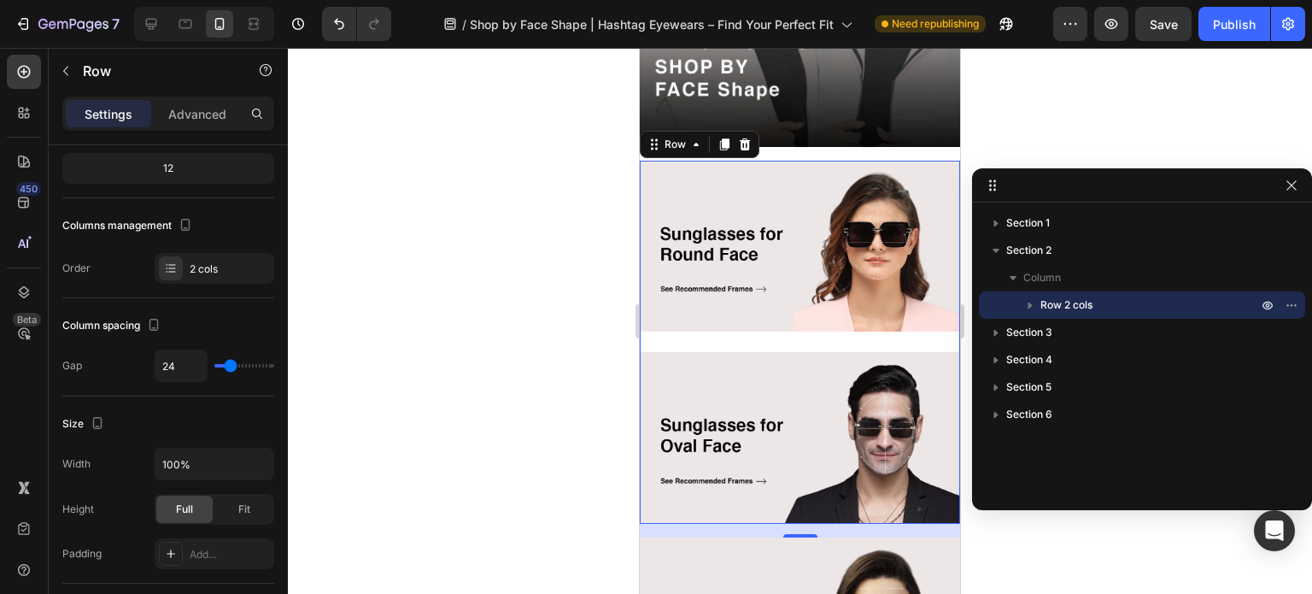
type input "16"
type input "15"
type input "9"
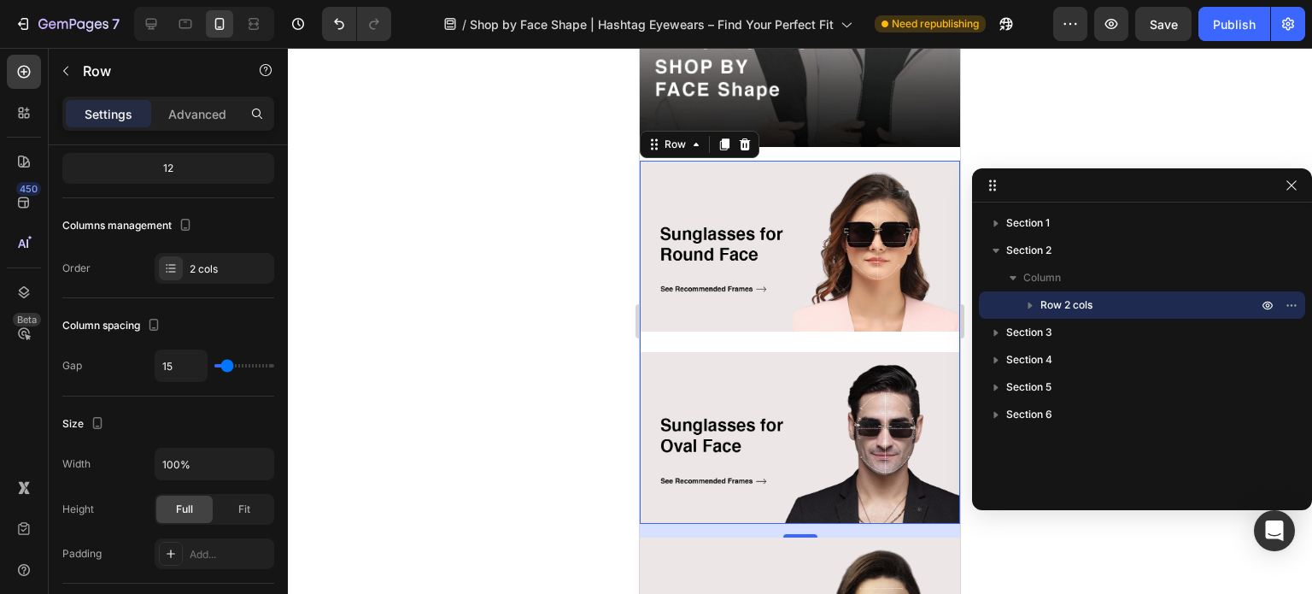
type input "9"
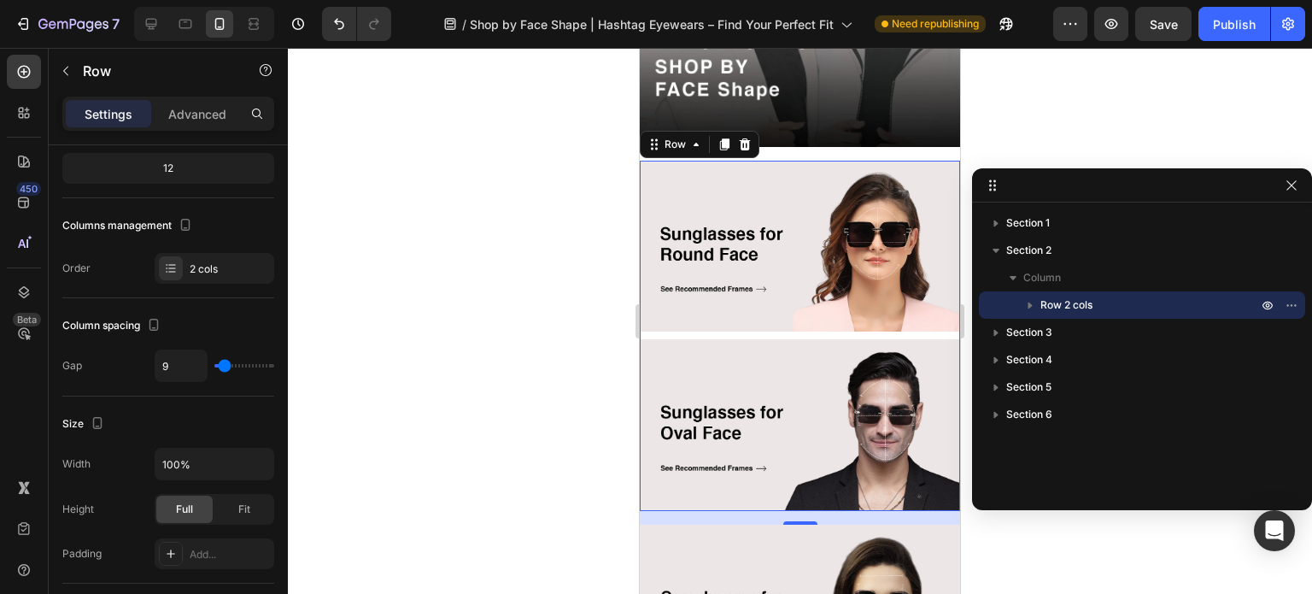
type input "8"
type input "4"
type input "2"
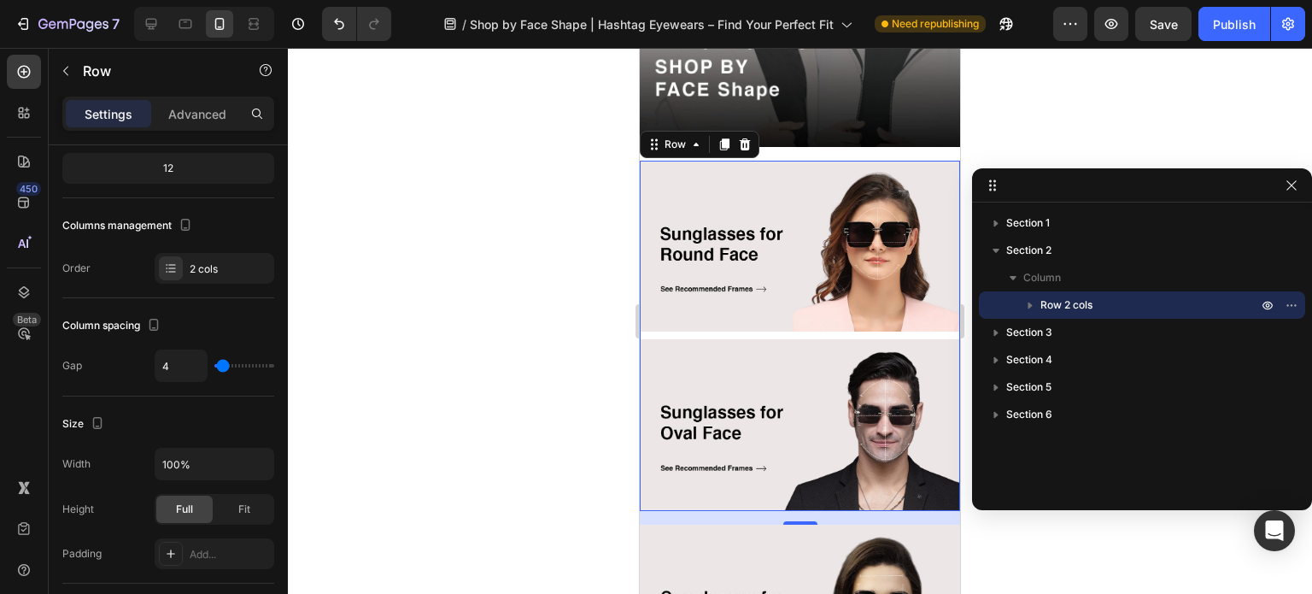
type input "2"
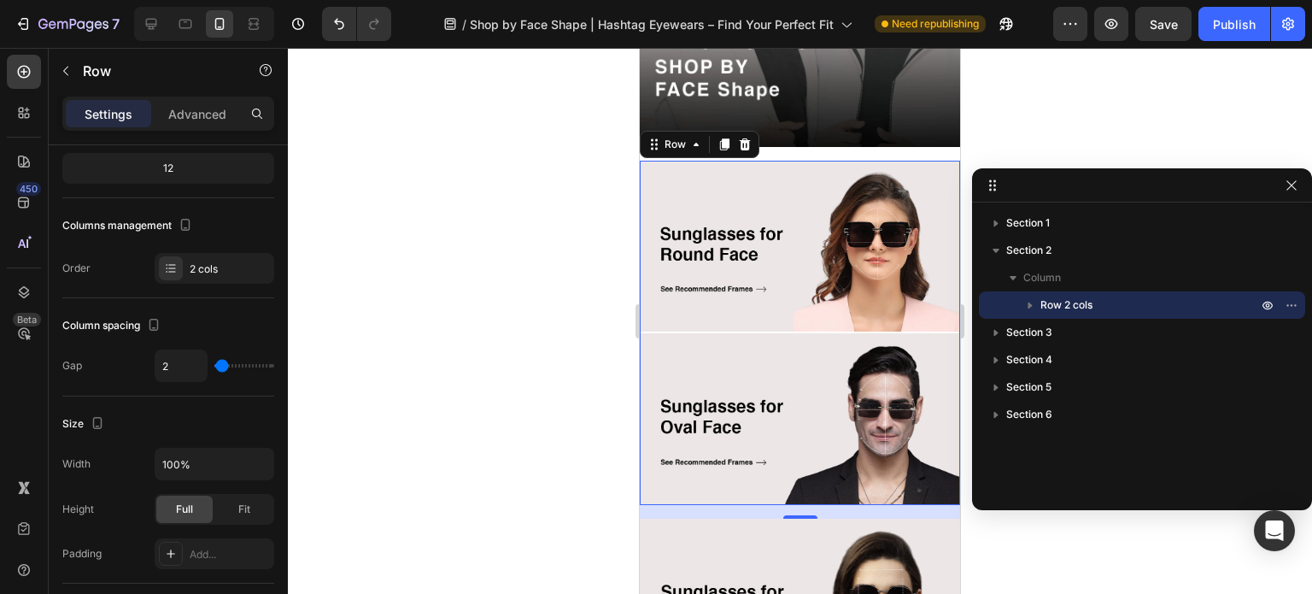
type input "4"
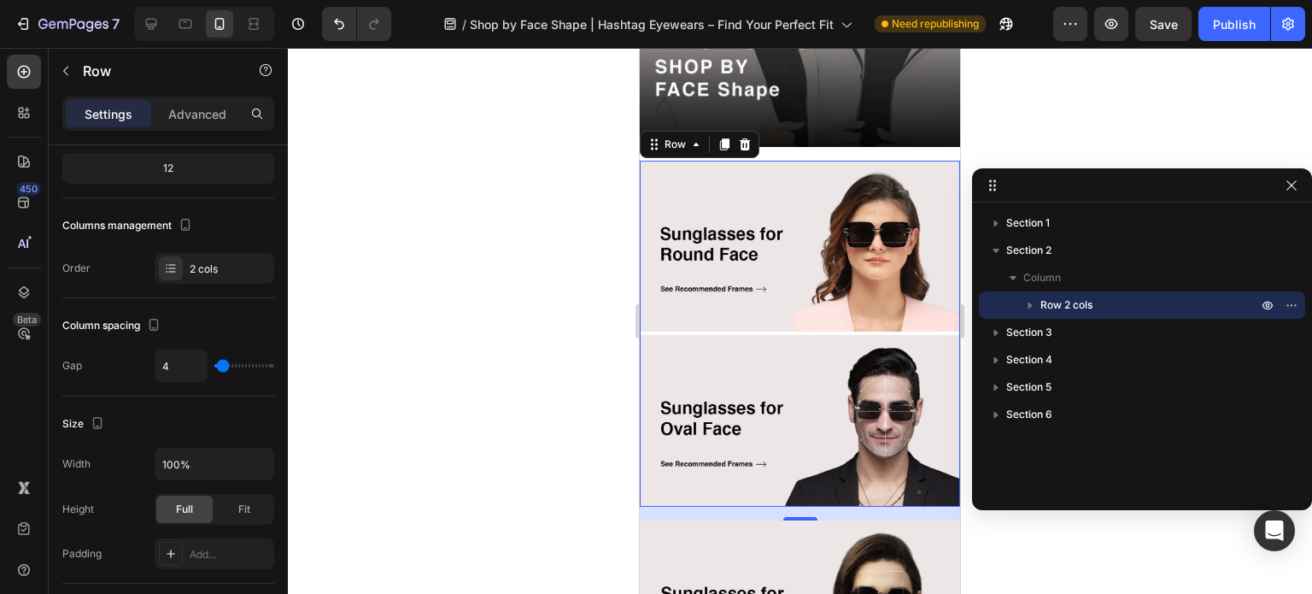
type input "6"
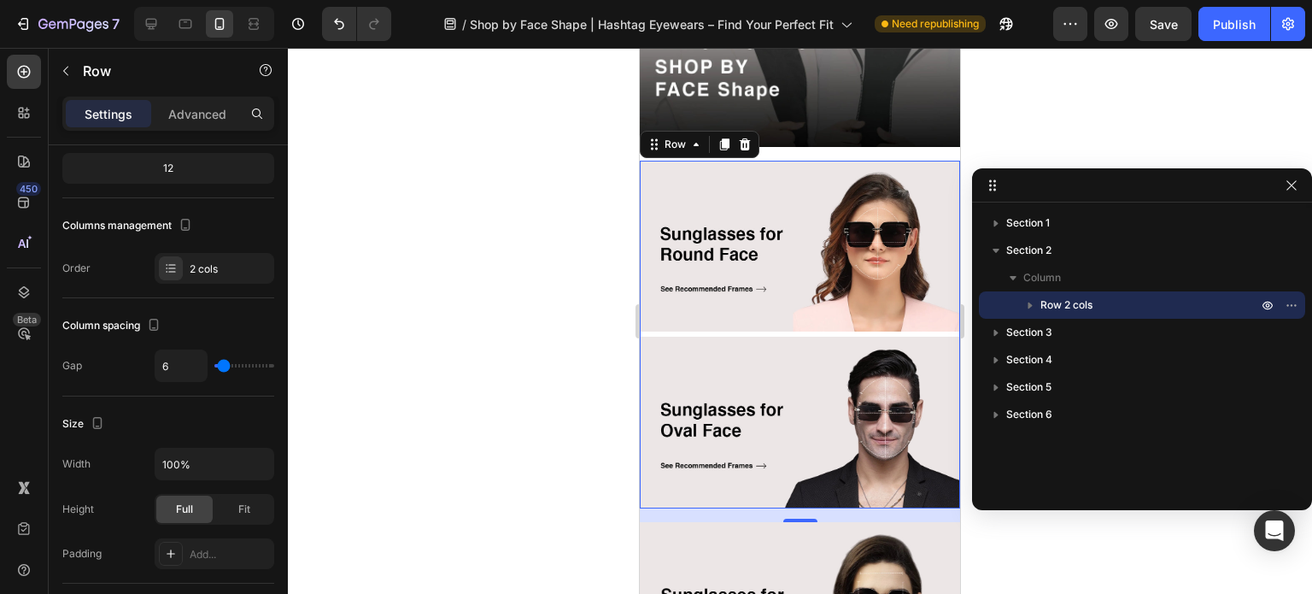
type input "6"
click at [223, 365] on input "range" at bounding box center [244, 365] width 60 height 3
click at [171, 361] on input "6" at bounding box center [180, 365] width 51 height 31
type input "7"
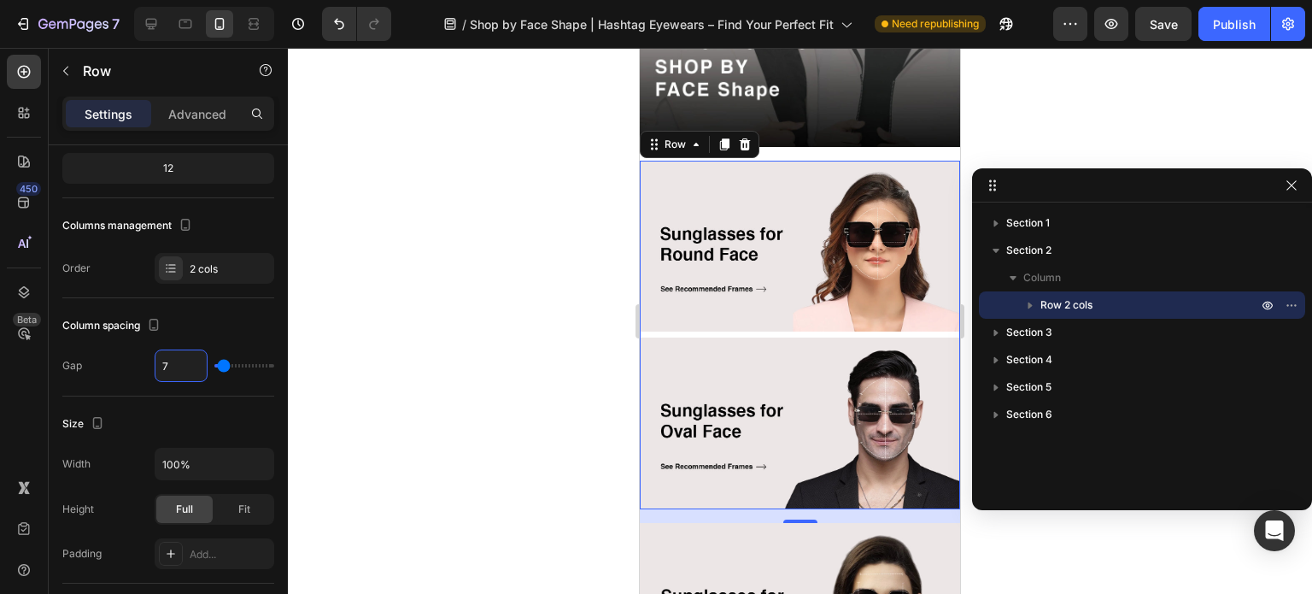
type input "8"
type input "9"
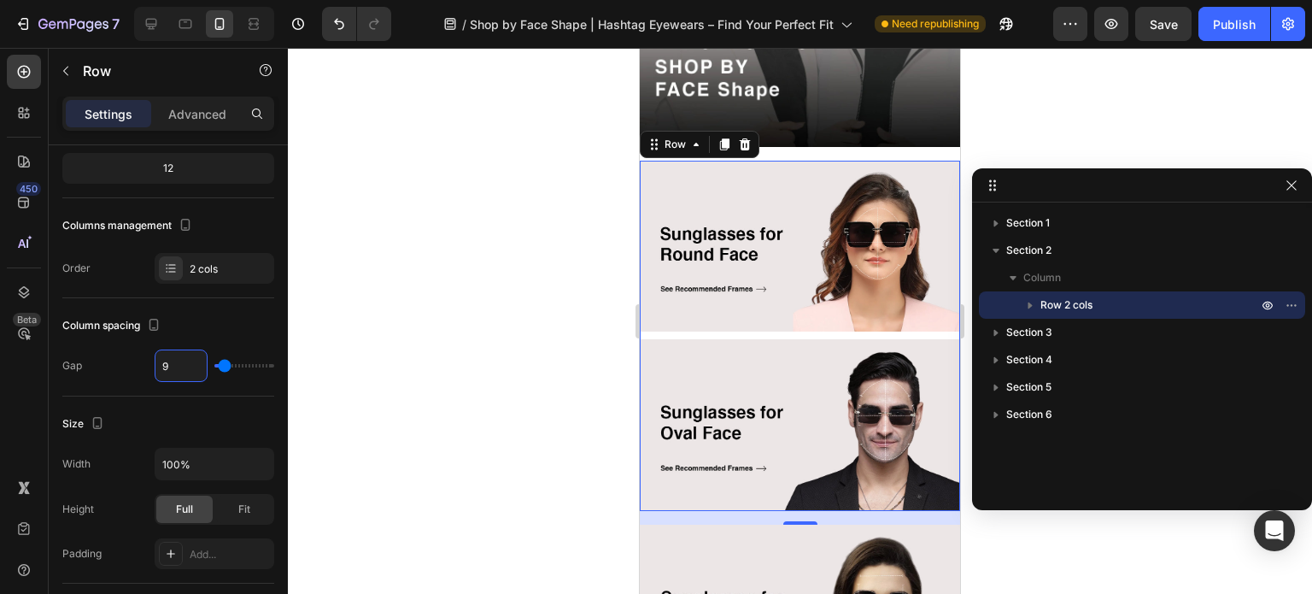
type input "10"
type input "11"
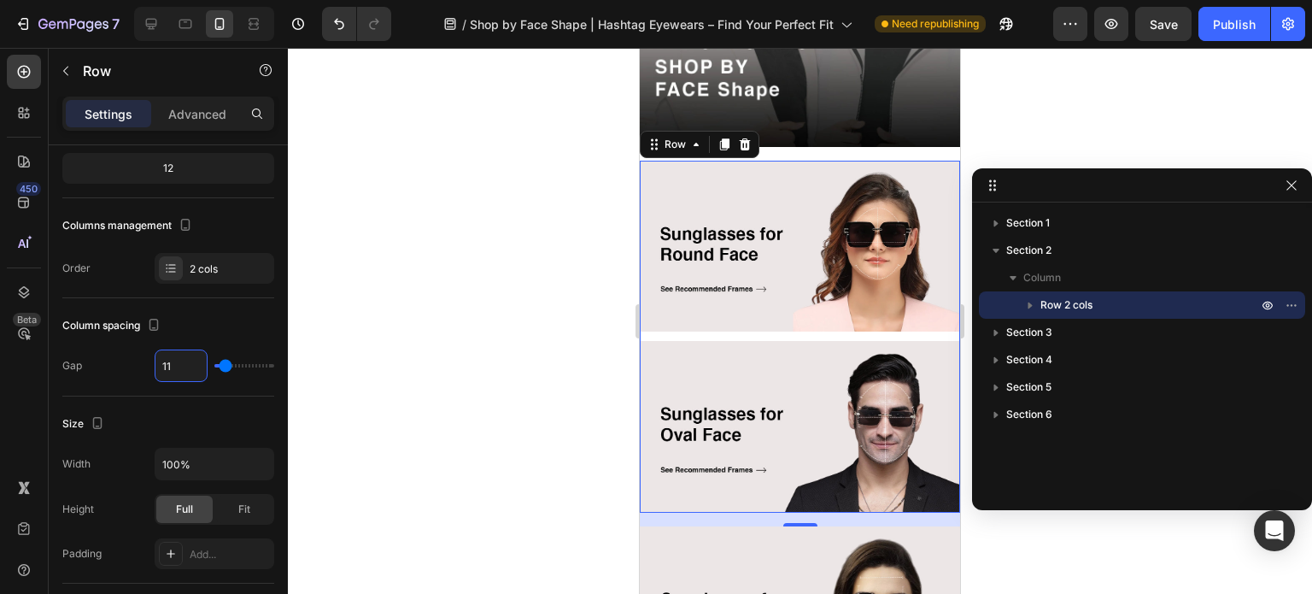
type input "10"
type input "9"
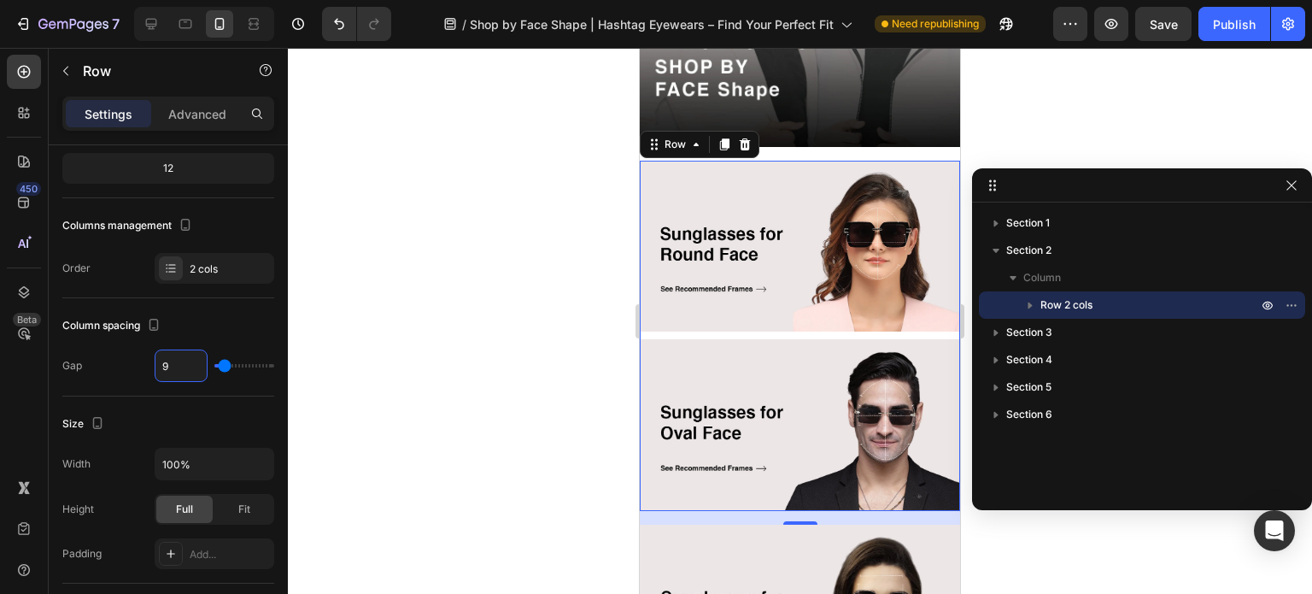
type input "8"
type input "7"
type input "6"
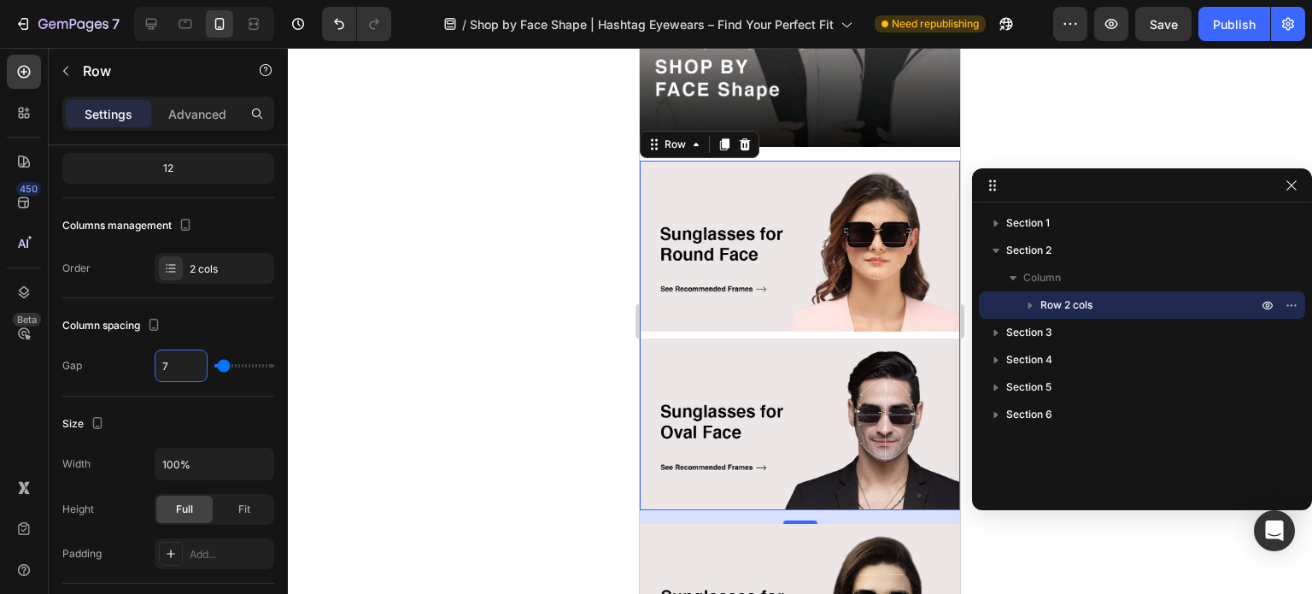
type input "6"
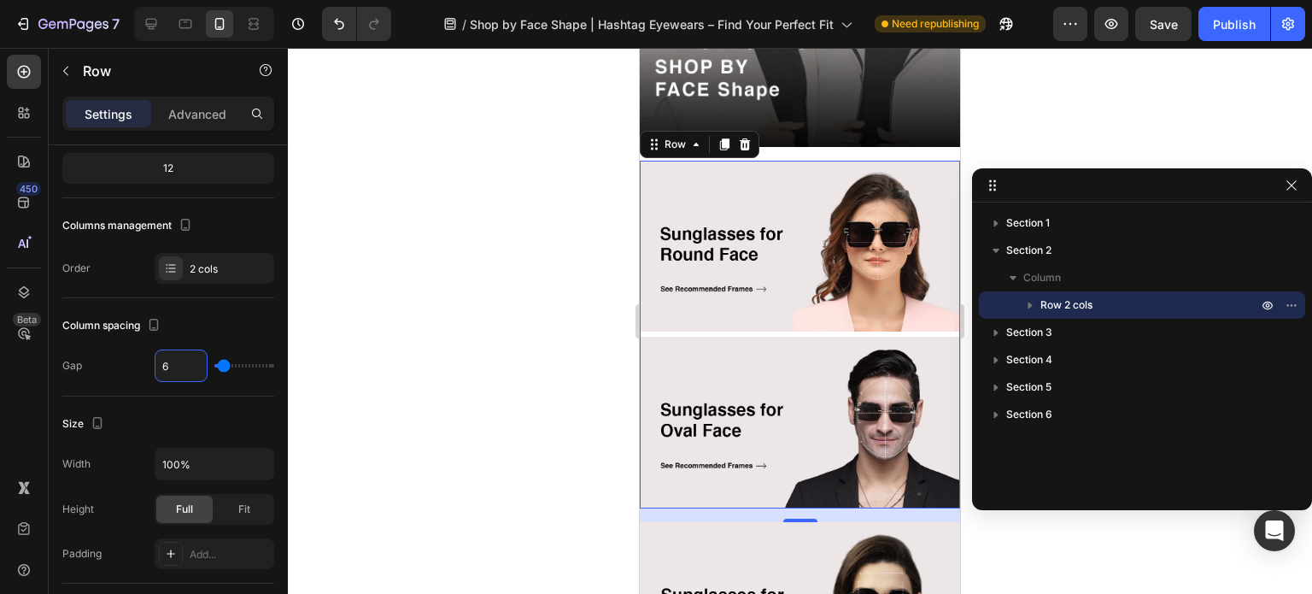
type input "5"
click at [406, 376] on div at bounding box center [800, 321] width 1024 height 546
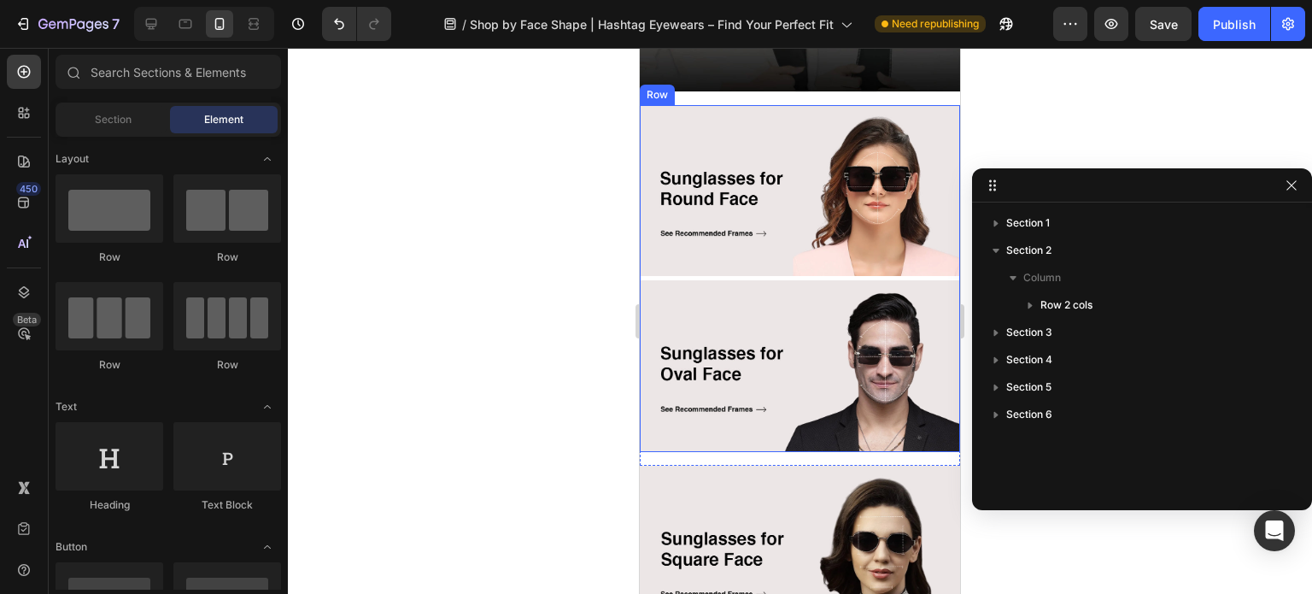
scroll to position [342, 0]
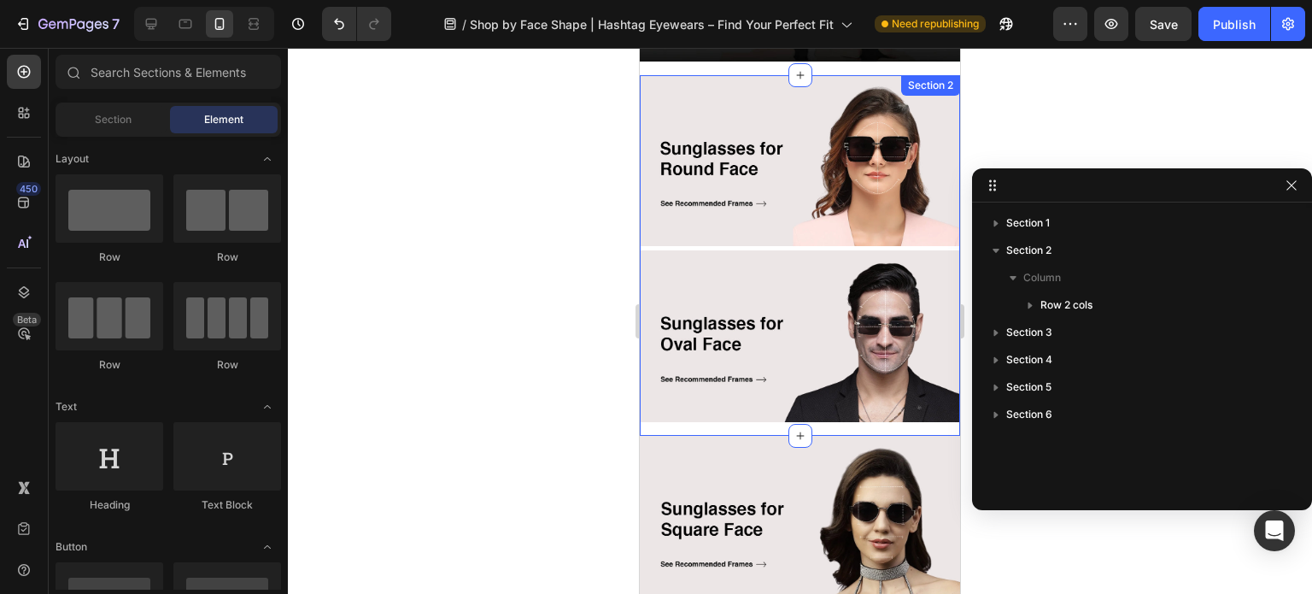
click at [688, 403] on div "Image Image Row" at bounding box center [800, 255] width 320 height 360
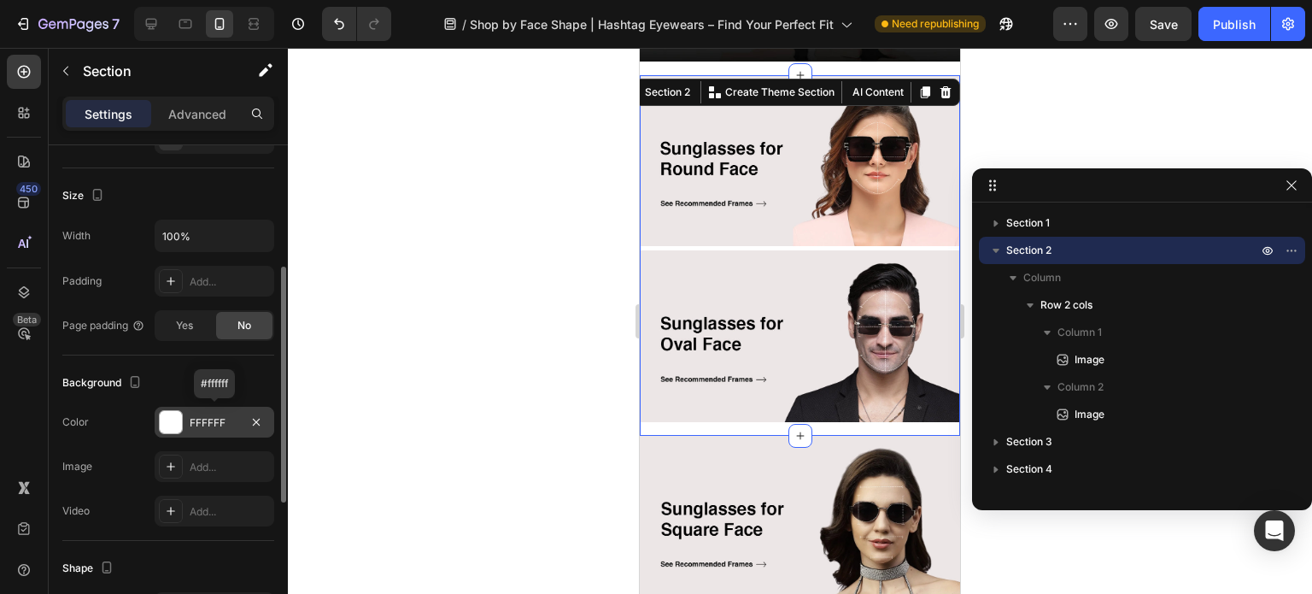
scroll to position [0, 0]
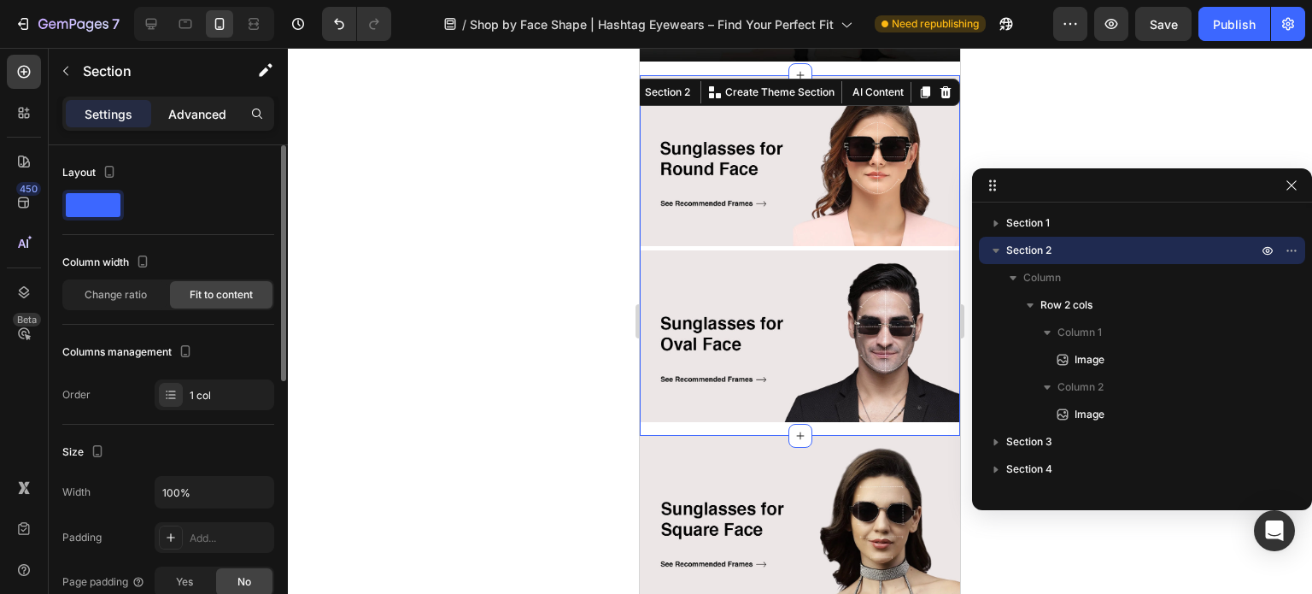
click at [196, 108] on p "Advanced" at bounding box center [197, 114] width 58 height 18
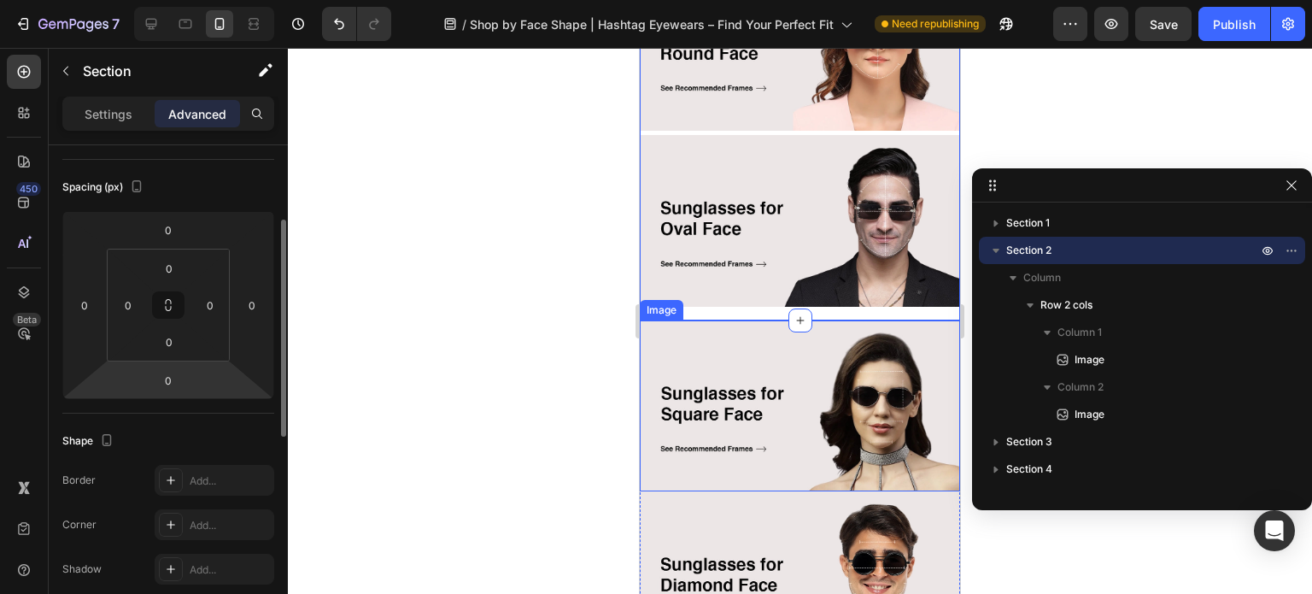
scroll to position [512, 0]
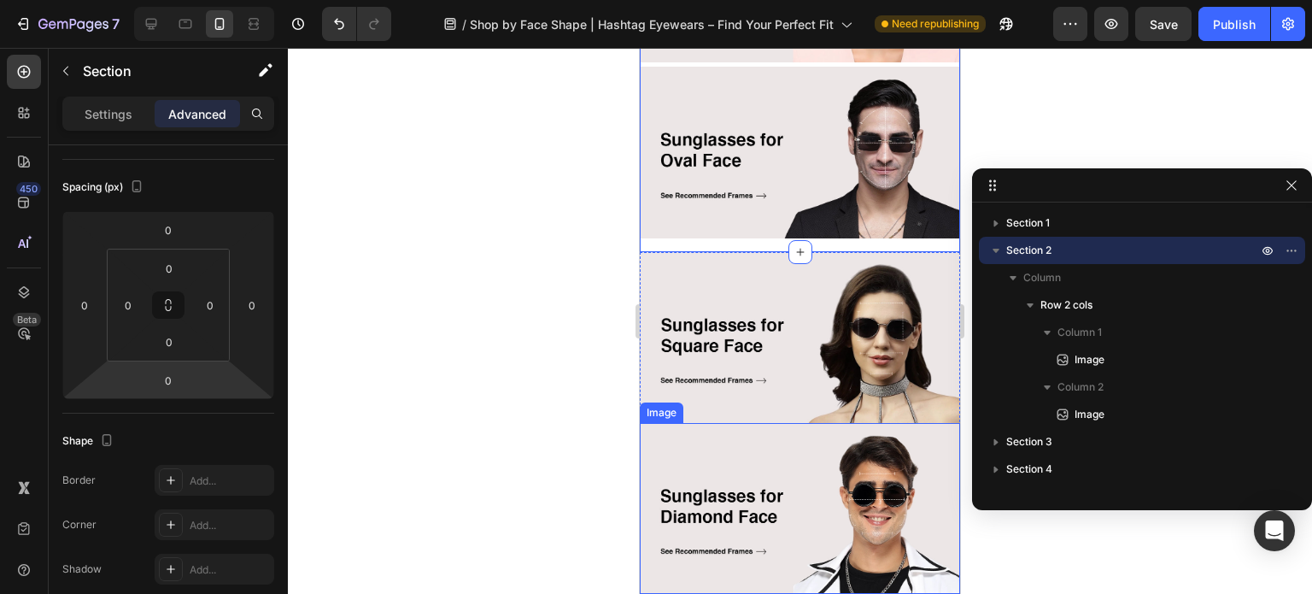
click at [763, 383] on img at bounding box center [800, 337] width 320 height 171
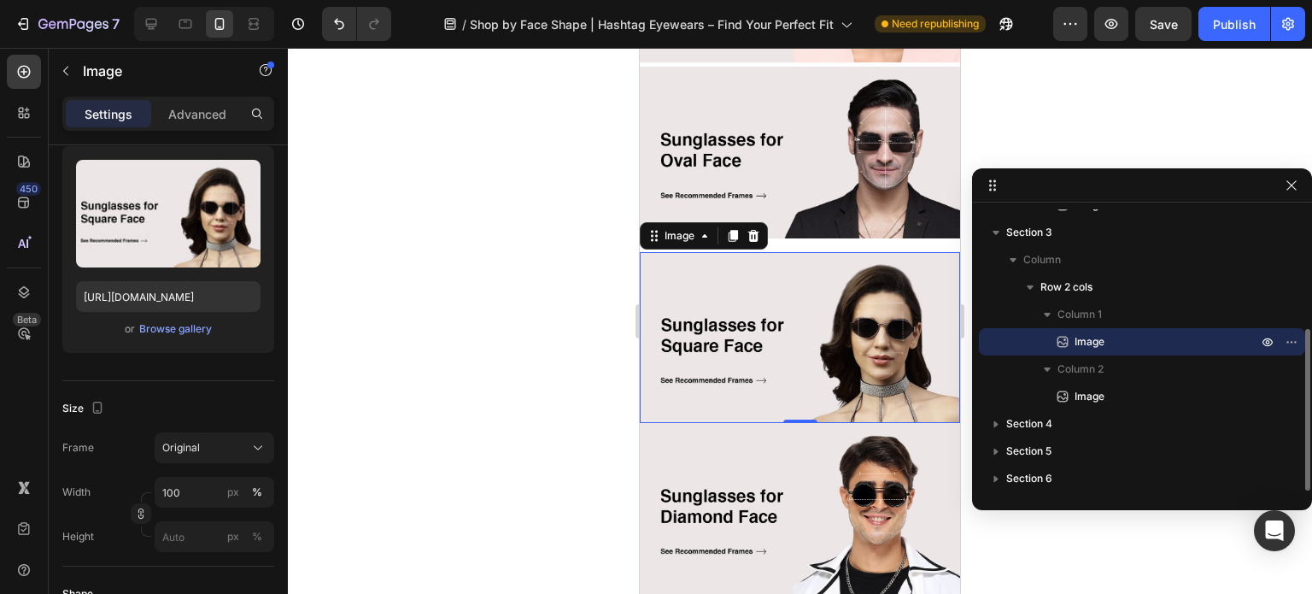
scroll to position [0, 0]
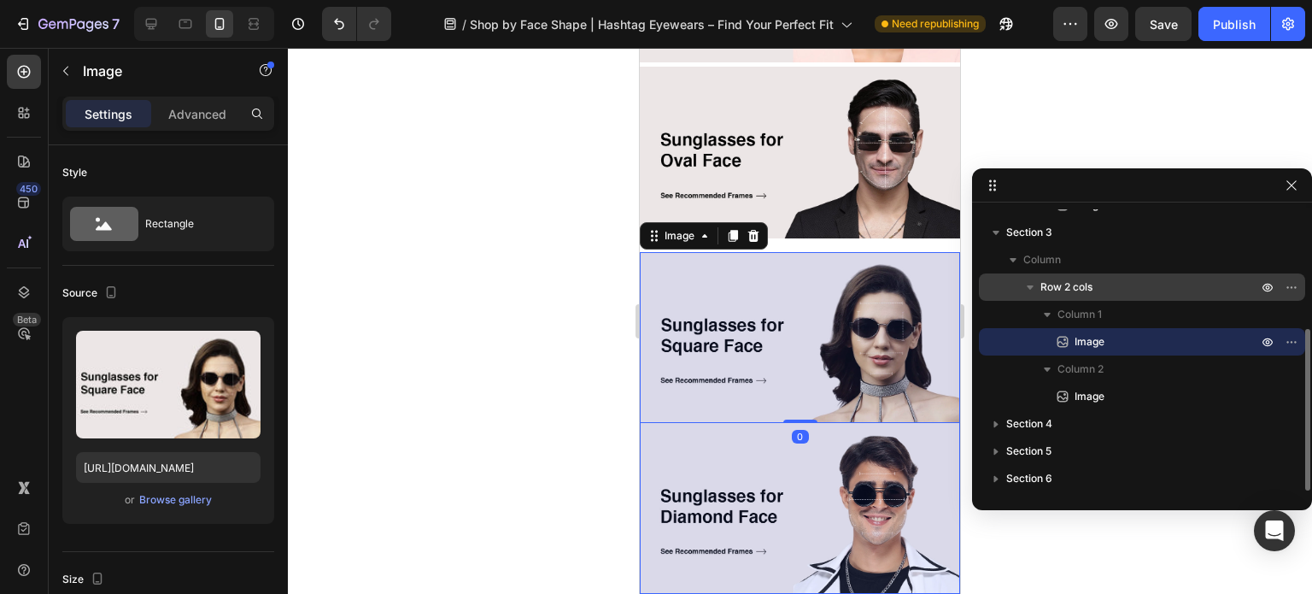
click at [1059, 283] on span "Row 2 cols" at bounding box center [1066, 286] width 52 height 17
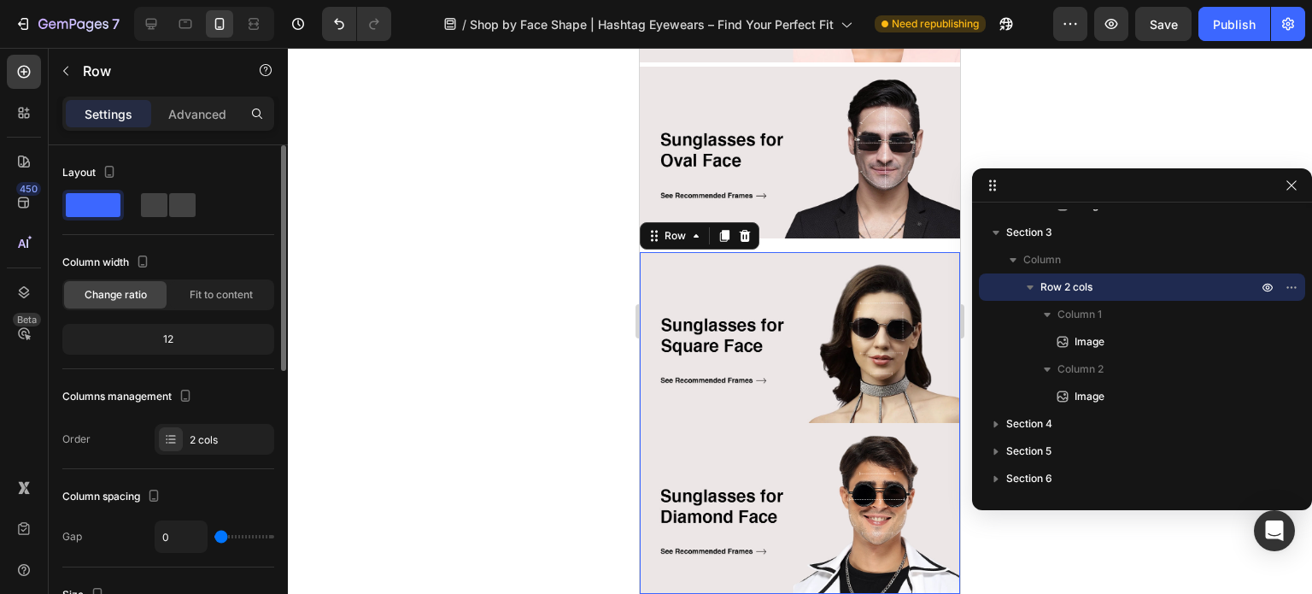
scroll to position [85, 0]
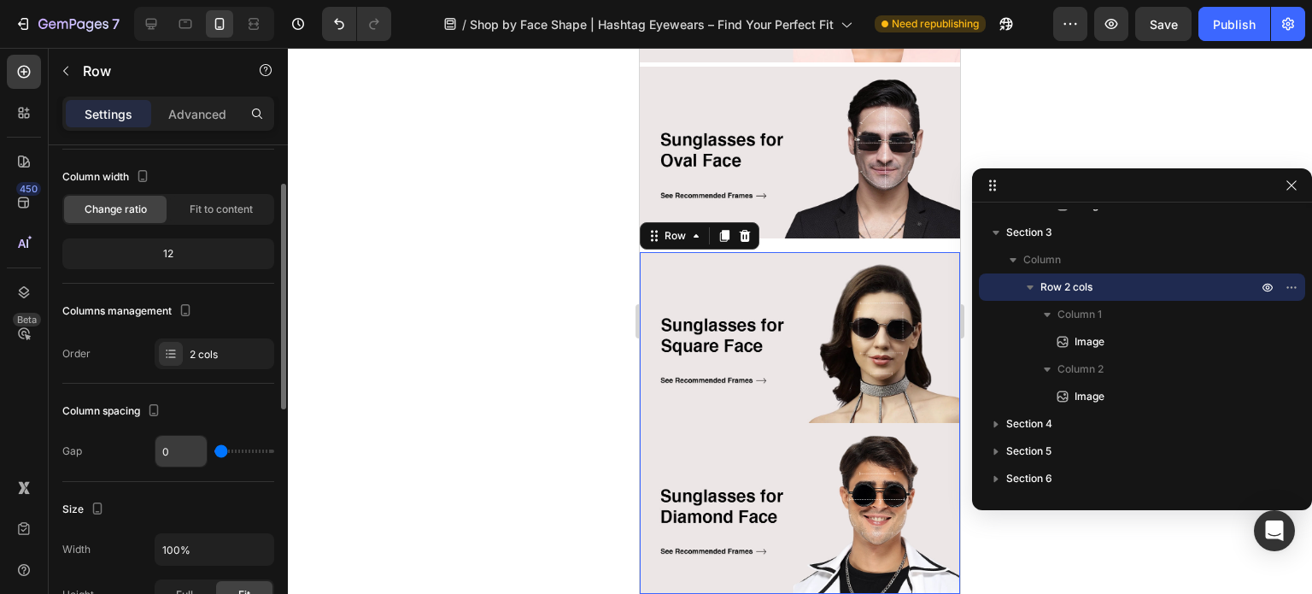
click at [178, 450] on input "0" at bounding box center [180, 451] width 51 height 31
type input "1"
type input "2"
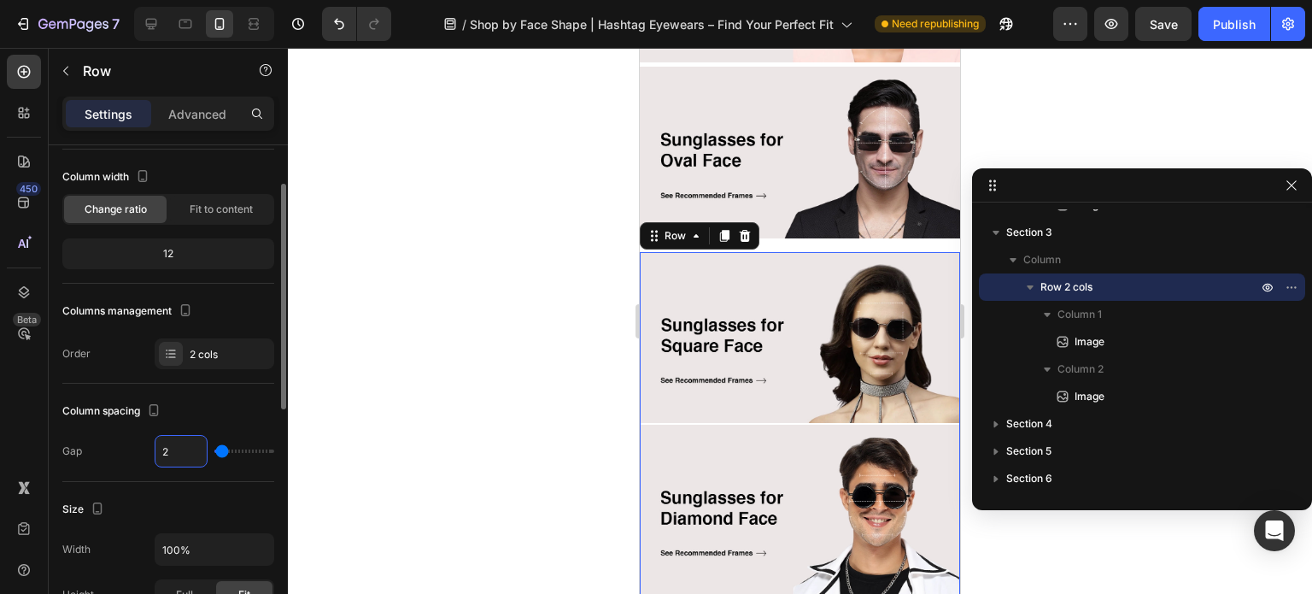
type input "3"
type input "4"
type input "5"
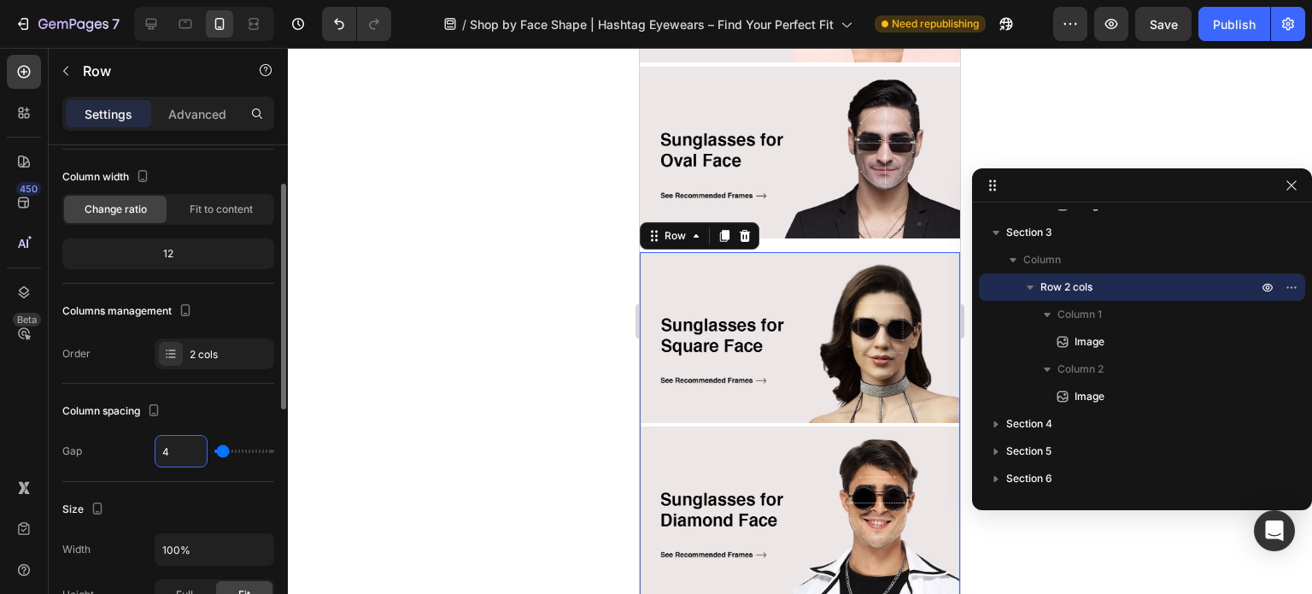
type input "5"
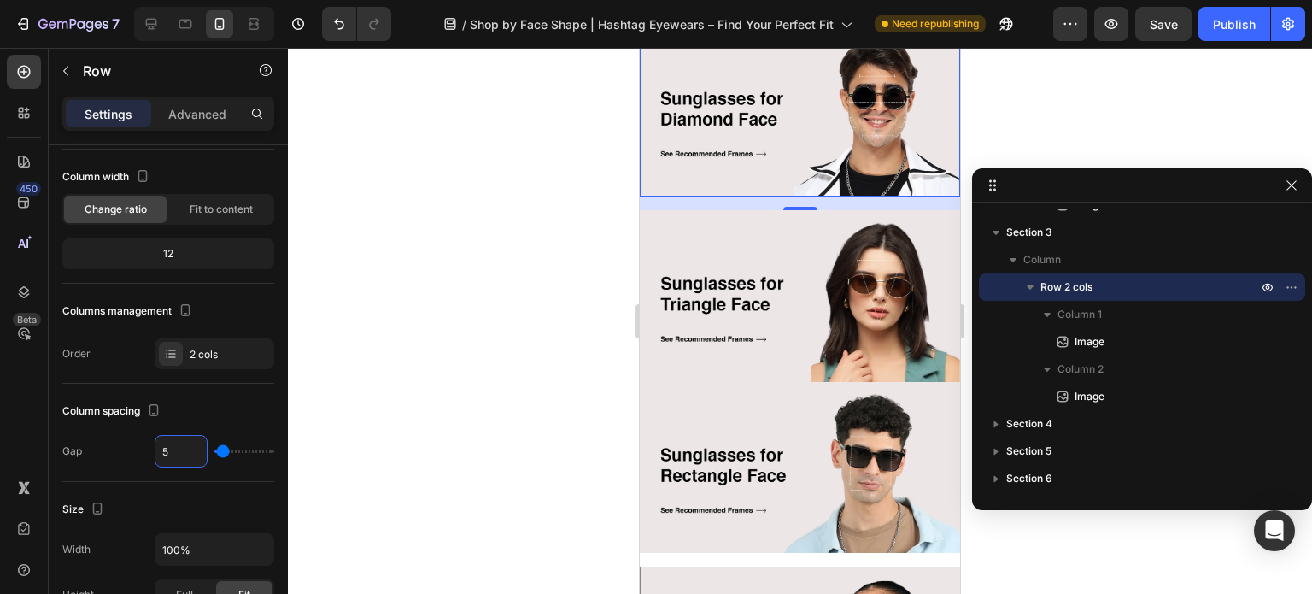
scroll to position [939, 0]
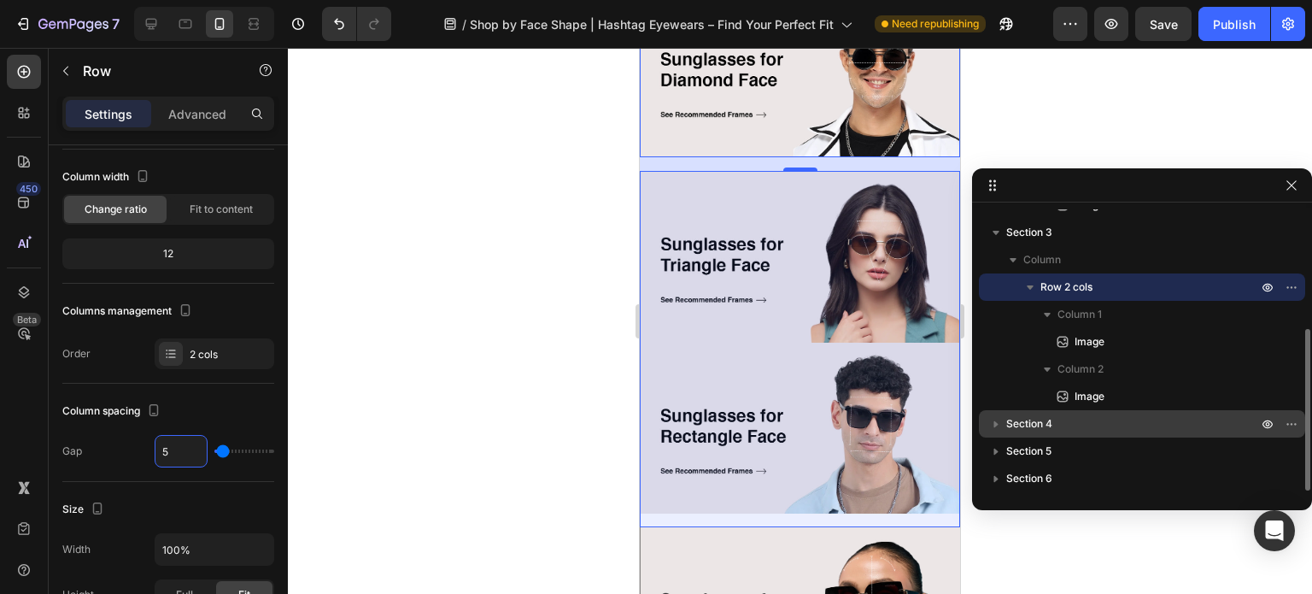
click at [999, 423] on icon "button" at bounding box center [995, 423] width 17 height 17
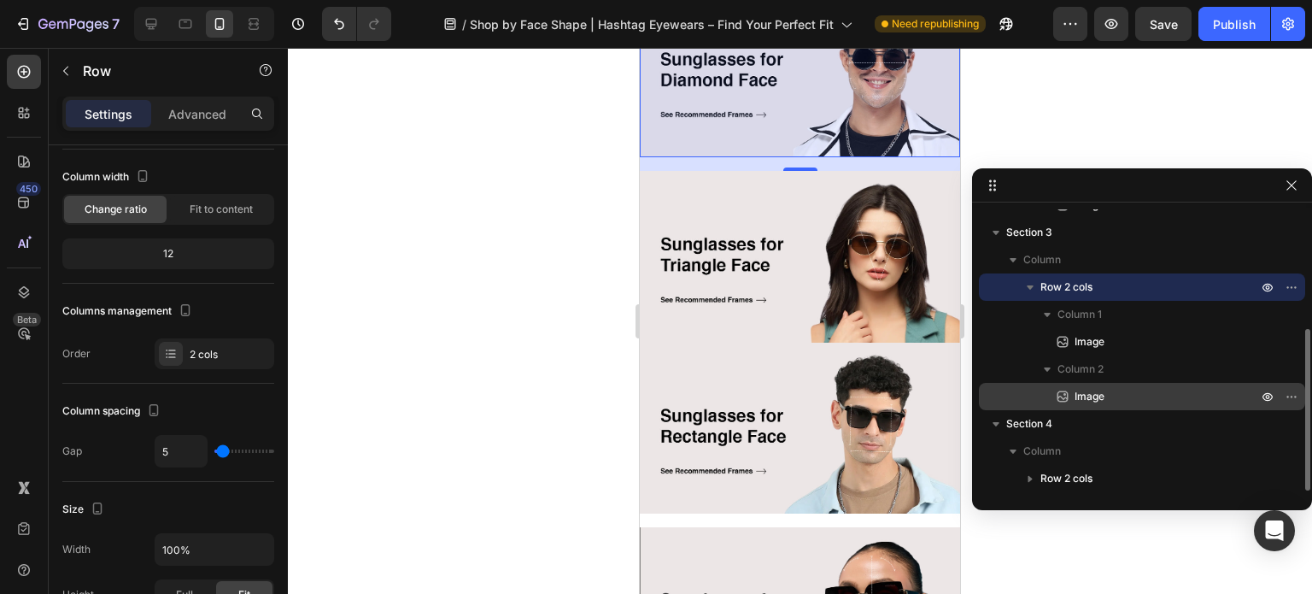
scroll to position [264, 0]
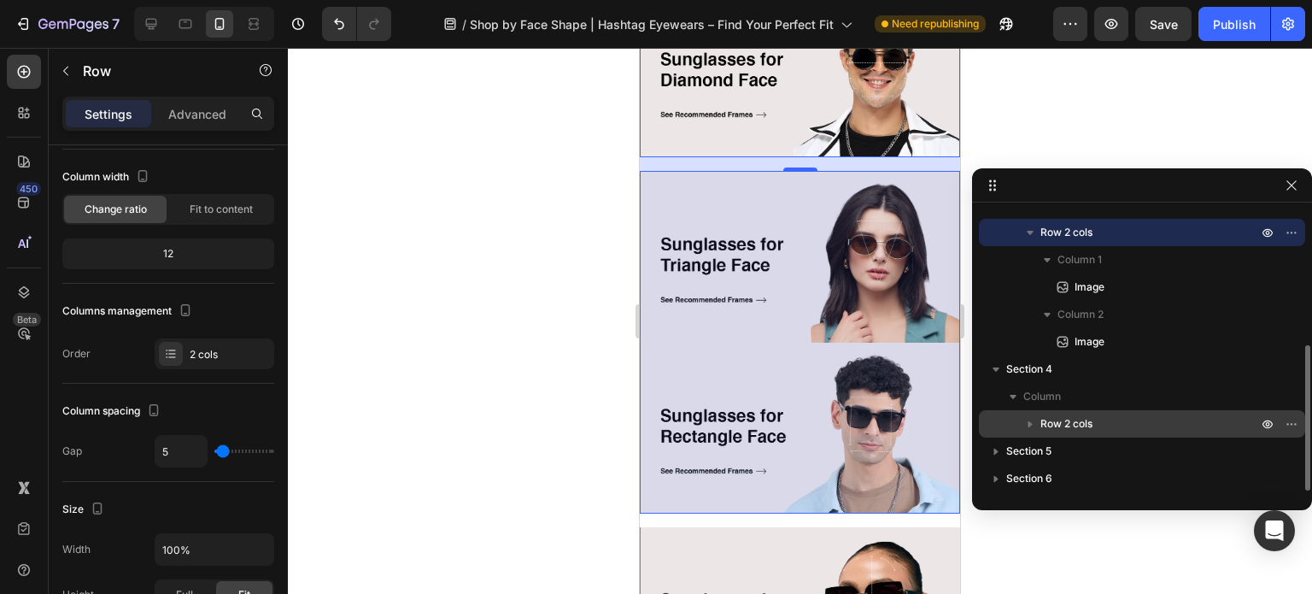
click at [1065, 422] on span "Row 2 cols" at bounding box center [1066, 423] width 52 height 17
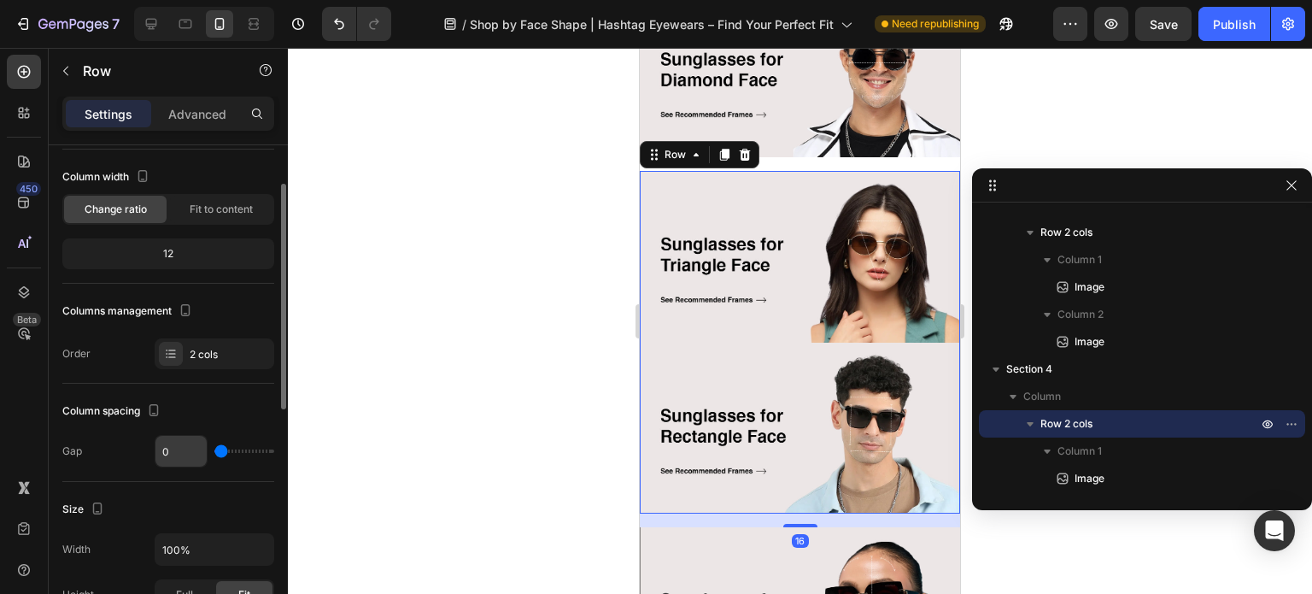
click at [171, 448] on input "0" at bounding box center [180, 451] width 51 height 31
type input "1"
type input "2"
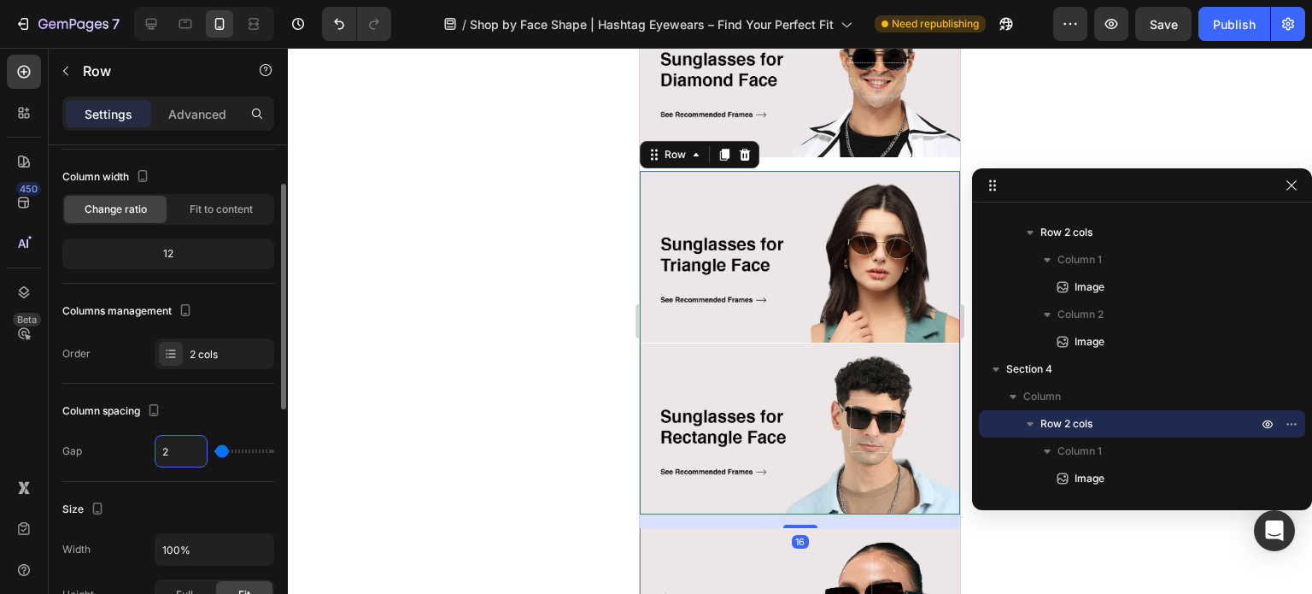
type input "3"
type input "4"
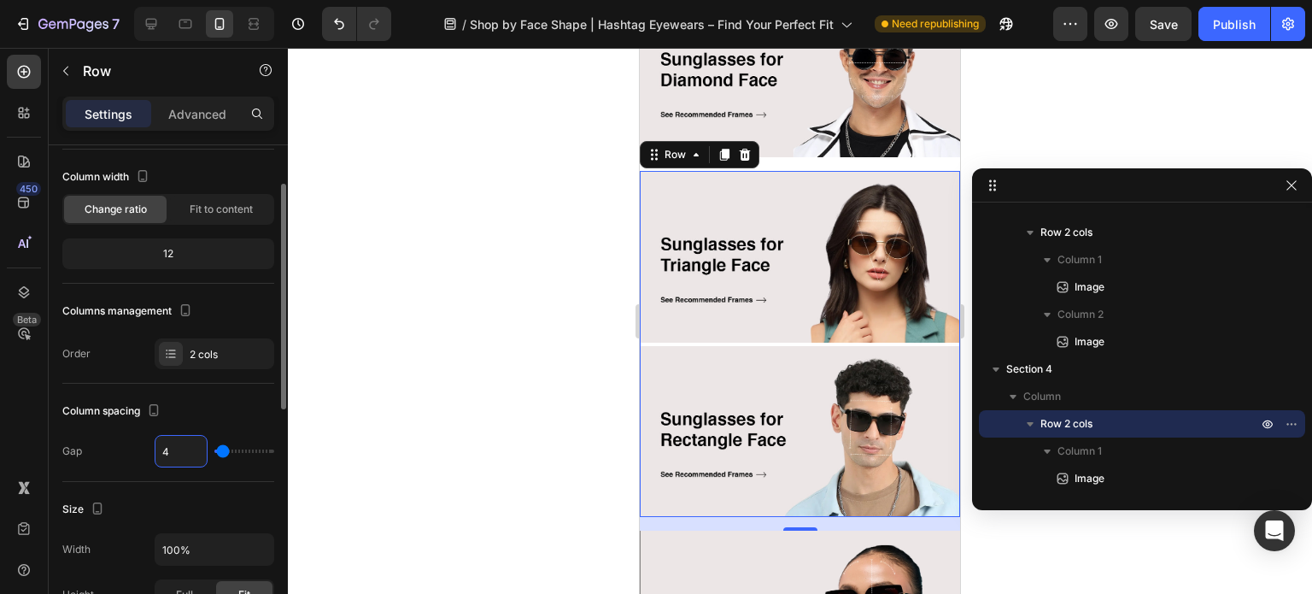
type input "5"
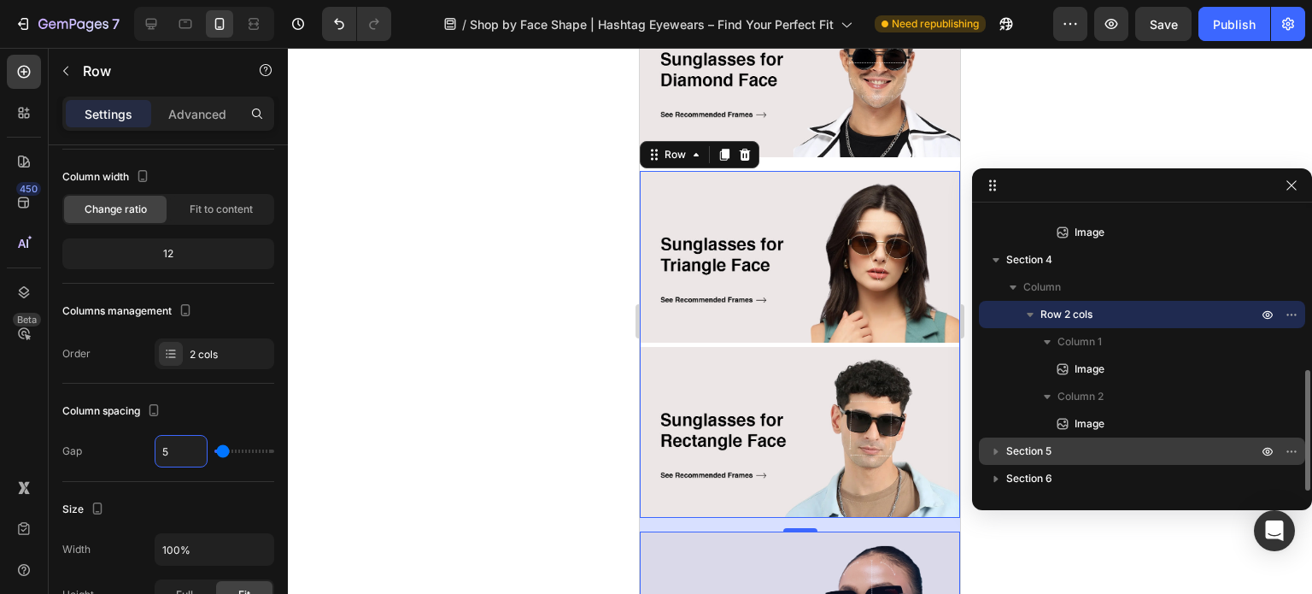
click at [1006, 446] on span "Section 5" at bounding box center [1028, 450] width 45 height 17
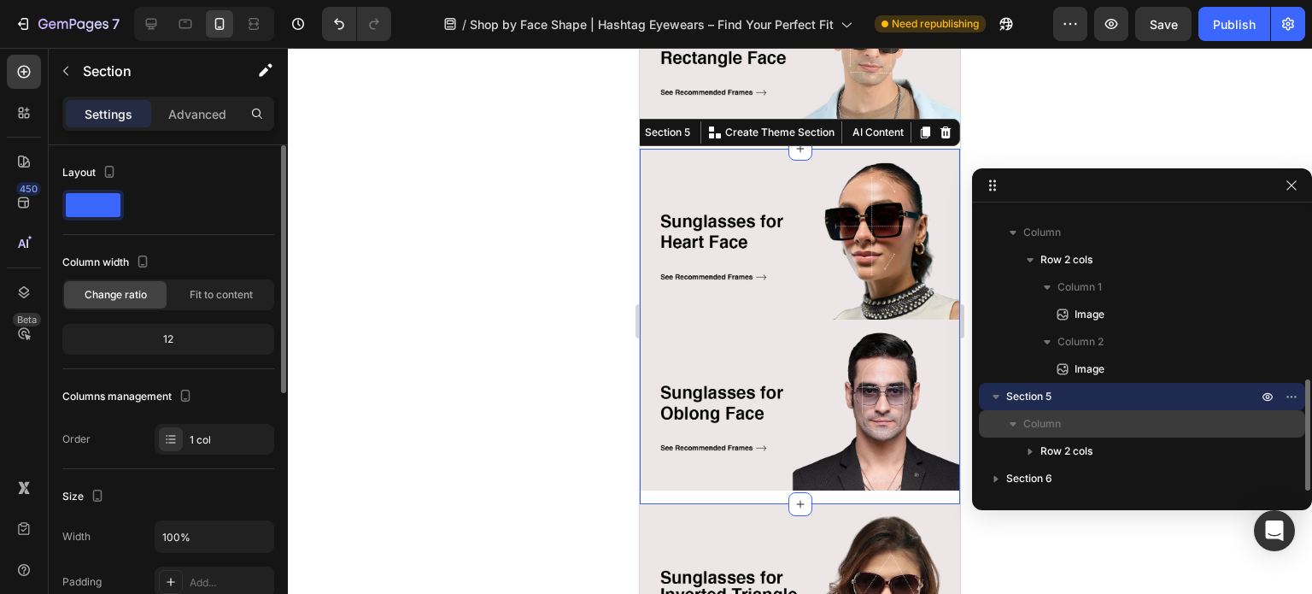
scroll to position [1336, 0]
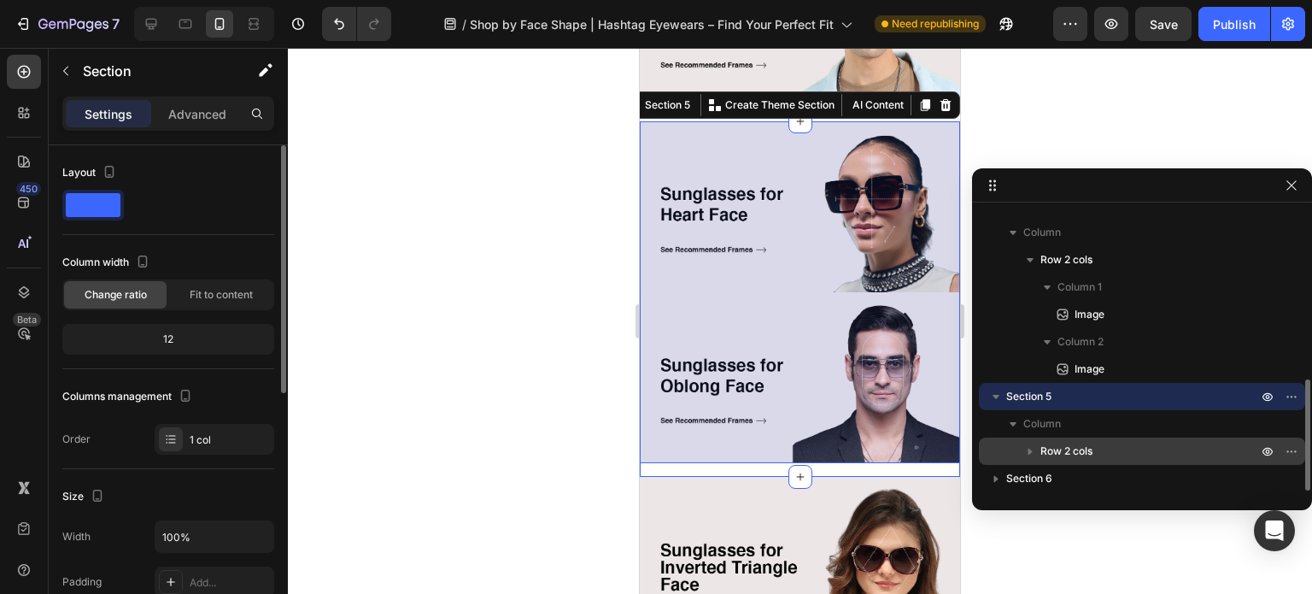
click at [1072, 447] on span "Row 2 cols" at bounding box center [1066, 450] width 52 height 17
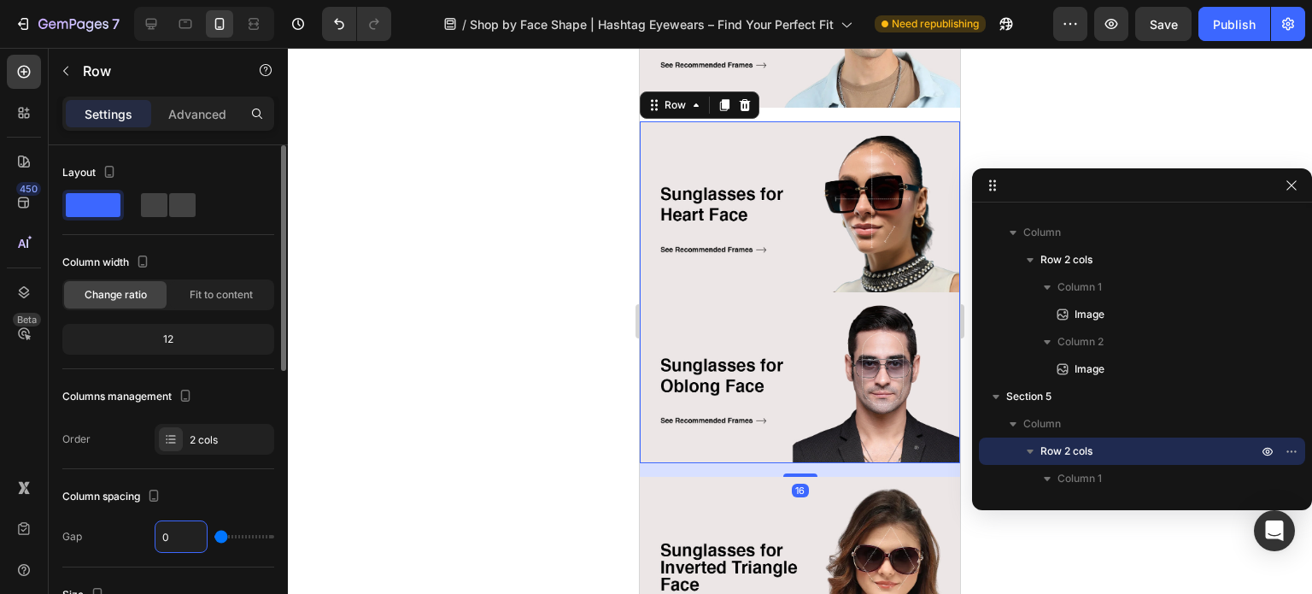
click at [170, 539] on input "0" at bounding box center [180, 536] width 51 height 31
type input "1"
type input "2"
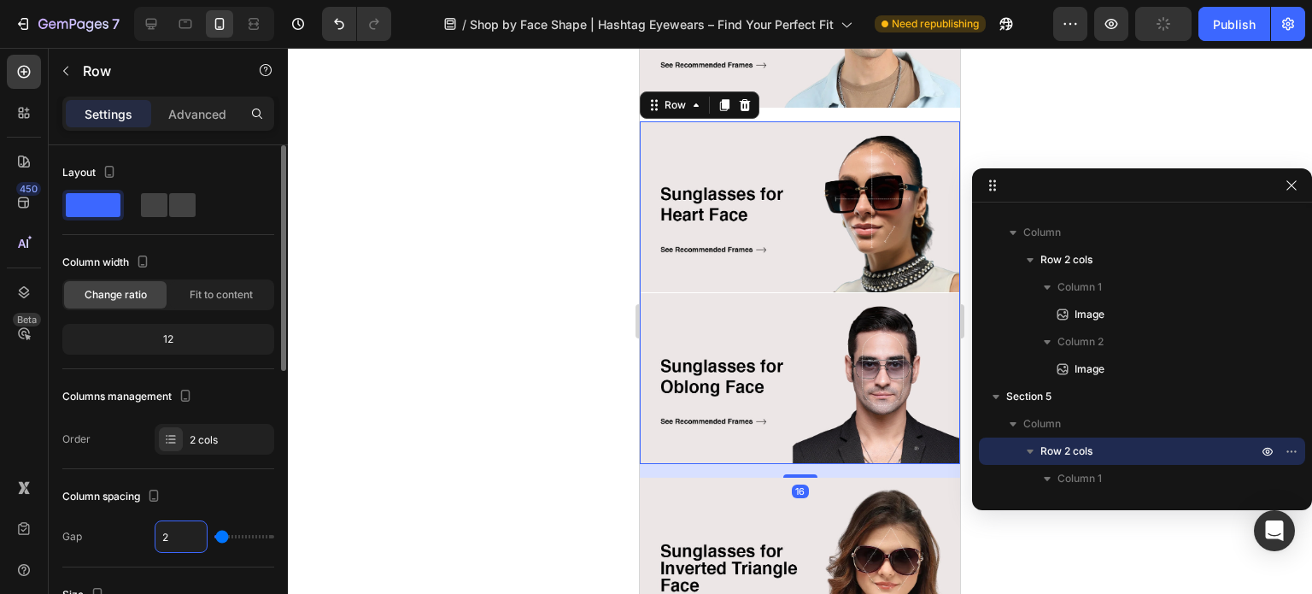
type input "3"
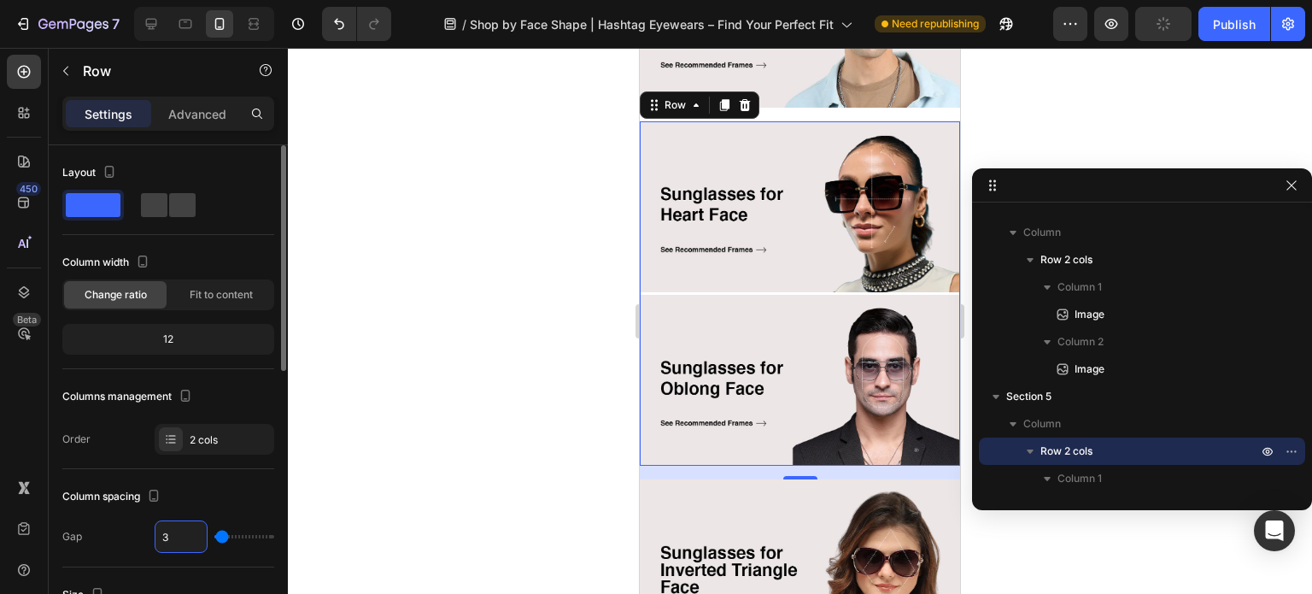
type input "4"
type input "5"
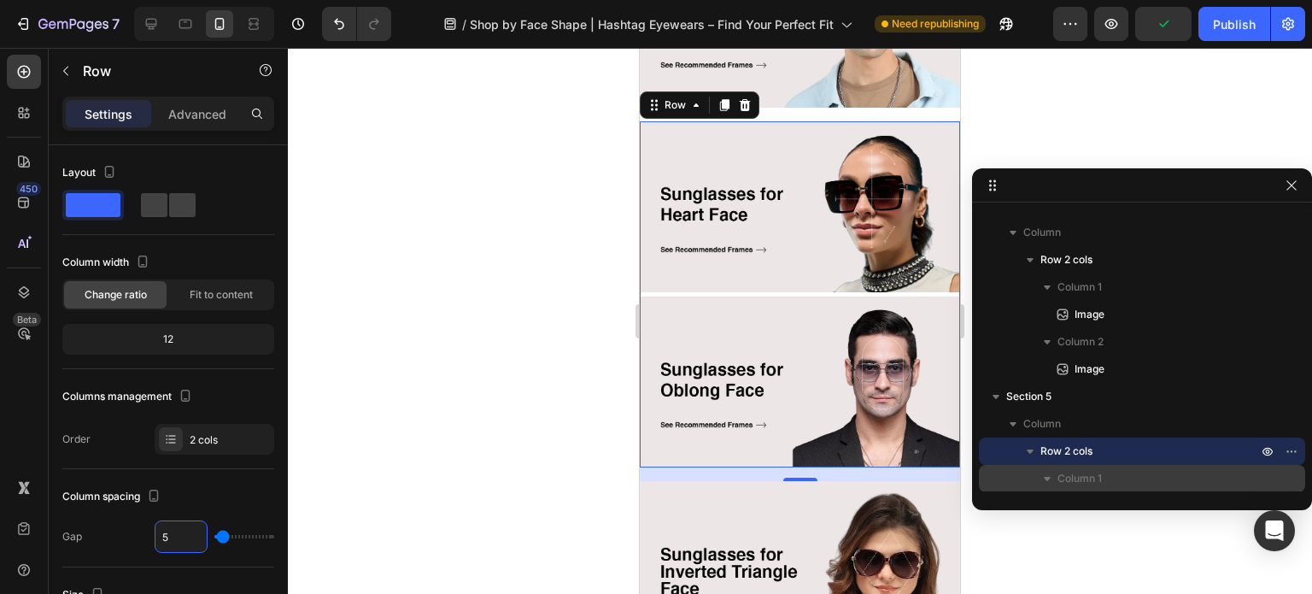
scroll to position [537, 0]
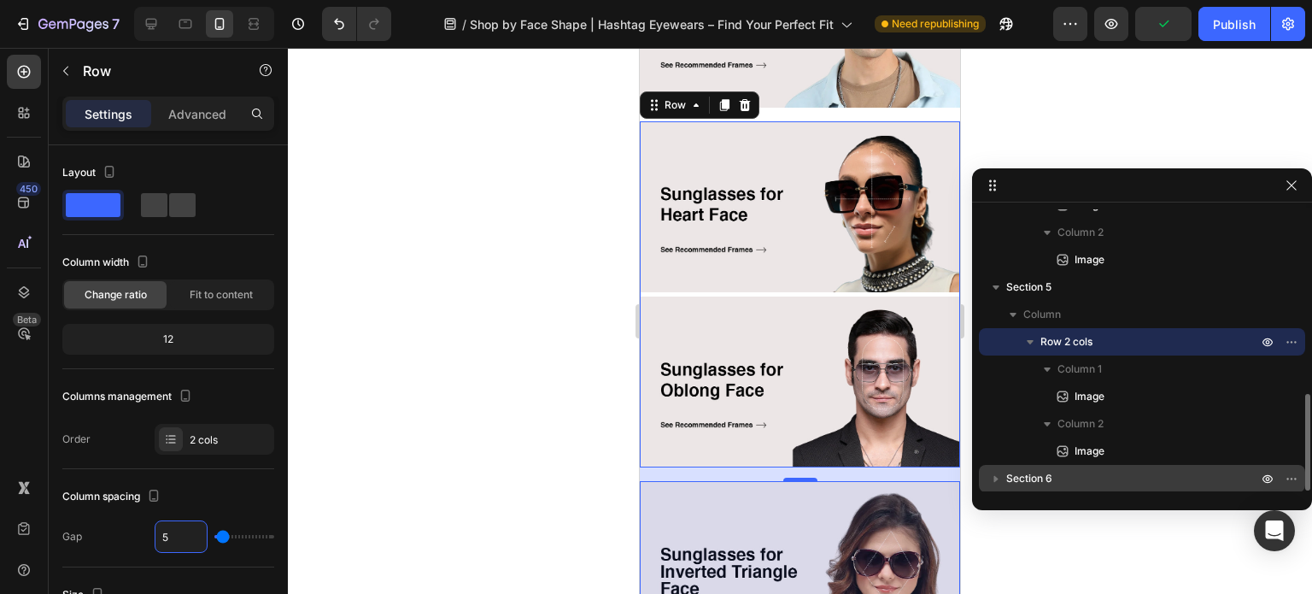
click at [1011, 477] on span "Section 6" at bounding box center [1029, 478] width 46 height 17
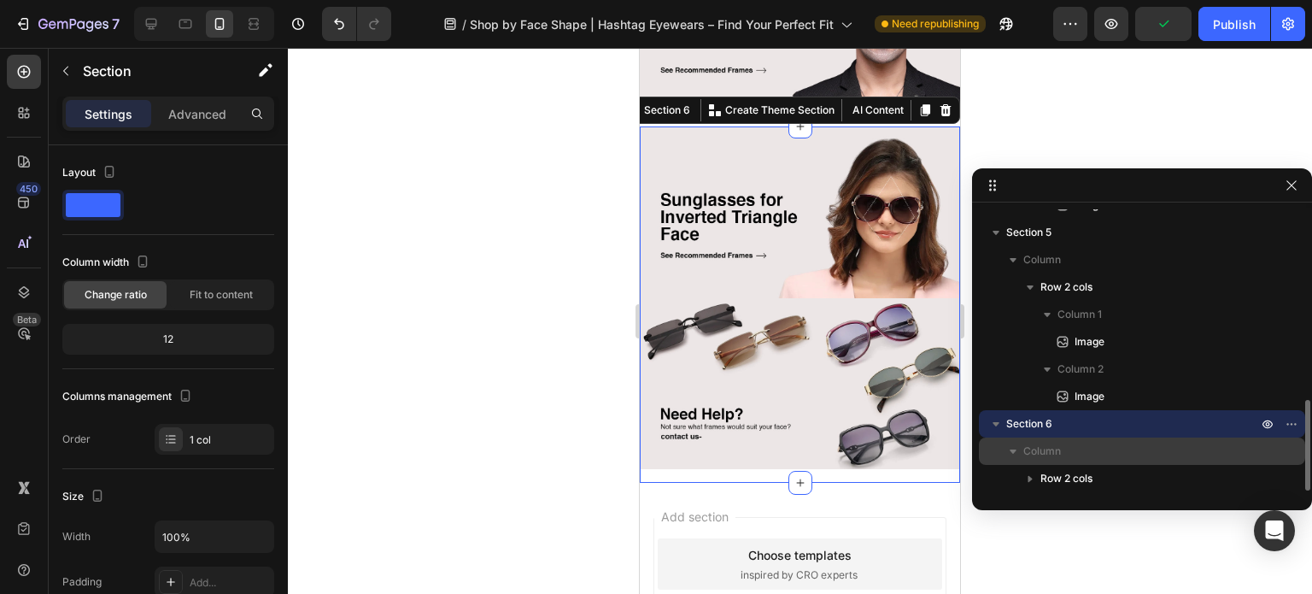
scroll to position [1681, 0]
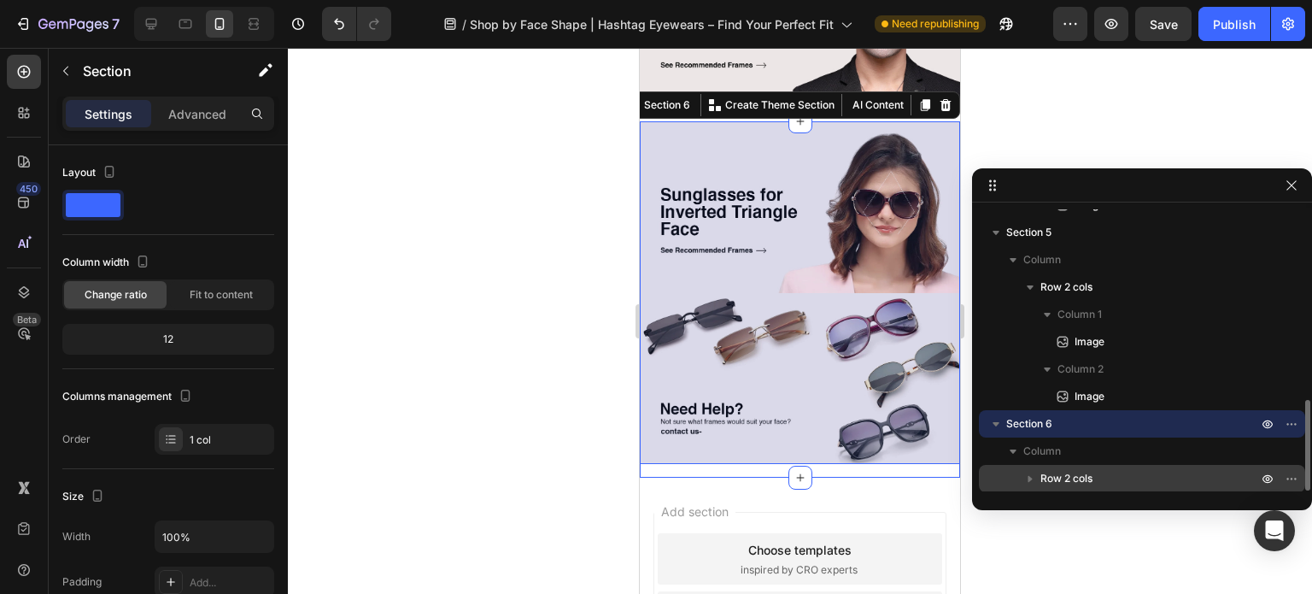
click at [1061, 474] on span "Row 2 cols" at bounding box center [1066, 478] width 52 height 17
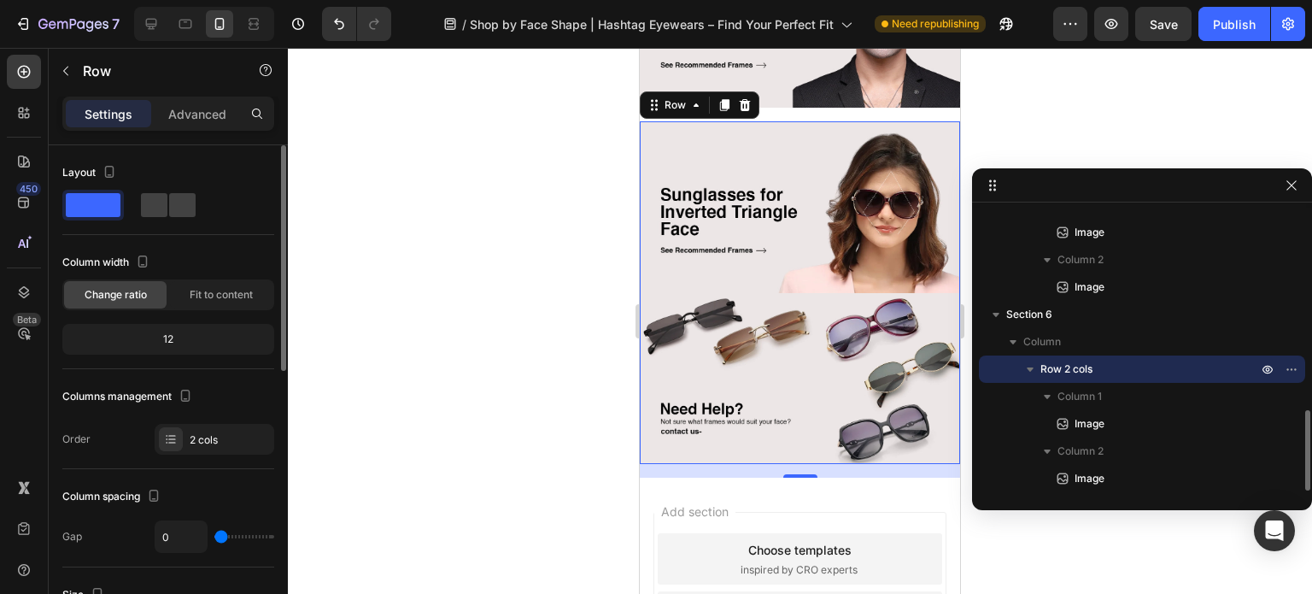
scroll to position [171, 0]
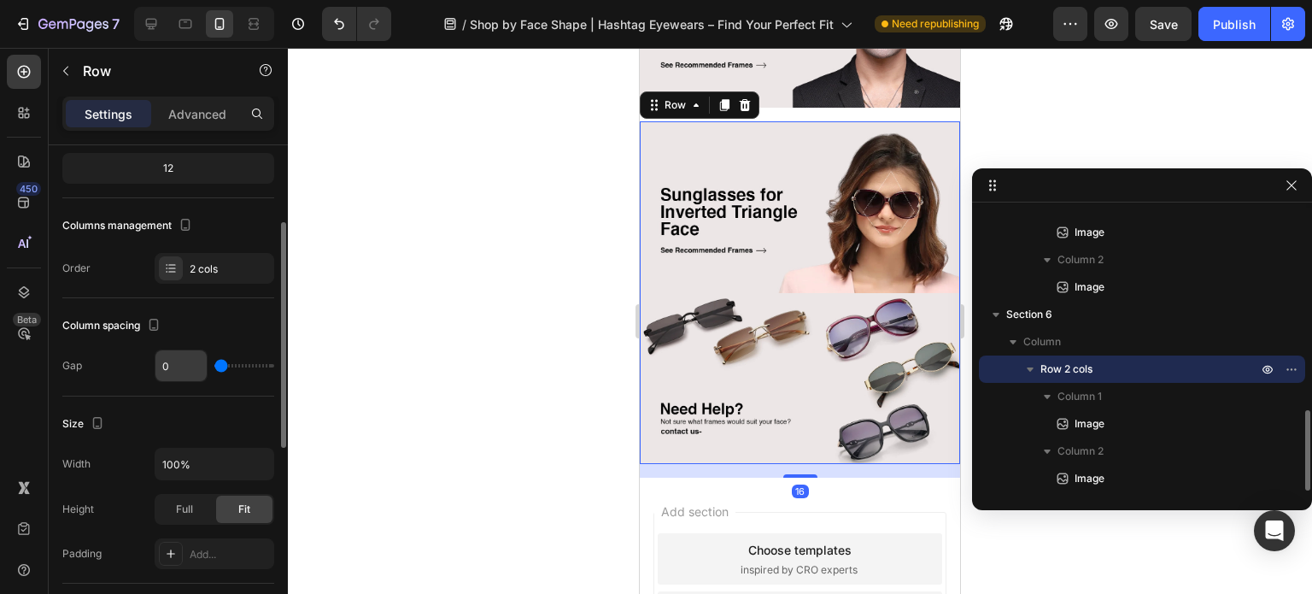
click at [171, 363] on input "0" at bounding box center [180, 365] width 51 height 31
type input "1"
type input "2"
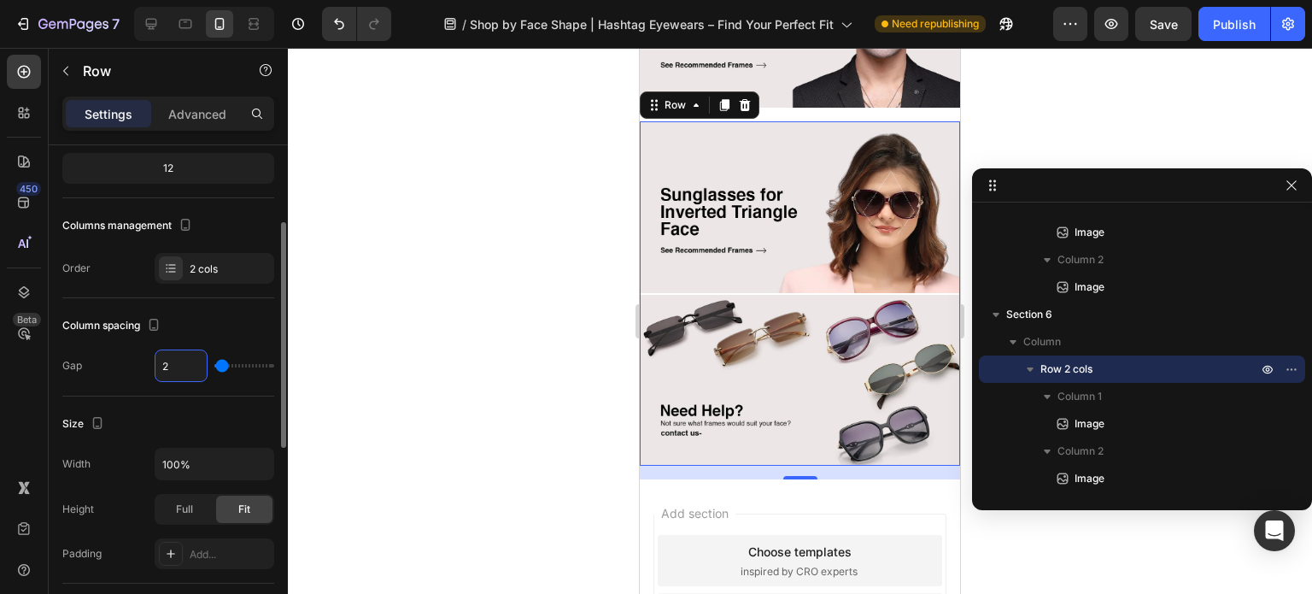
type input "3"
type input "4"
type input "5"
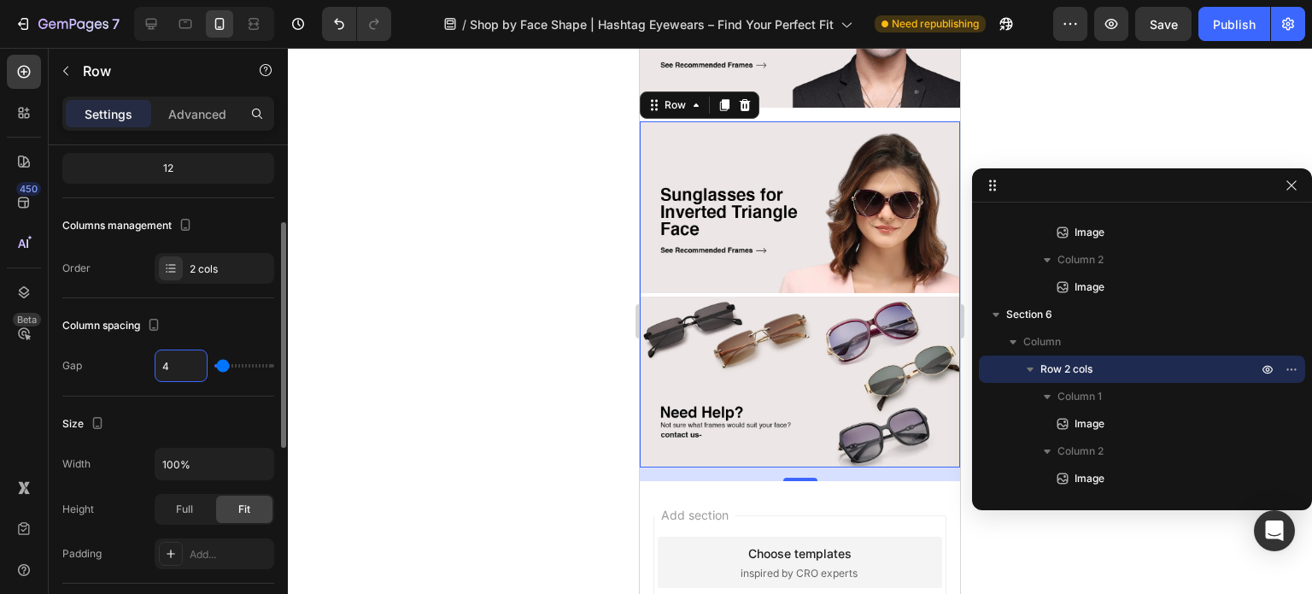
type input "5"
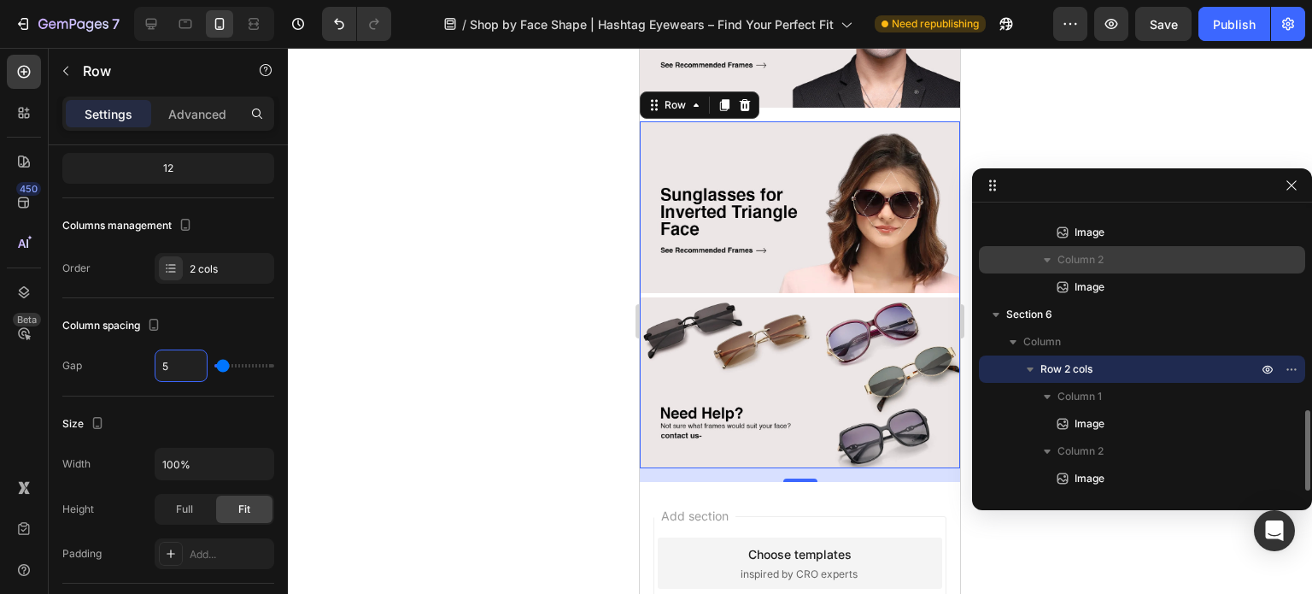
click at [406, 336] on div at bounding box center [800, 321] width 1024 height 546
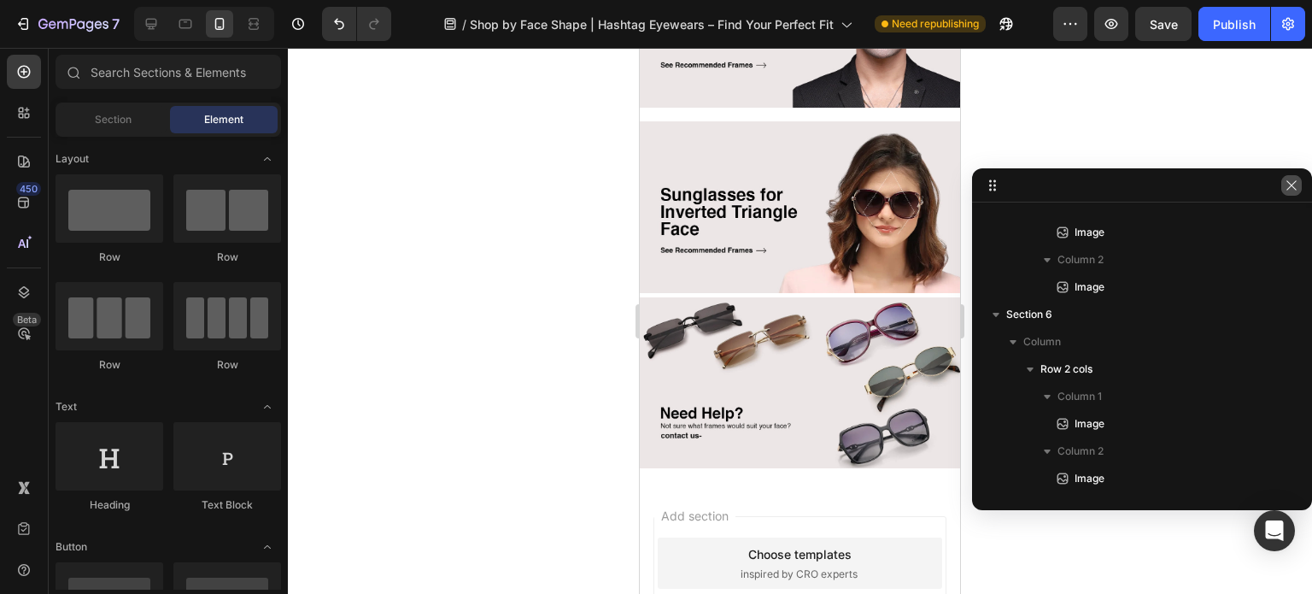
click at [1285, 184] on icon "button" at bounding box center [1291, 185] width 14 height 14
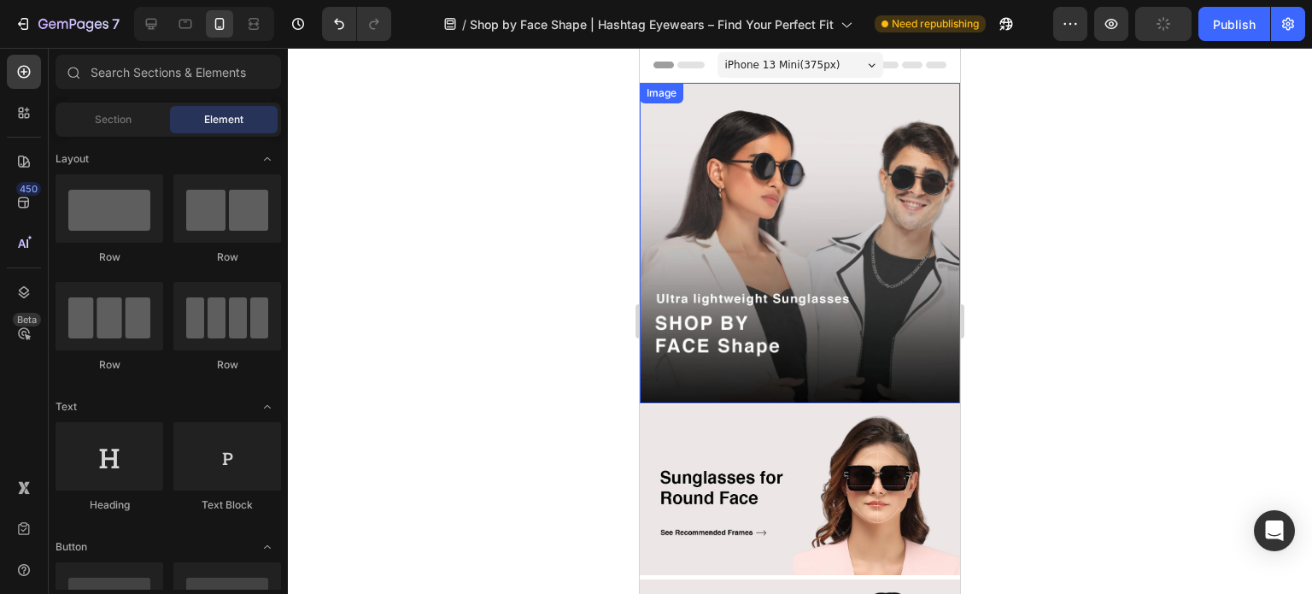
scroll to position [256, 0]
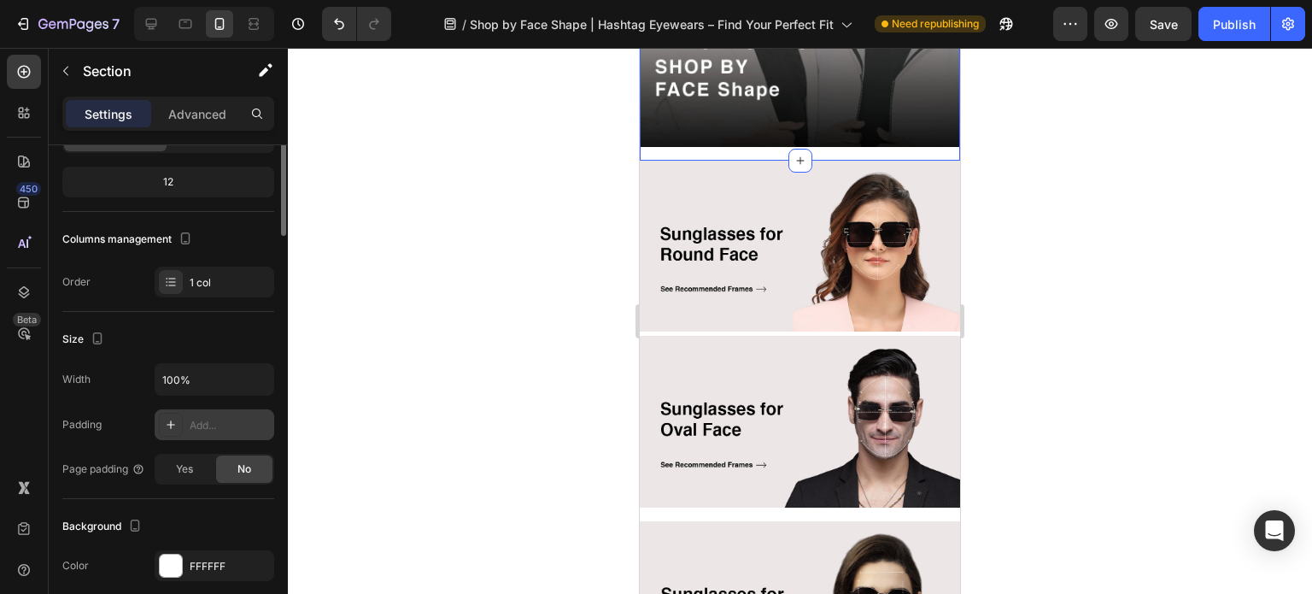
scroll to position [0, 0]
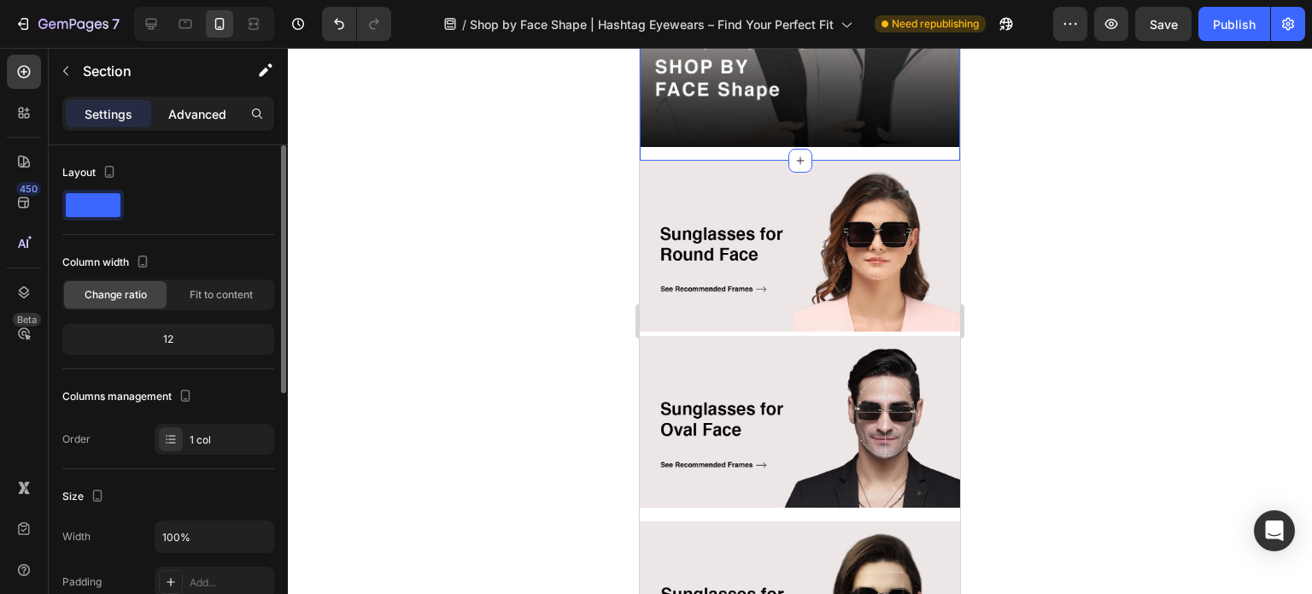
click at [190, 119] on p "Advanced" at bounding box center [197, 114] width 58 height 18
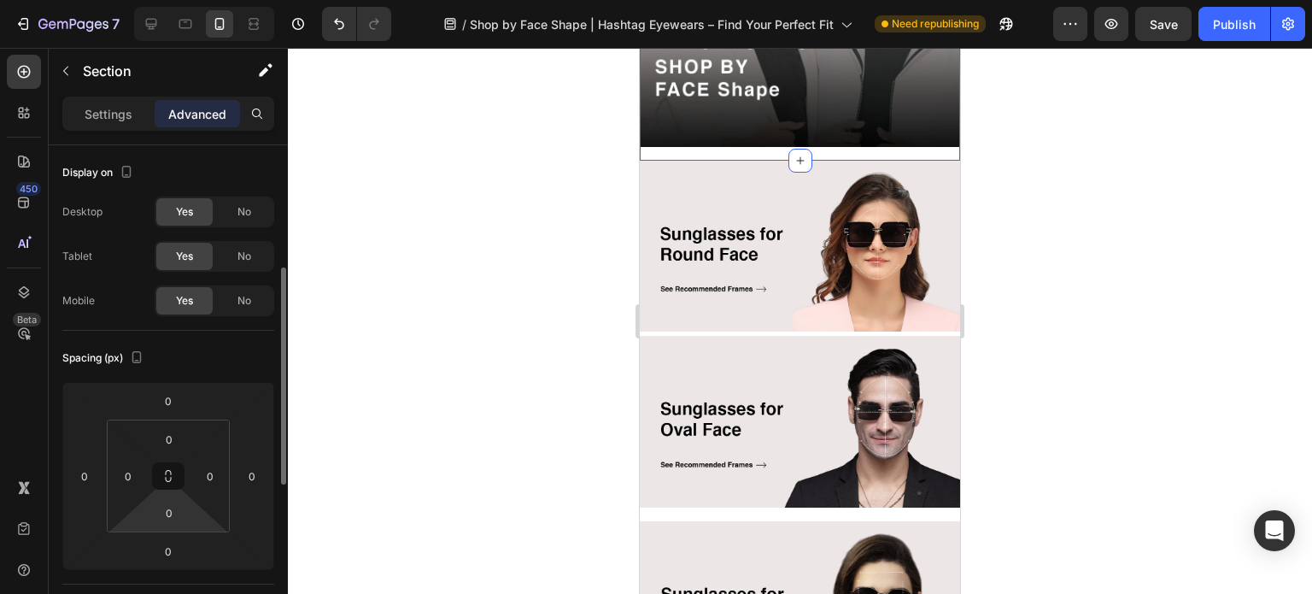
scroll to position [256, 0]
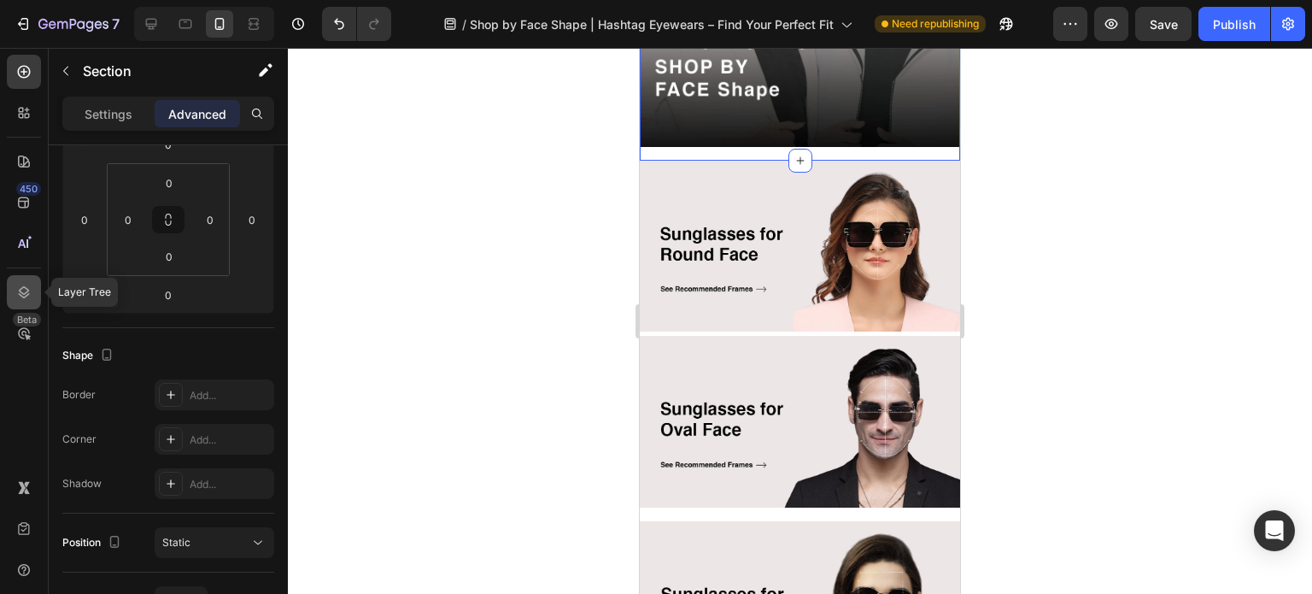
drag, startPoint x: 27, startPoint y: 286, endPoint x: 31, endPoint y: 296, distance: 10.8
click at [27, 286] on icon at bounding box center [23, 292] width 17 height 17
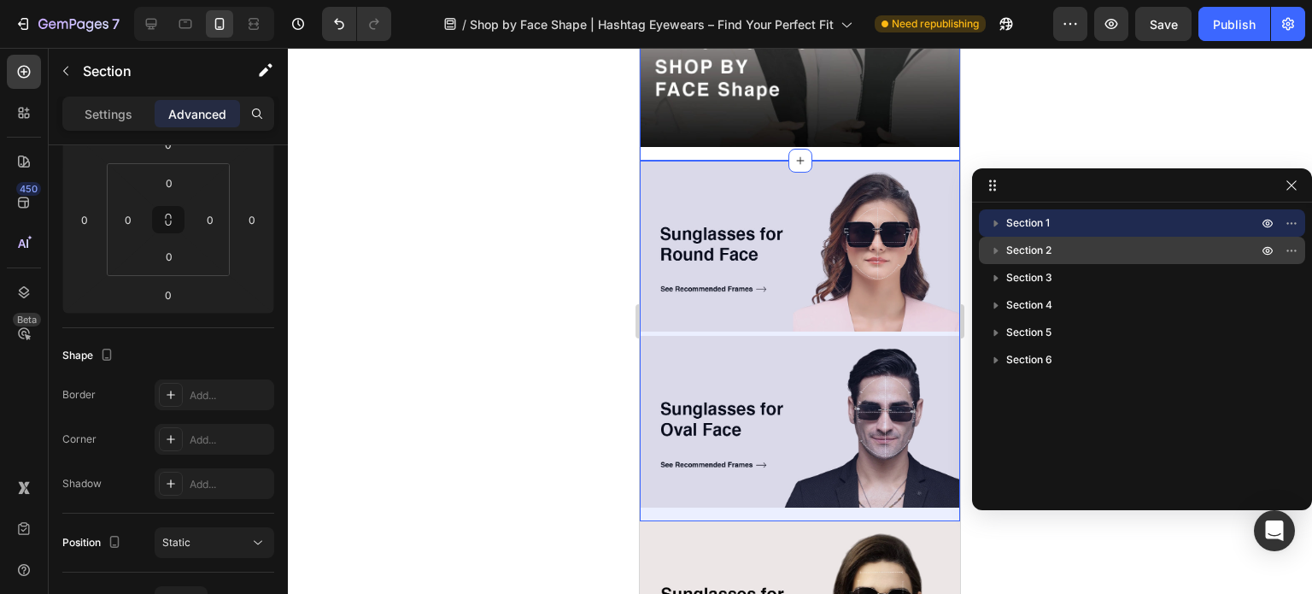
click at [1056, 253] on p "Section 2" at bounding box center [1133, 250] width 254 height 17
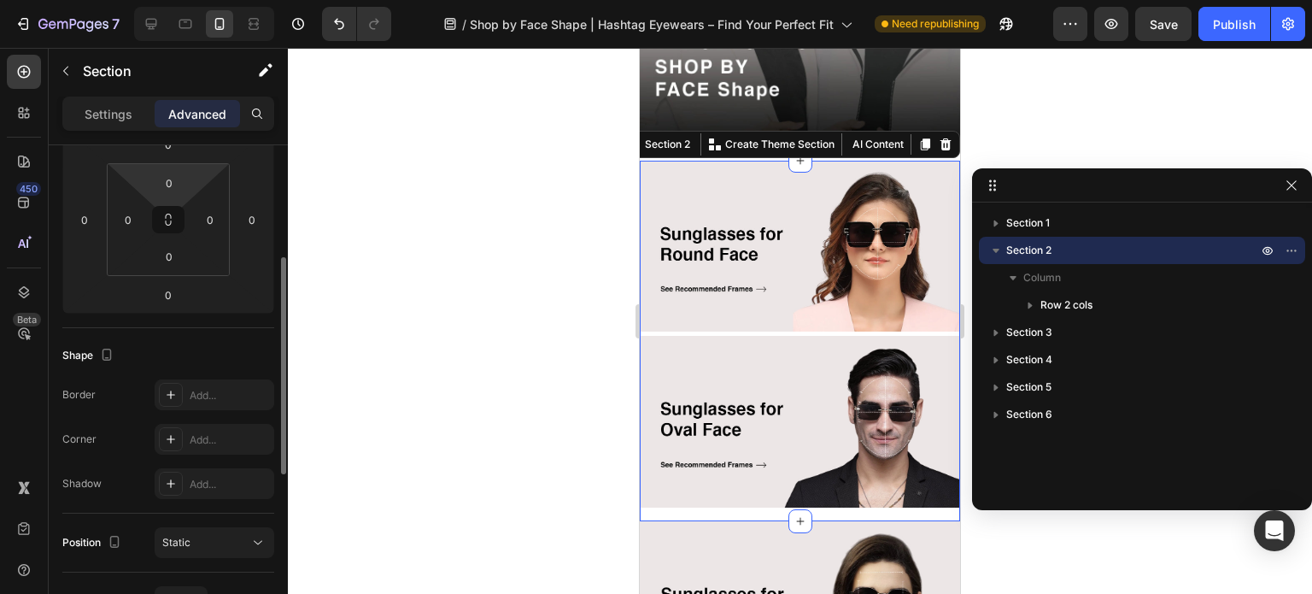
scroll to position [0, 0]
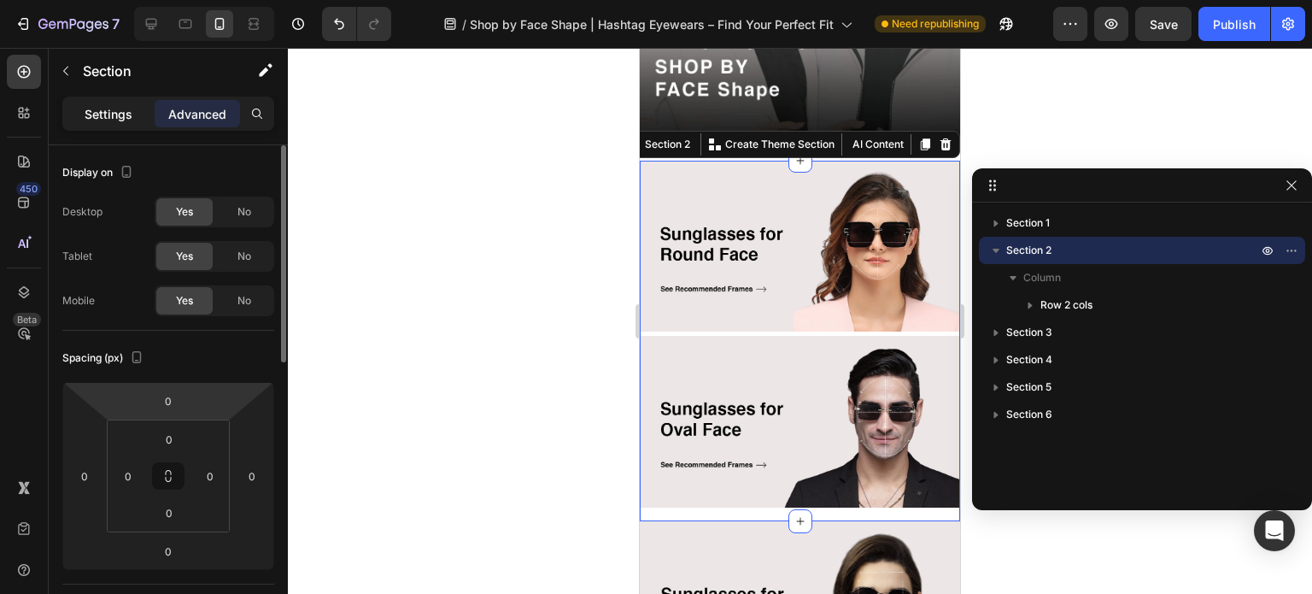
click at [110, 119] on p "Settings" at bounding box center [109, 114] width 48 height 18
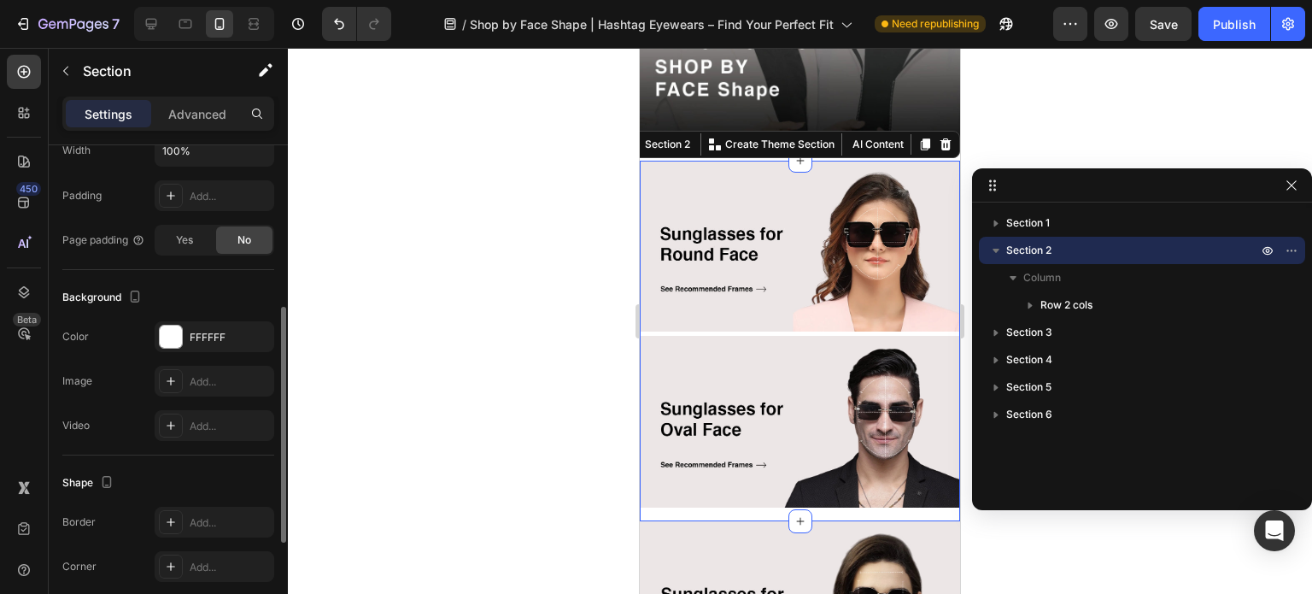
scroll to position [550, 0]
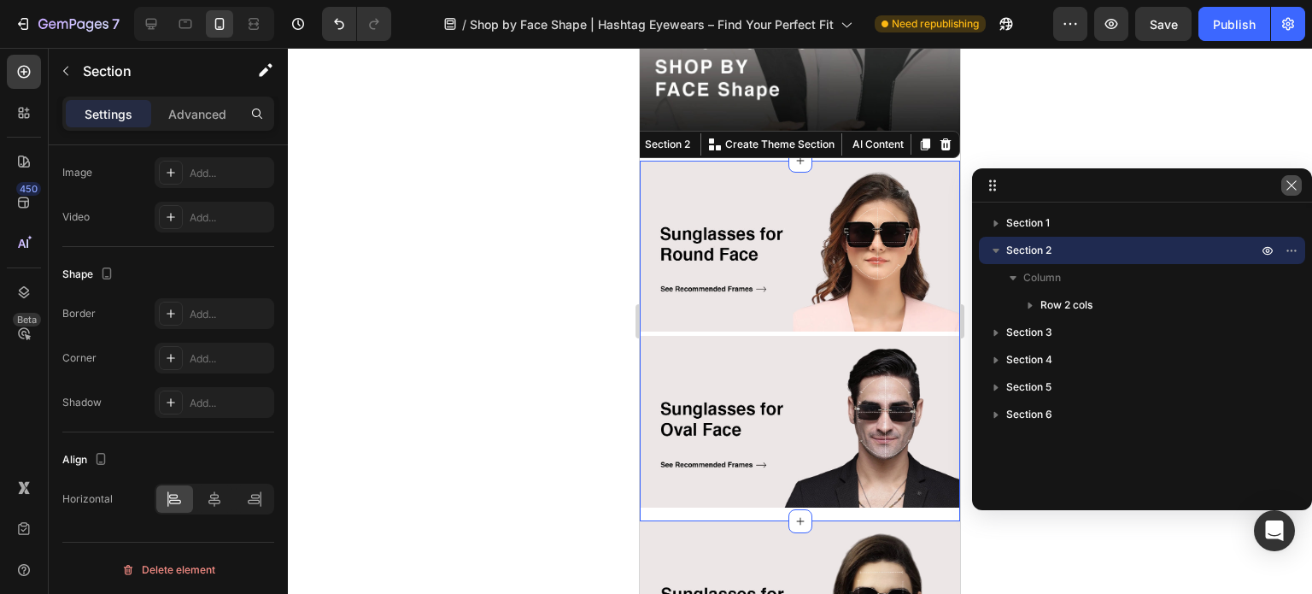
click at [1296, 182] on icon "button" at bounding box center [1291, 185] width 14 height 14
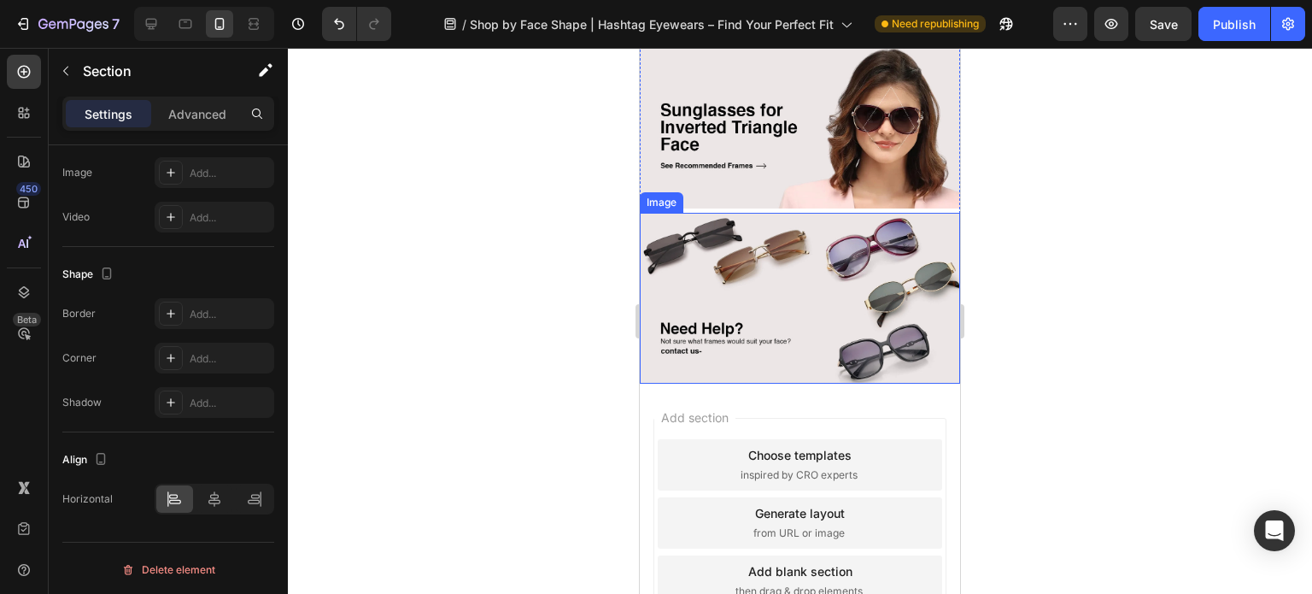
scroll to position [1820, 0]
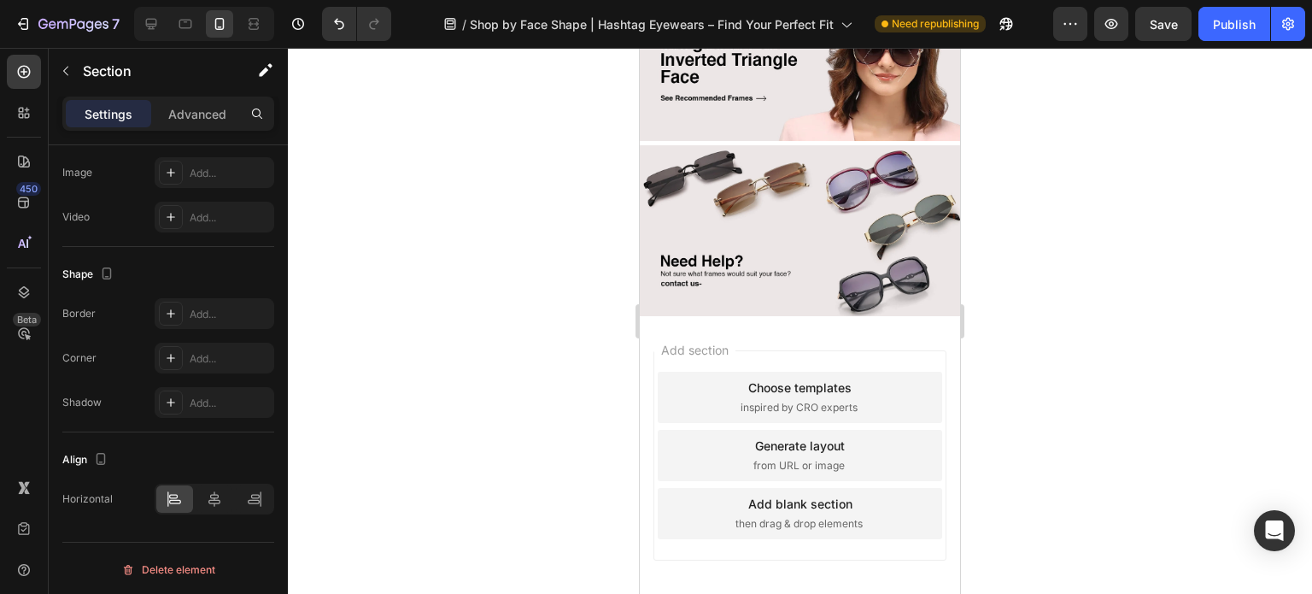
drag, startPoint x: 472, startPoint y: 322, endPoint x: 111, endPoint y: 301, distance: 361.9
click at [472, 322] on div at bounding box center [800, 321] width 1024 height 546
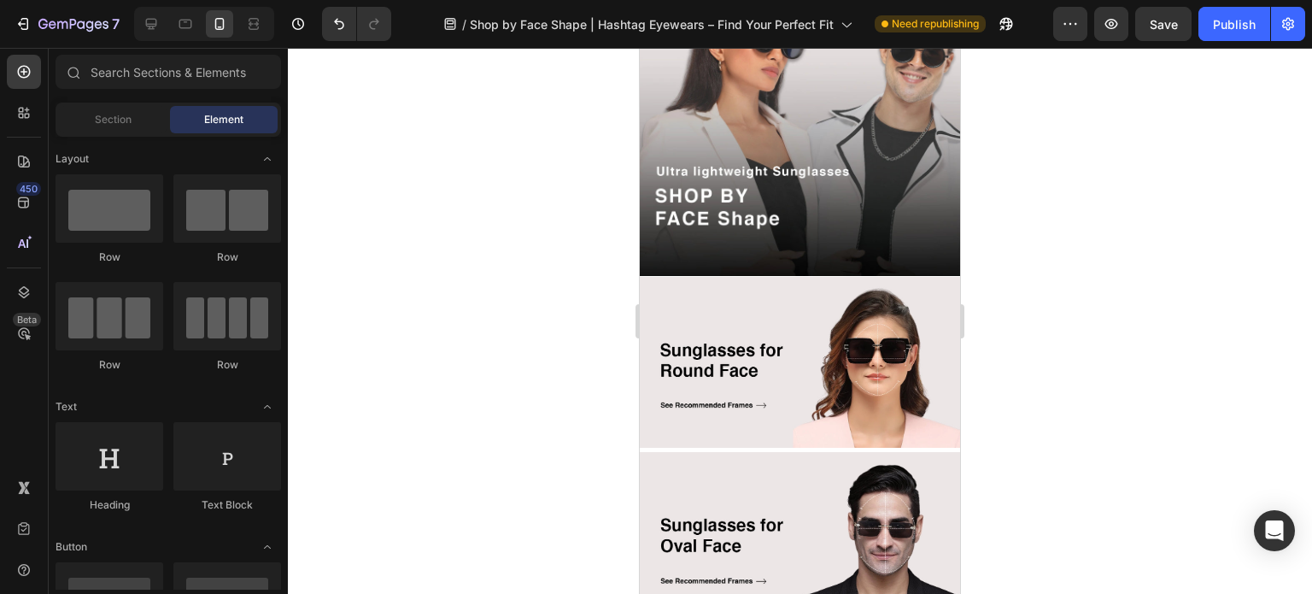
scroll to position [0, 0]
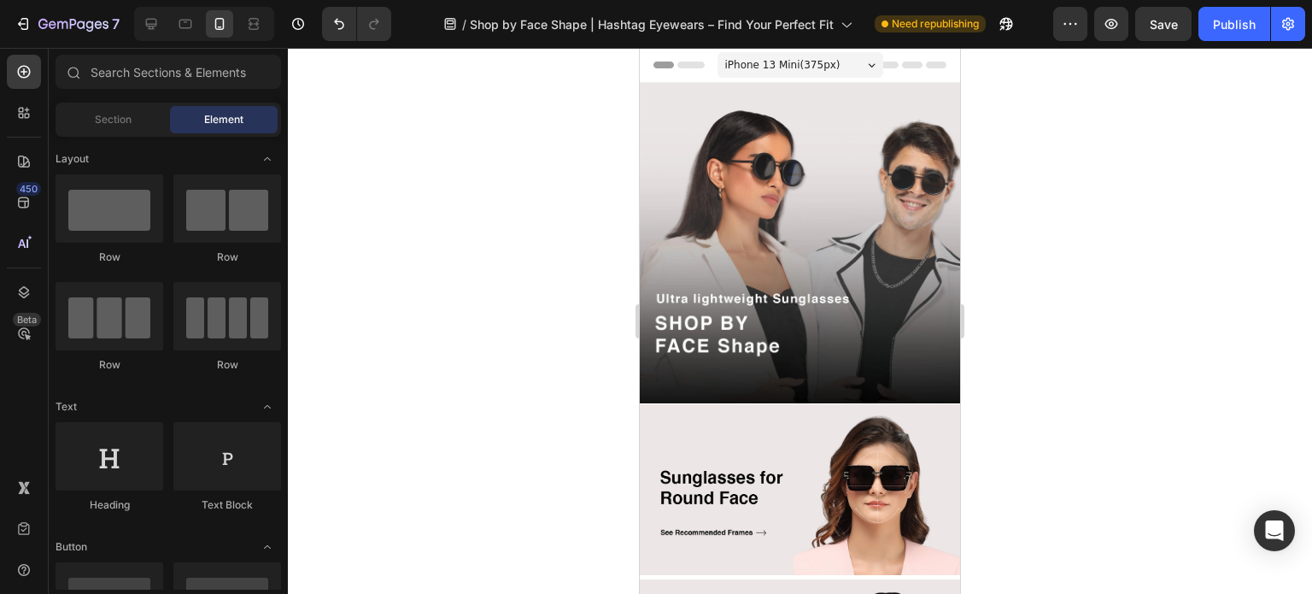
click at [519, 295] on div at bounding box center [800, 321] width 1024 height 546
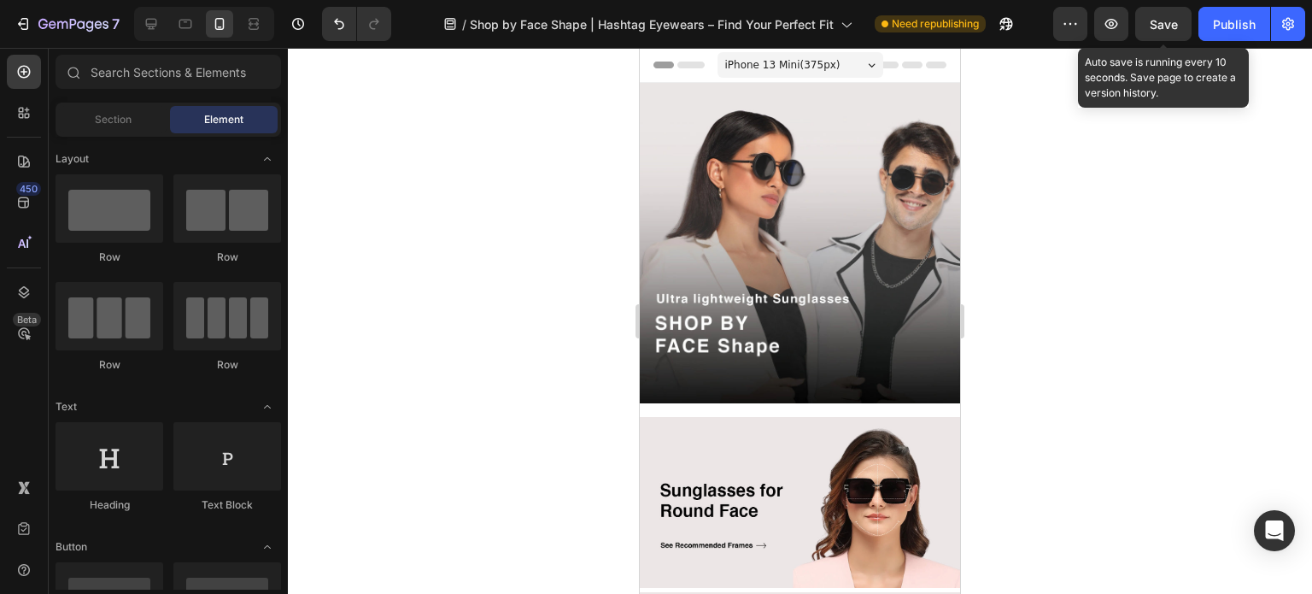
click at [1158, 20] on span "Save" at bounding box center [1163, 24] width 28 height 15
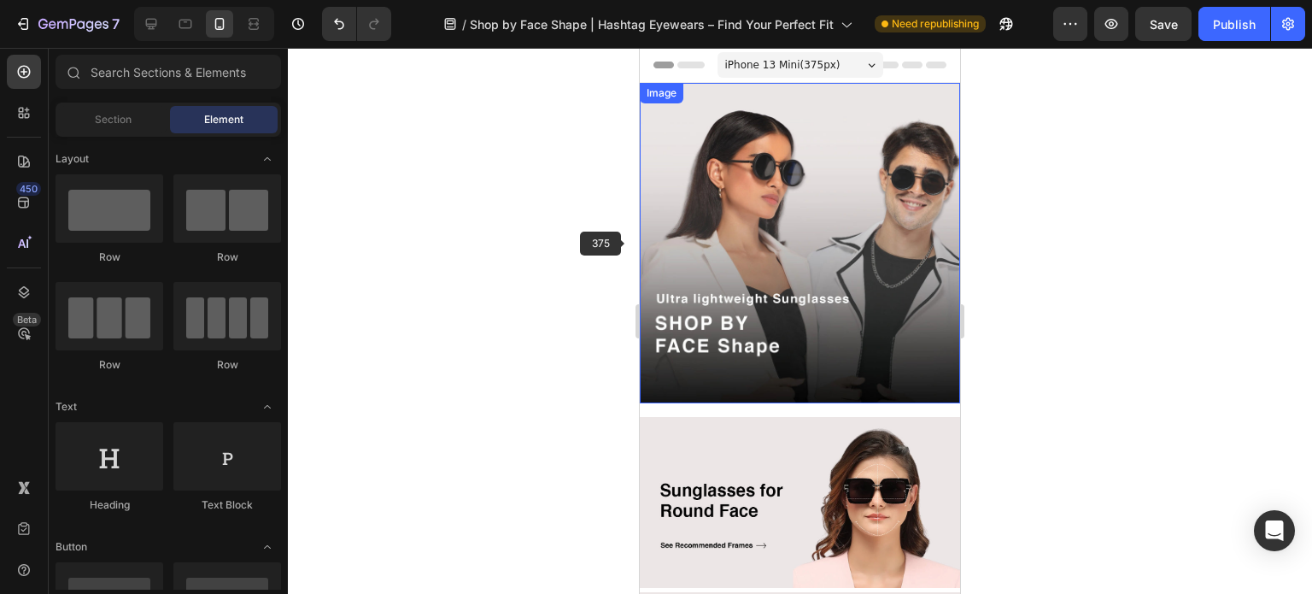
click at [826, 262] on img at bounding box center [800, 243] width 320 height 320
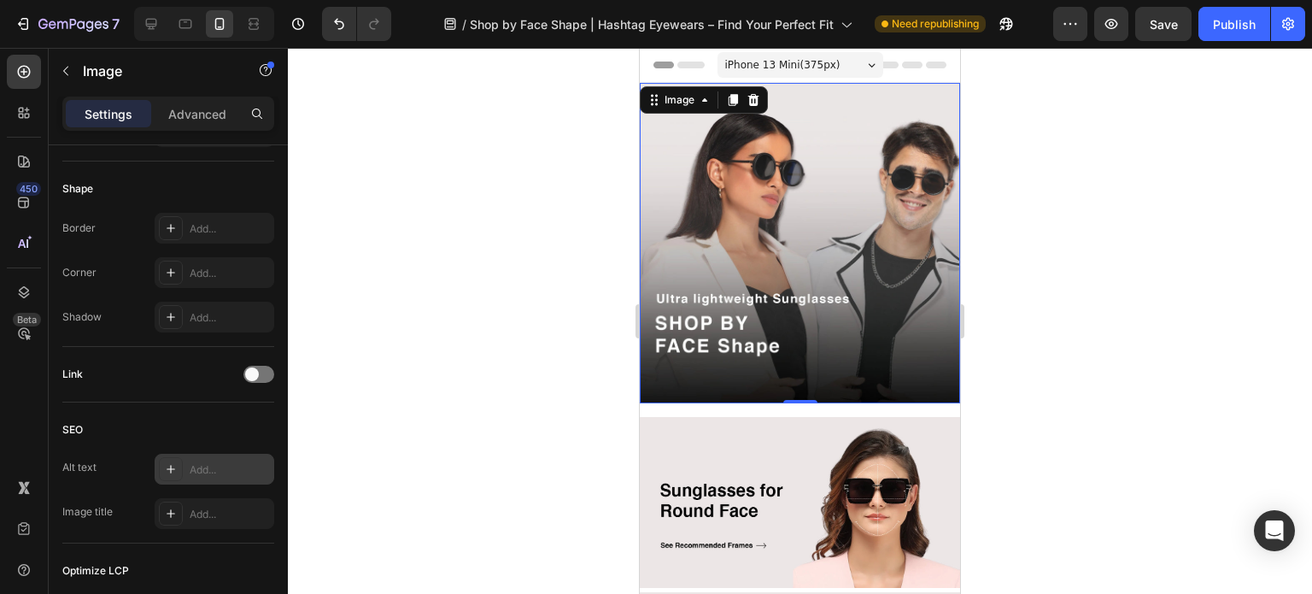
scroll to position [746, 0]
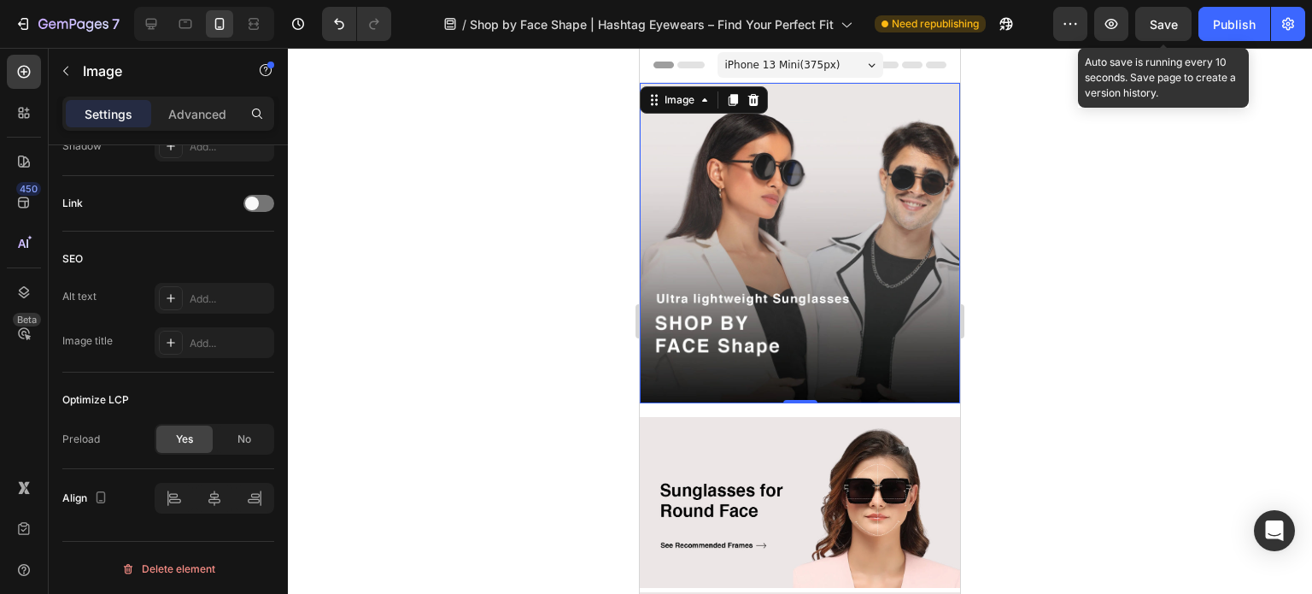
click at [1168, 20] on span "Save" at bounding box center [1163, 24] width 28 height 15
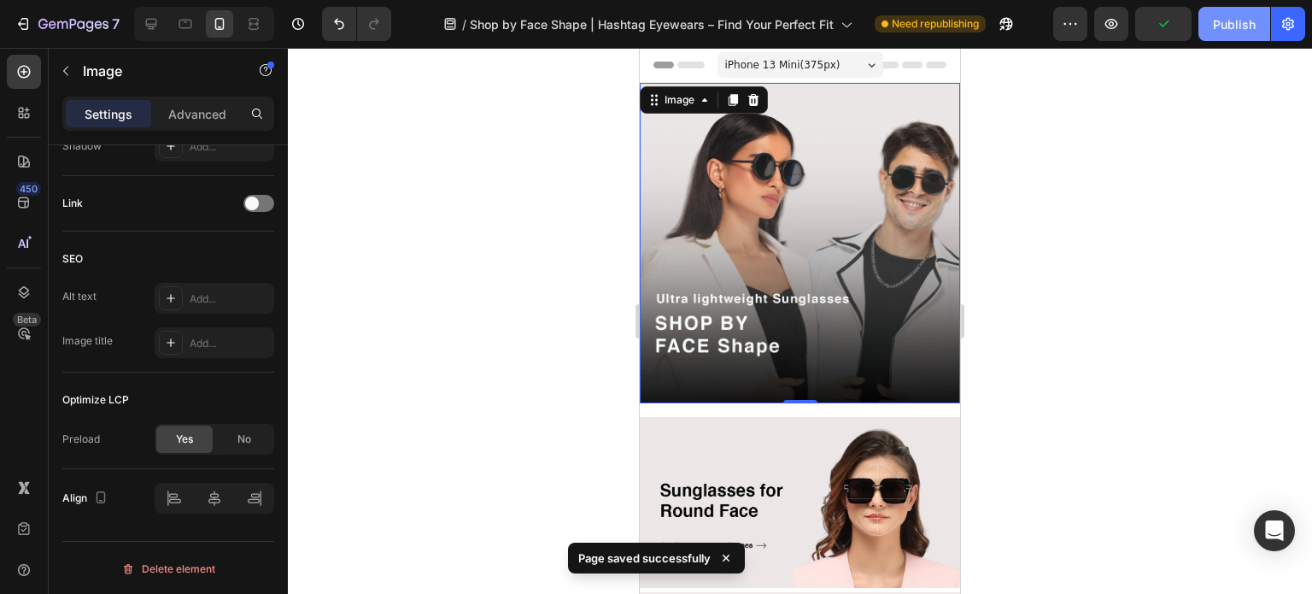
click at [1244, 23] on div "Publish" at bounding box center [1234, 24] width 43 height 18
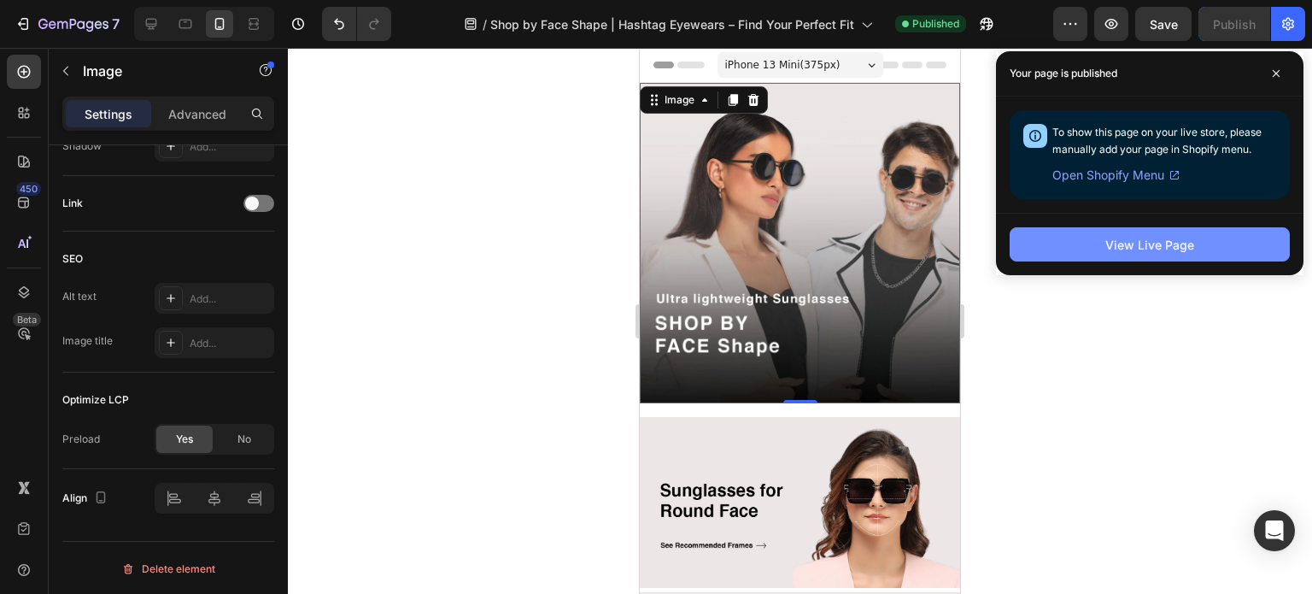
click at [1120, 240] on div "View Live Page" at bounding box center [1149, 245] width 89 height 18
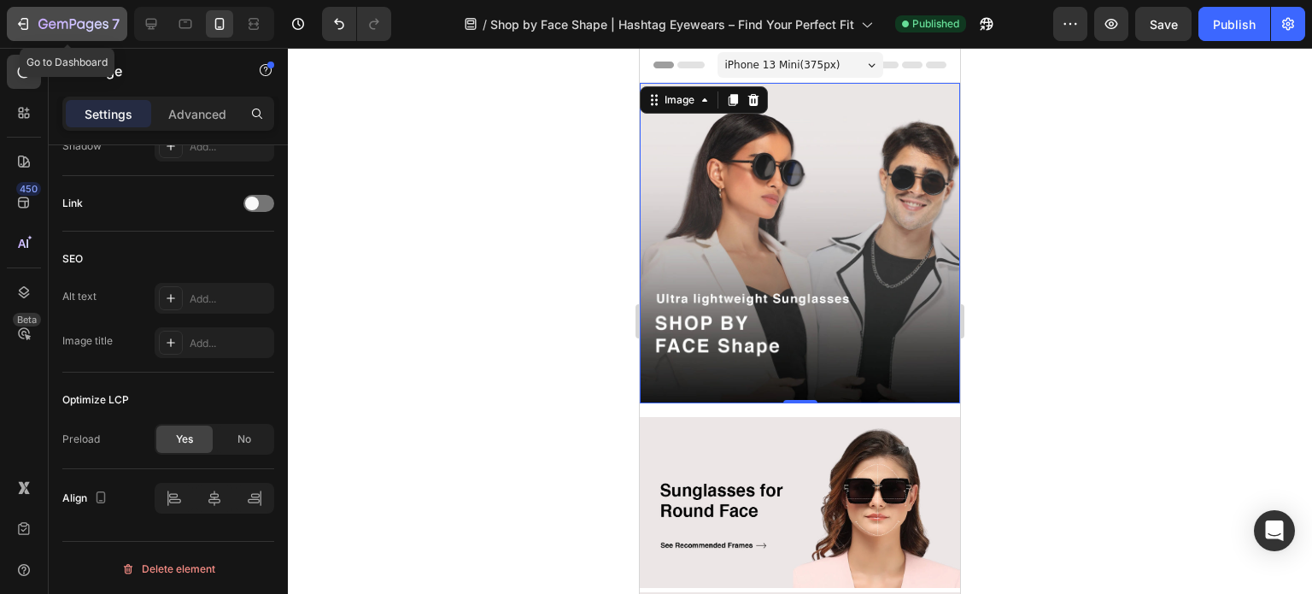
click at [28, 21] on icon "button" at bounding box center [23, 23] width 17 height 17
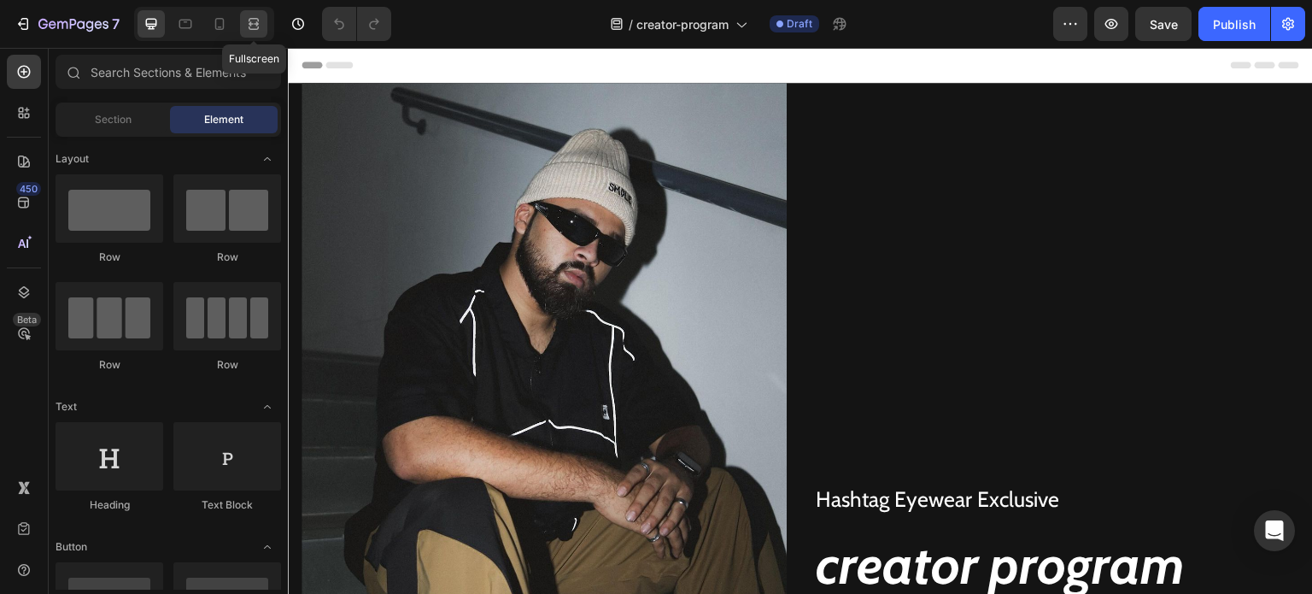
click at [266, 23] on div at bounding box center [253, 23] width 27 height 27
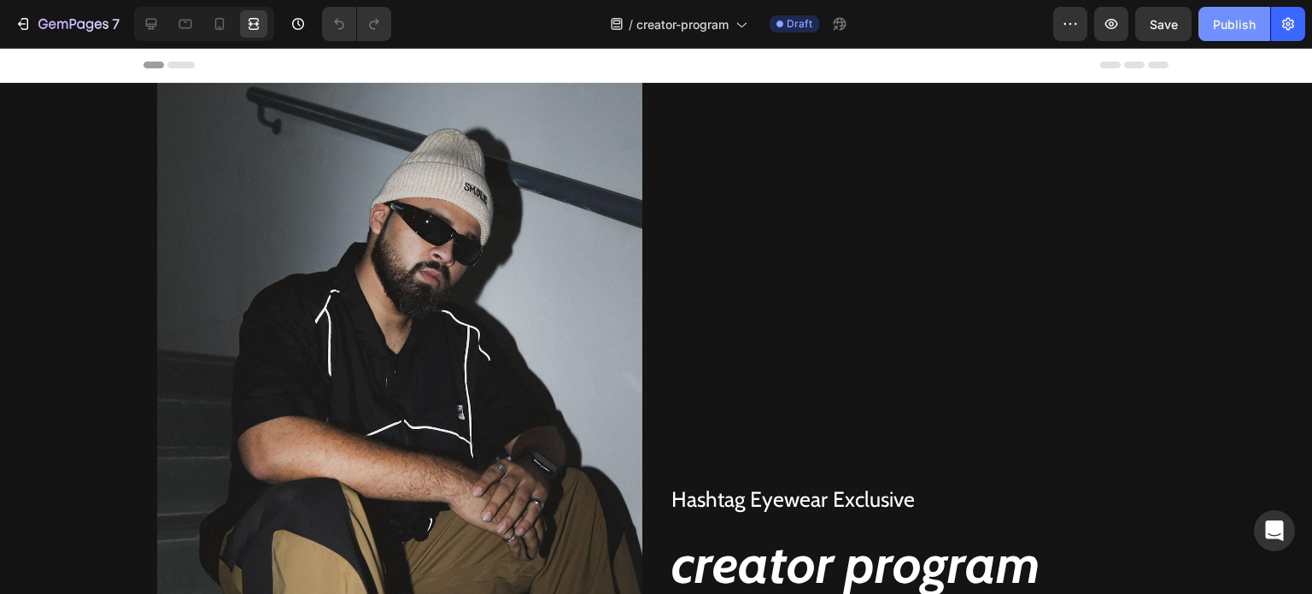
click at [1219, 26] on div "Publish" at bounding box center [1234, 24] width 43 height 18
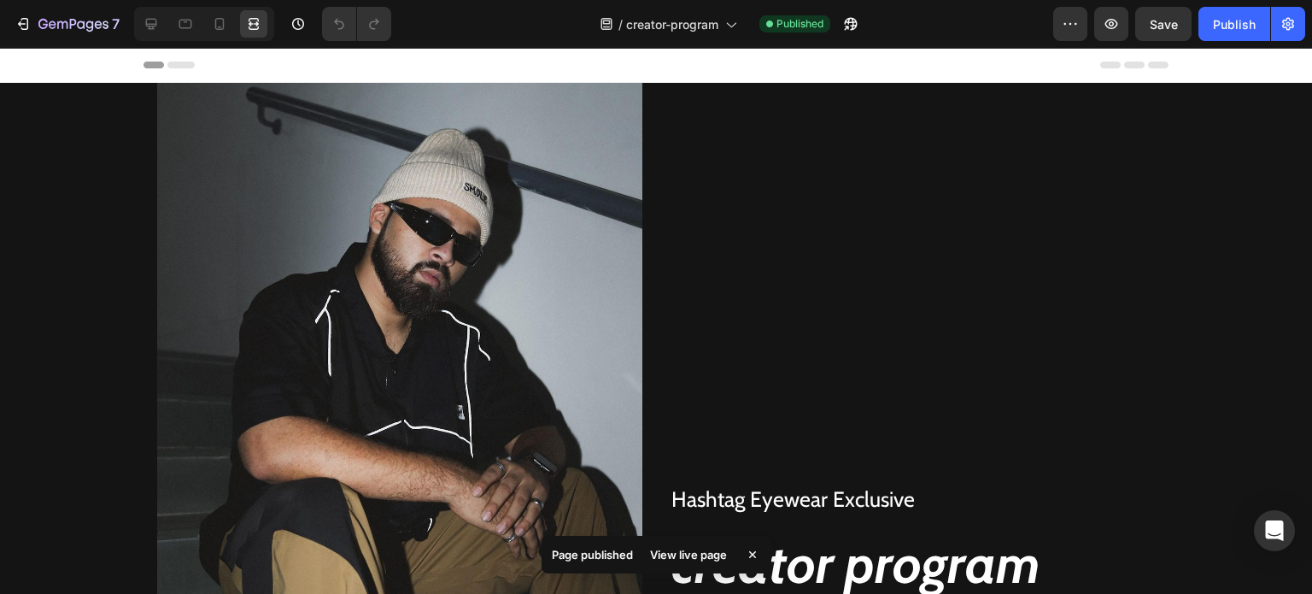
click at [1309, 27] on div "7 Version history / creator-program Published Preview Save Publish" at bounding box center [656, 24] width 1312 height 49
click at [1295, 30] on icon "button" at bounding box center [1287, 23] width 17 height 17
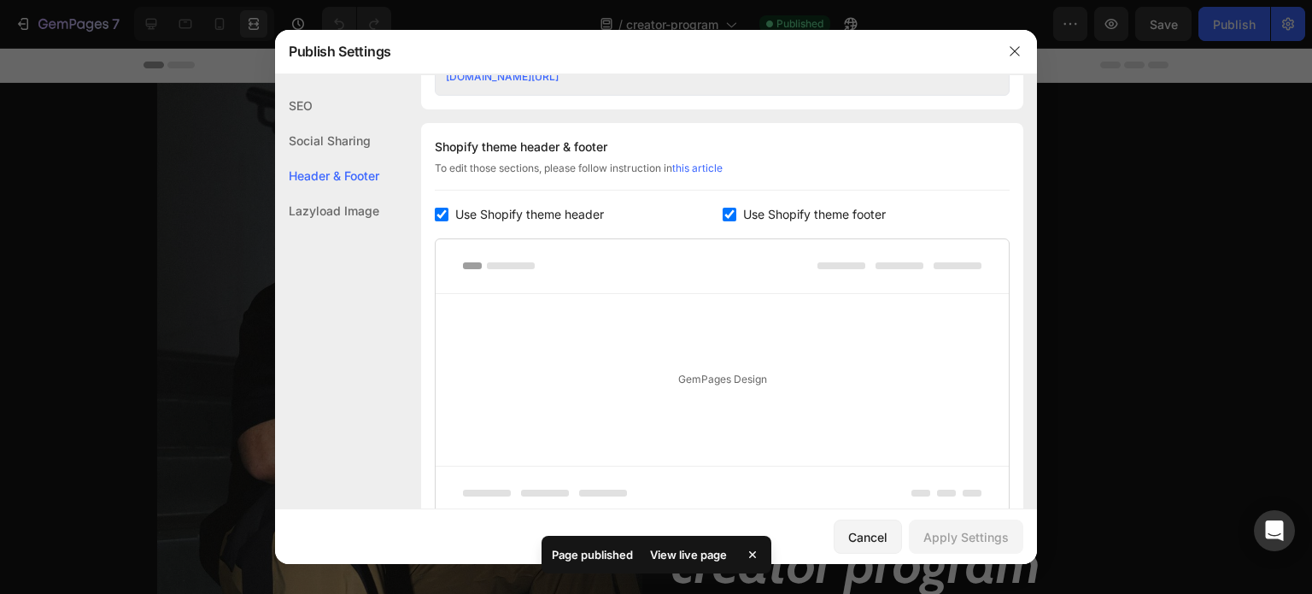
scroll to position [598, 0]
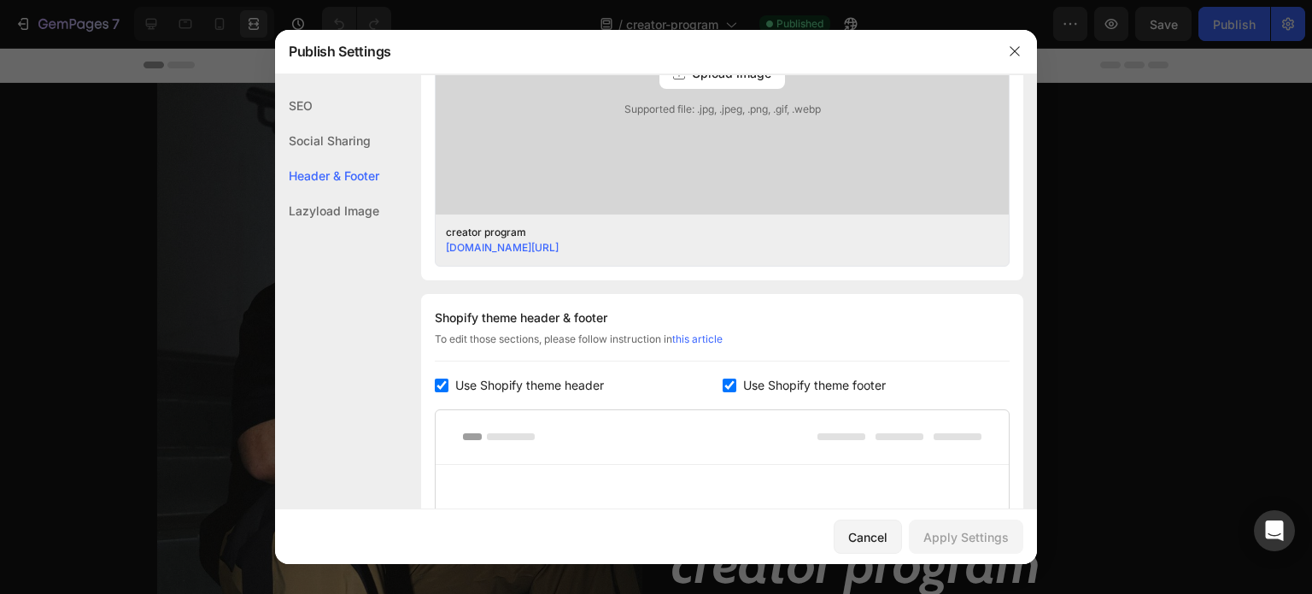
copy link "c6c623-3.myshopify.com/pages/creator-program"
drag, startPoint x: 705, startPoint y: 243, endPoint x: 537, endPoint y: 211, distance: 170.5
click at [443, 255] on div "creator program c6c623-3.myshopify.com/pages/creator-program" at bounding box center [722, 239] width 573 height 51
click at [1013, 53] on icon "button" at bounding box center [1013, 51] width 9 height 9
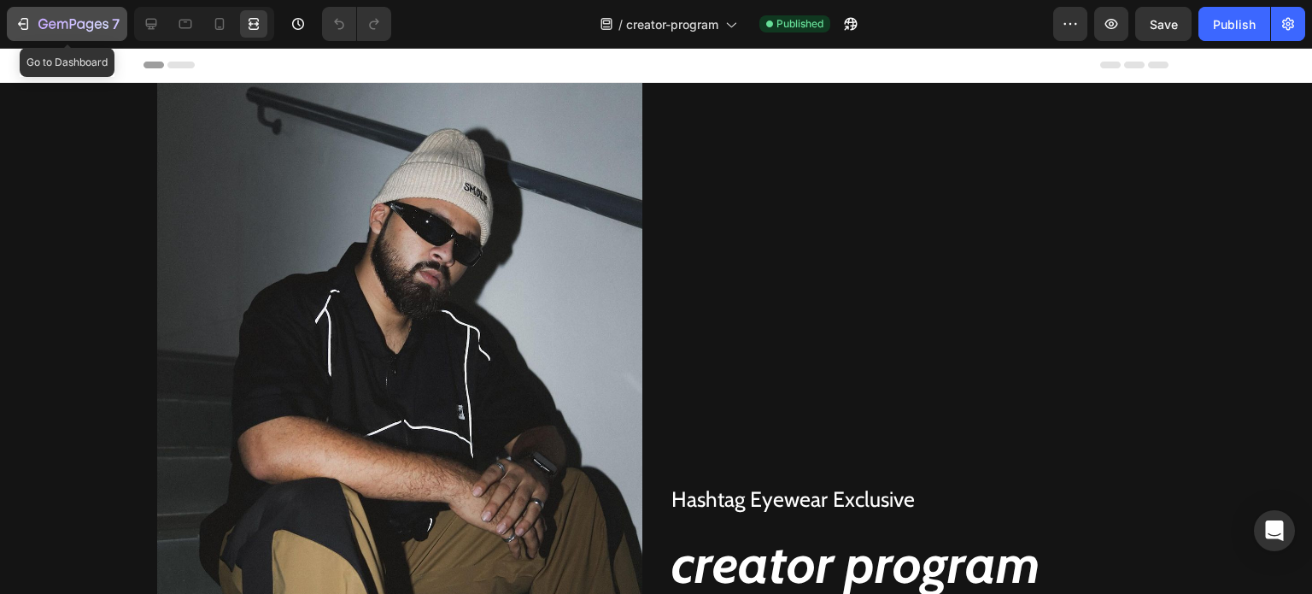
click at [32, 20] on div "7" at bounding box center [67, 24] width 105 height 20
